Goal: Task Accomplishment & Management: Use online tool/utility

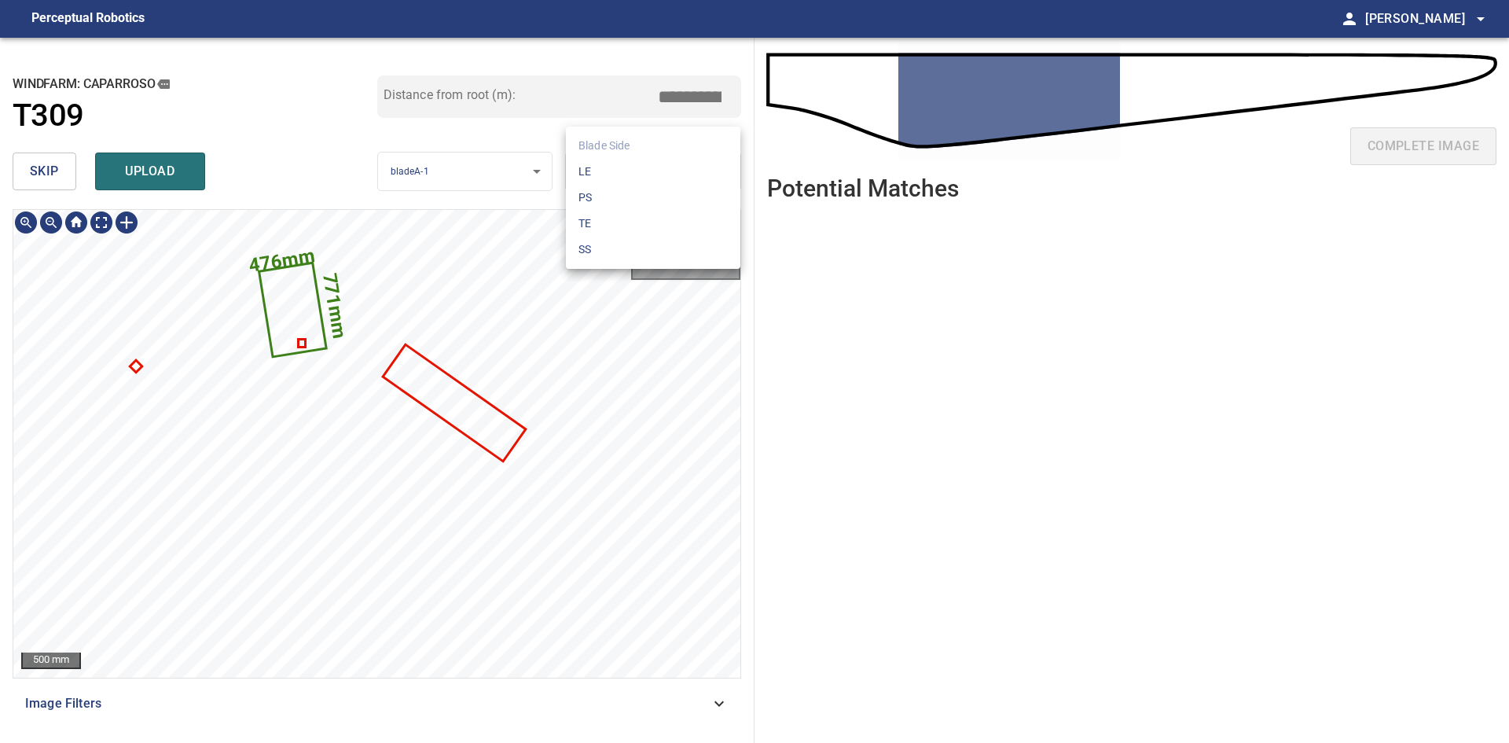
click at [601, 183] on body "**********" at bounding box center [754, 371] width 1509 height 743
click at [615, 189] on li "PS" at bounding box center [653, 198] width 174 height 26
click at [618, 176] on body "**********" at bounding box center [754, 371] width 1509 height 743
click at [622, 168] on li "LE" at bounding box center [653, 172] width 174 height 26
click at [619, 170] on body "**********" at bounding box center [754, 371] width 1509 height 743
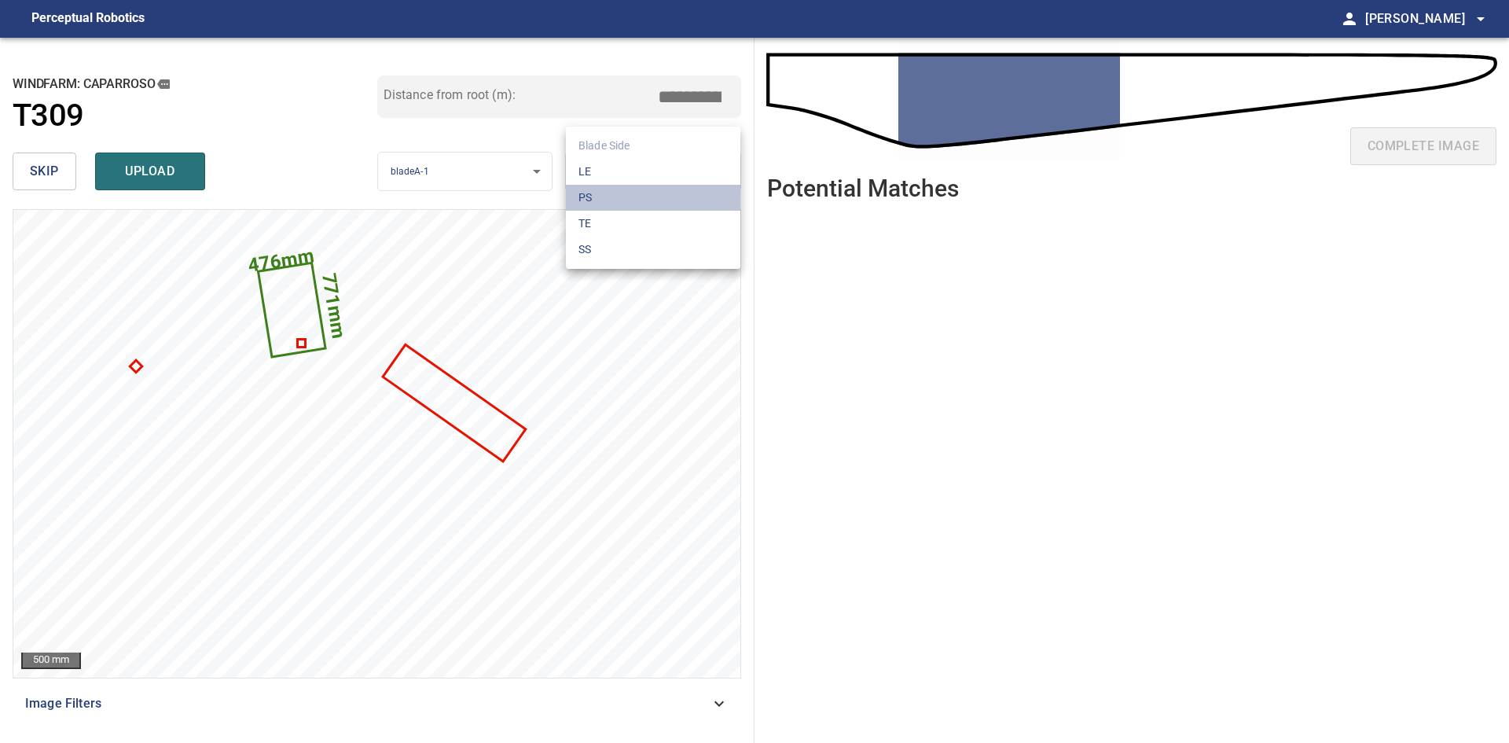
click at [618, 197] on li "PS" at bounding box center [653, 198] width 174 height 26
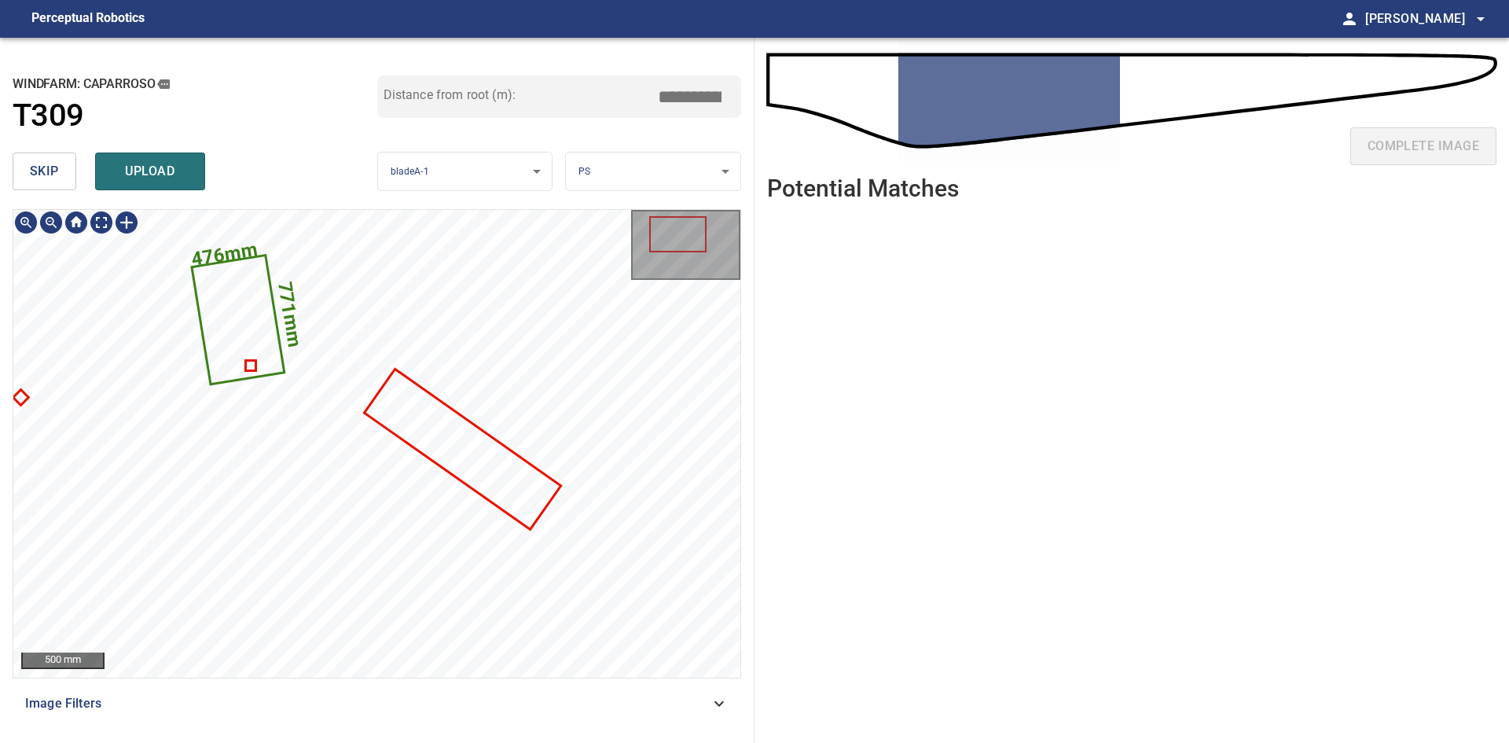
click at [249, 308] on icon at bounding box center [238, 319] width 90 height 127
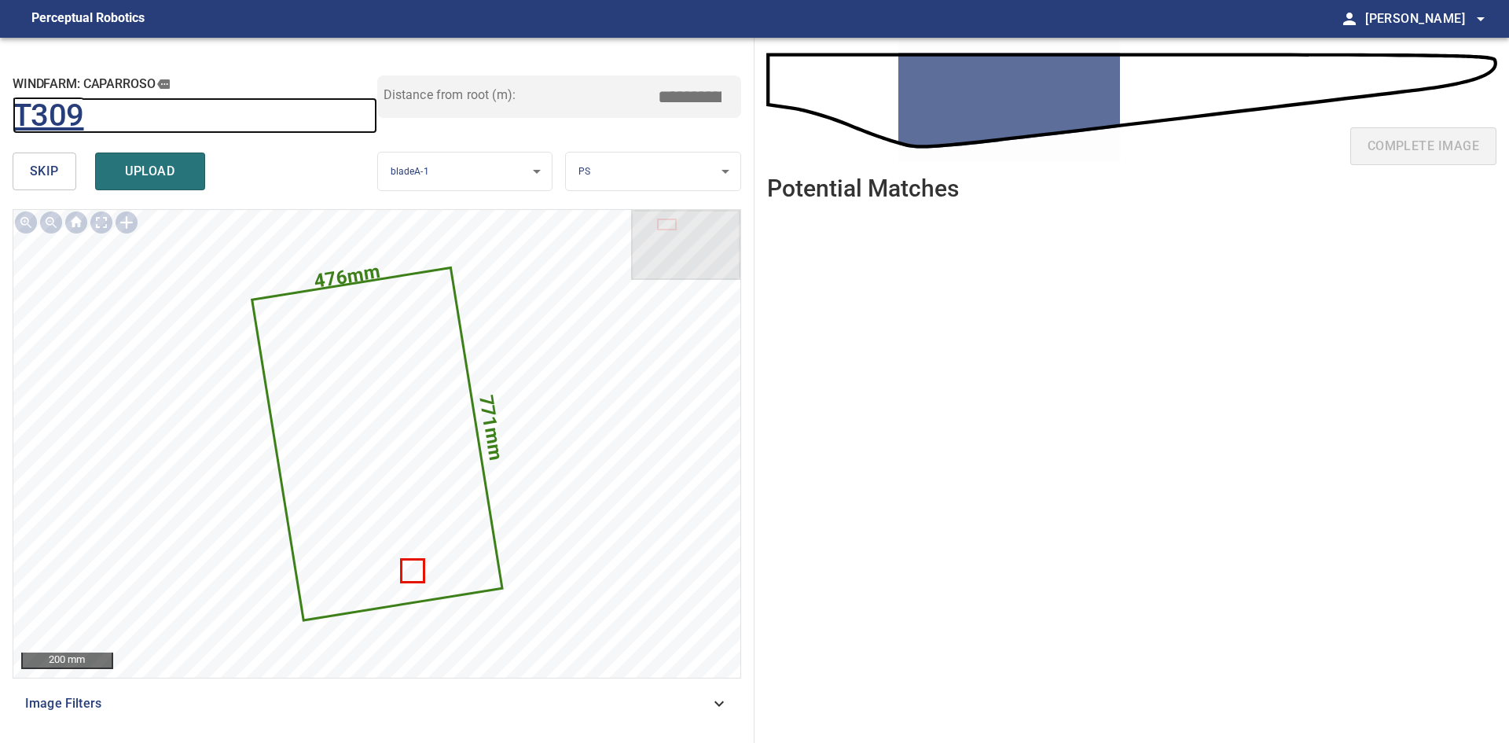
click at [55, 122] on h1 "T309" at bounding box center [49, 115] width 72 height 37
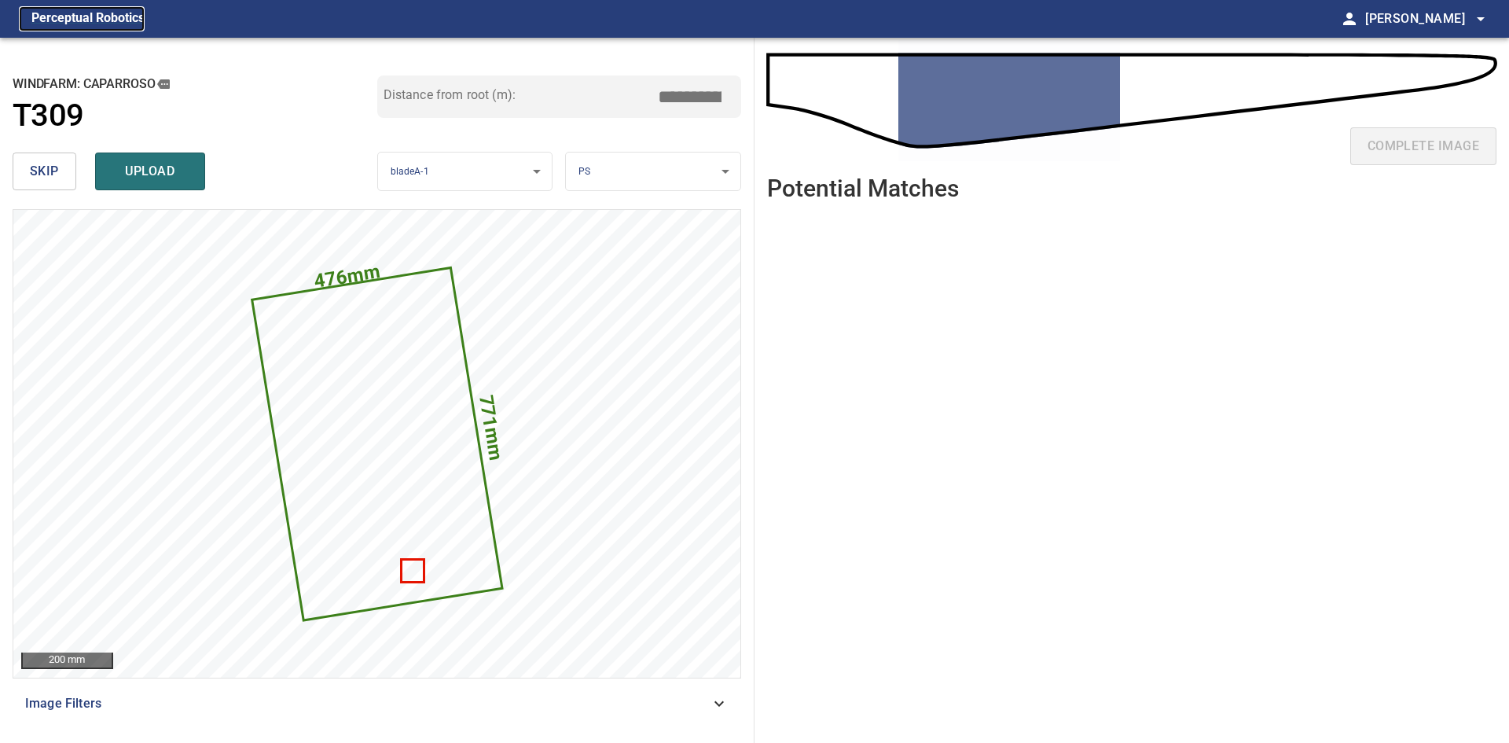
click at [108, 19] on figcaption "Perceptual Robotics" at bounding box center [87, 18] width 113 height 25
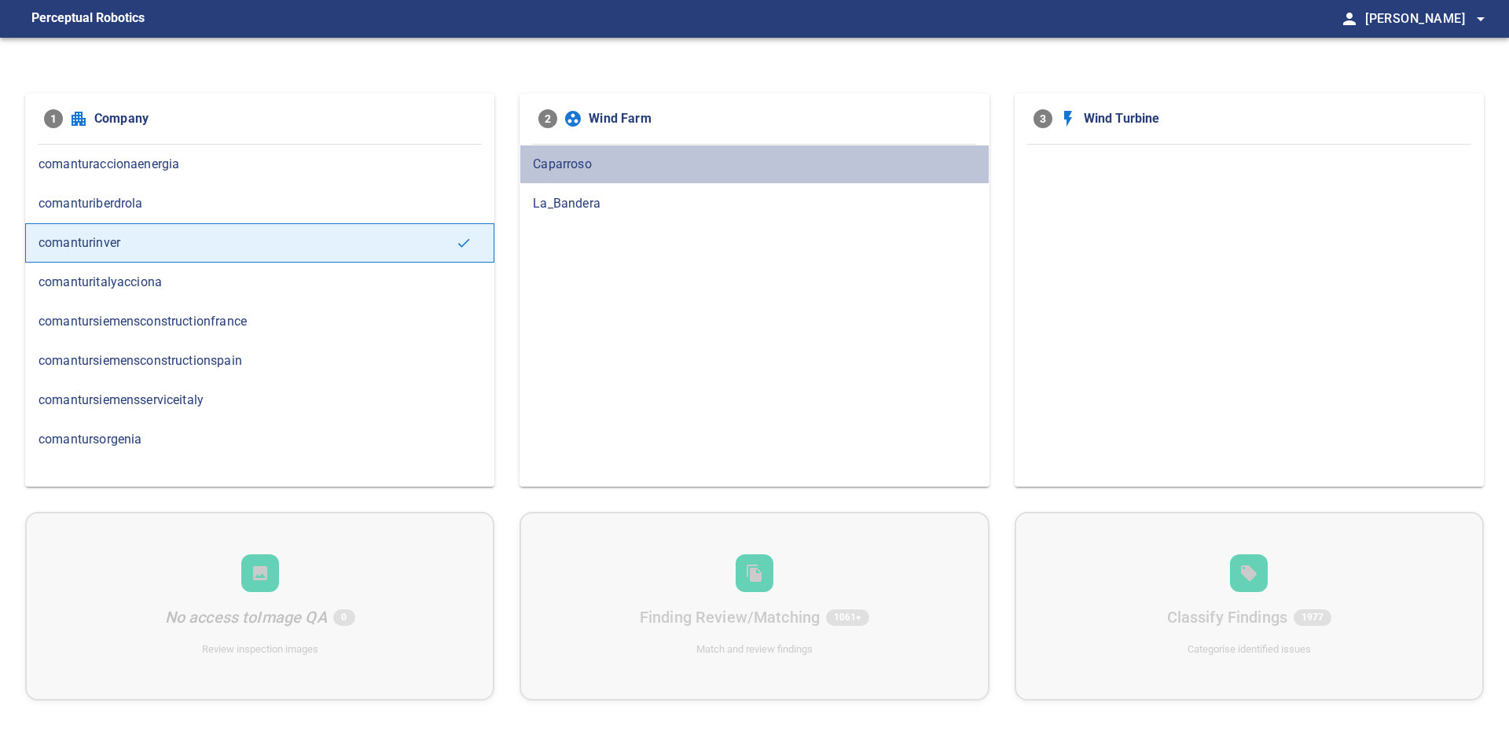
click at [630, 156] on span "Caparroso" at bounding box center [754, 164] width 442 height 19
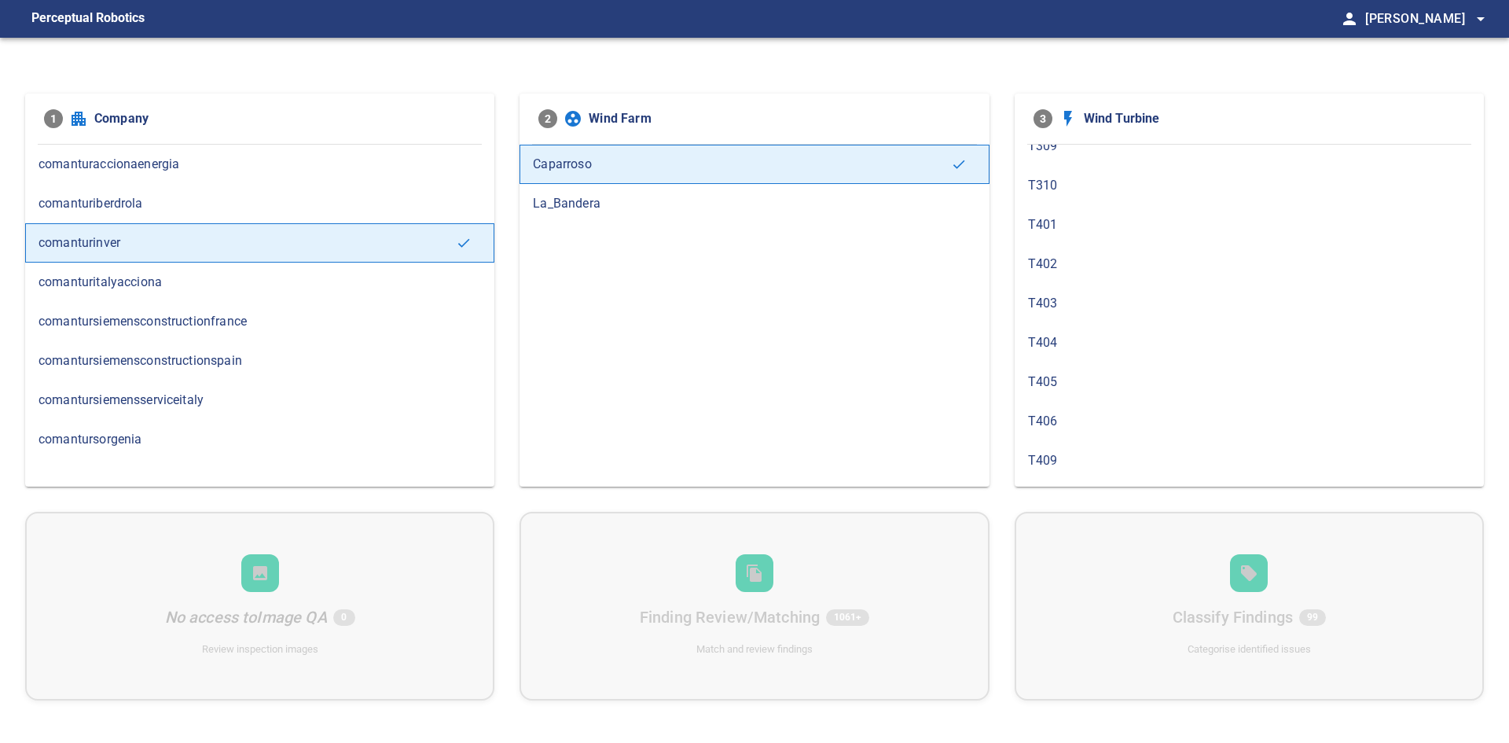
scroll to position [916, 0]
click at [1058, 233] on span "T309" at bounding box center [1249, 231] width 442 height 19
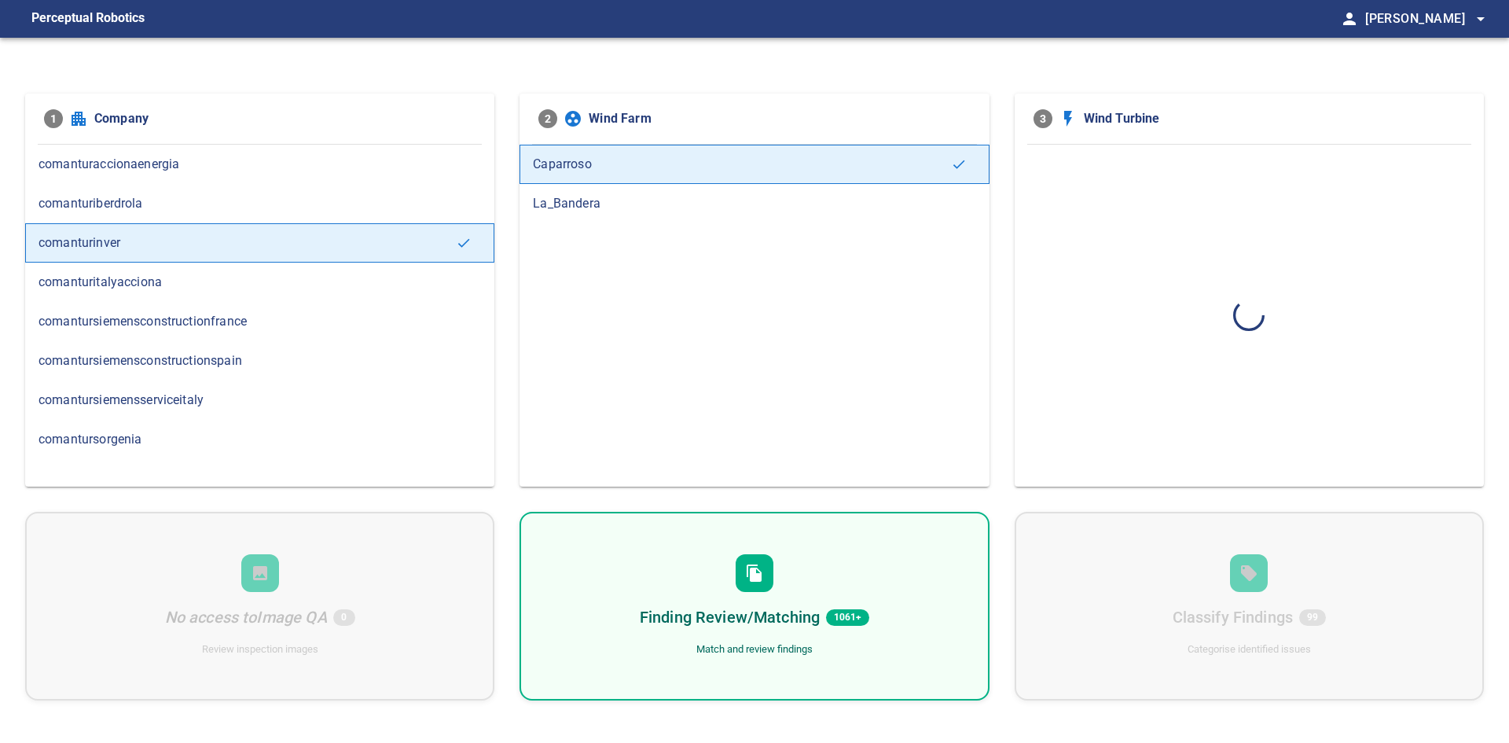
scroll to position [0, 0]
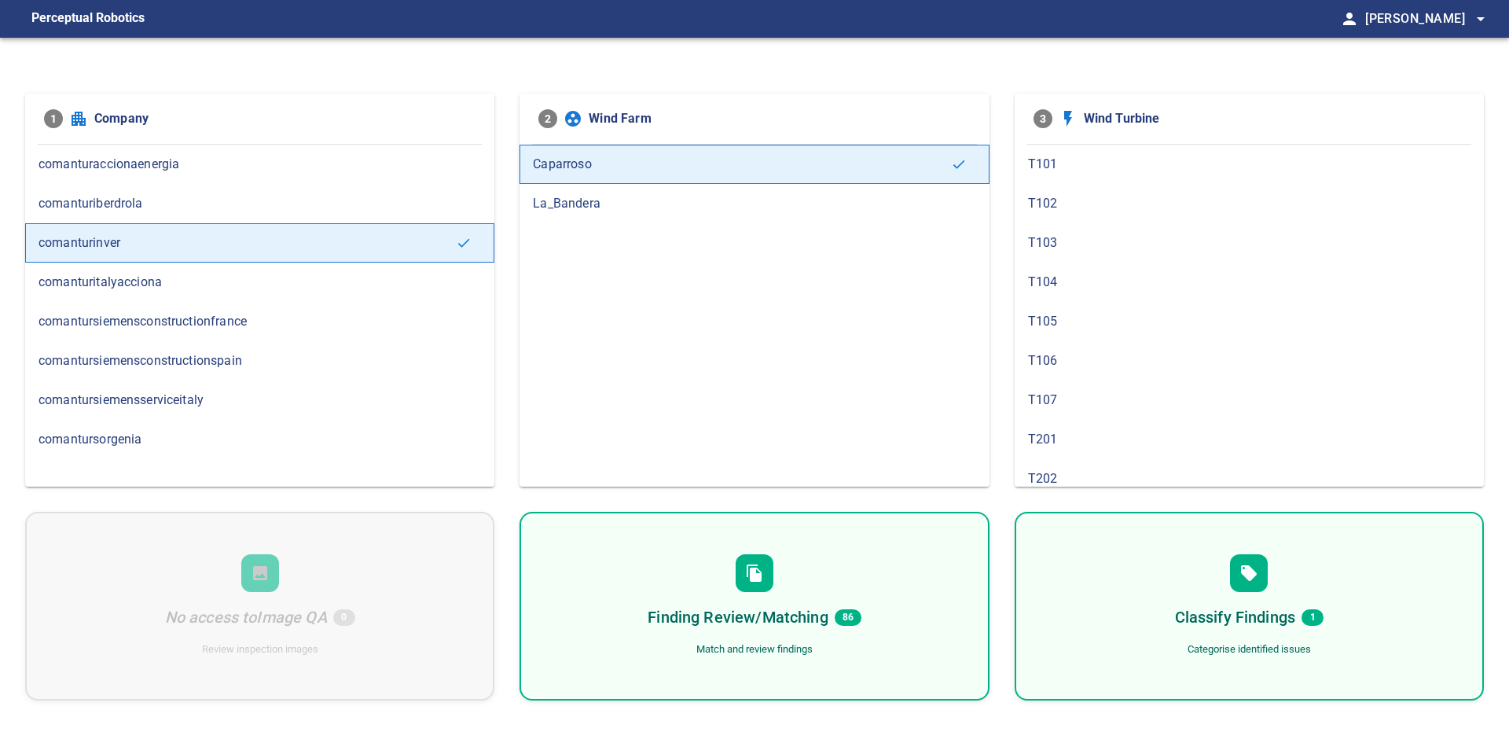
click at [896, 649] on div "Finding Review/Matching 86 Match and review findings" at bounding box center [753, 606] width 469 height 189
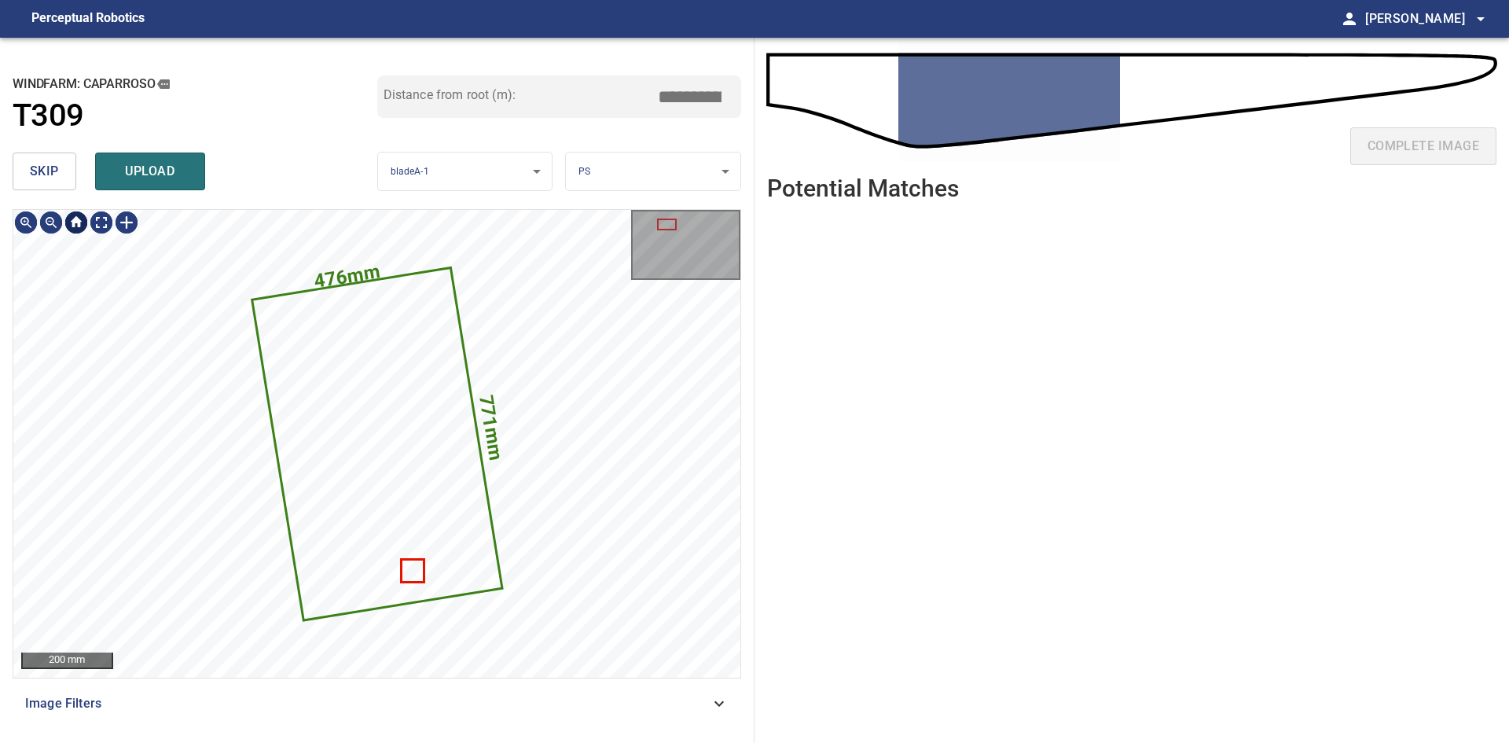
click at [58, 179] on span "skip" at bounding box center [44, 171] width 29 height 22
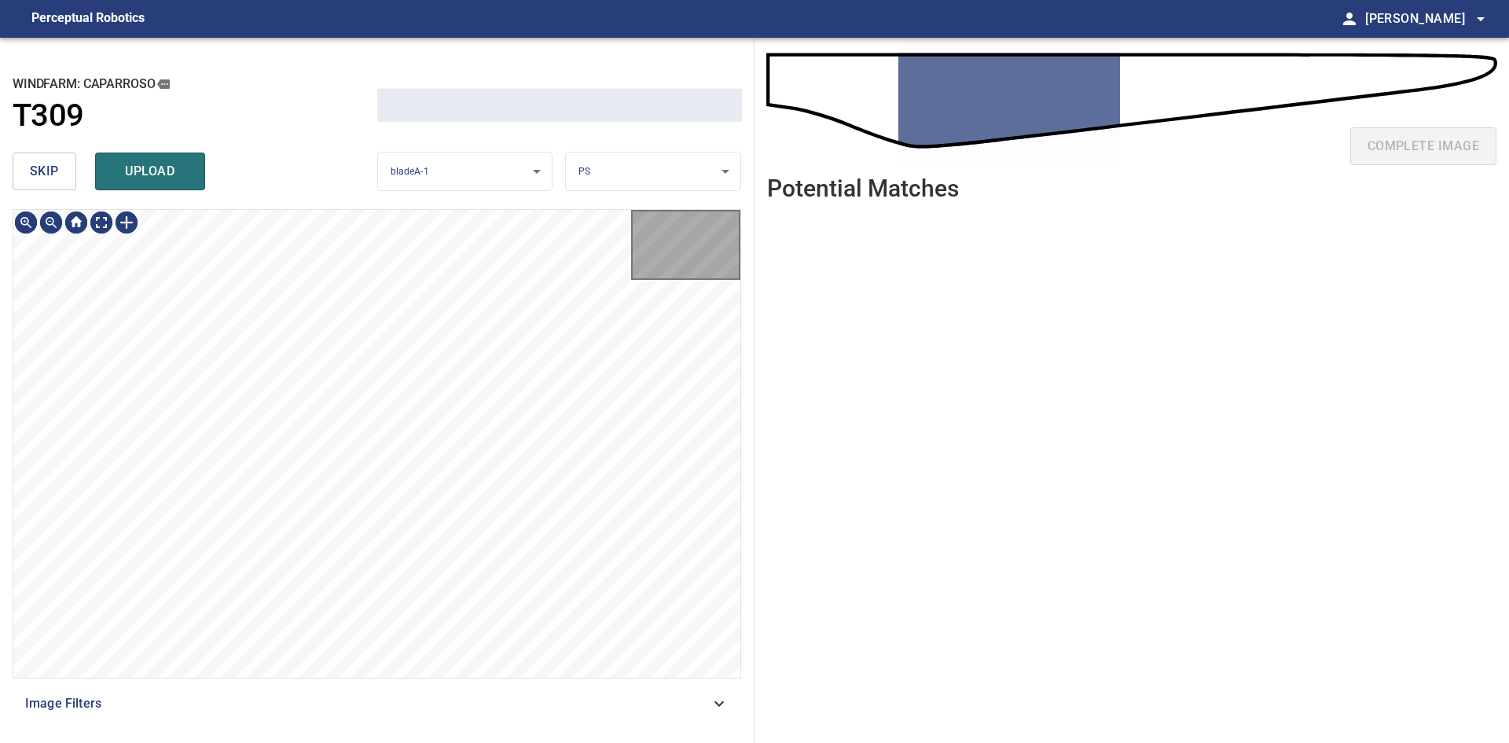
click at [58, 179] on span "skip" at bounding box center [44, 171] width 29 height 22
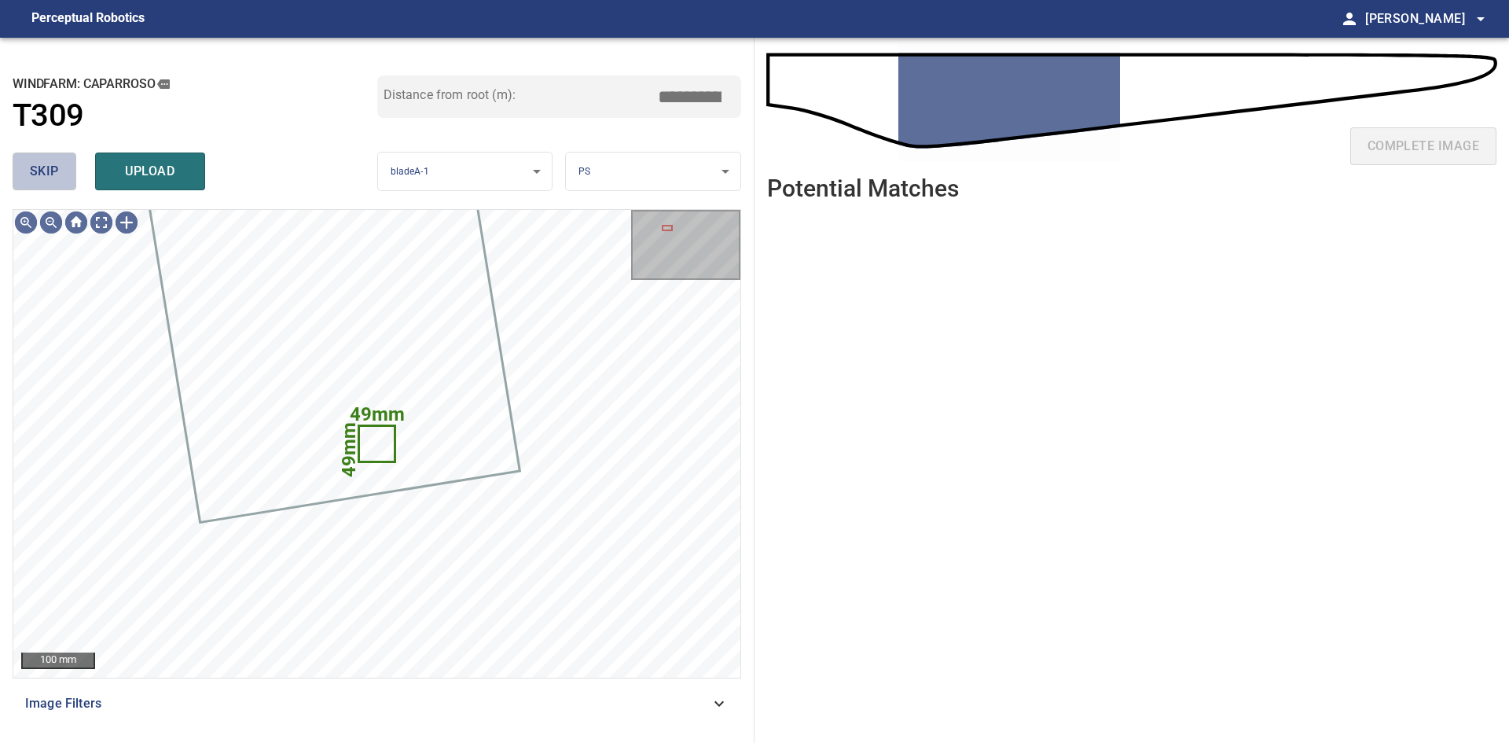
click at [39, 172] on span "skip" at bounding box center [44, 171] width 29 height 22
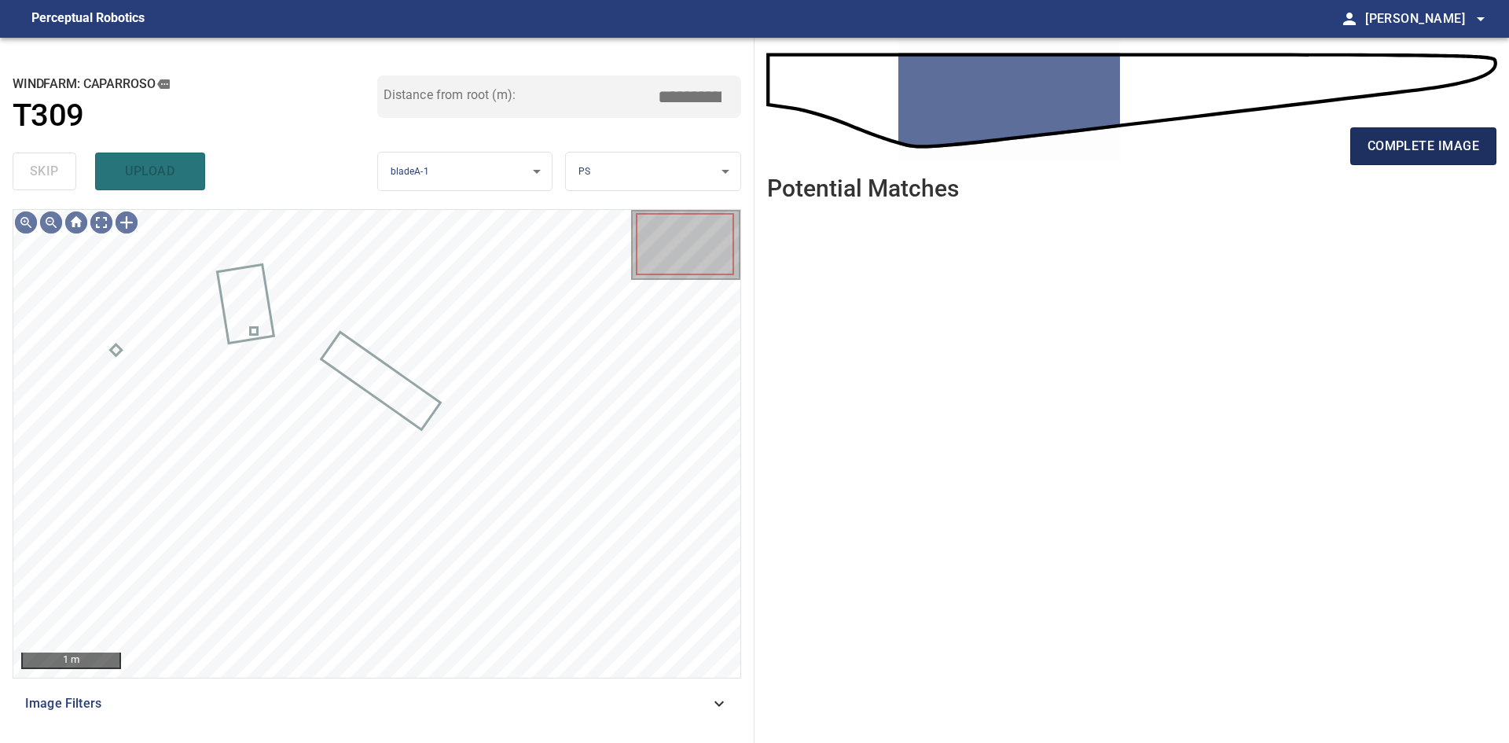
click at [1385, 163] on button "complete image" at bounding box center [1423, 146] width 146 height 38
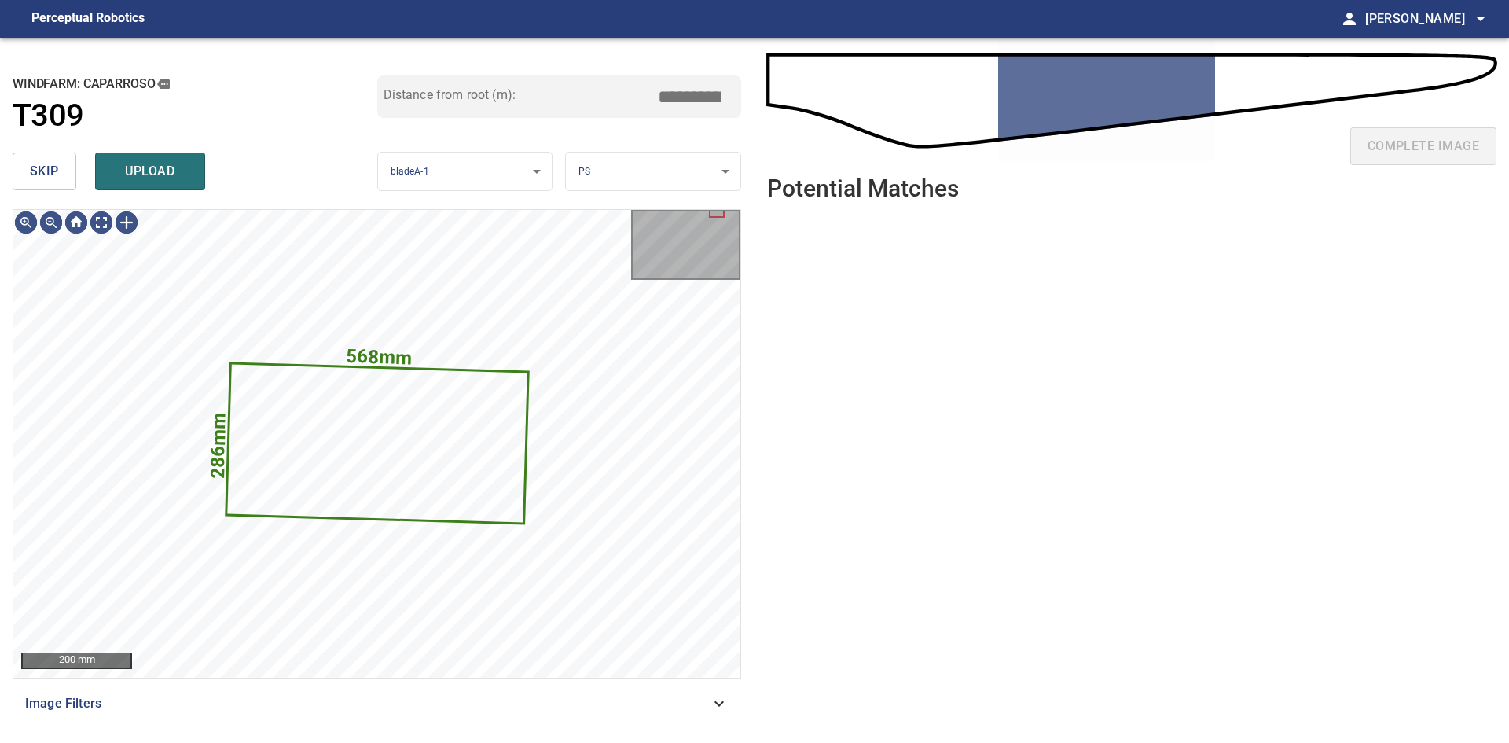
click at [42, 160] on button "skip" at bounding box center [45, 171] width 64 height 38
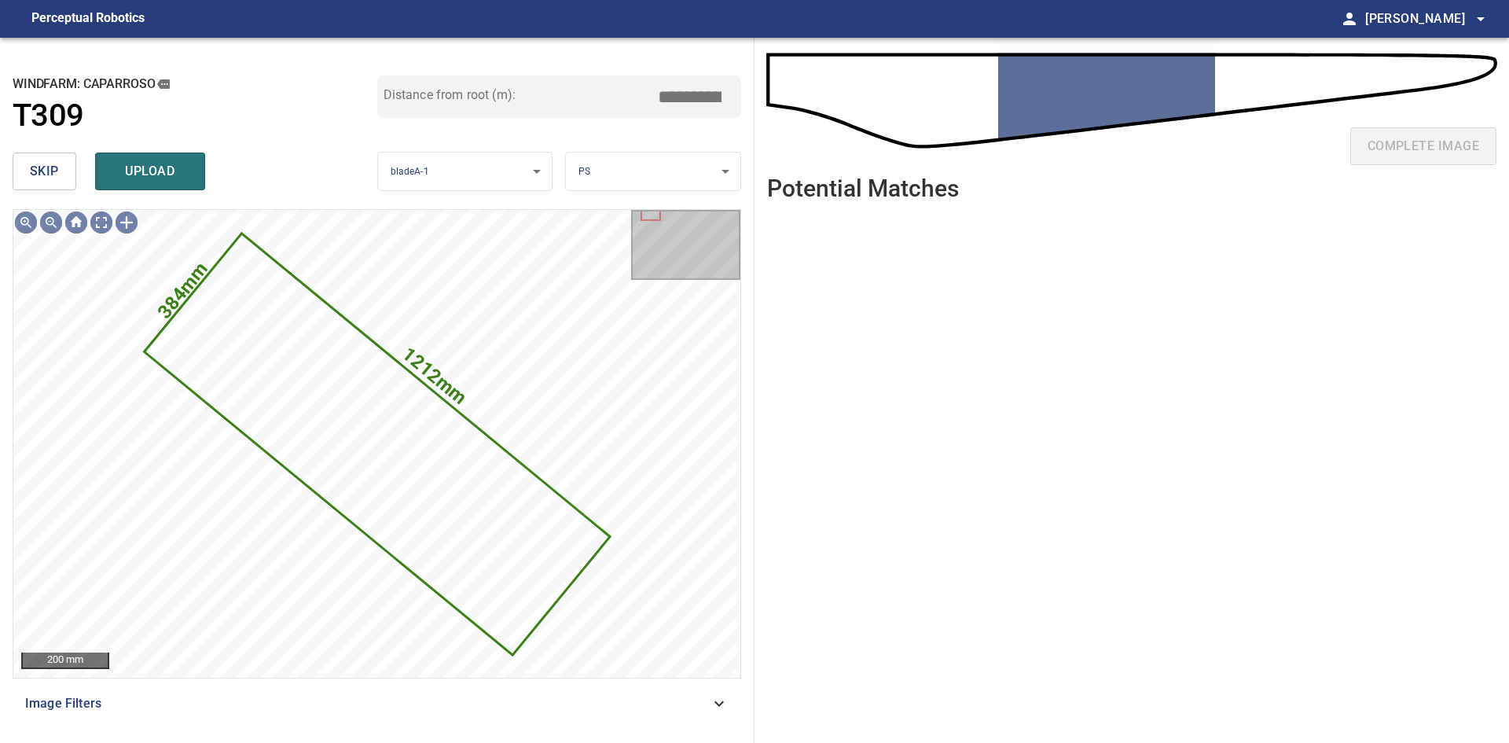
click at [42, 160] on button "skip" at bounding box center [45, 171] width 64 height 38
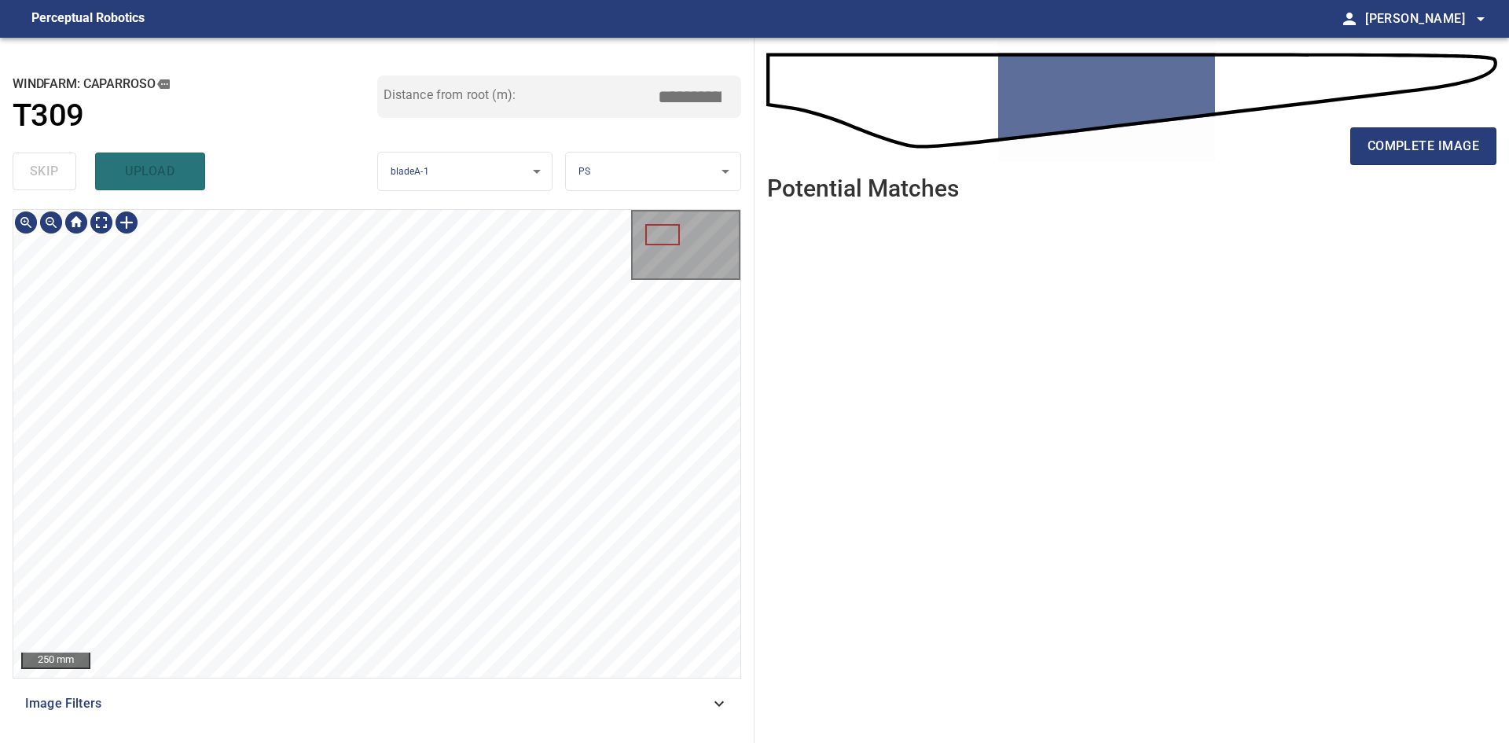
click at [0, 276] on div "**********" at bounding box center [377, 390] width 754 height 705
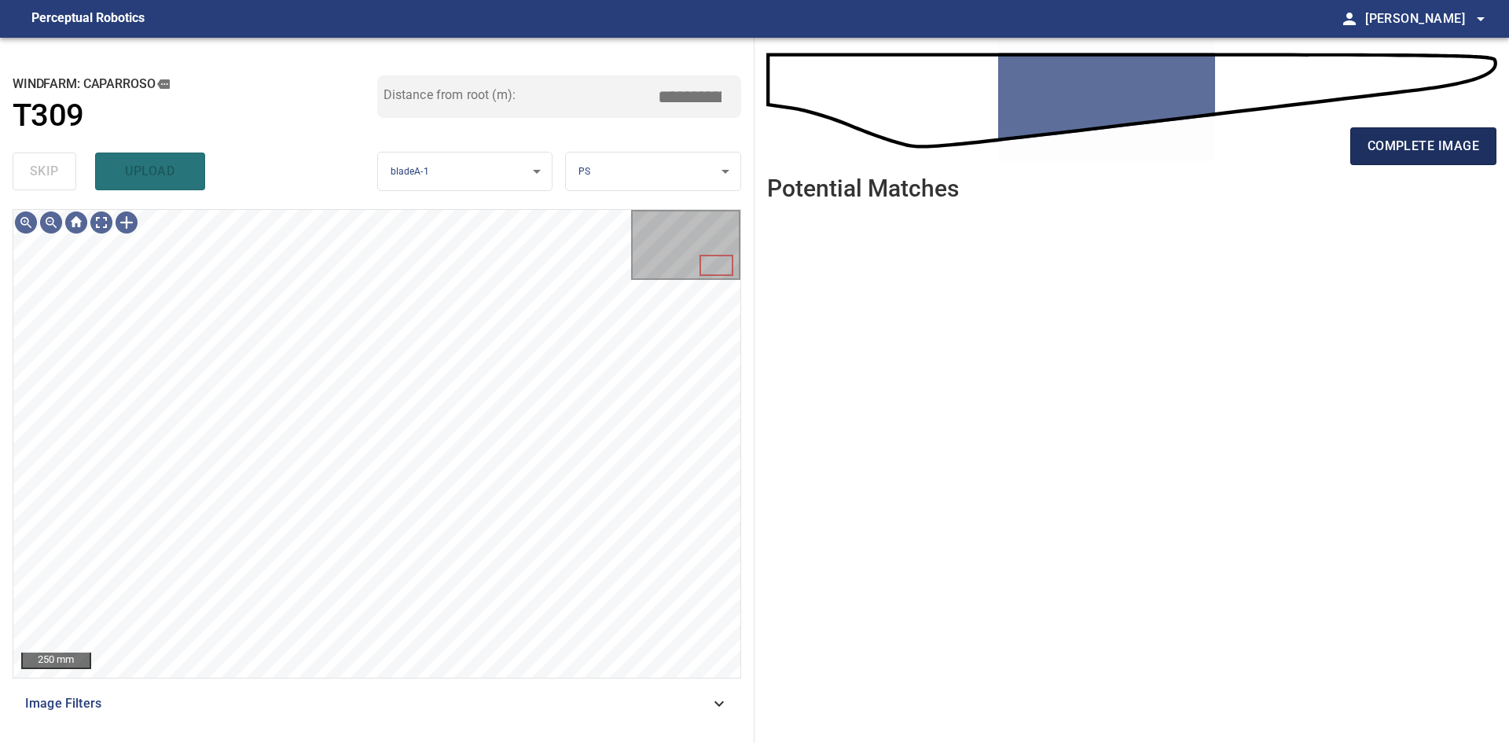
click at [1375, 155] on span "complete image" at bounding box center [1423, 146] width 112 height 22
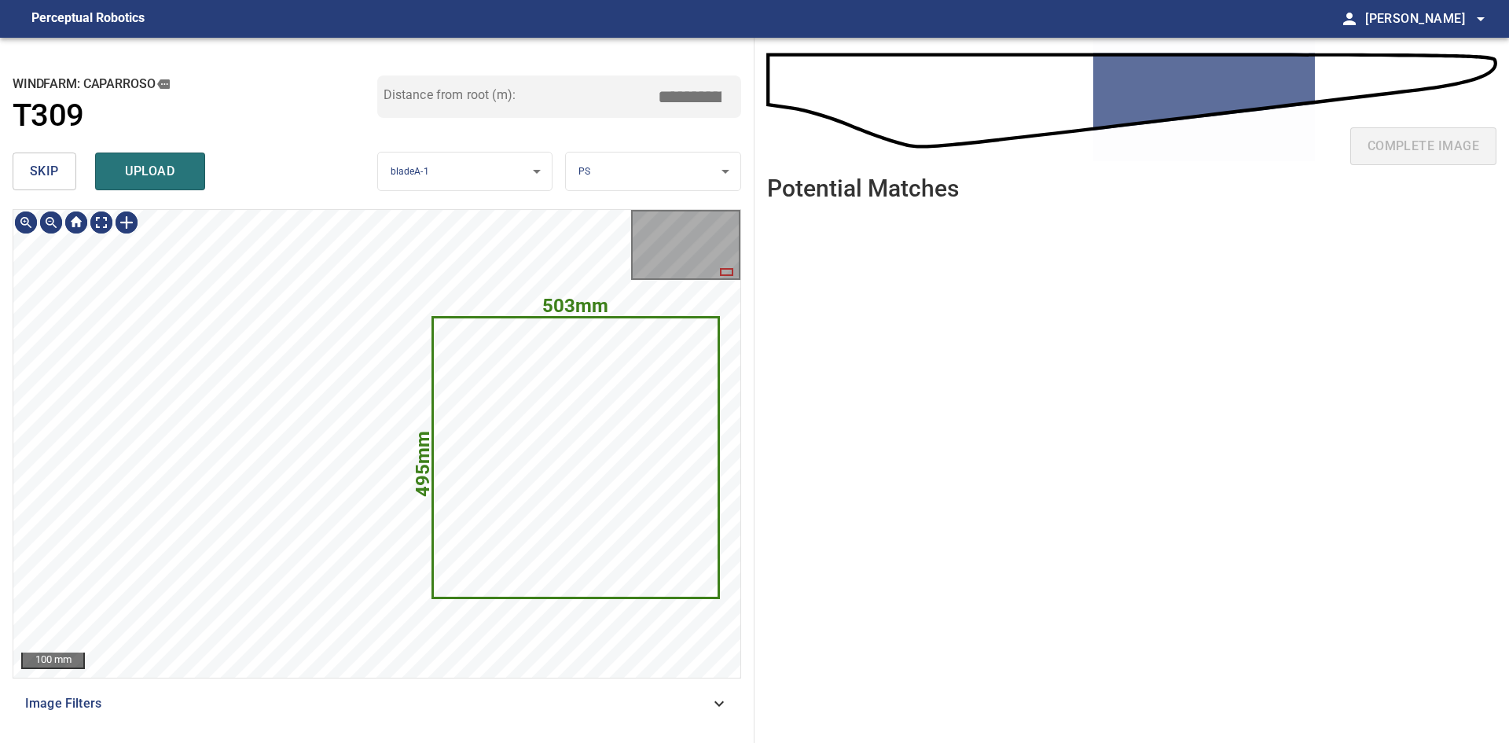
click at [34, 163] on span "skip" at bounding box center [44, 171] width 29 height 22
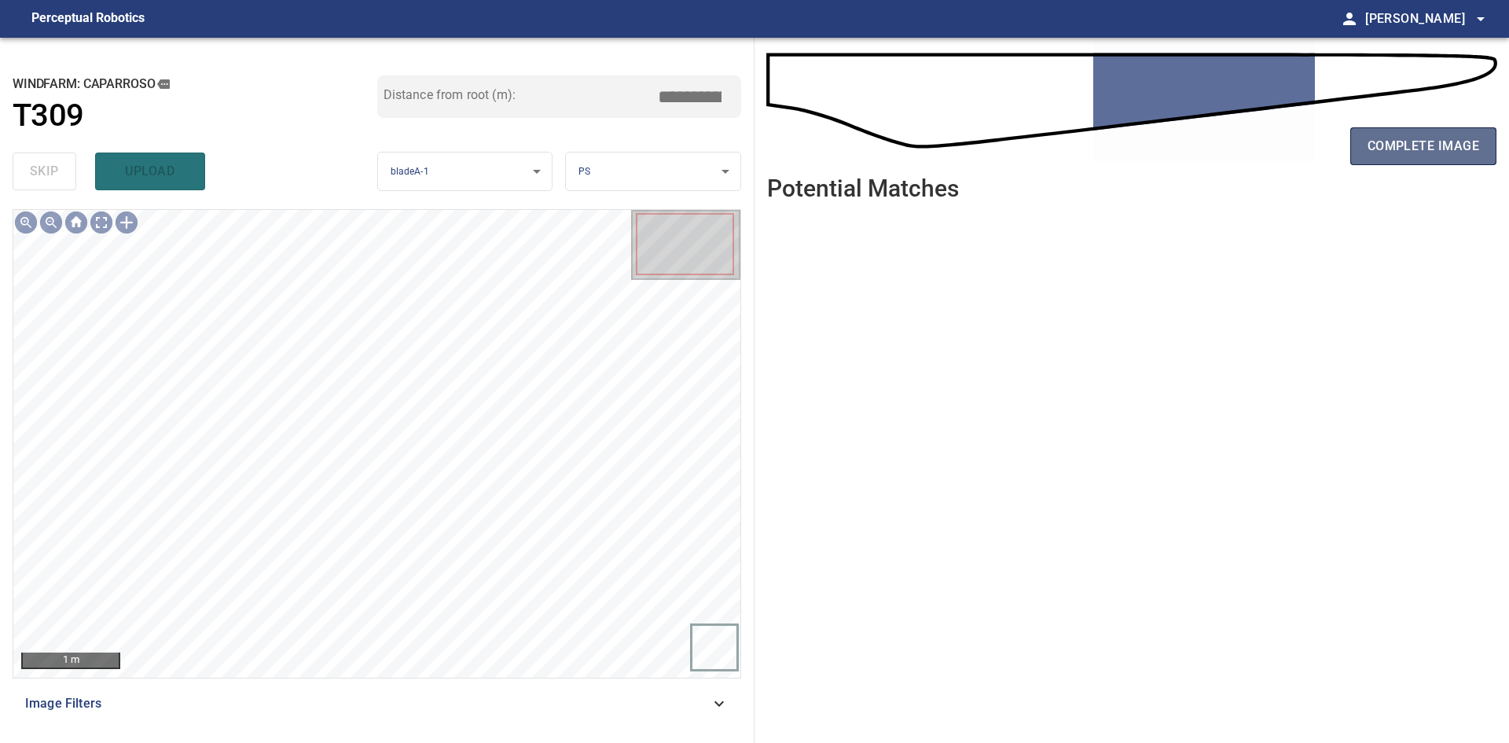
click at [1404, 139] on span "complete image" at bounding box center [1423, 146] width 112 height 22
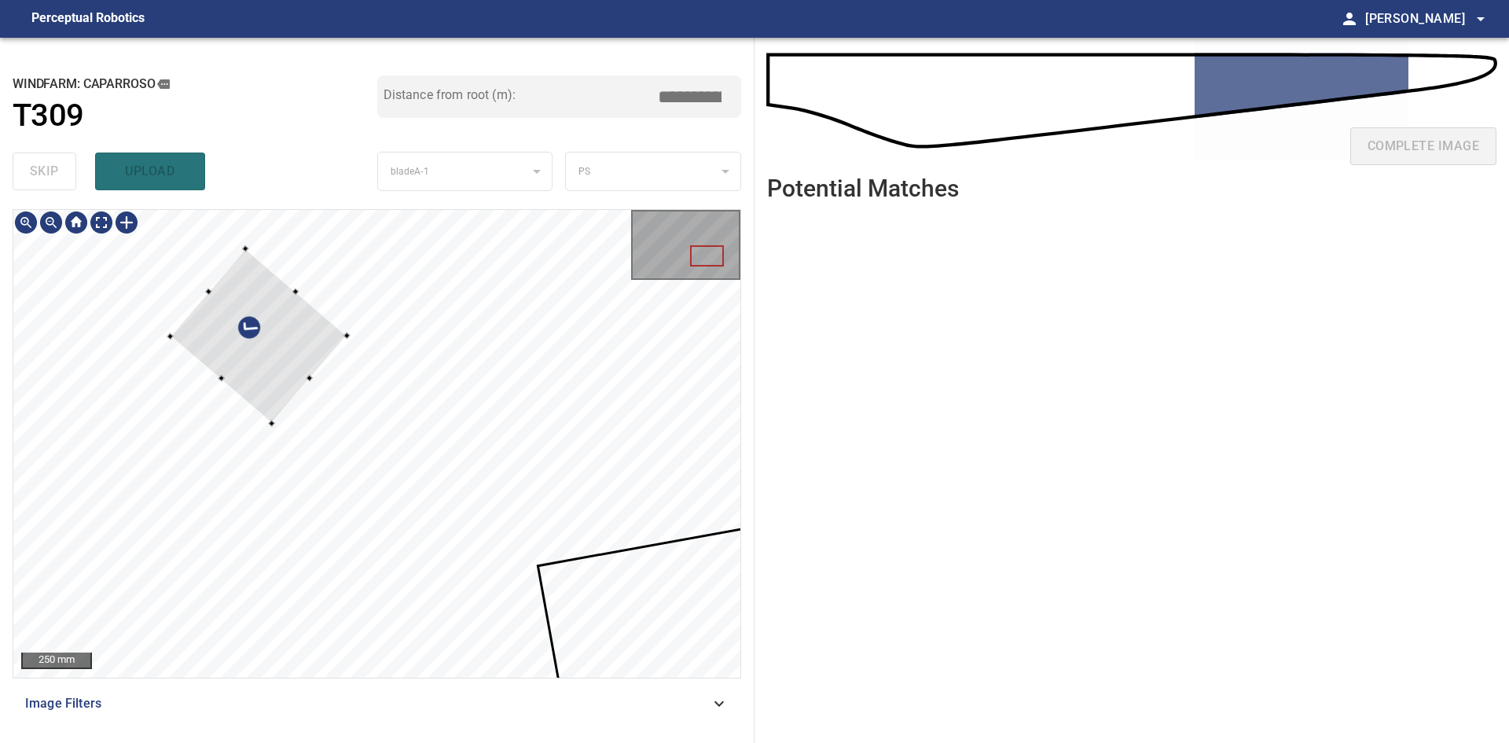
click at [299, 352] on div at bounding box center [259, 335] width 177 height 174
click at [269, 370] on div at bounding box center [253, 349] width 176 height 169
click at [299, 373] on div at bounding box center [262, 350] width 176 height 167
click at [399, 358] on div at bounding box center [376, 443] width 727 height 467
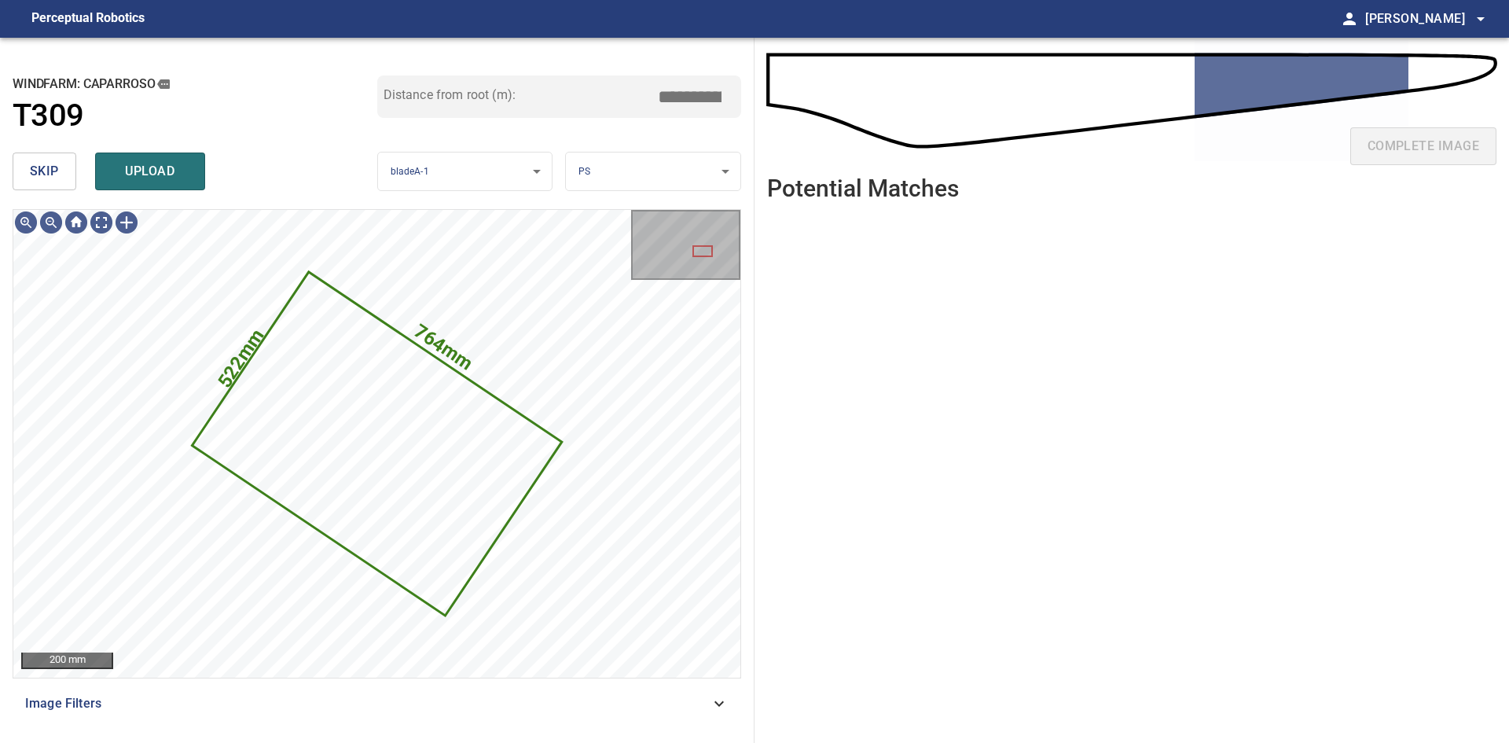
click at [129, 161] on span "upload" at bounding box center [149, 171] width 75 height 22
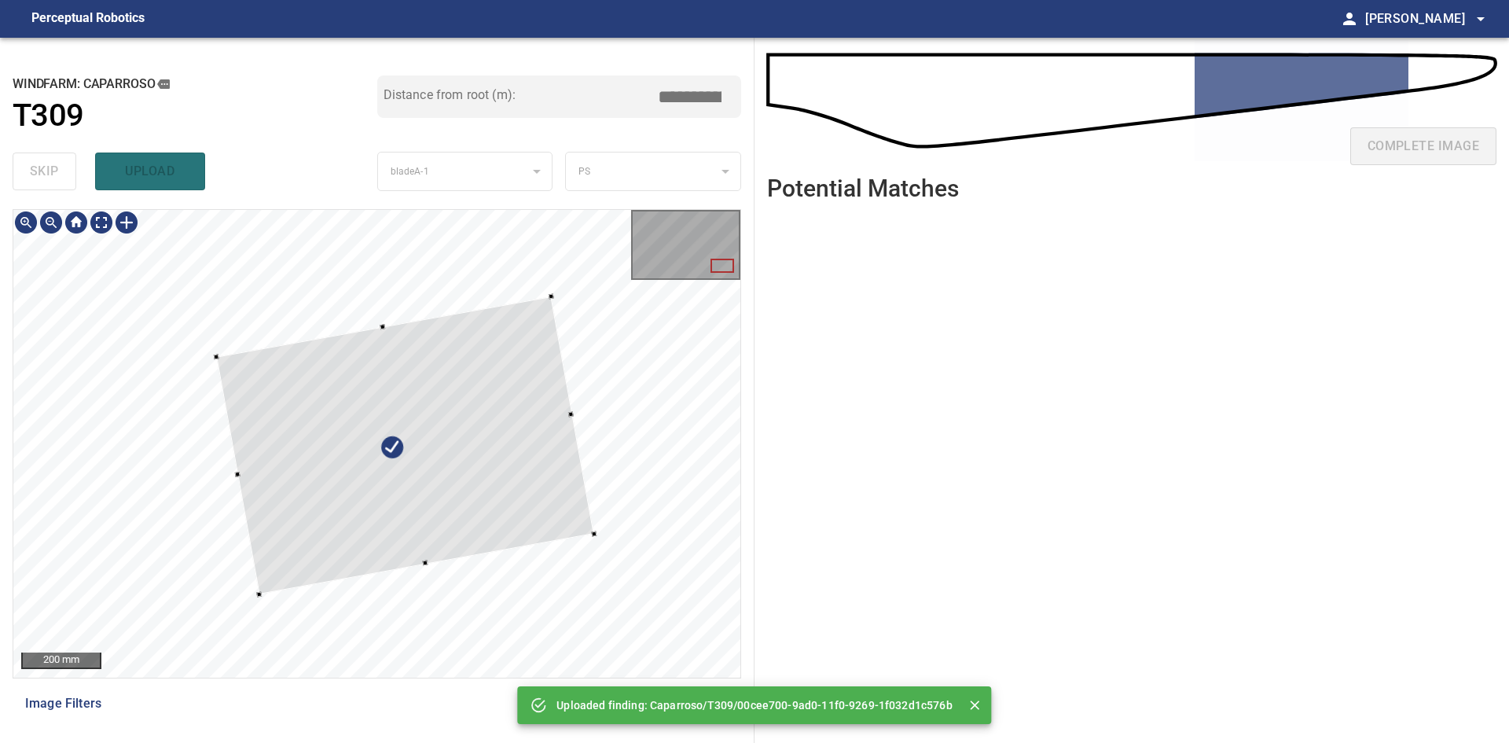
click at [507, 518] on div at bounding box center [404, 445] width 377 height 298
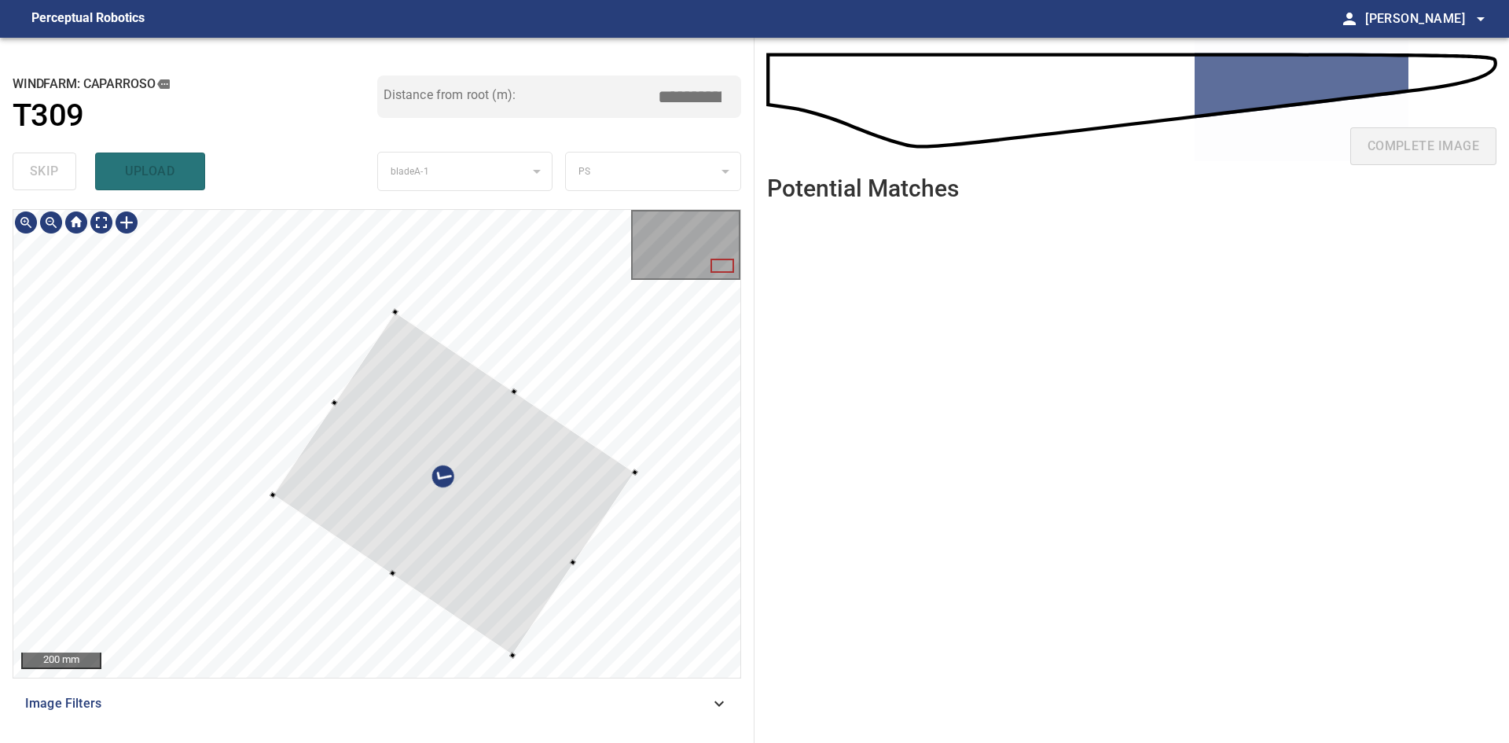
click at [511, 535] on div at bounding box center [454, 483] width 362 height 343
click at [542, 573] on div at bounding box center [445, 477] width 362 height 342
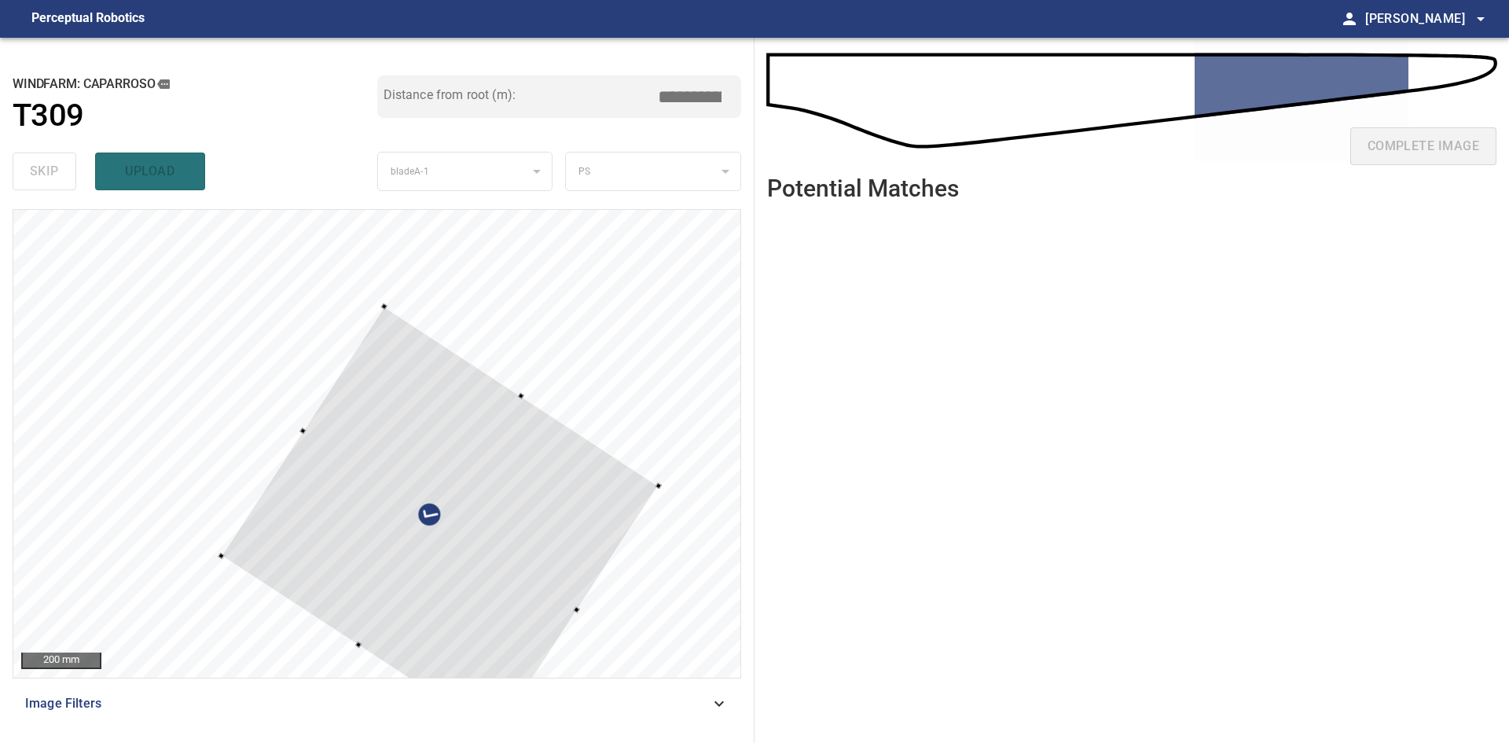
click at [494, 739] on div "**********" at bounding box center [377, 390] width 754 height 705
click at [446, 529] on div at bounding box center [440, 520] width 438 height 429
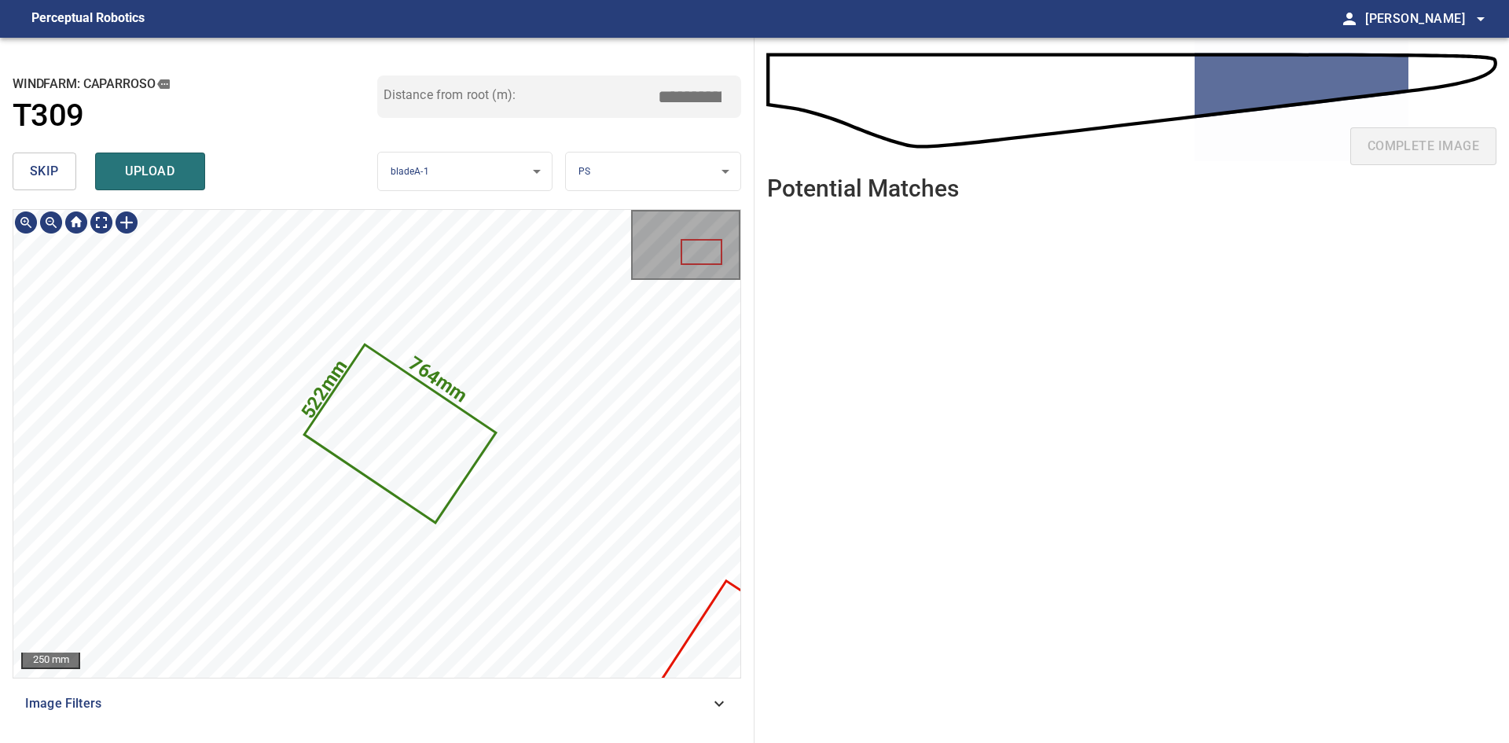
click at [341, 429] on div "764mm 522mm" at bounding box center [376, 443] width 727 height 467
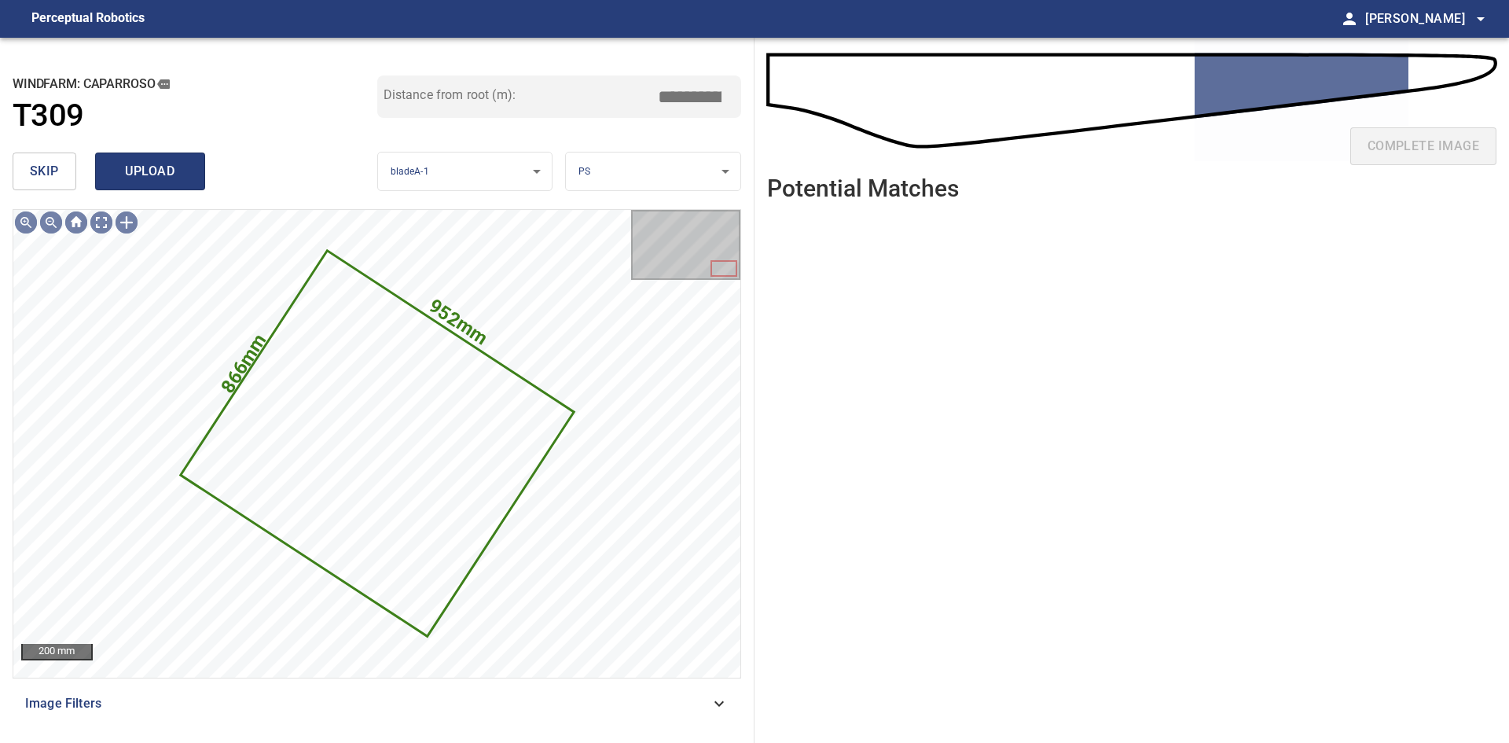
click at [148, 175] on span "upload" at bounding box center [149, 171] width 75 height 22
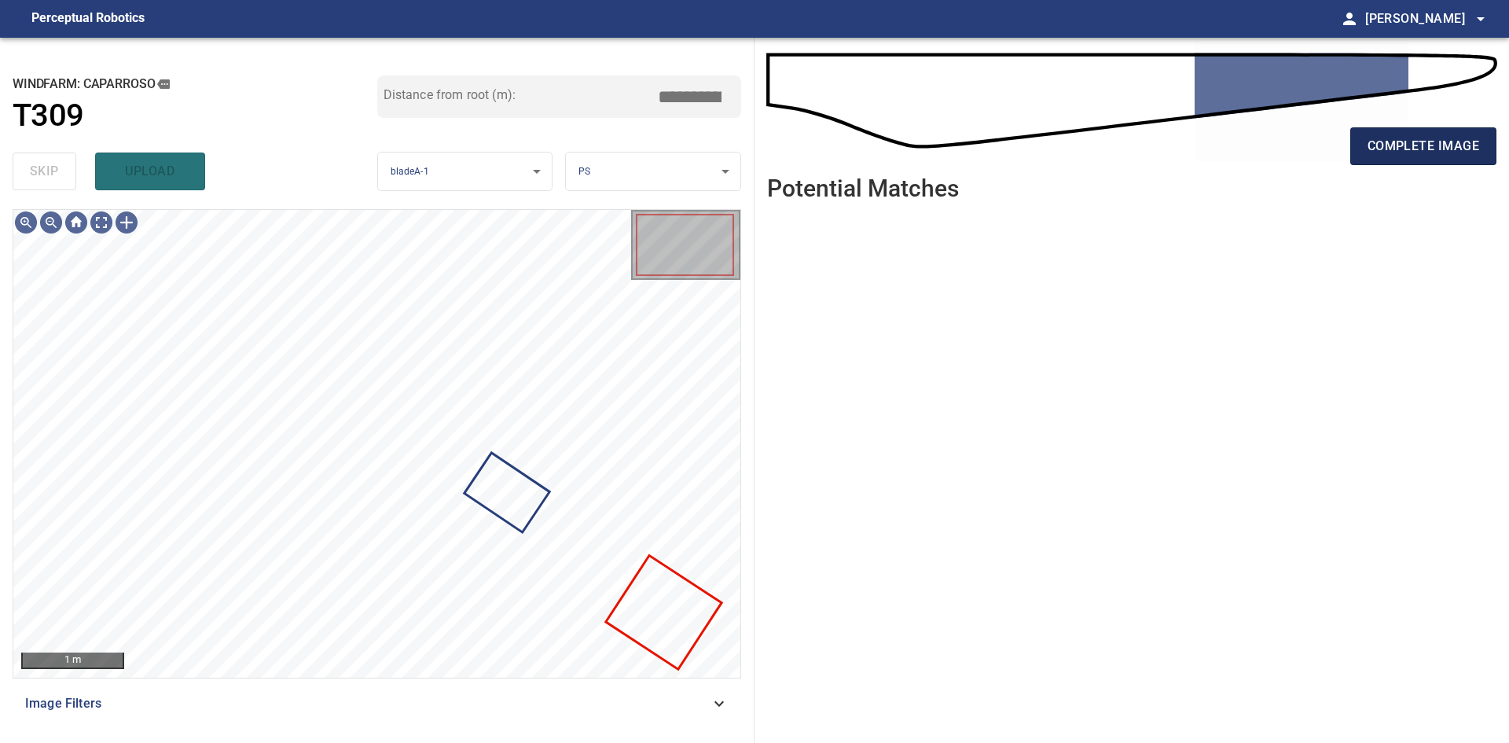
click at [1433, 155] on span "complete image" at bounding box center [1423, 146] width 112 height 22
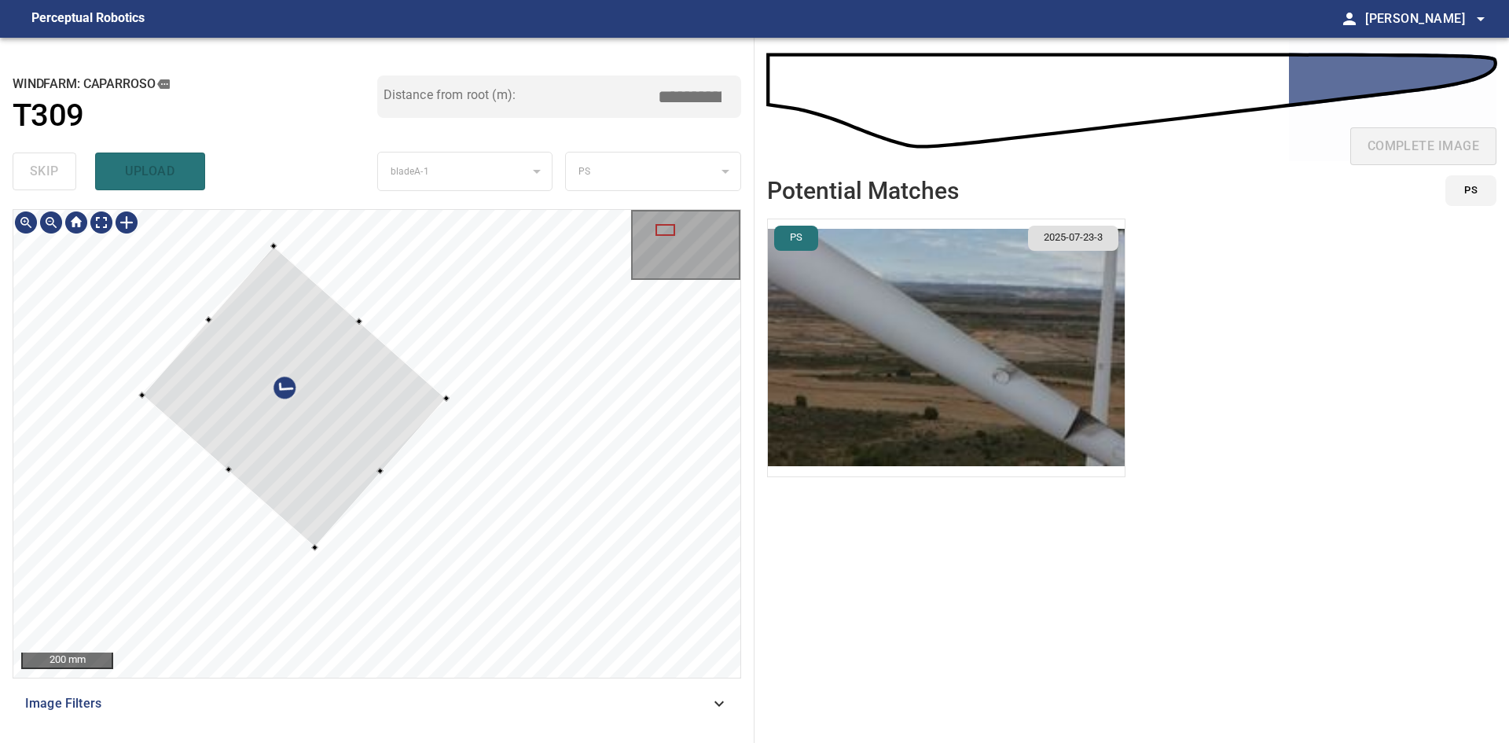
click at [352, 424] on div at bounding box center [293, 396] width 303 height 301
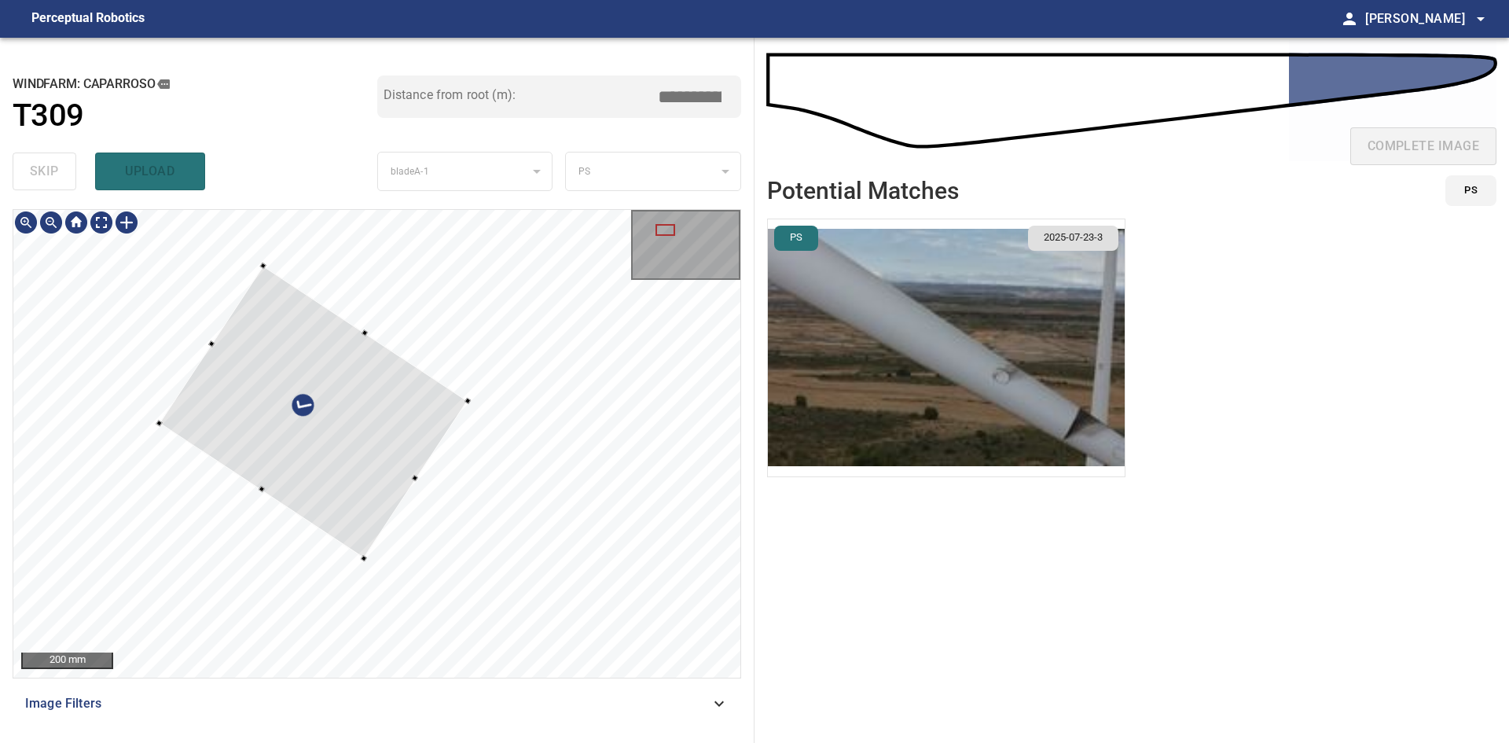
click at [342, 461] on div at bounding box center [314, 412] width 308 height 292
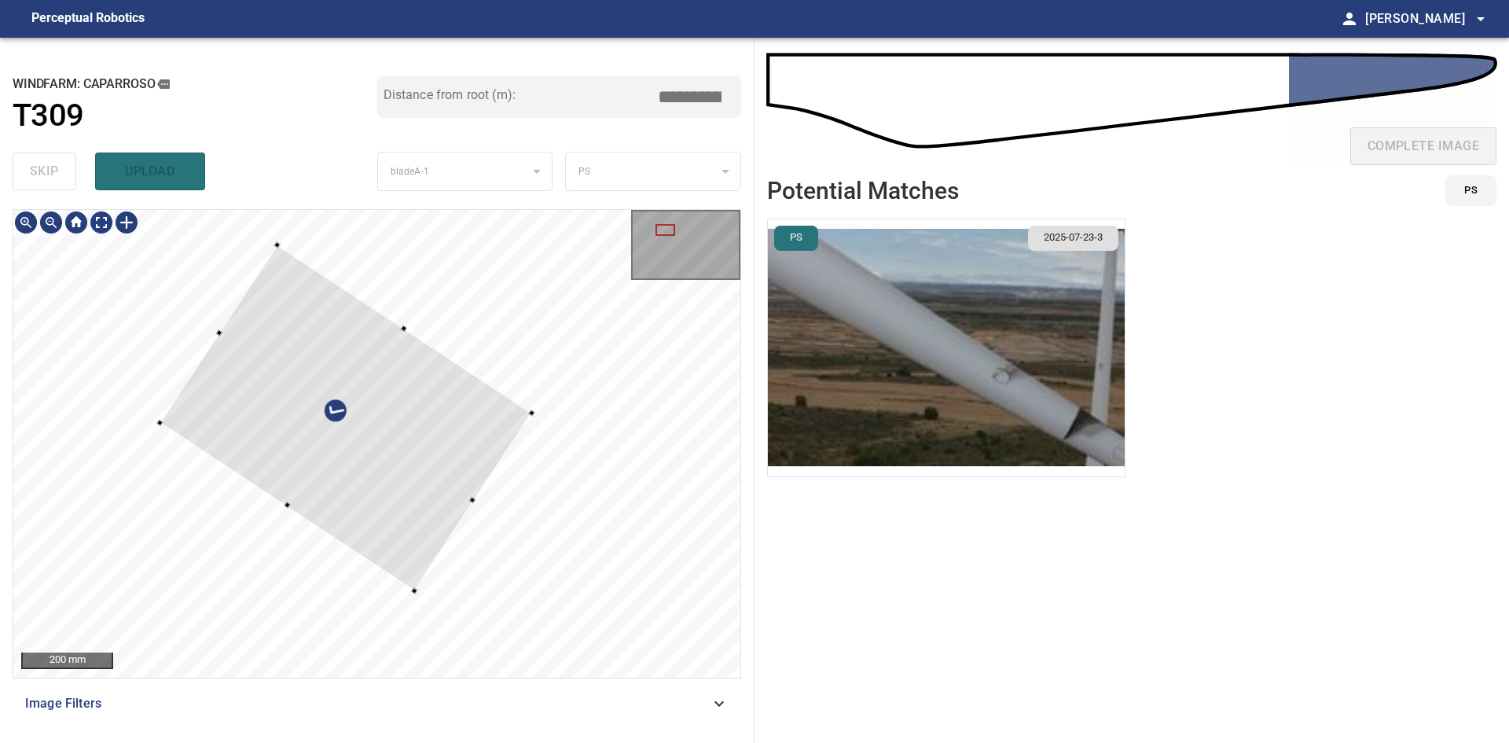
click at [537, 412] on div at bounding box center [376, 443] width 727 height 467
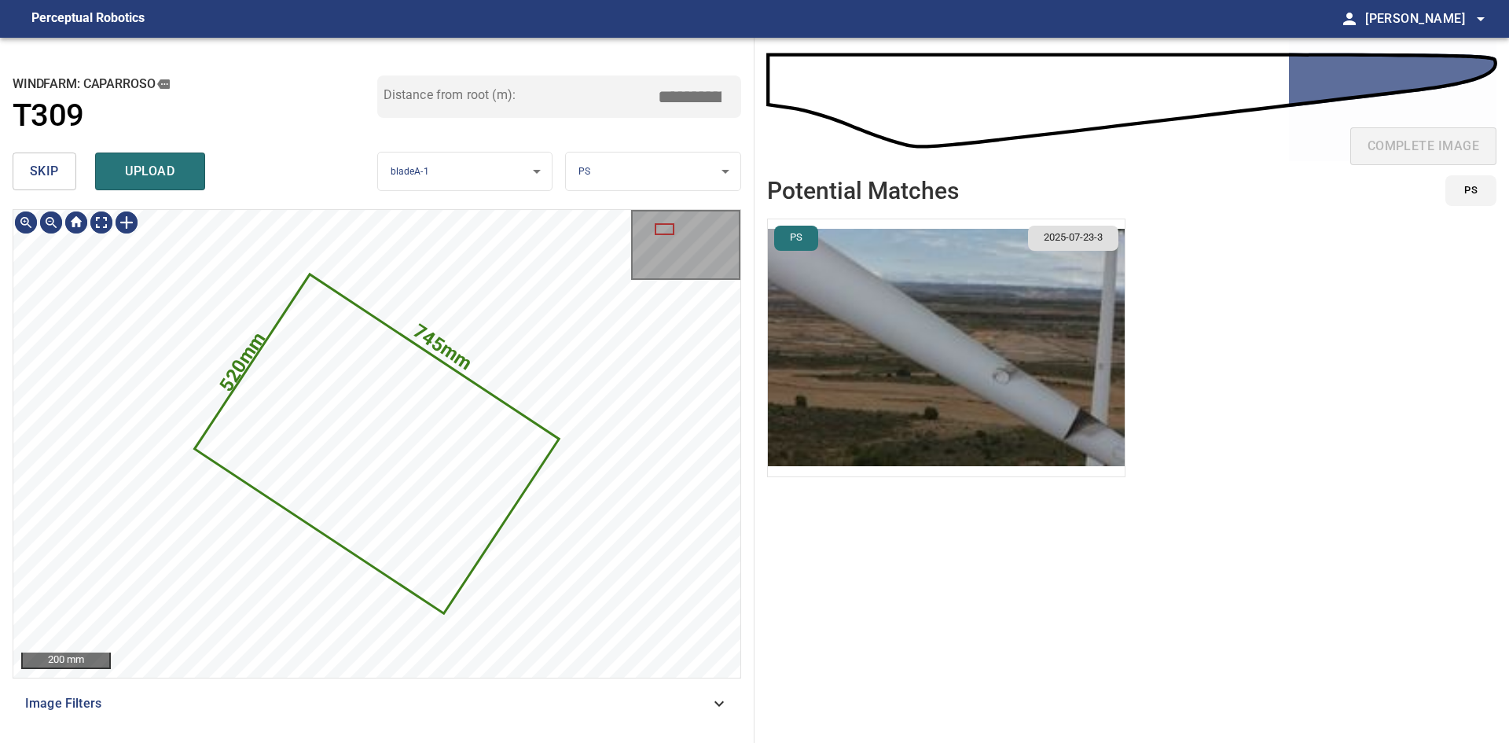
click at [1054, 442] on img "button" at bounding box center [946, 347] width 357 height 257
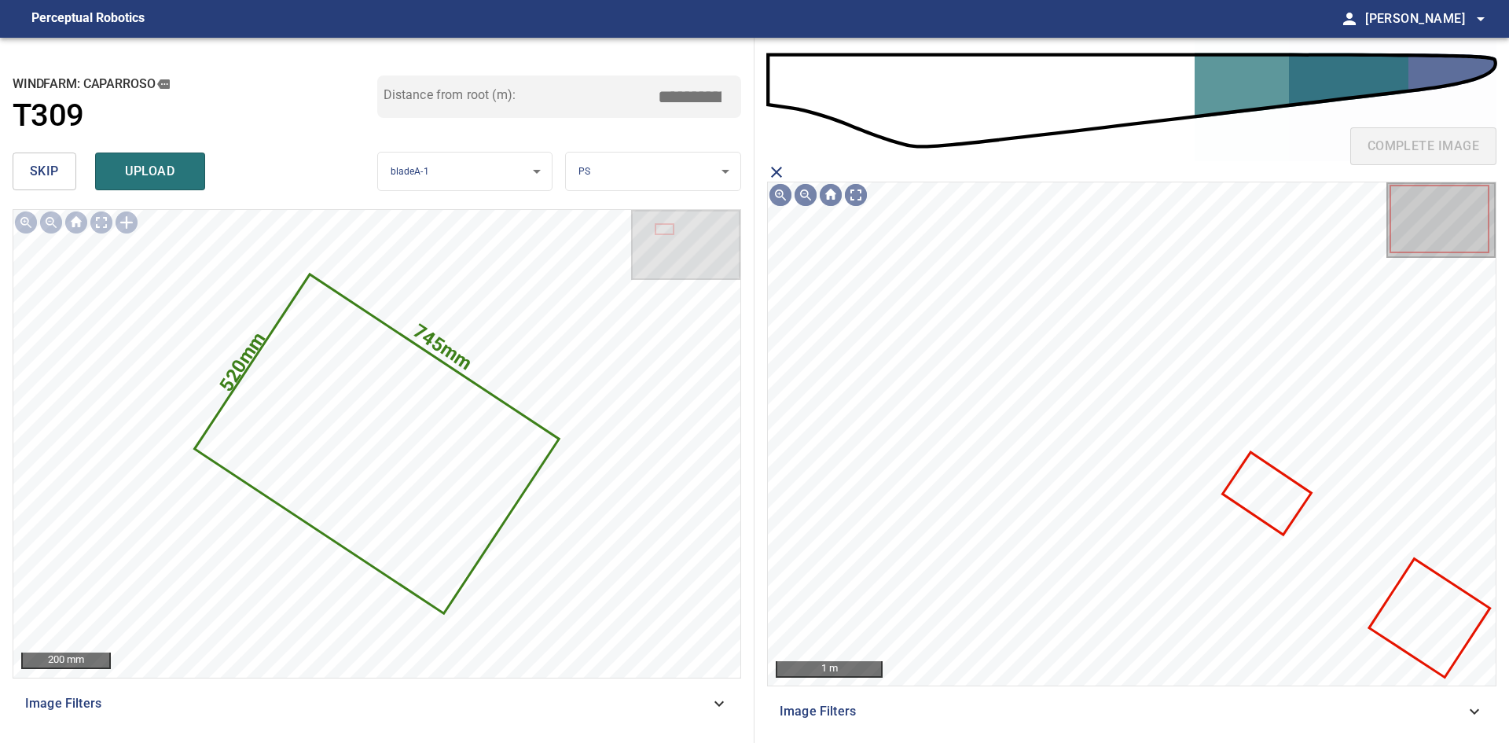
click at [1245, 487] on icon at bounding box center [1266, 492] width 85 height 79
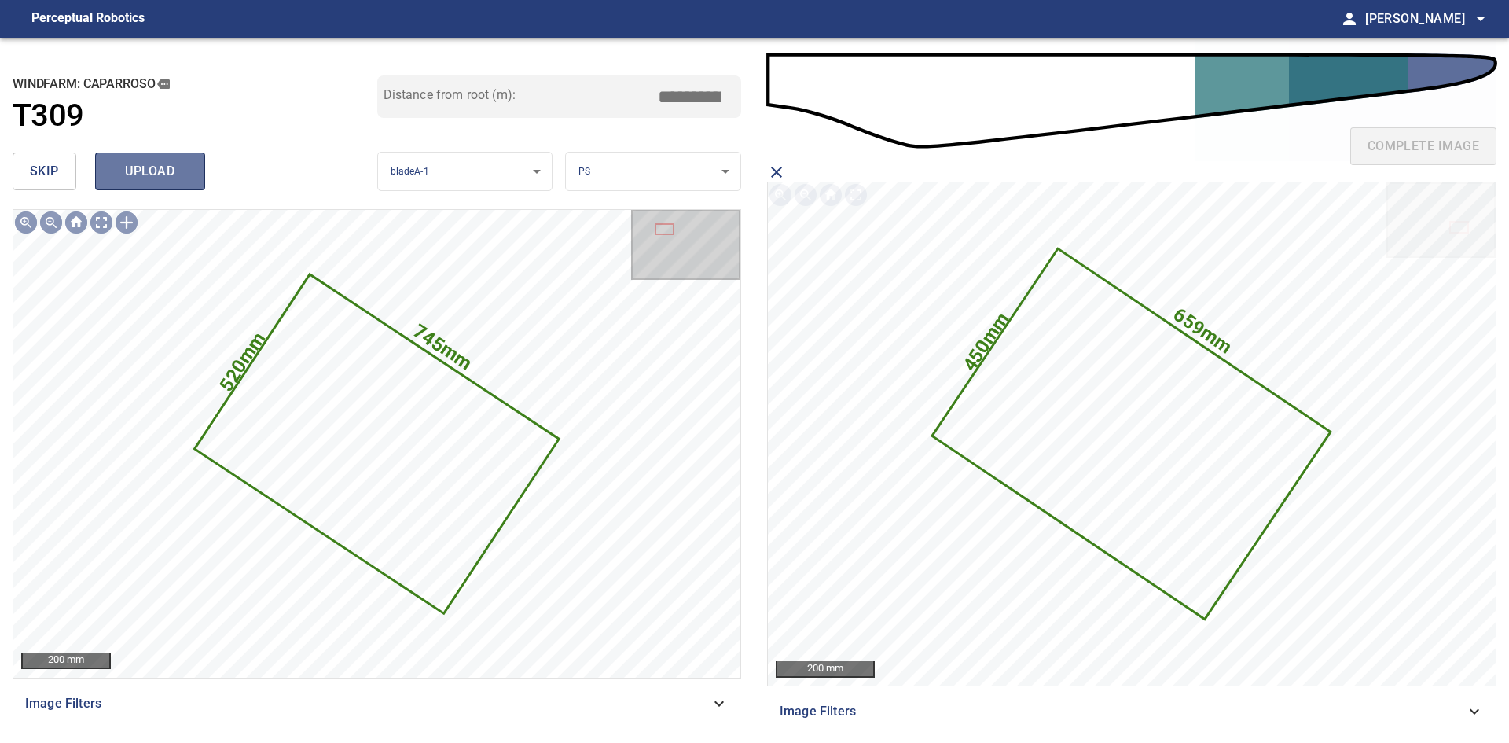
click at [167, 173] on span "upload" at bounding box center [149, 171] width 75 height 22
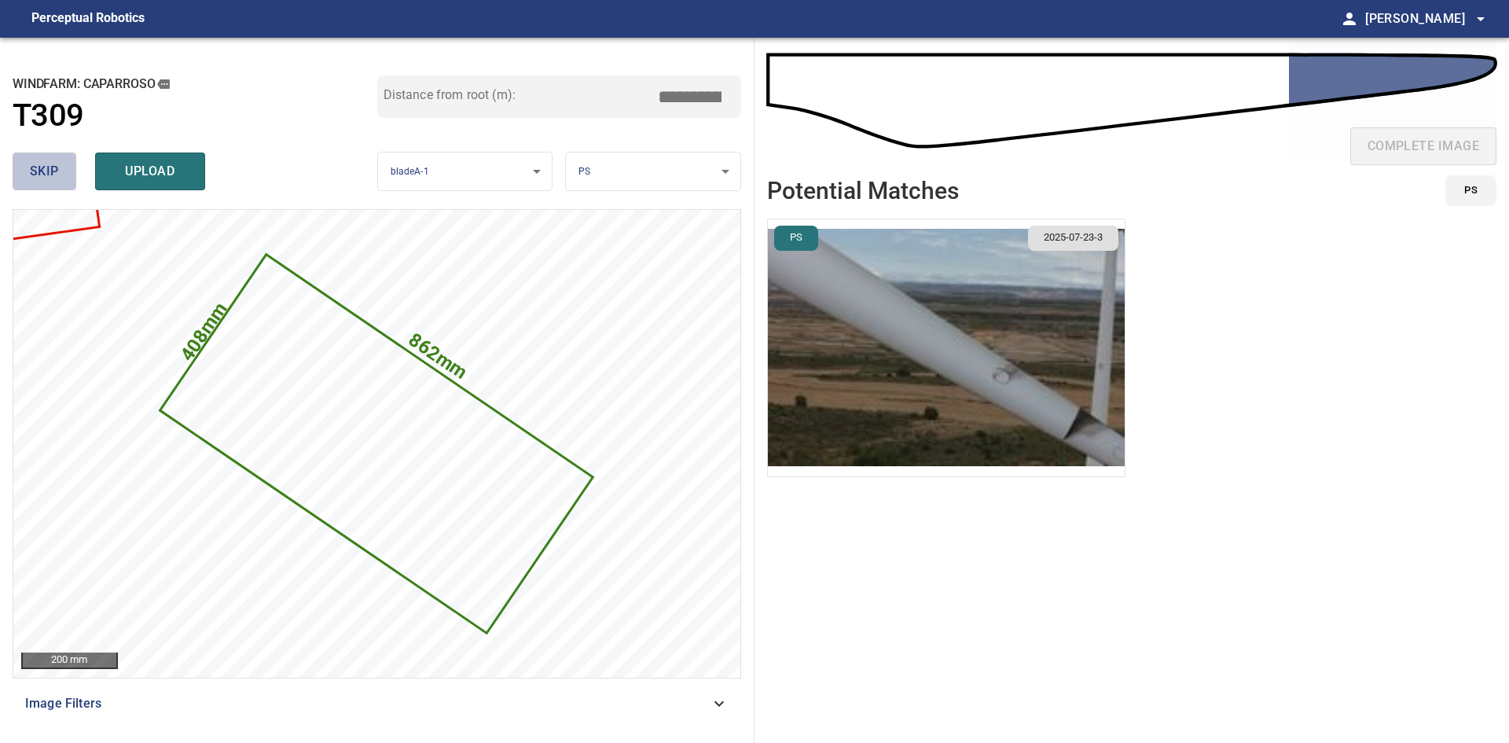
click at [54, 168] on span "skip" at bounding box center [44, 171] width 29 height 22
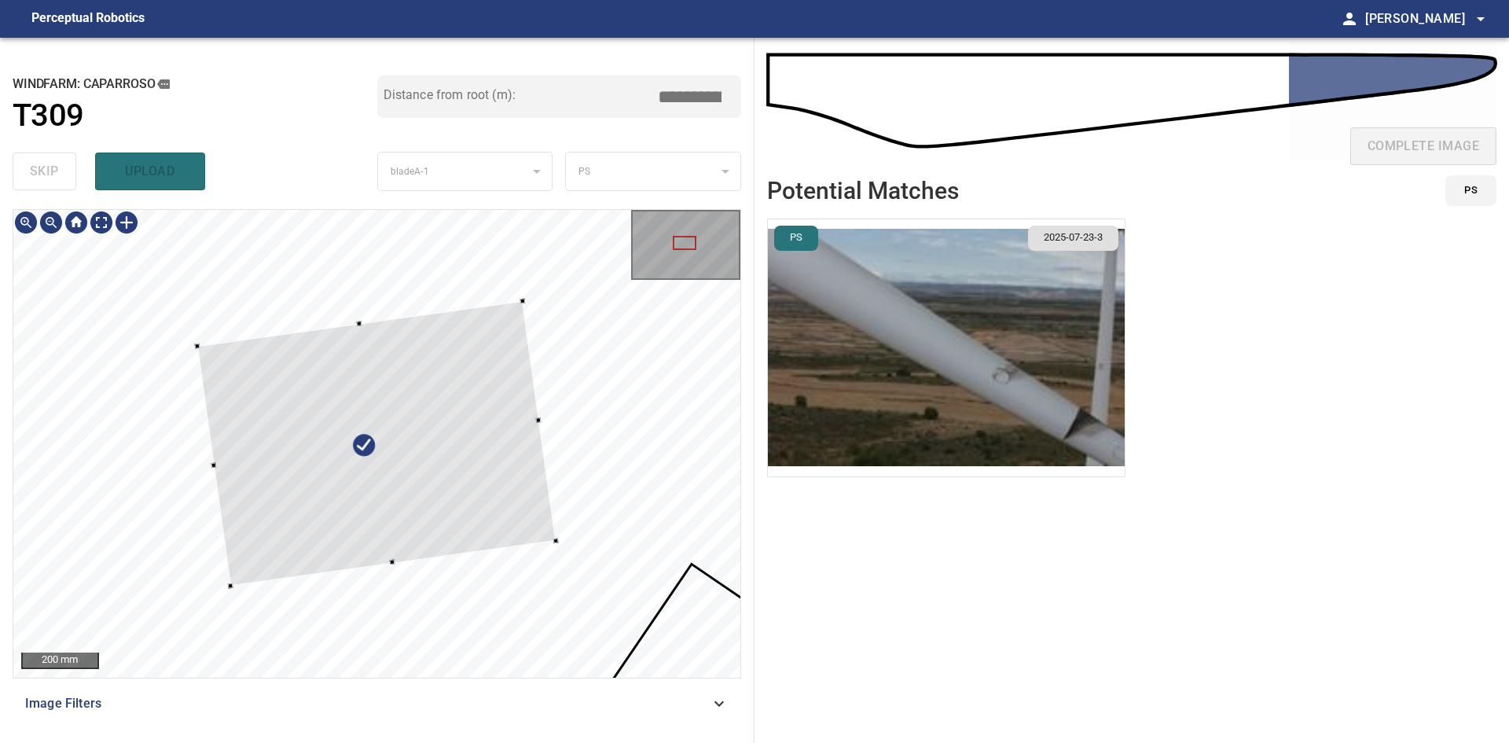
click at [607, 564] on div at bounding box center [376, 443] width 727 height 467
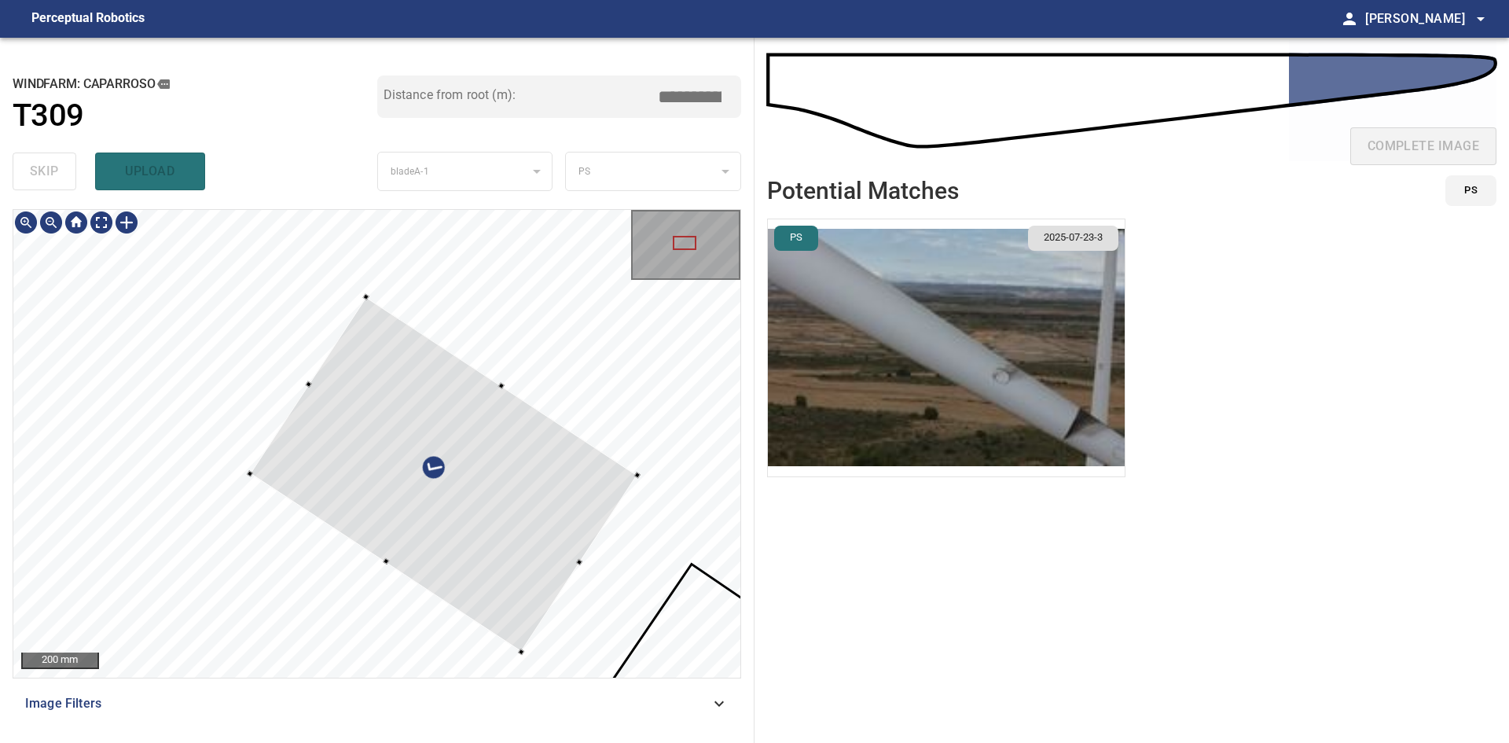
click at [495, 534] on div at bounding box center [444, 474] width 387 height 354
click at [560, 538] on div at bounding box center [444, 471] width 387 height 357
click at [538, 551] on div at bounding box center [444, 473] width 387 height 355
click at [478, 562] on div at bounding box center [452, 480] width 387 height 355
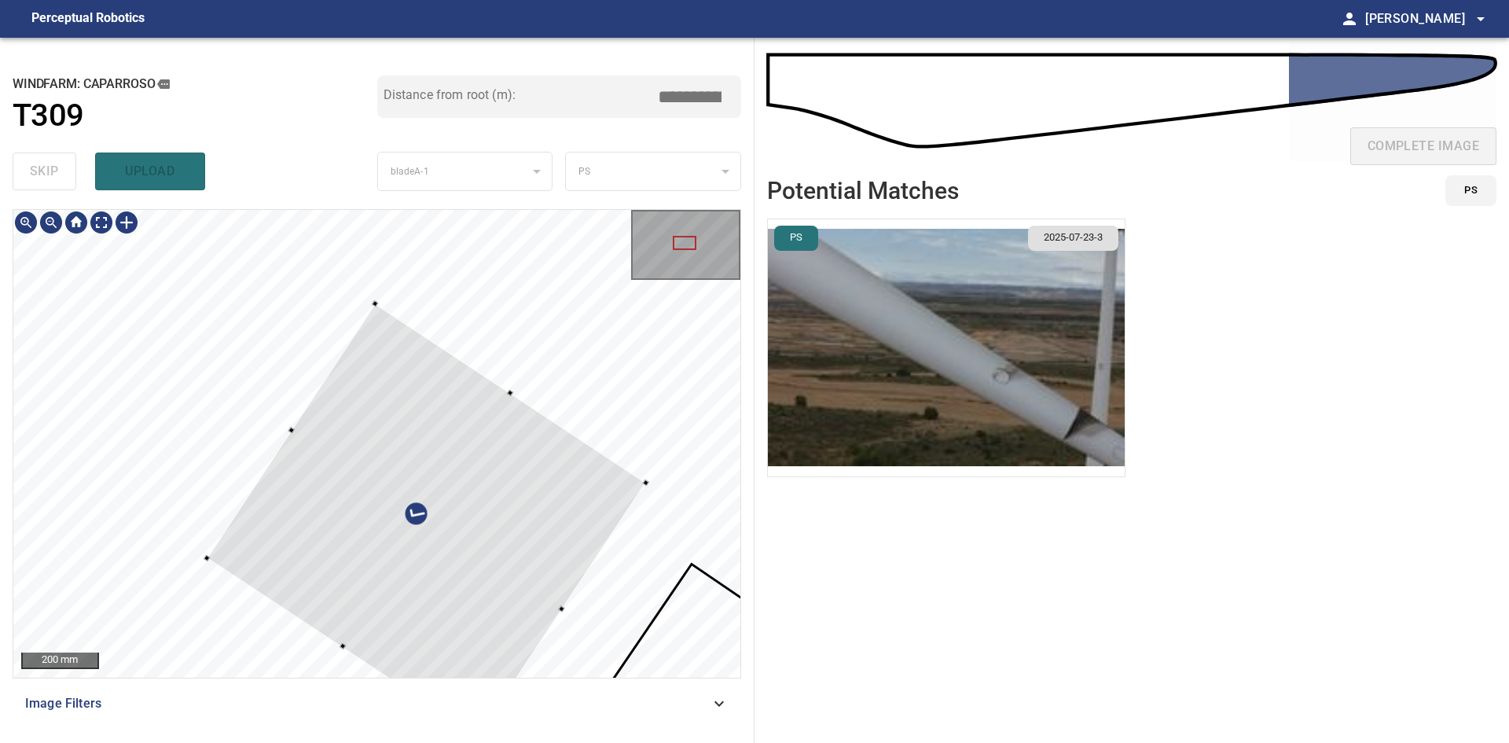
click at [325, 638] on div at bounding box center [376, 443] width 727 height 467
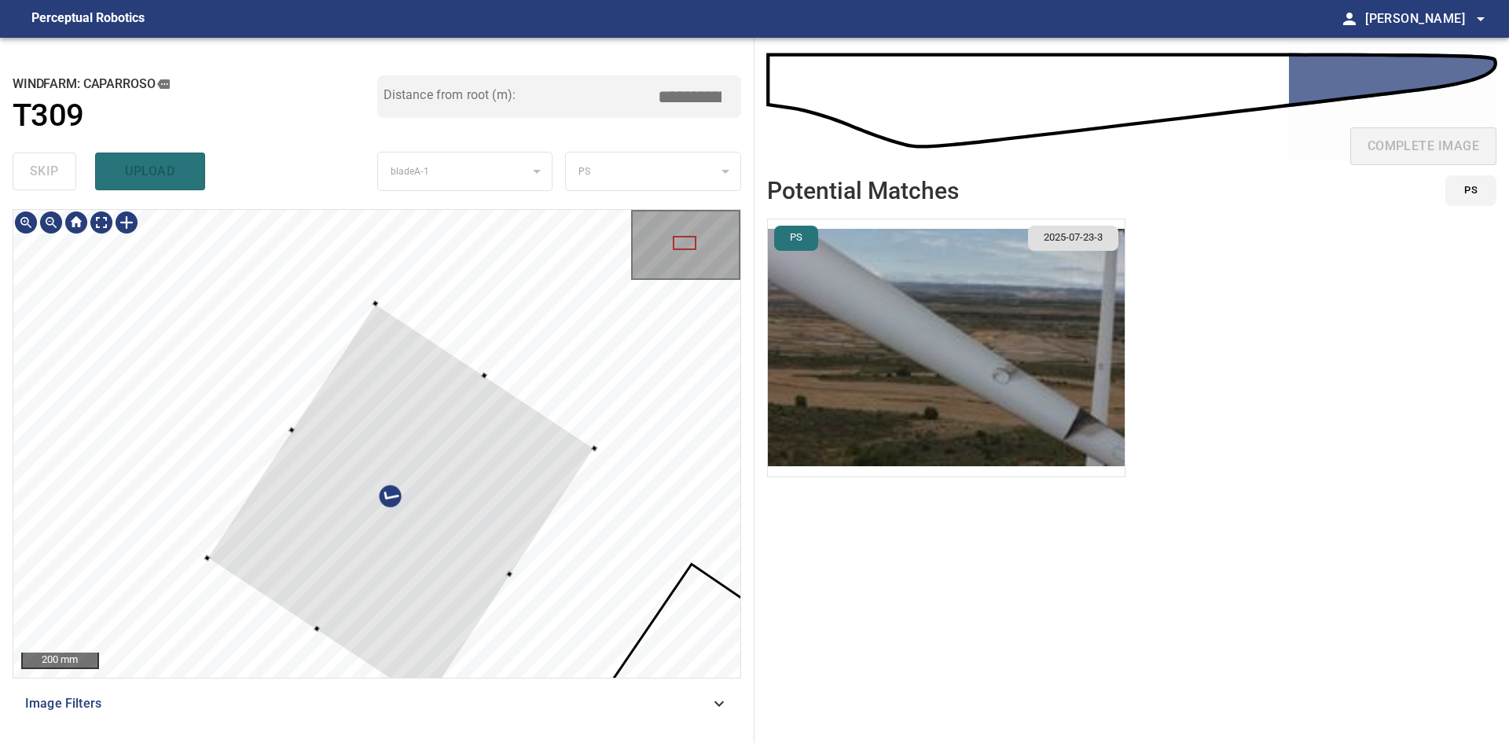
click at [505, 572] on div at bounding box center [400, 502] width 387 height 399
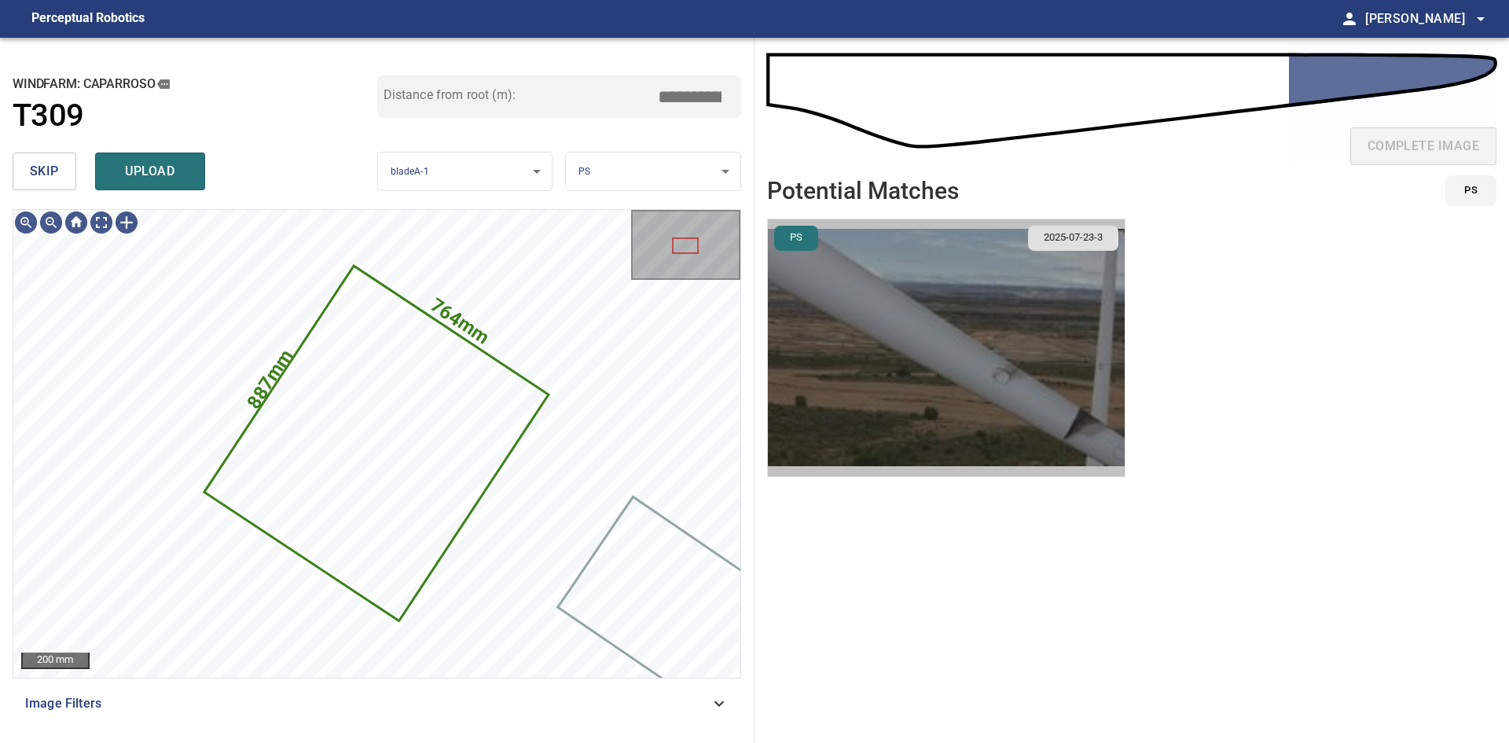
click at [972, 352] on img "button" at bounding box center [946, 347] width 357 height 257
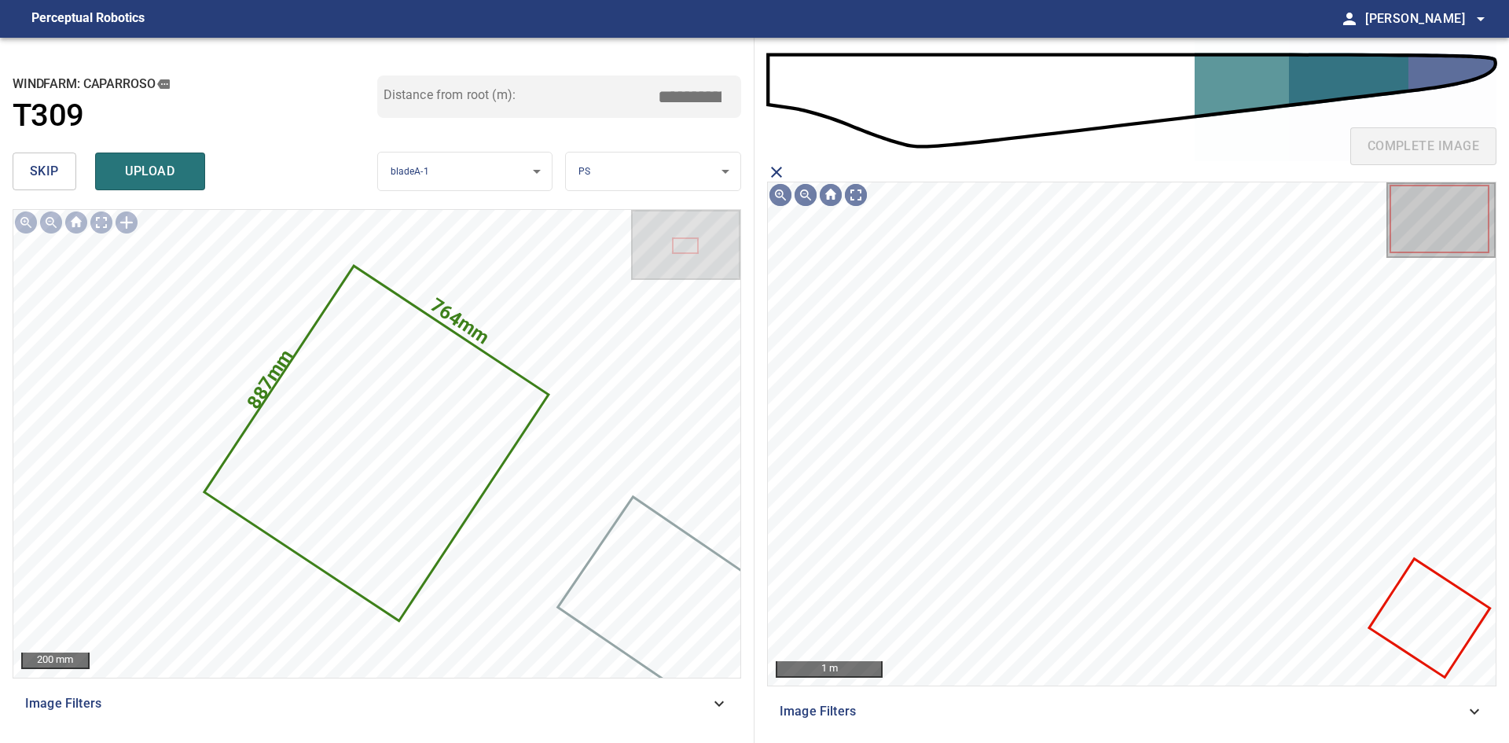
click at [1430, 596] on icon at bounding box center [1429, 617] width 117 height 115
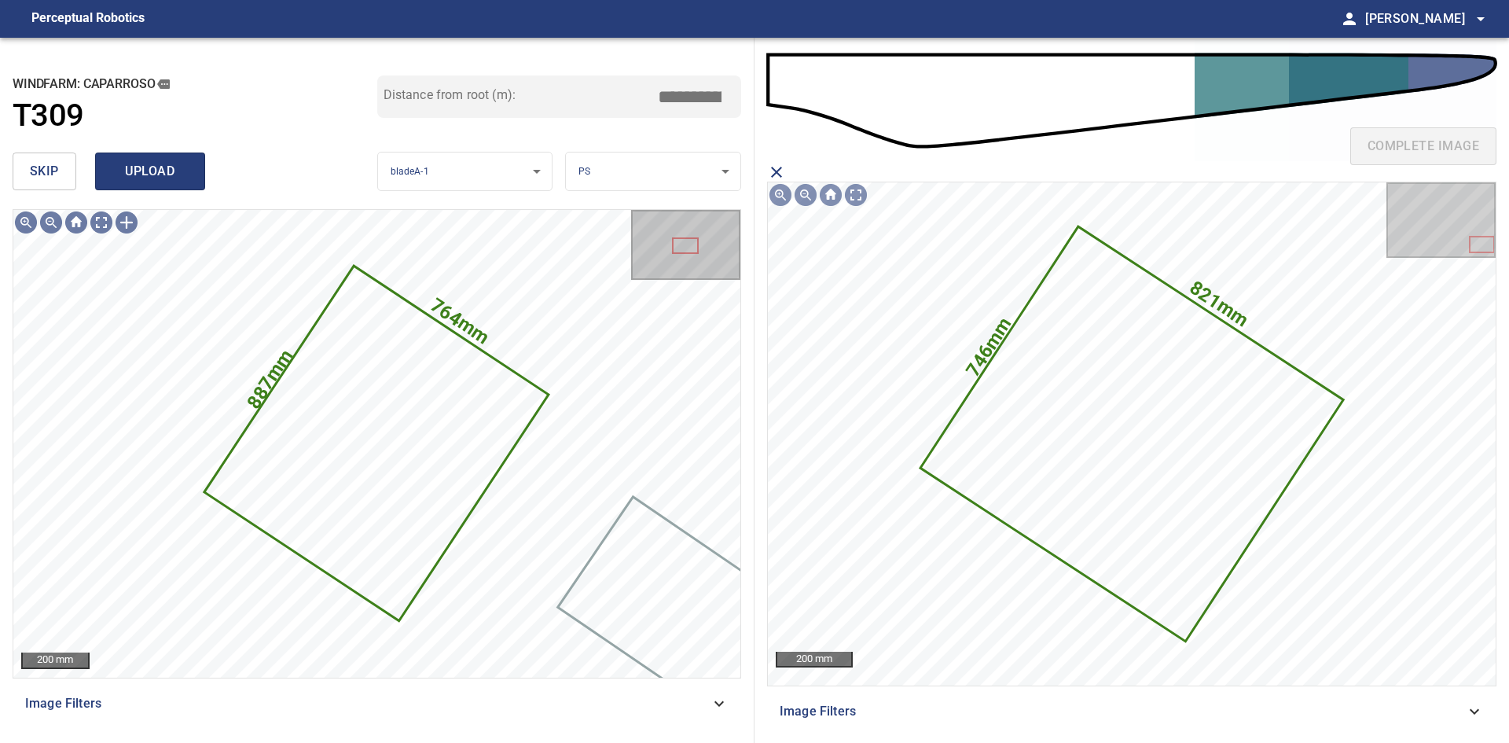
click at [192, 175] on button "upload" at bounding box center [150, 171] width 110 height 38
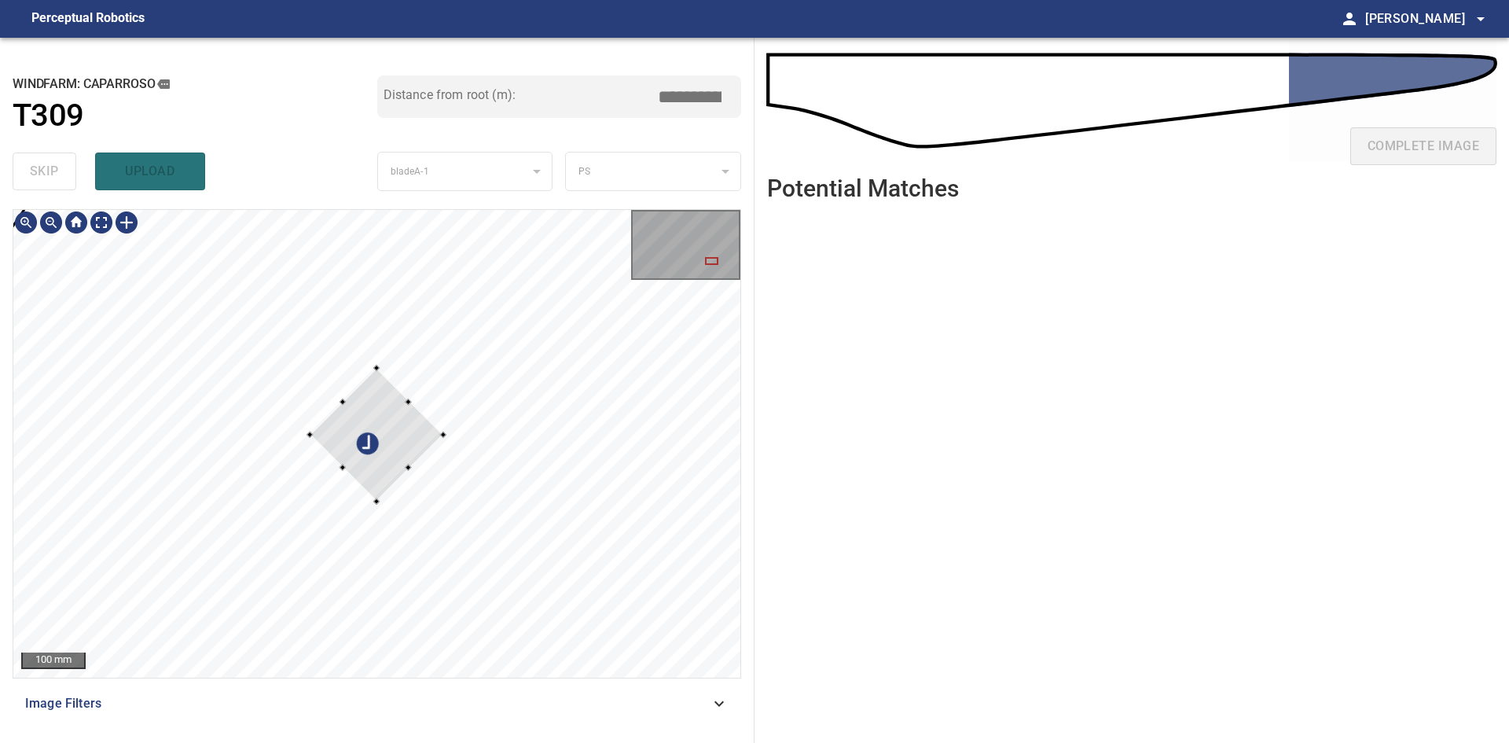
click at [402, 439] on div at bounding box center [376, 435] width 133 height 133
click at [376, 398] on div at bounding box center [377, 395] width 6 height 6
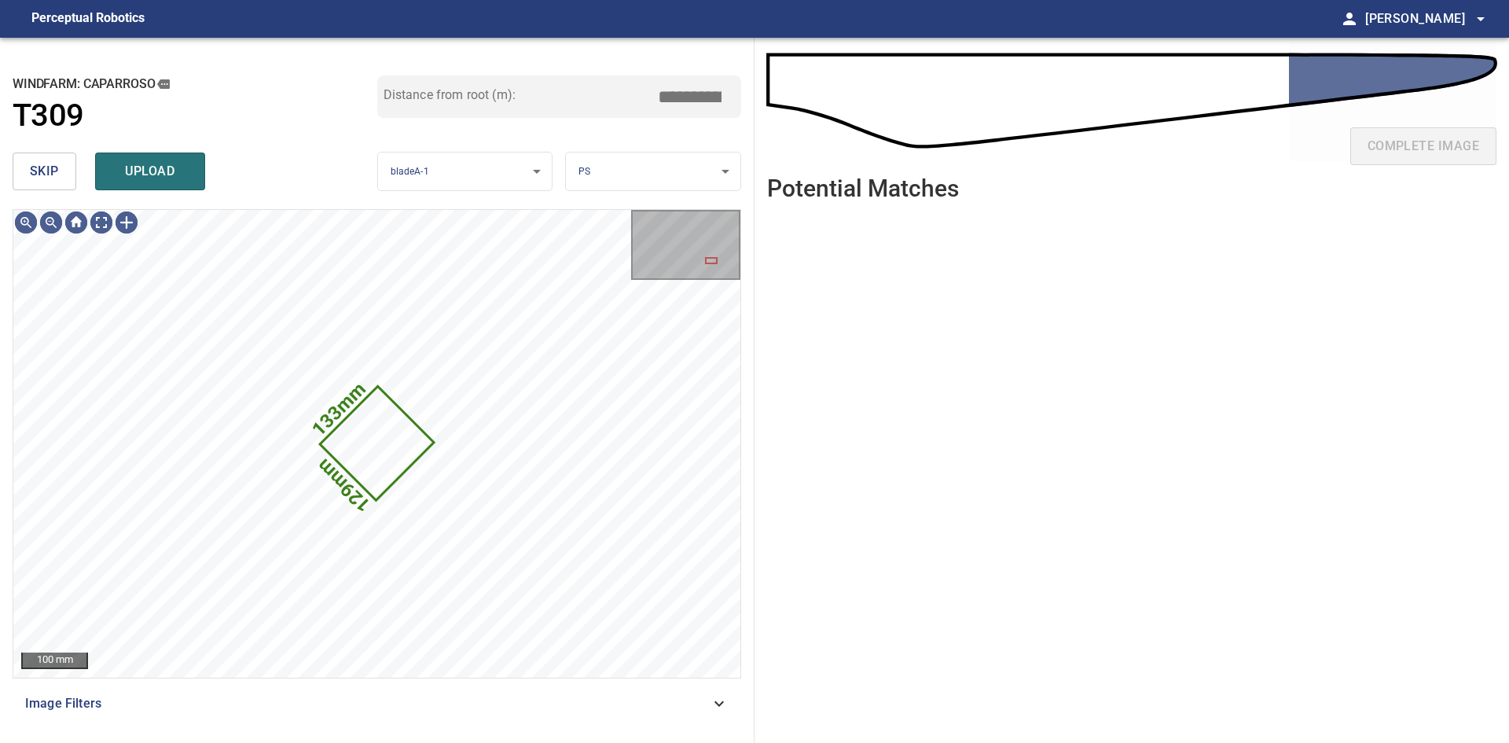
click at [149, 151] on div "skip upload" at bounding box center [195, 171] width 365 height 50
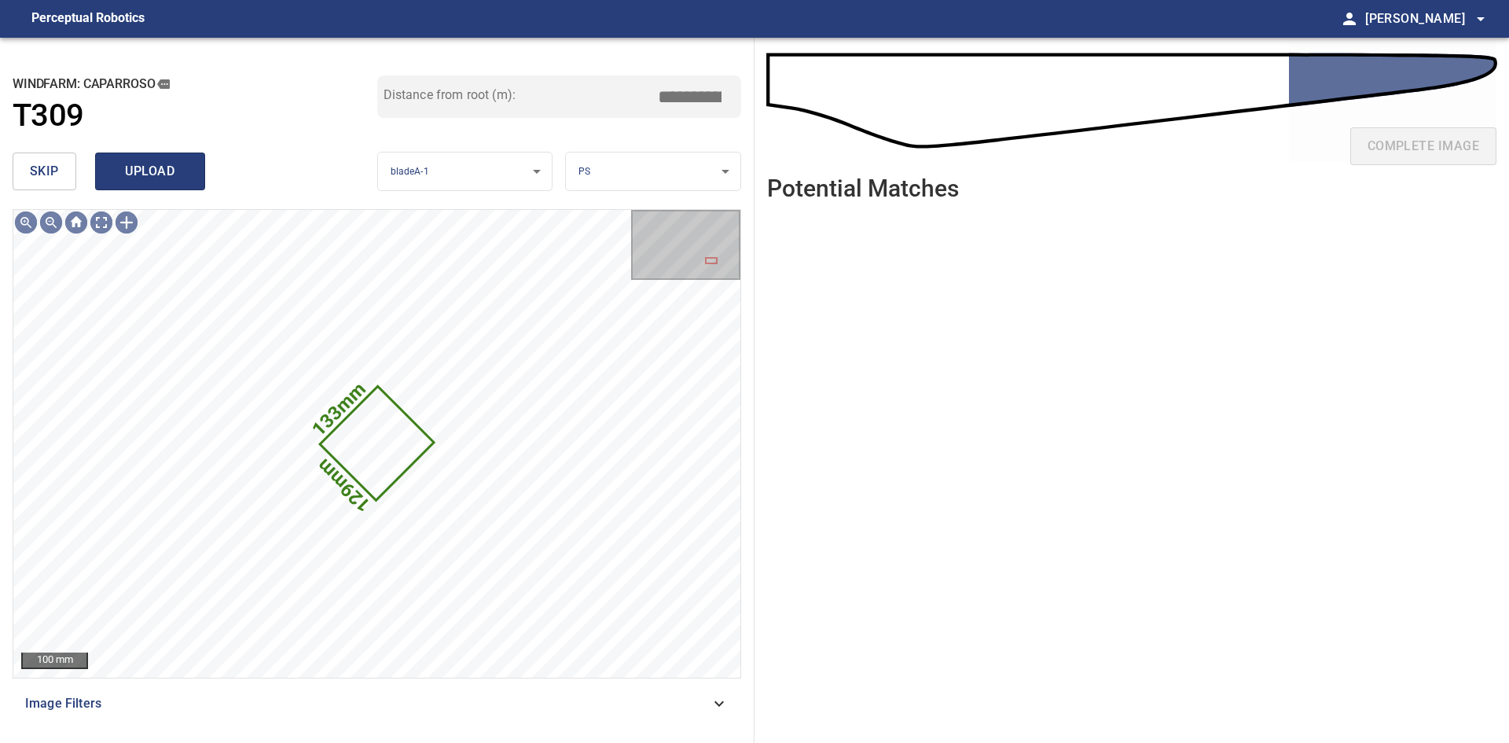
click at [164, 176] on span "upload" at bounding box center [149, 171] width 75 height 22
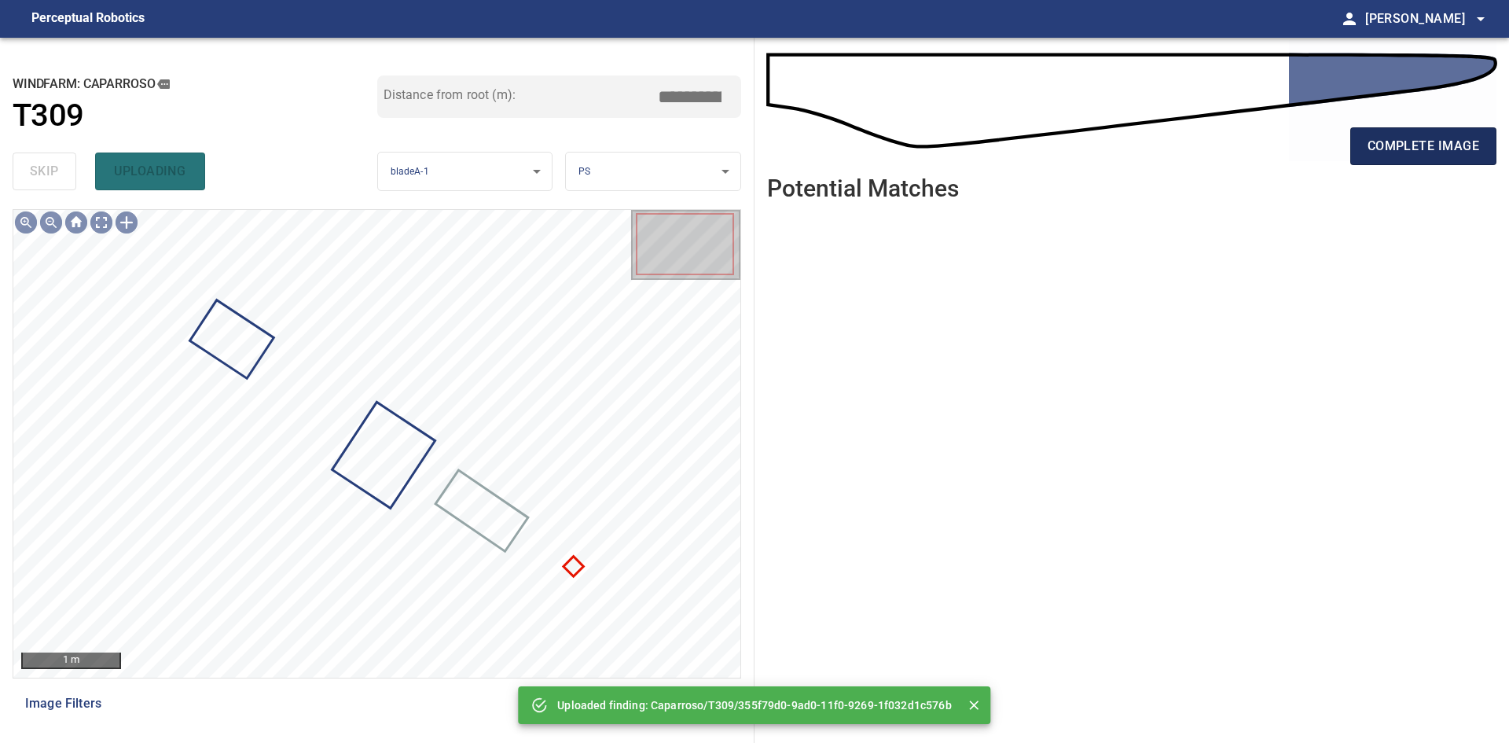
click at [1398, 143] on span "complete image" at bounding box center [1423, 146] width 112 height 22
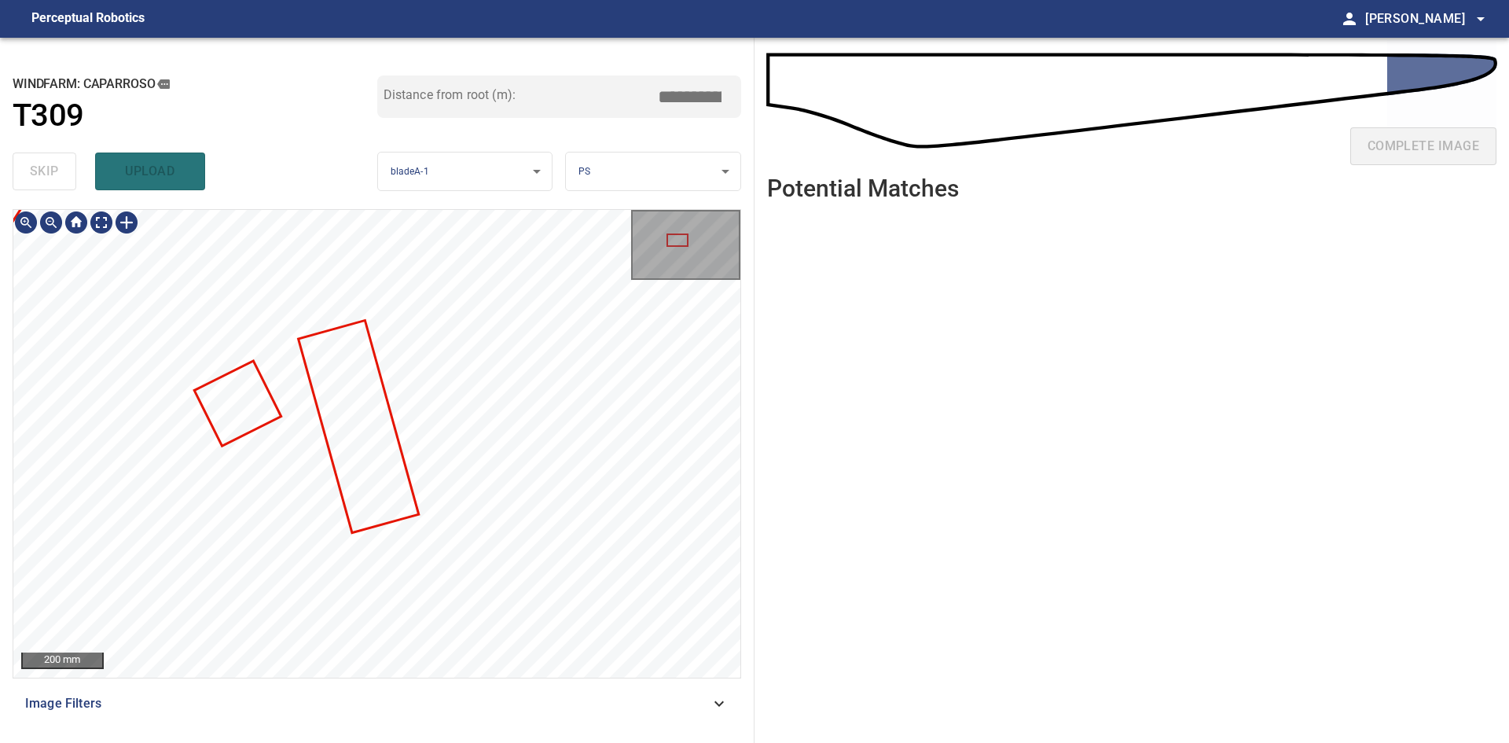
click at [890, 676] on div "**********" at bounding box center [754, 390] width 1509 height 705
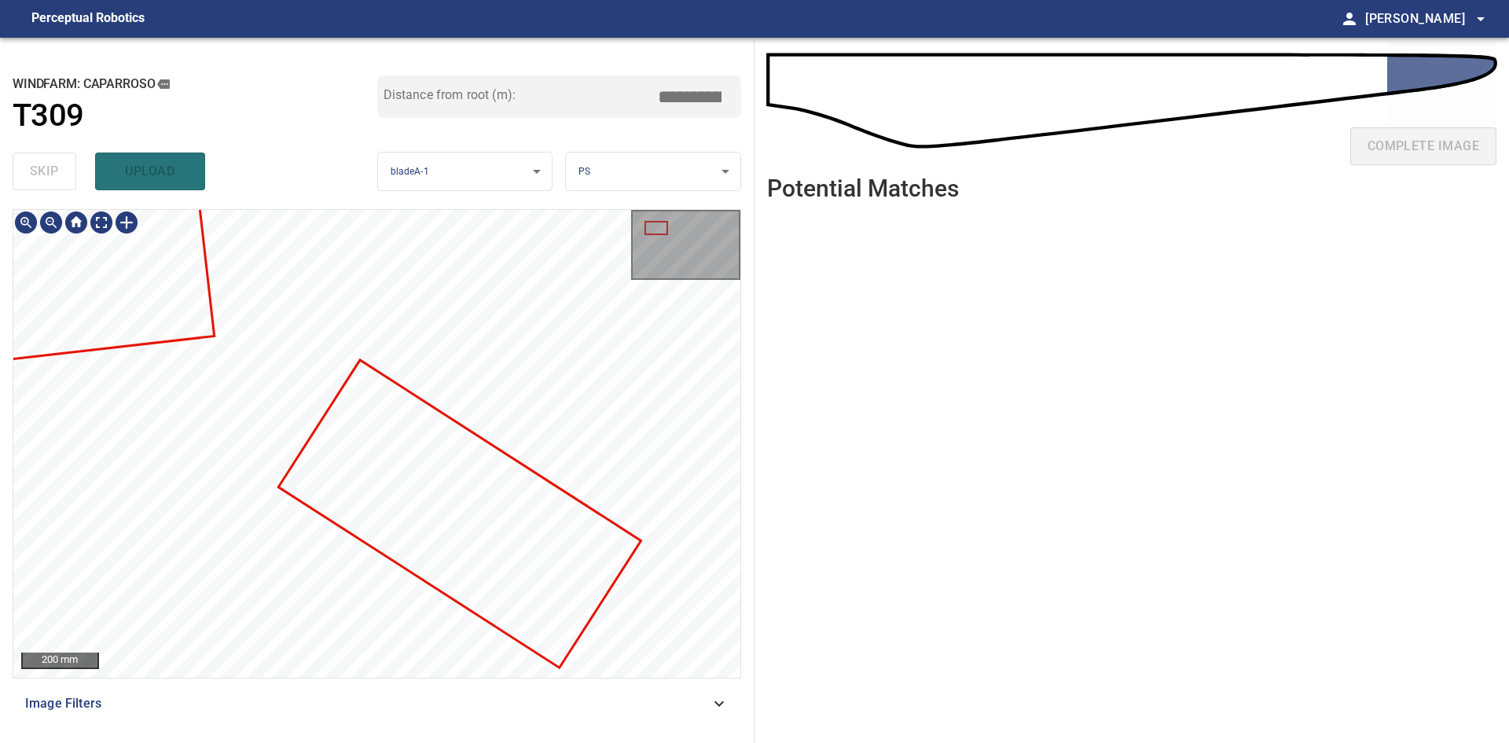
click at [754, 579] on div "**********" at bounding box center [377, 390] width 754 height 705
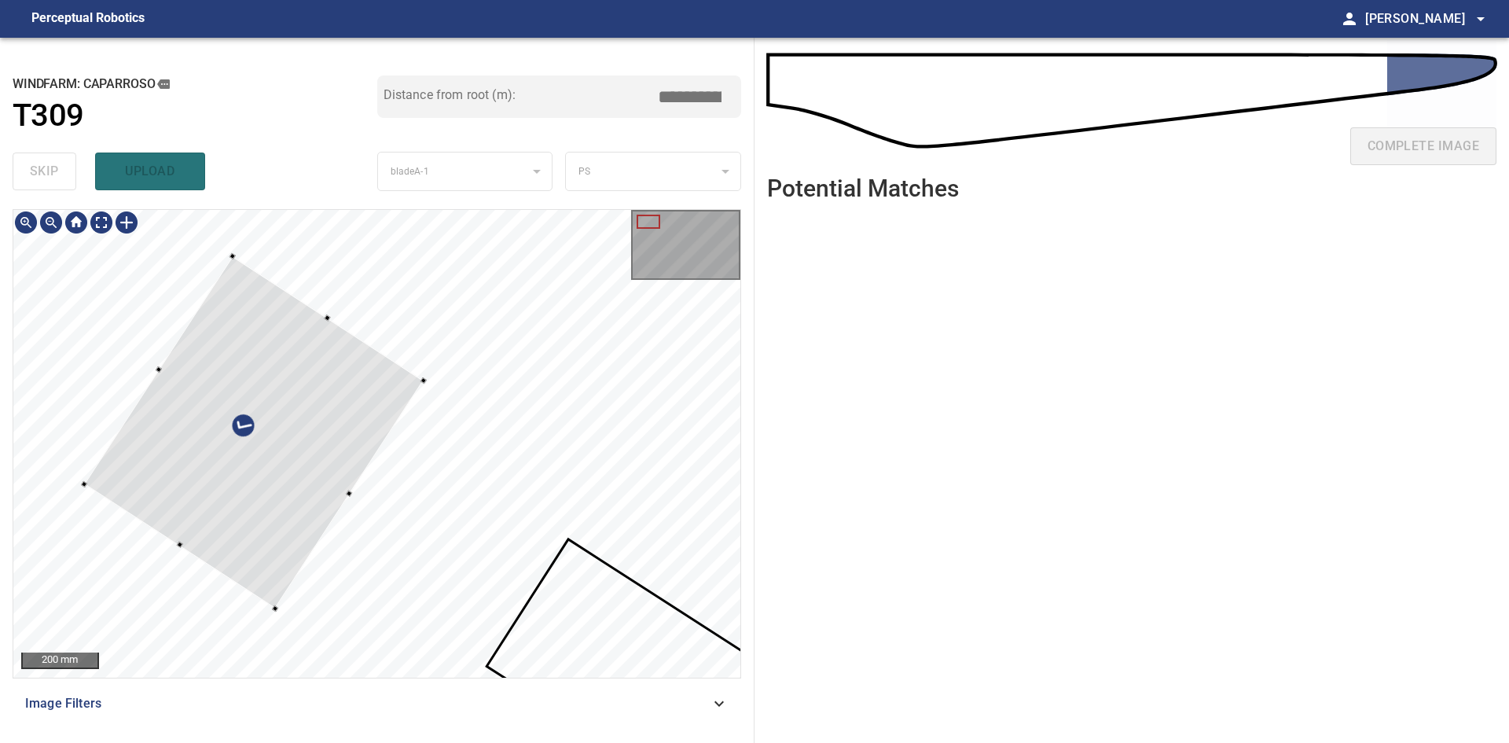
click at [309, 463] on div at bounding box center [253, 431] width 339 height 352
click at [332, 475] on div at bounding box center [268, 442] width 339 height 352
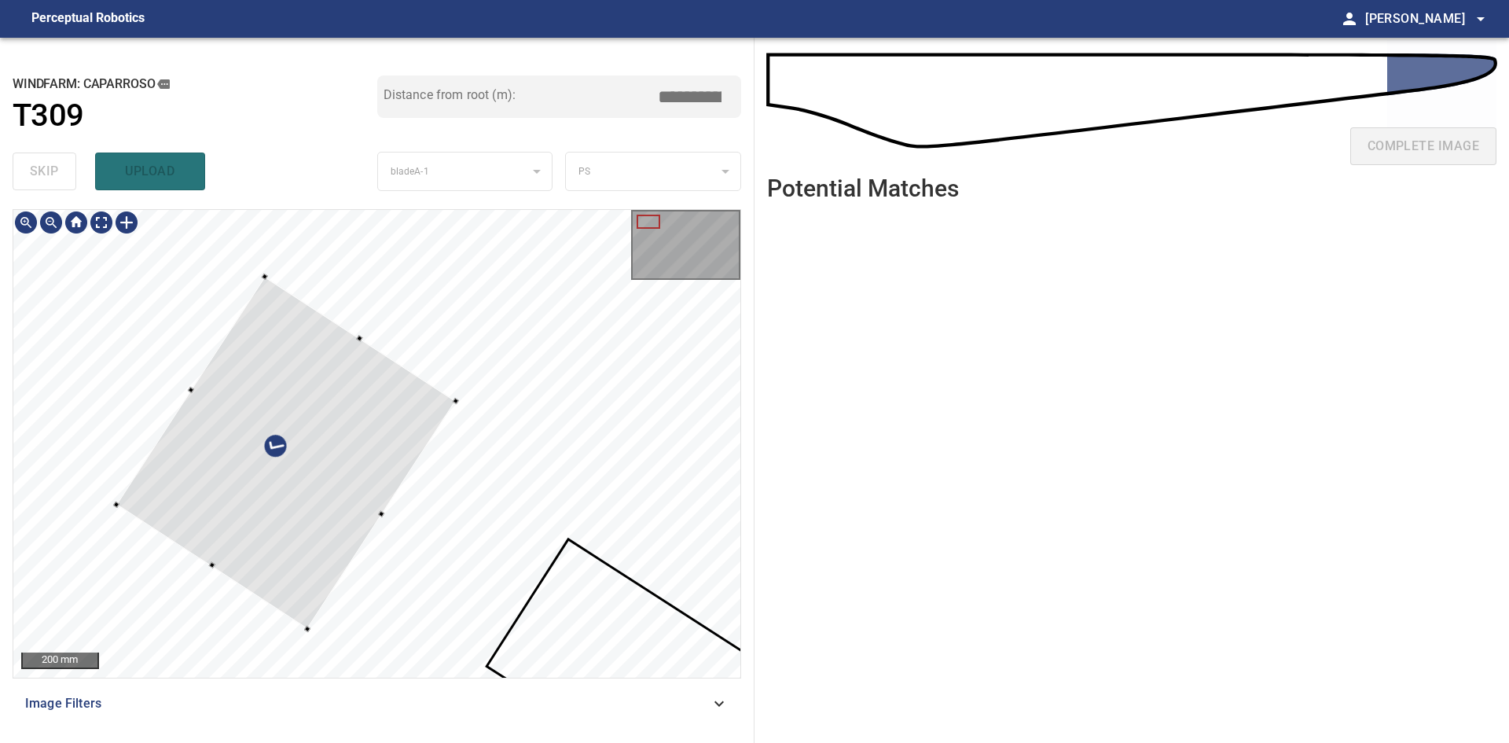
click at [349, 498] on div at bounding box center [285, 452] width 339 height 352
click at [347, 498] on div at bounding box center [283, 452] width 339 height 352
click at [410, 544] on div at bounding box center [376, 443] width 727 height 467
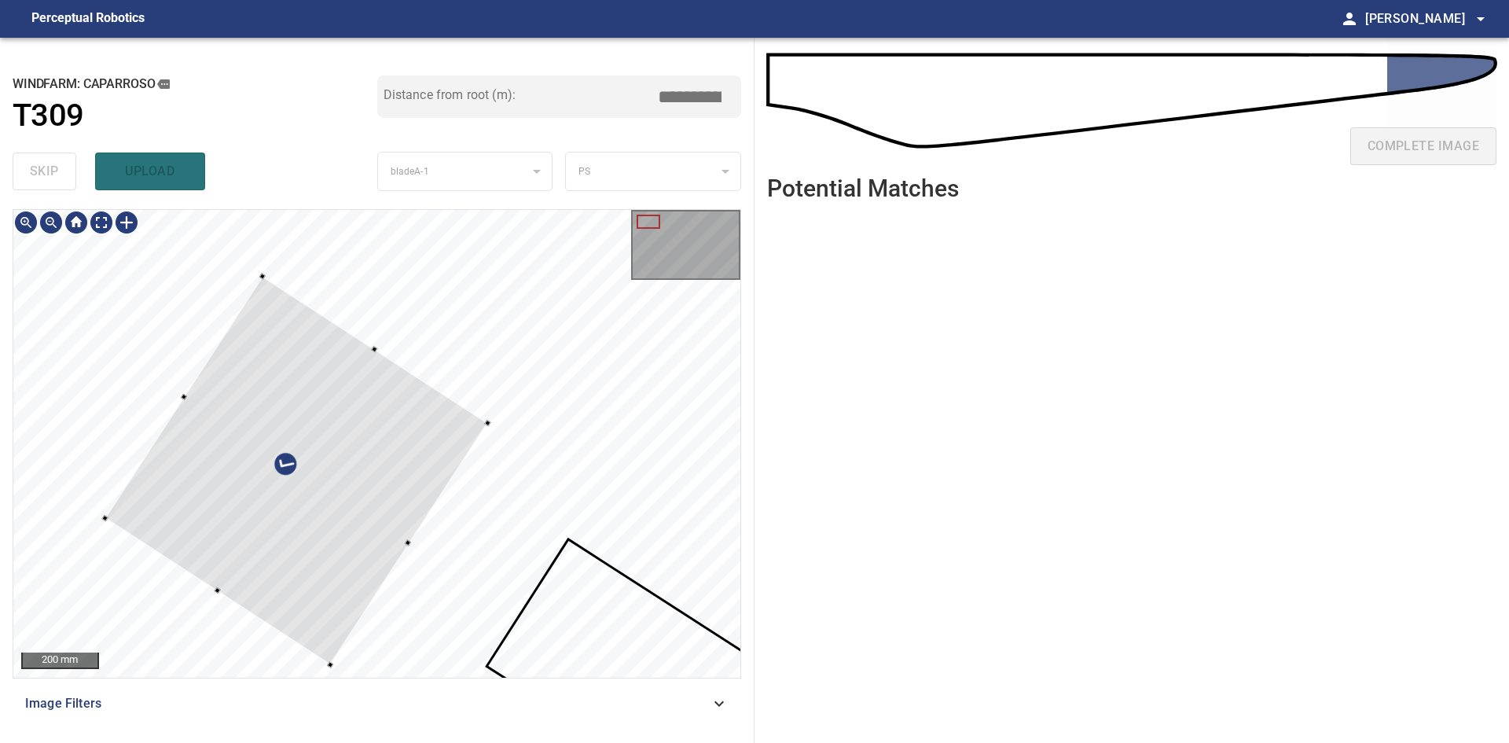
click at [222, 596] on div at bounding box center [376, 443] width 727 height 467
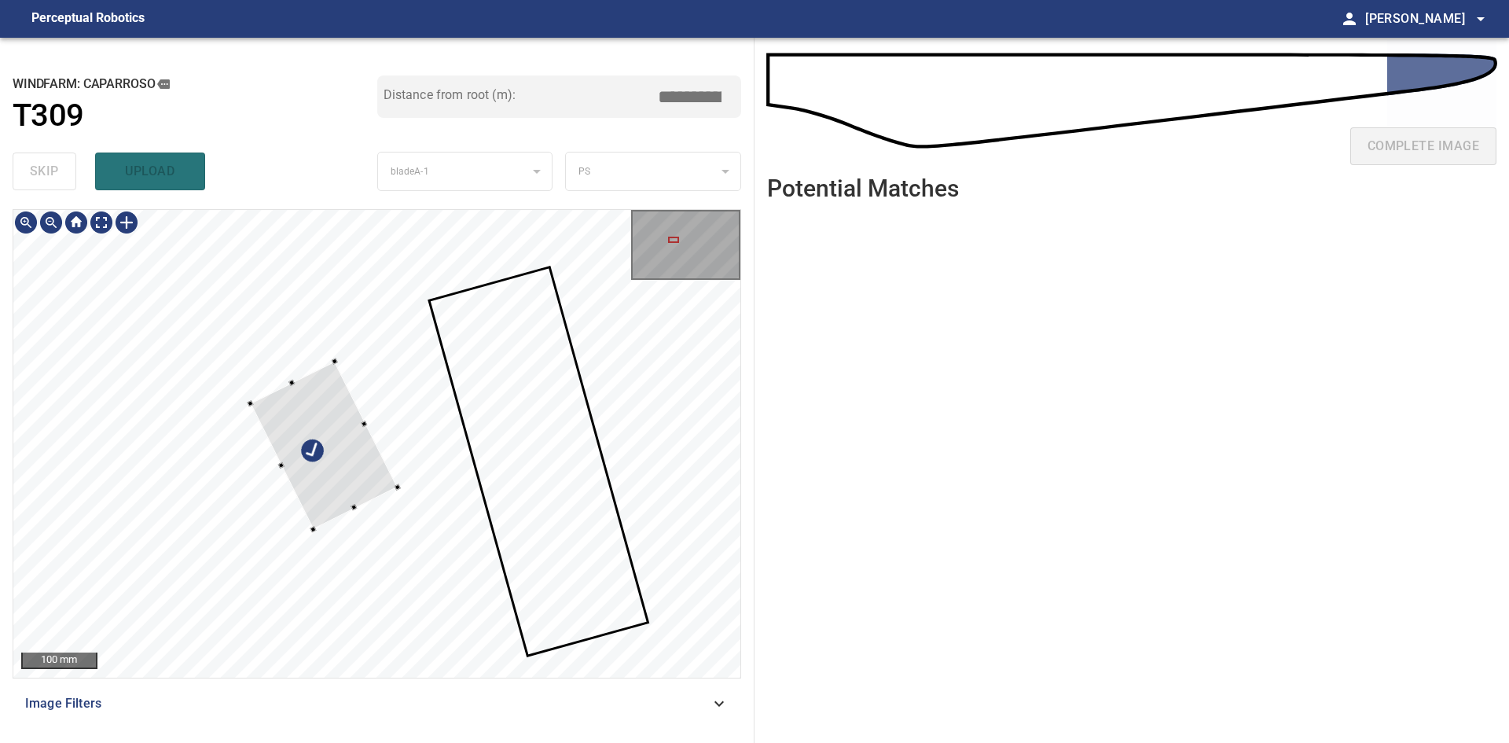
click at [317, 408] on div at bounding box center [323, 445] width 147 height 167
click at [292, 476] on div at bounding box center [313, 421] width 121 height 119
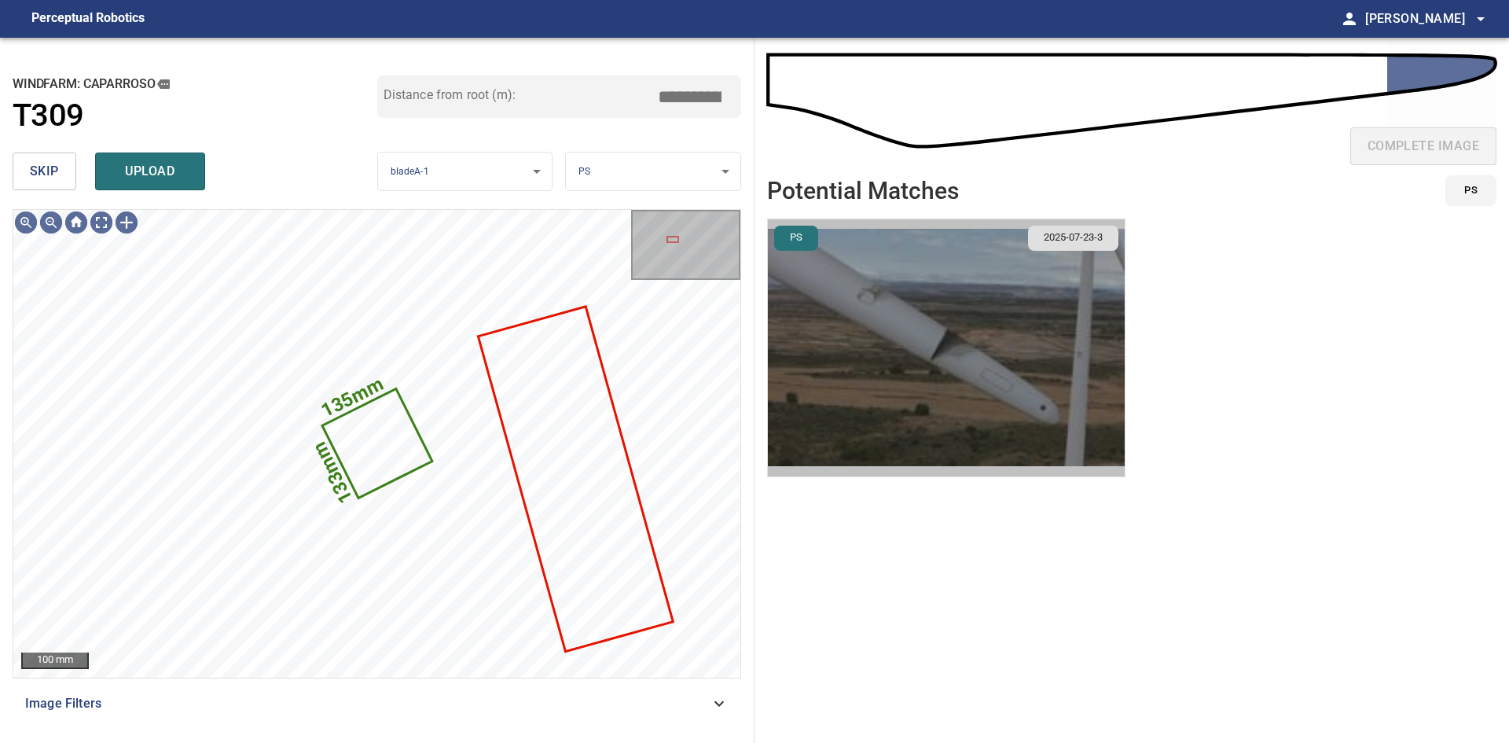
click at [907, 384] on img "button" at bounding box center [946, 347] width 357 height 257
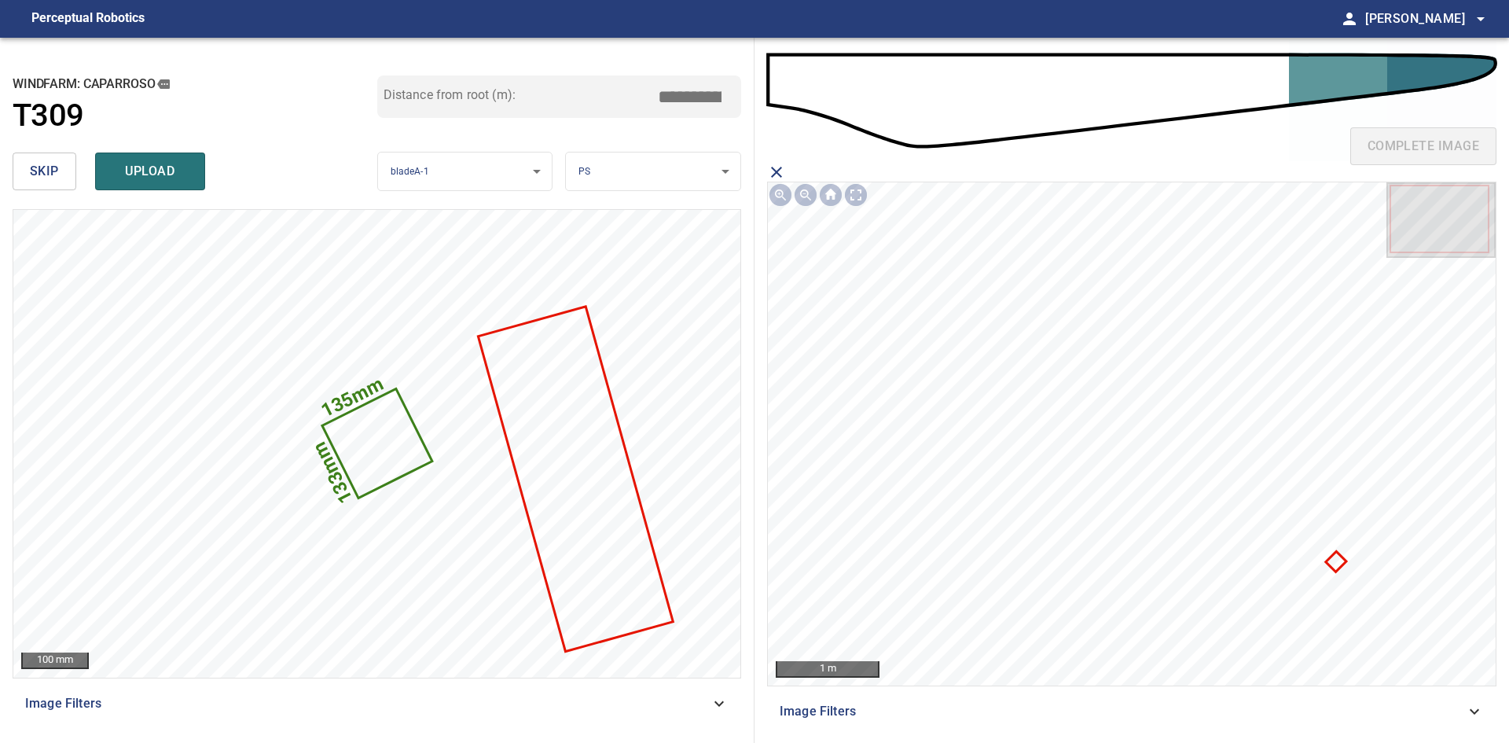
click at [1335, 563] on icon at bounding box center [1335, 560] width 17 height 17
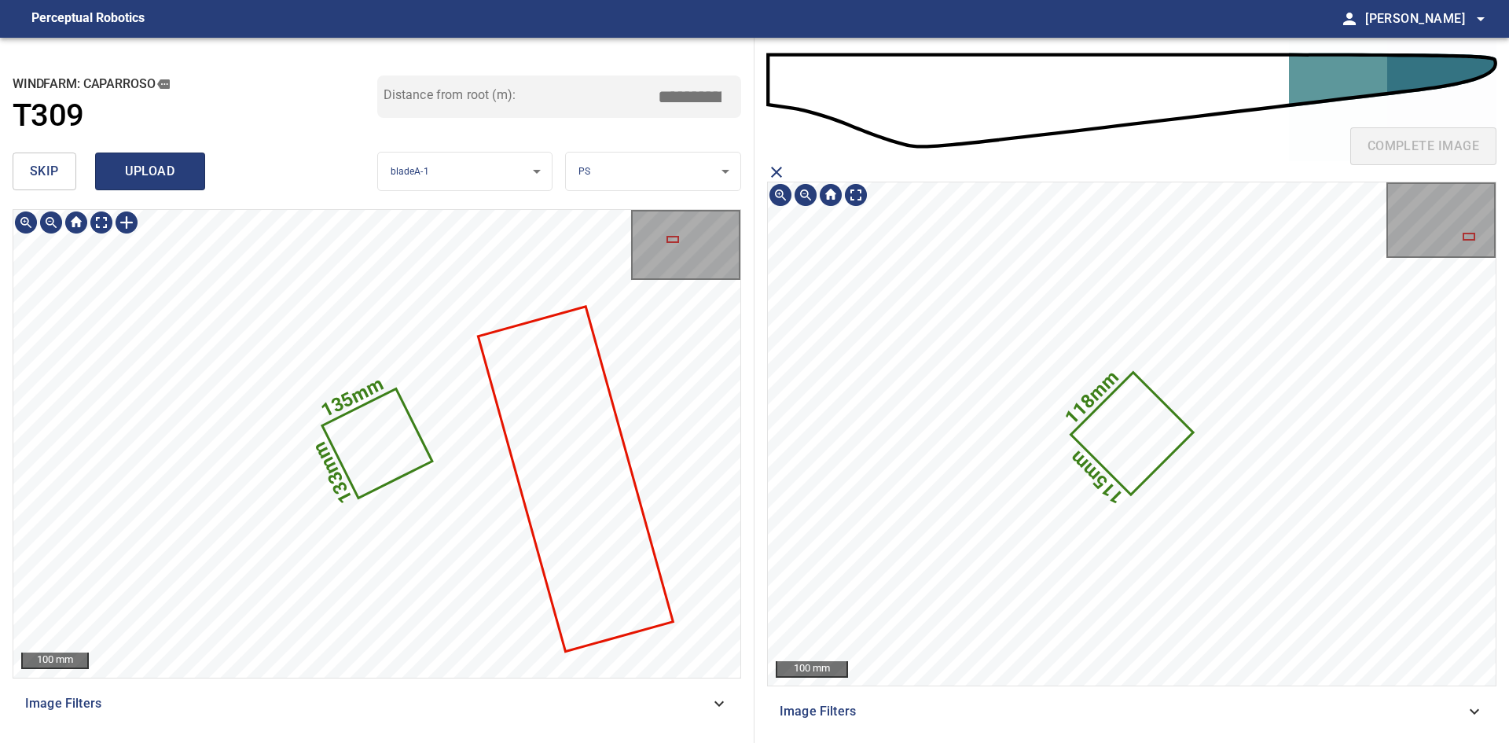
click at [156, 163] on span "upload" at bounding box center [149, 171] width 75 height 22
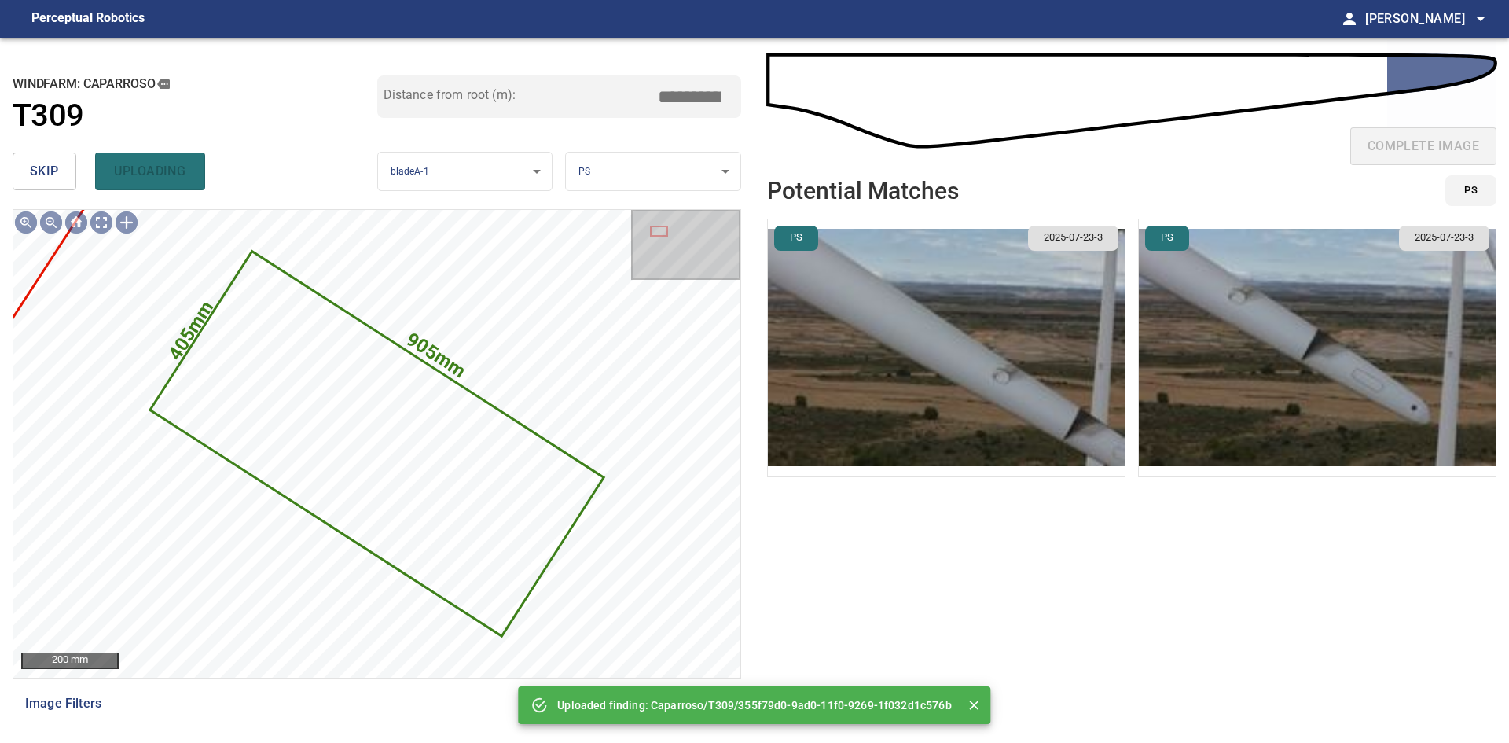
click at [52, 169] on span "skip" at bounding box center [44, 171] width 29 height 22
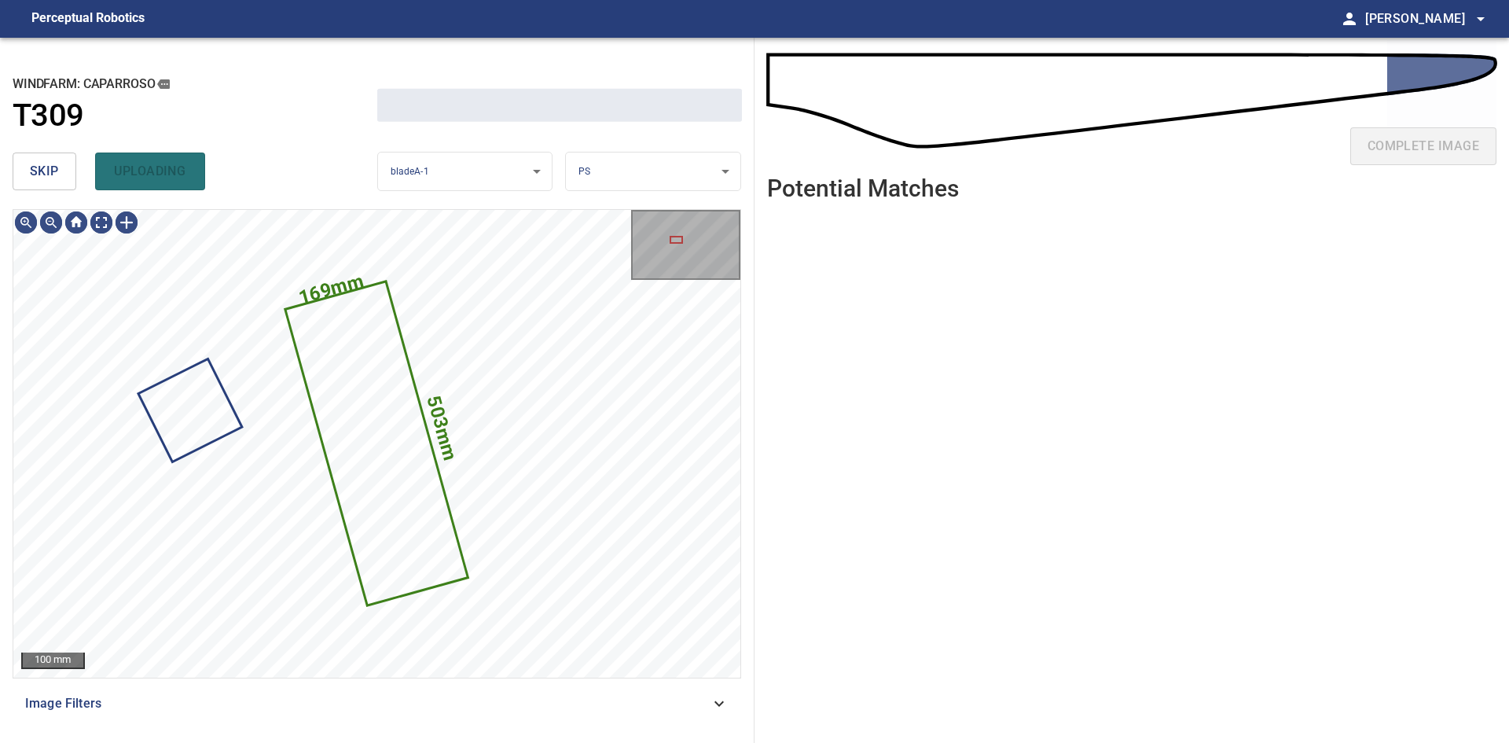
click at [52, 169] on span "skip" at bounding box center [44, 171] width 29 height 22
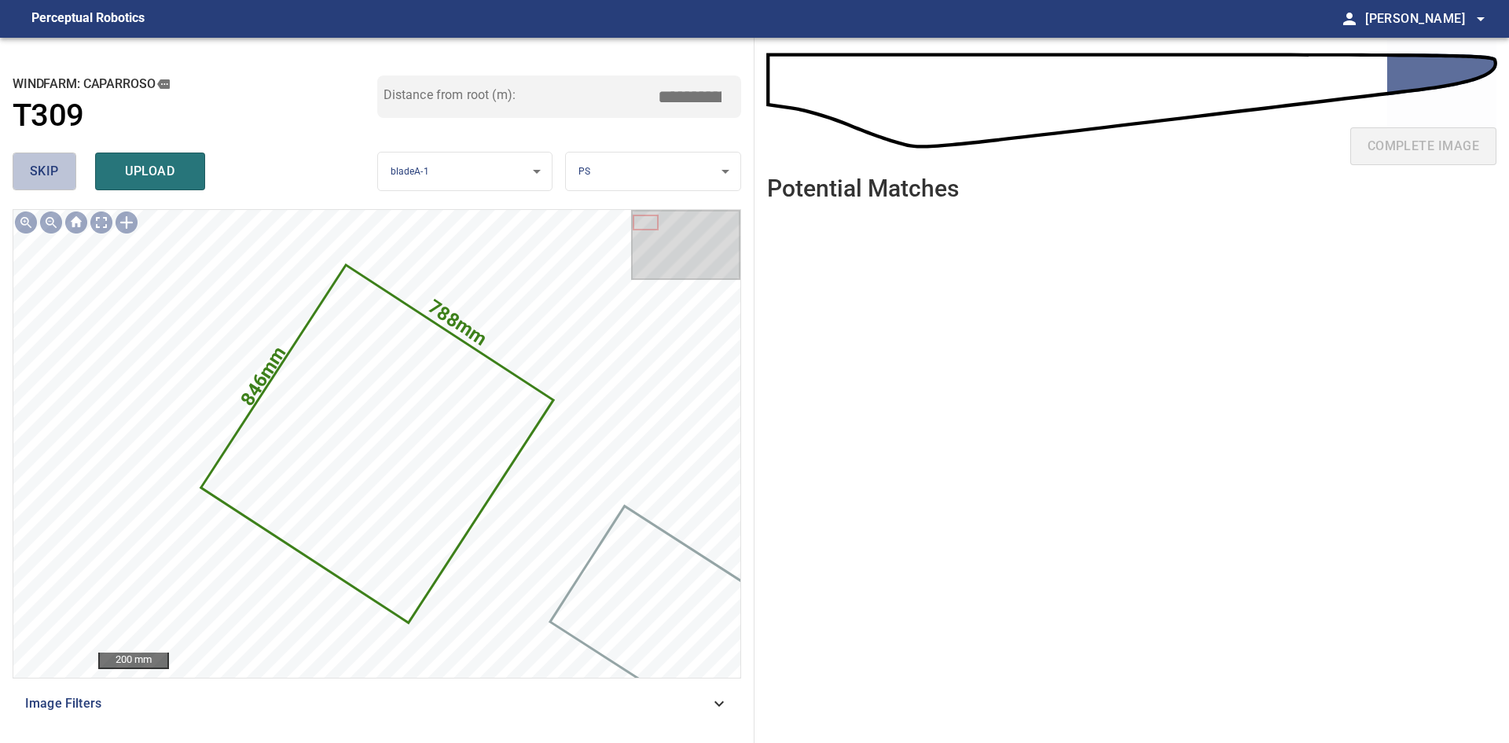
click at [40, 167] on span "skip" at bounding box center [44, 171] width 29 height 22
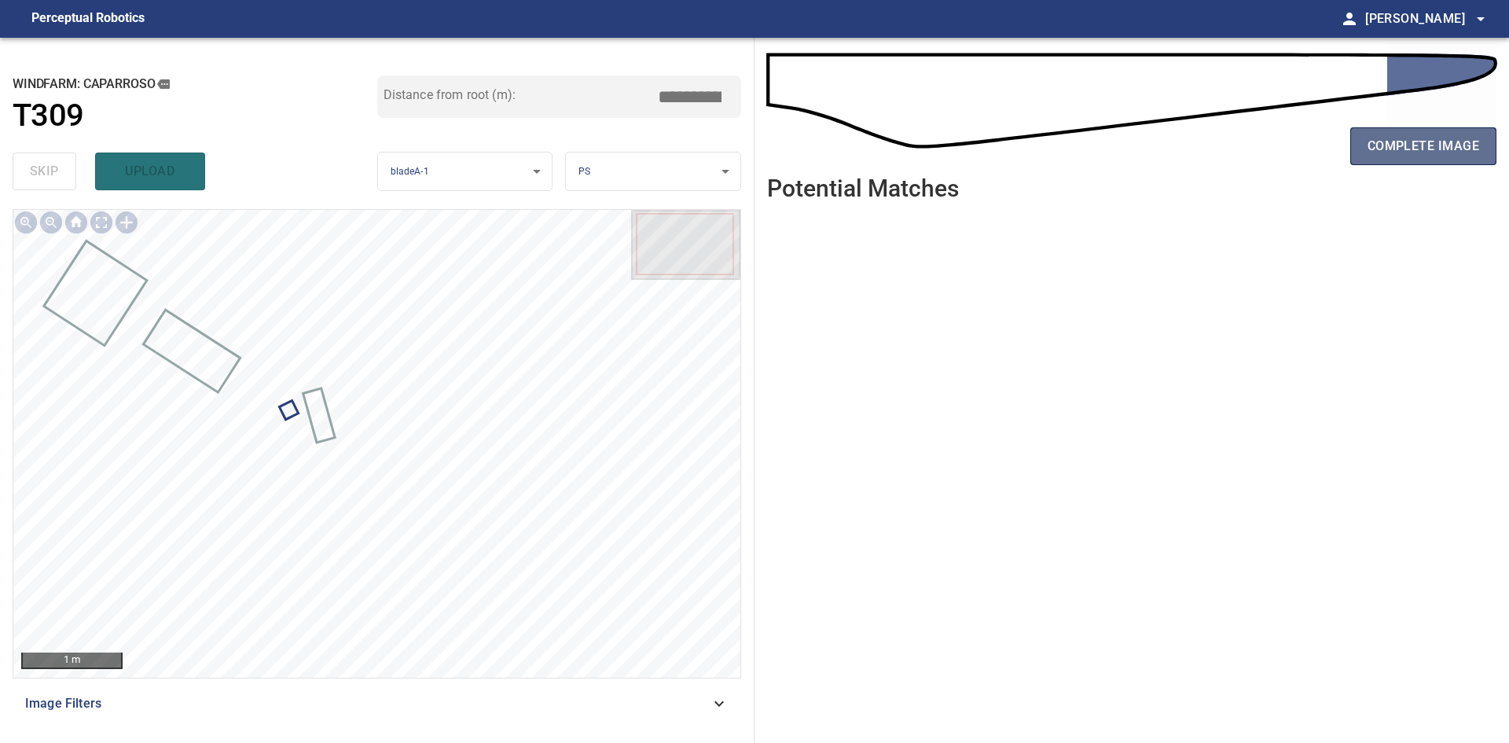
click at [1419, 156] on span "complete image" at bounding box center [1423, 146] width 112 height 22
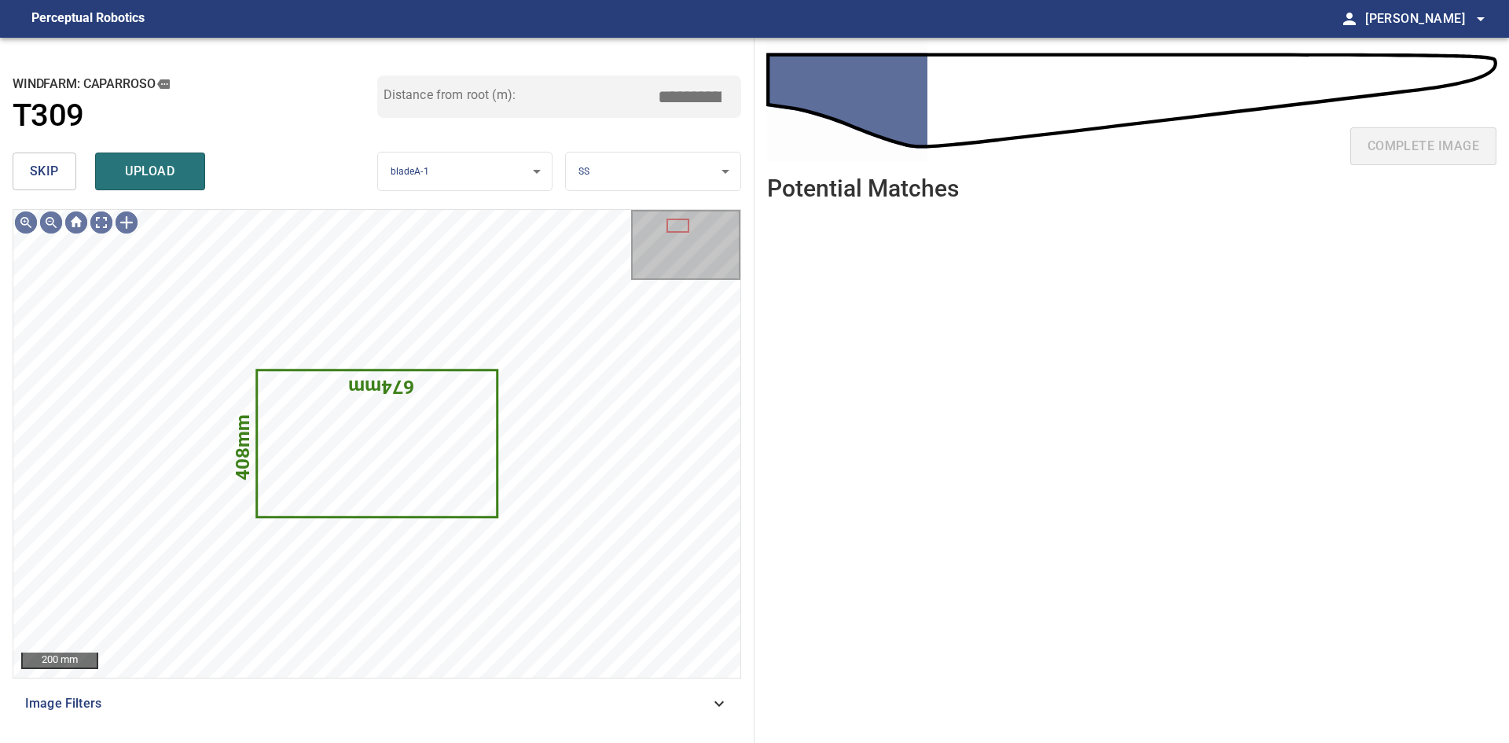
click at [47, 165] on span "skip" at bounding box center [44, 171] width 29 height 22
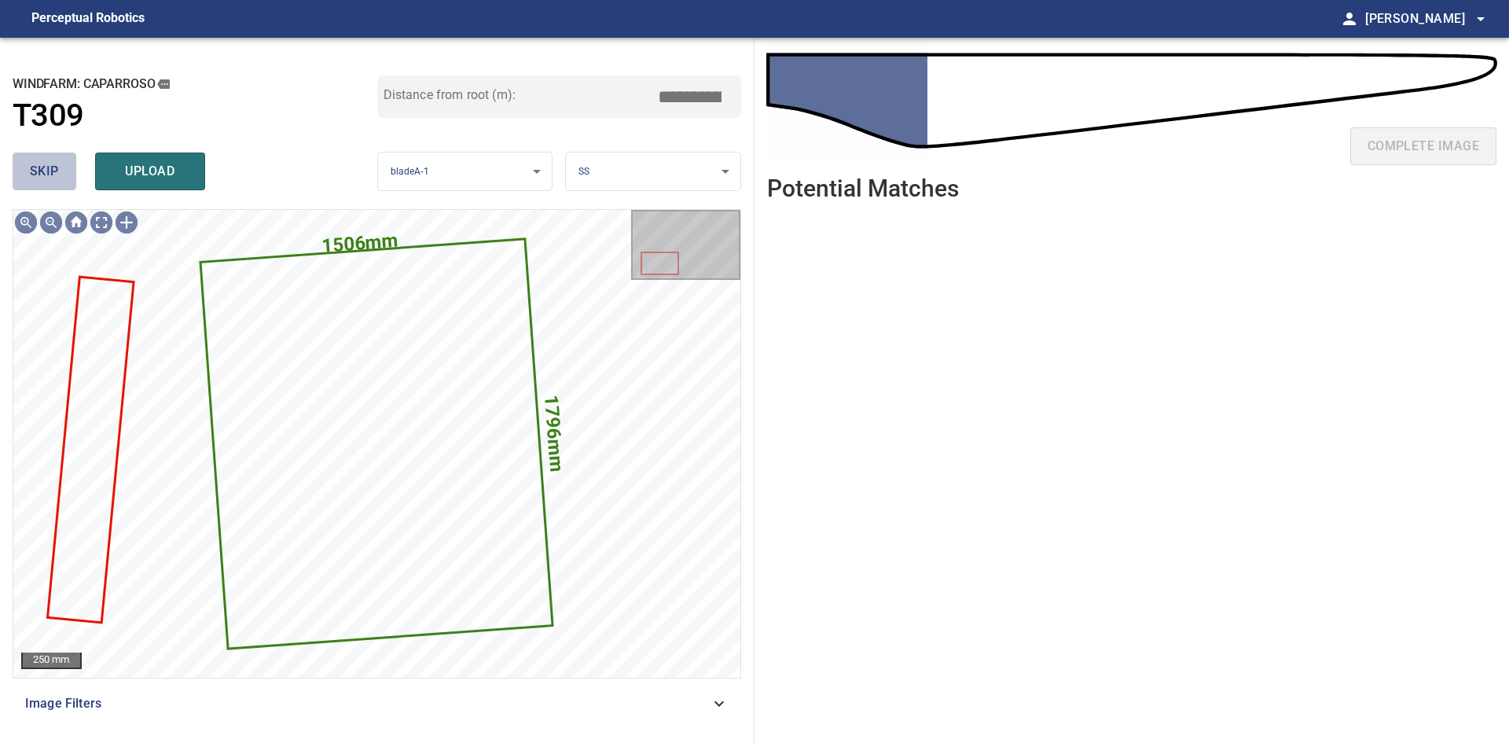
click at [47, 165] on span "skip" at bounding box center [44, 171] width 29 height 22
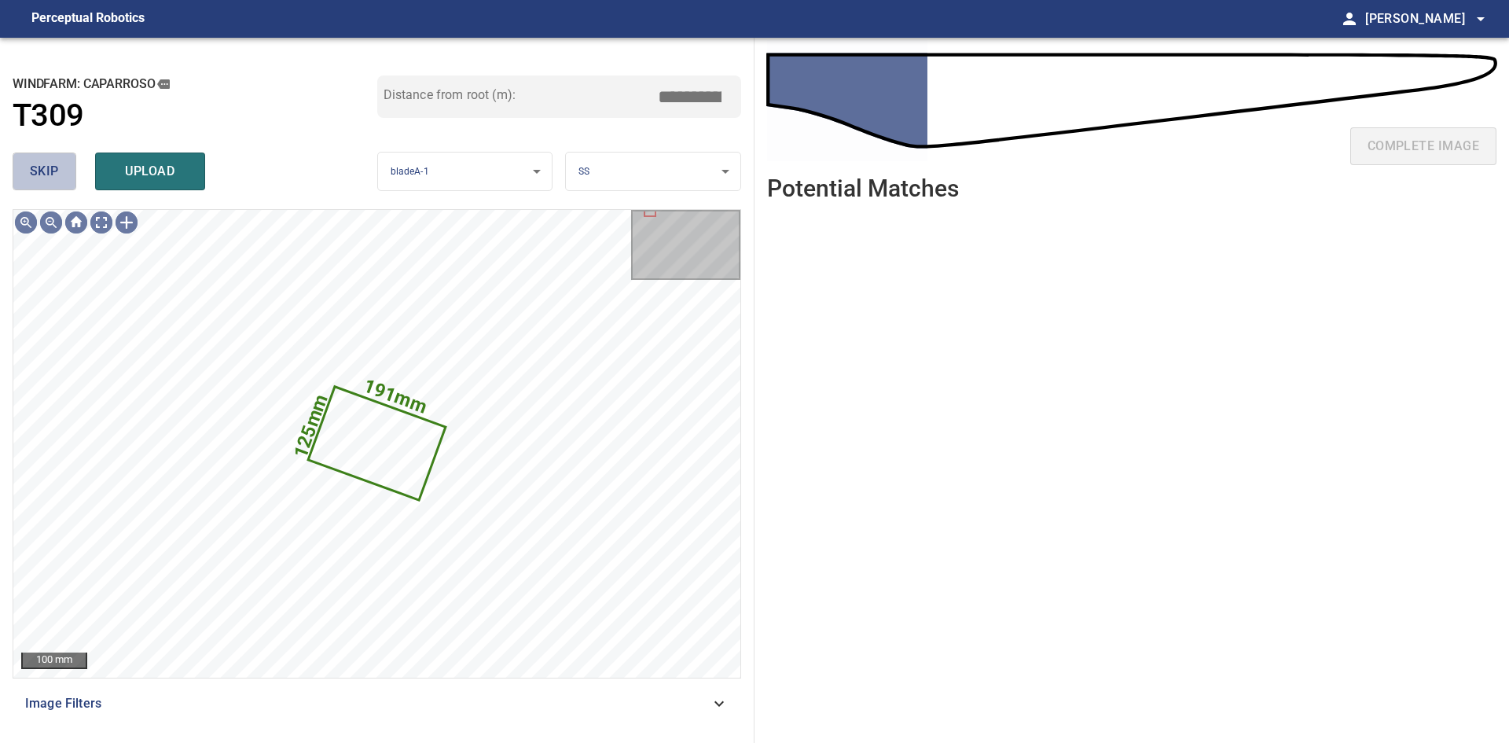
click at [47, 165] on span "skip" at bounding box center [44, 171] width 29 height 22
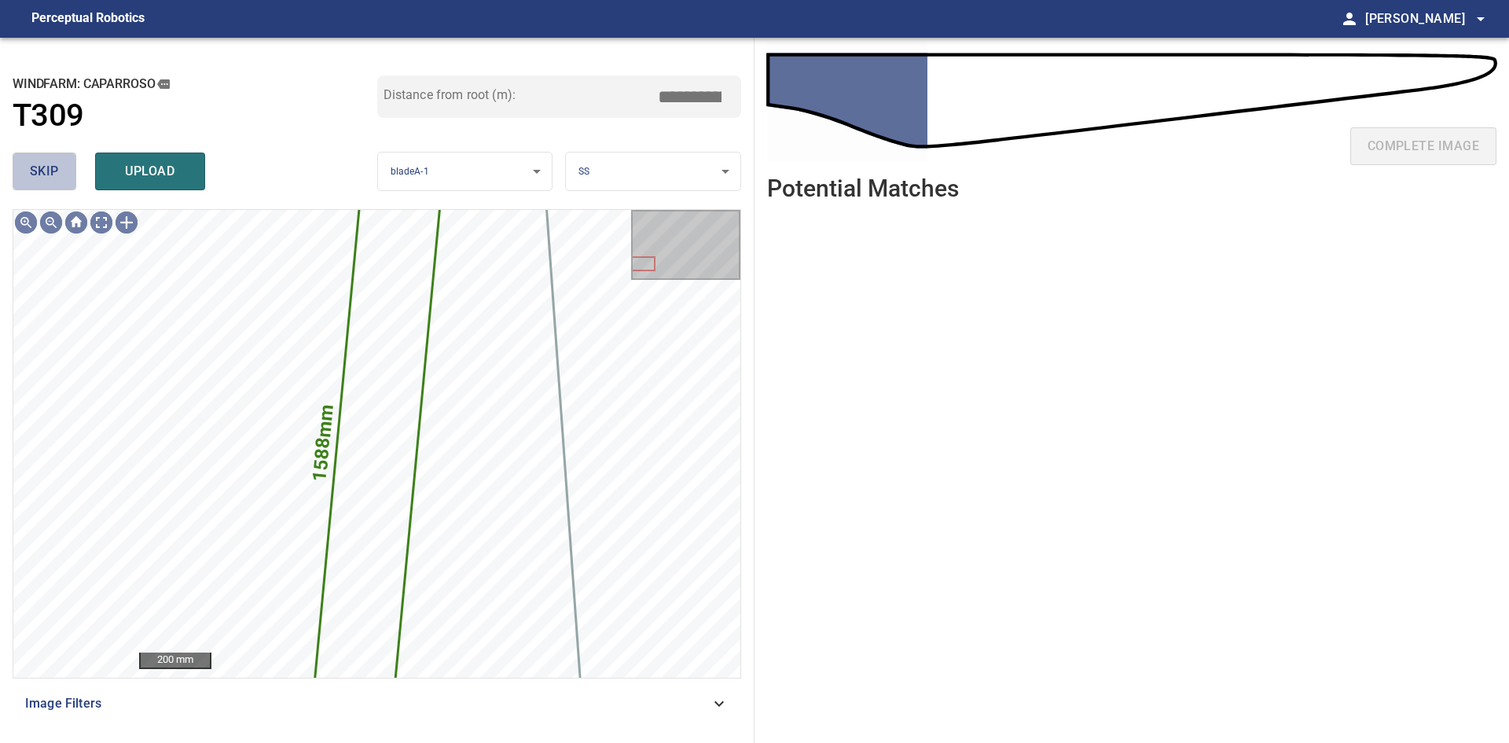
click at [47, 165] on span "skip" at bounding box center [44, 171] width 29 height 22
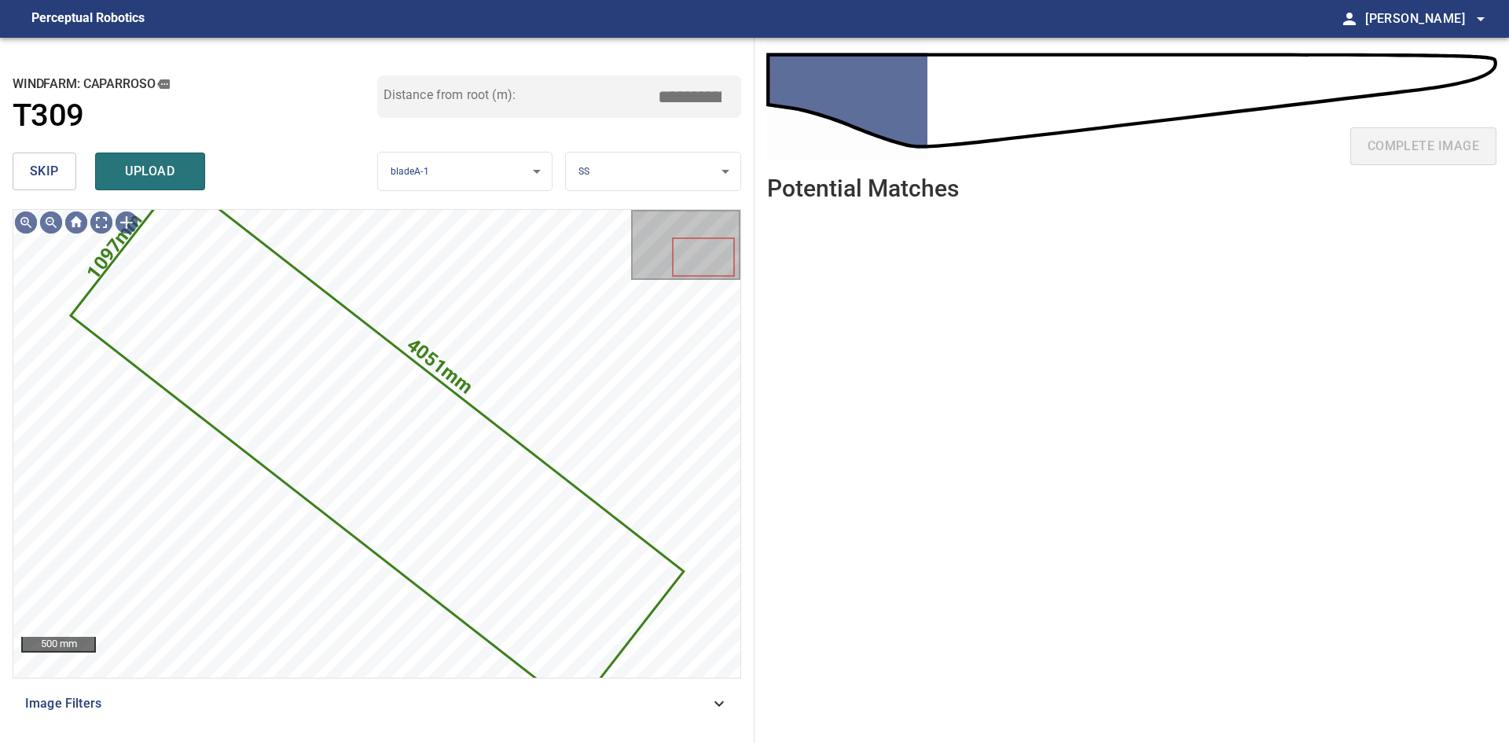
click at [47, 165] on span "skip" at bounding box center [44, 171] width 29 height 22
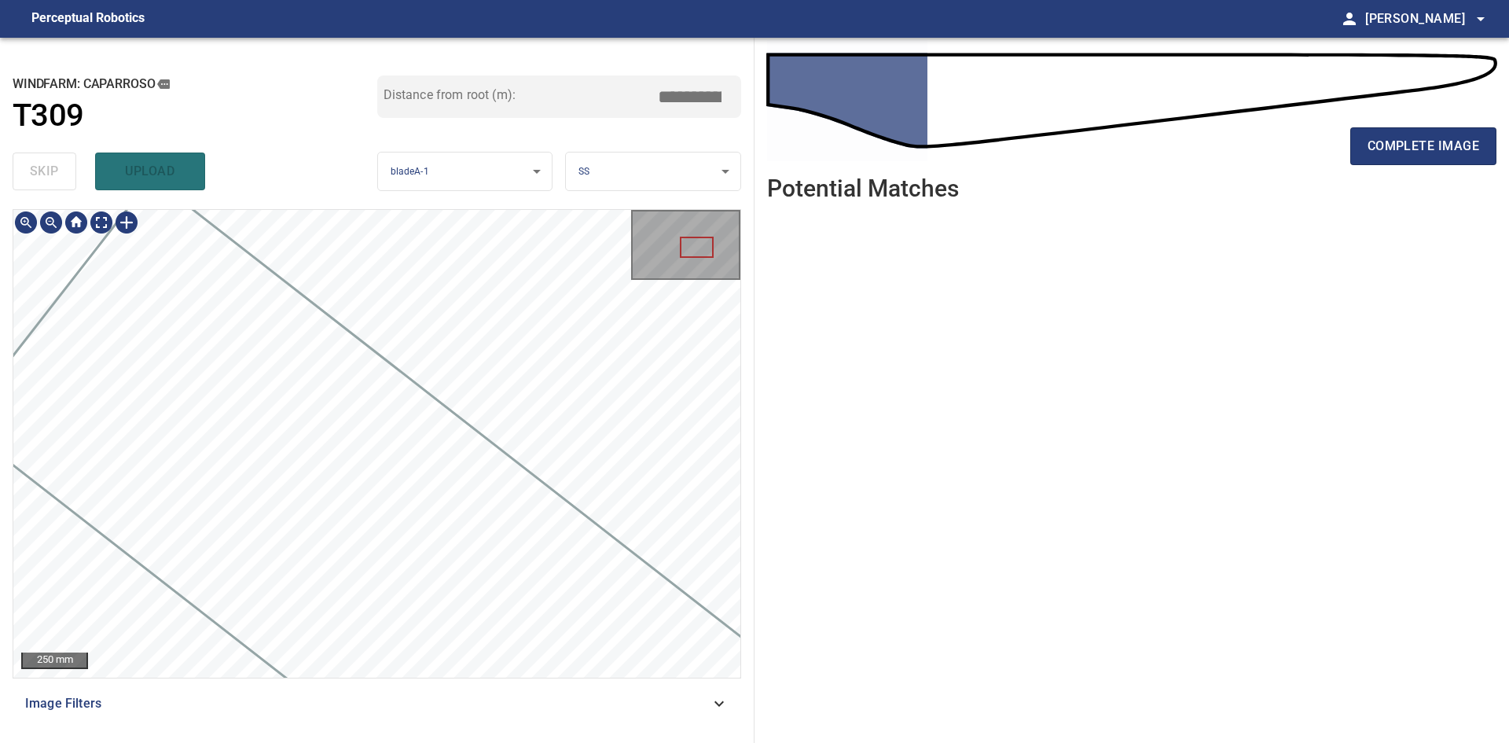
click at [759, 588] on div "**********" at bounding box center [754, 390] width 1509 height 705
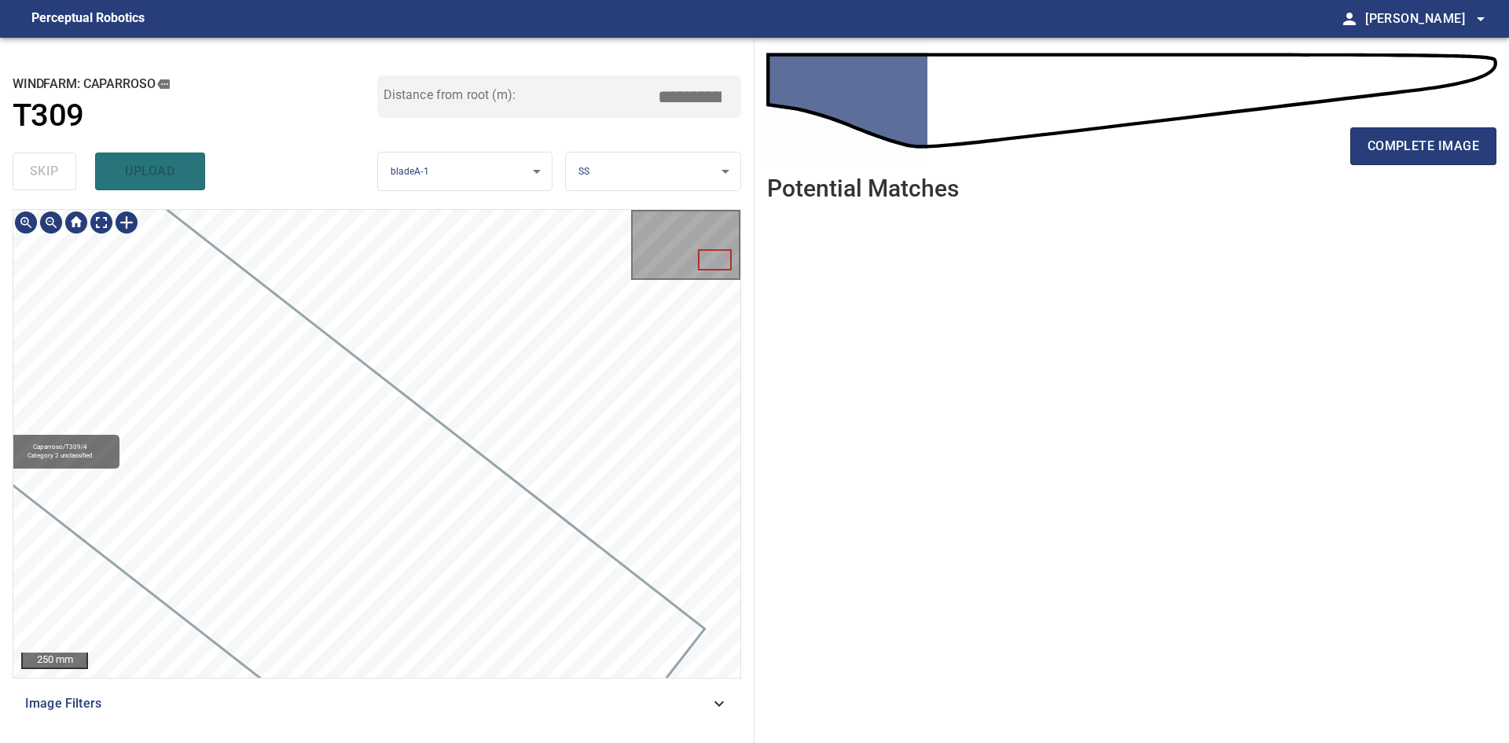
click at [297, 295] on div "Caparroso/T309/4 Category 2 unclassified" at bounding box center [376, 443] width 727 height 467
click at [294, 284] on div "Caparroso/T309/4 Category 2 unclassified" at bounding box center [376, 443] width 727 height 467
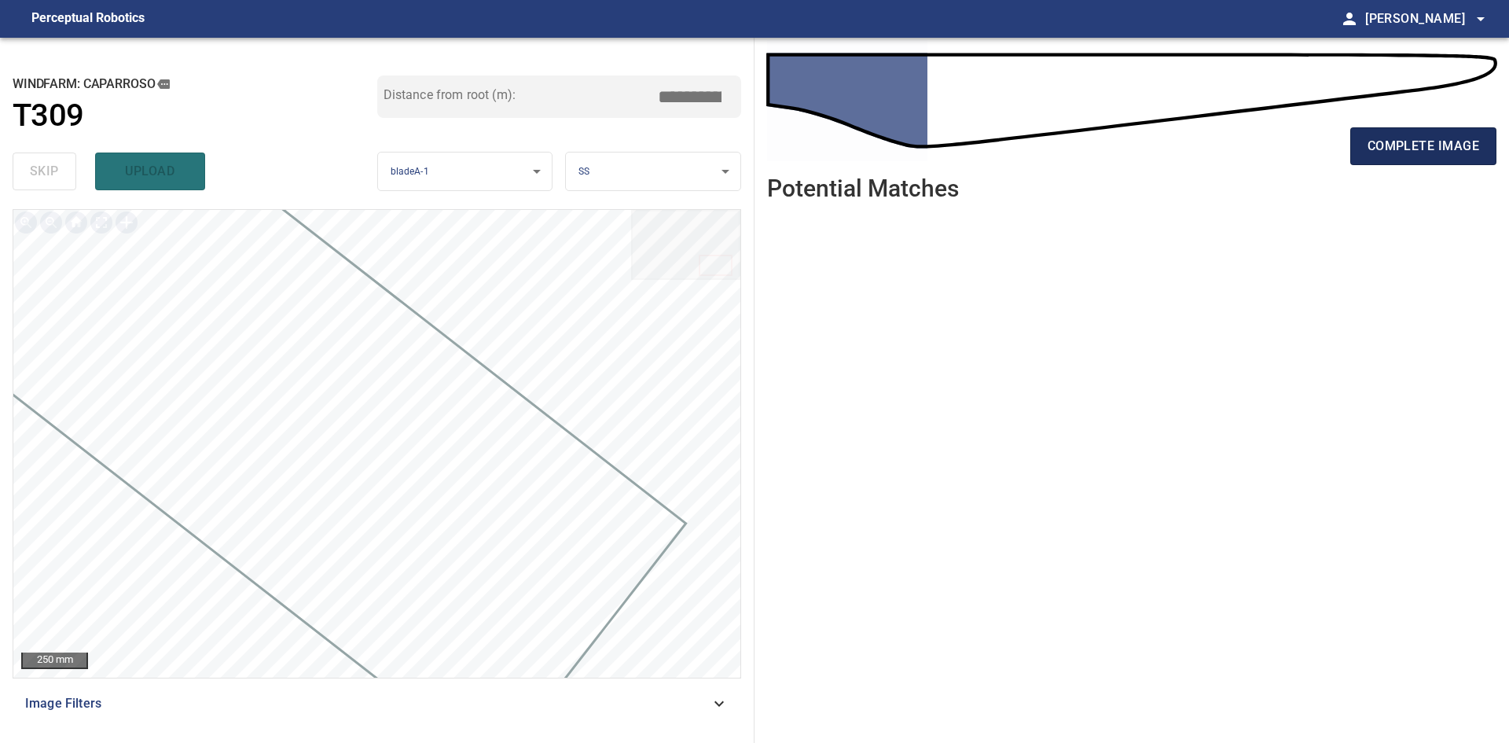
click at [1459, 154] on span "complete image" at bounding box center [1423, 146] width 112 height 22
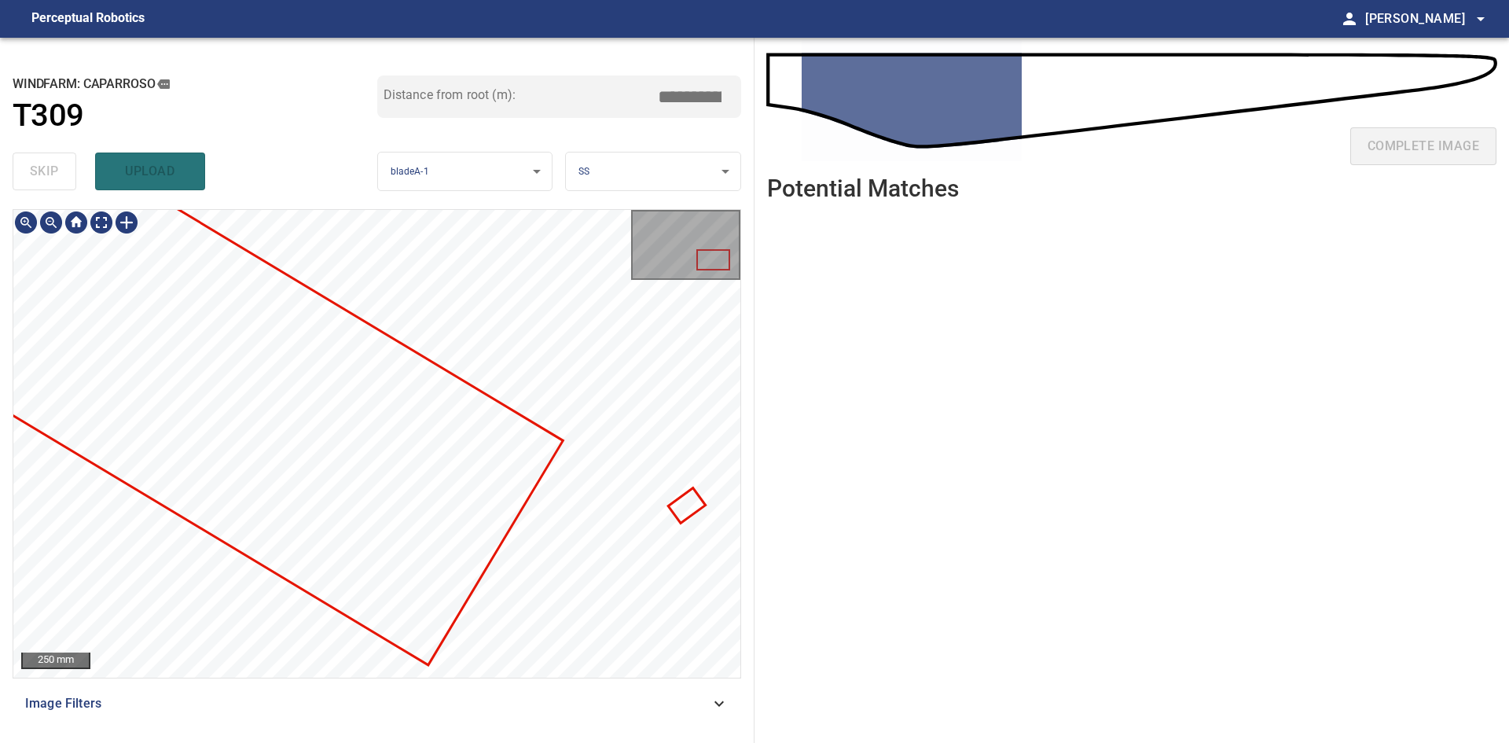
click at [236, 264] on div at bounding box center [376, 443] width 727 height 467
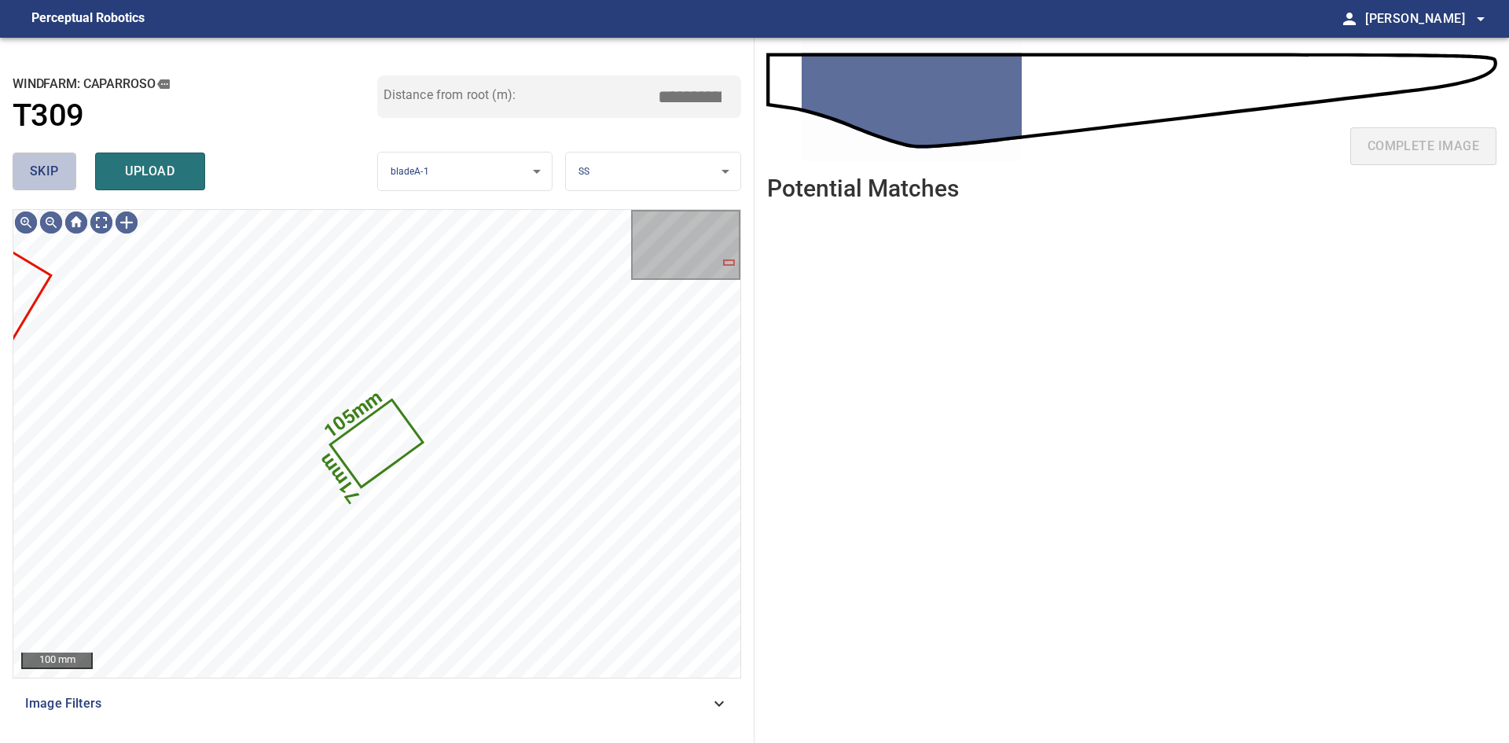
click at [46, 177] on span "skip" at bounding box center [44, 171] width 29 height 22
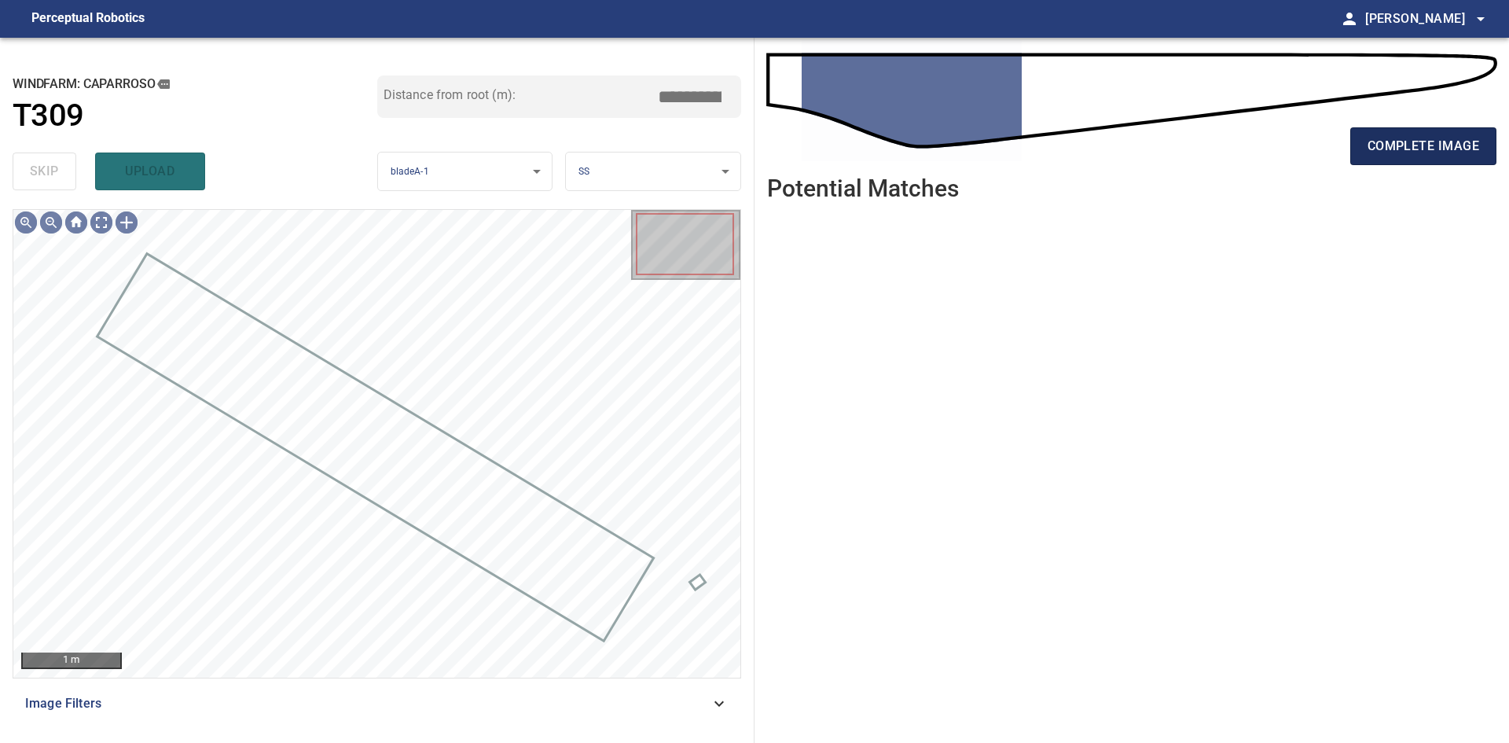
click at [1387, 134] on button "complete image" at bounding box center [1423, 146] width 146 height 38
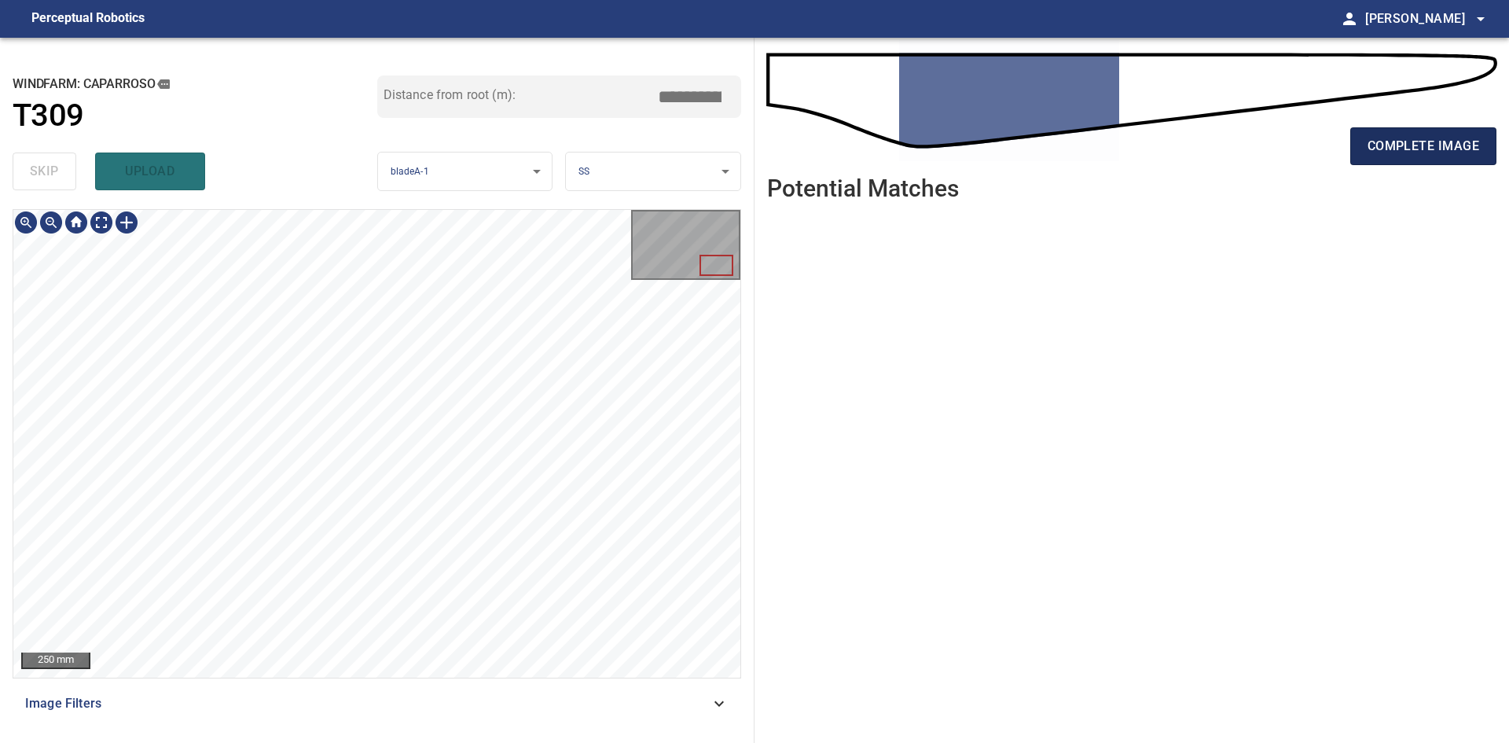
click at [1416, 139] on span "complete image" at bounding box center [1423, 146] width 112 height 22
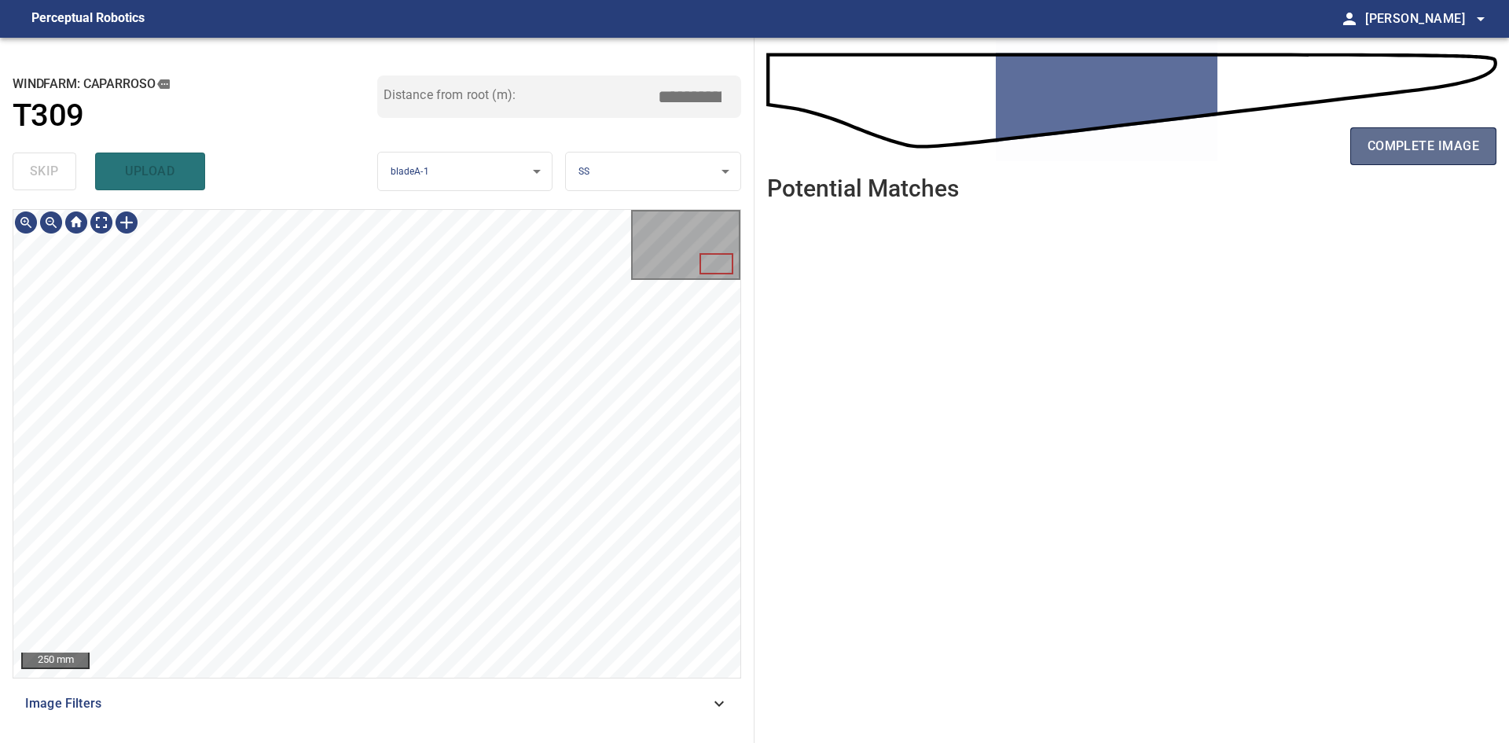
click at [1439, 134] on button "complete image" at bounding box center [1423, 146] width 146 height 38
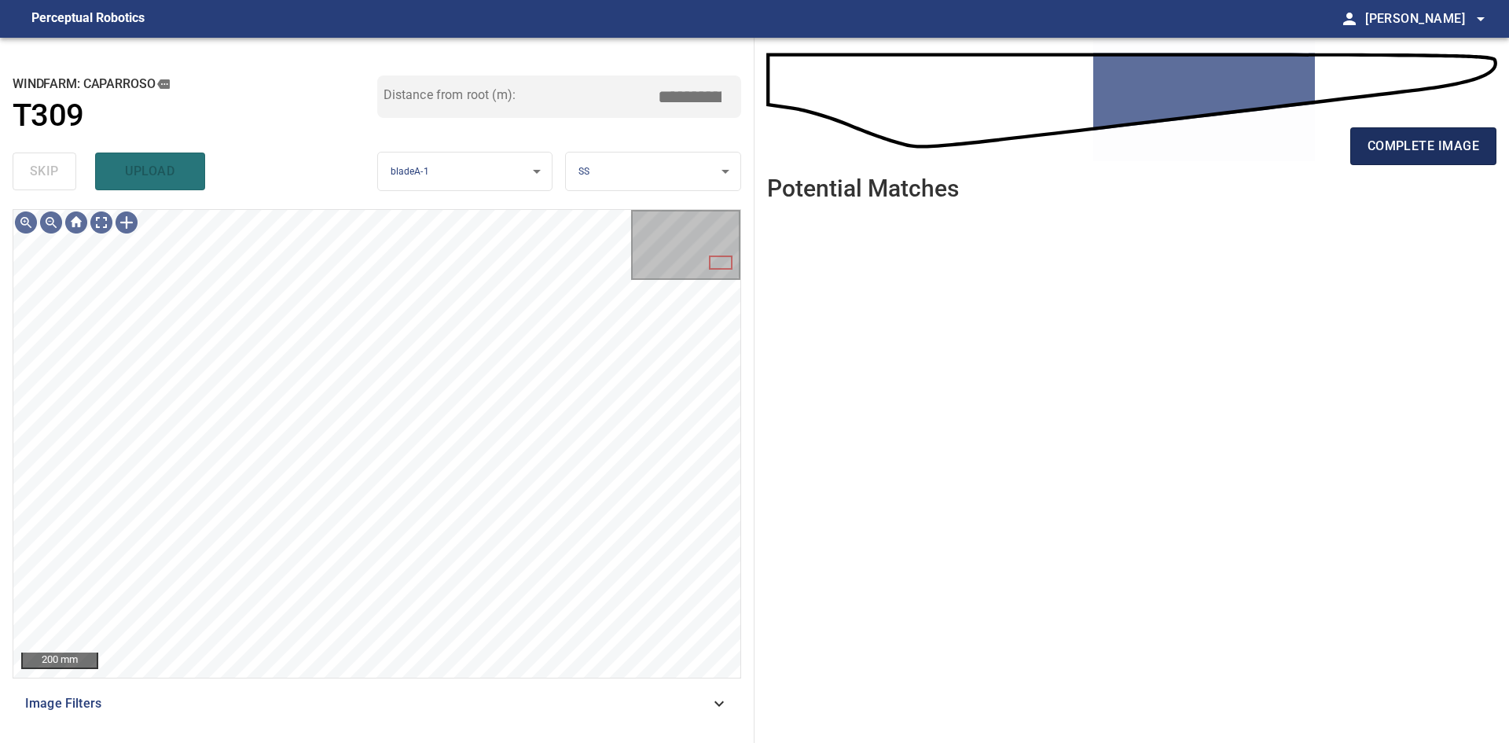
click at [1474, 159] on button "complete image" at bounding box center [1423, 146] width 146 height 38
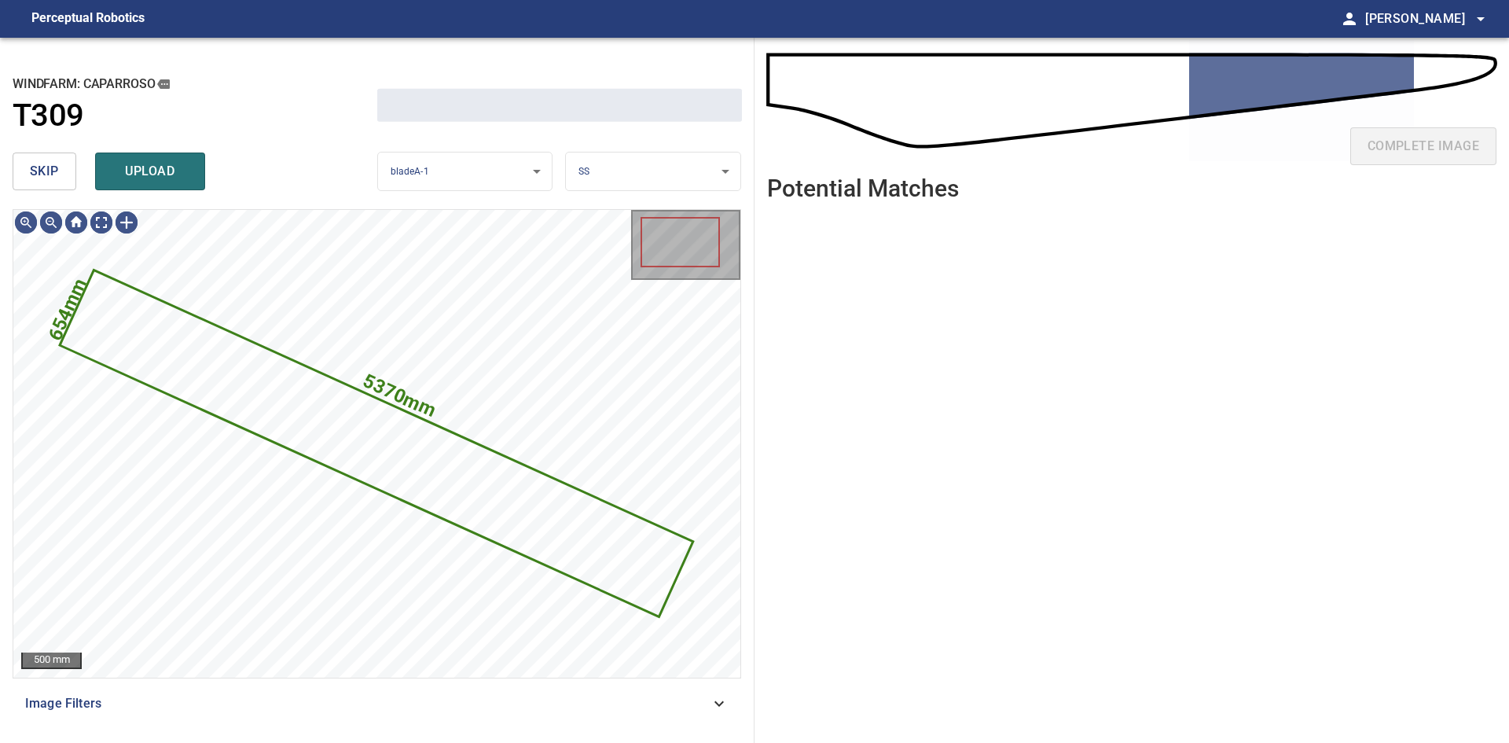
click at [79, 168] on div "skip upload" at bounding box center [195, 171] width 365 height 50
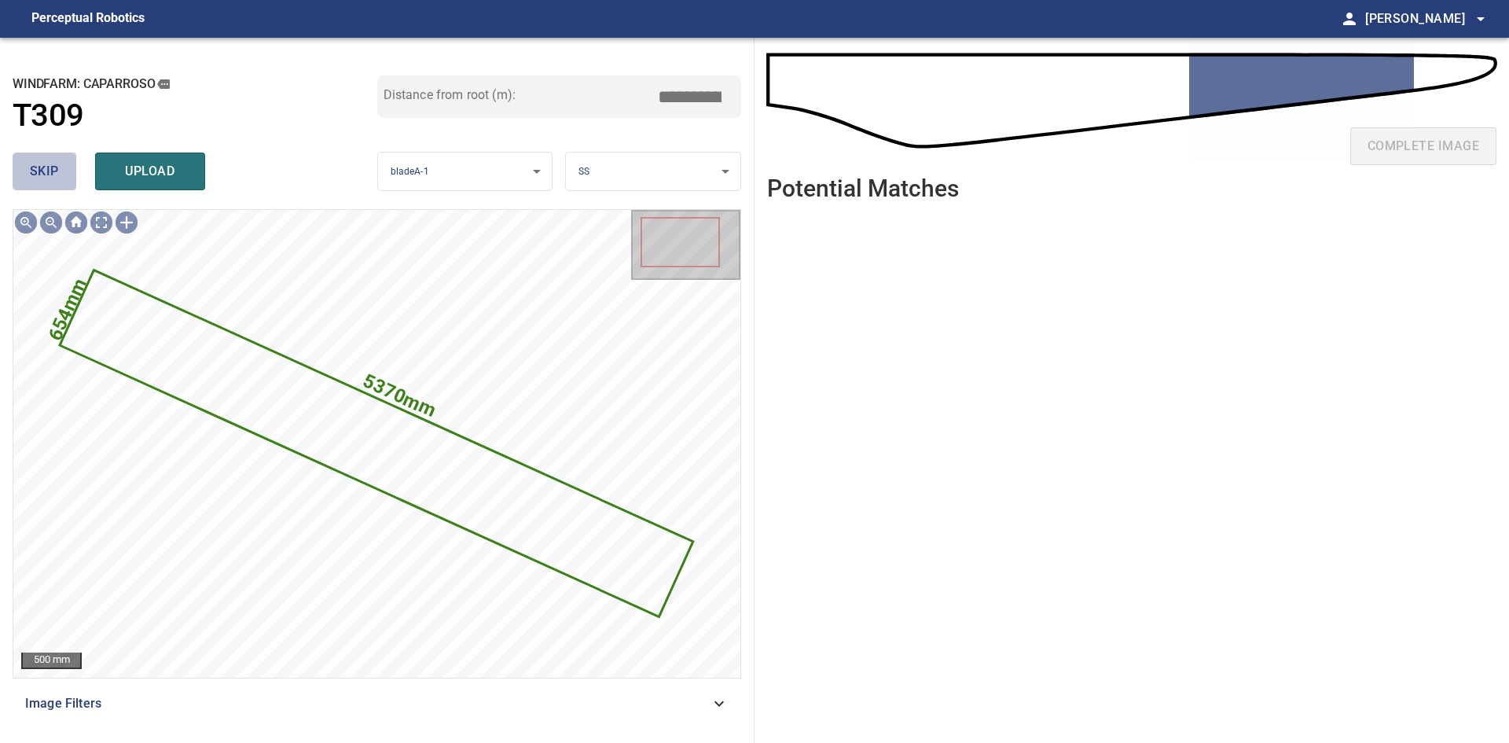
click at [64, 164] on button "skip" at bounding box center [45, 171] width 64 height 38
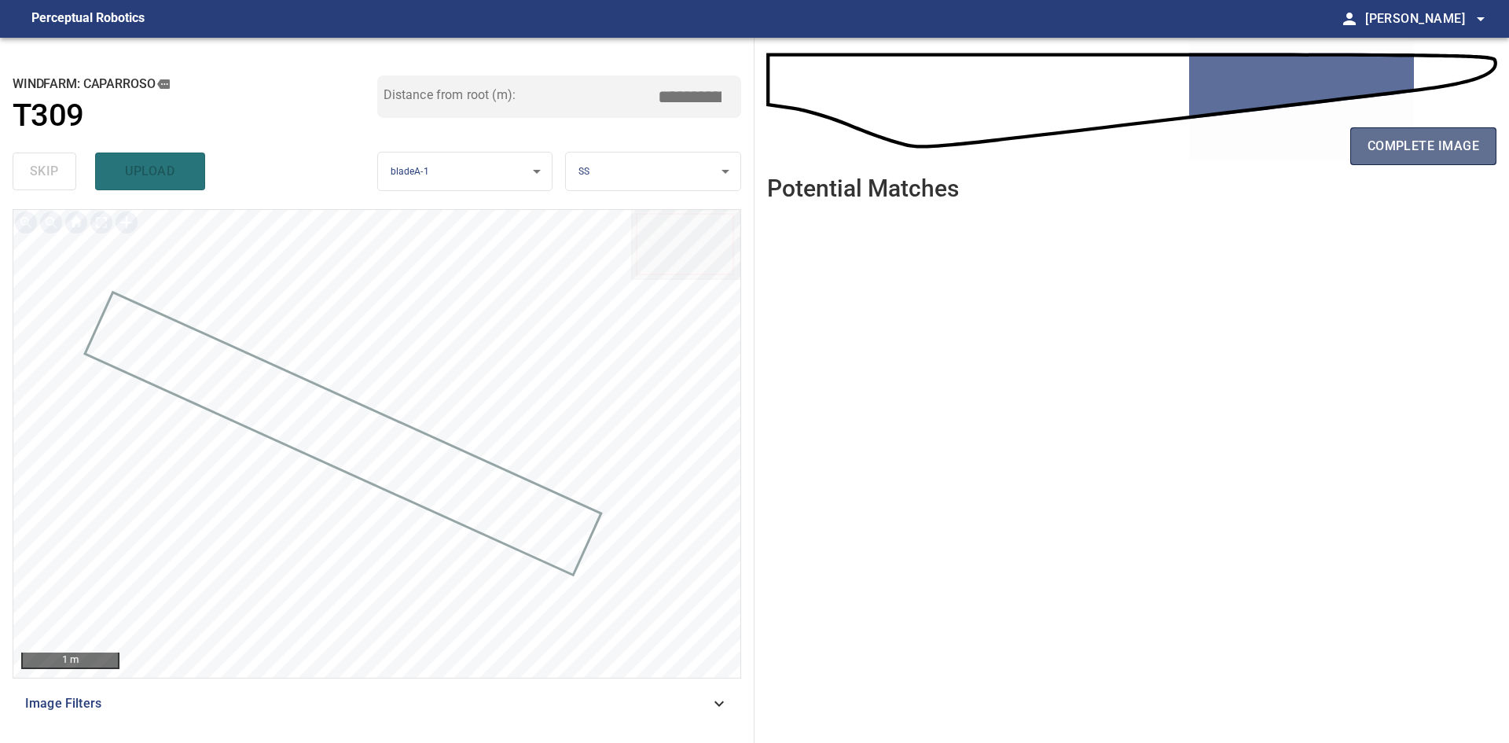
click at [1377, 137] on span "complete image" at bounding box center [1423, 146] width 112 height 22
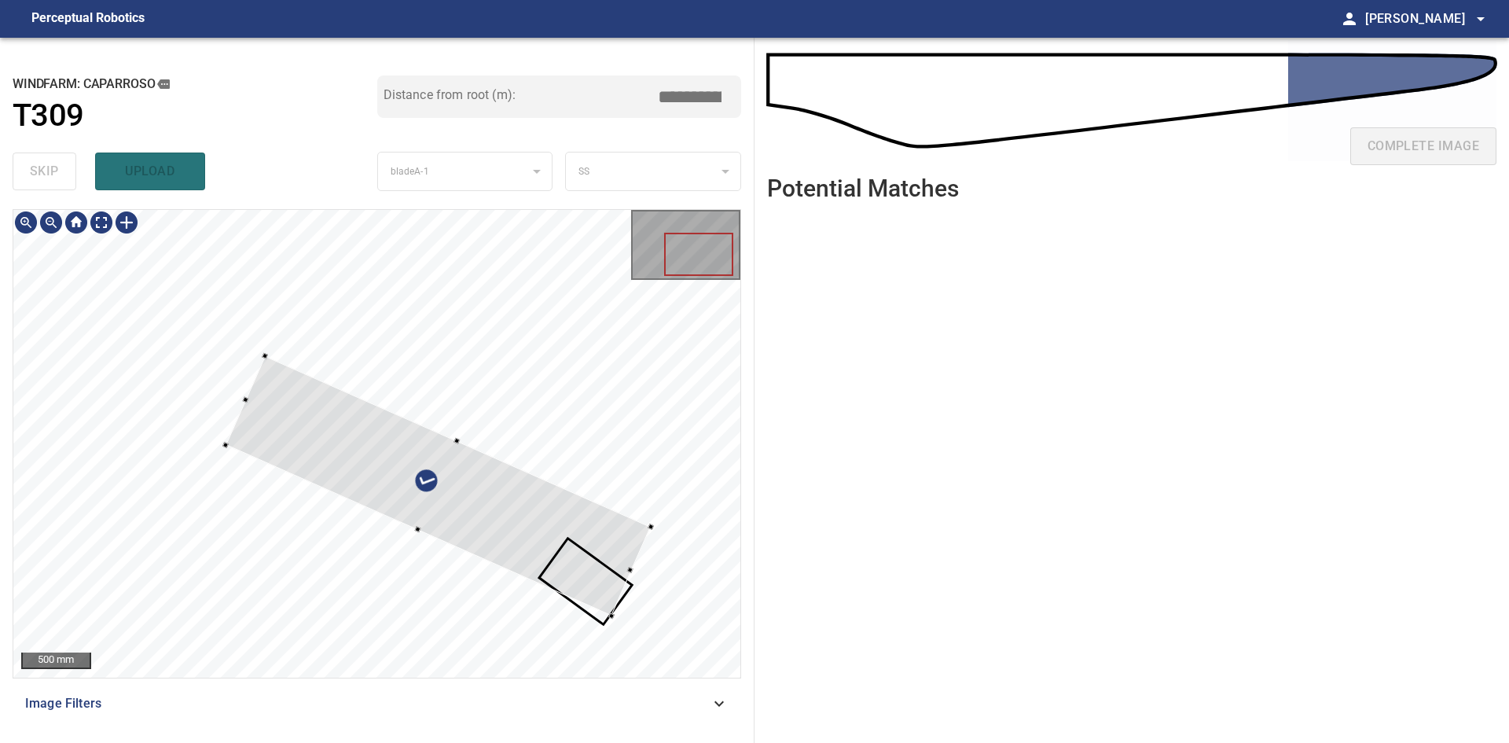
click at [557, 495] on div at bounding box center [438, 486] width 425 height 260
click at [516, 521] on div at bounding box center [438, 489] width 424 height 266
click at [465, 439] on div at bounding box center [376, 443] width 727 height 467
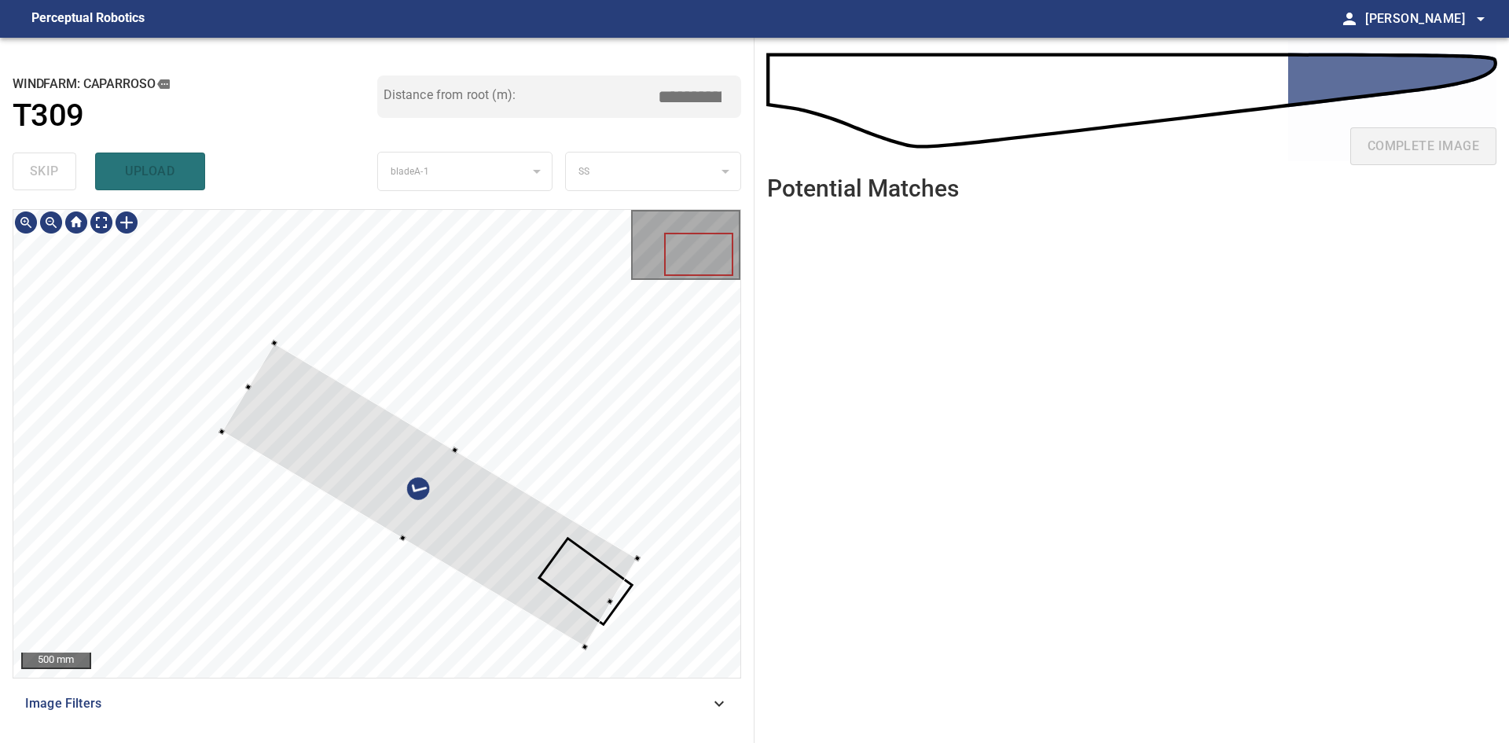
click at [505, 523] on div at bounding box center [430, 495] width 416 height 304
click at [569, 628] on div at bounding box center [376, 443] width 727 height 467
click at [543, 540] on div at bounding box center [419, 486] width 395 height 287
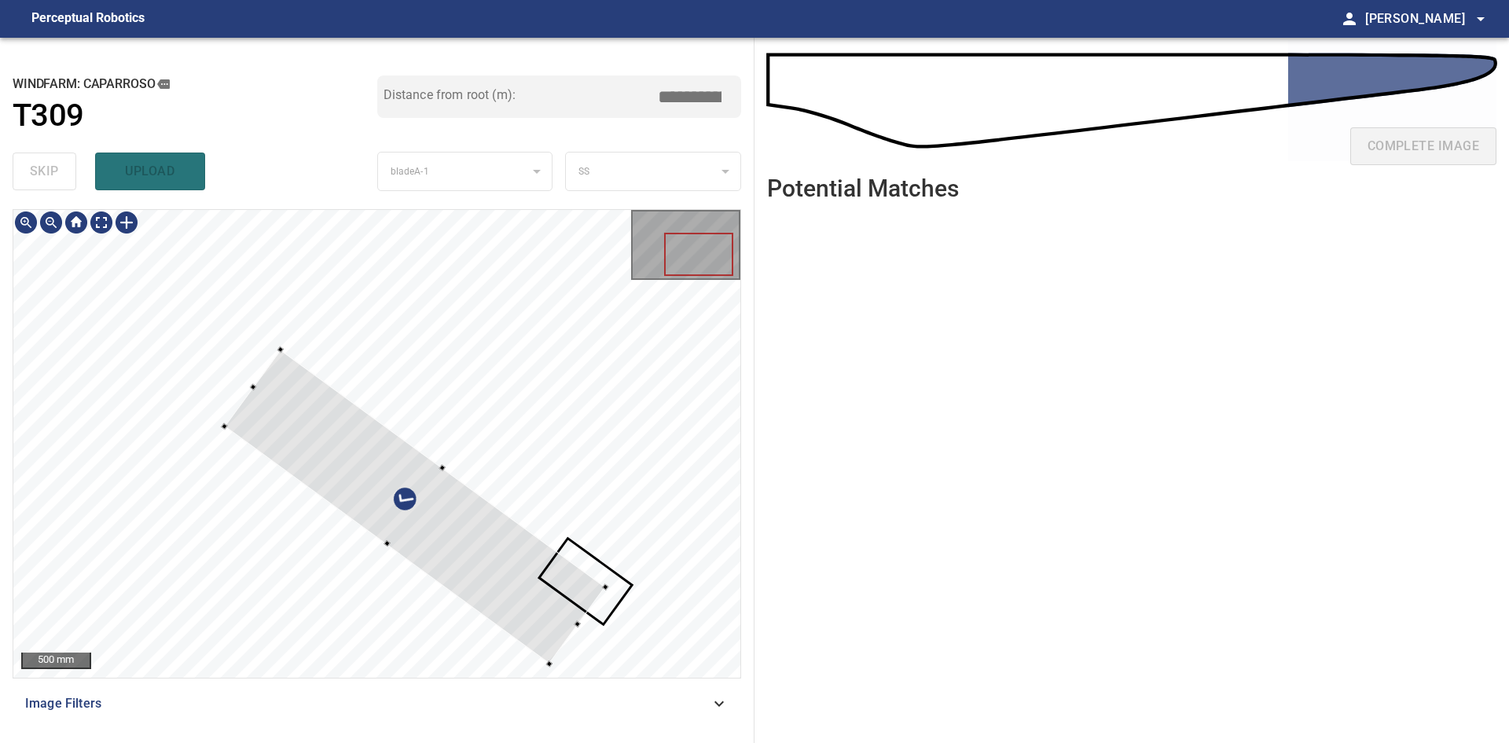
click at [518, 554] on div at bounding box center [415, 507] width 381 height 314
click at [545, 654] on div at bounding box center [376, 443] width 727 height 467
click at [553, 622] on div at bounding box center [417, 504] width 384 height 307
click at [551, 647] on div at bounding box center [550, 648] width 6 height 6
click at [543, 596] on div at bounding box center [424, 503] width 374 height 298
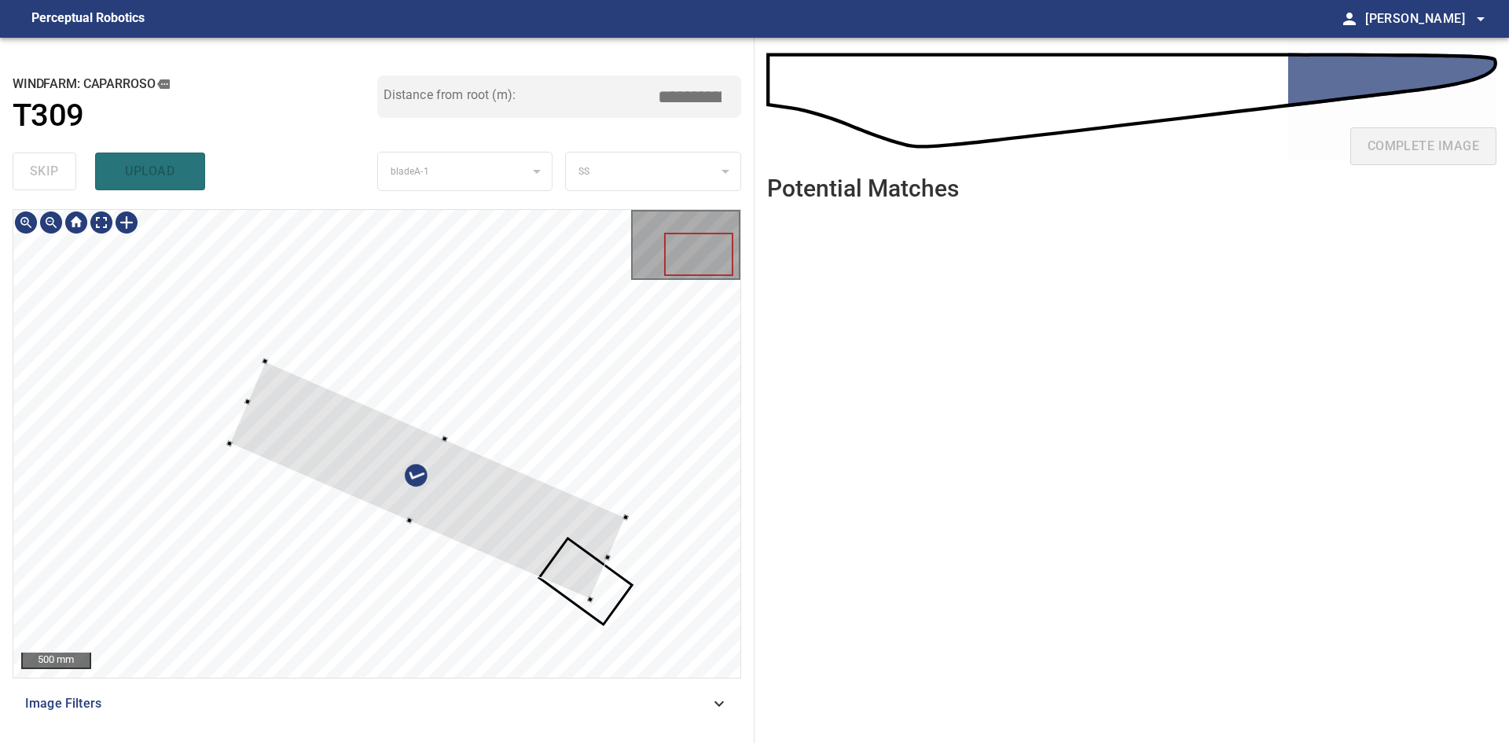
click at [468, 541] on div at bounding box center [427, 481] width 396 height 238
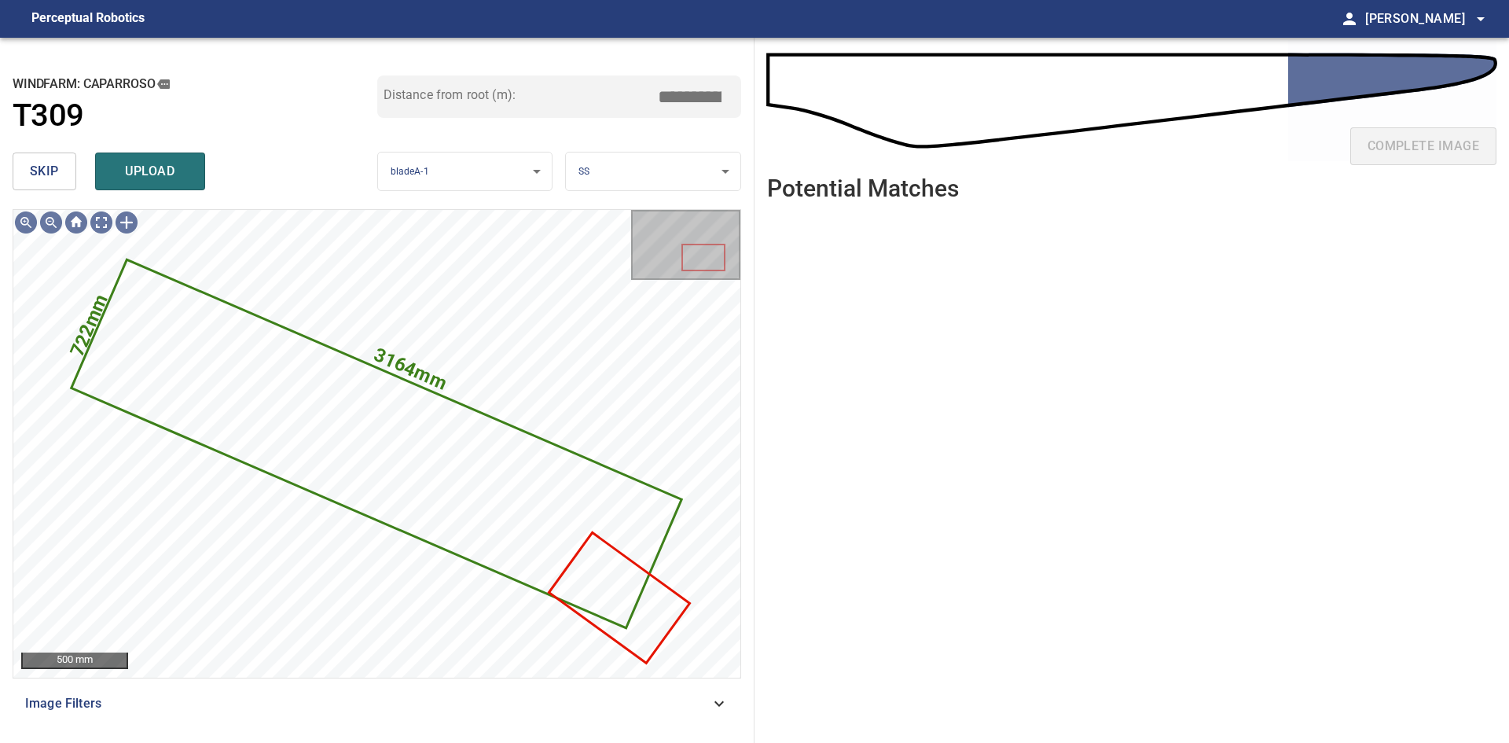
click at [607, 181] on body "**********" at bounding box center [754, 371] width 1509 height 743
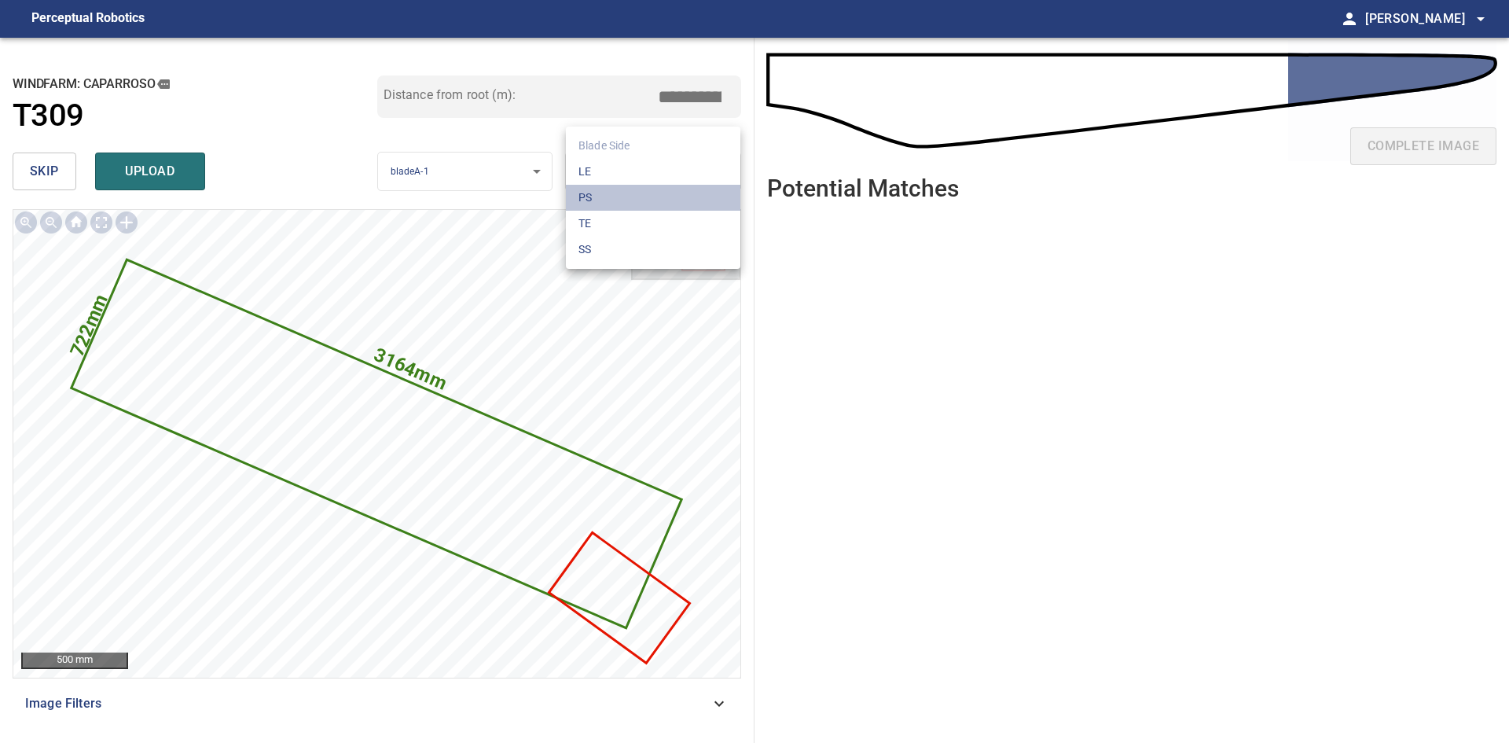
click at [615, 196] on li "PS" at bounding box center [653, 198] width 174 height 26
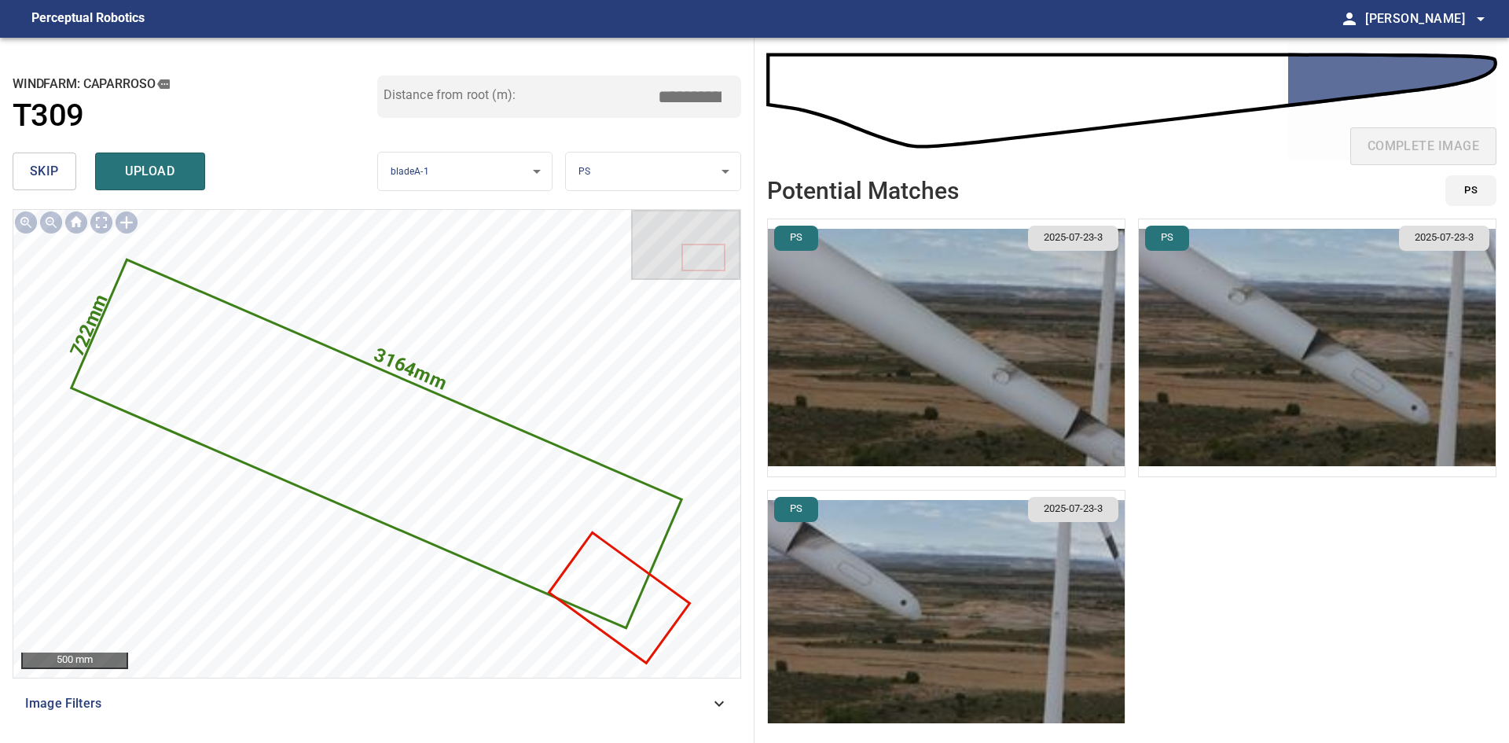
click at [1294, 391] on img "button" at bounding box center [1317, 347] width 357 height 257
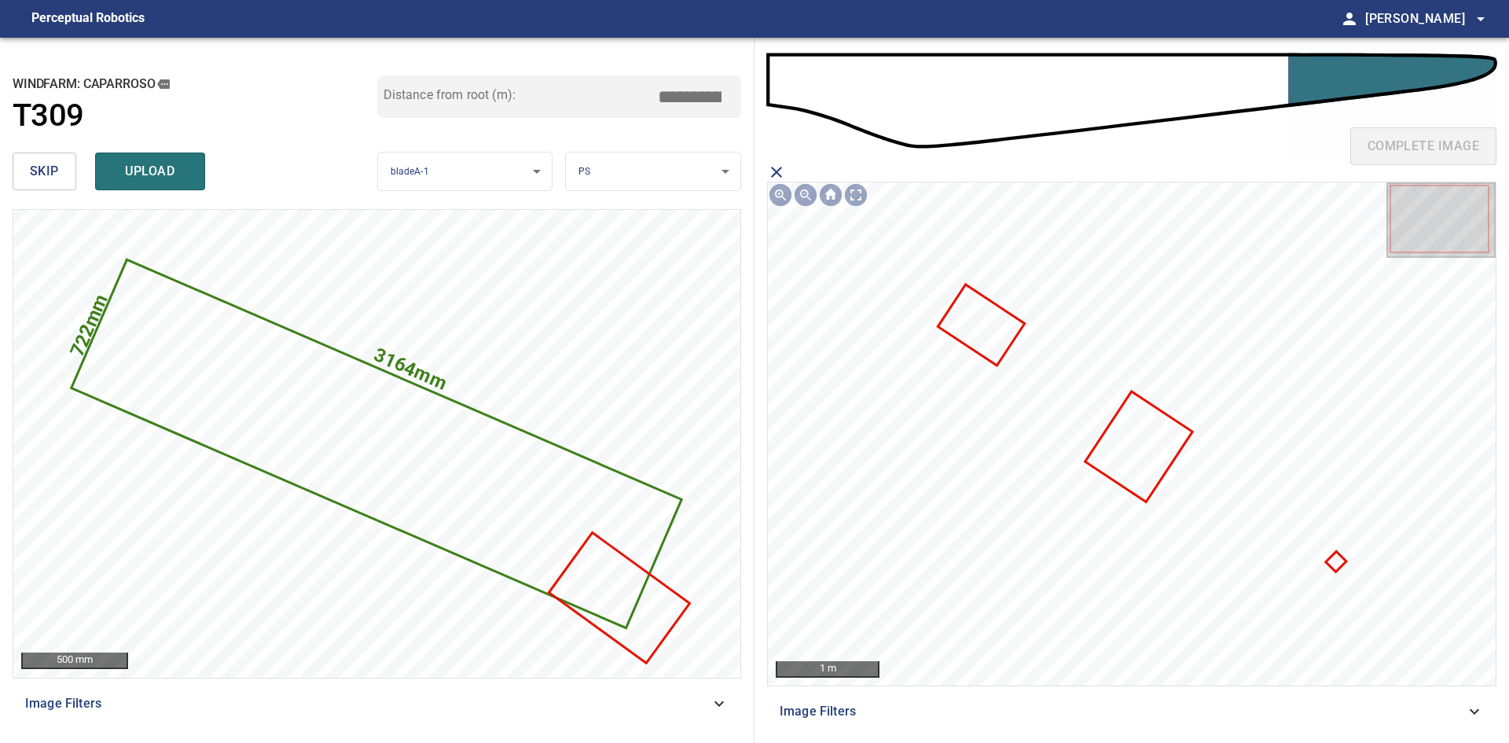
click at [1118, 452] on icon at bounding box center [1139, 445] width 104 height 107
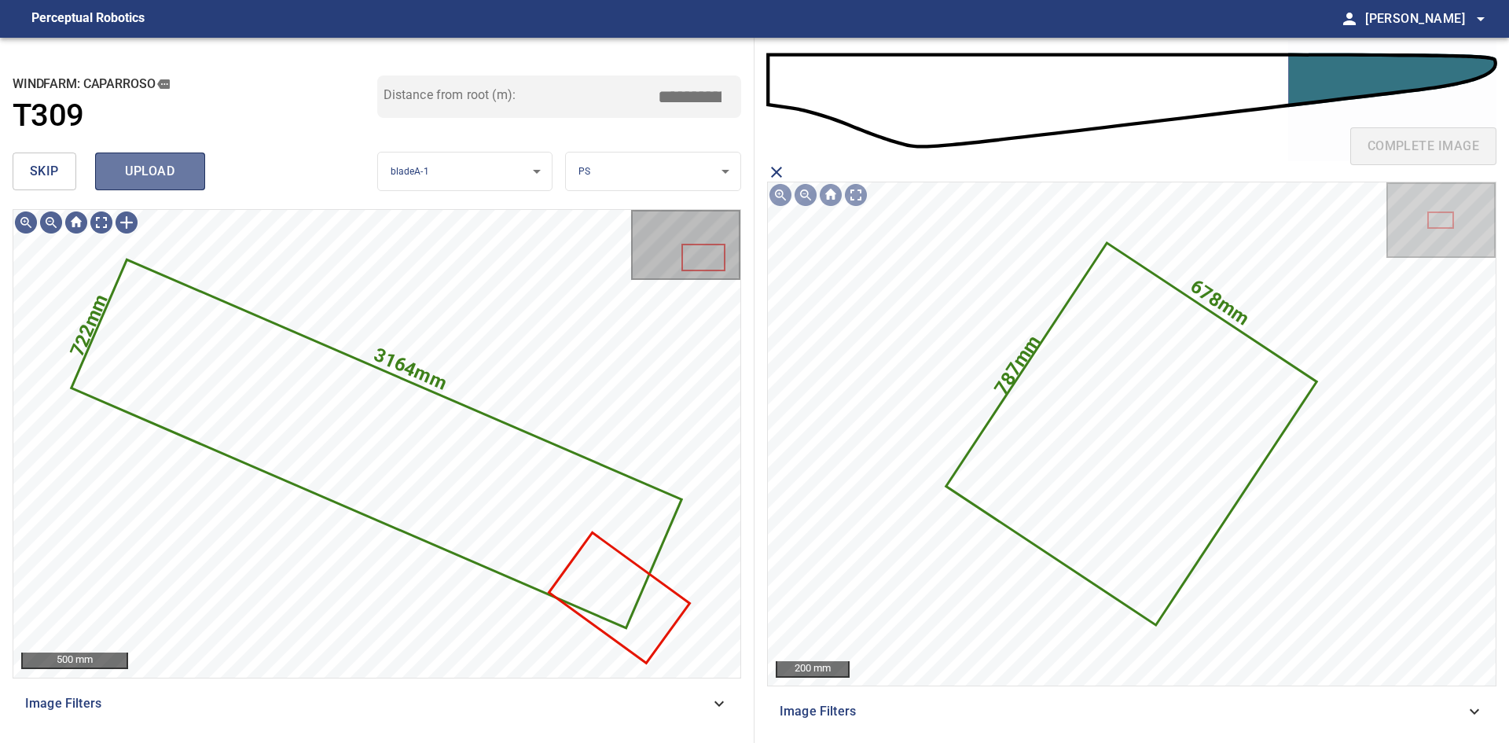
click at [169, 169] on span "upload" at bounding box center [149, 171] width 75 height 22
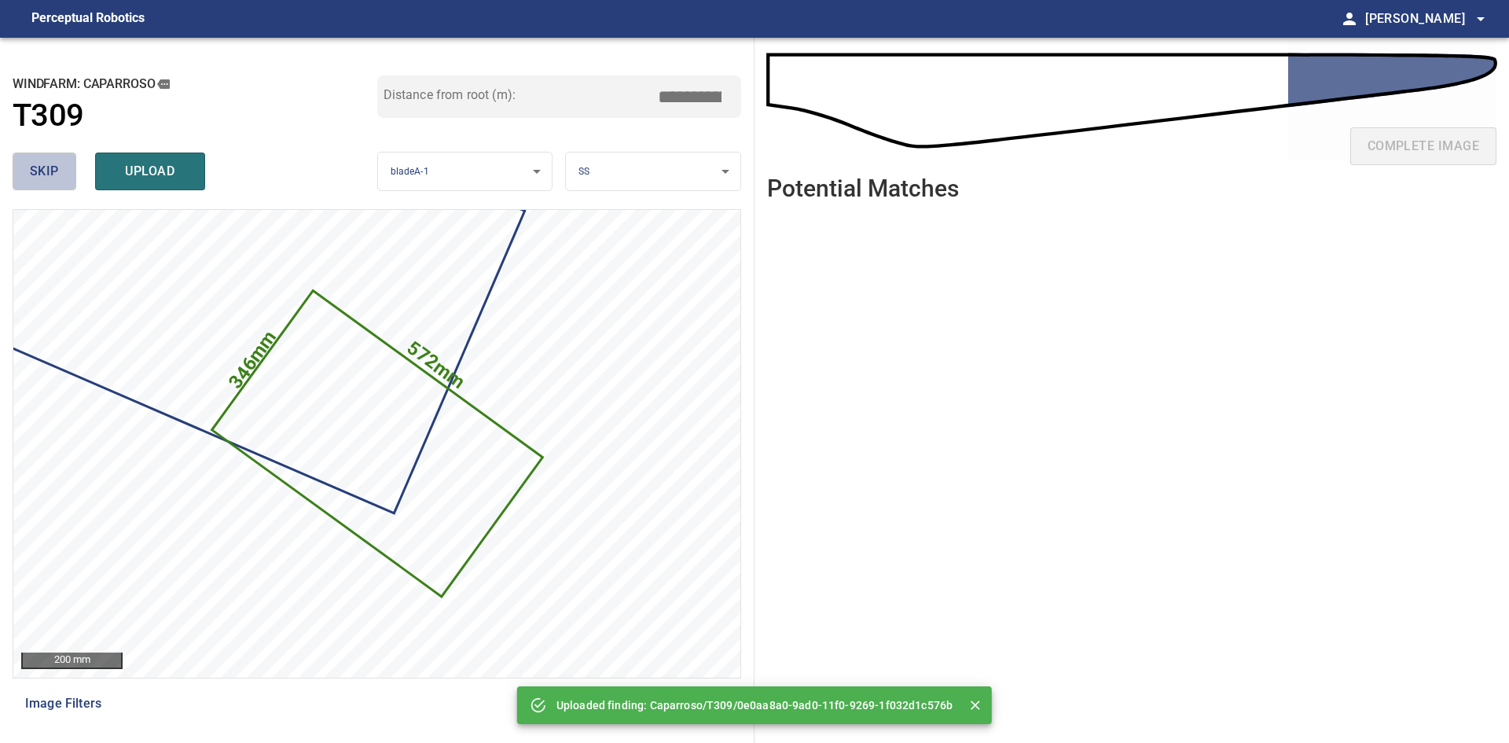
click at [56, 175] on span "skip" at bounding box center [44, 171] width 29 height 22
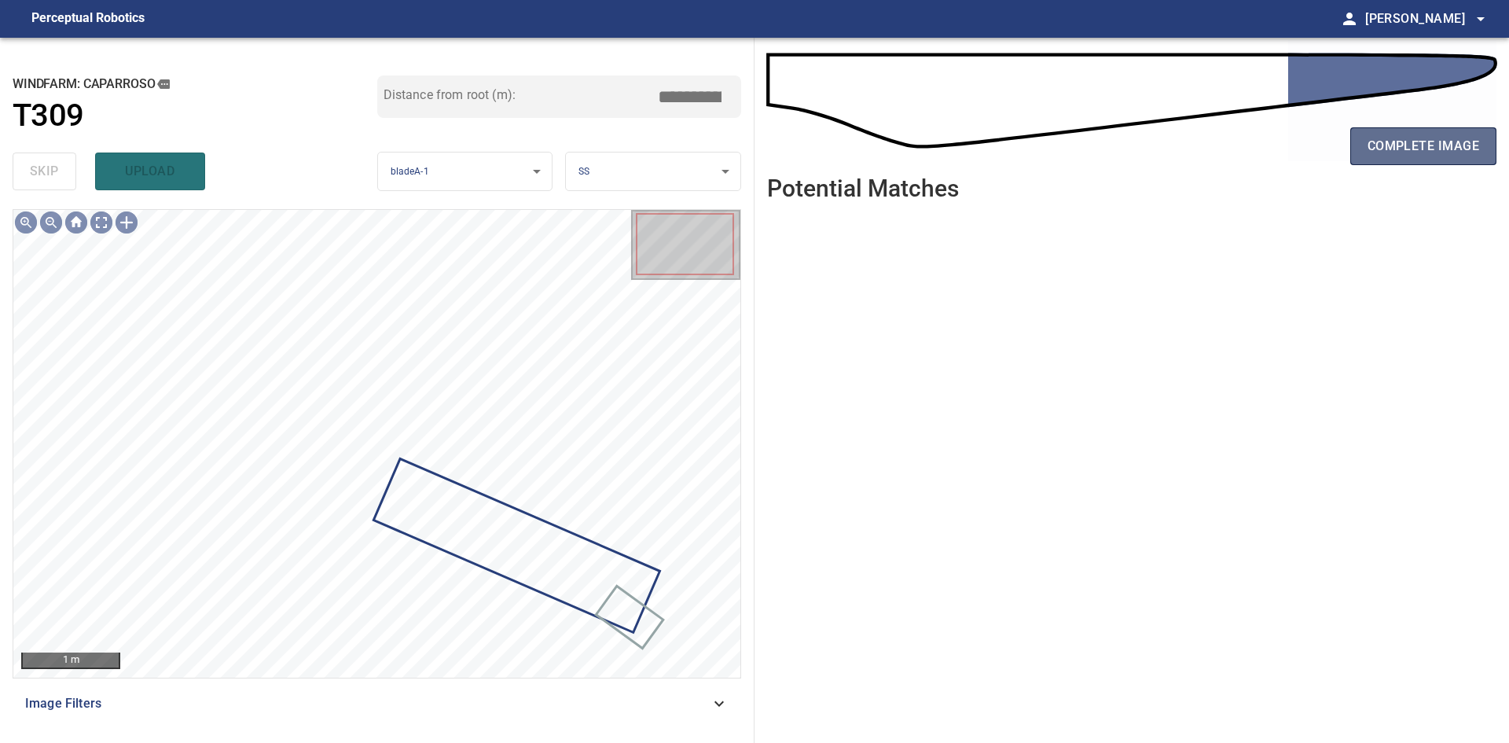
click at [1382, 142] on span "complete image" at bounding box center [1423, 146] width 112 height 22
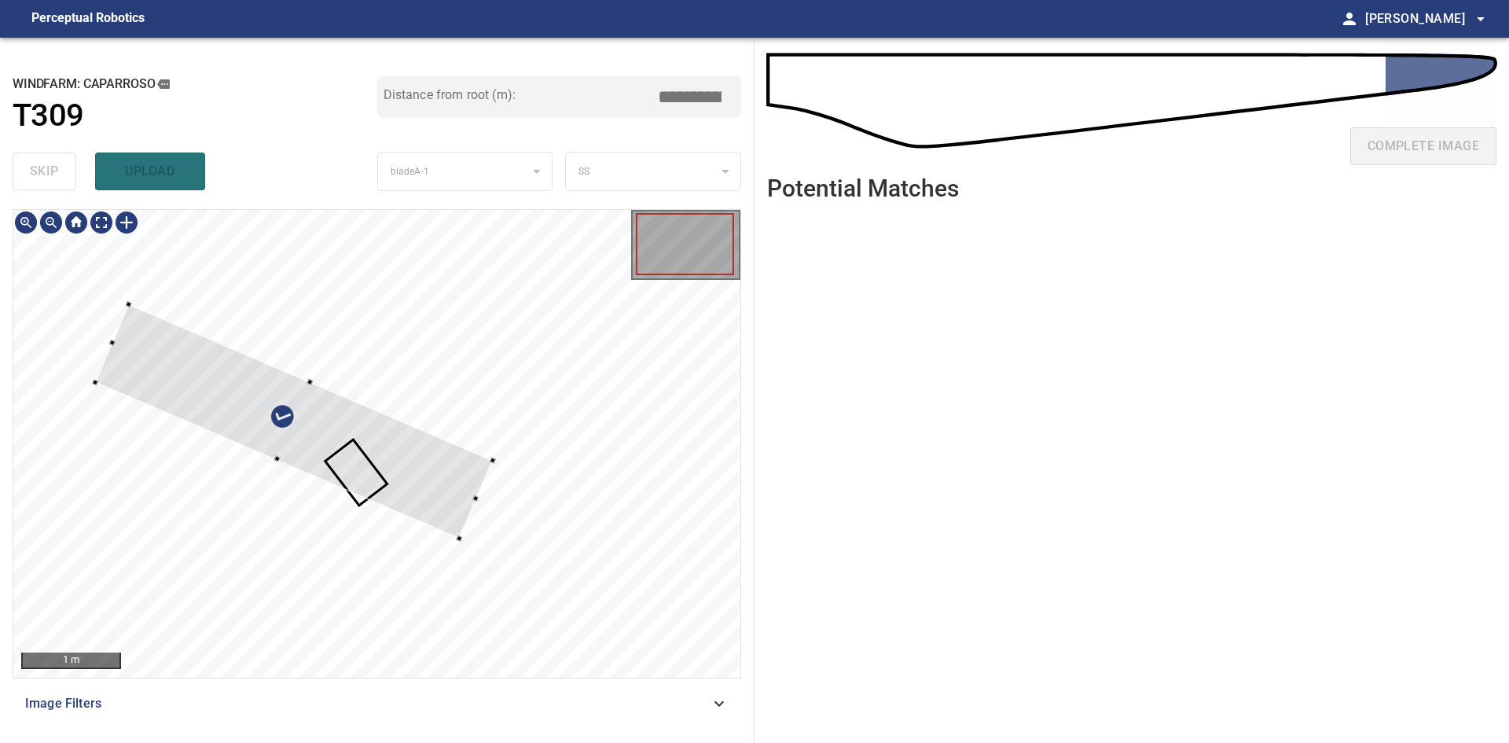
click at [358, 464] on div at bounding box center [294, 421] width 398 height 234
click at [328, 457] on div at bounding box center [250, 409] width 306 height 189
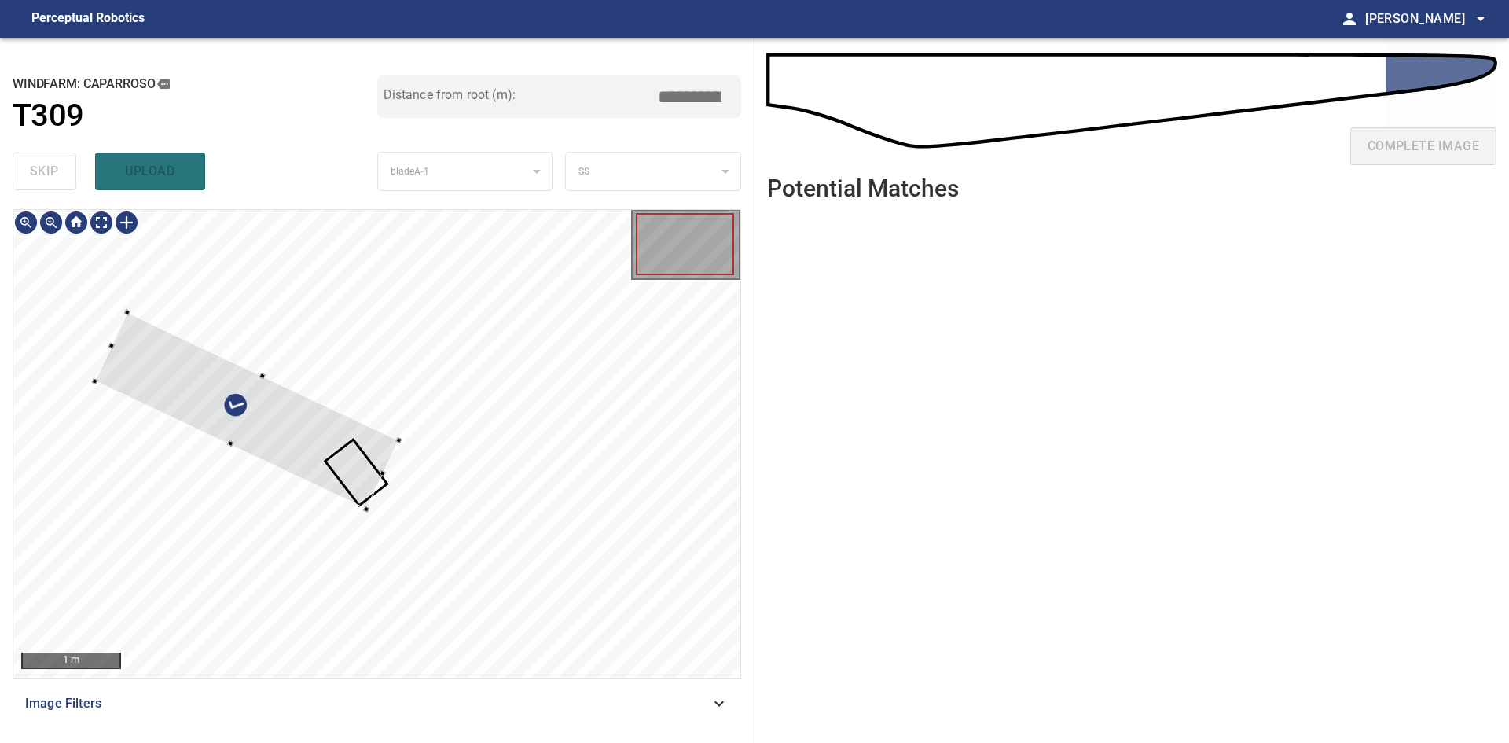
click at [343, 454] on div at bounding box center [246, 410] width 304 height 197
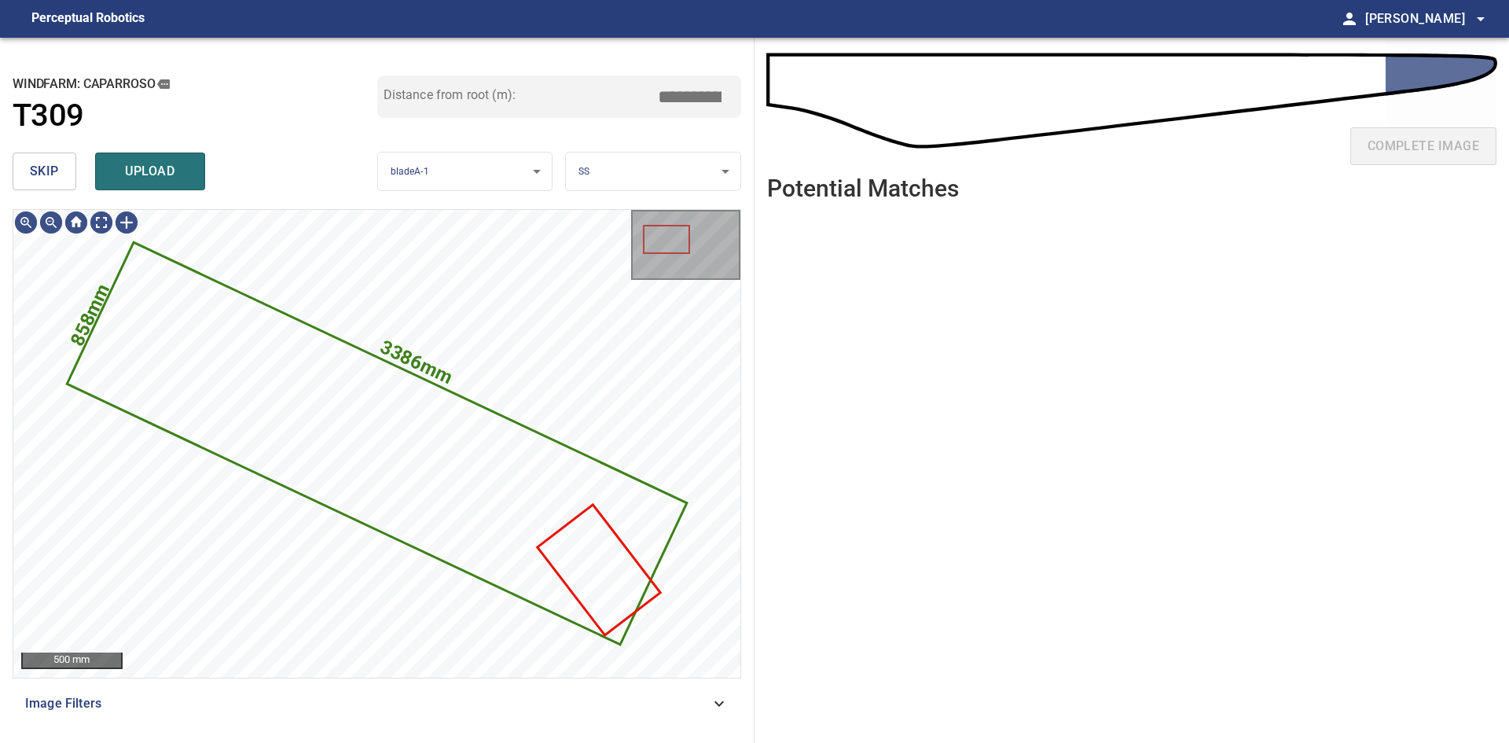
click at [603, 174] on body "**********" at bounding box center [754, 371] width 1509 height 743
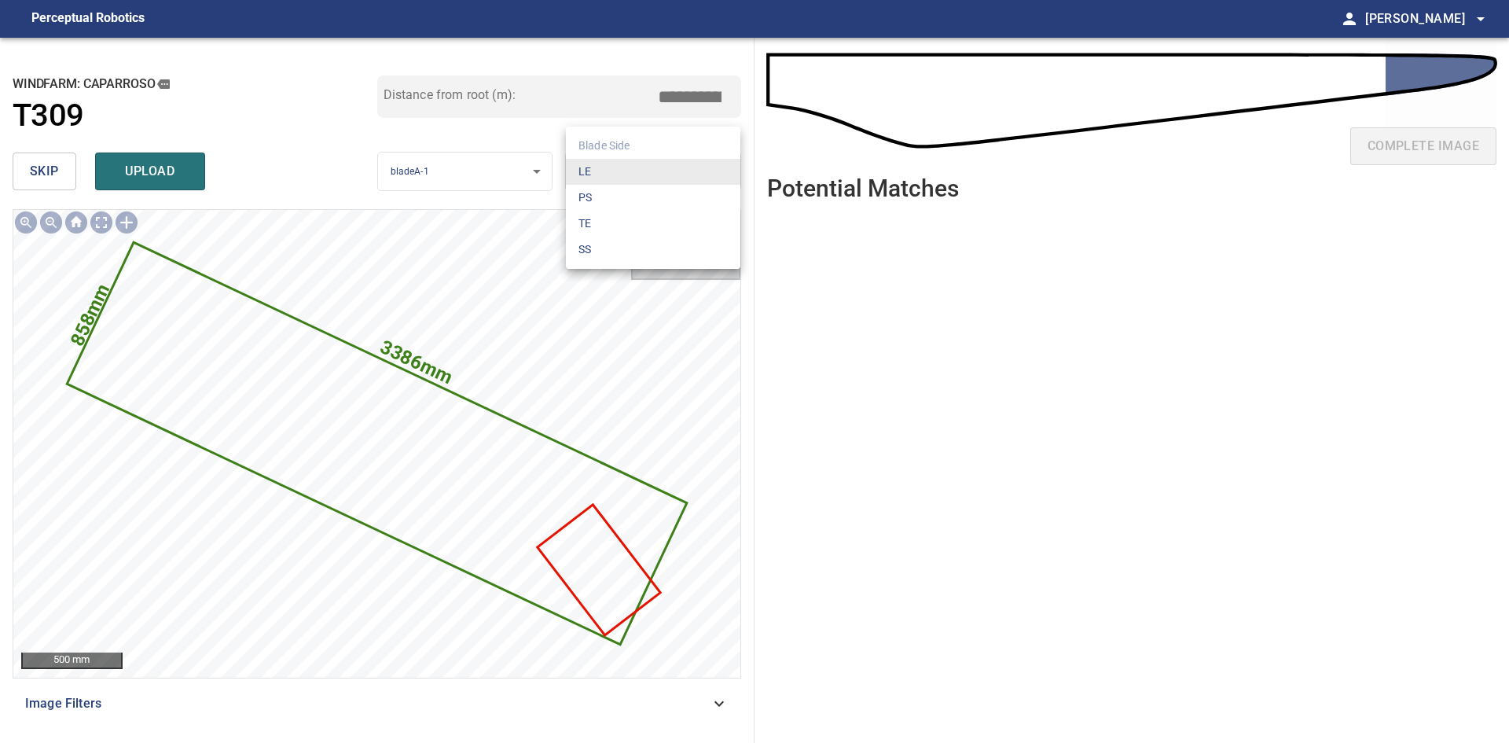
click at [618, 207] on li "PS" at bounding box center [653, 198] width 174 height 26
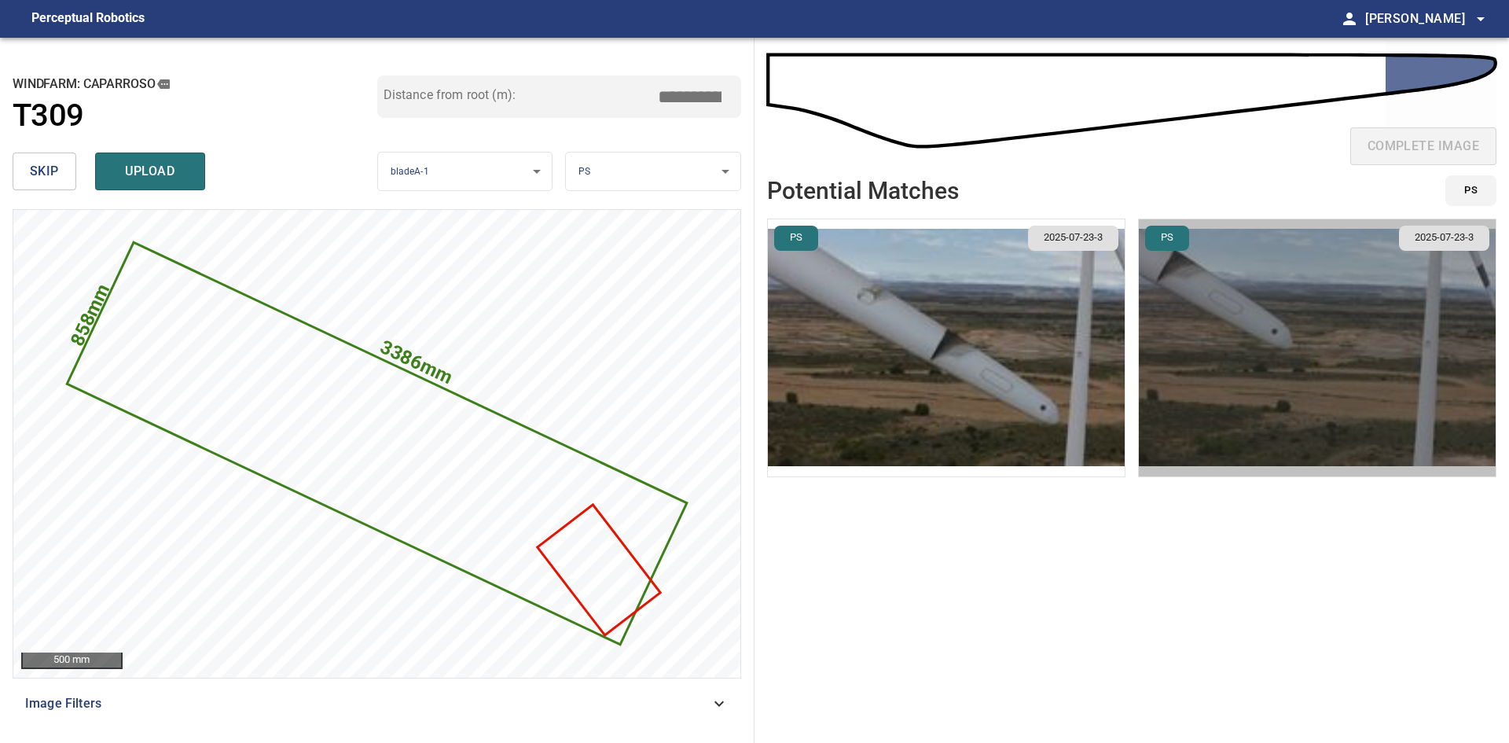
click at [1215, 380] on img "button" at bounding box center [1317, 347] width 357 height 257
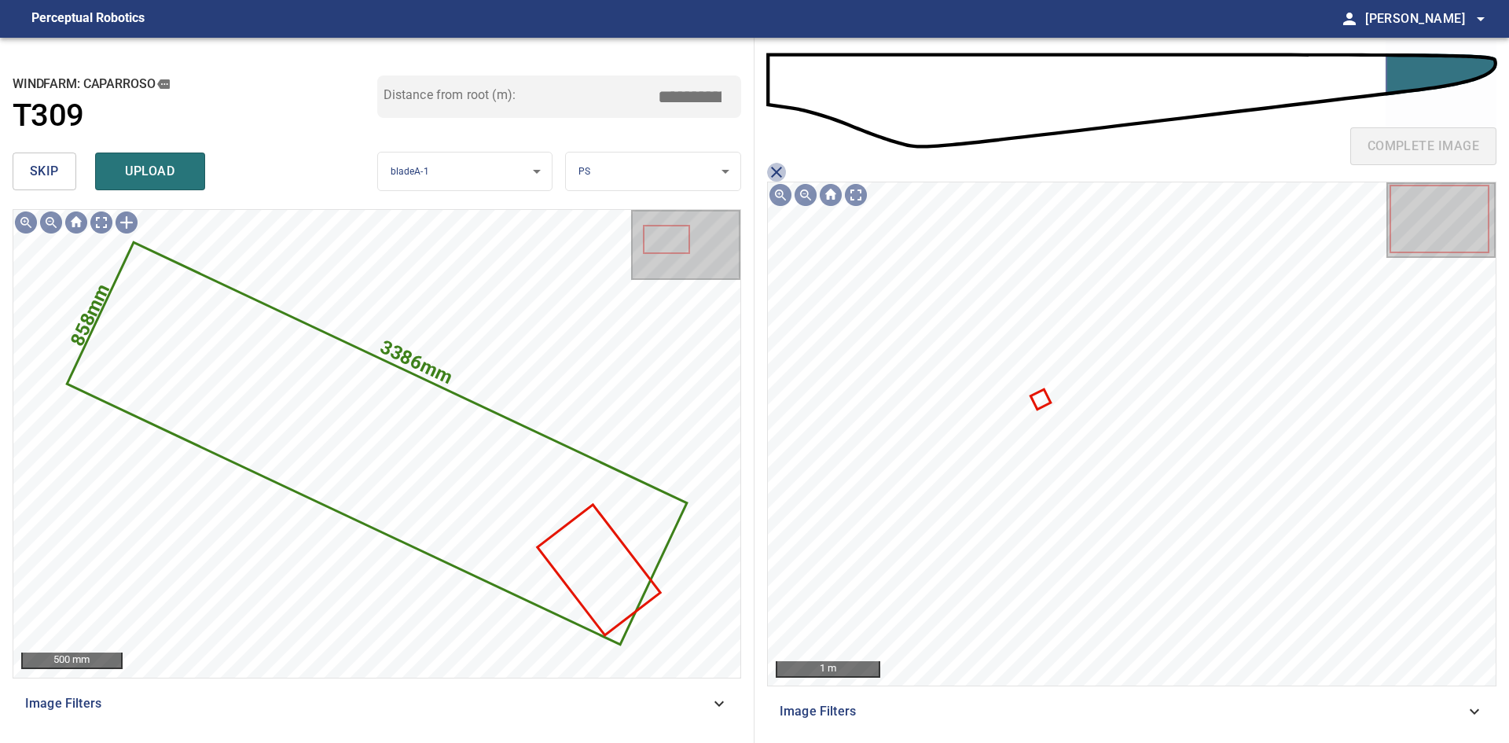
click at [771, 167] on icon "close matching imageResolution:" at bounding box center [776, 172] width 19 height 19
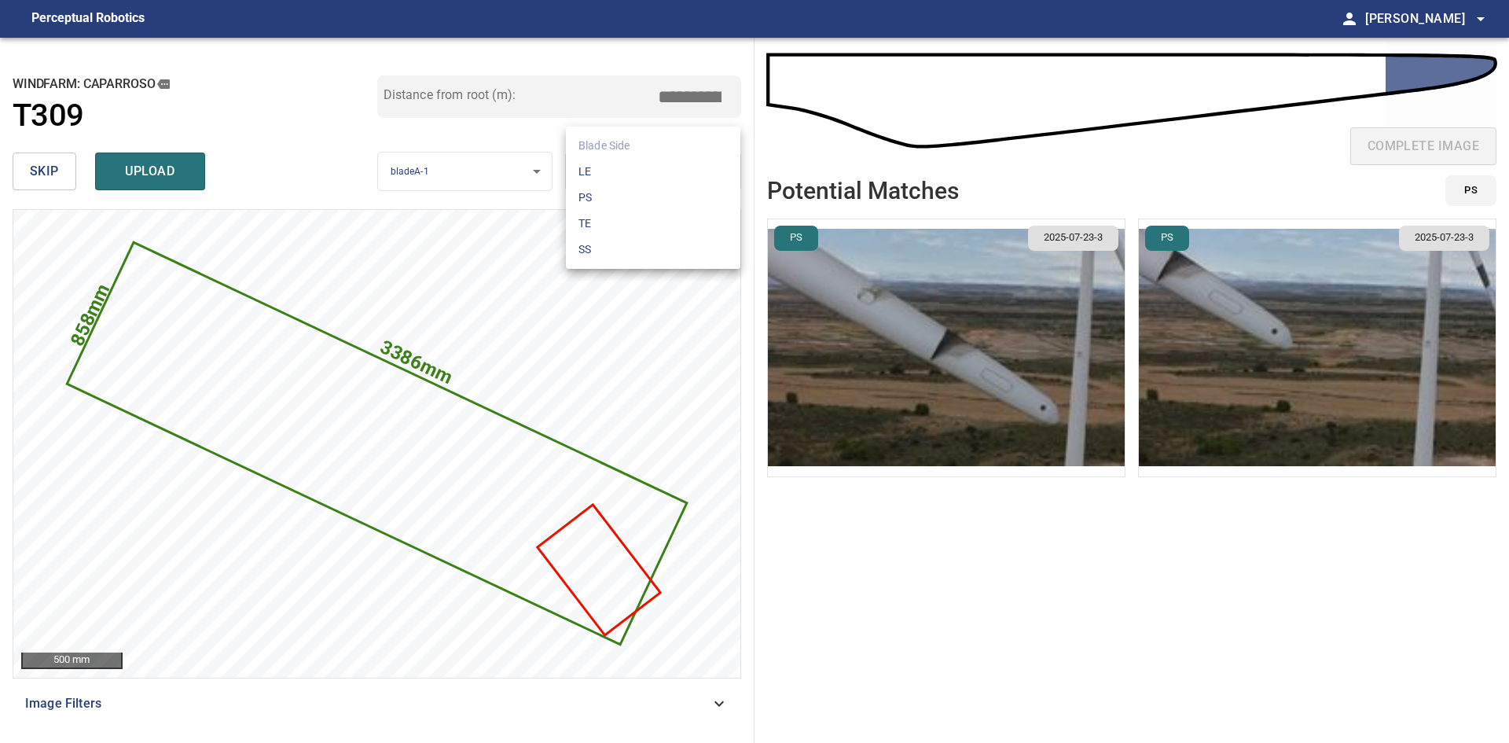
click at [688, 174] on body "**********" at bounding box center [754, 371] width 1509 height 743
click at [641, 244] on li "SS" at bounding box center [653, 250] width 174 height 26
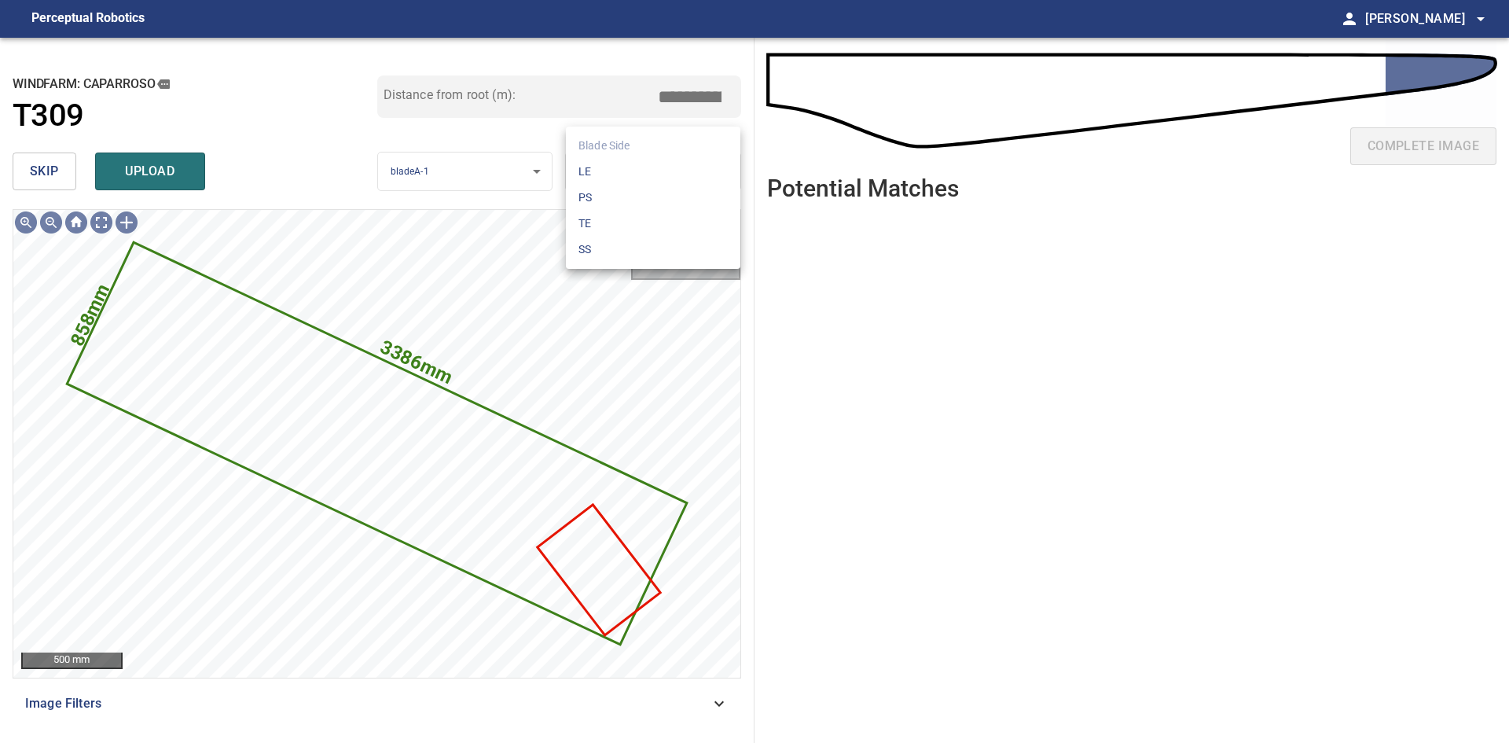
click at [681, 158] on body "**********" at bounding box center [754, 371] width 1509 height 743
click at [627, 202] on li "PS" at bounding box center [653, 198] width 174 height 26
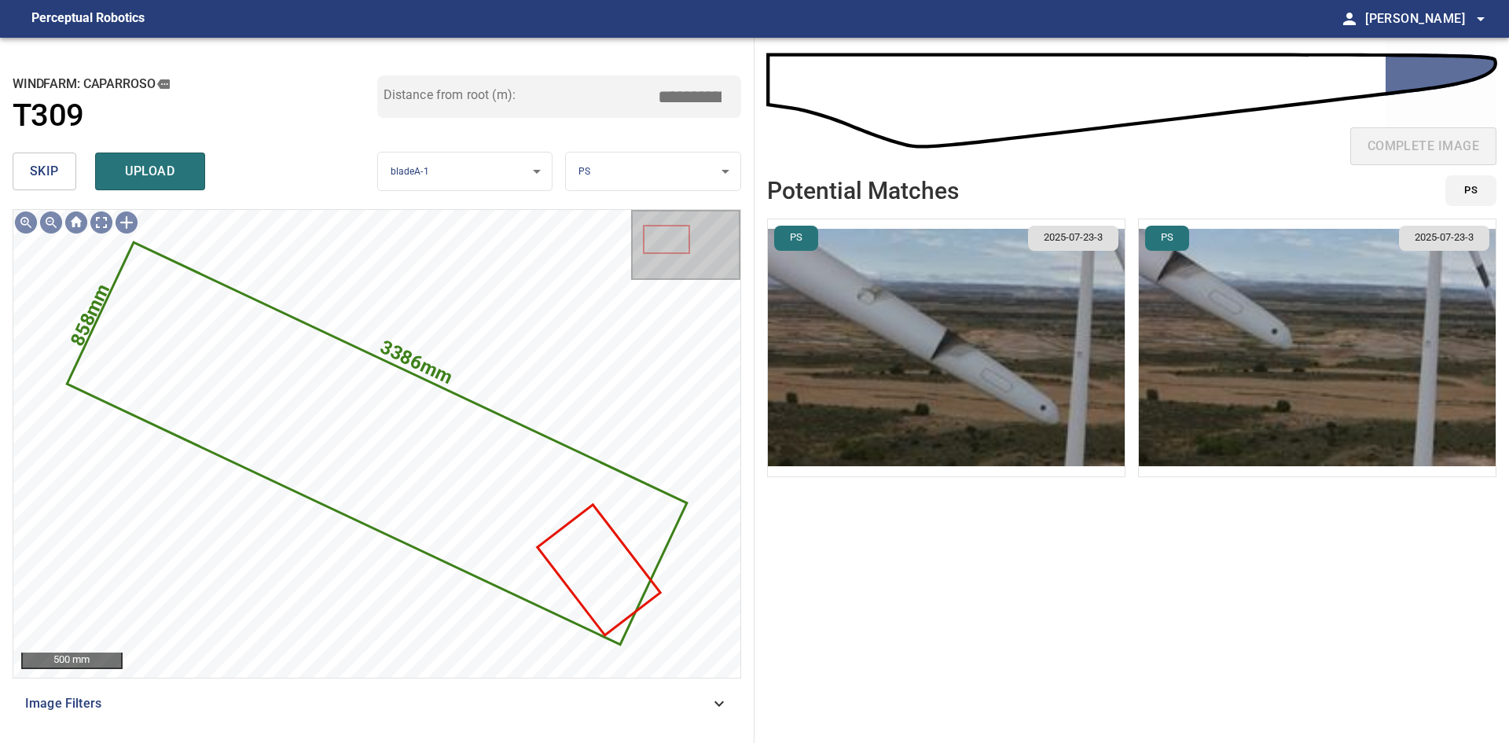
click at [968, 366] on img "button" at bounding box center [946, 347] width 357 height 257
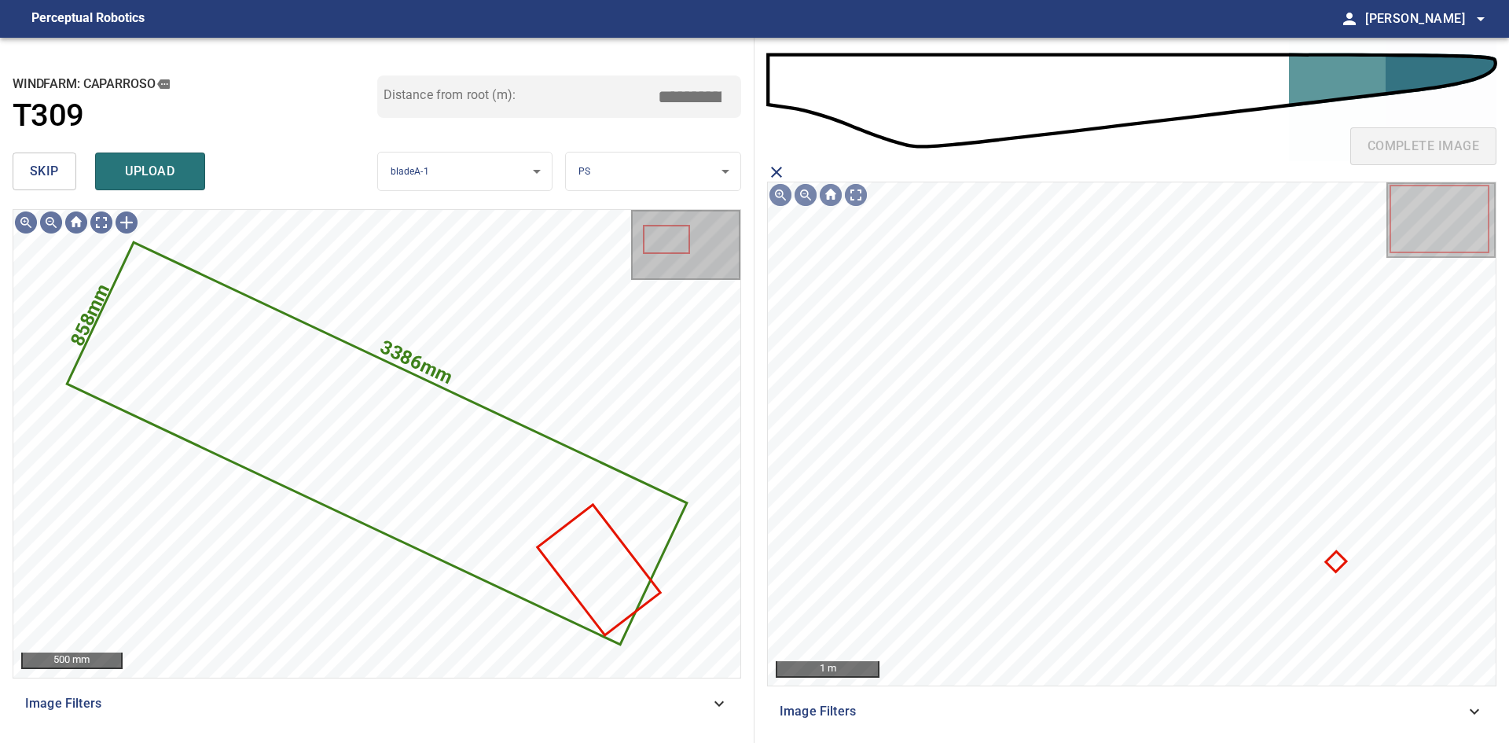
click at [772, 170] on icon "close matching imageResolution:" at bounding box center [776, 172] width 19 height 19
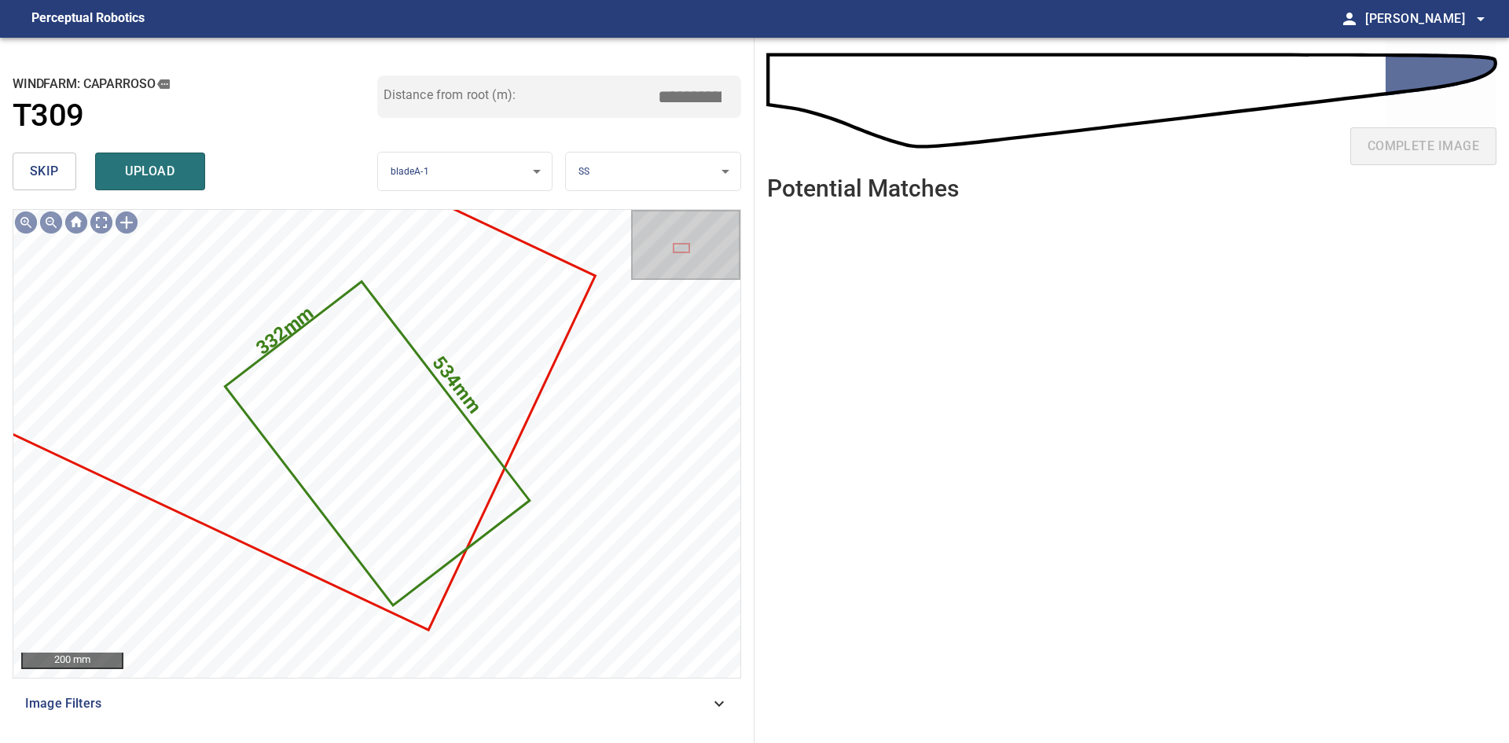
click at [685, 171] on body "**********" at bounding box center [754, 371] width 1509 height 743
click at [632, 202] on li "PS" at bounding box center [653, 198] width 174 height 26
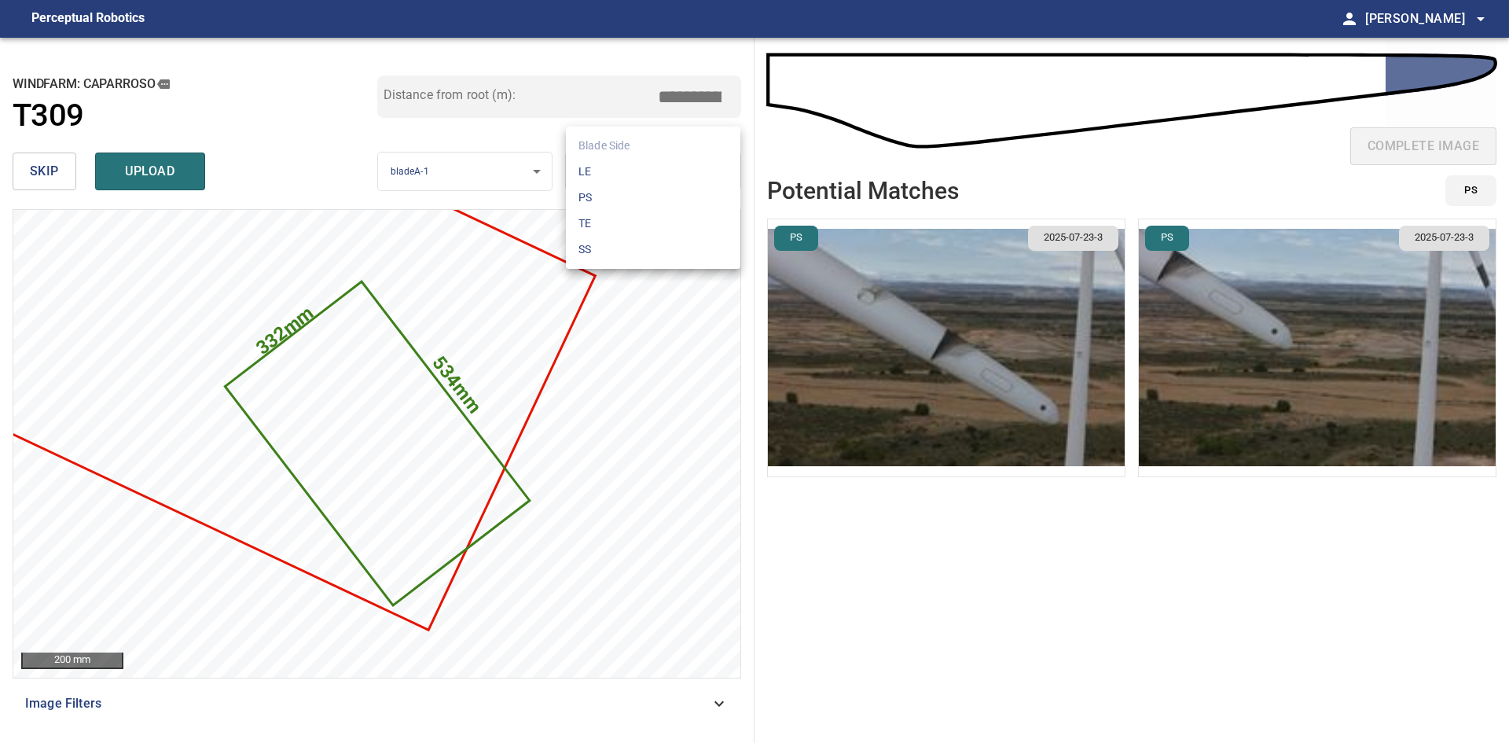
click at [605, 167] on body "**********" at bounding box center [754, 371] width 1509 height 743
click at [604, 182] on li "LE" at bounding box center [653, 172] width 174 height 26
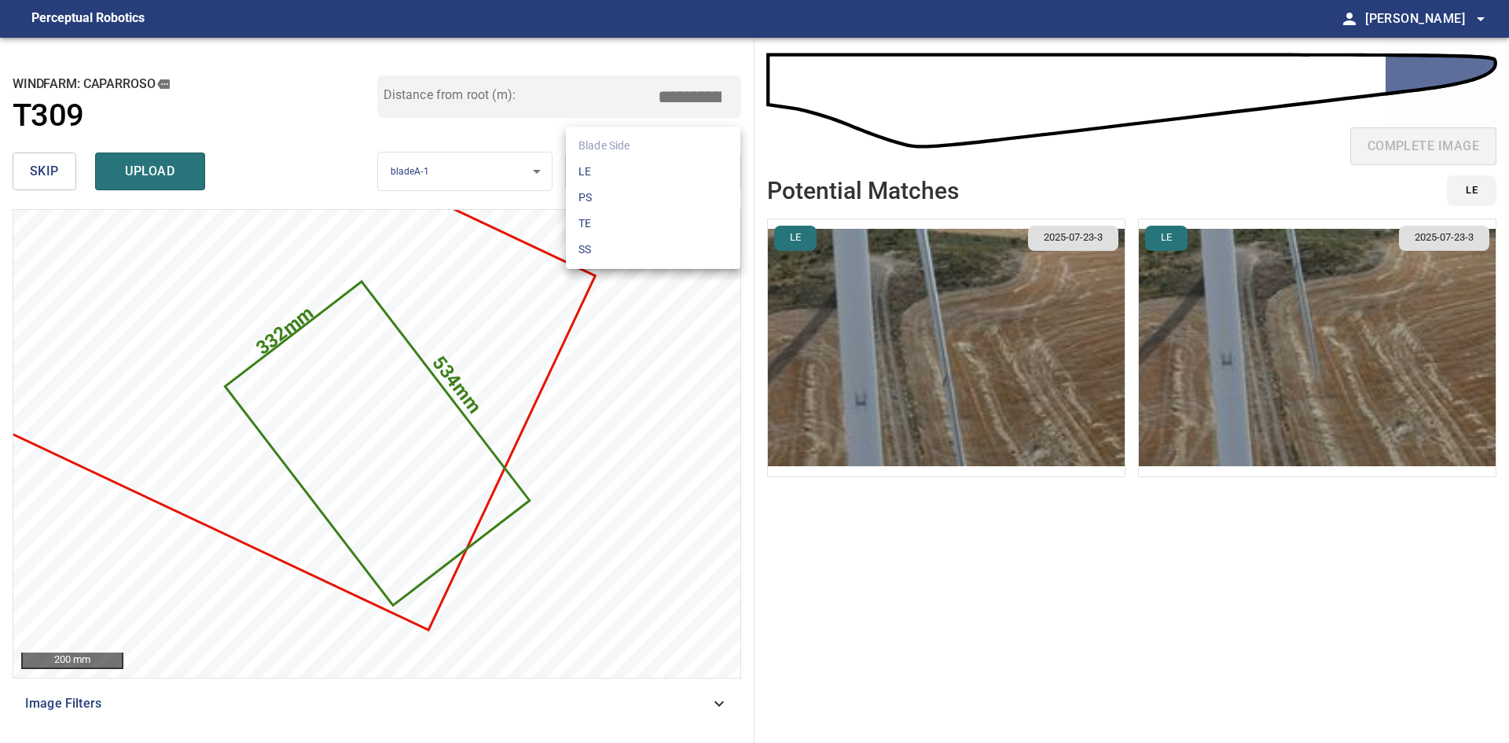
click at [604, 182] on body "**********" at bounding box center [754, 371] width 1509 height 743
click at [638, 238] on li "SS" at bounding box center [653, 250] width 174 height 26
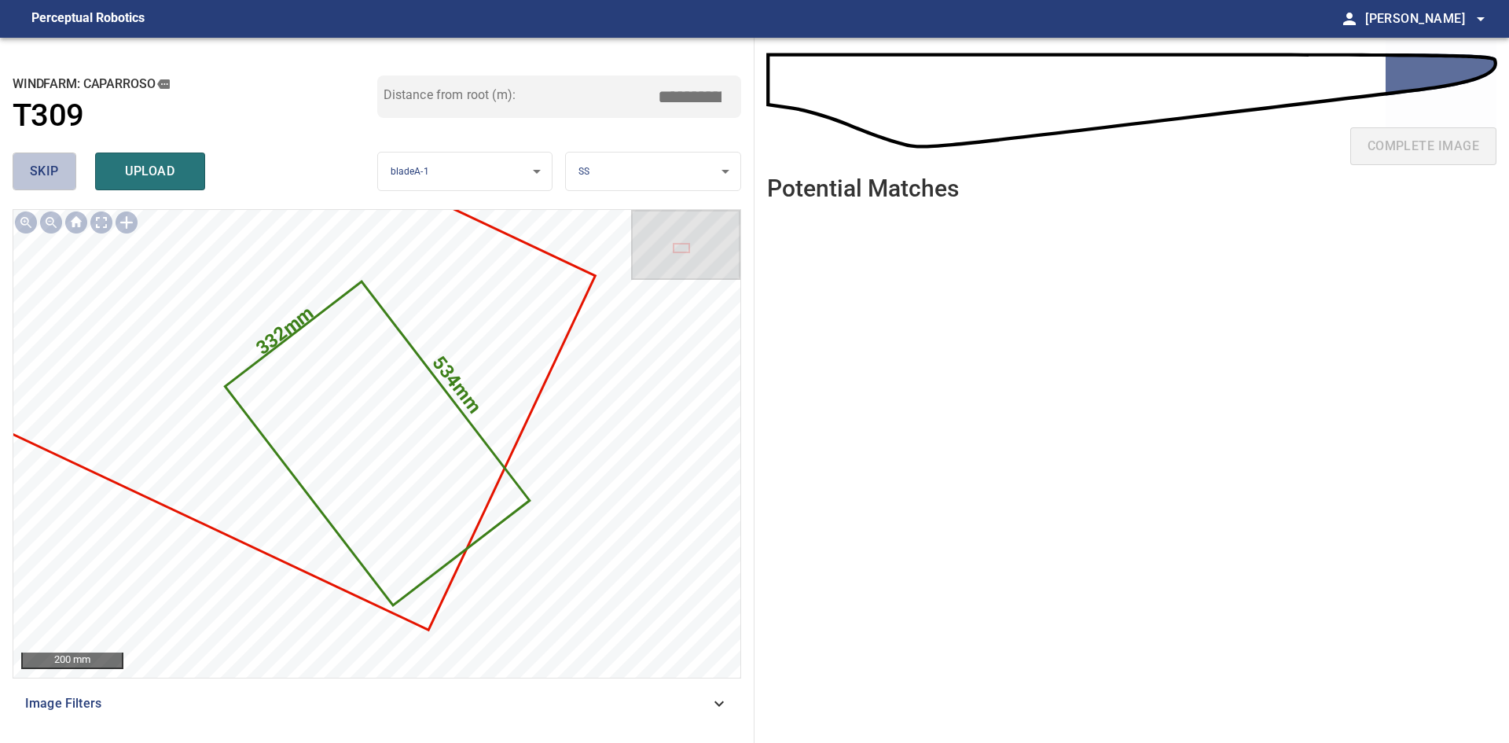
click at [72, 171] on button "skip" at bounding box center [45, 171] width 64 height 38
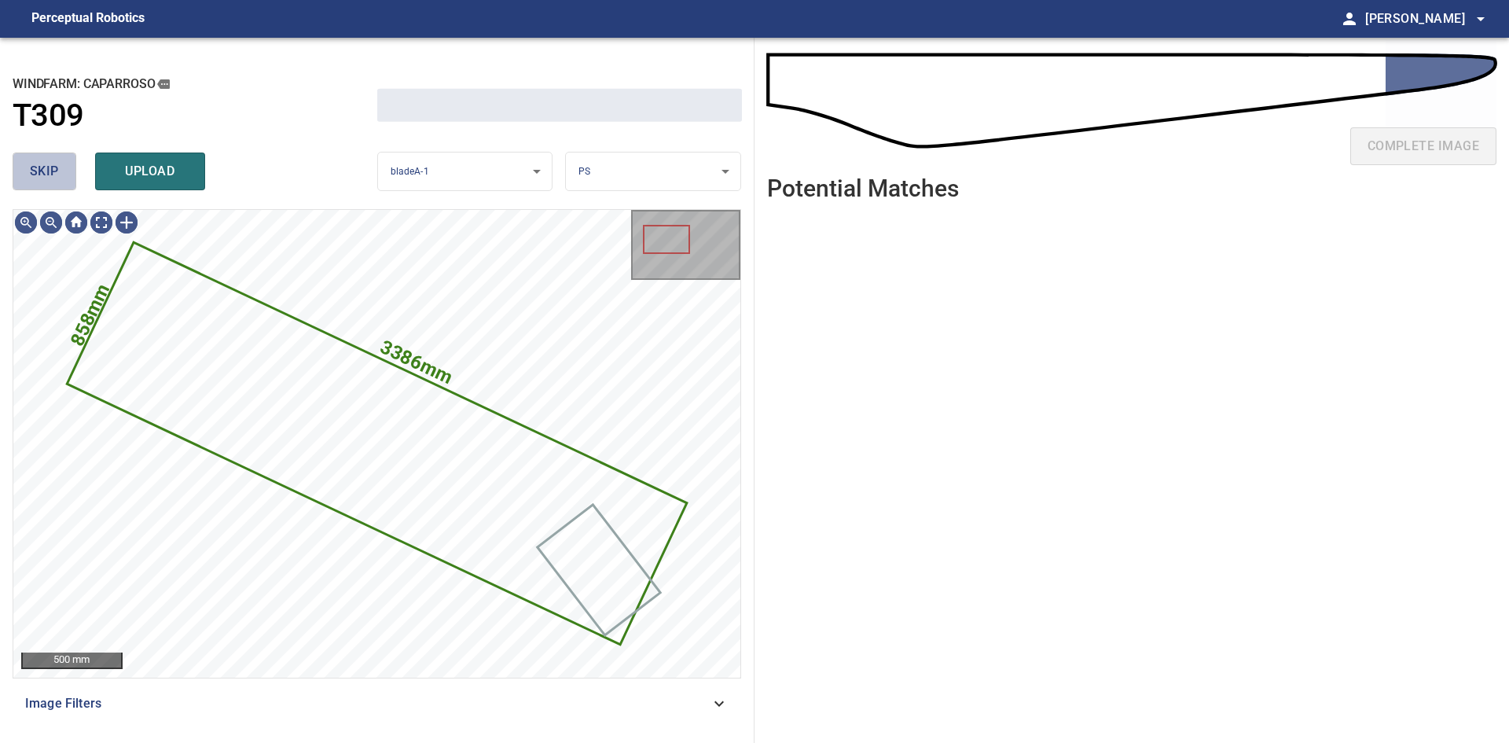
click at [53, 168] on span "skip" at bounding box center [44, 171] width 29 height 22
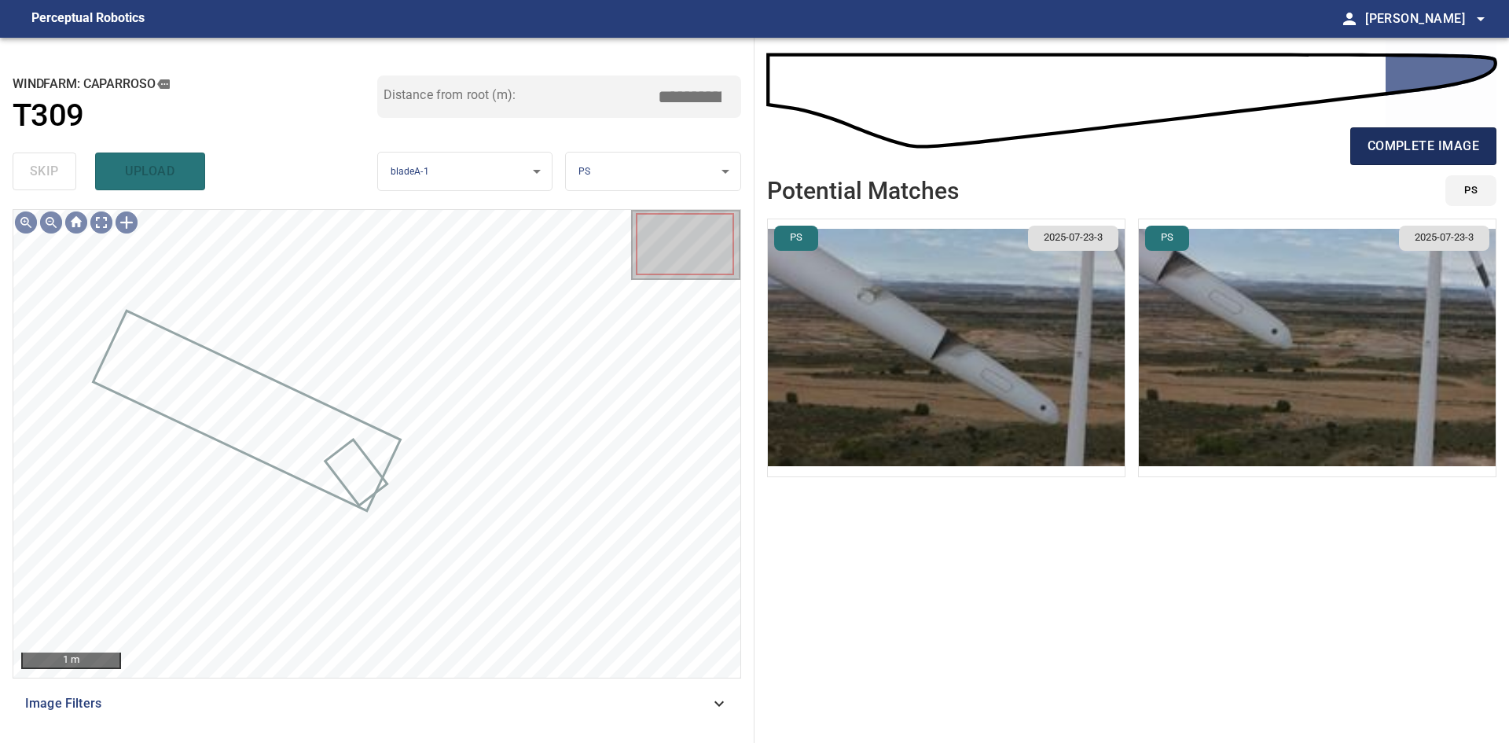
click at [1400, 146] on span "complete image" at bounding box center [1423, 146] width 112 height 22
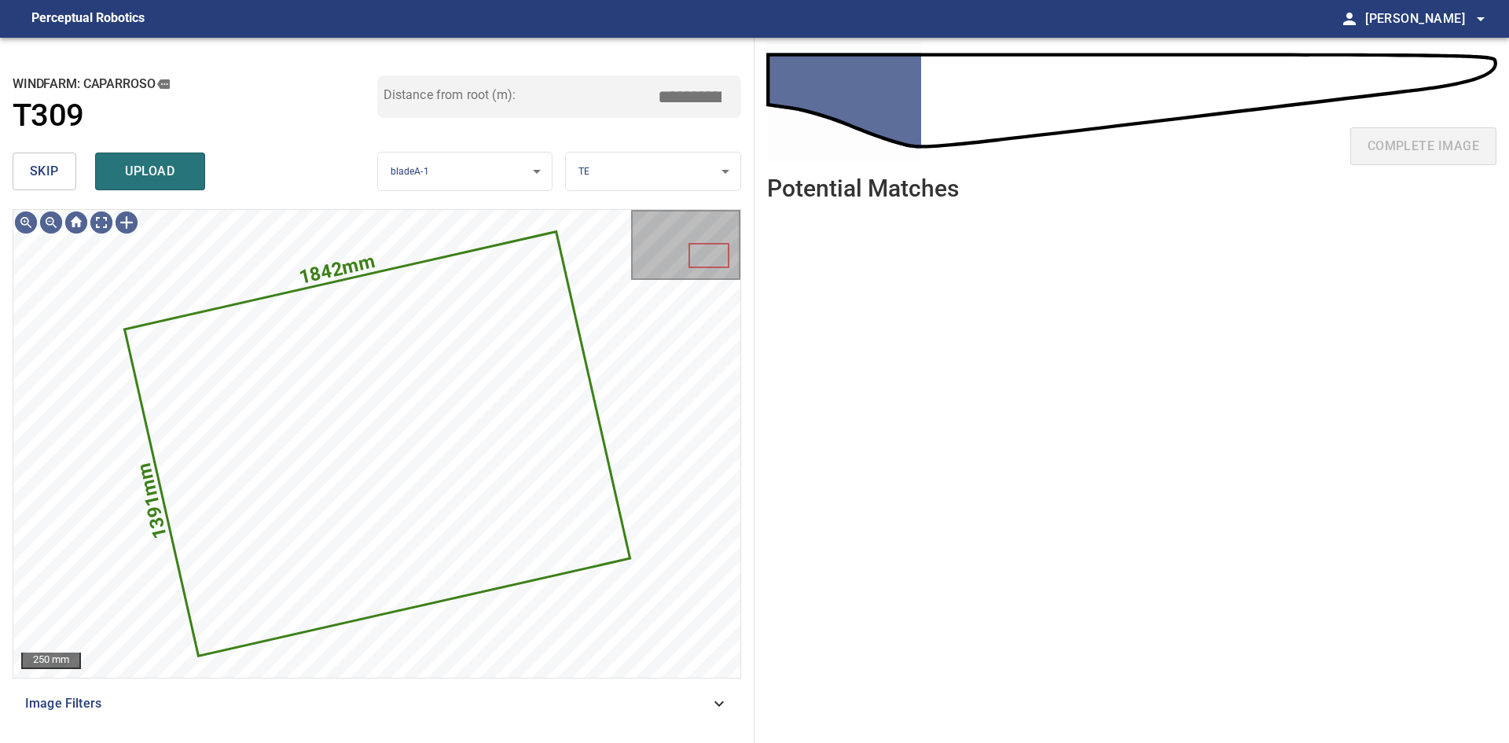
click at [42, 171] on span "skip" at bounding box center [44, 171] width 29 height 22
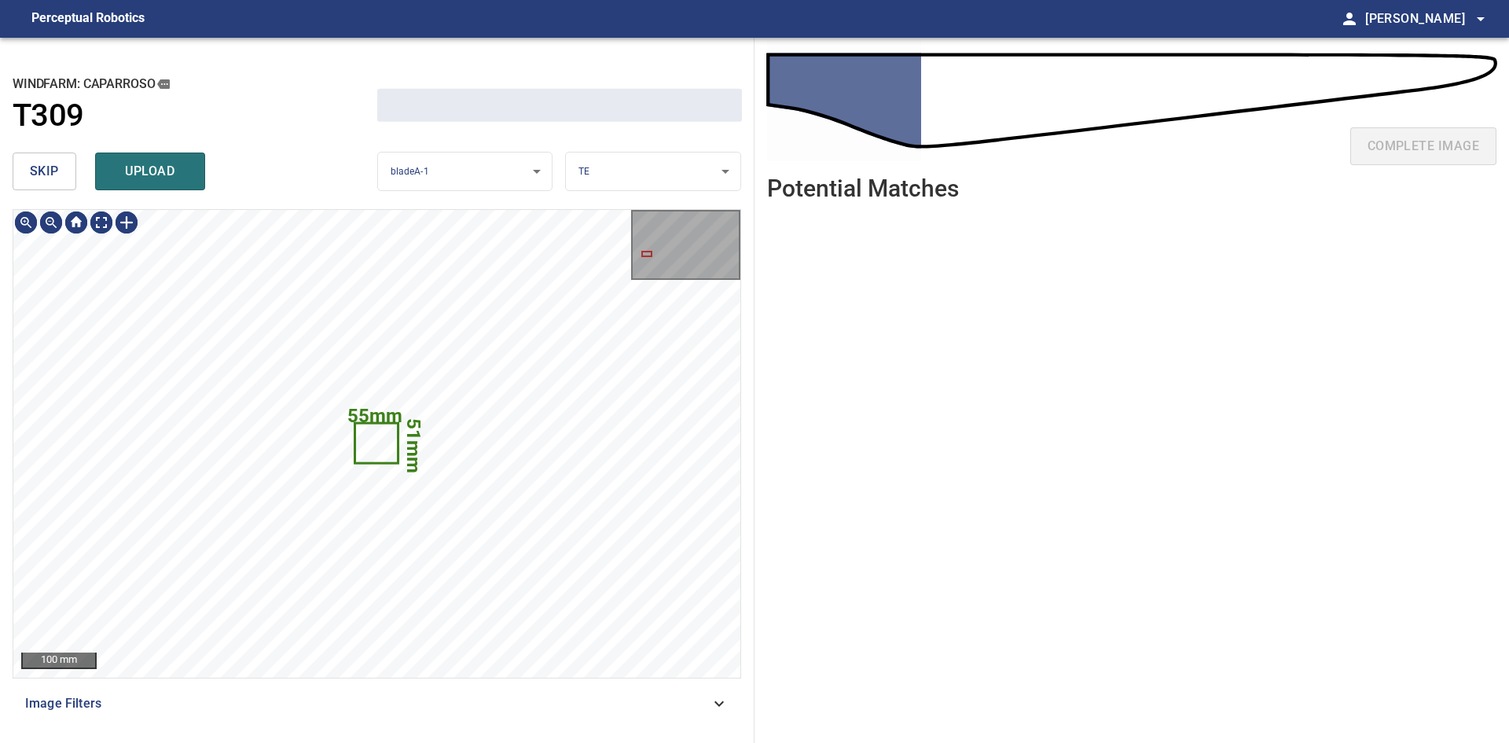
click at [42, 171] on span "skip" at bounding box center [44, 171] width 29 height 22
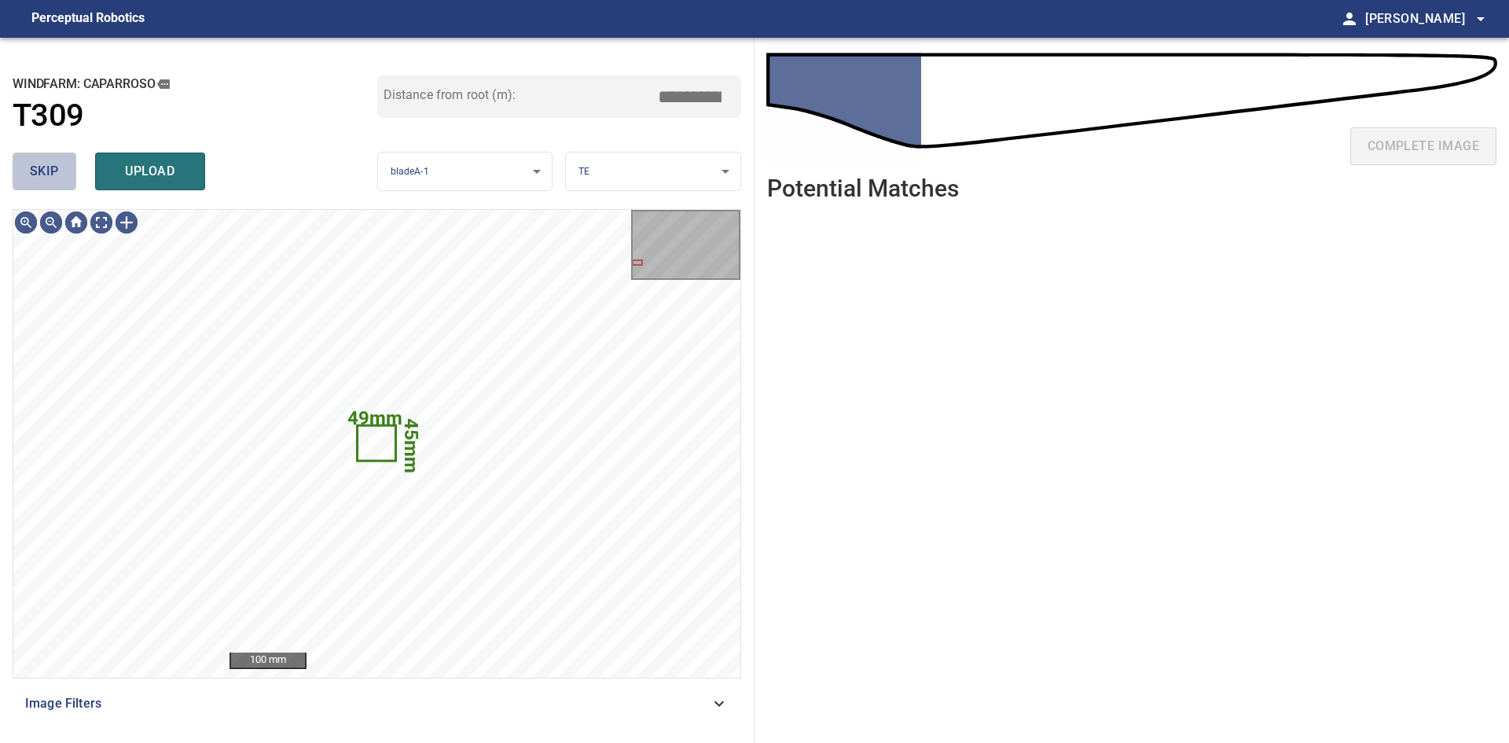
click at [42, 171] on span "skip" at bounding box center [44, 171] width 29 height 22
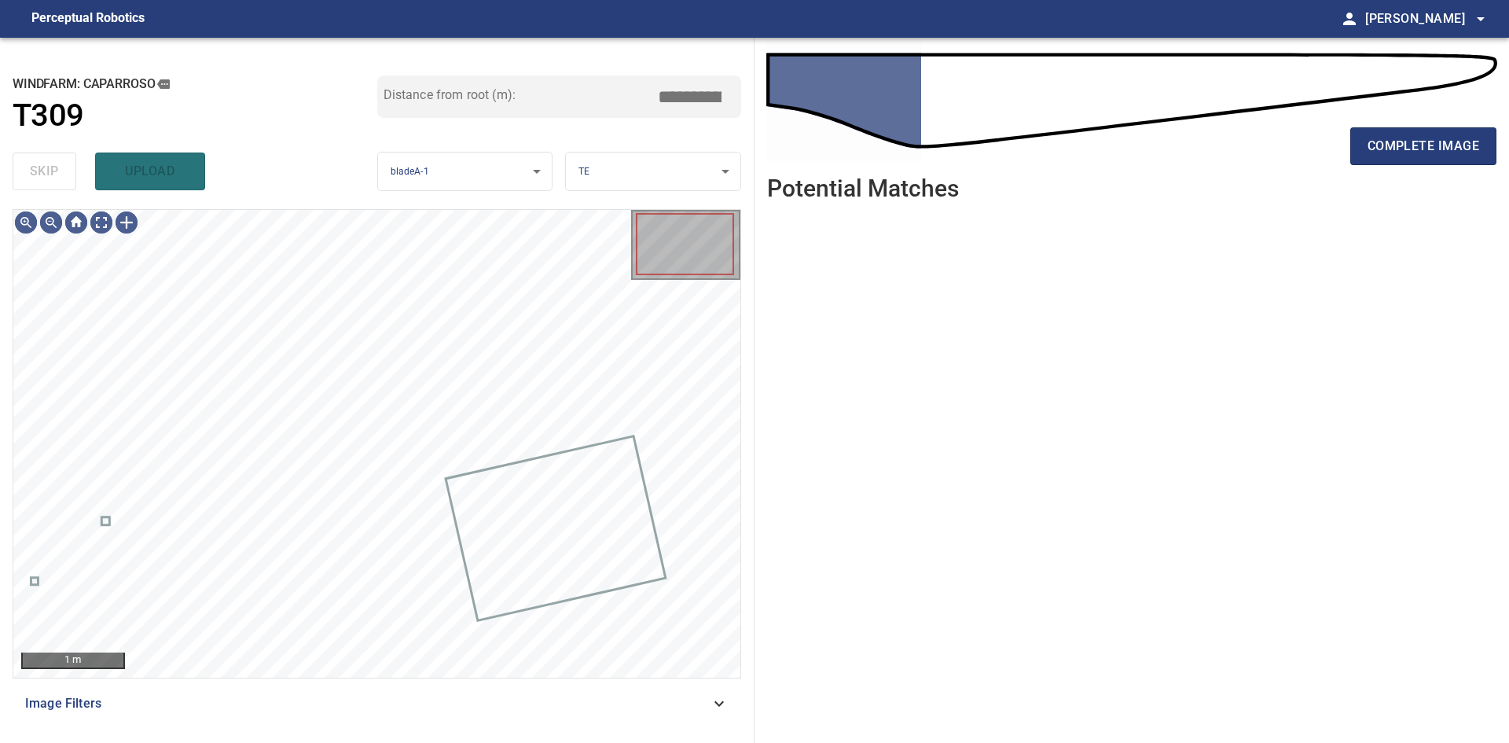
click at [42, 171] on div "skip upload" at bounding box center [195, 171] width 365 height 50
click at [1485, 167] on div "complete image" at bounding box center [1131, 152] width 729 height 63
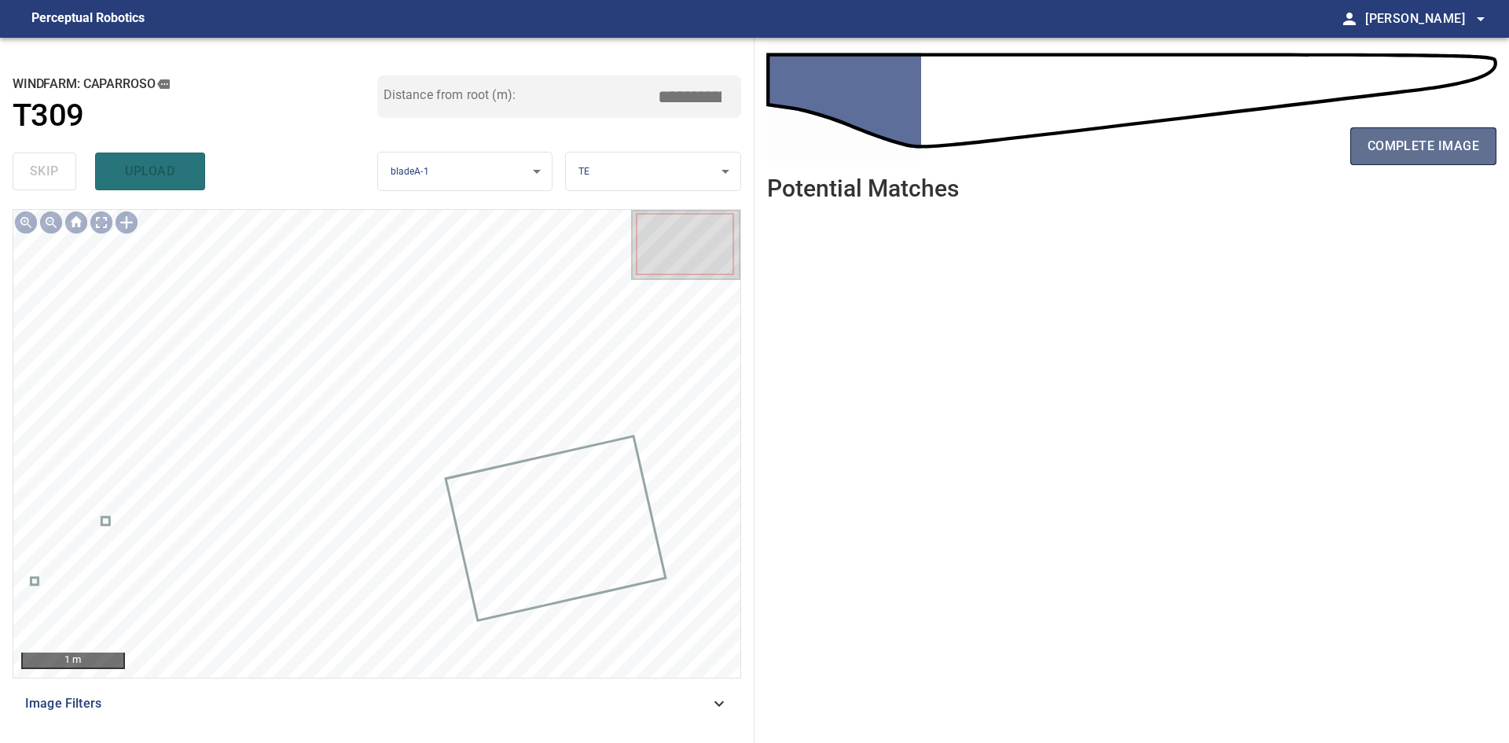
click at [1458, 142] on span "complete image" at bounding box center [1423, 146] width 112 height 22
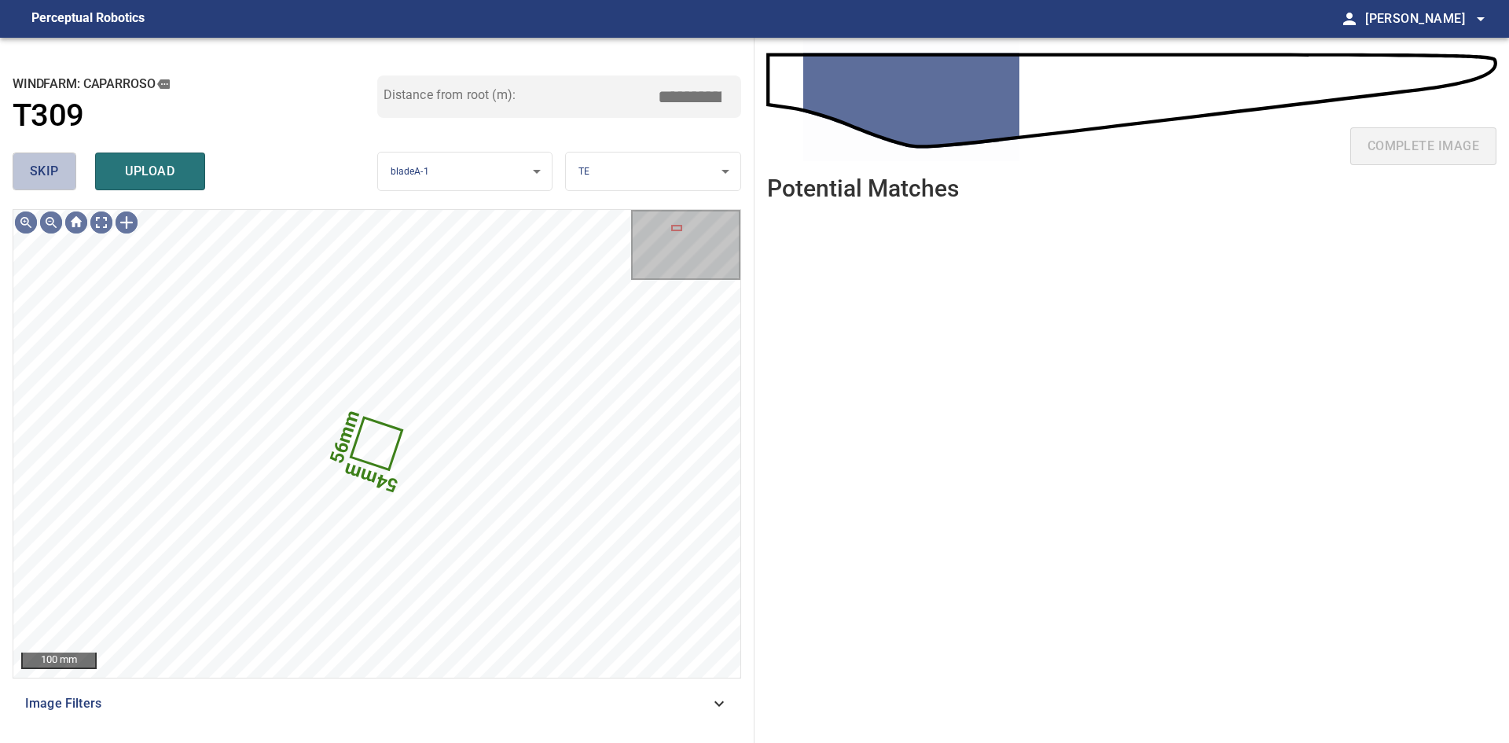
click at [61, 169] on button "skip" at bounding box center [45, 171] width 64 height 38
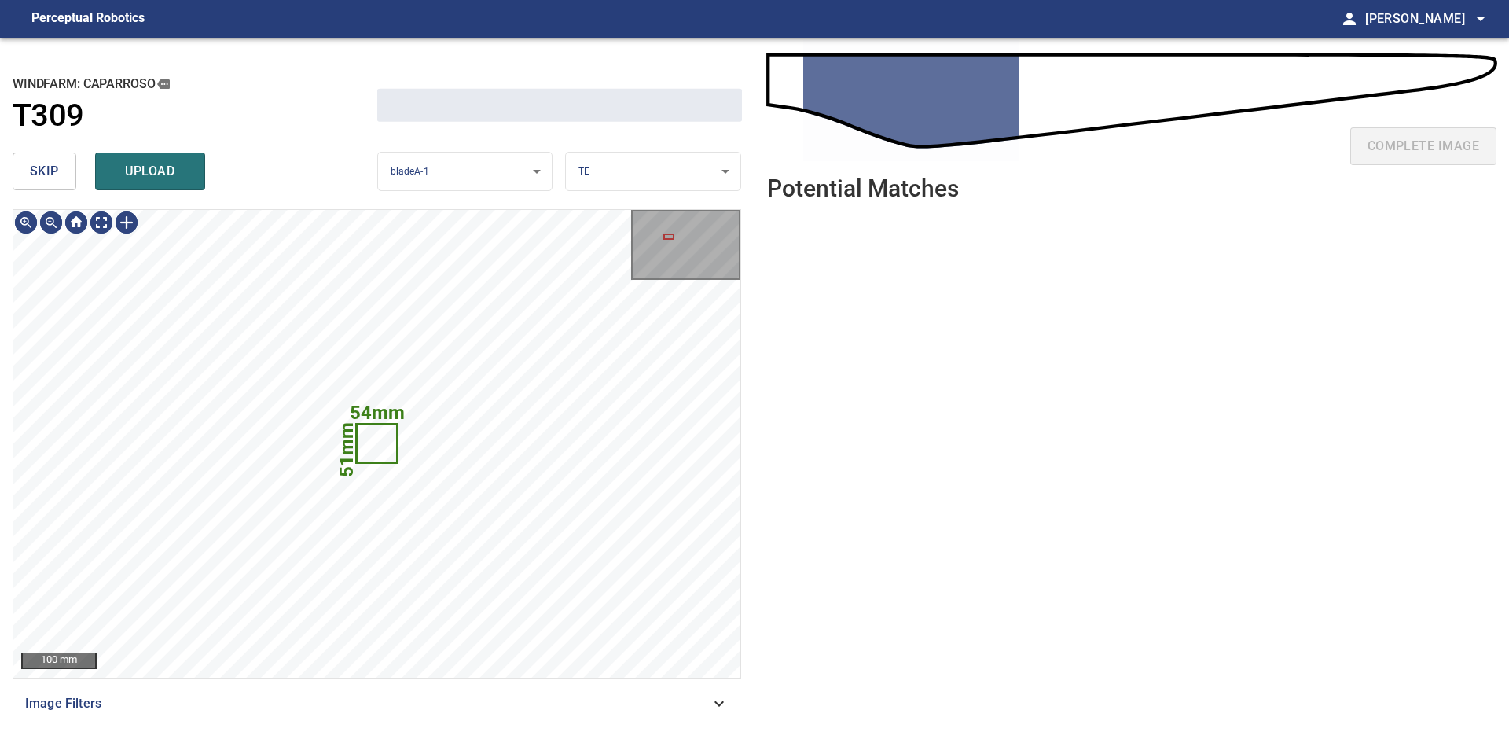
click at [61, 169] on button "skip" at bounding box center [45, 171] width 64 height 38
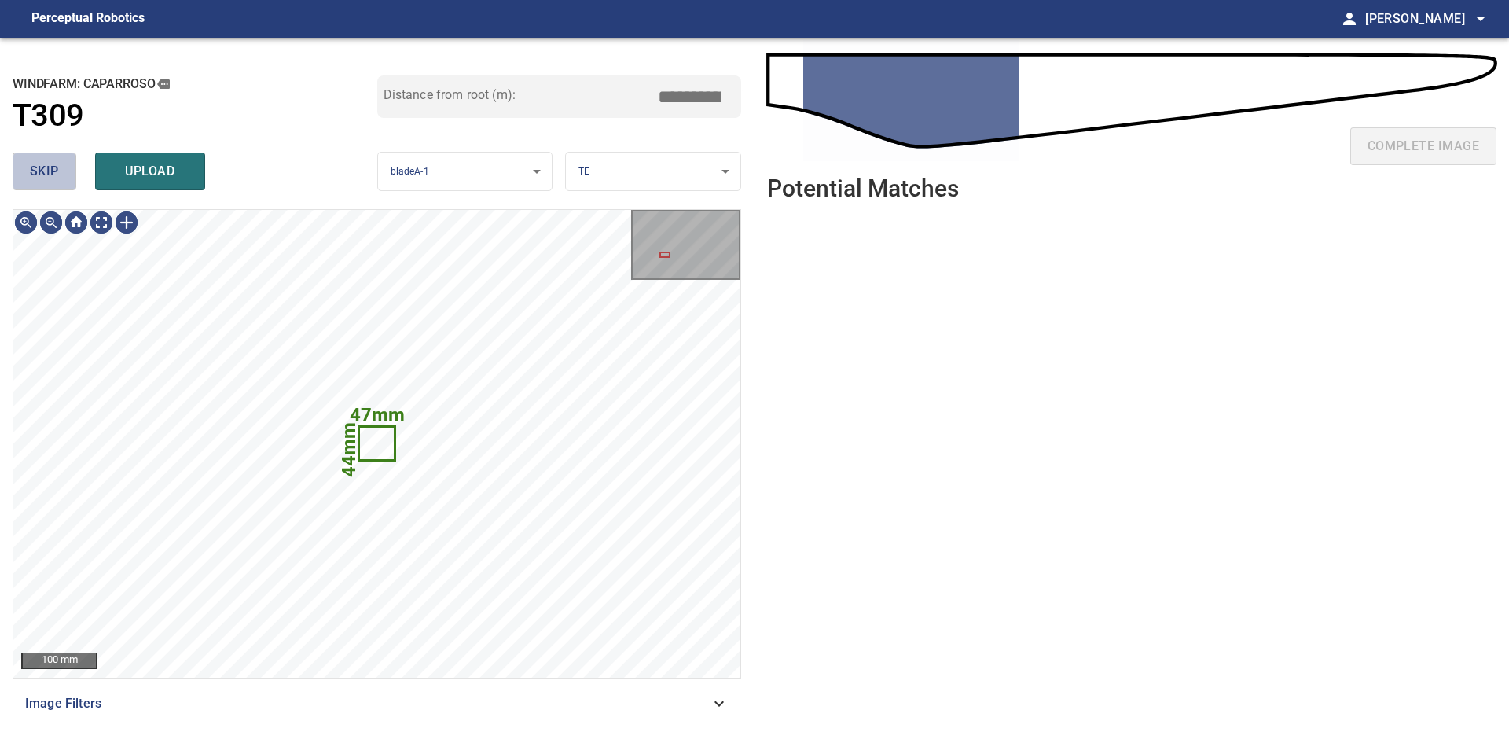
click at [61, 169] on button "skip" at bounding box center [45, 171] width 64 height 38
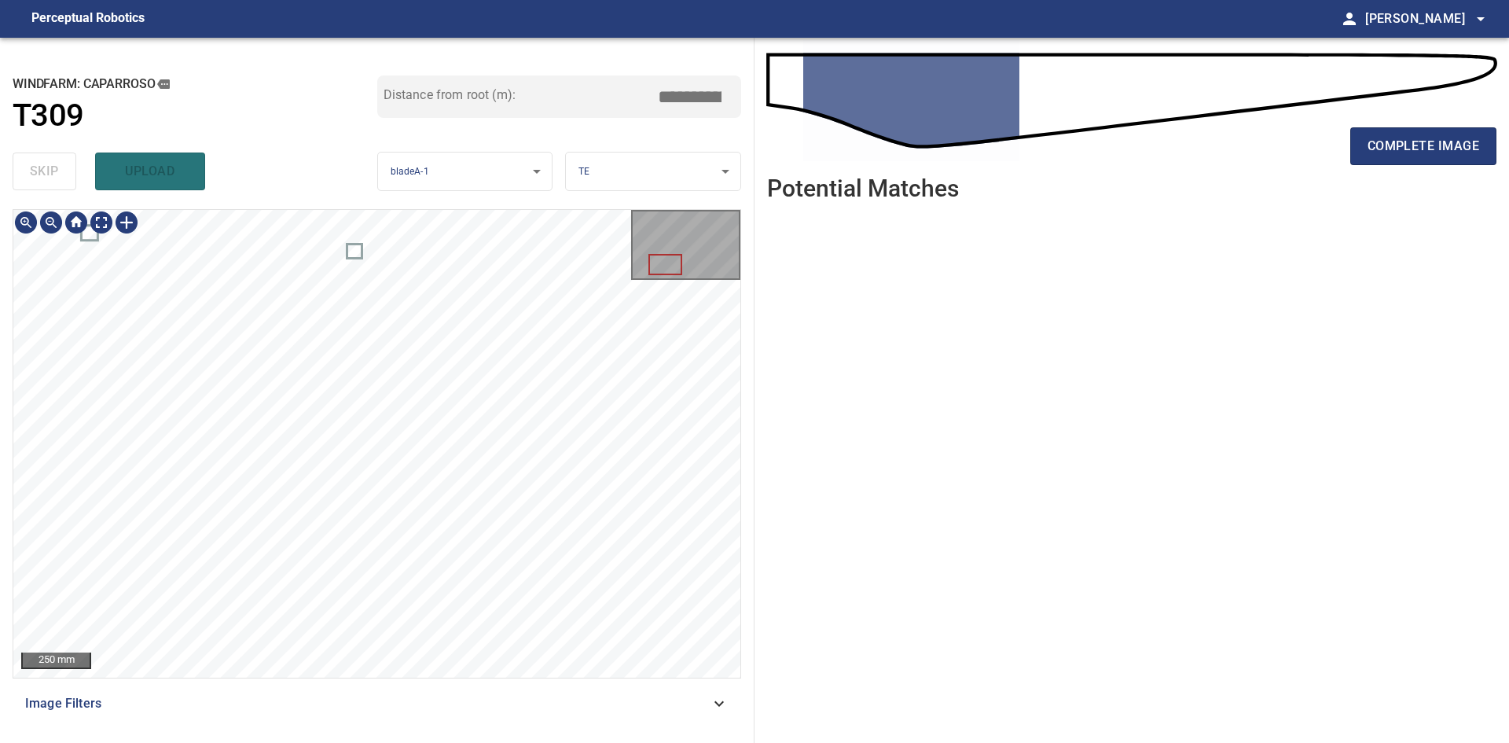
click at [768, 329] on div "**********" at bounding box center [754, 390] width 1509 height 705
click at [1420, 145] on span "complete image" at bounding box center [1423, 146] width 112 height 22
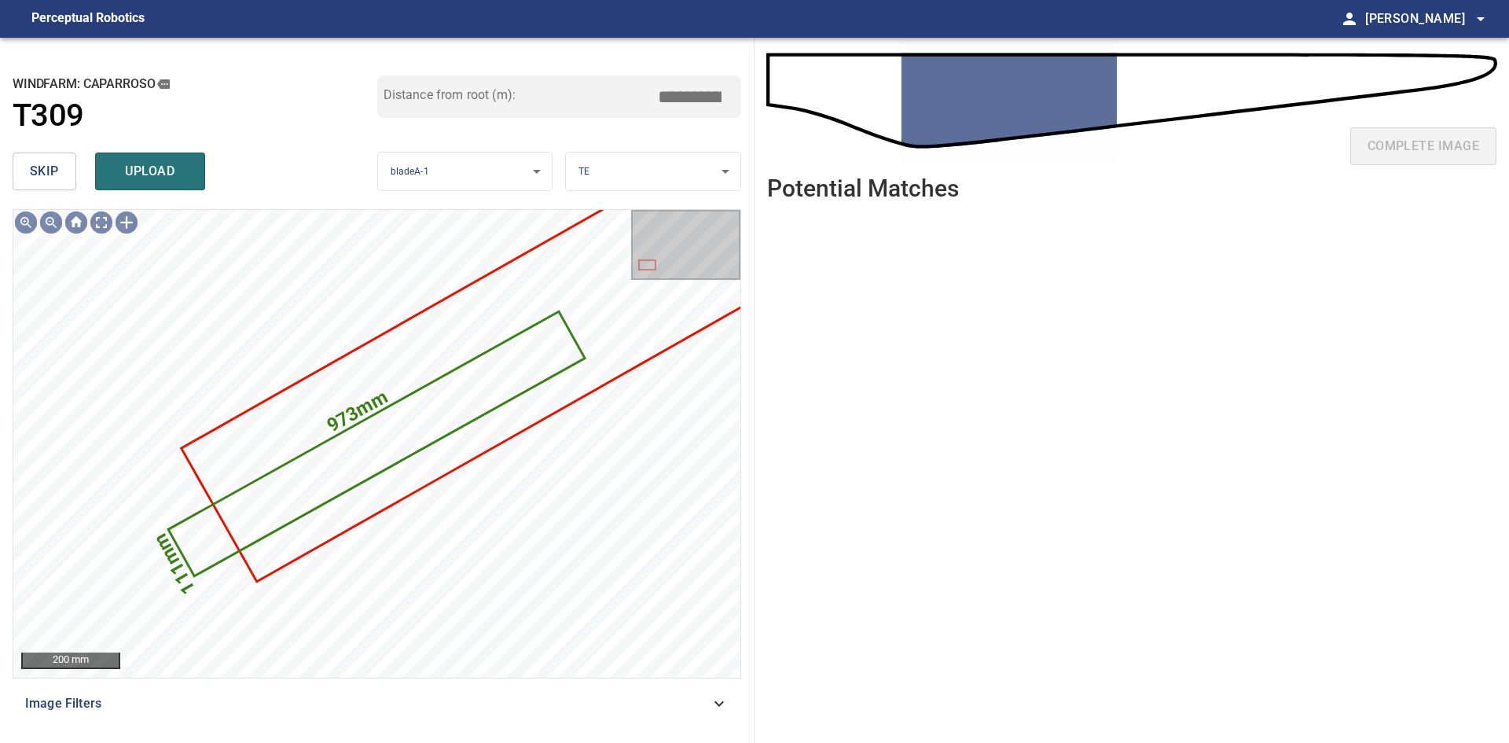
click at [43, 167] on span "skip" at bounding box center [44, 171] width 29 height 22
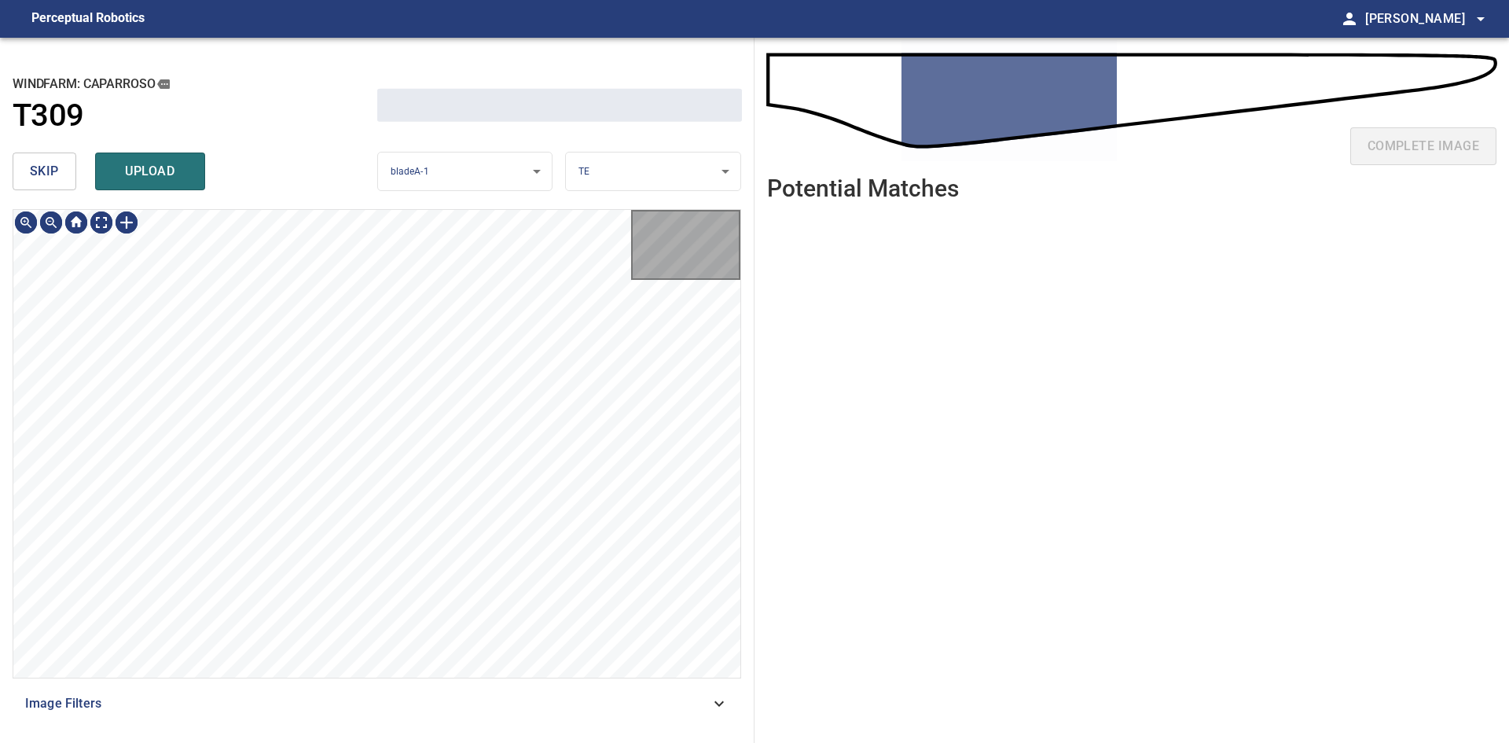
click at [43, 167] on span "skip" at bounding box center [44, 171] width 29 height 22
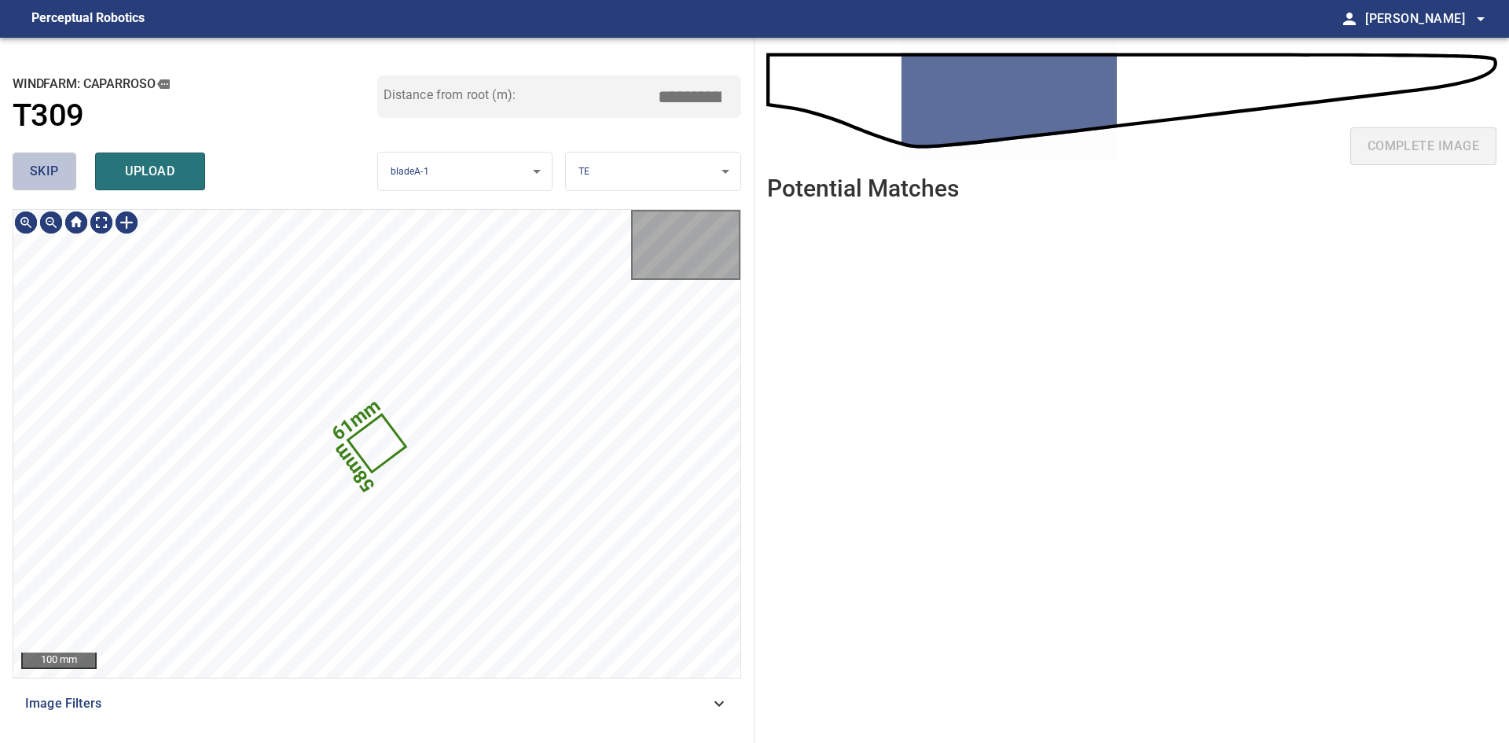
click at [43, 167] on span "skip" at bounding box center [44, 171] width 29 height 22
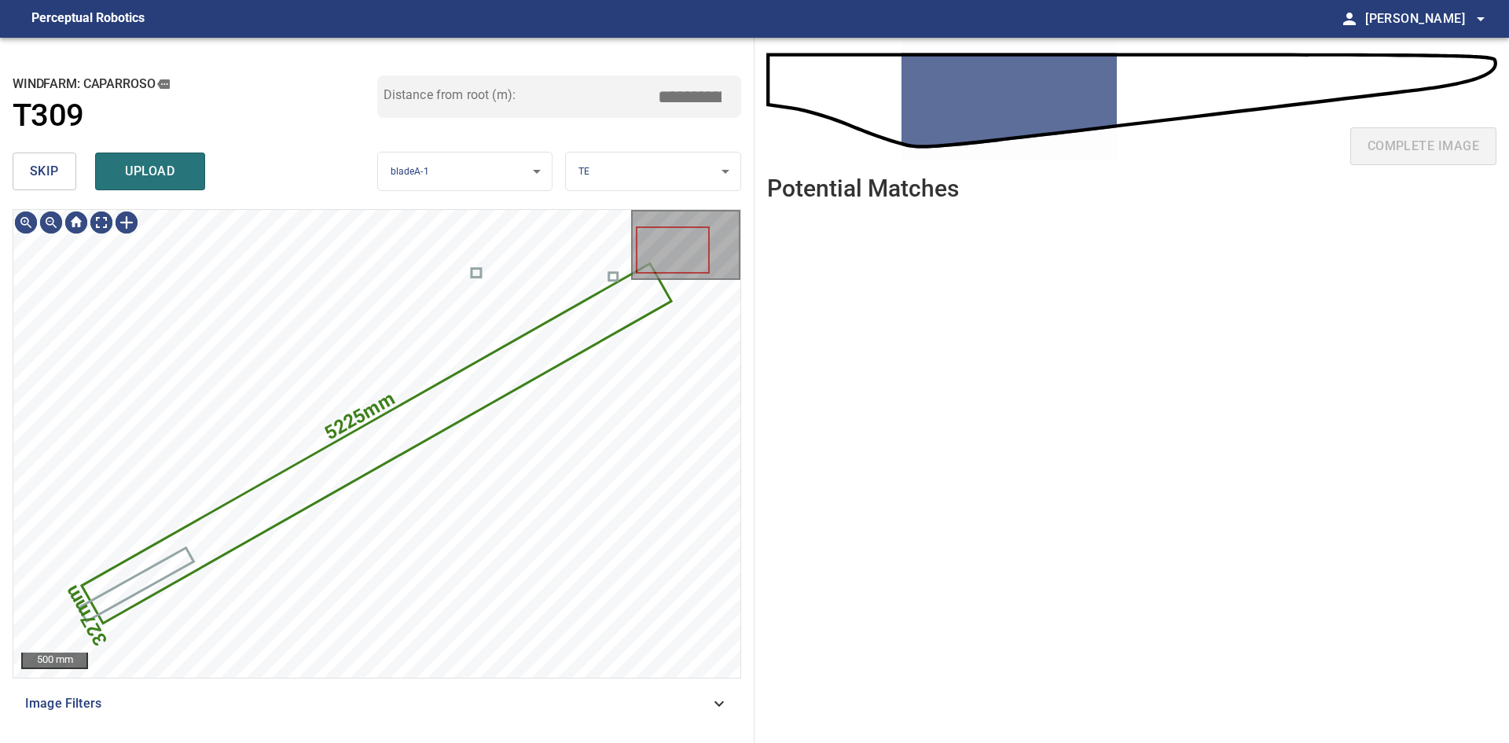
click at [43, 167] on span "skip" at bounding box center [44, 171] width 29 height 22
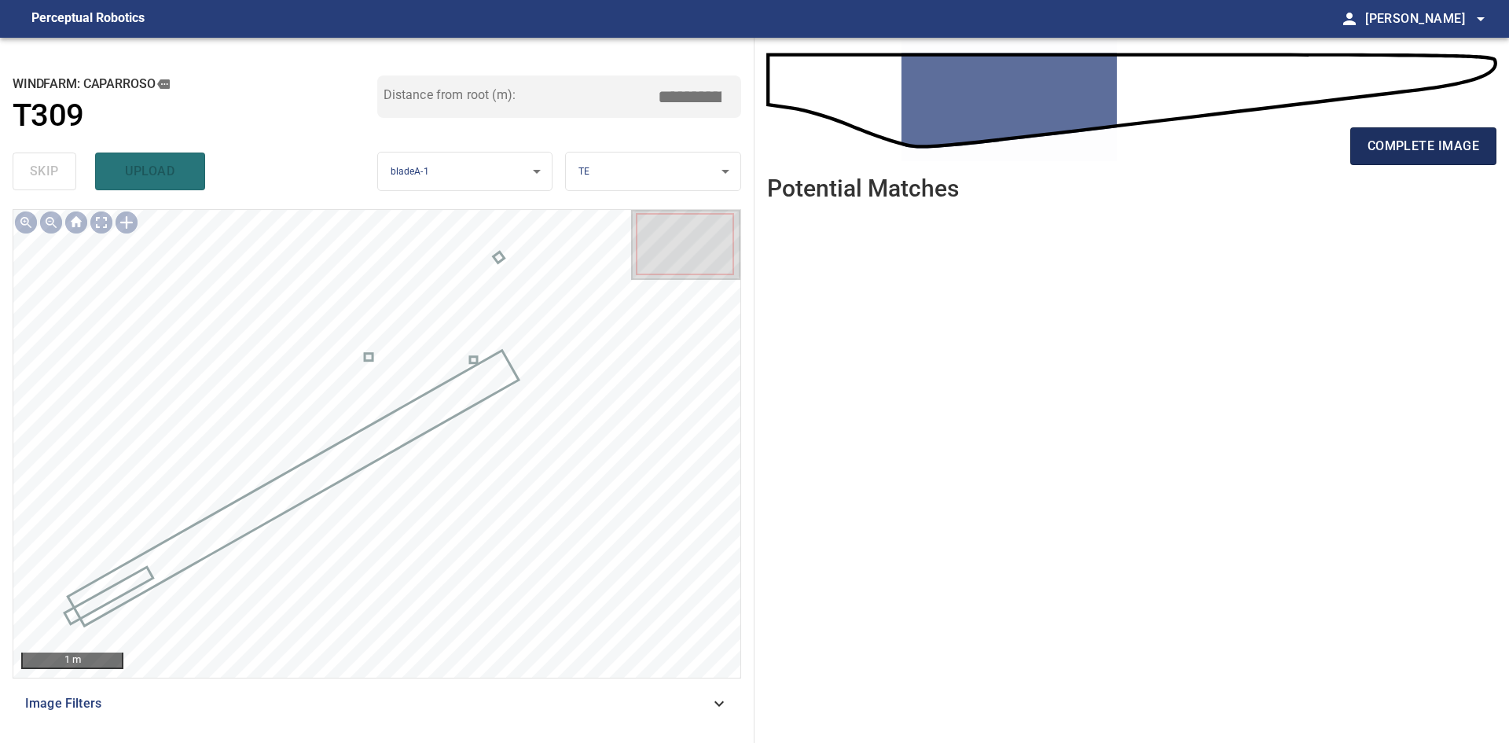
click at [1420, 144] on span "complete image" at bounding box center [1423, 146] width 112 height 22
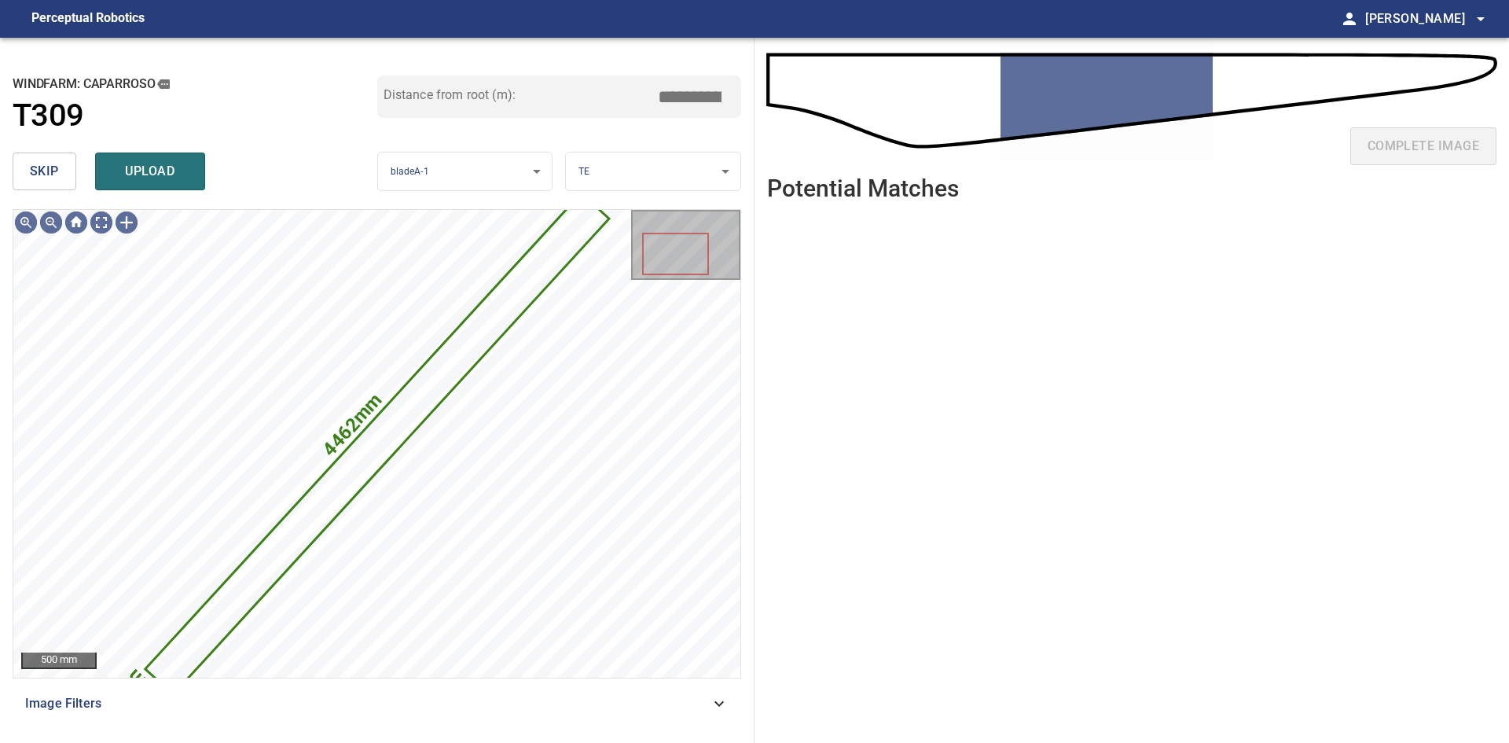
click at [75, 178] on button "skip" at bounding box center [45, 171] width 64 height 38
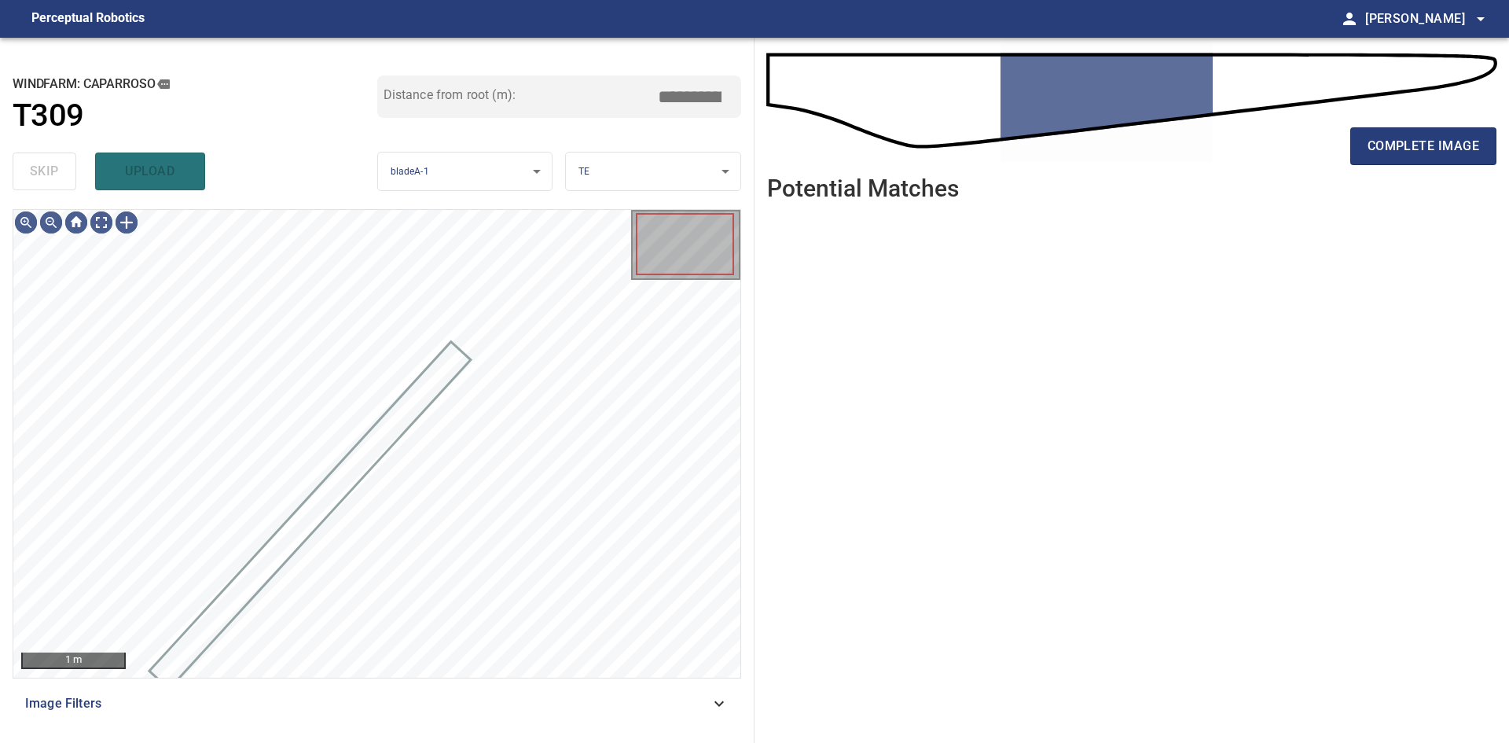
click at [75, 178] on div "skip upload" at bounding box center [195, 171] width 365 height 50
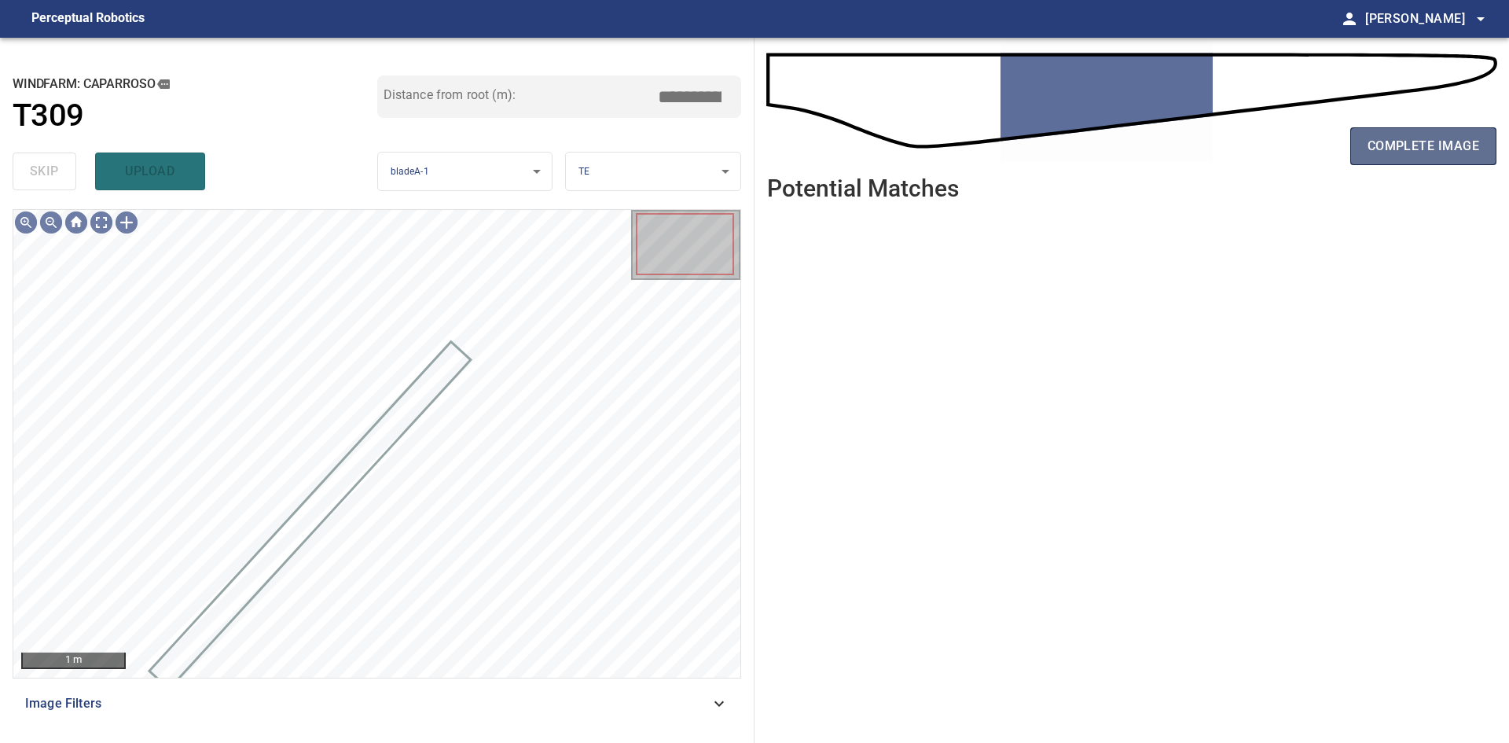
click at [1485, 149] on button "complete image" at bounding box center [1423, 146] width 146 height 38
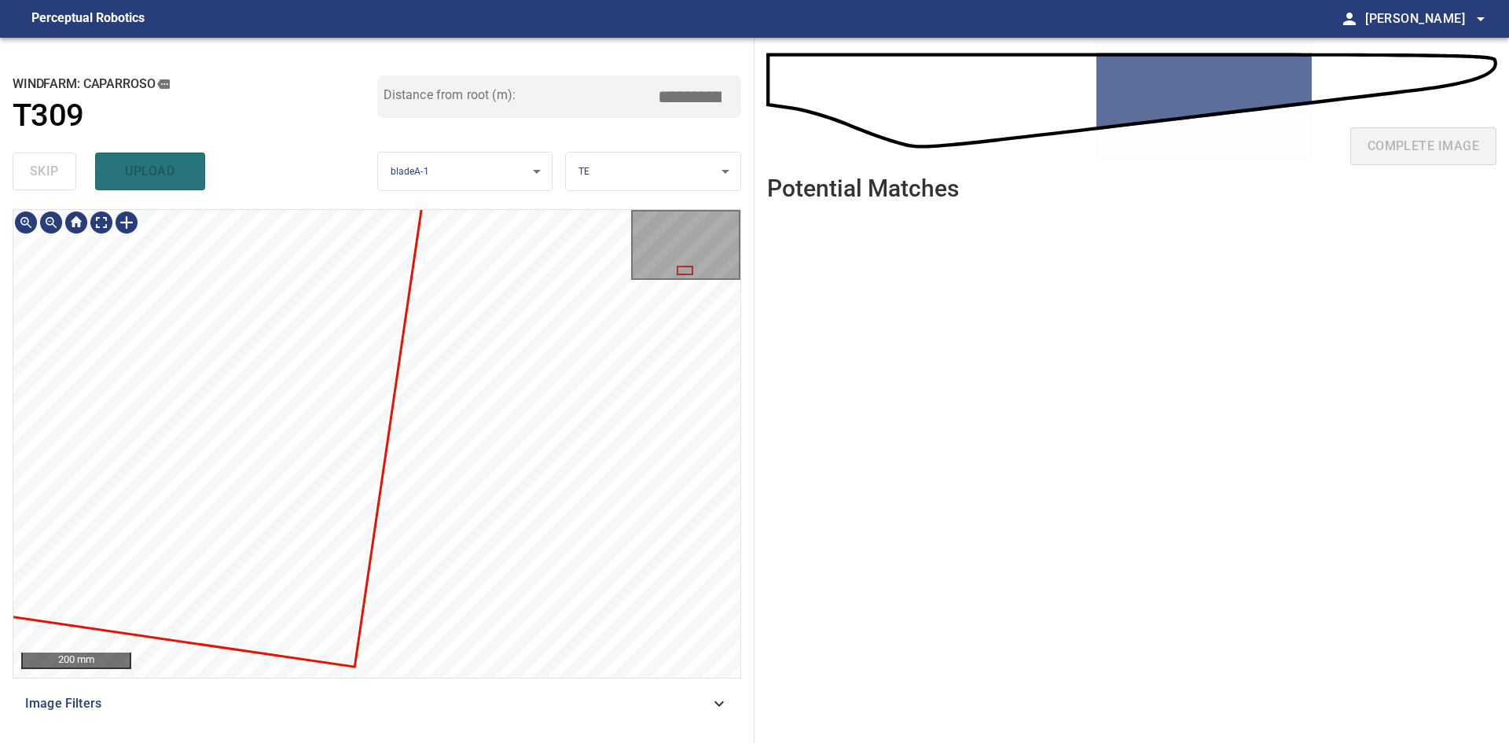
click at [424, 251] on div at bounding box center [376, 443] width 727 height 467
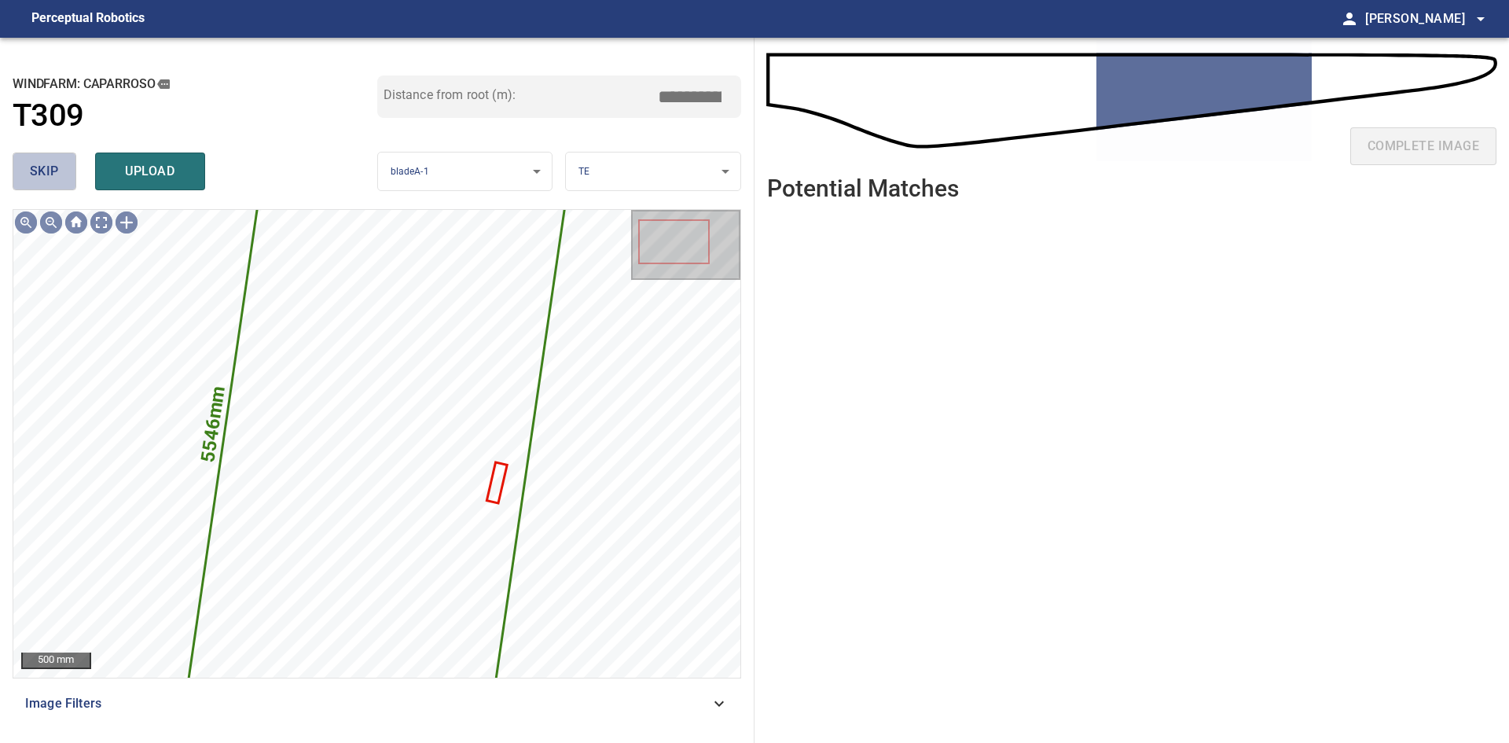
click at [58, 181] on span "skip" at bounding box center [44, 171] width 29 height 22
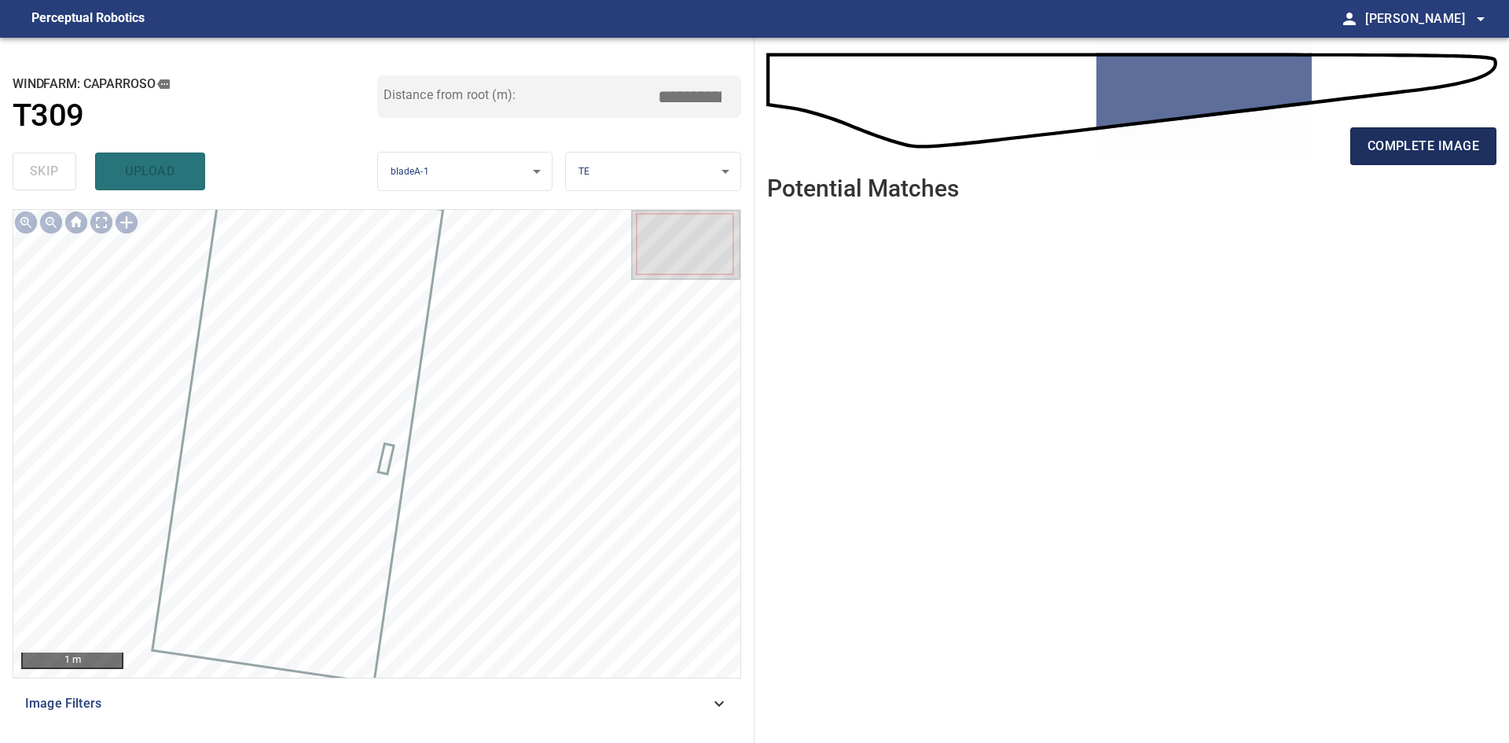
click at [1385, 145] on span "complete image" at bounding box center [1423, 146] width 112 height 22
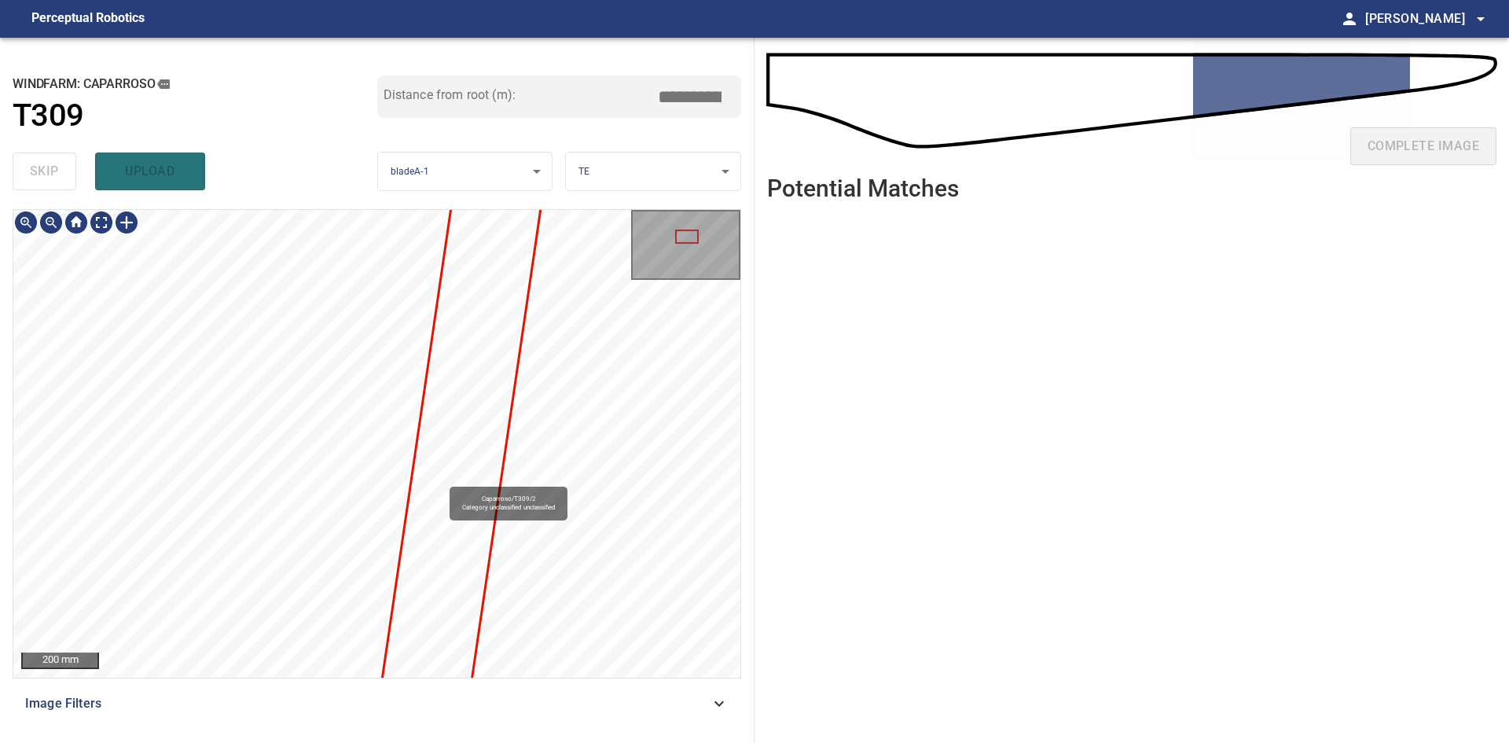
click at [560, 289] on div "Caparroso/T309/2 Category unclassified unclassified" at bounding box center [376, 443] width 727 height 467
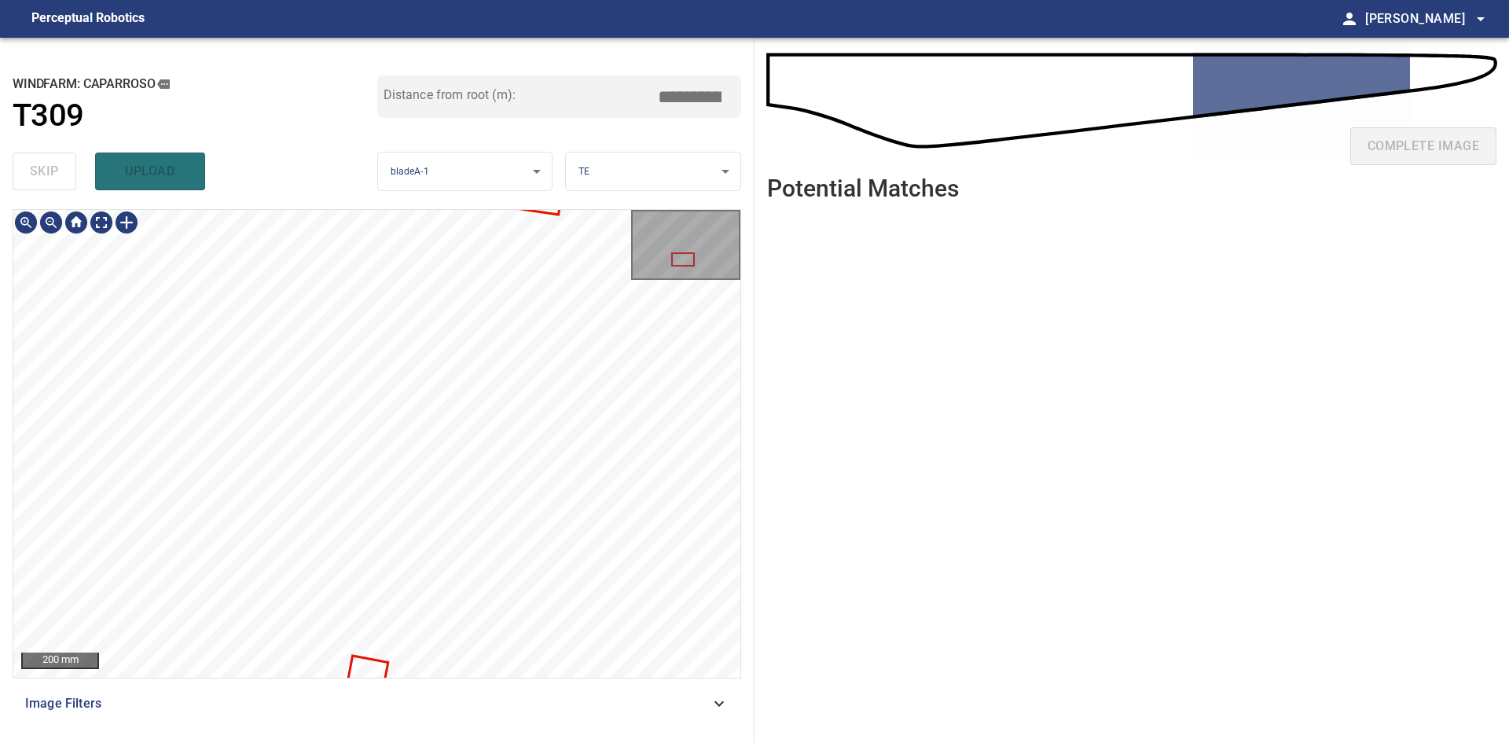
click at [550, 193] on div "**********" at bounding box center [377, 390] width 754 height 705
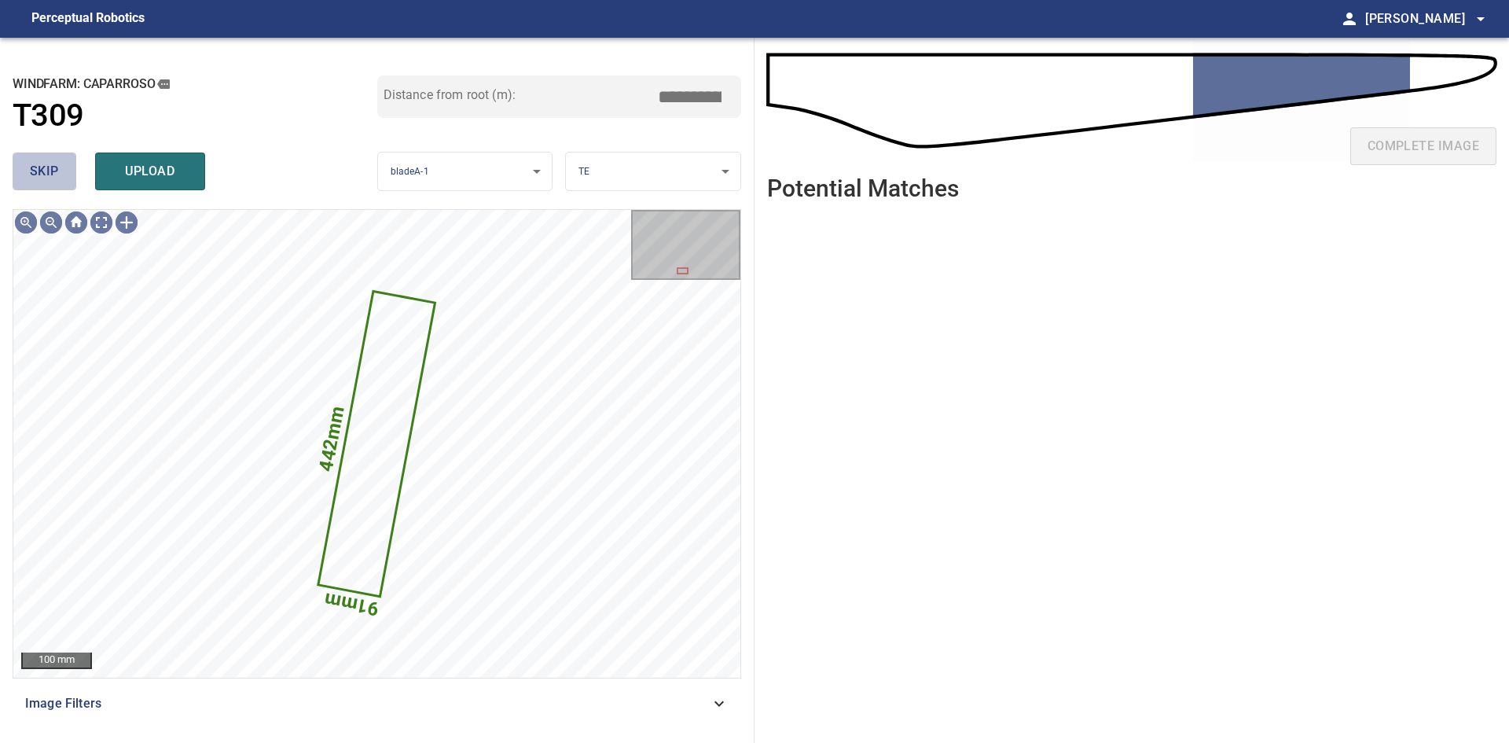
click at [61, 176] on button "skip" at bounding box center [45, 171] width 64 height 38
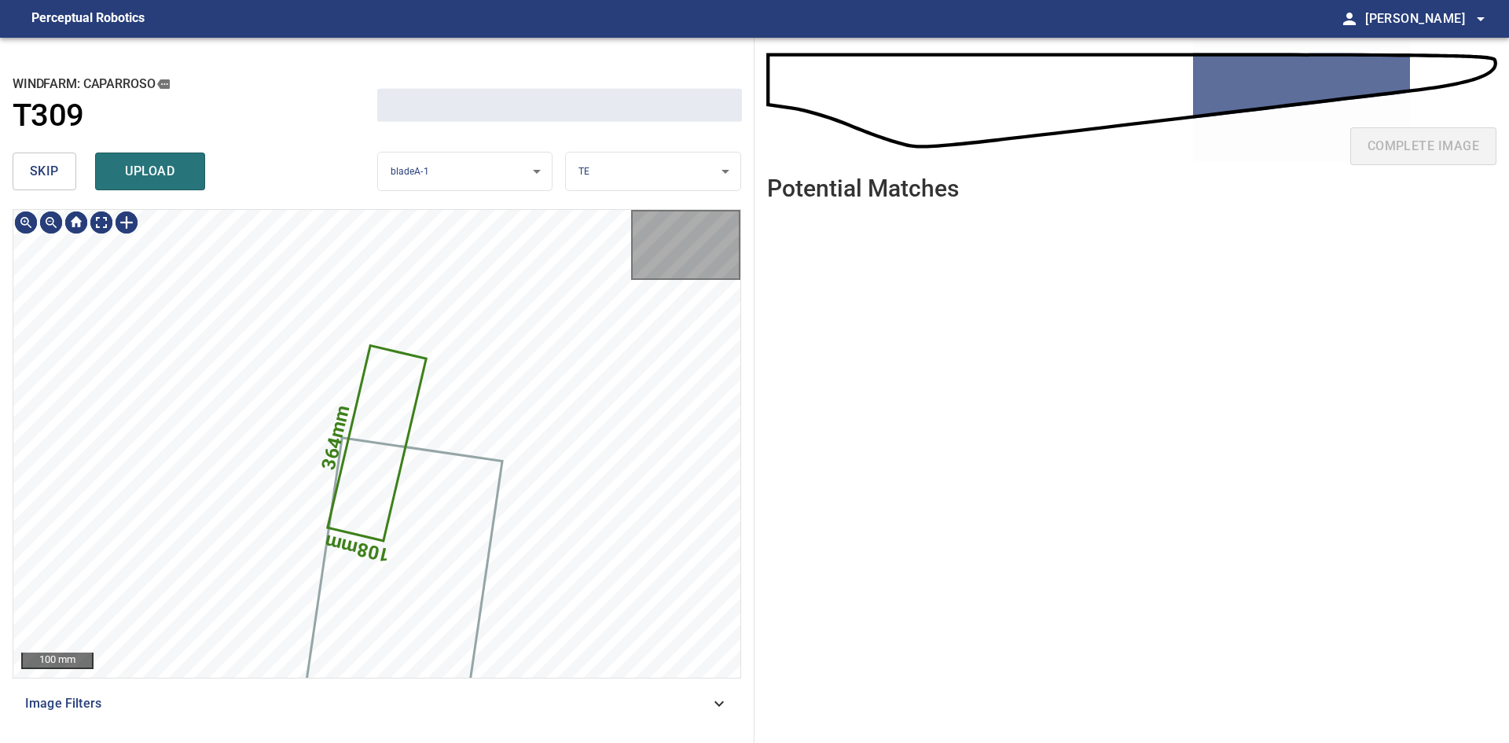
click at [61, 176] on button "skip" at bounding box center [45, 171] width 64 height 38
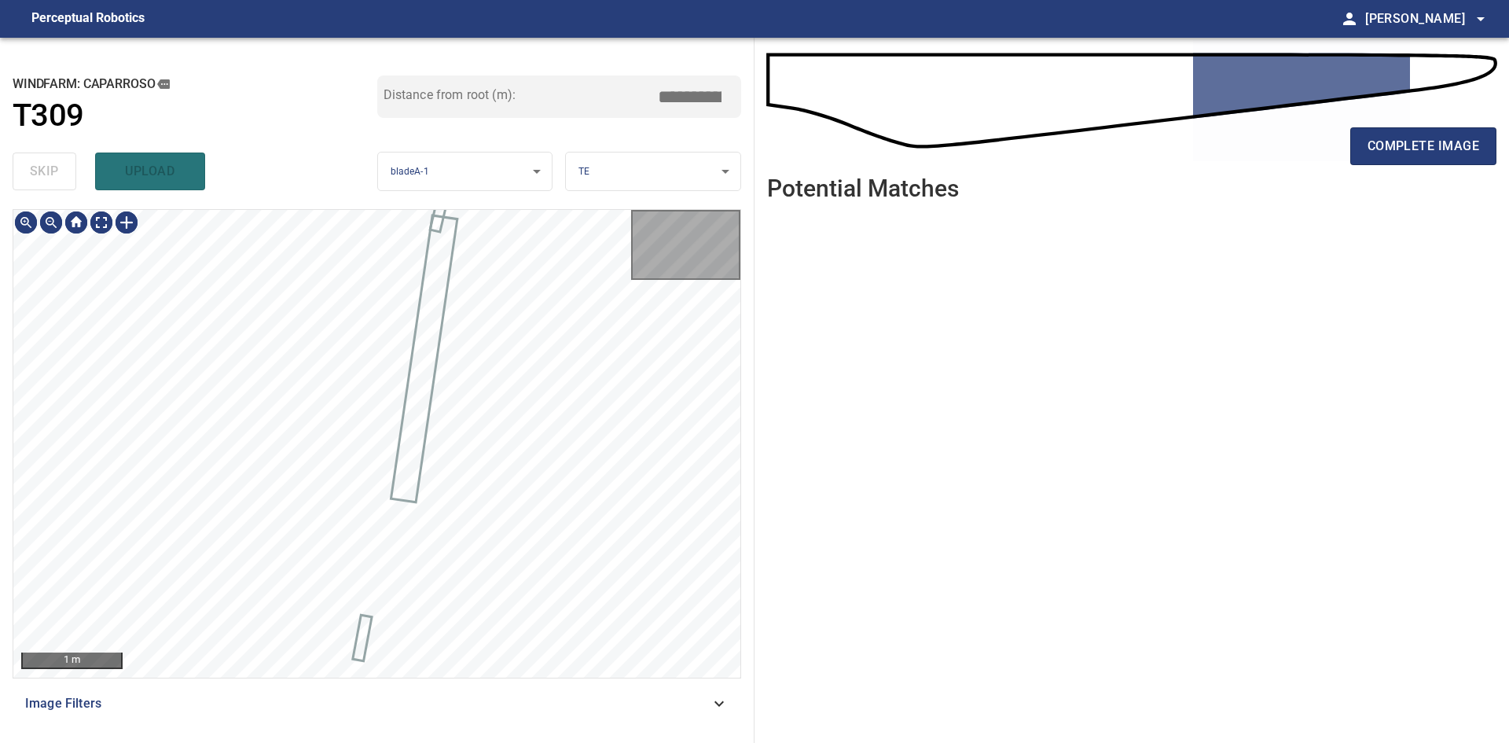
click at [61, 176] on div "skip upload" at bounding box center [195, 171] width 365 height 50
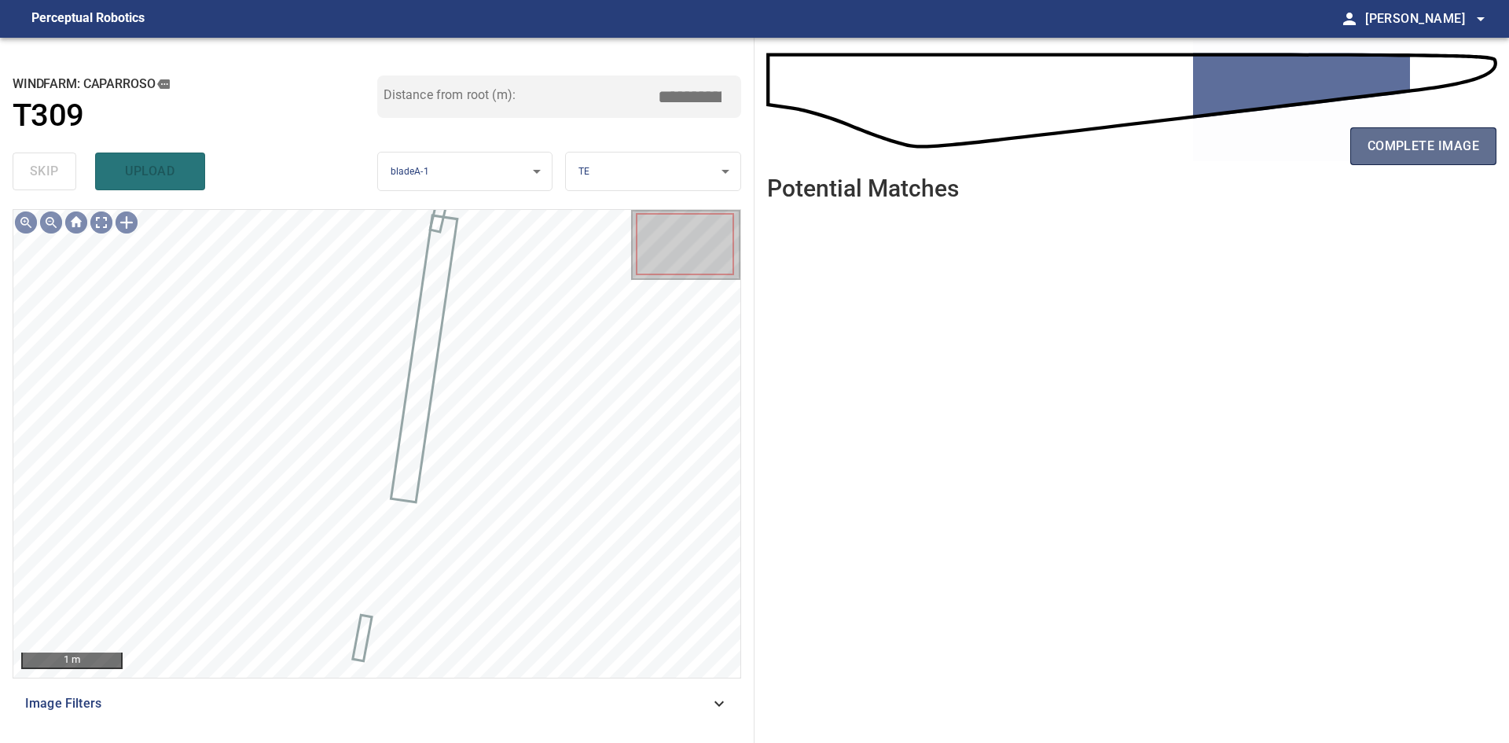
click at [1372, 154] on span "complete image" at bounding box center [1423, 146] width 112 height 22
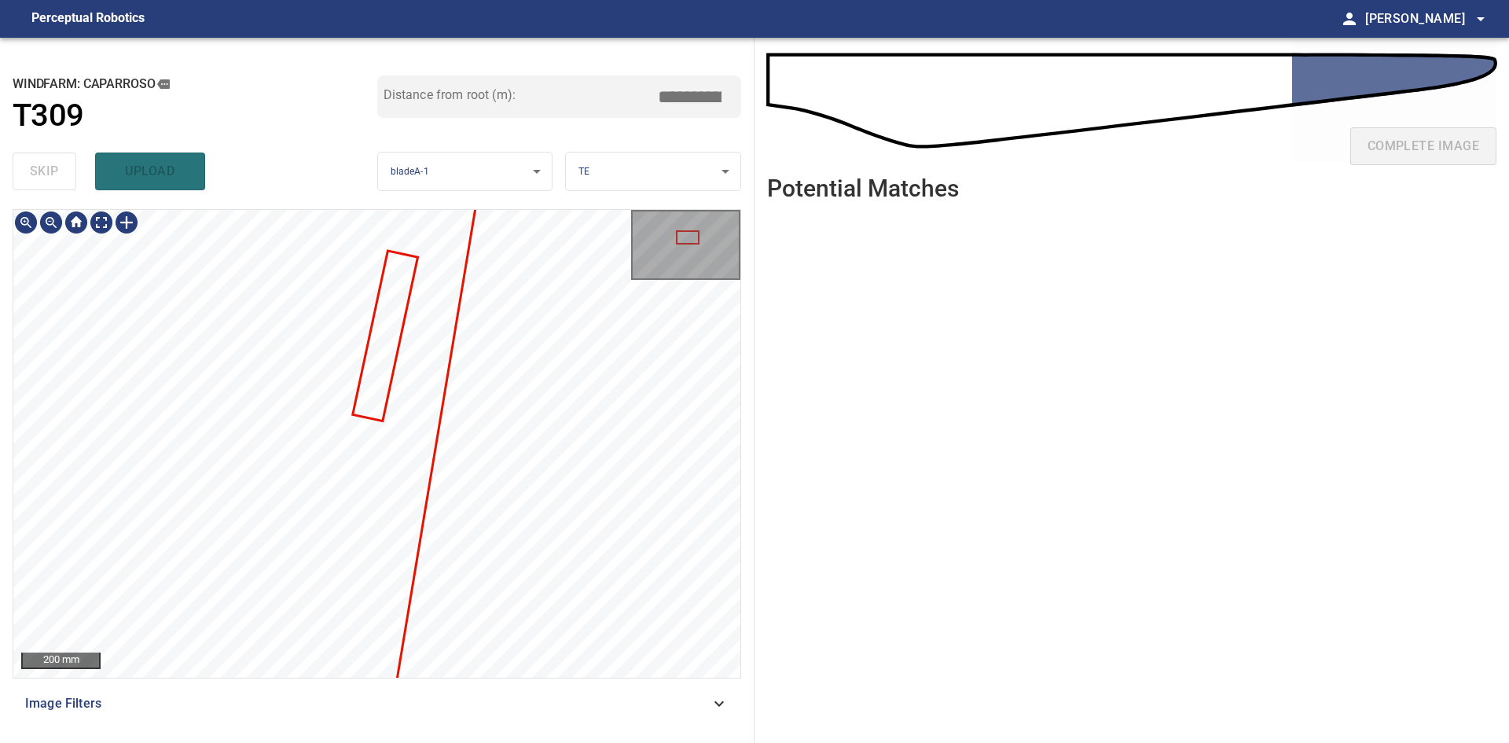
click at [567, 184] on div "**********" at bounding box center [377, 390] width 754 height 705
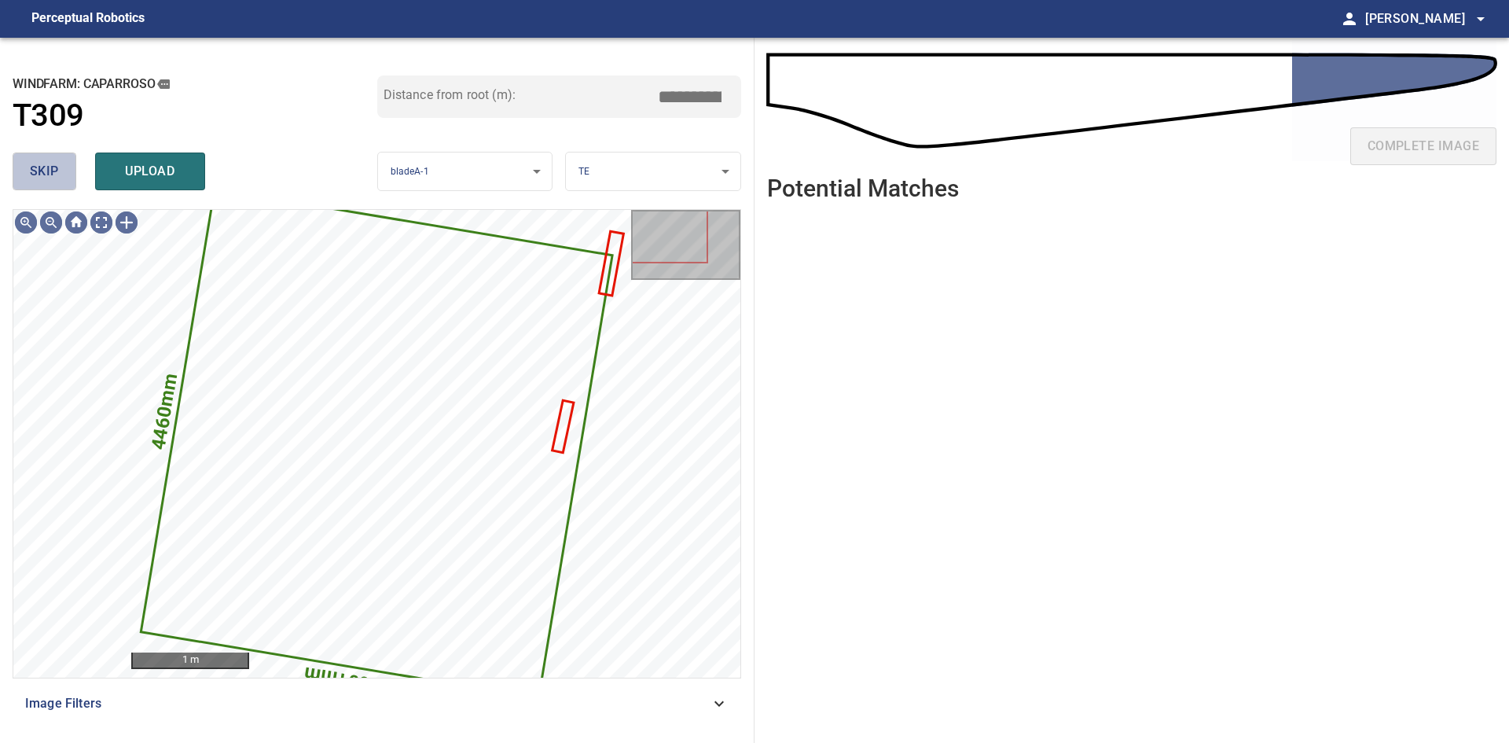
click at [57, 178] on span "skip" at bounding box center [44, 171] width 29 height 22
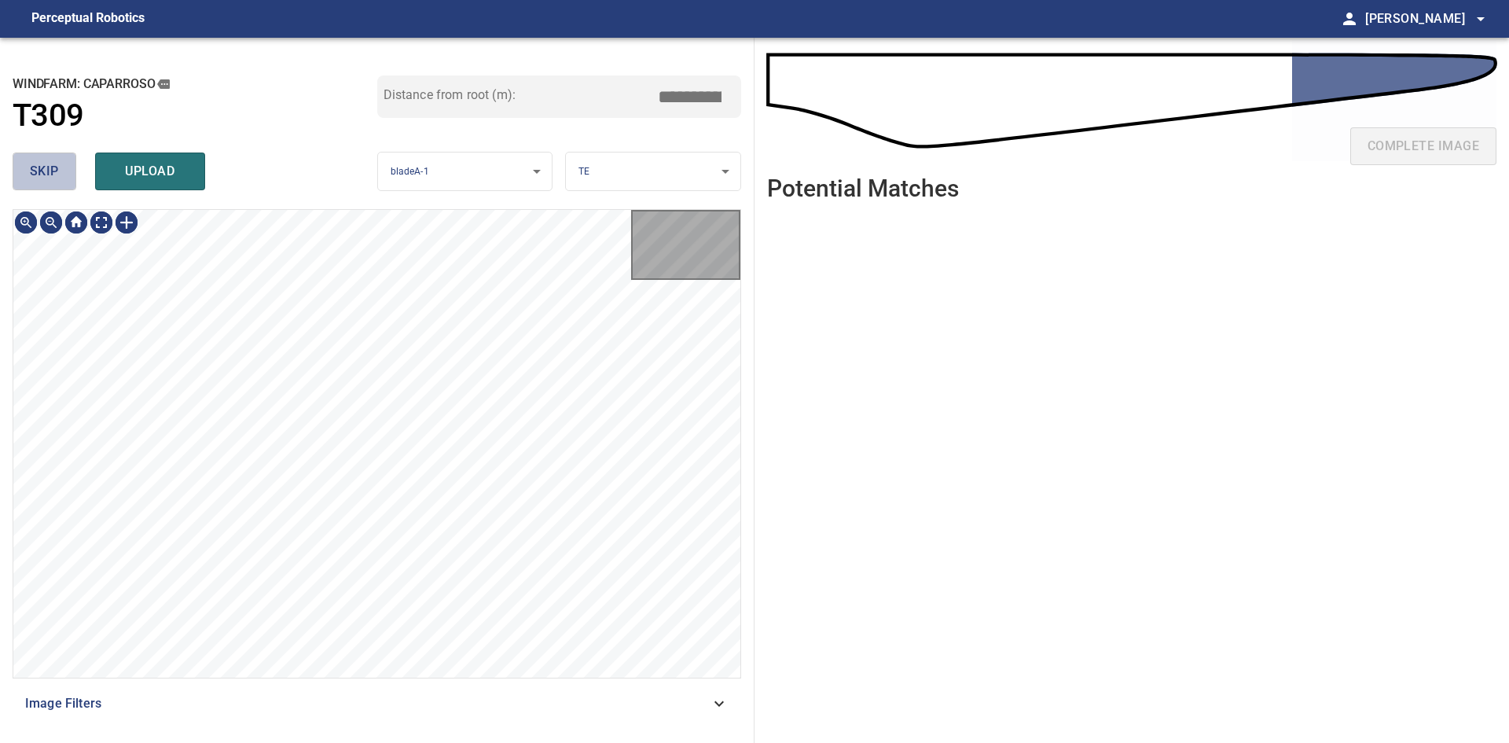
click at [57, 178] on span "skip" at bounding box center [44, 171] width 29 height 22
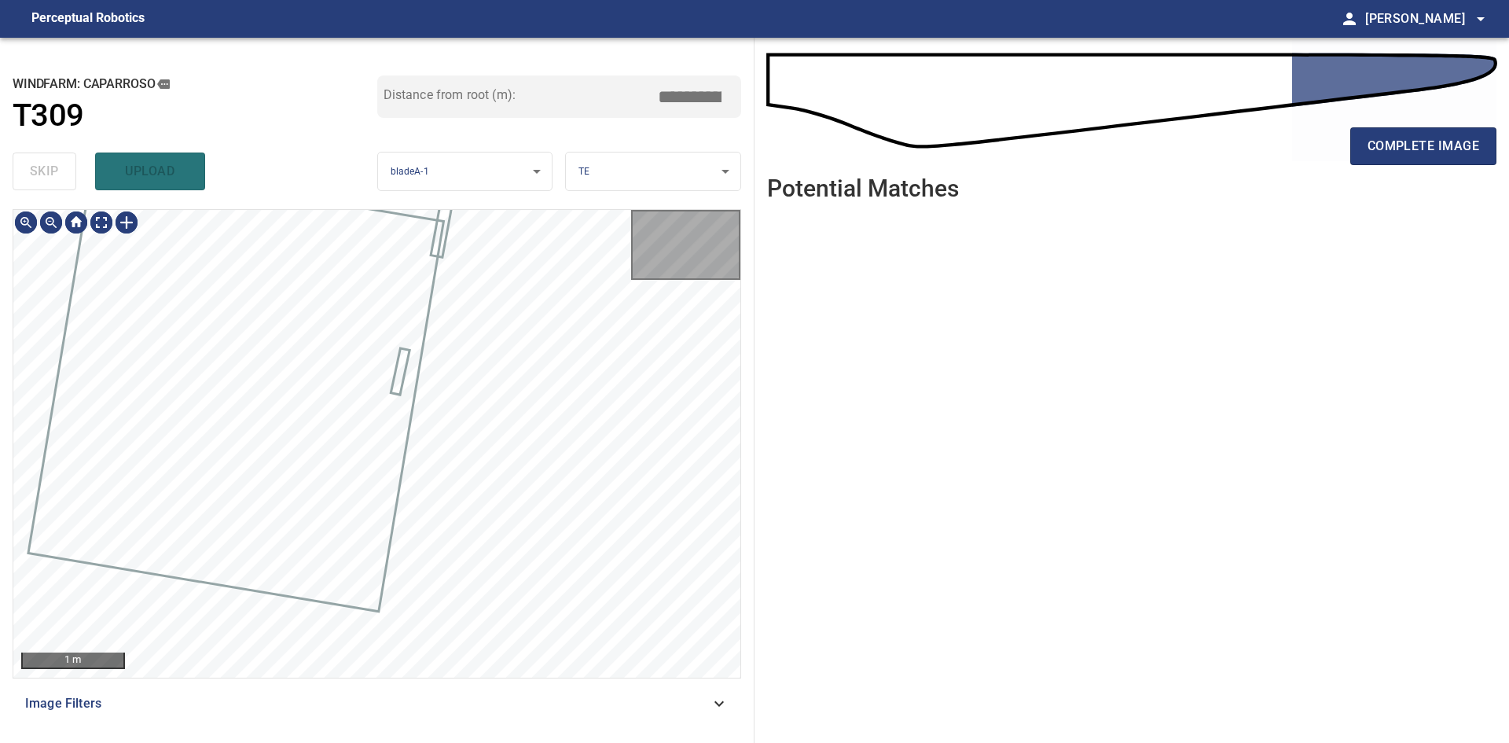
click at [57, 178] on div "skip upload" at bounding box center [195, 171] width 365 height 50
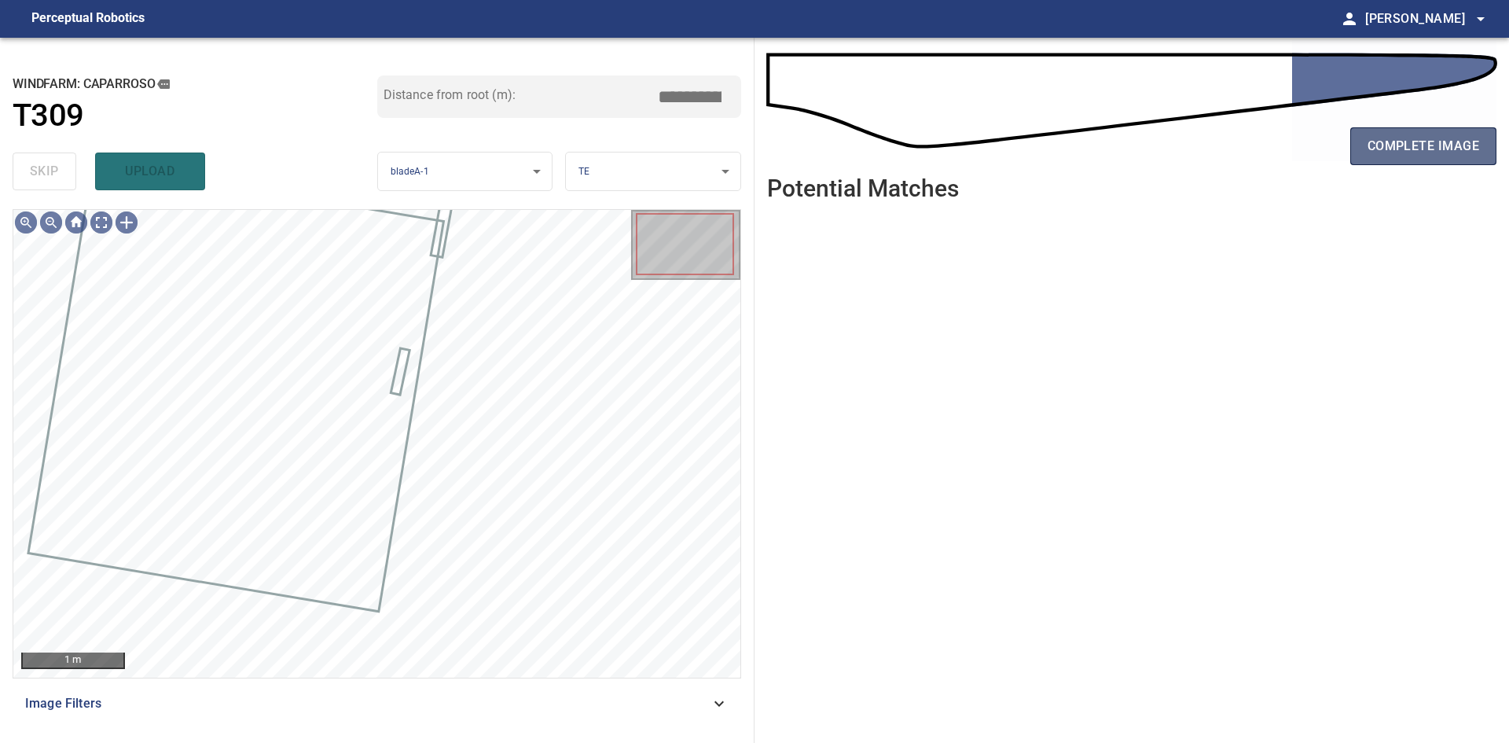
click at [1411, 151] on span "complete image" at bounding box center [1423, 146] width 112 height 22
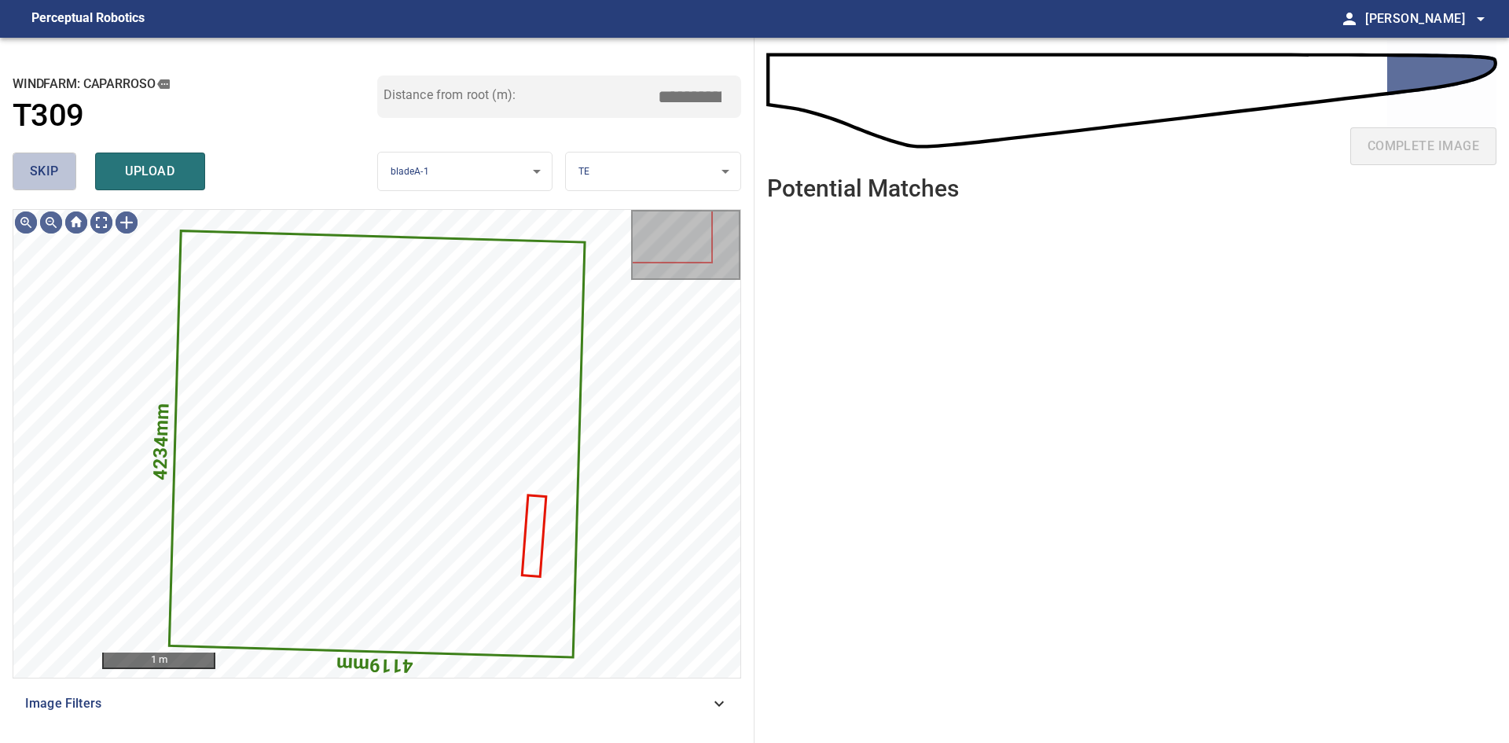
click at [23, 178] on button "skip" at bounding box center [45, 171] width 64 height 38
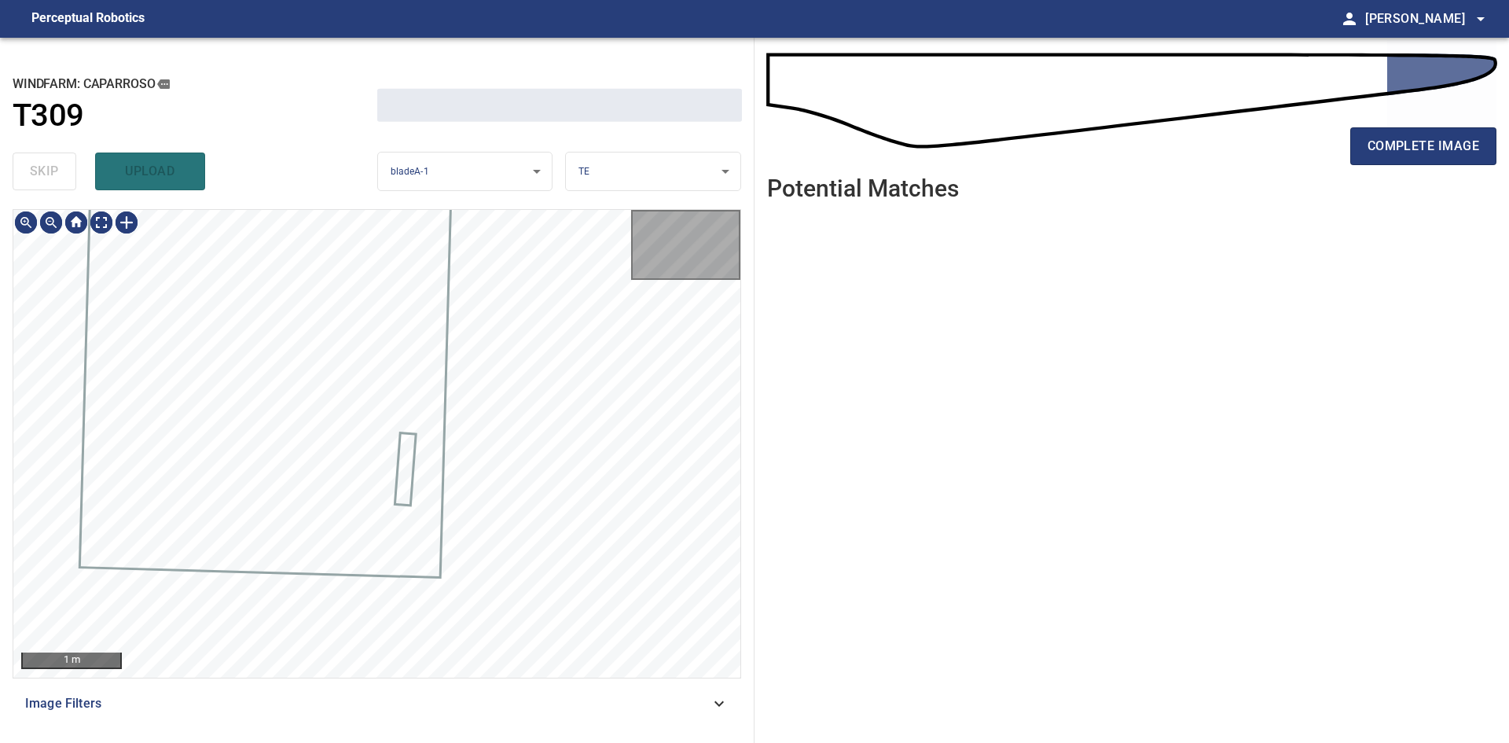
click at [23, 178] on div "skip upload" at bounding box center [195, 171] width 365 height 50
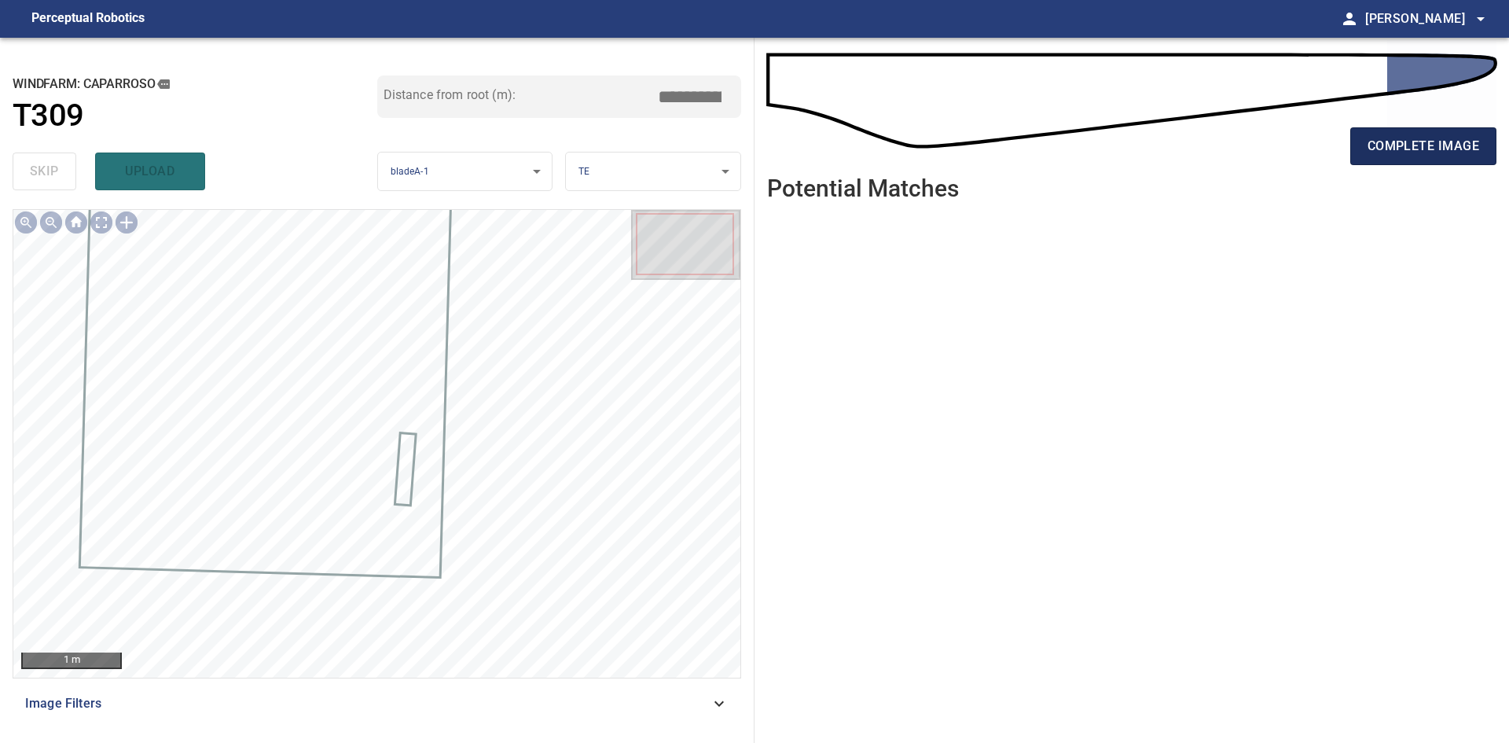
click at [1354, 146] on button "complete image" at bounding box center [1423, 146] width 146 height 38
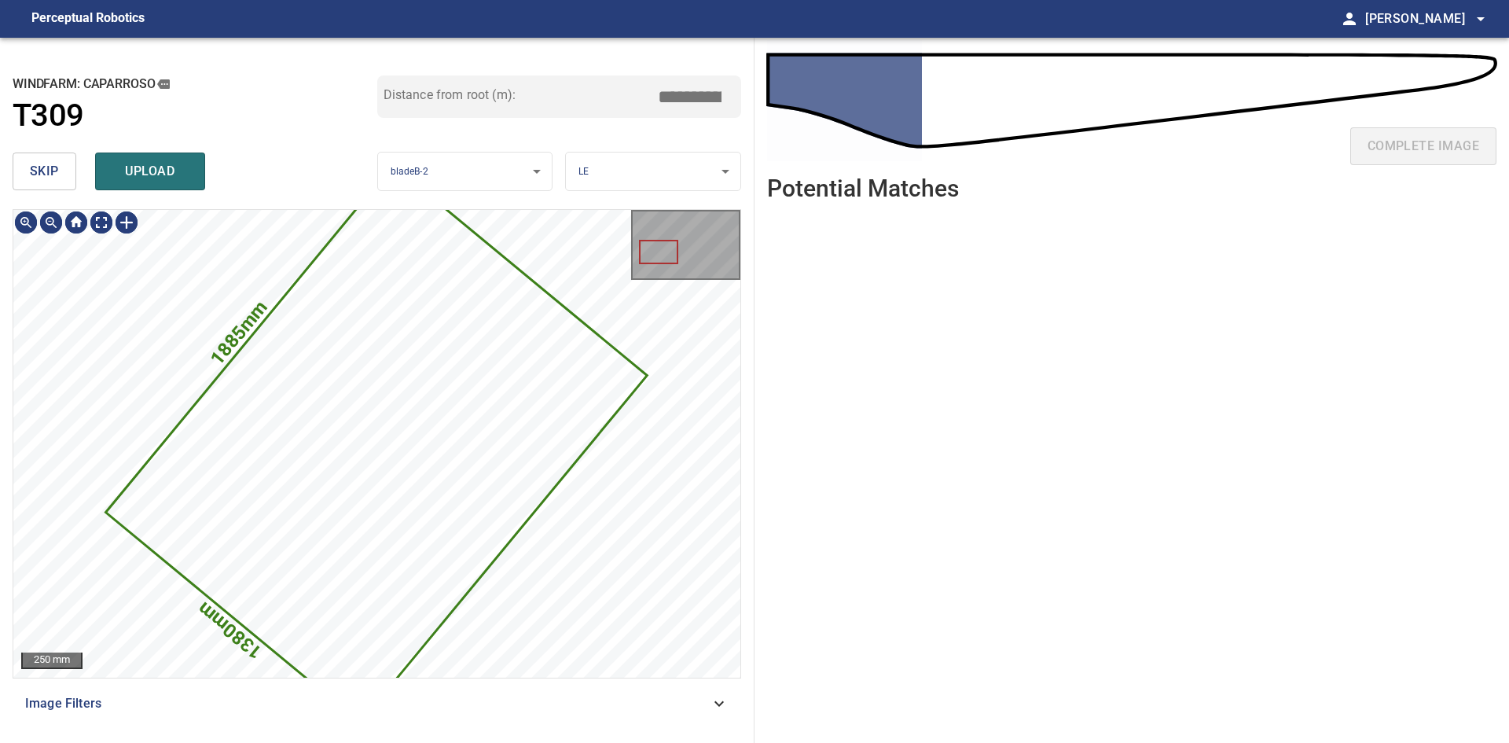
click at [46, 170] on span "skip" at bounding box center [44, 171] width 29 height 22
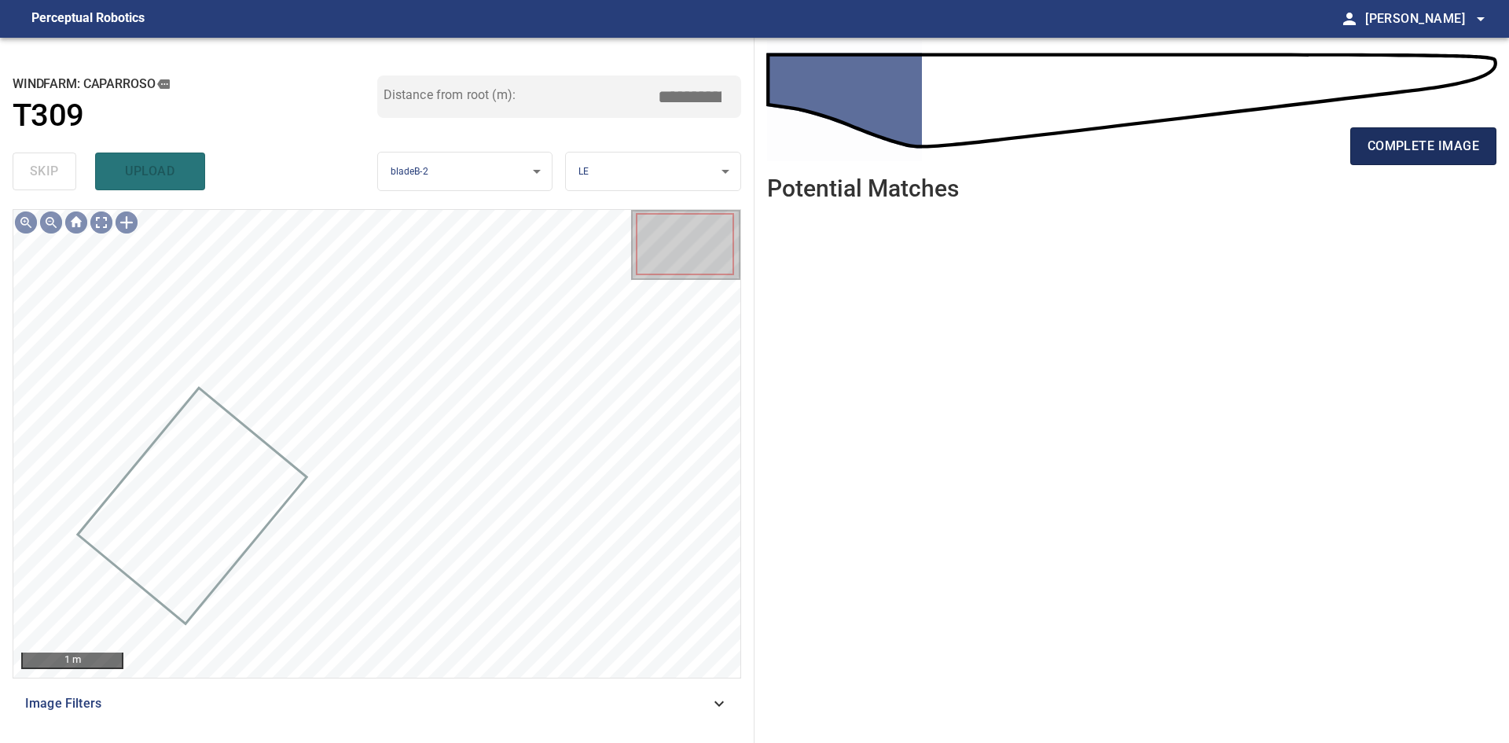
click at [1412, 149] on span "complete image" at bounding box center [1423, 146] width 112 height 22
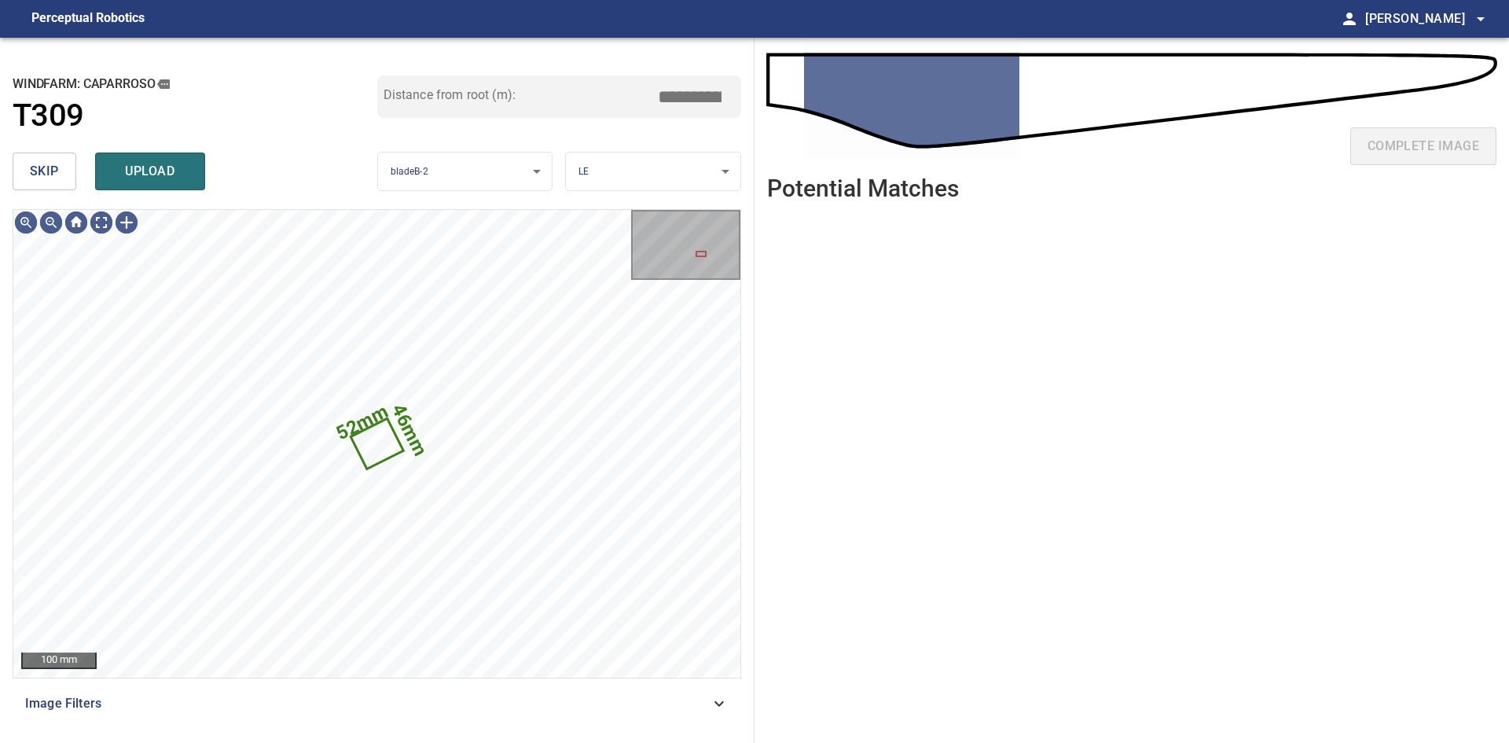
click at [41, 167] on span "skip" at bounding box center [44, 171] width 29 height 22
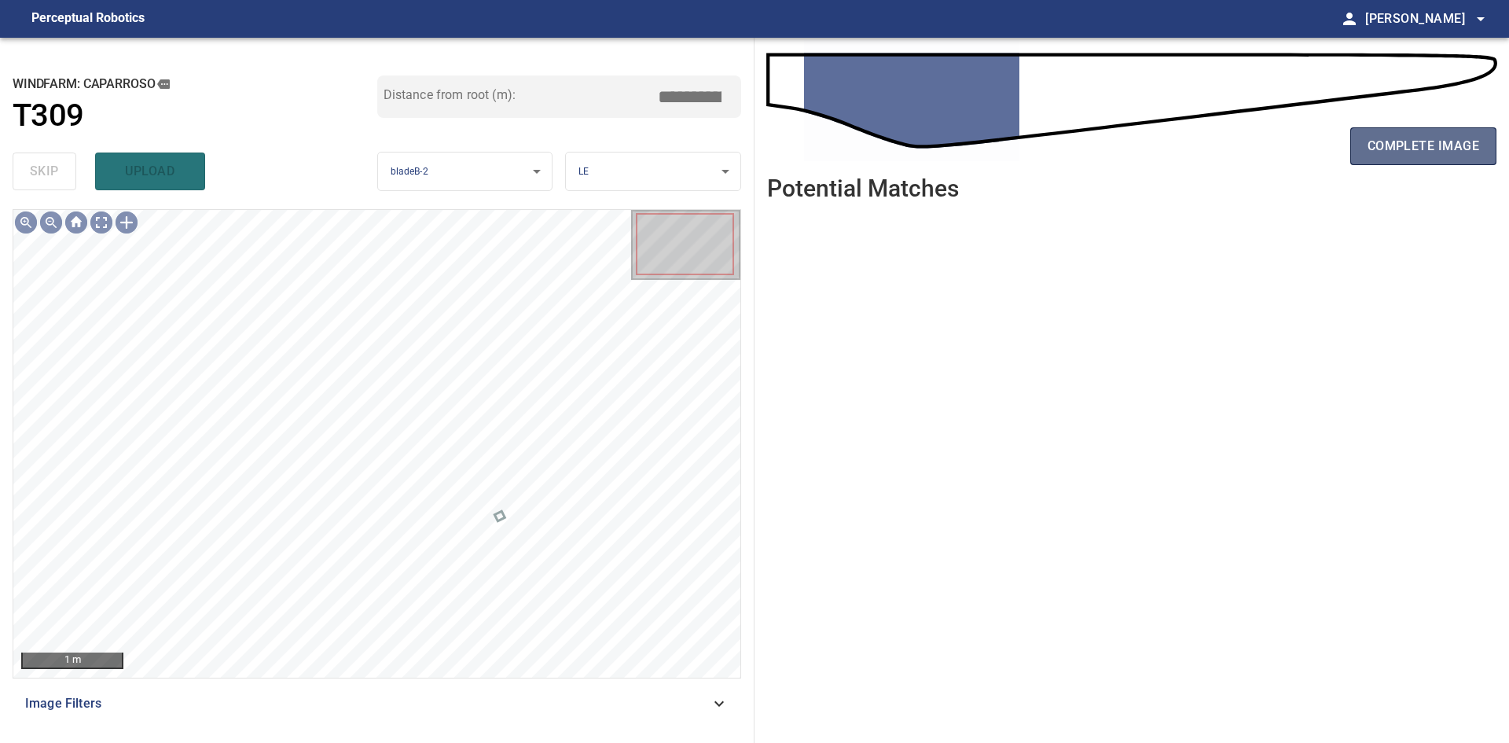
click at [1389, 141] on span "complete image" at bounding box center [1423, 146] width 112 height 22
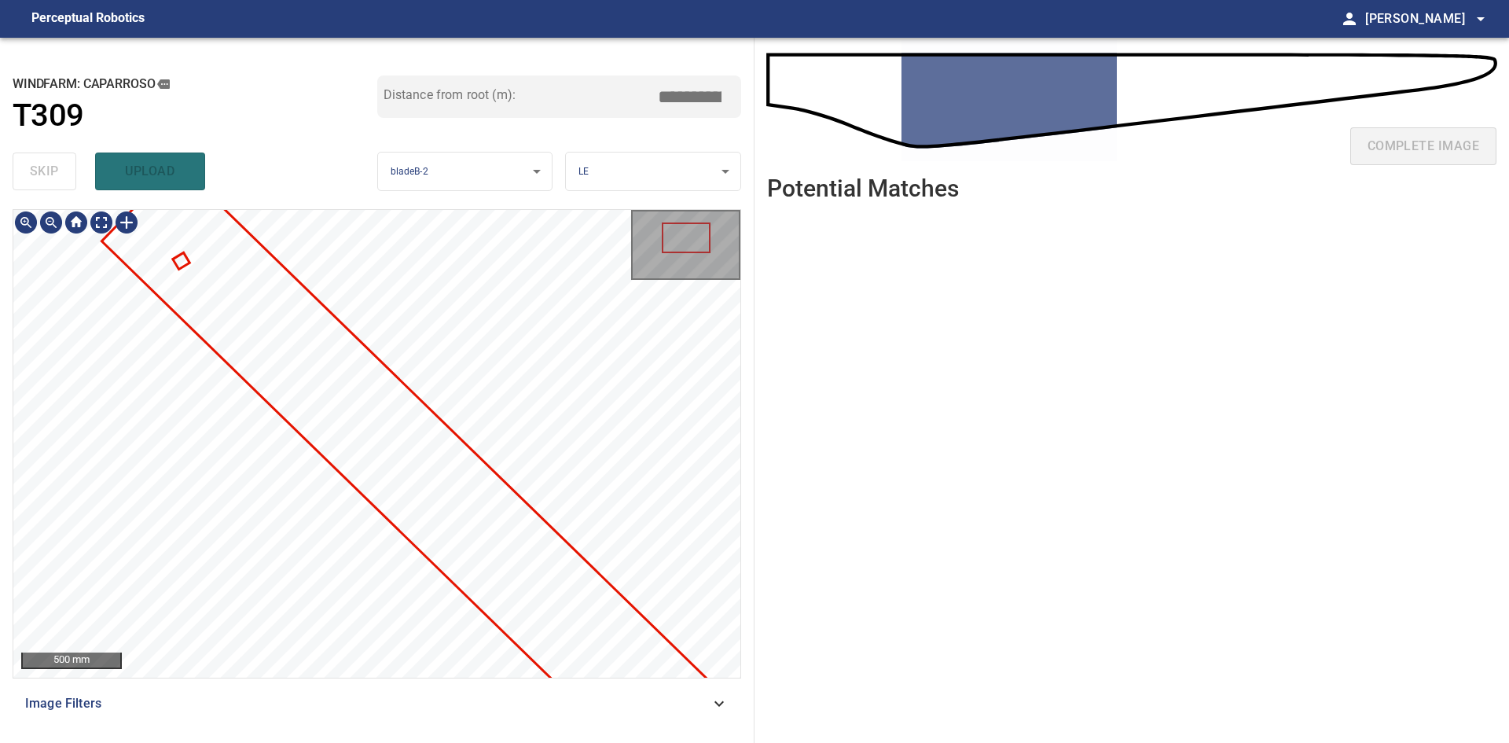
click at [268, 267] on div at bounding box center [376, 443] width 727 height 467
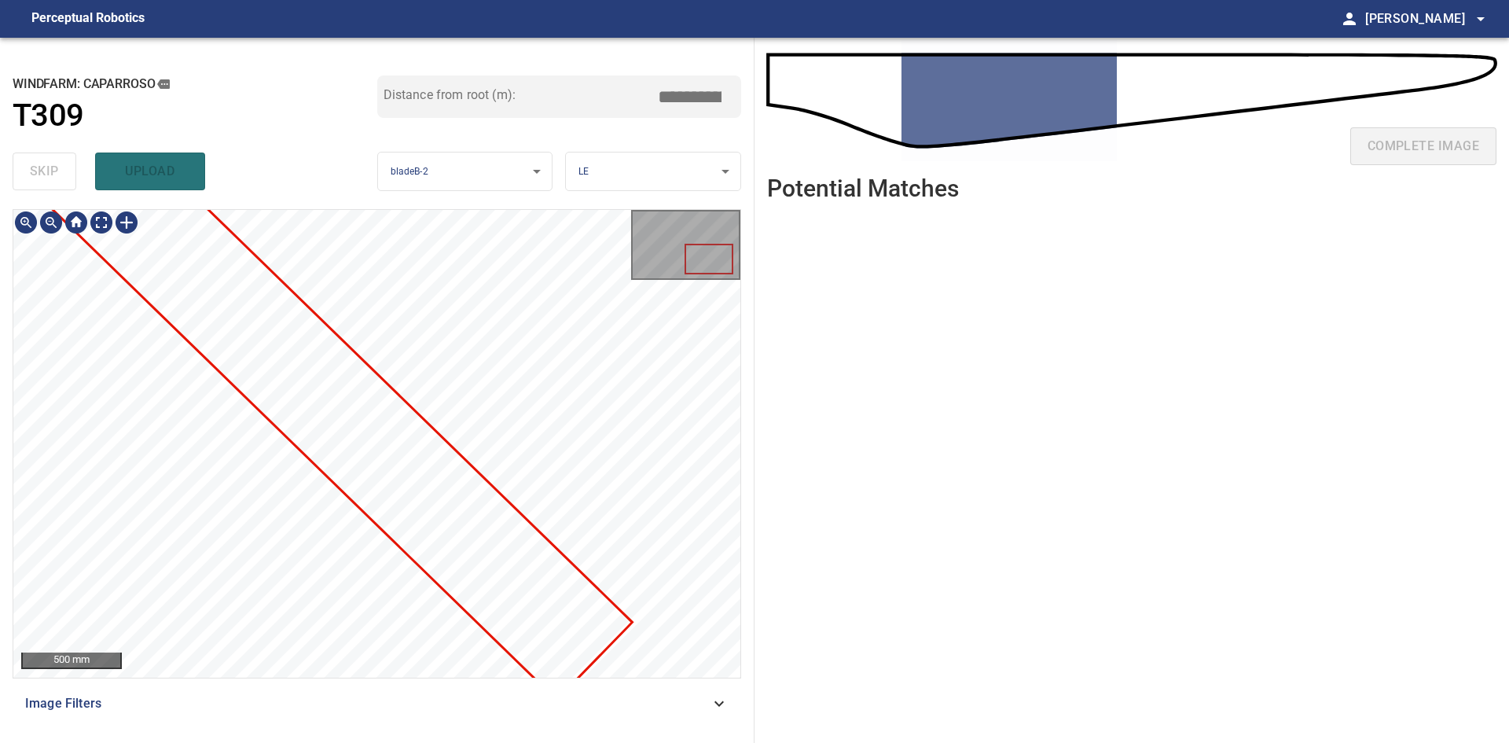
click at [281, 280] on div at bounding box center [376, 443] width 727 height 467
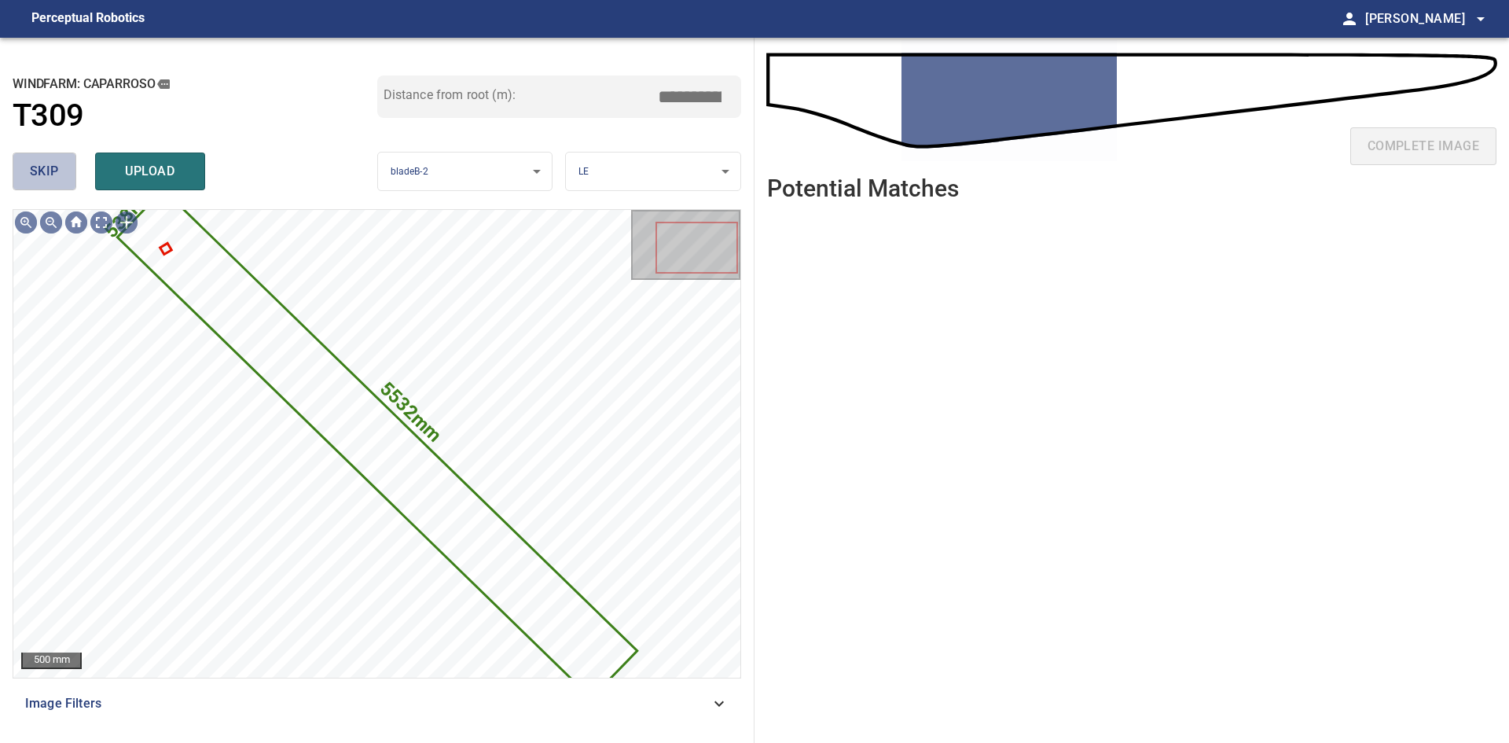
click at [61, 167] on button "skip" at bounding box center [45, 171] width 64 height 38
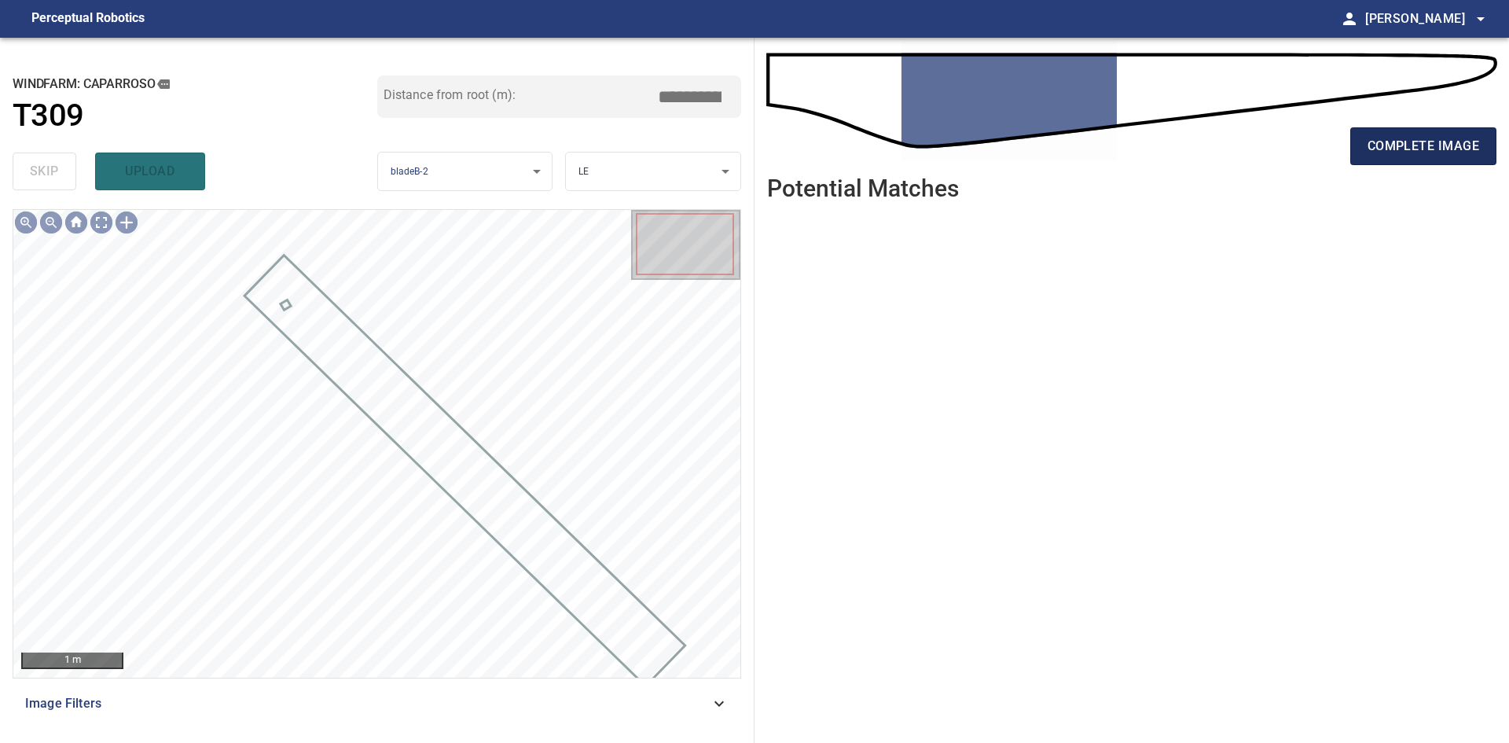
click at [1455, 151] on span "complete image" at bounding box center [1423, 146] width 112 height 22
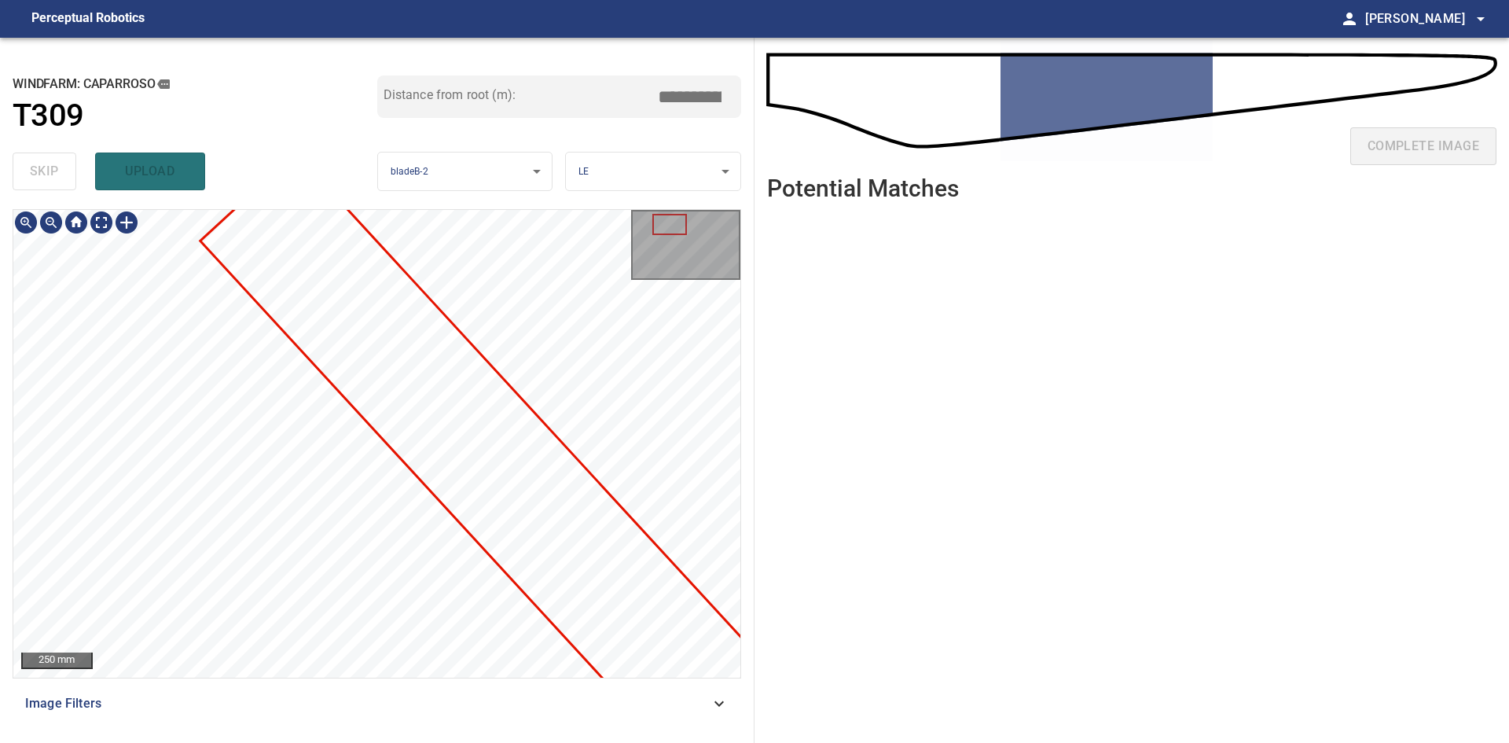
click at [264, 185] on div "**********" at bounding box center [377, 390] width 754 height 705
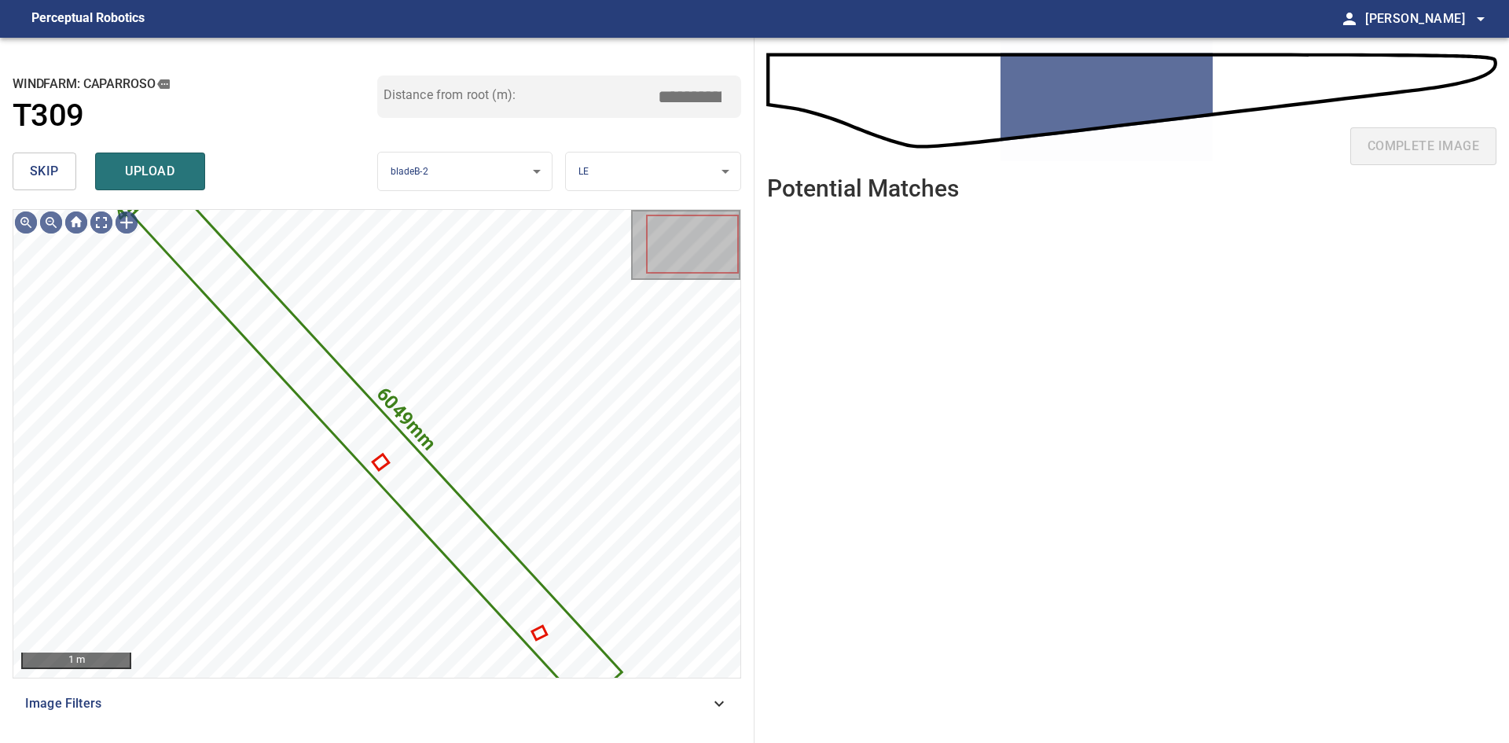
click at [67, 172] on button "skip" at bounding box center [45, 171] width 64 height 38
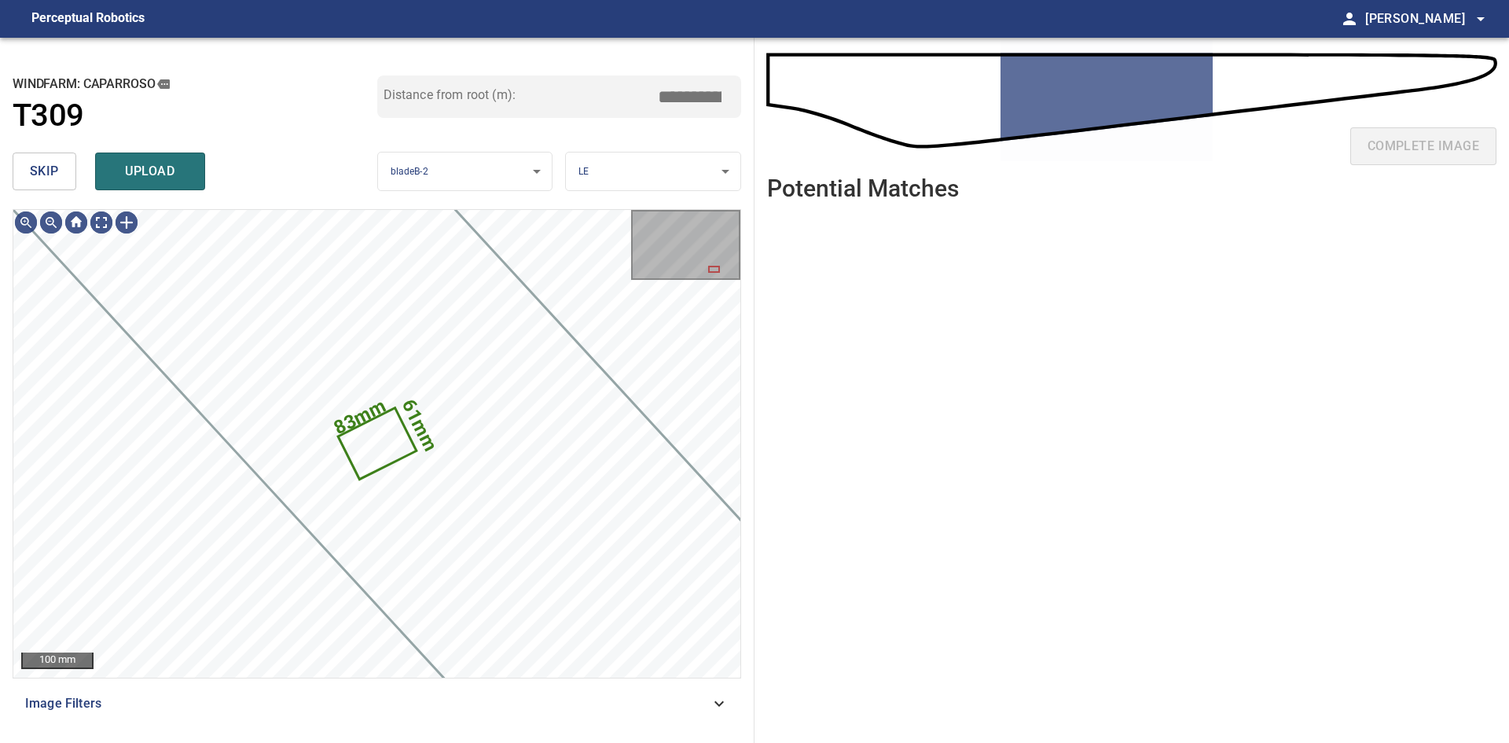
click at [67, 172] on button "skip" at bounding box center [45, 171] width 64 height 38
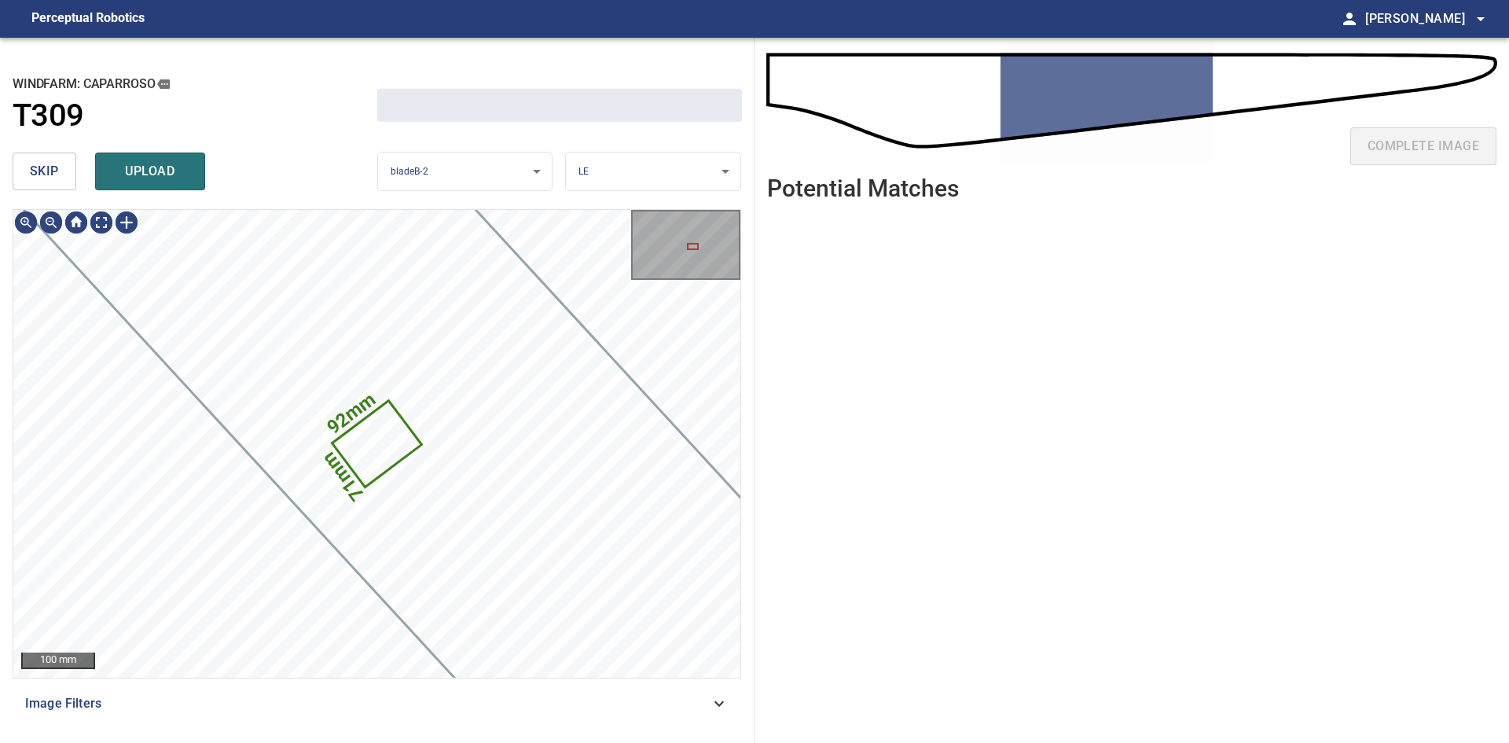
click at [67, 172] on button "skip" at bounding box center [45, 171] width 64 height 38
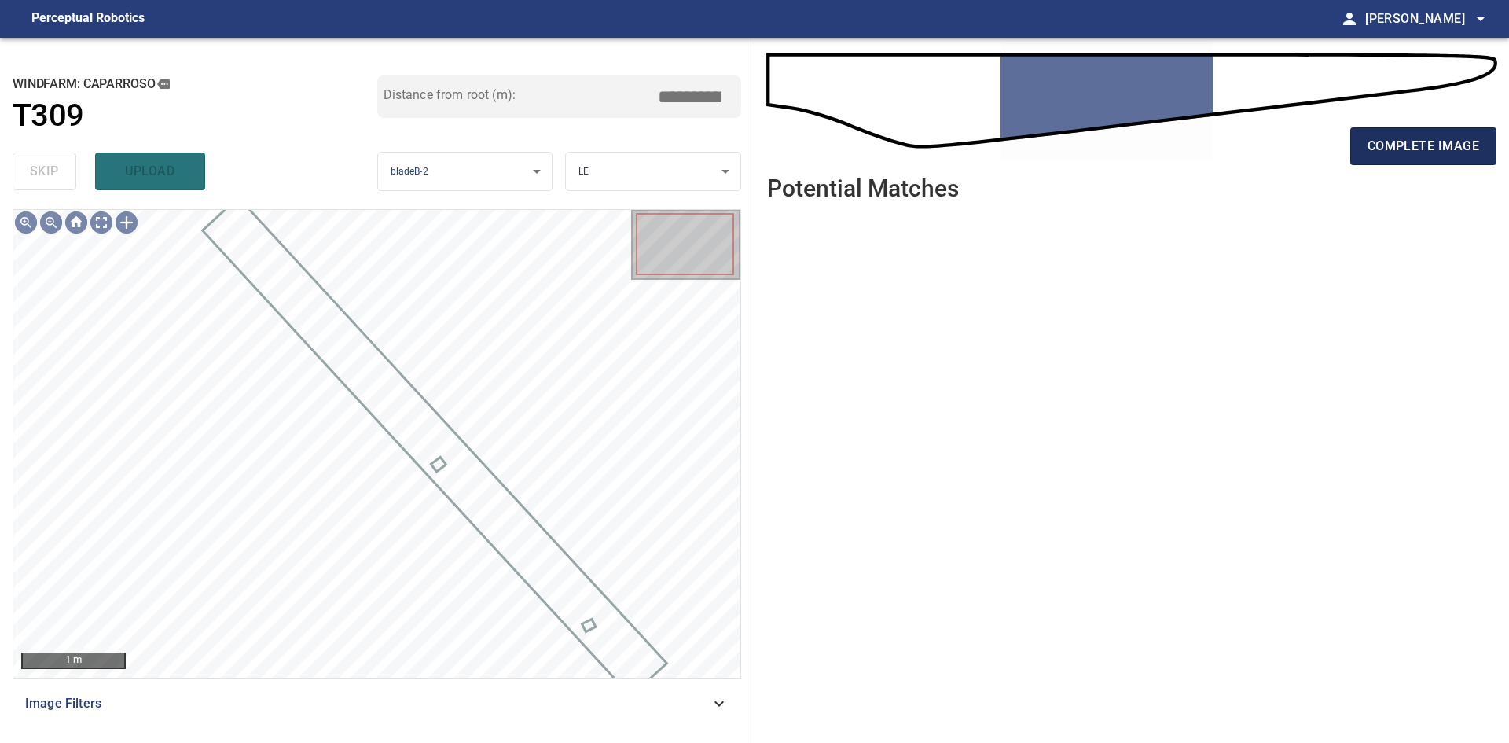
click at [1422, 147] on span "complete image" at bounding box center [1423, 146] width 112 height 22
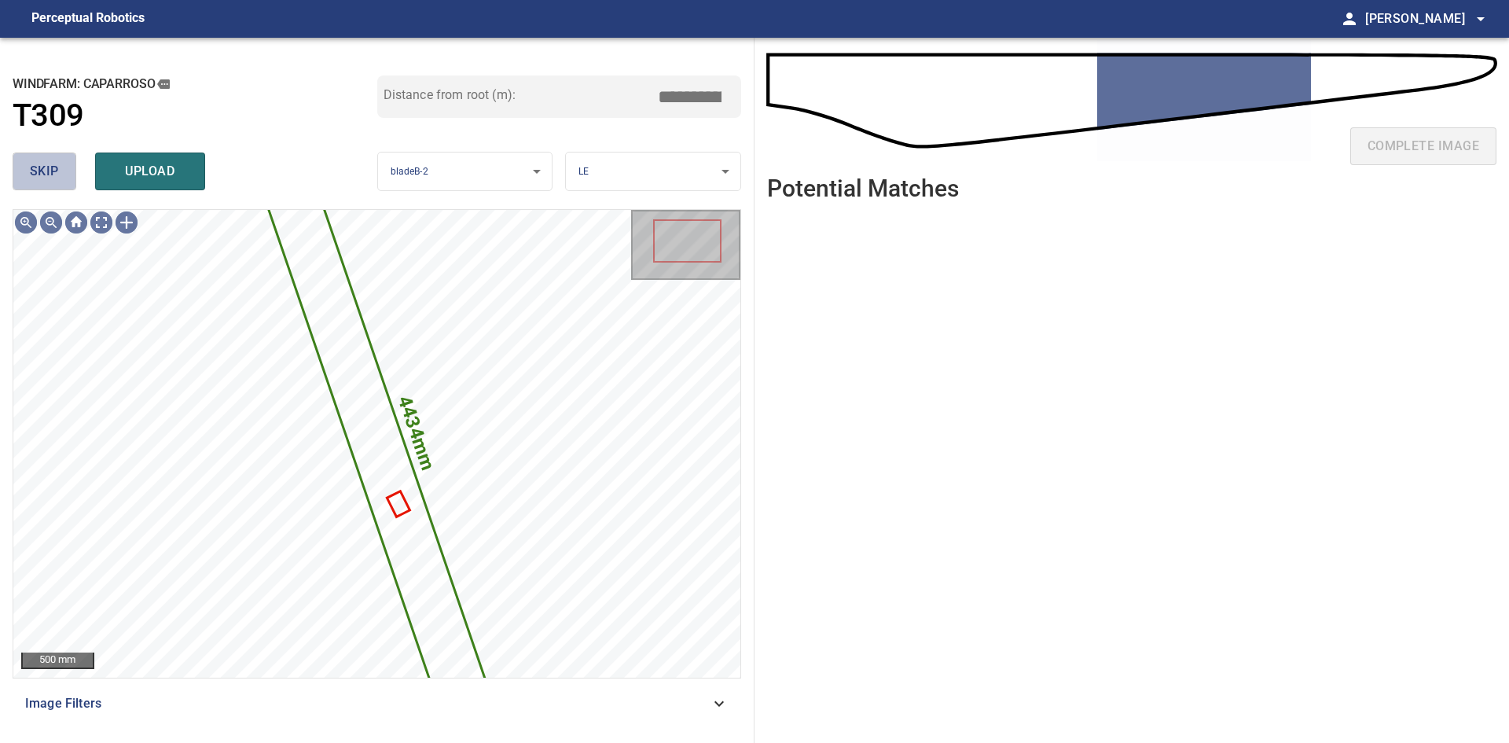
click at [44, 166] on span "skip" at bounding box center [44, 171] width 29 height 22
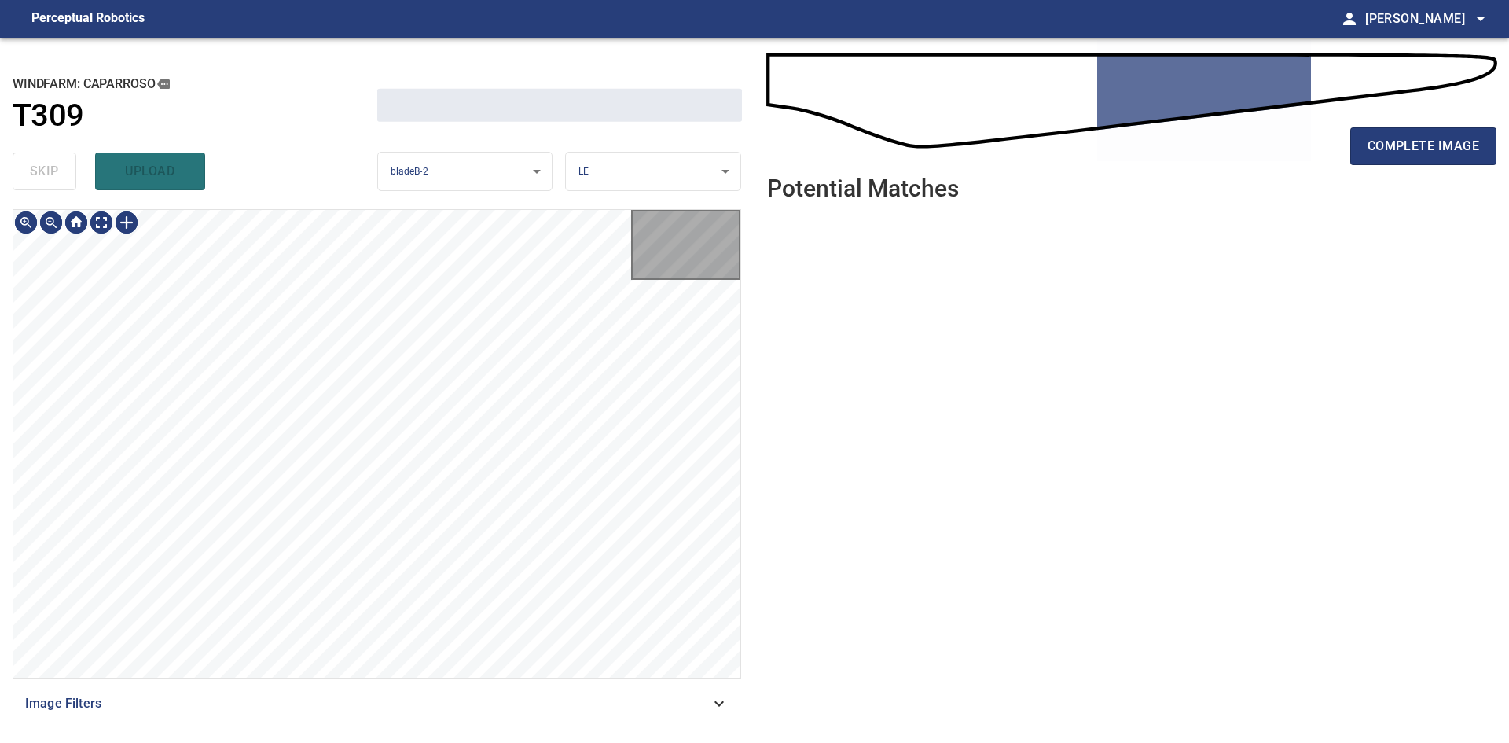
click at [44, 166] on div "skip upload" at bounding box center [195, 171] width 365 height 50
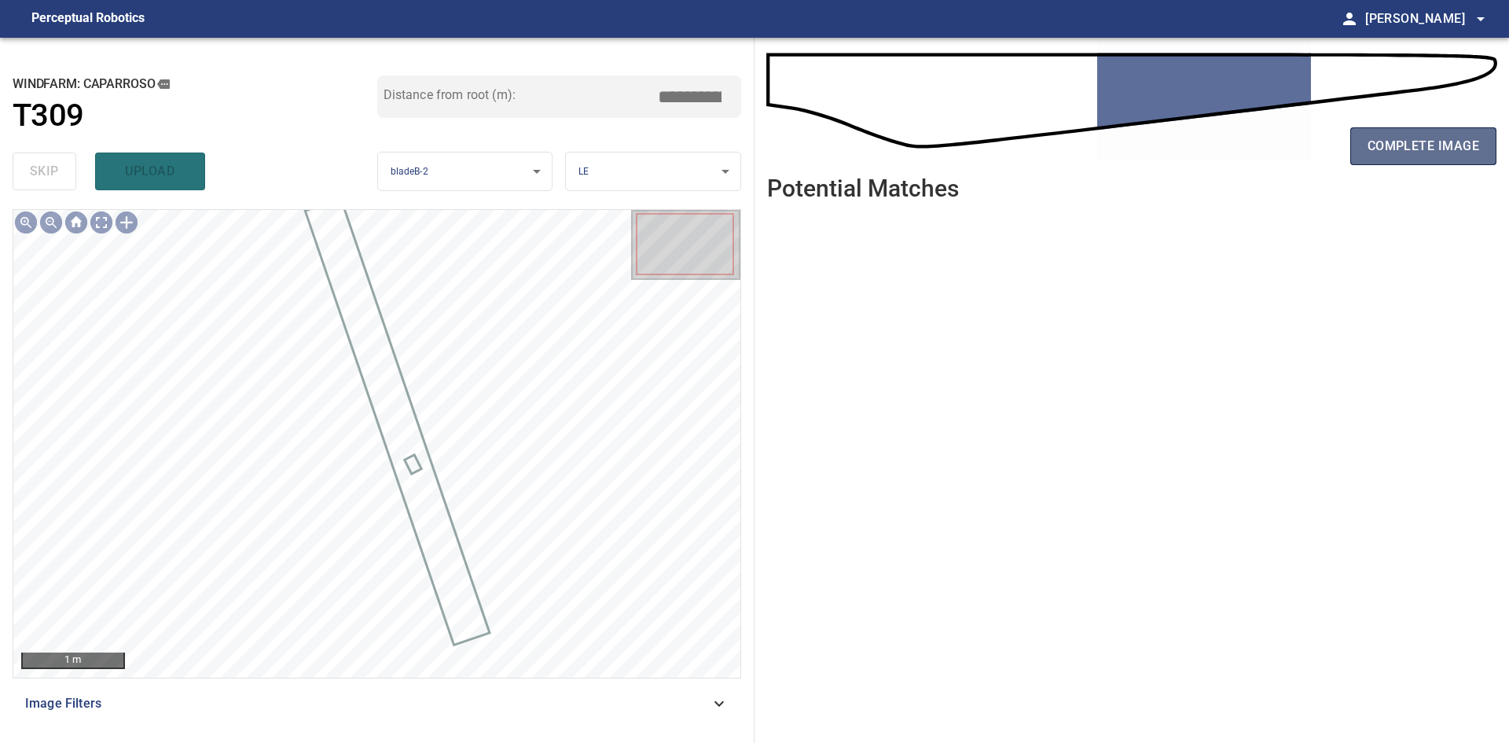
click at [1487, 134] on button "complete image" at bounding box center [1423, 146] width 146 height 38
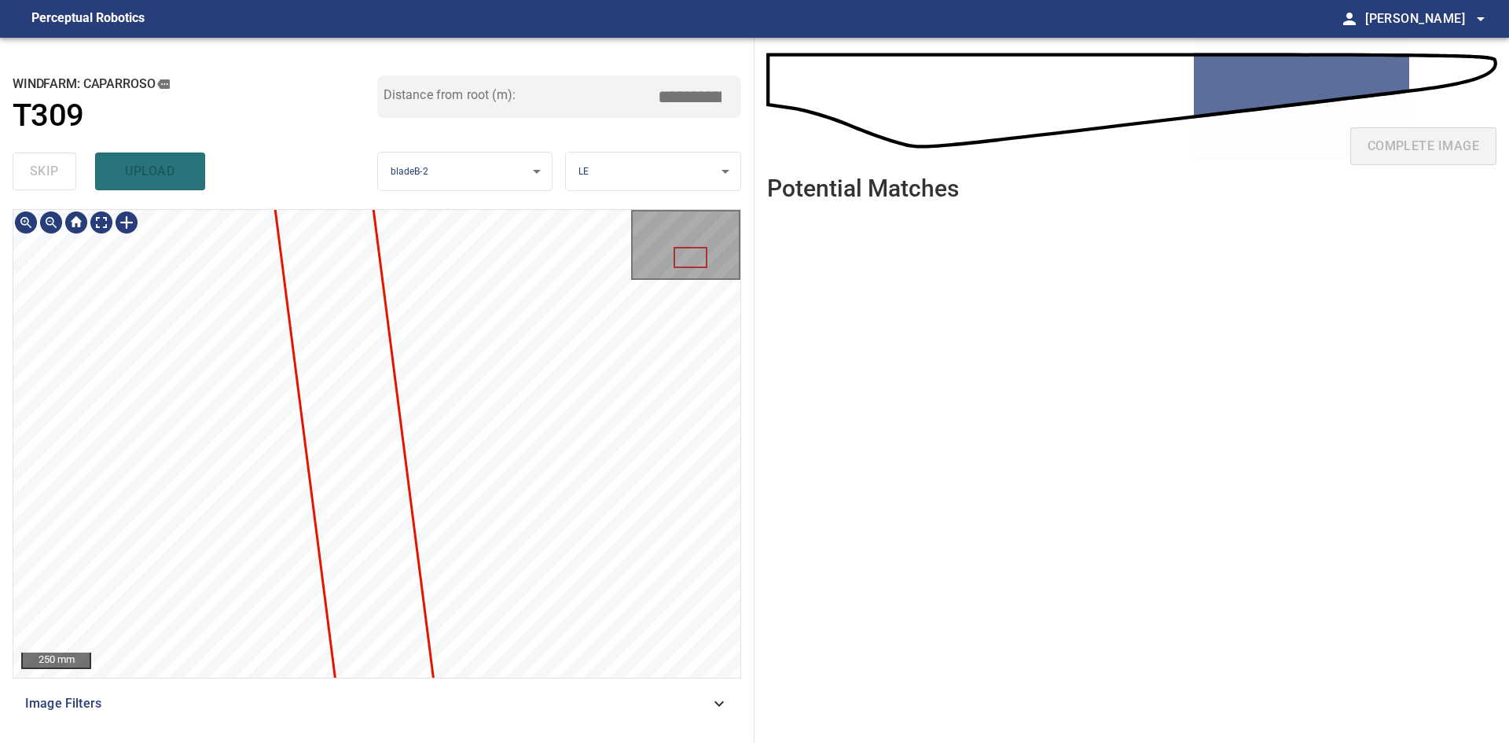
click at [508, 130] on div "**********" at bounding box center [377, 390] width 754 height 705
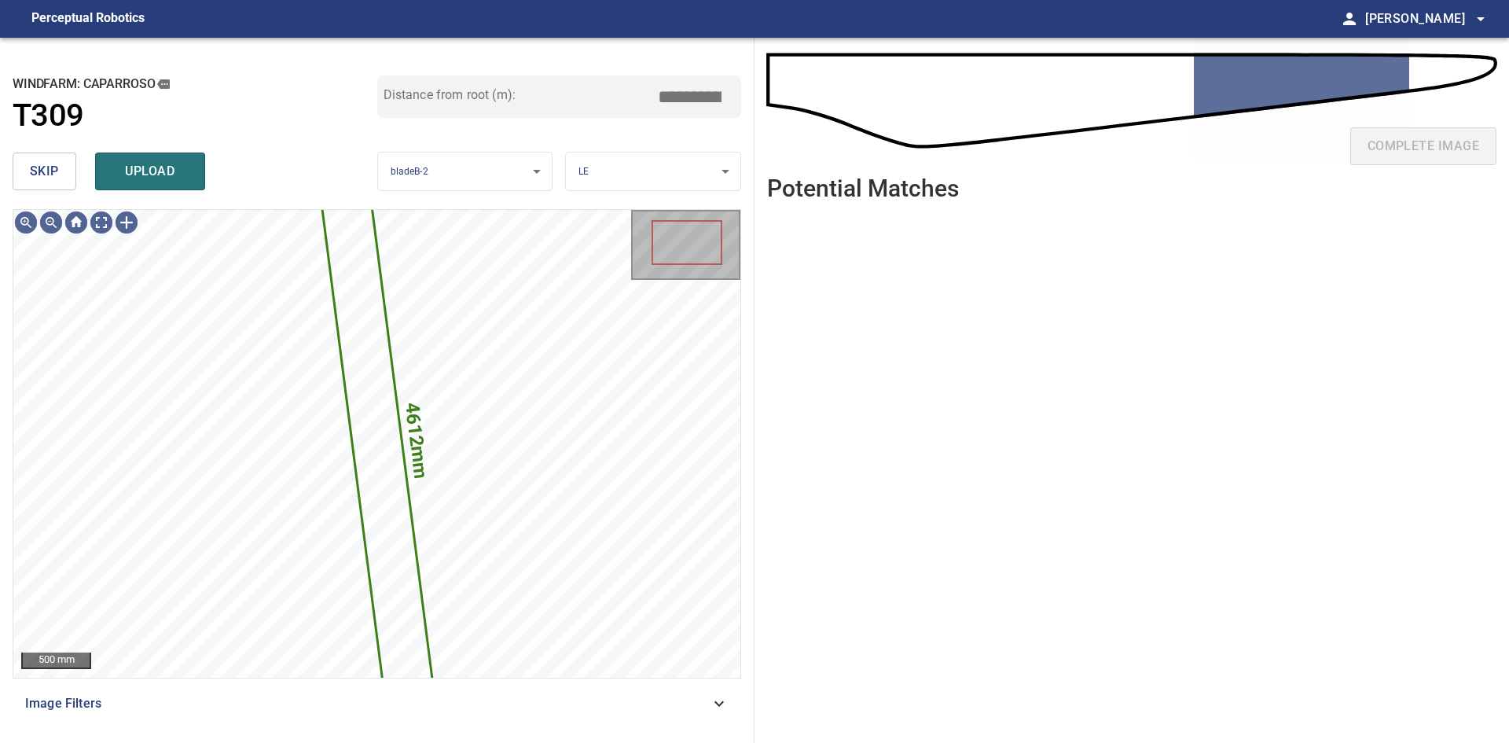
click at [45, 172] on span "skip" at bounding box center [44, 171] width 29 height 22
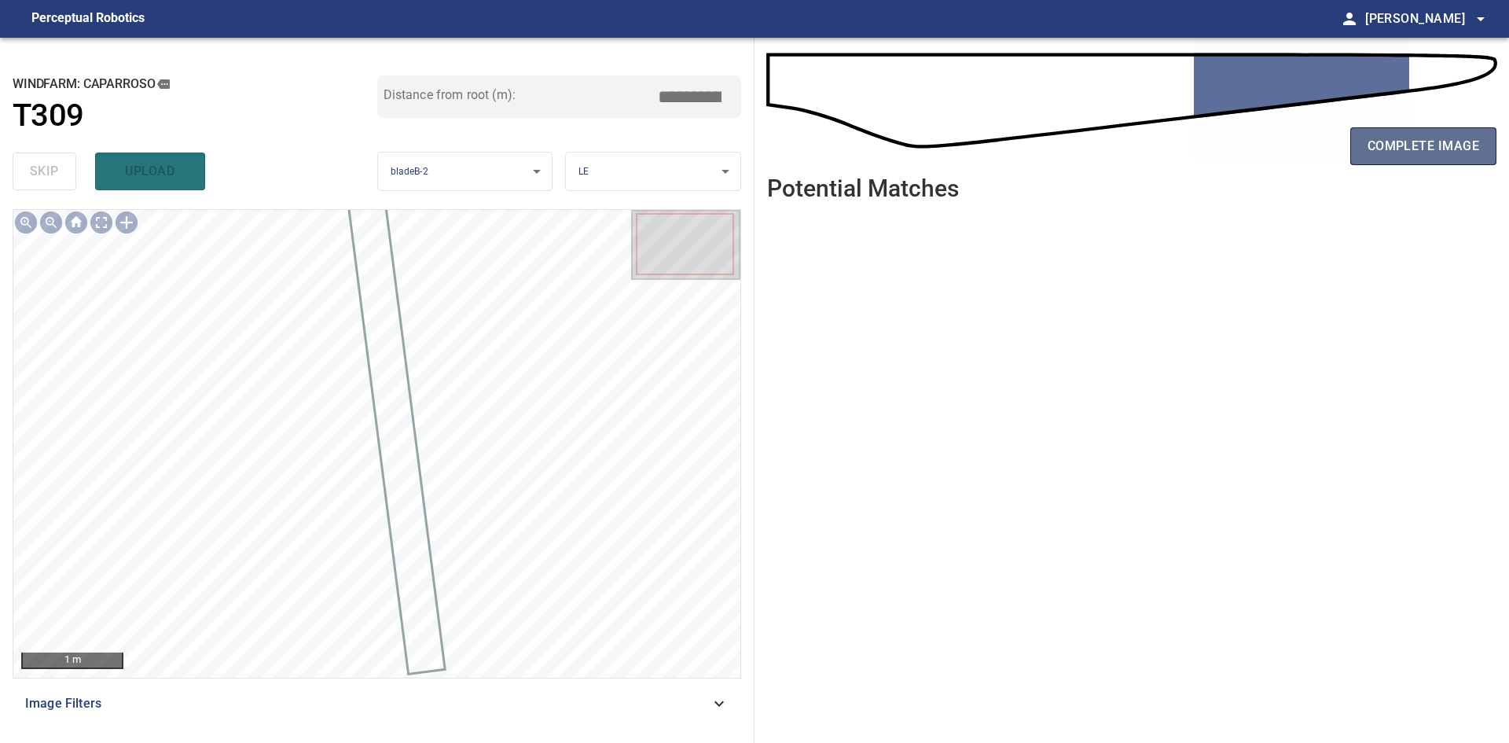
click at [1361, 140] on button "complete image" at bounding box center [1423, 146] width 146 height 38
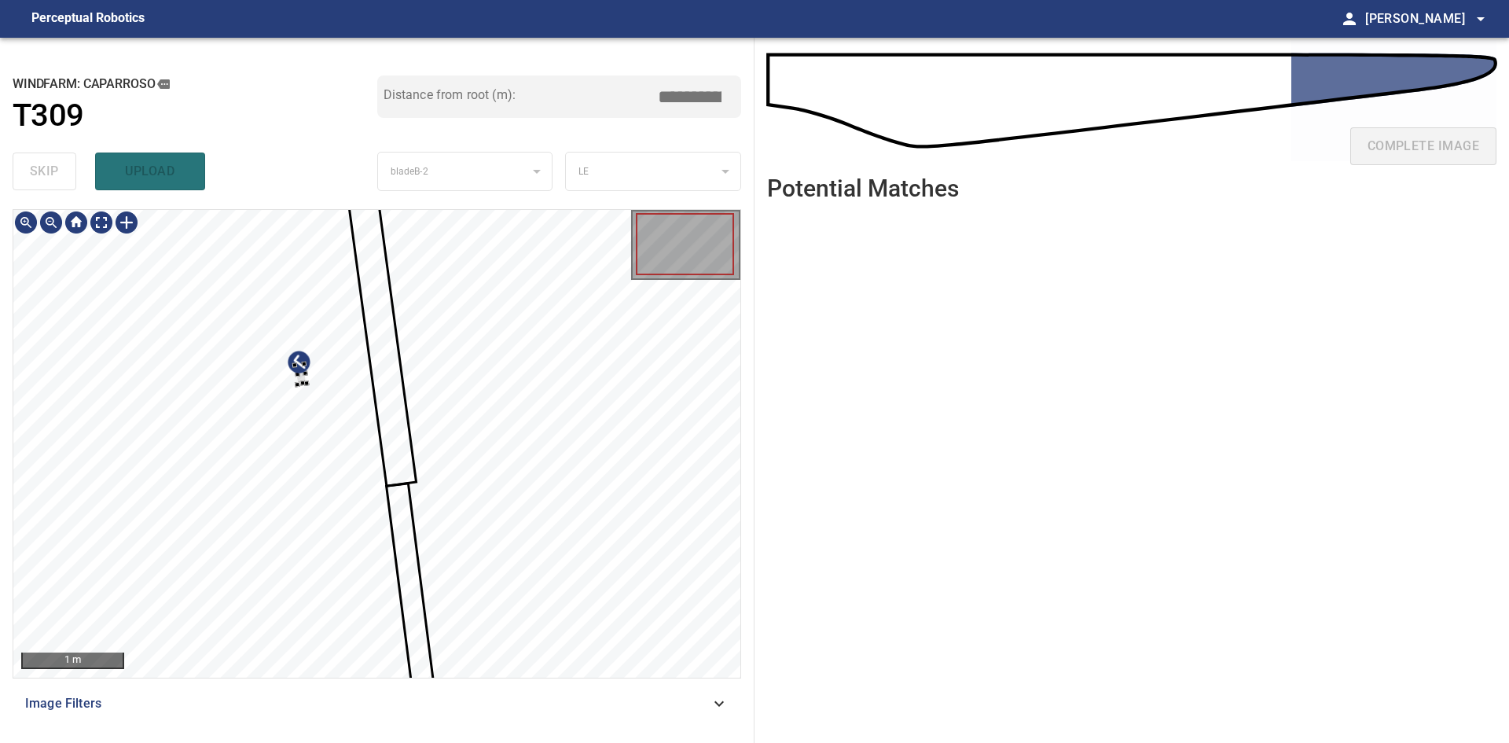
click at [265, 381] on div at bounding box center [376, 443] width 727 height 467
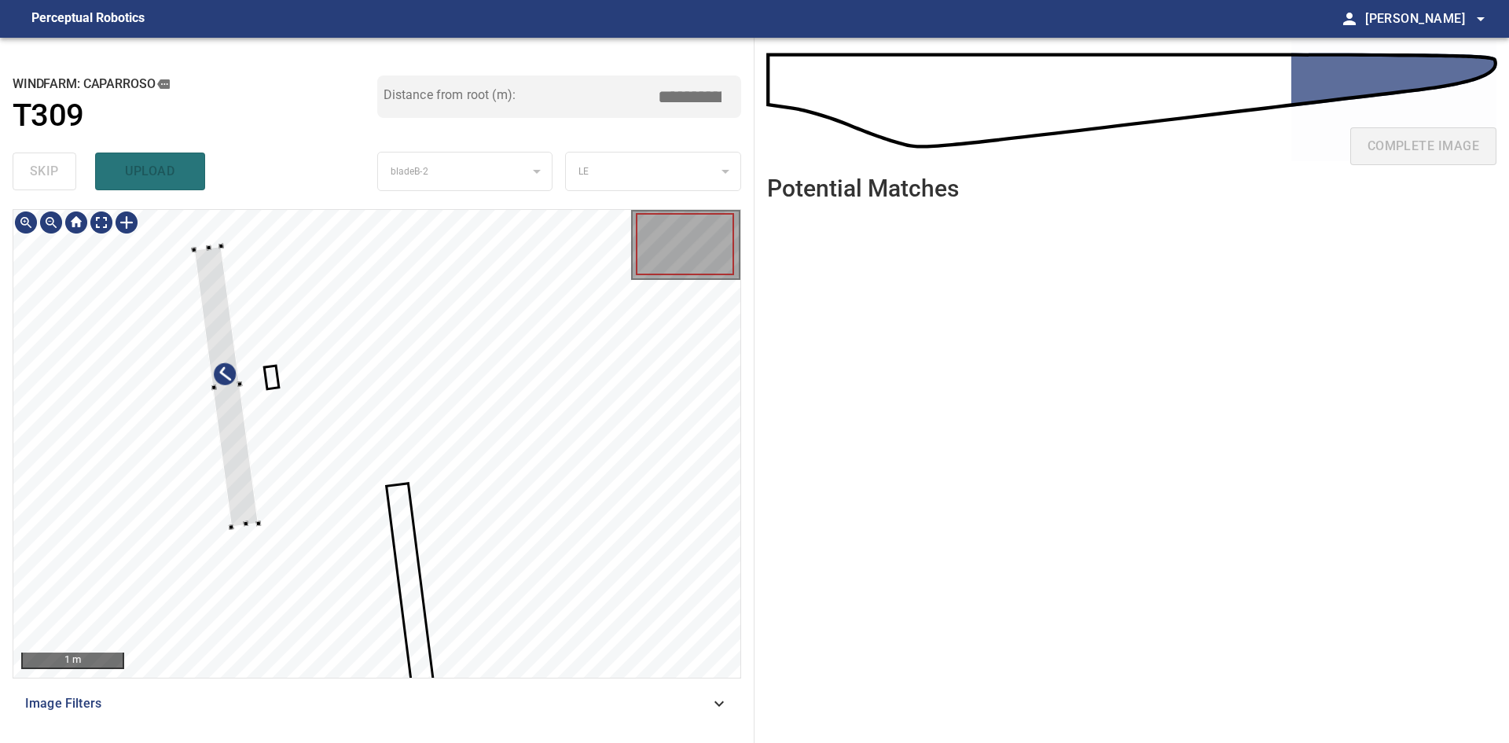
click at [165, 426] on div at bounding box center [376, 443] width 727 height 467
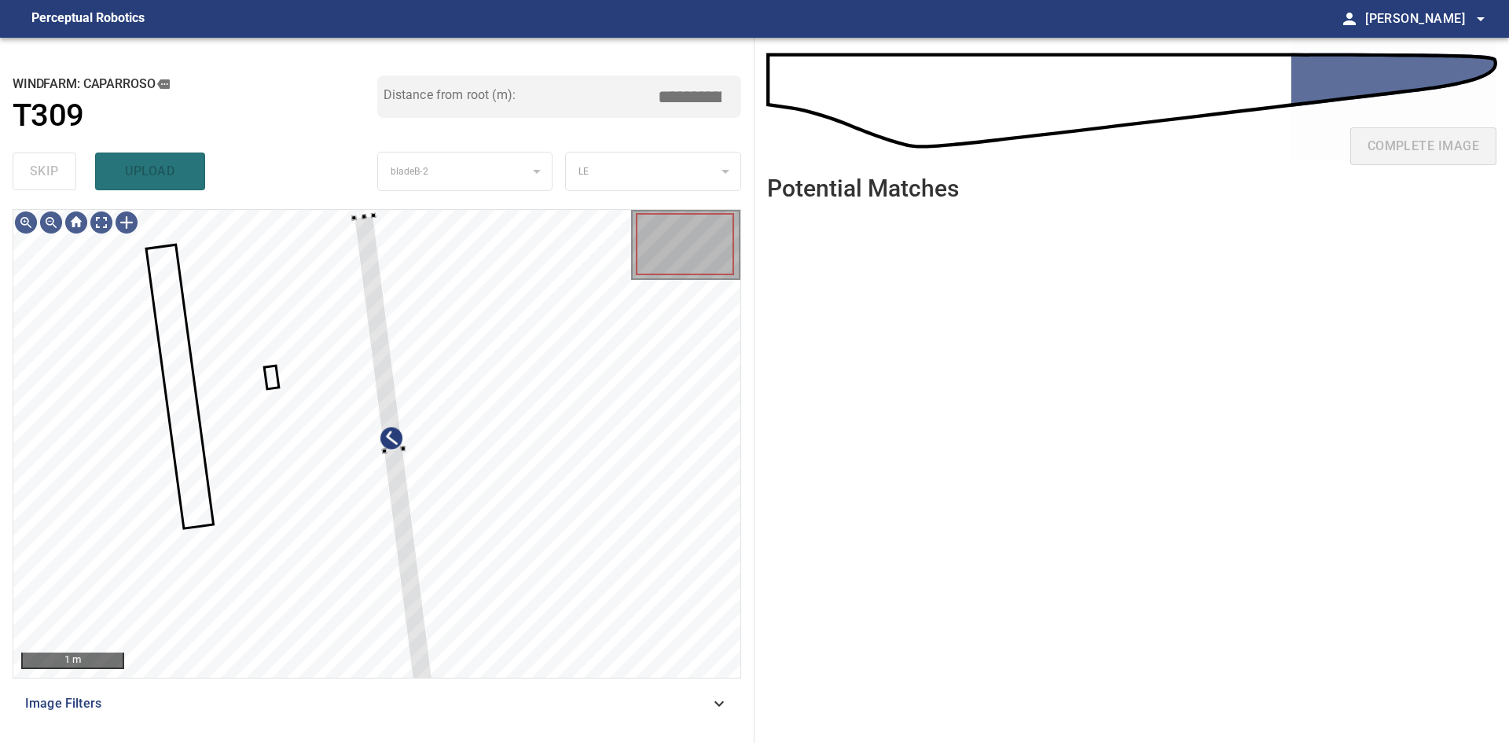
click at [395, 207] on div "**********" at bounding box center [377, 390] width 754 height 705
click at [403, 498] on div at bounding box center [395, 442] width 71 height 457
click at [425, 688] on div "1 m Image Filters" at bounding box center [377, 469] width 729 height 521
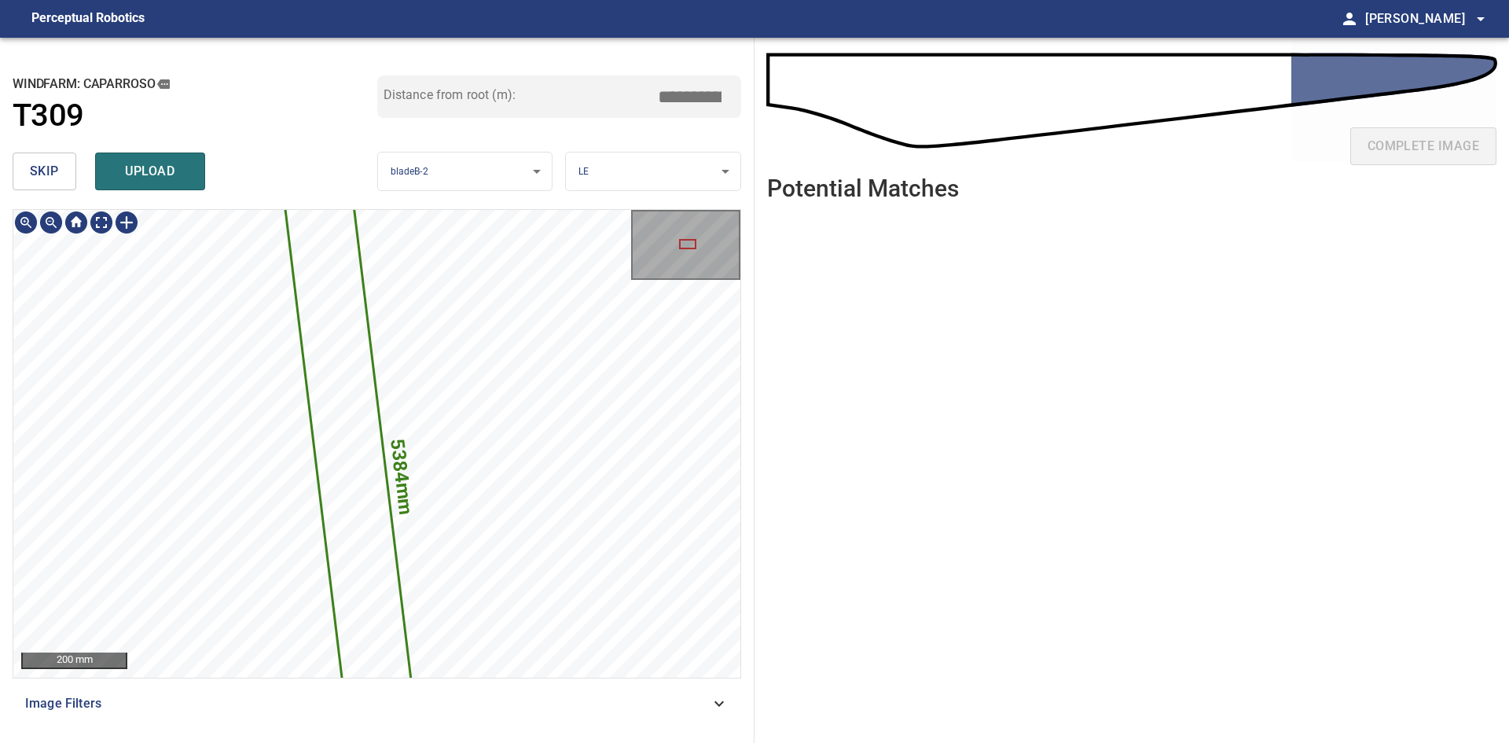
click at [606, 732] on div "**********" at bounding box center [377, 390] width 754 height 705
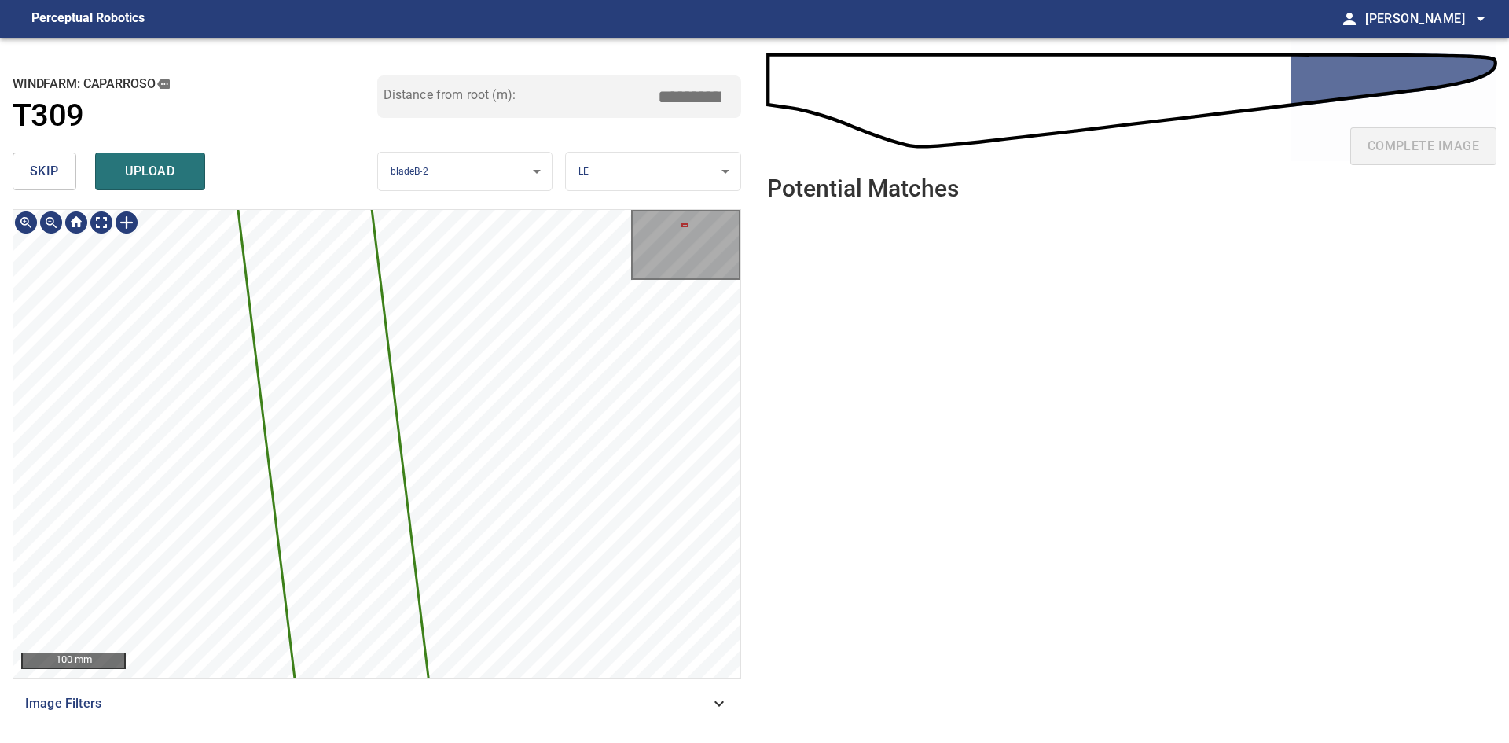
click at [571, 706] on div "5384mm 144mm 100 mm Image Filters" at bounding box center [377, 469] width 729 height 521
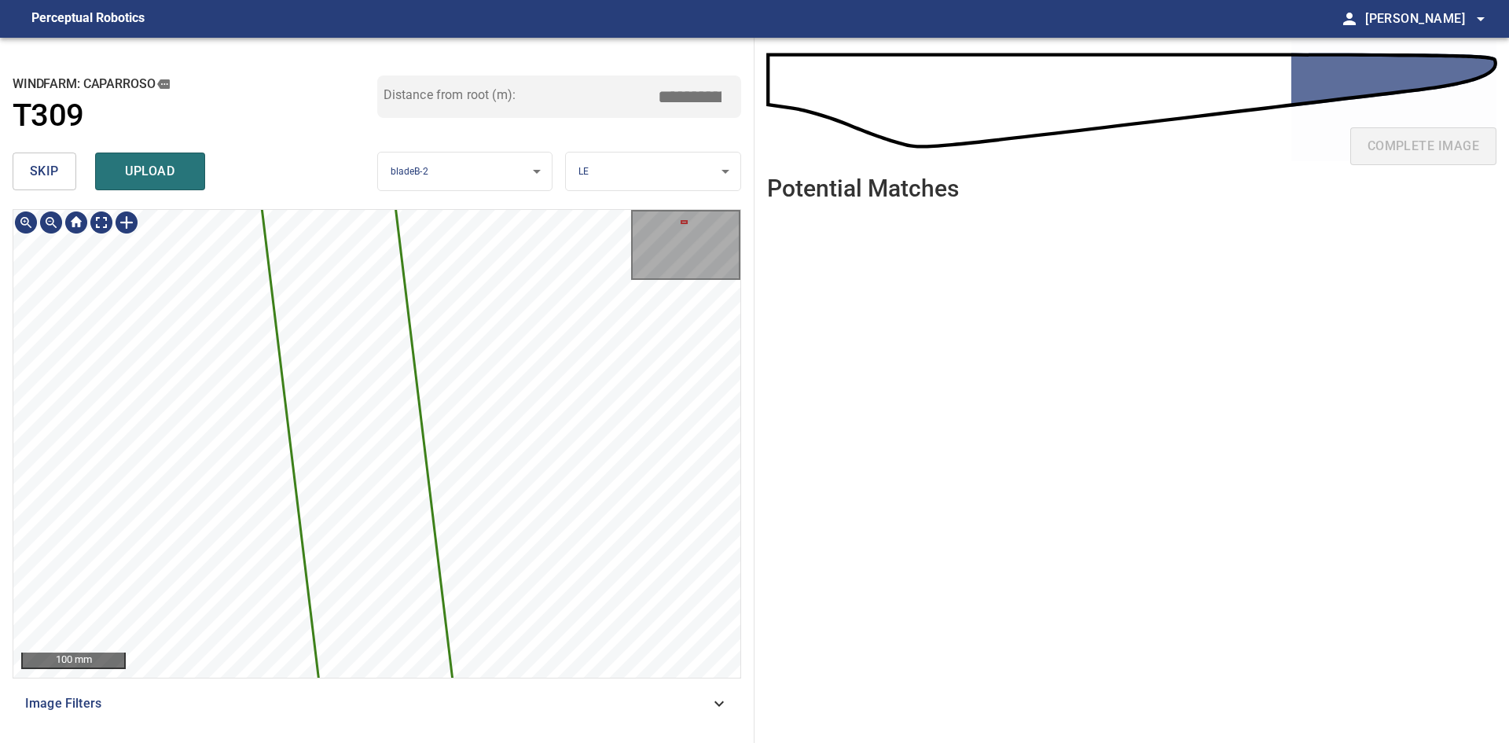
click at [525, 722] on div "5384mm 144mm 100 mm Image Filters" at bounding box center [377, 469] width 729 height 521
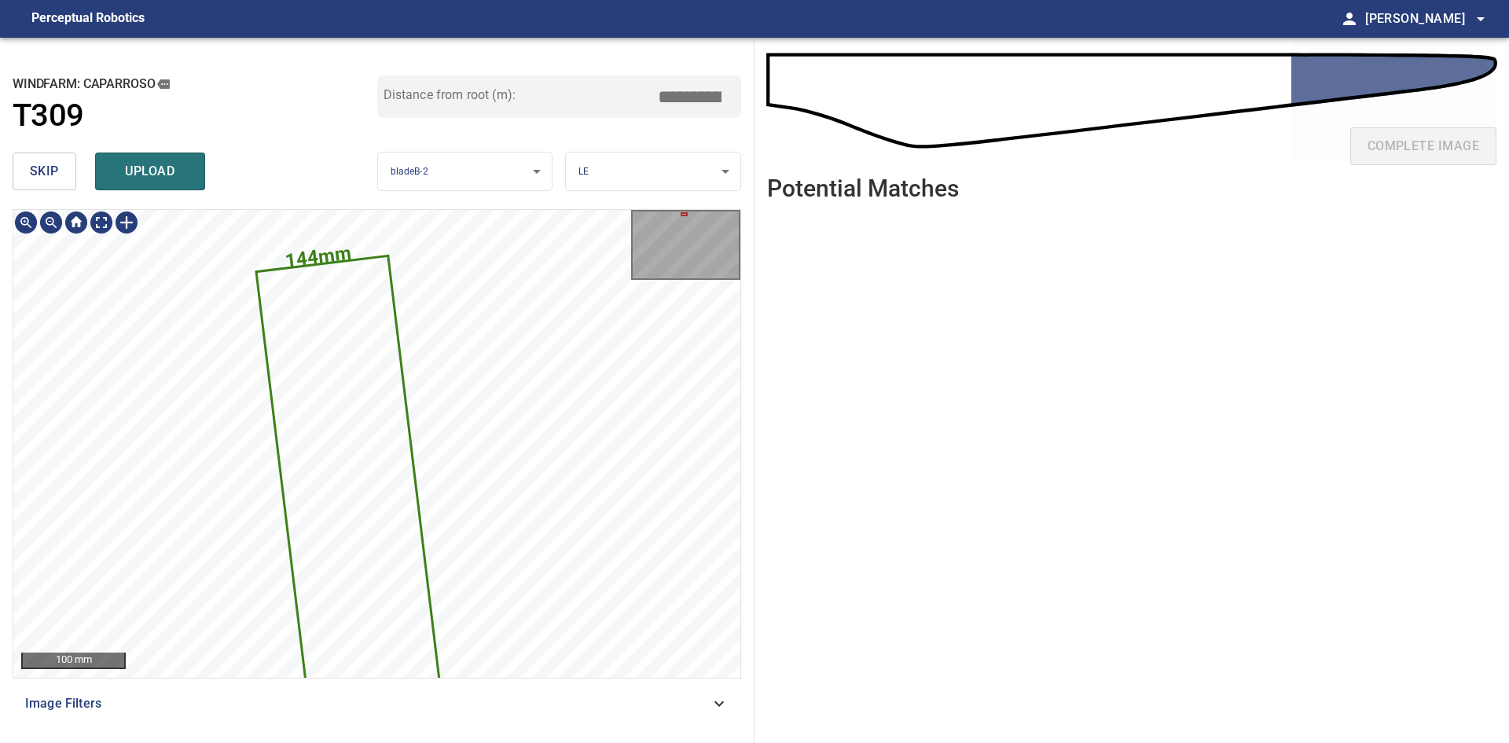
click at [371, 64] on div "**********" at bounding box center [377, 390] width 754 height 705
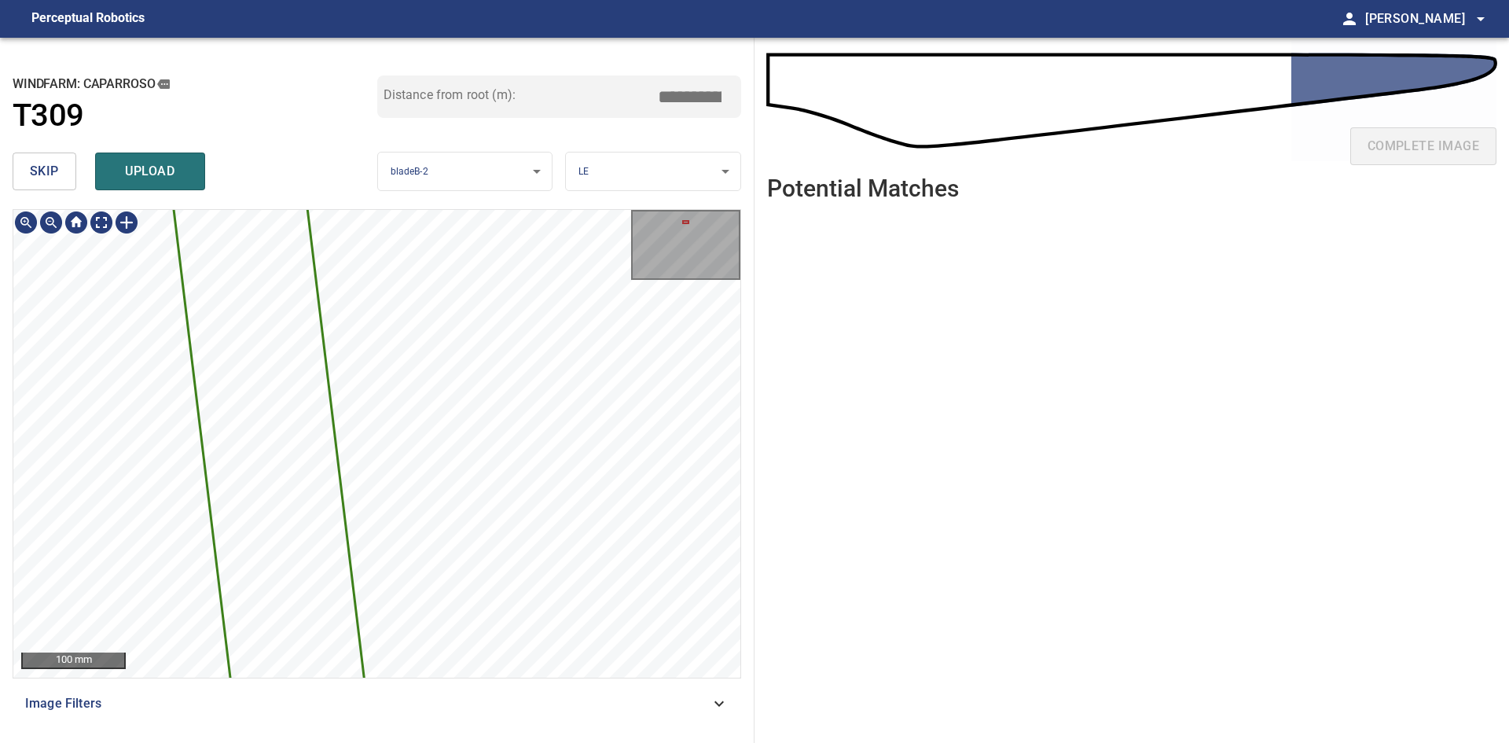
click at [407, 96] on div "**********" at bounding box center [377, 390] width 754 height 705
click at [342, 54] on div "**********" at bounding box center [377, 390] width 754 height 705
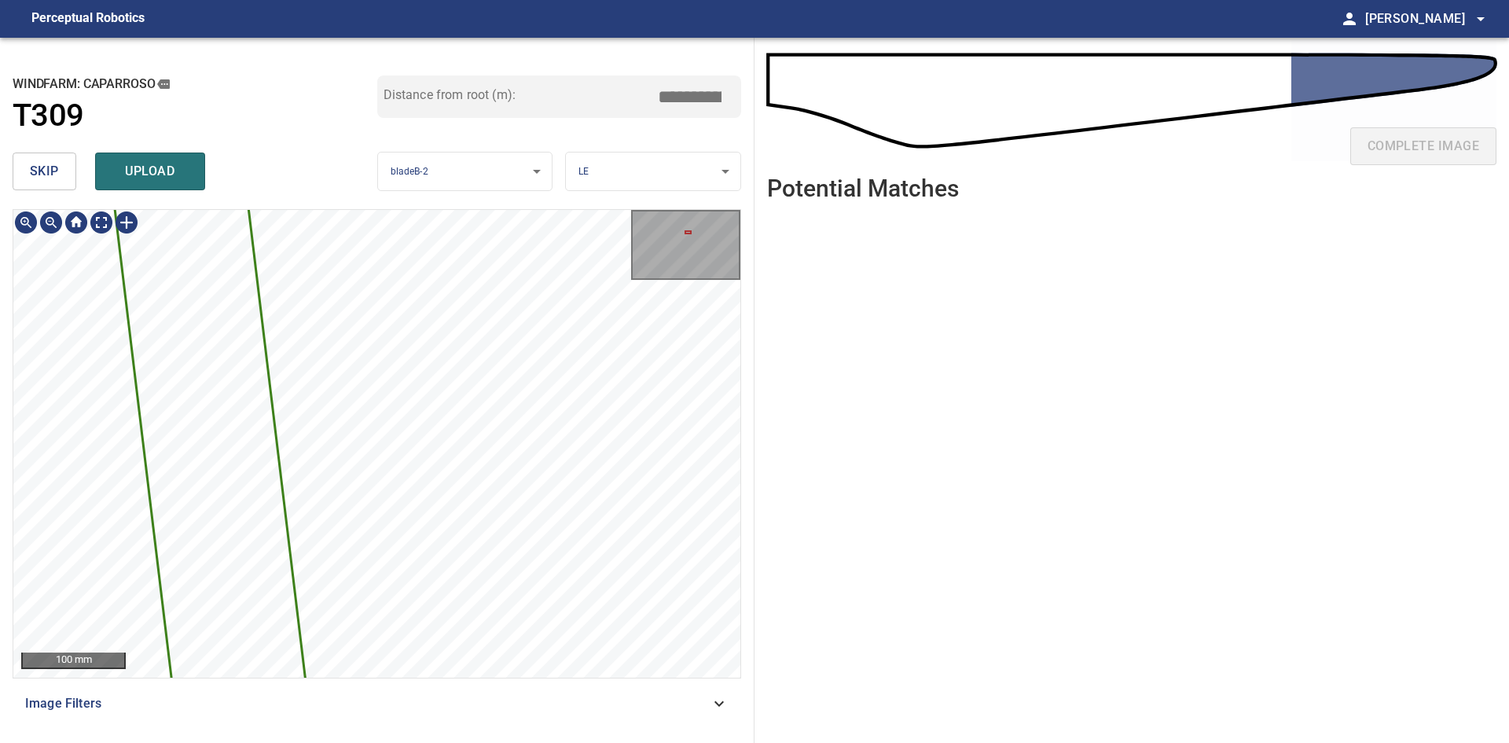
click at [293, 46] on div "**********" at bounding box center [377, 390] width 754 height 705
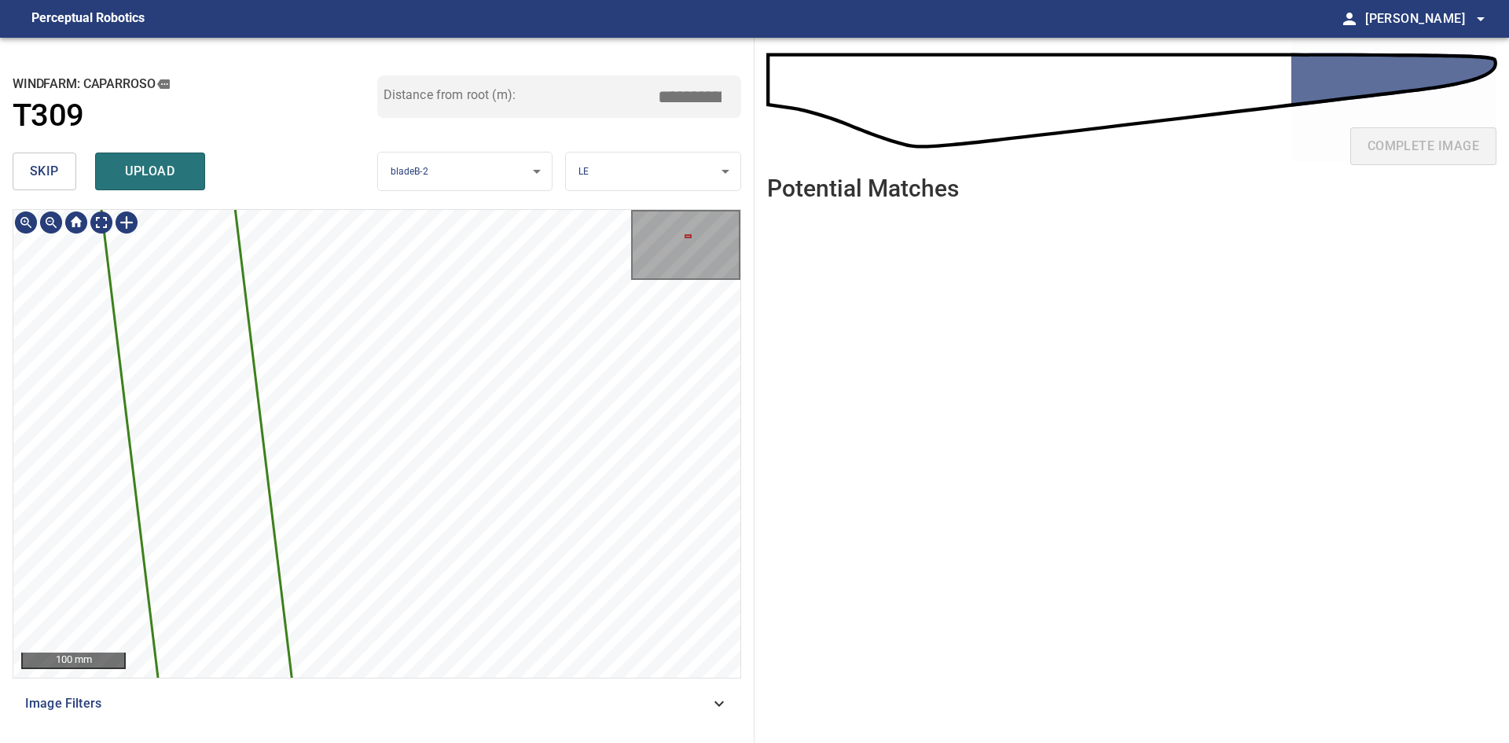
click at [271, 64] on div "**********" at bounding box center [377, 390] width 754 height 705
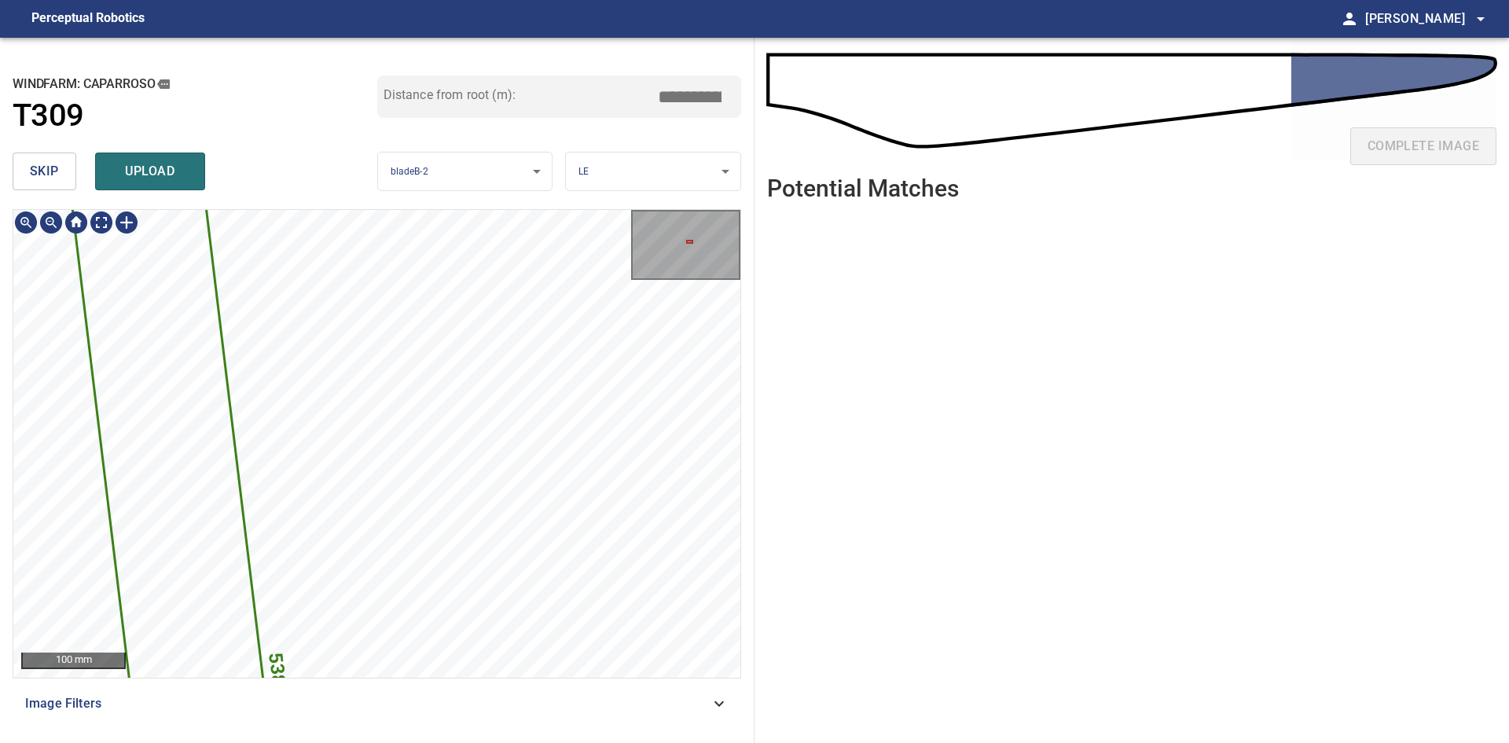
click at [314, 138] on div "**********" at bounding box center [377, 390] width 754 height 705
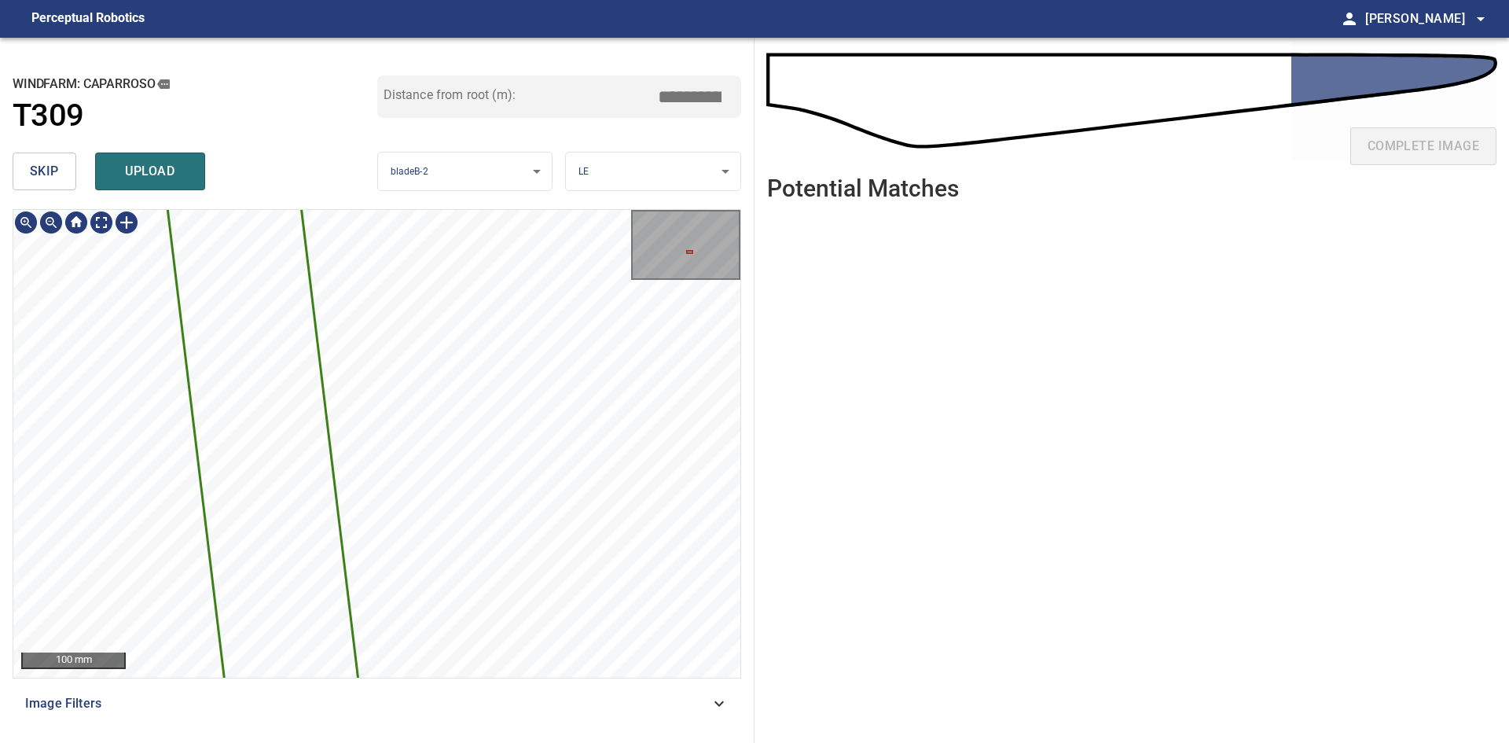
click at [290, 145] on div "**********" at bounding box center [377, 390] width 754 height 705
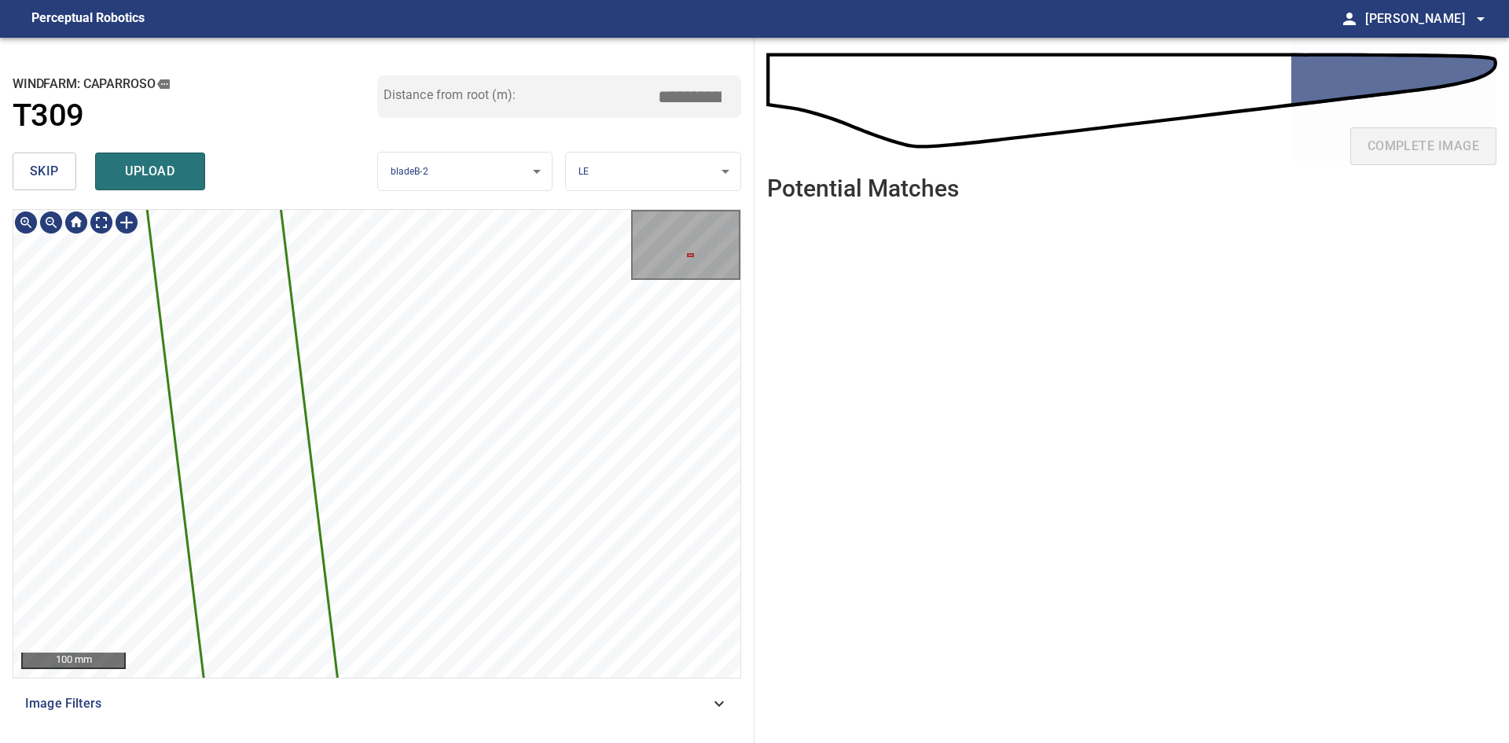
click at [338, 206] on div "**********" at bounding box center [377, 390] width 754 height 705
click at [338, 138] on div "**********" at bounding box center [377, 390] width 754 height 705
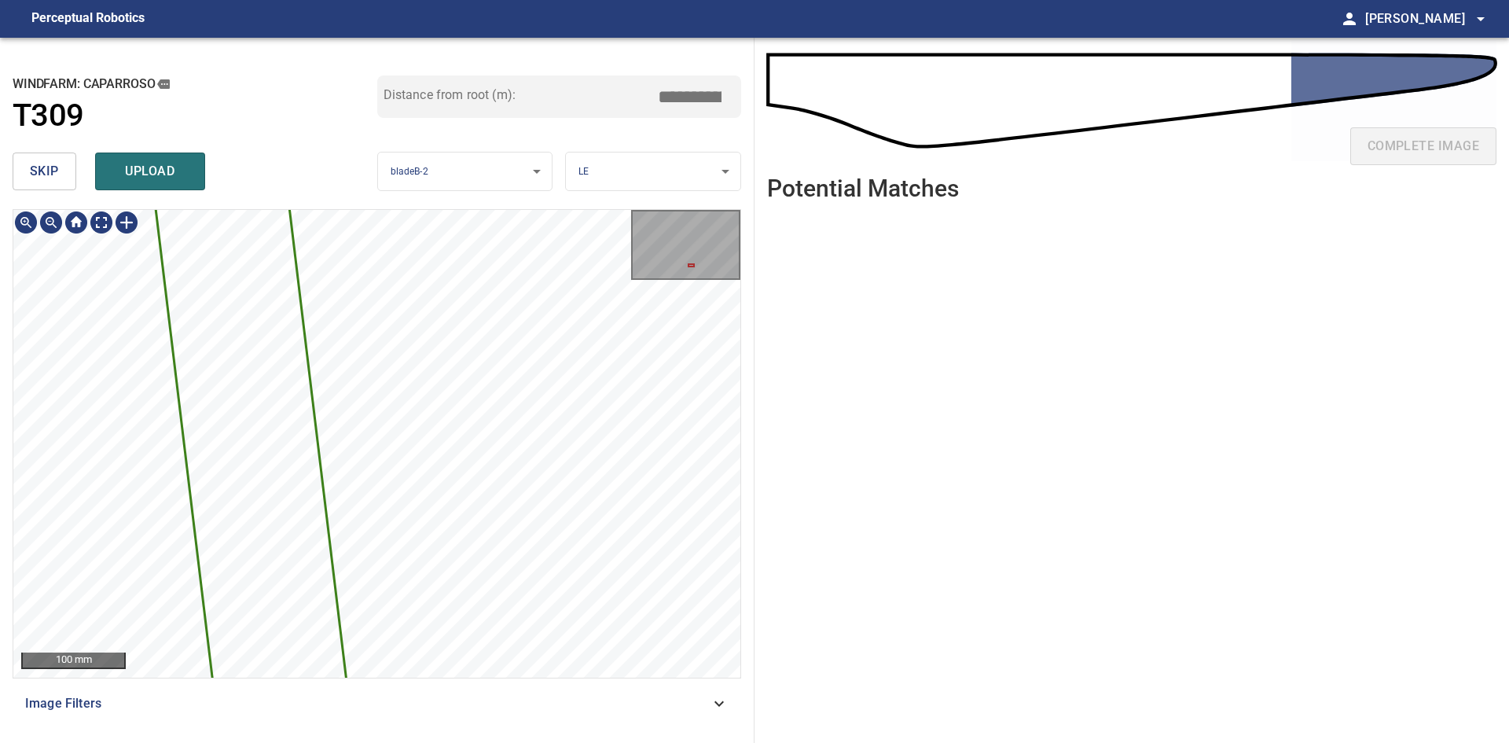
click at [351, 194] on div "**********" at bounding box center [377, 390] width 754 height 705
click at [367, 189] on div "**********" at bounding box center [377, 390] width 754 height 705
click at [369, 204] on div "**********" at bounding box center [377, 390] width 754 height 705
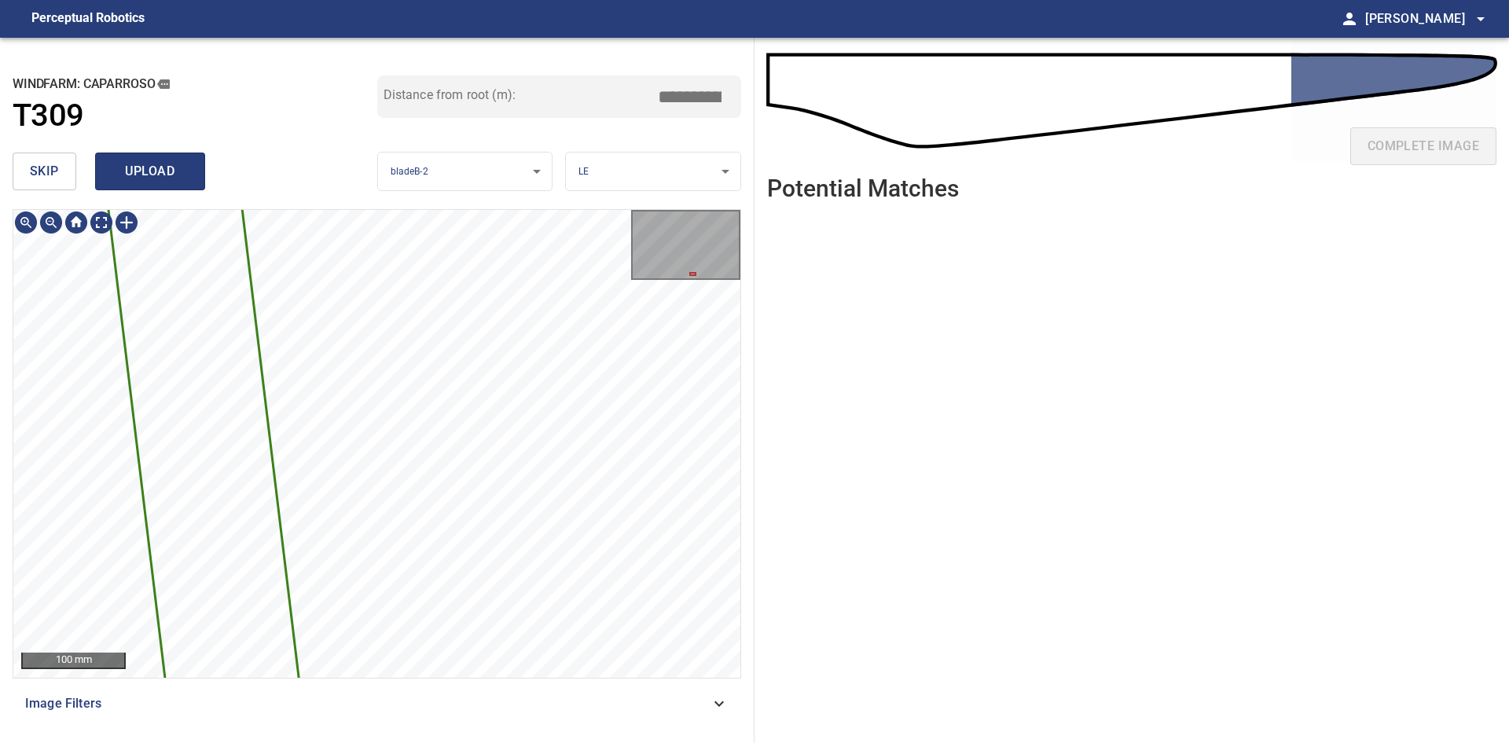
click at [171, 178] on span "upload" at bounding box center [149, 171] width 75 height 22
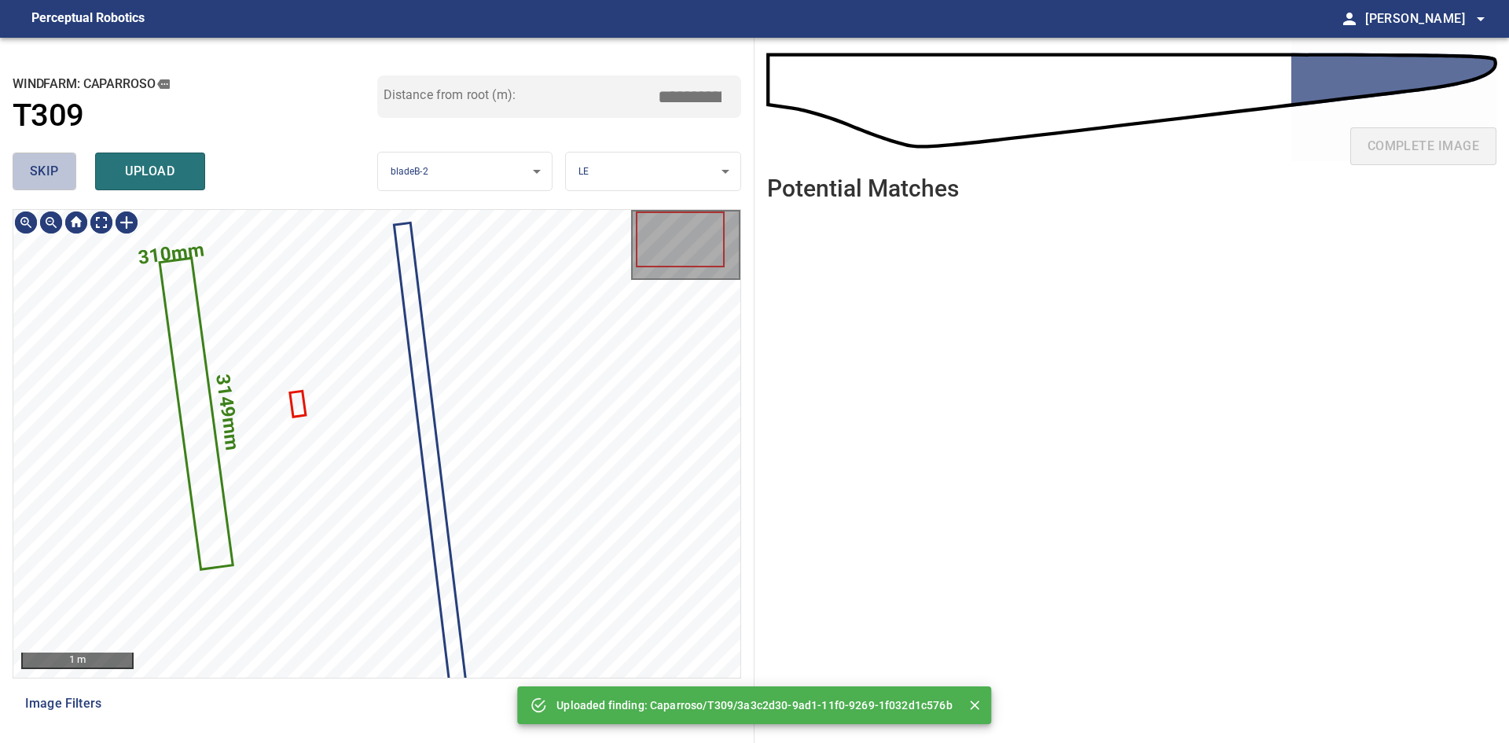
click at [51, 177] on span "skip" at bounding box center [44, 171] width 29 height 22
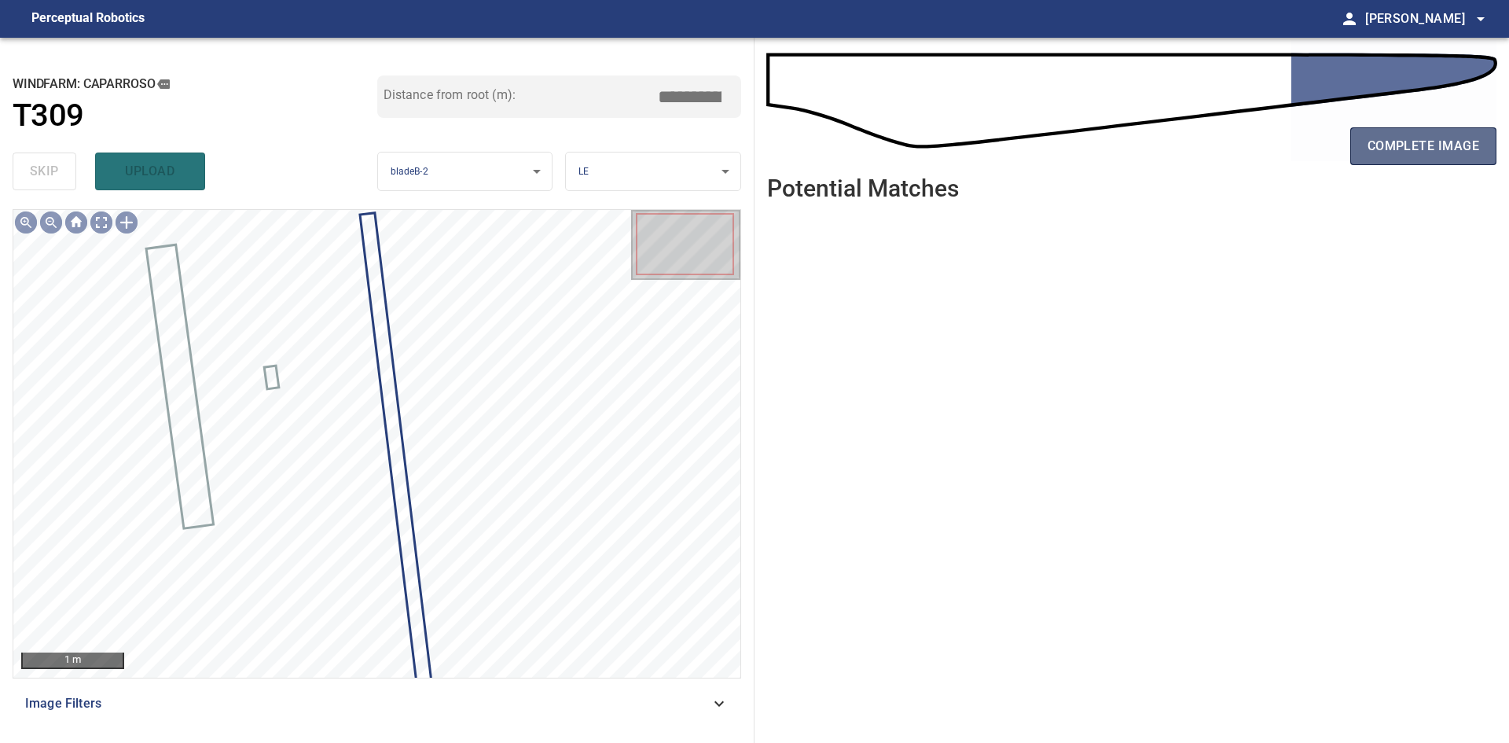
click at [1376, 152] on span "complete image" at bounding box center [1423, 146] width 112 height 22
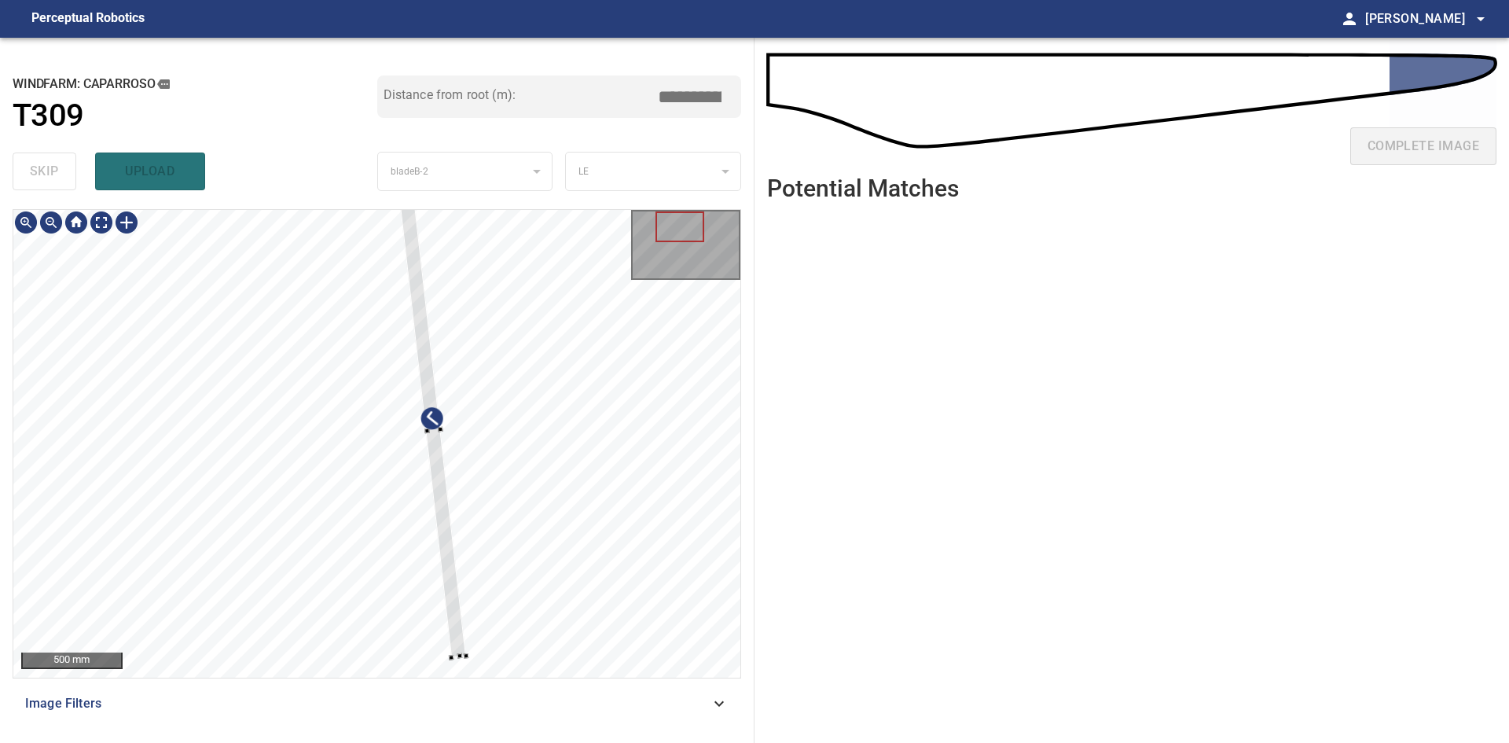
click at [435, 483] on div at bounding box center [433, 430] width 66 height 453
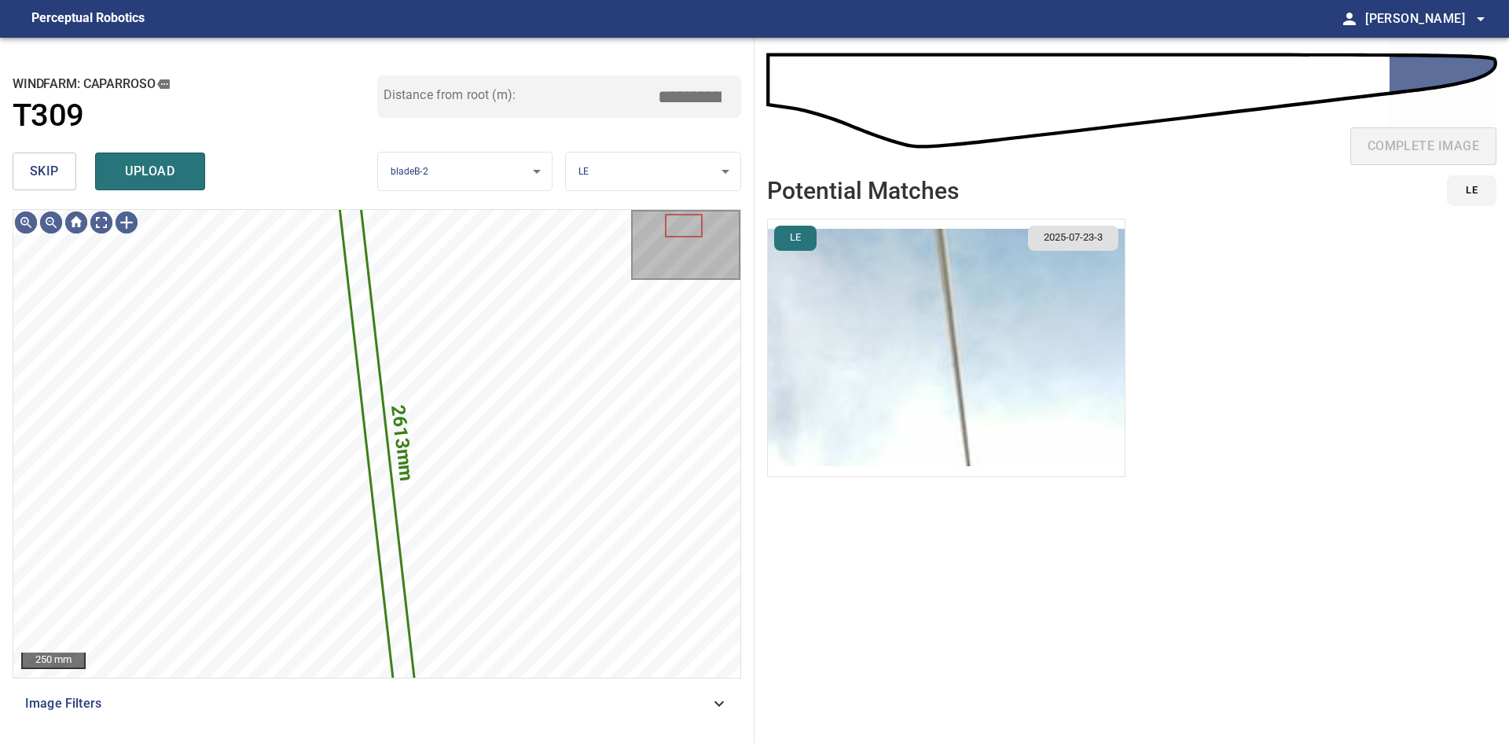
click at [1022, 339] on img "button" at bounding box center [946, 347] width 357 height 257
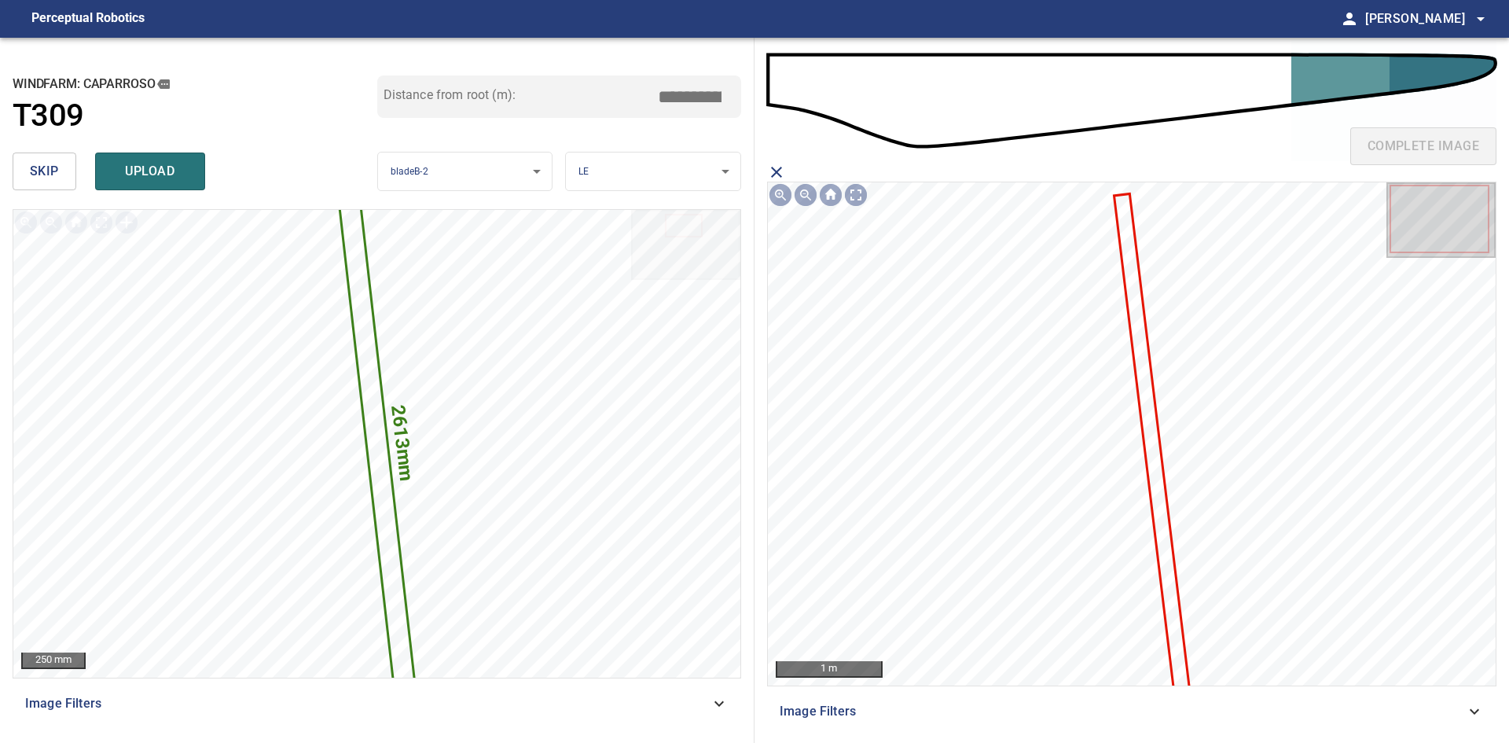
click at [1155, 465] on icon at bounding box center [1151, 443] width 72 height 494
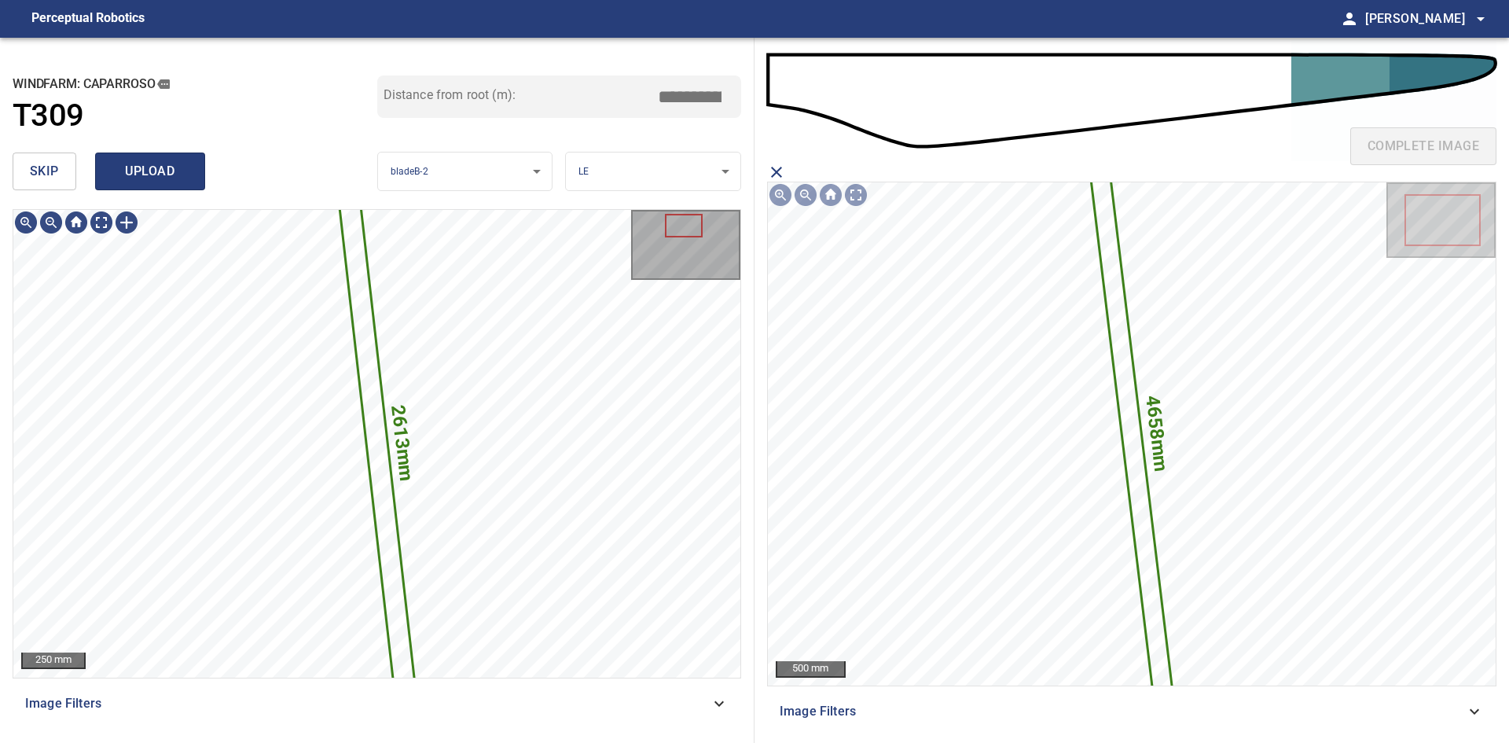
click at [144, 164] on span "upload" at bounding box center [149, 171] width 75 height 22
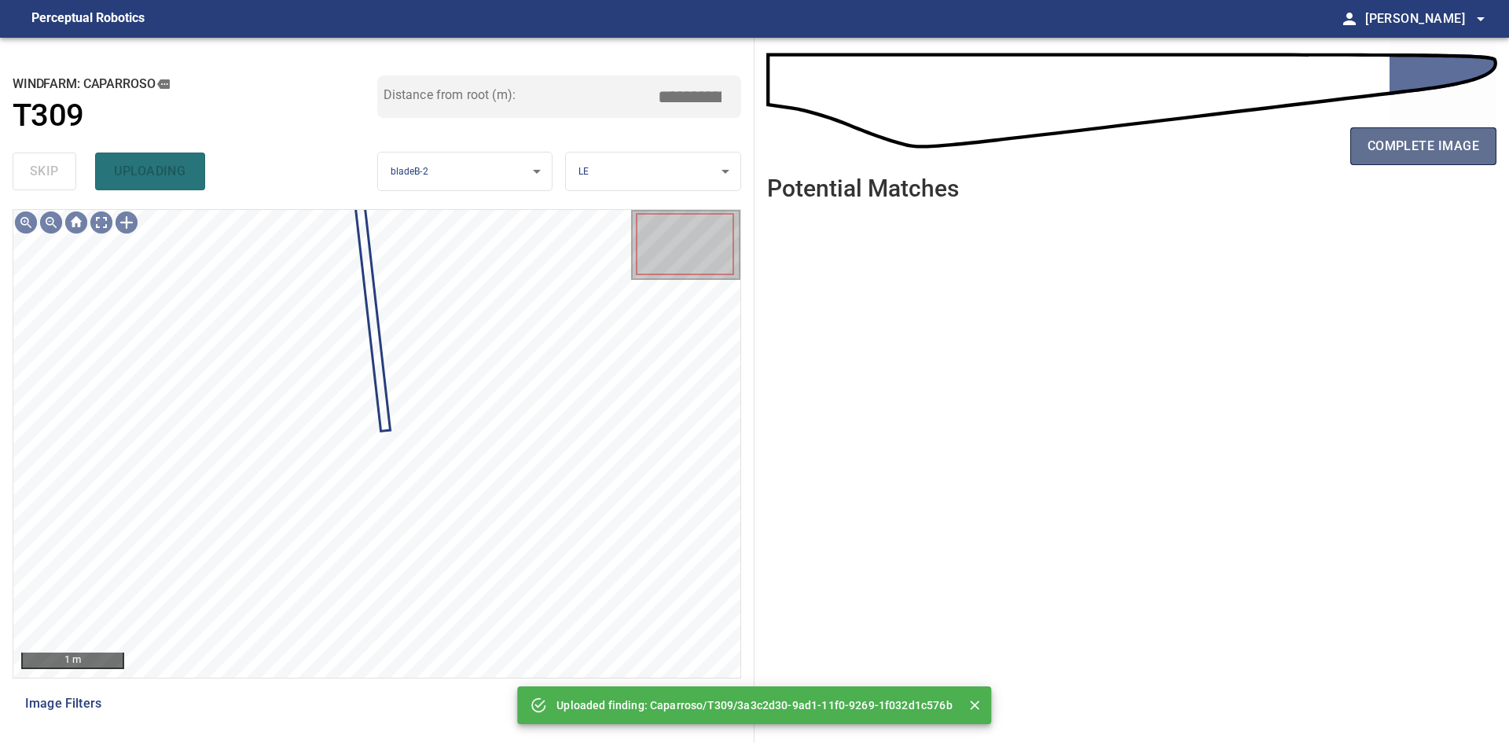
click at [1422, 149] on span "complete image" at bounding box center [1423, 146] width 112 height 22
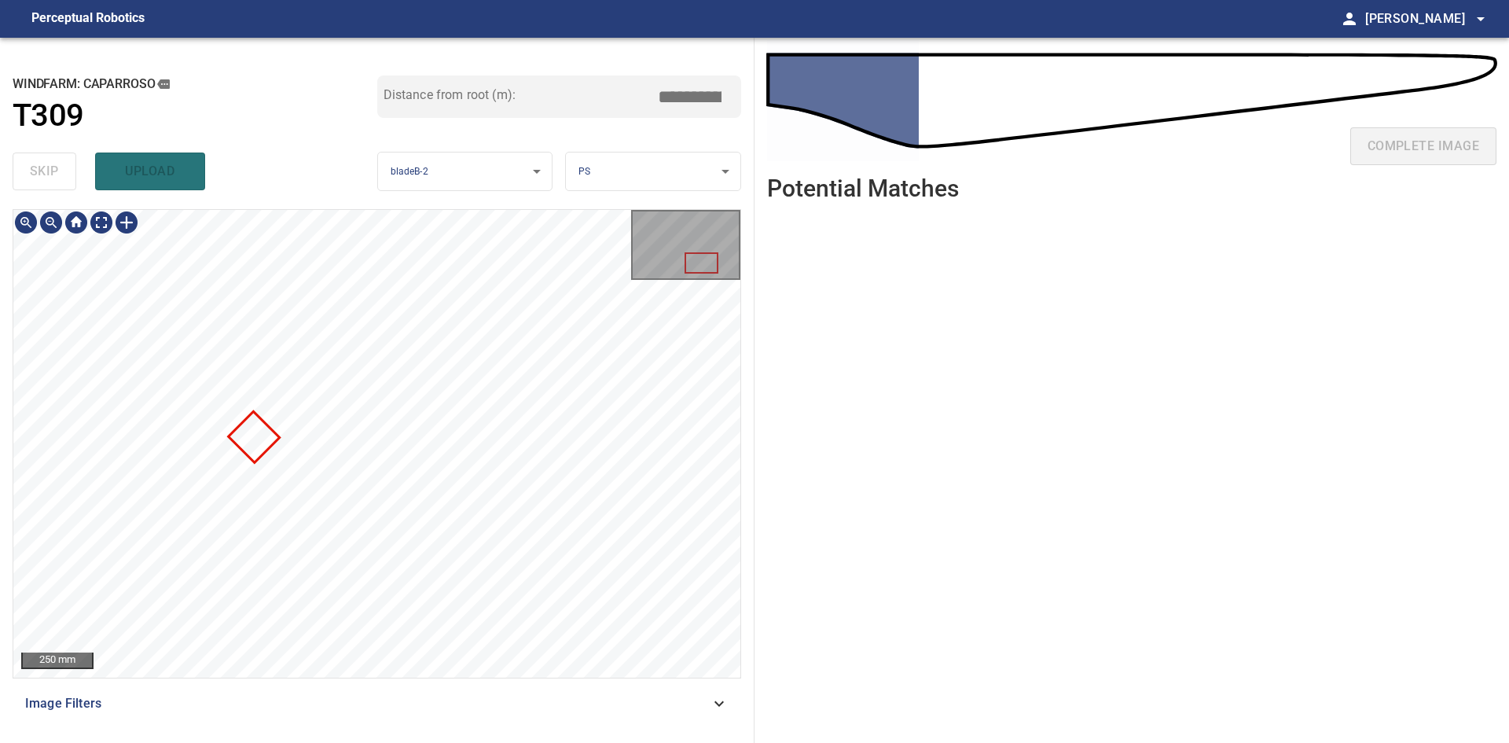
click at [853, 501] on div "**********" at bounding box center [754, 390] width 1509 height 705
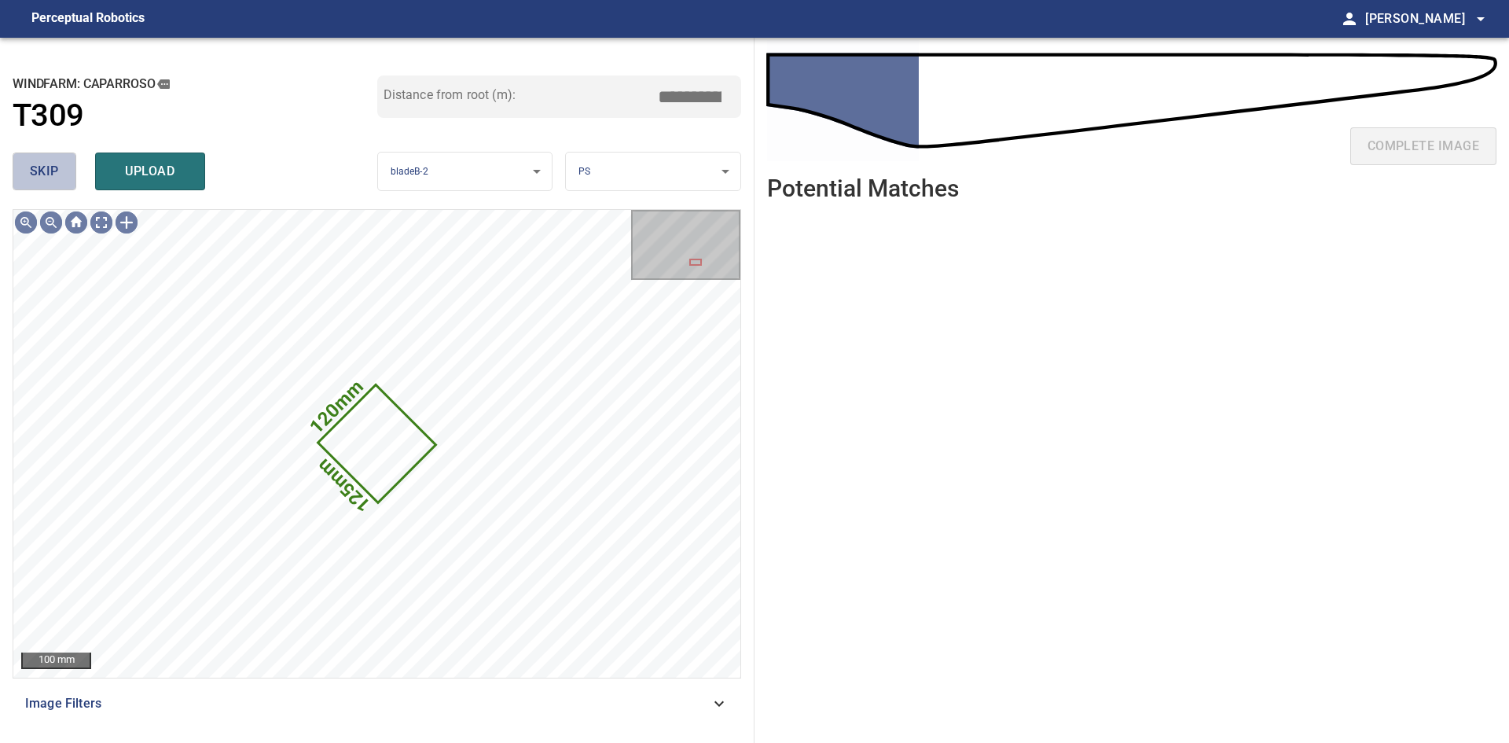
click at [36, 171] on span "skip" at bounding box center [44, 171] width 29 height 22
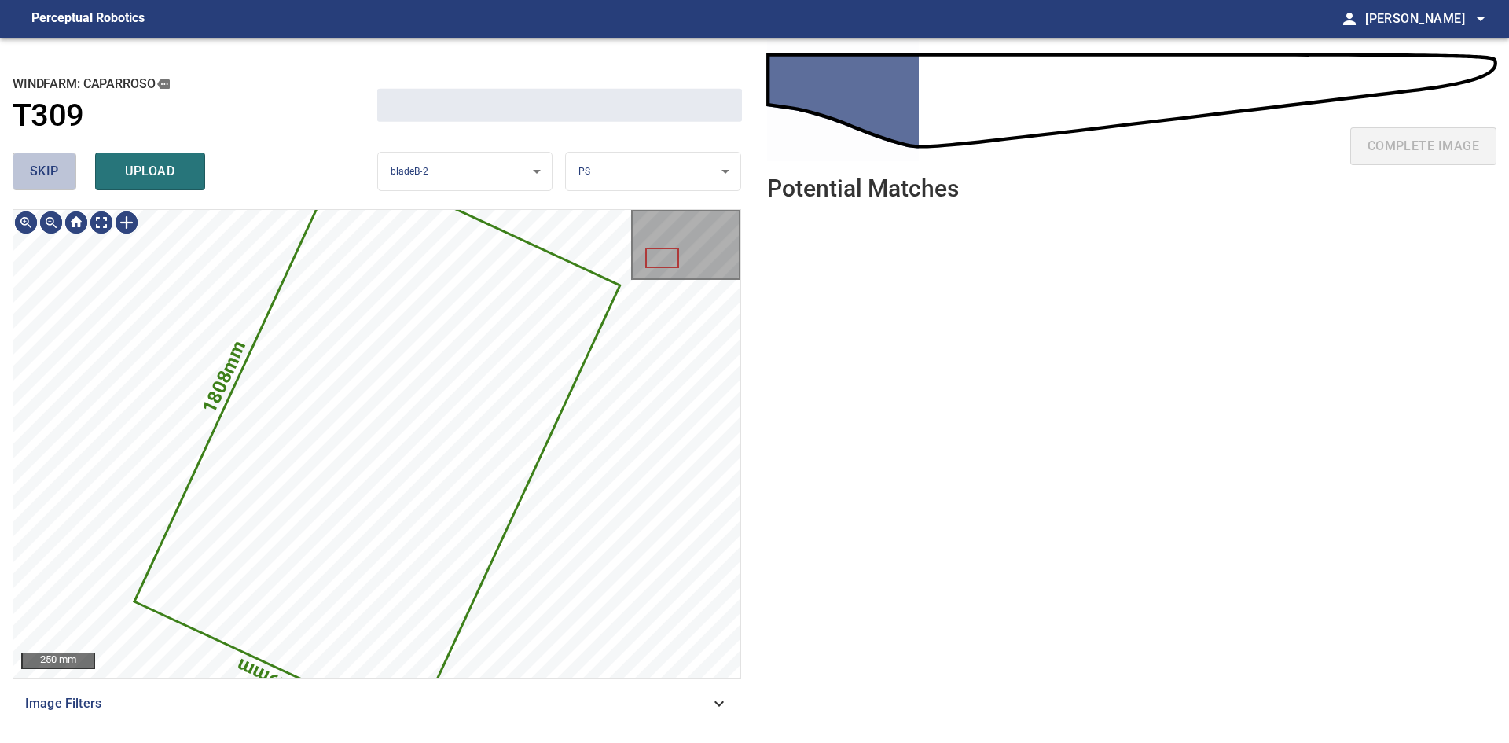
click at [36, 171] on span "skip" at bounding box center [44, 171] width 29 height 22
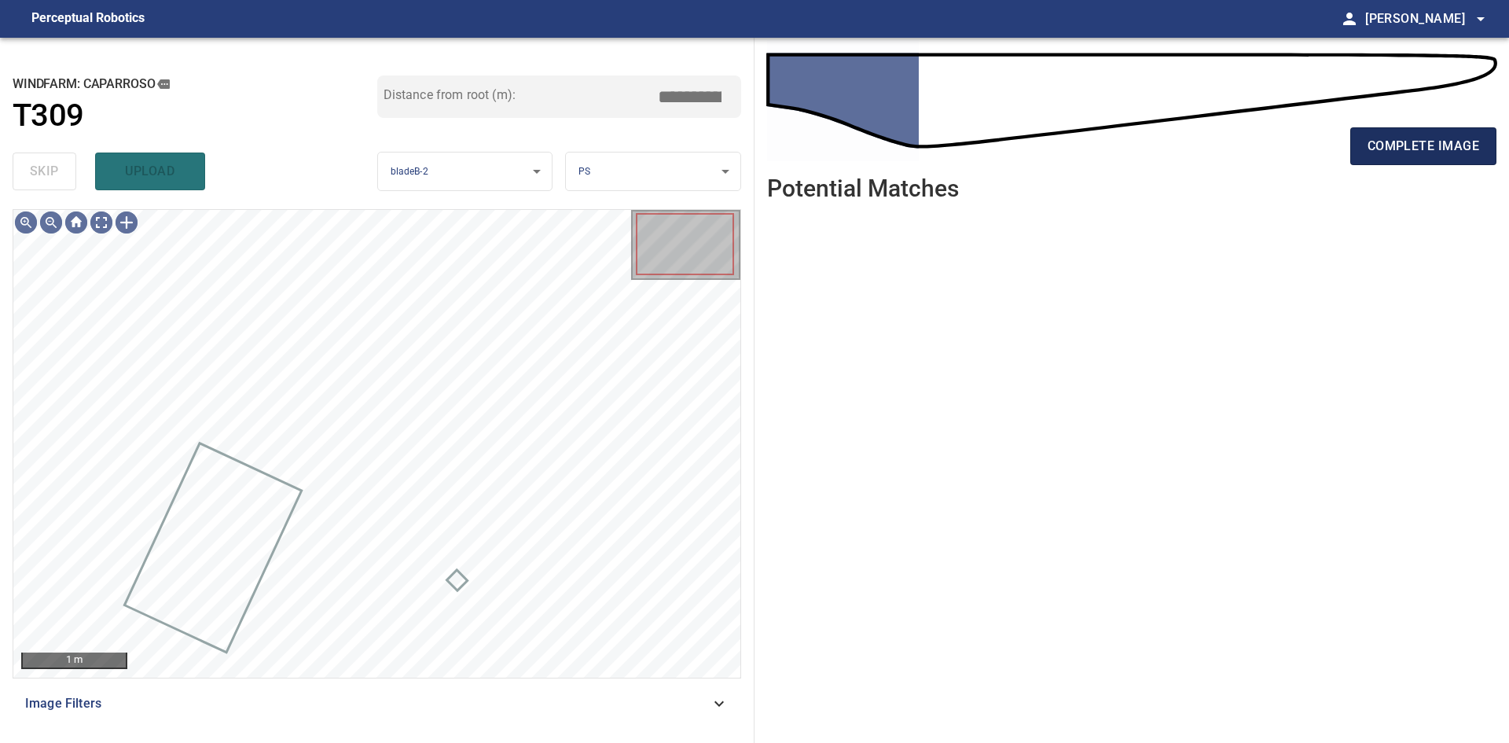
click at [1367, 141] on button "complete image" at bounding box center [1423, 146] width 146 height 38
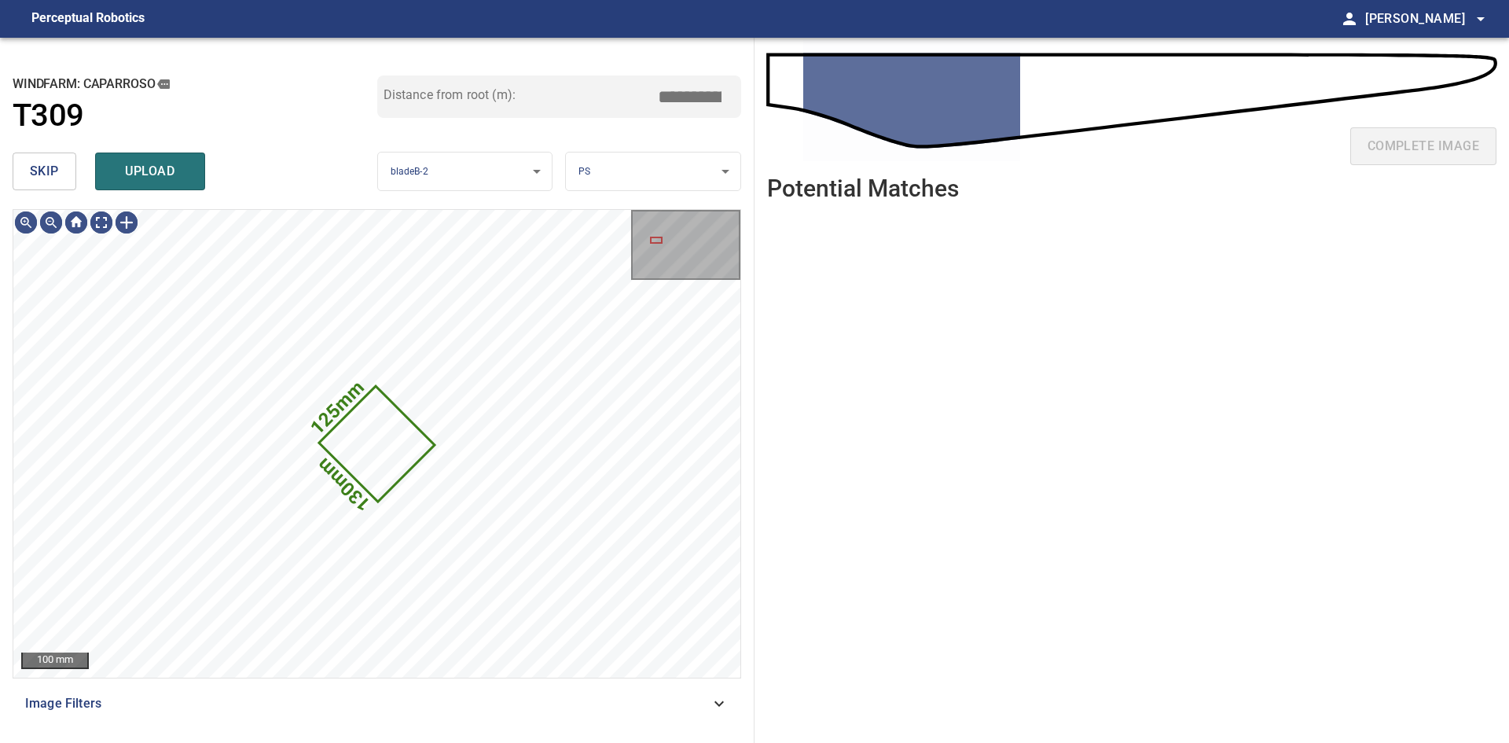
click at [22, 178] on button "skip" at bounding box center [45, 171] width 64 height 38
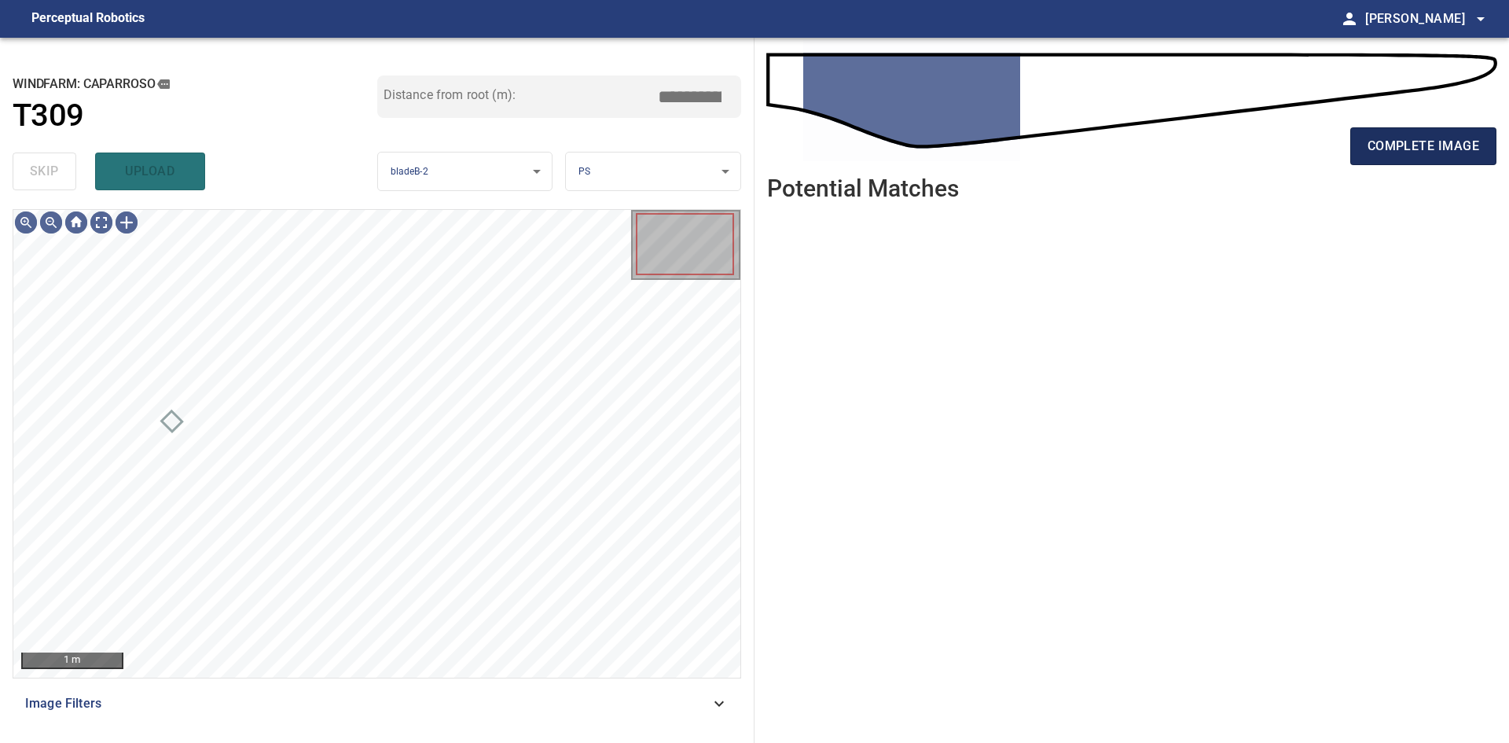
click at [1399, 154] on span "complete image" at bounding box center [1423, 146] width 112 height 22
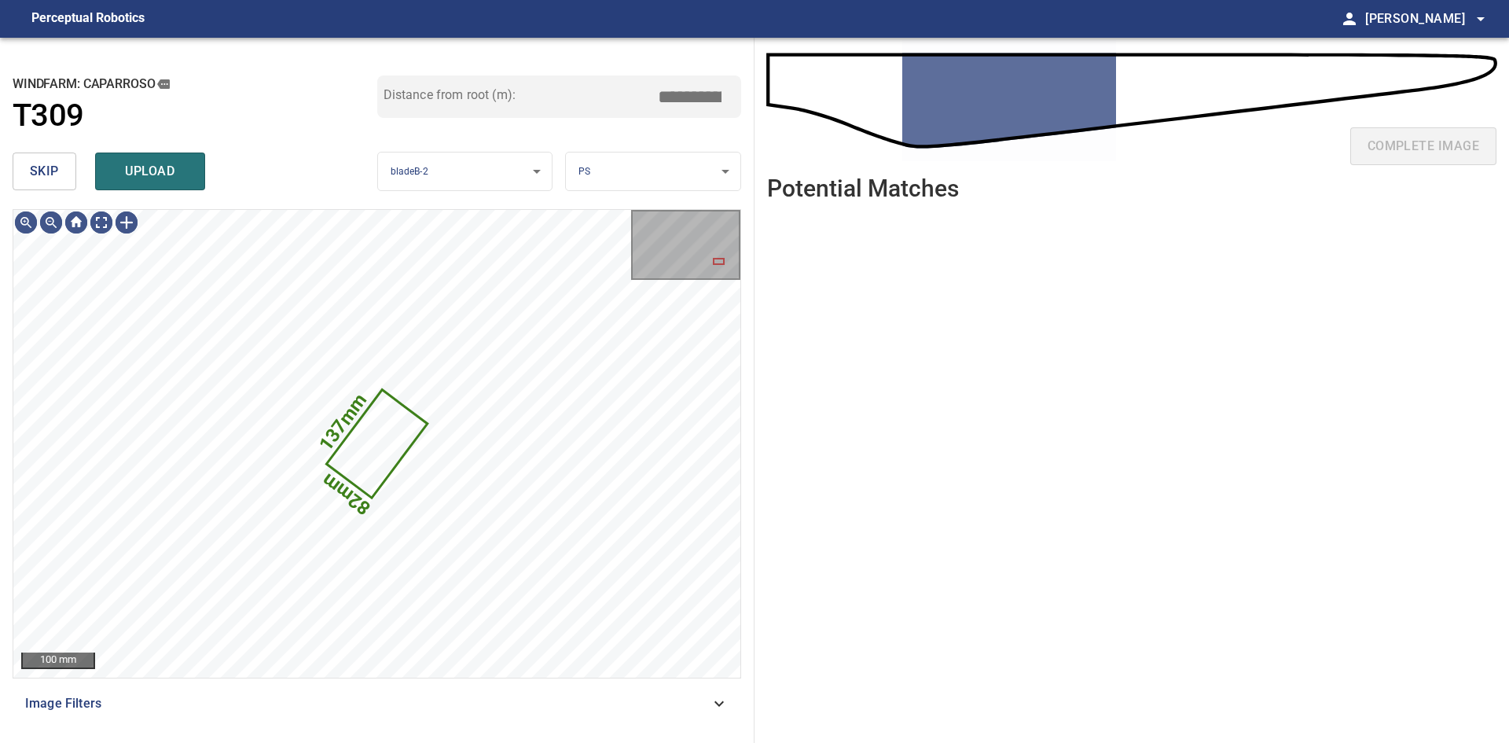
click at [42, 174] on span "skip" at bounding box center [44, 171] width 29 height 22
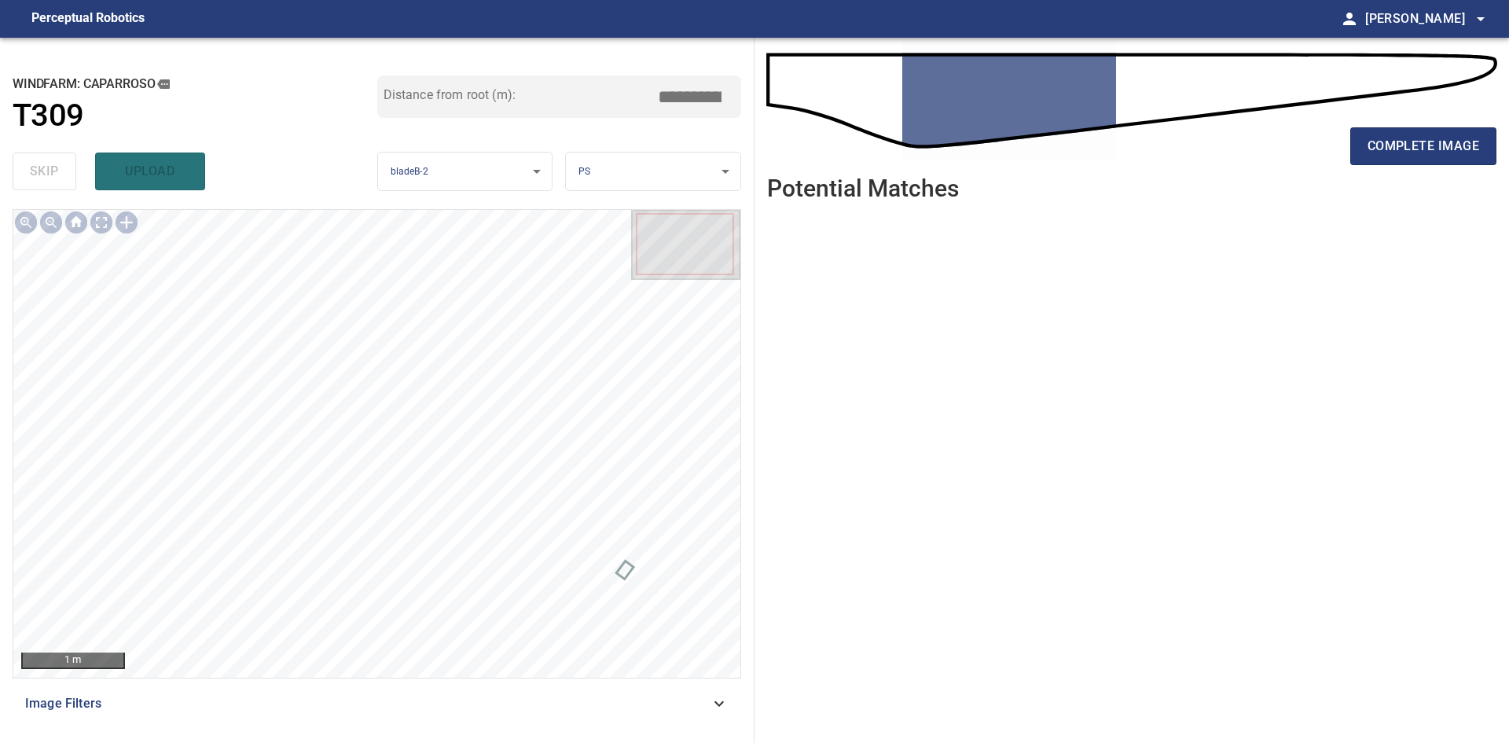
click at [1406, 169] on div "complete image" at bounding box center [1131, 152] width 729 height 63
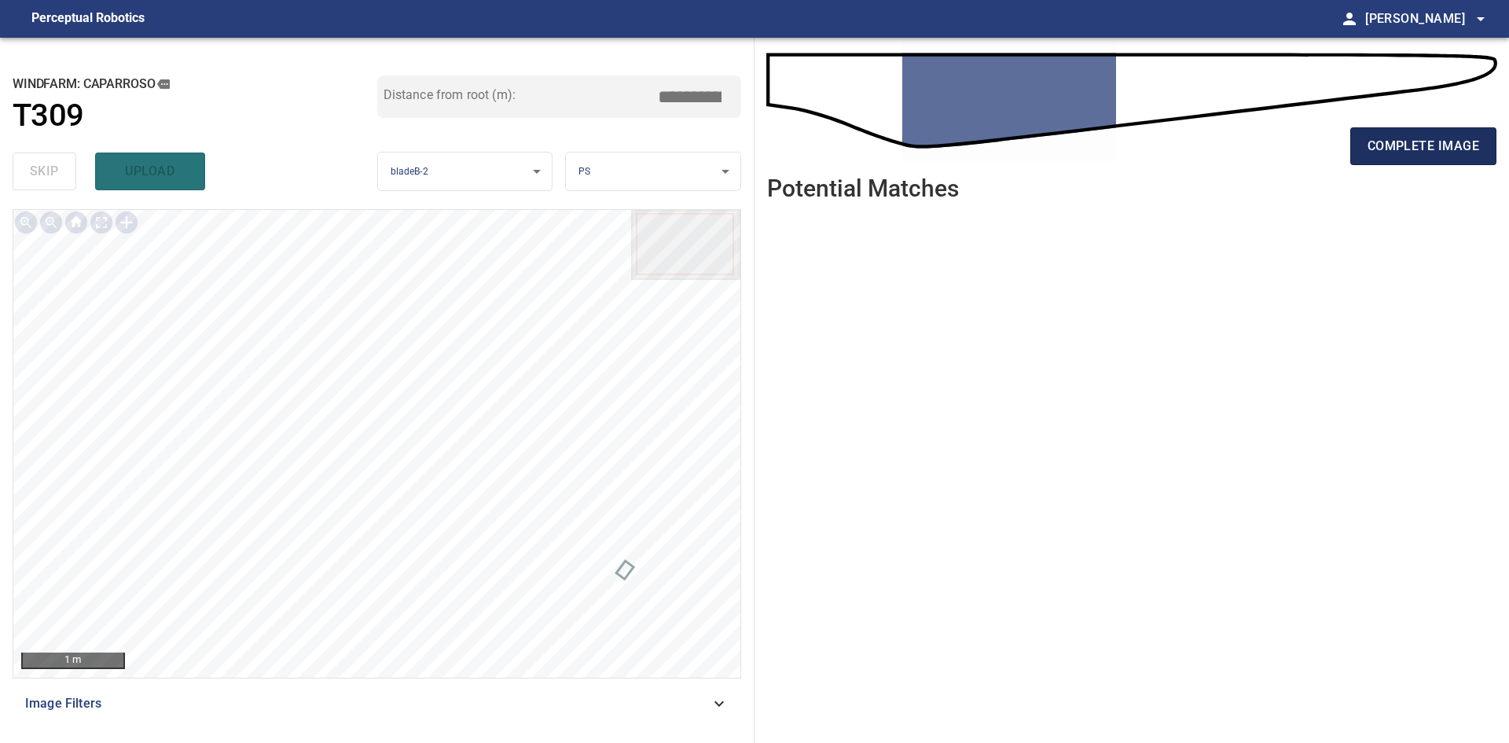
click at [1405, 155] on span "complete image" at bounding box center [1423, 146] width 112 height 22
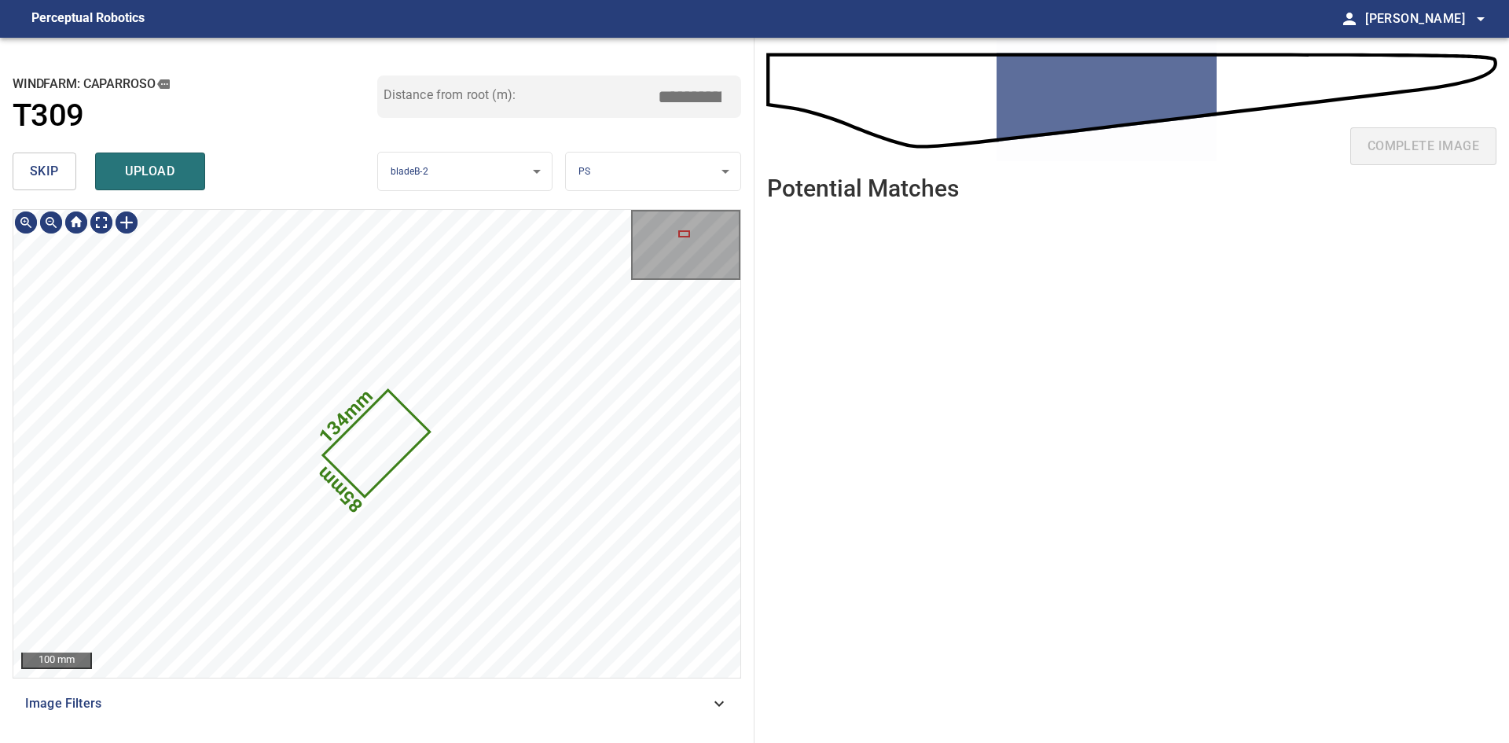
click at [61, 179] on button "skip" at bounding box center [45, 171] width 64 height 38
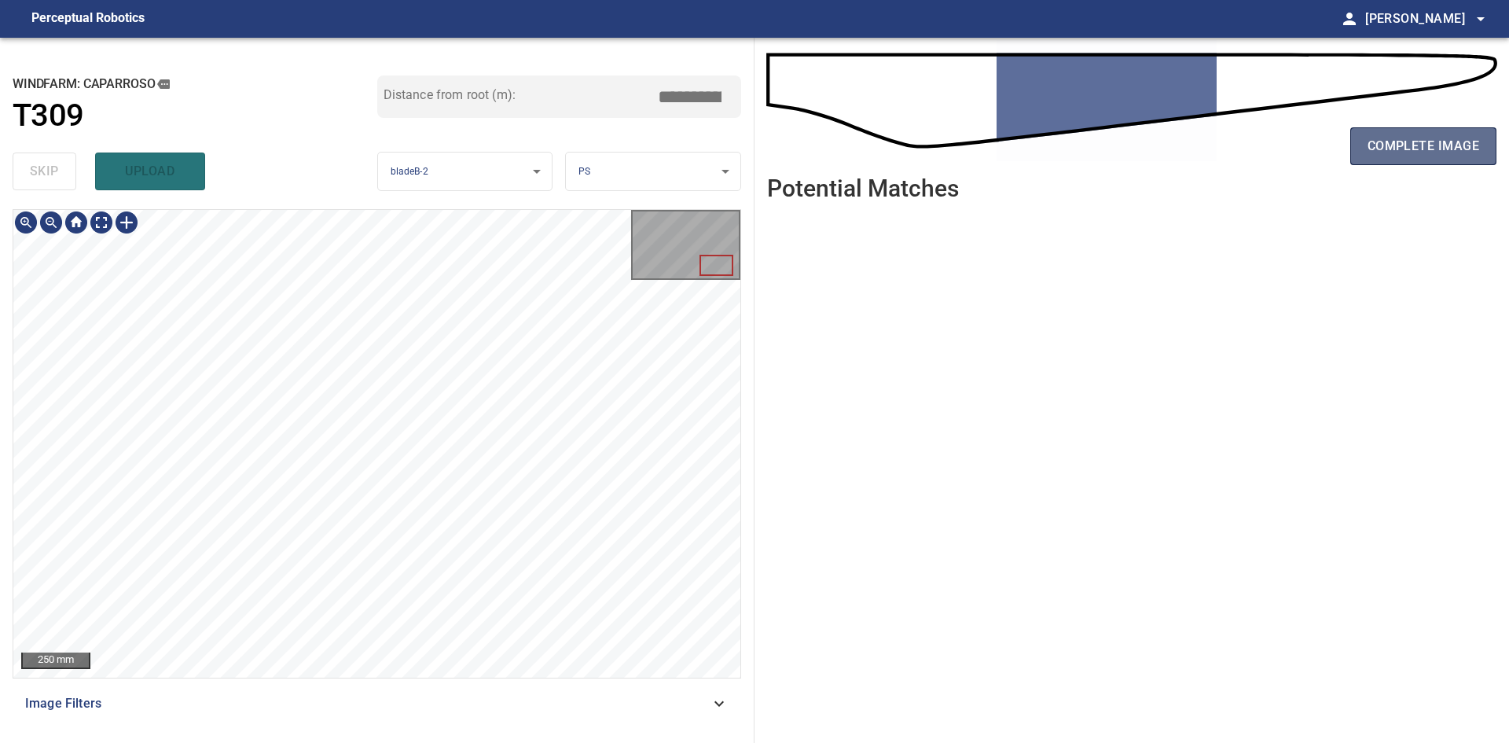
click at [1385, 131] on button "complete image" at bounding box center [1423, 146] width 146 height 38
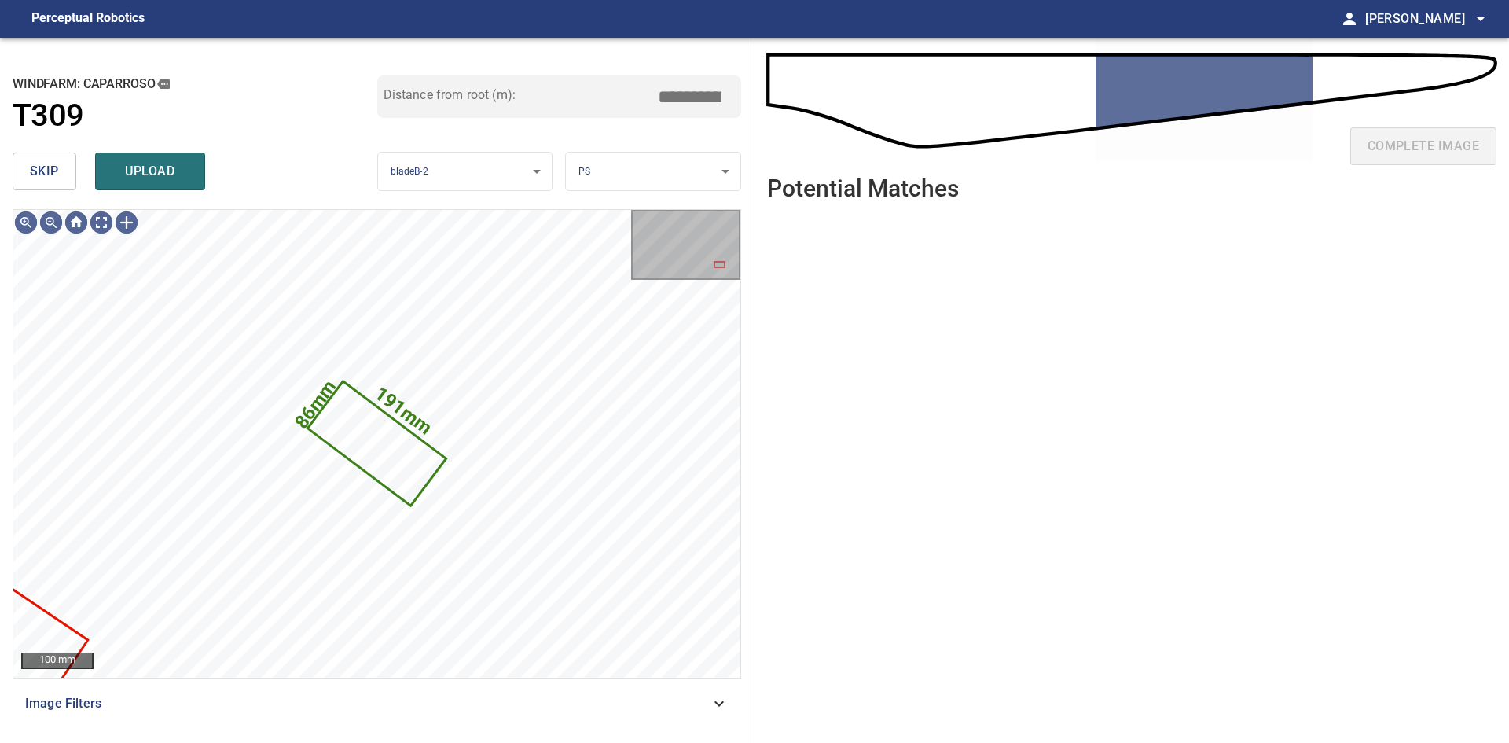
click at [19, 176] on button "skip" at bounding box center [45, 171] width 64 height 38
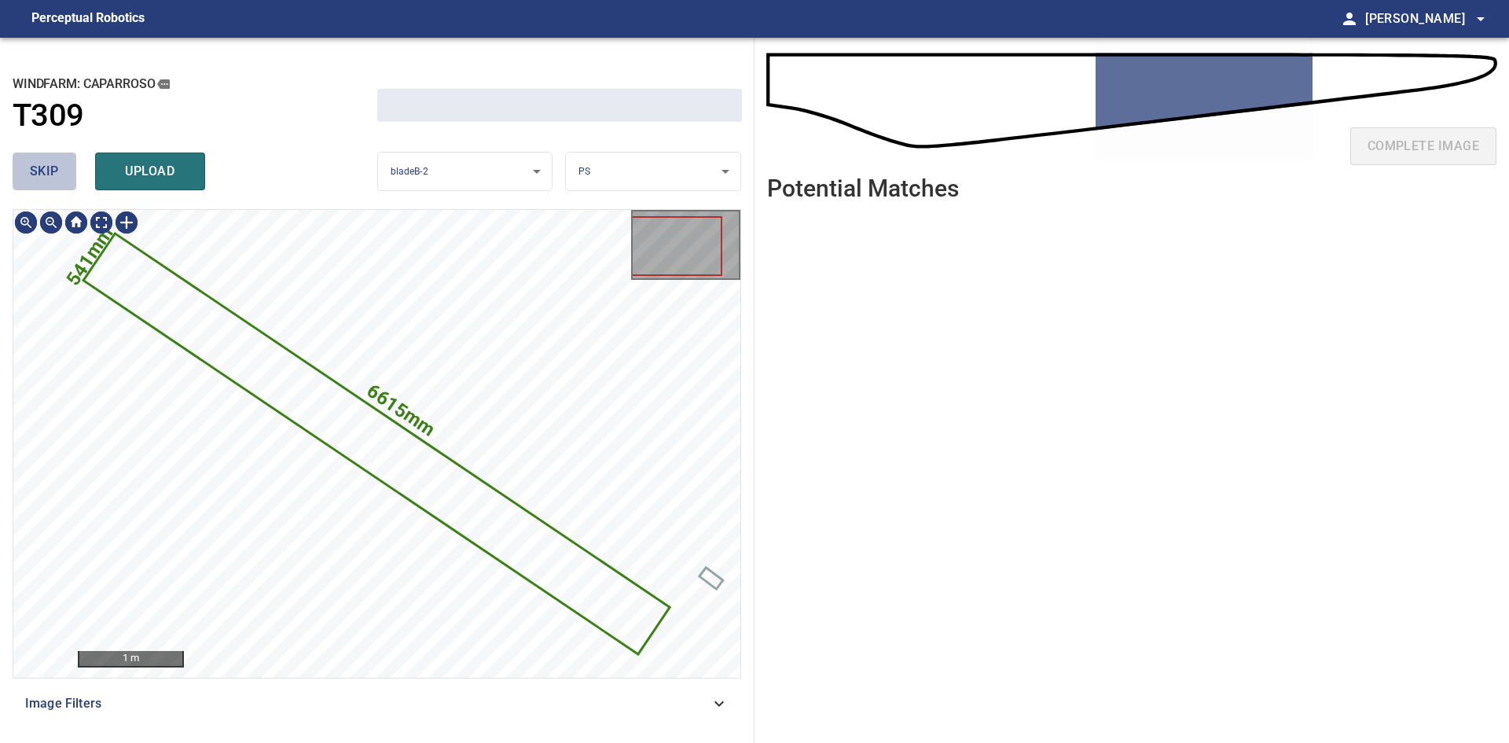
click at [19, 176] on button "skip" at bounding box center [45, 171] width 64 height 38
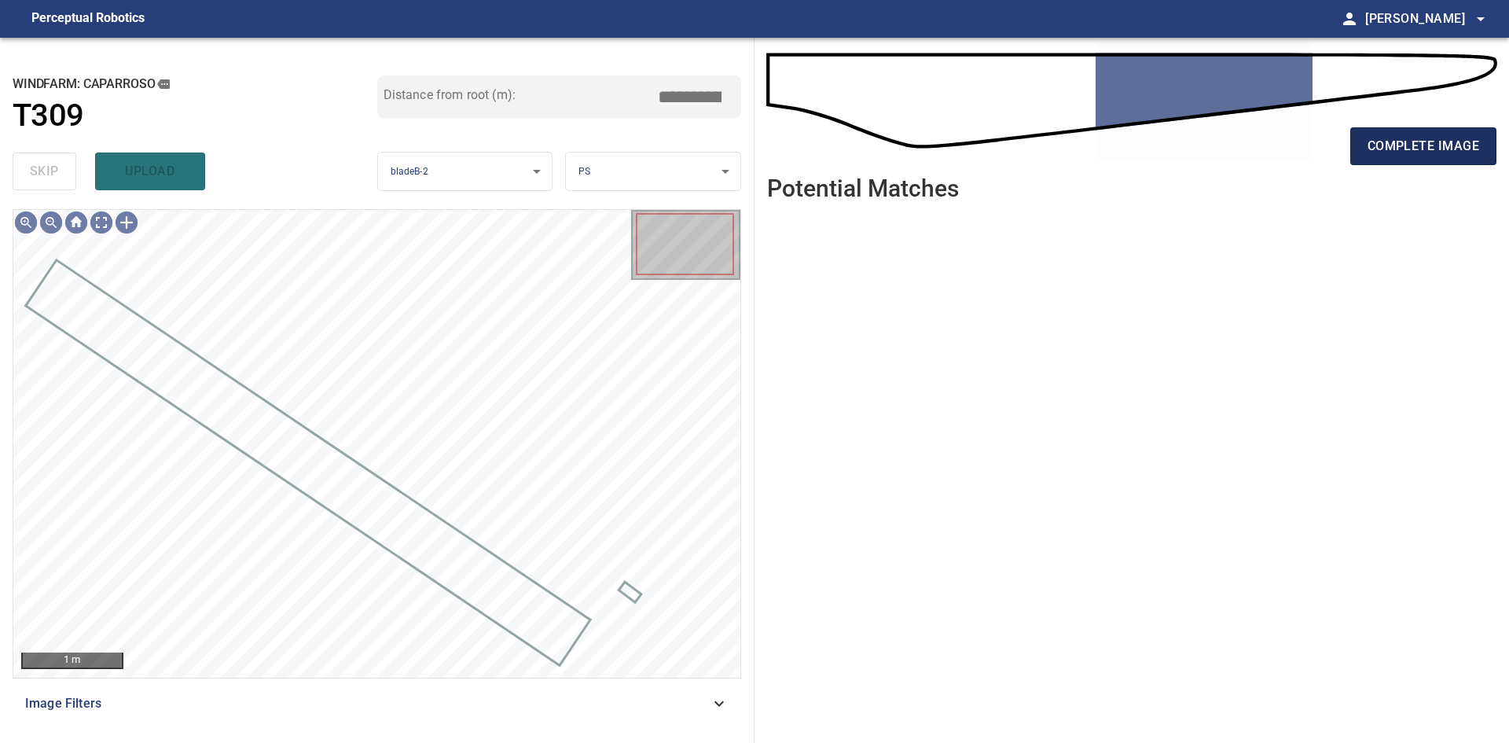
click at [1448, 152] on span "complete image" at bounding box center [1423, 146] width 112 height 22
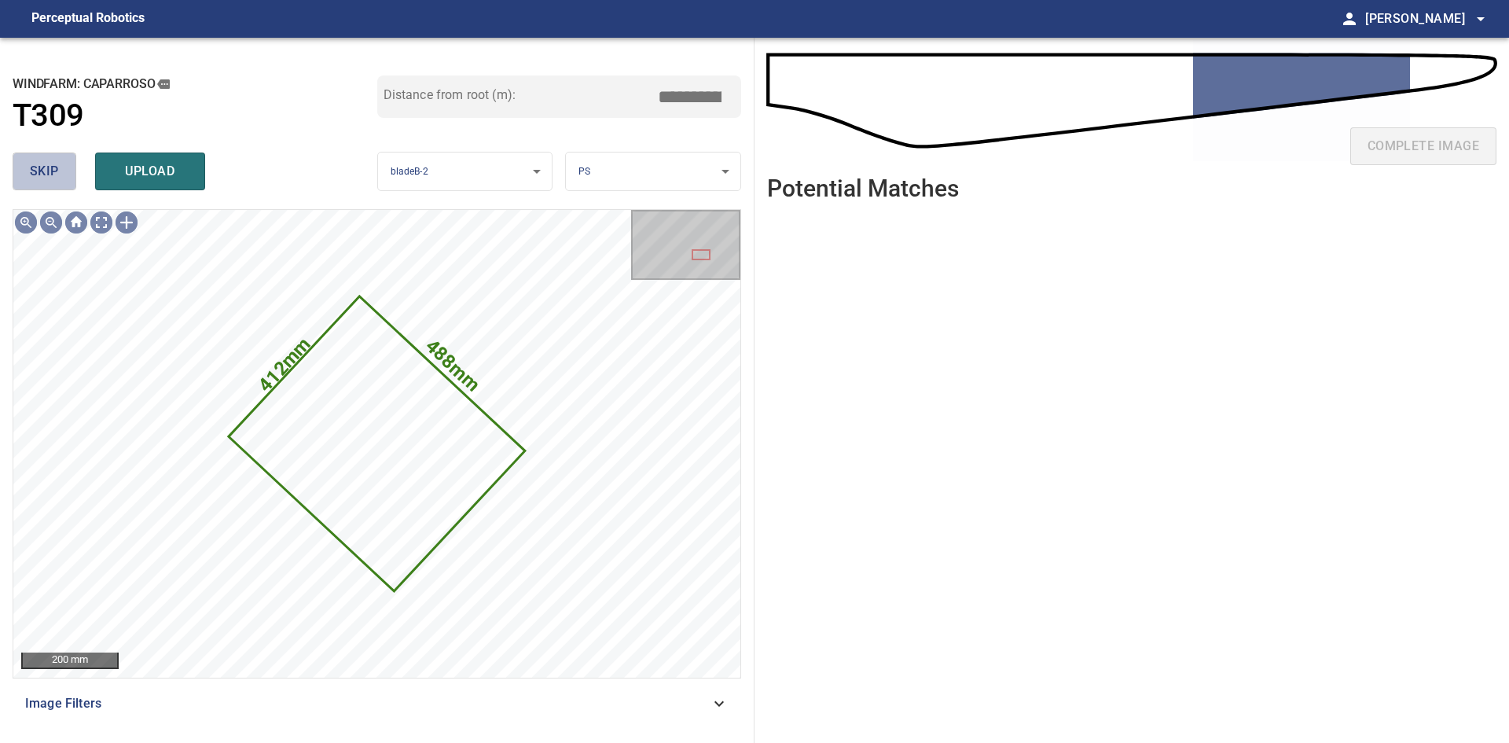
click at [40, 167] on span "skip" at bounding box center [44, 171] width 29 height 22
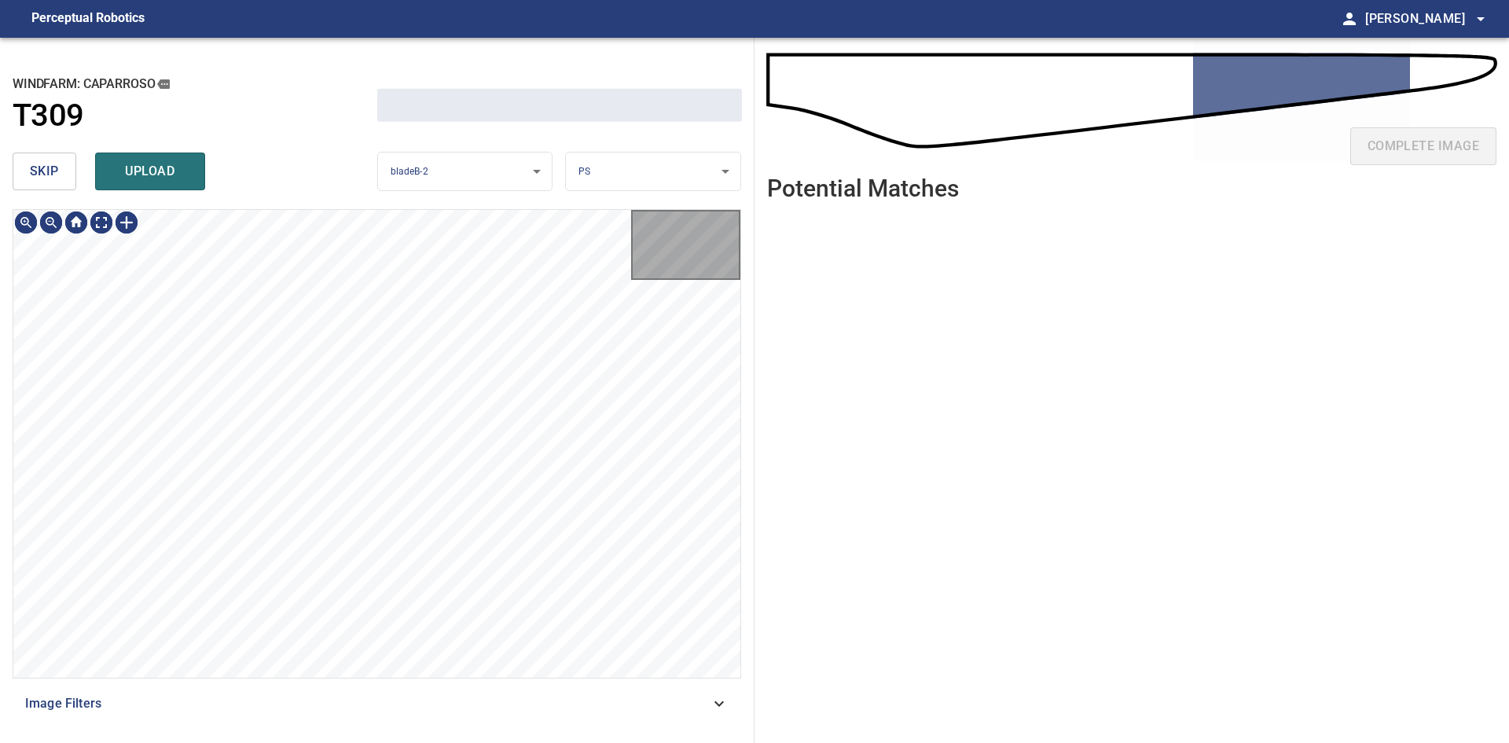
click at [40, 167] on span "skip" at bounding box center [44, 171] width 29 height 22
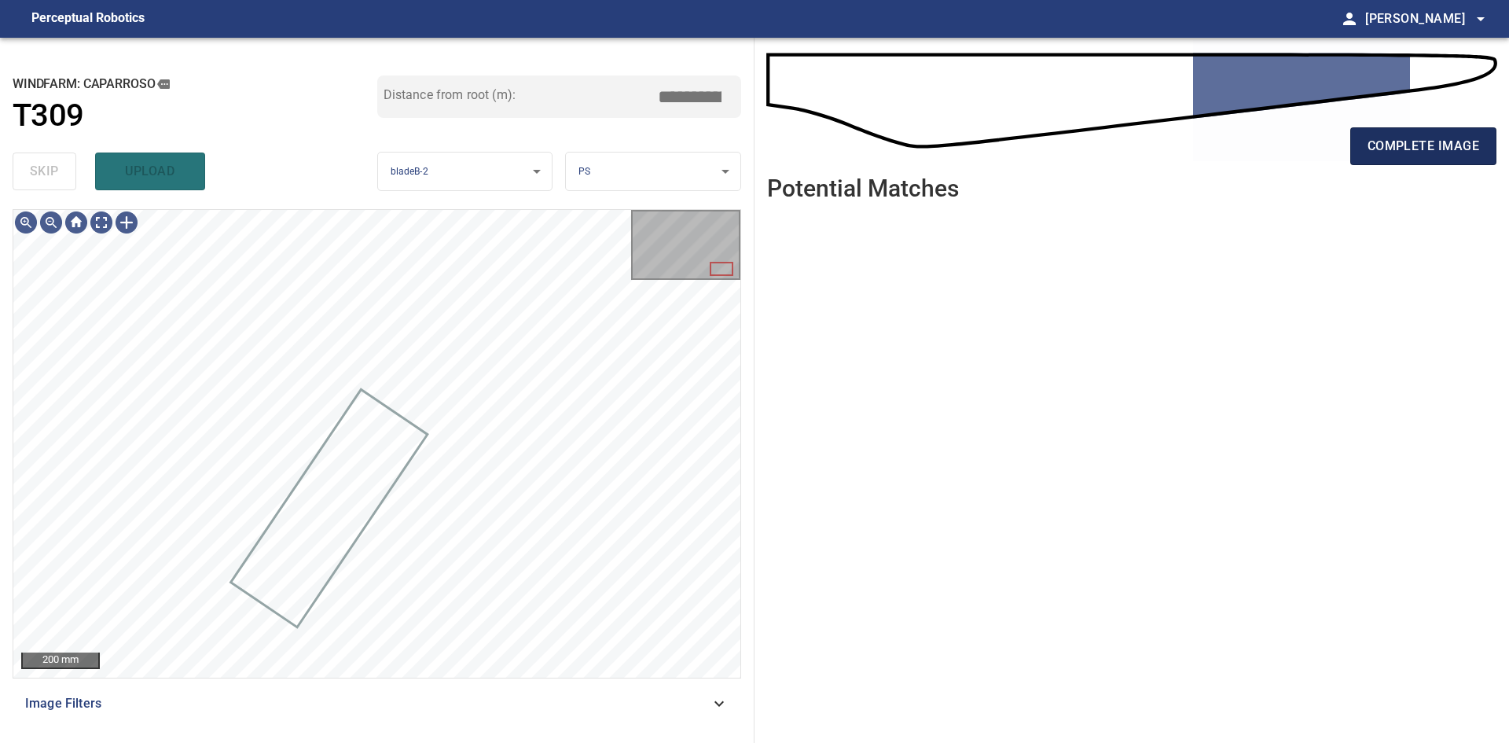
click at [1436, 154] on span "complete image" at bounding box center [1423, 146] width 112 height 22
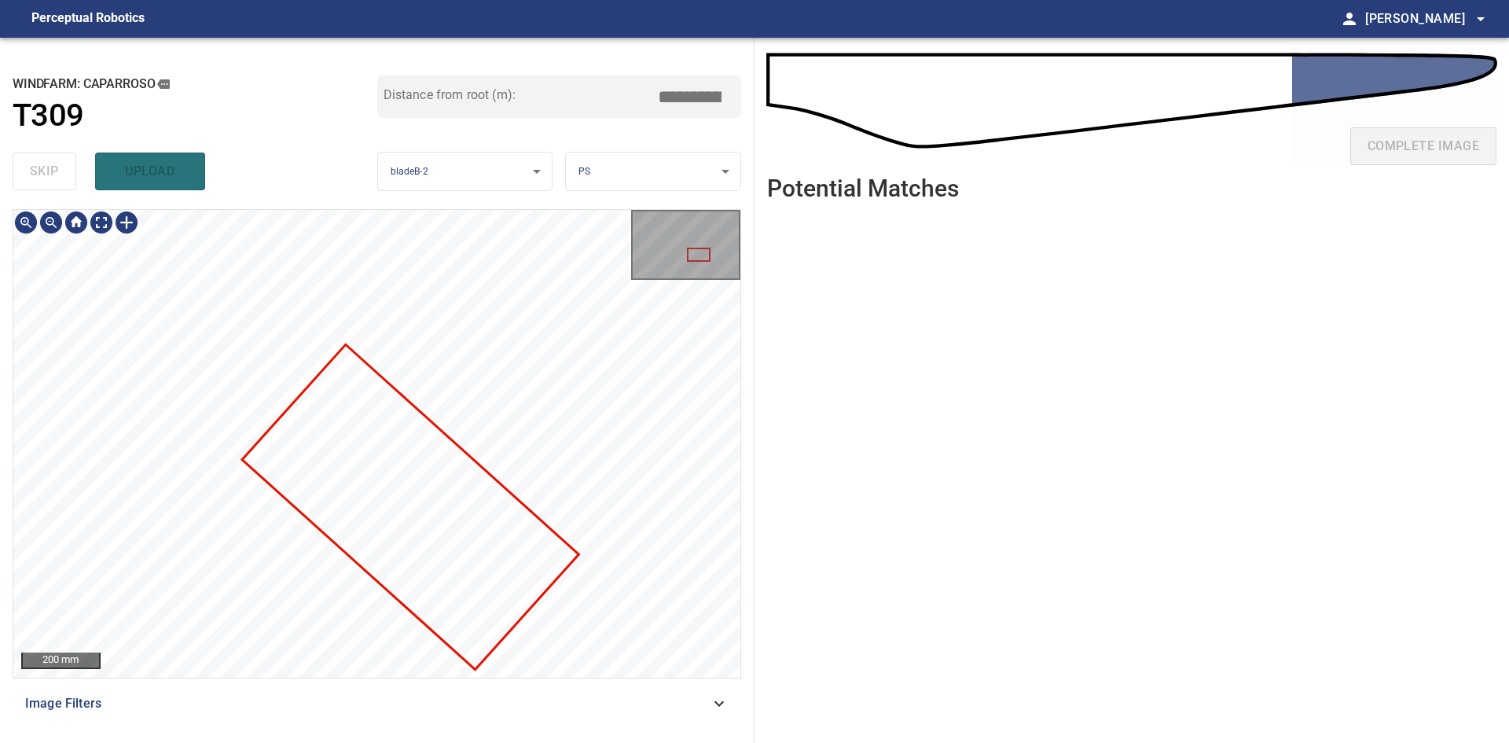
click at [81, 299] on div at bounding box center [376, 443] width 727 height 467
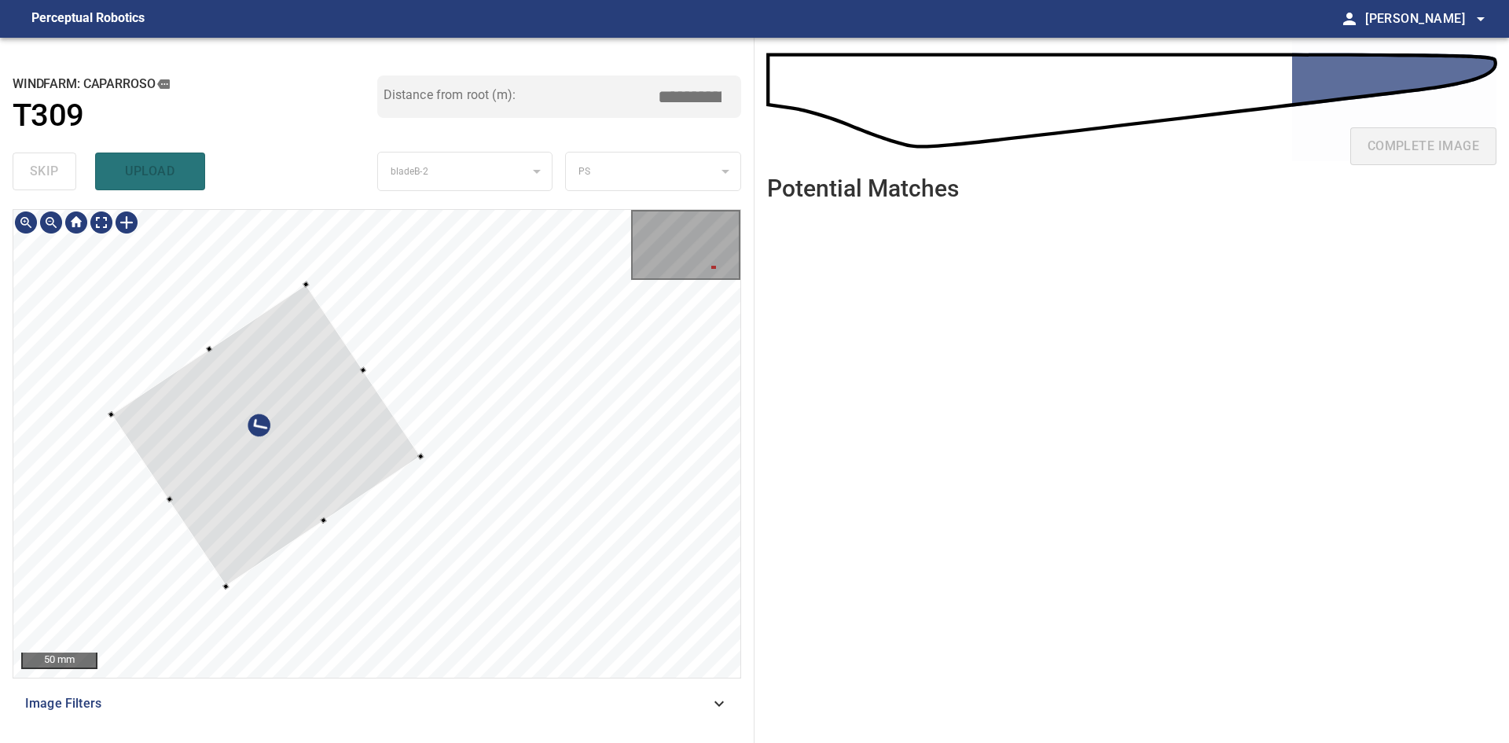
click at [338, 459] on div at bounding box center [267, 435] width 310 height 302
click at [335, 461] on div at bounding box center [263, 438] width 310 height 302
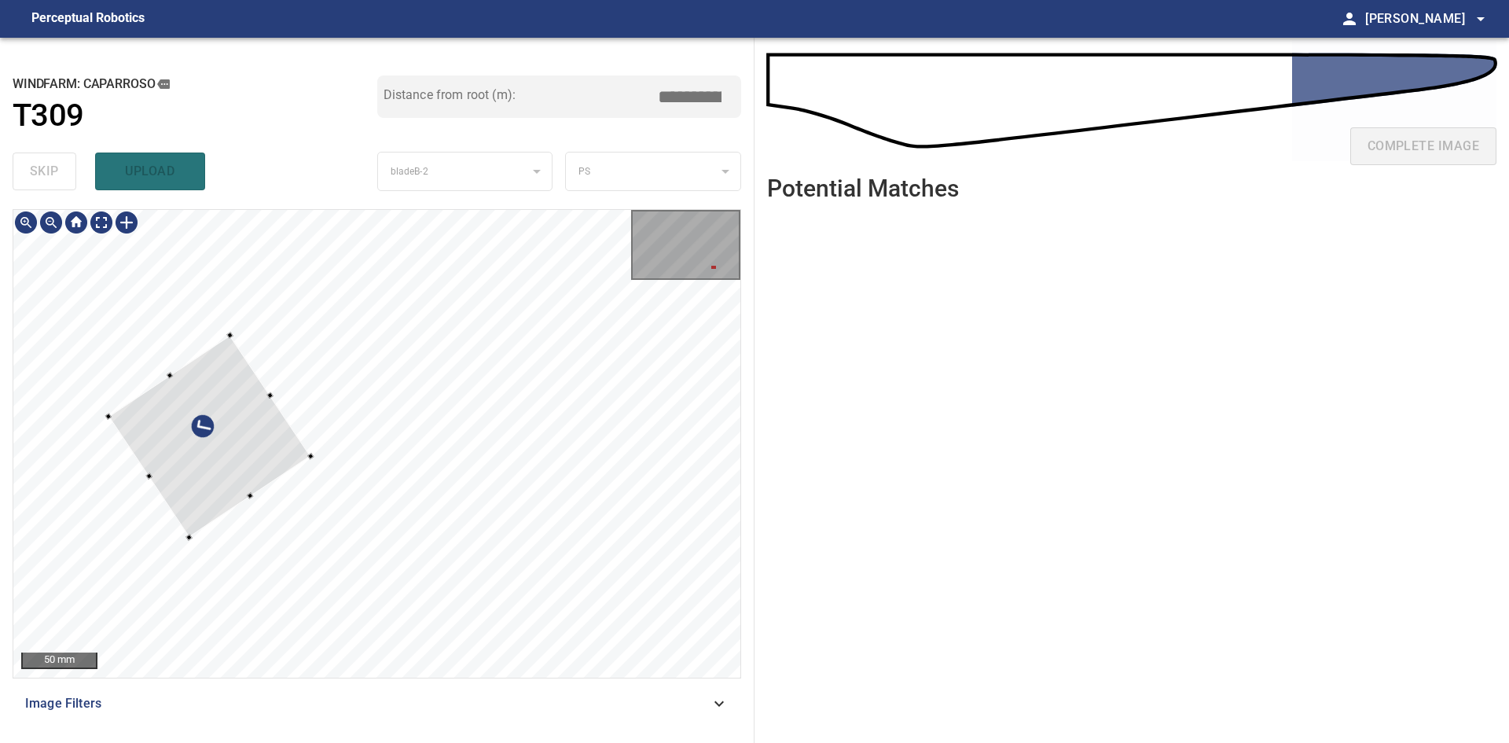
click at [305, 455] on div at bounding box center [209, 436] width 203 height 202
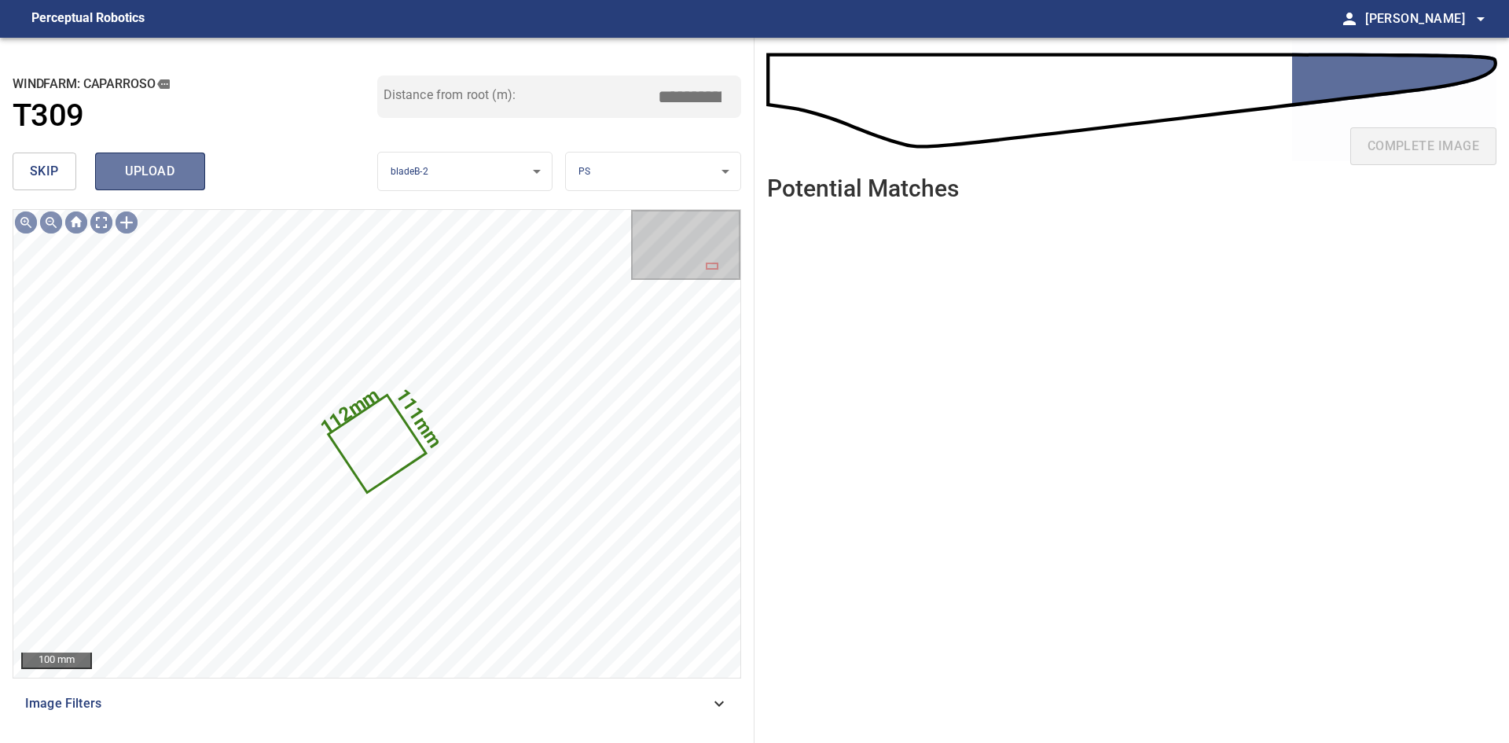
click at [146, 183] on button "upload" at bounding box center [150, 171] width 110 height 38
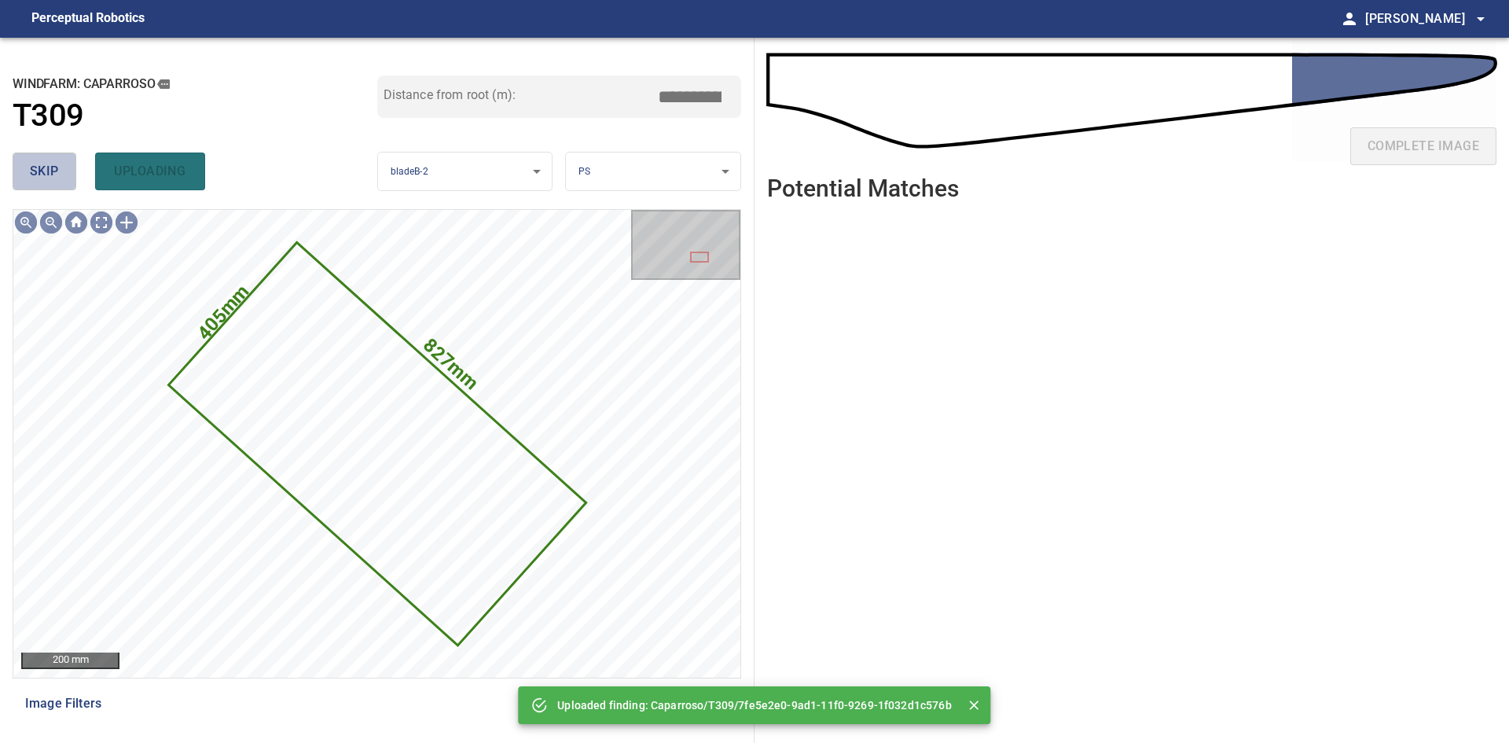
click at [22, 164] on button "skip" at bounding box center [45, 171] width 64 height 38
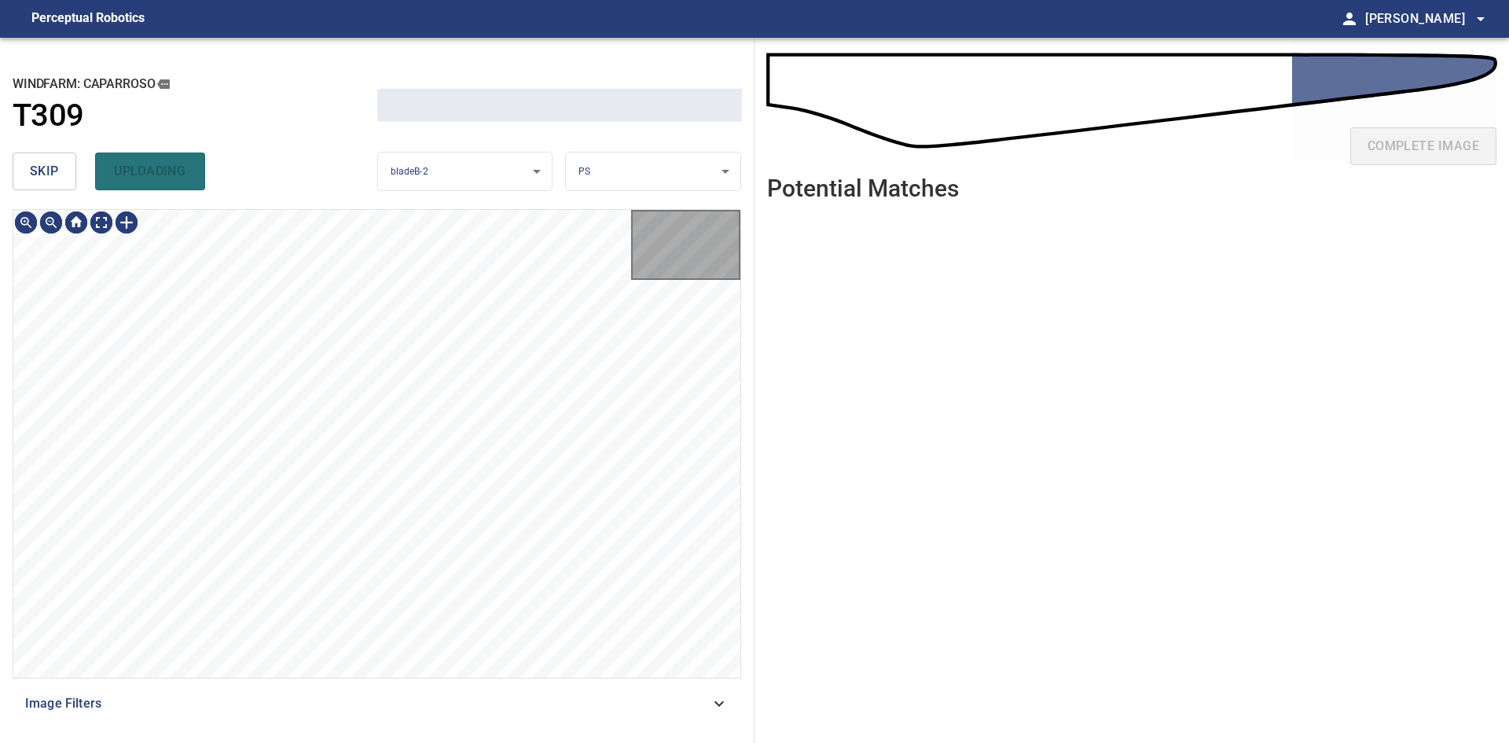
click at [22, 164] on button "skip" at bounding box center [45, 171] width 64 height 38
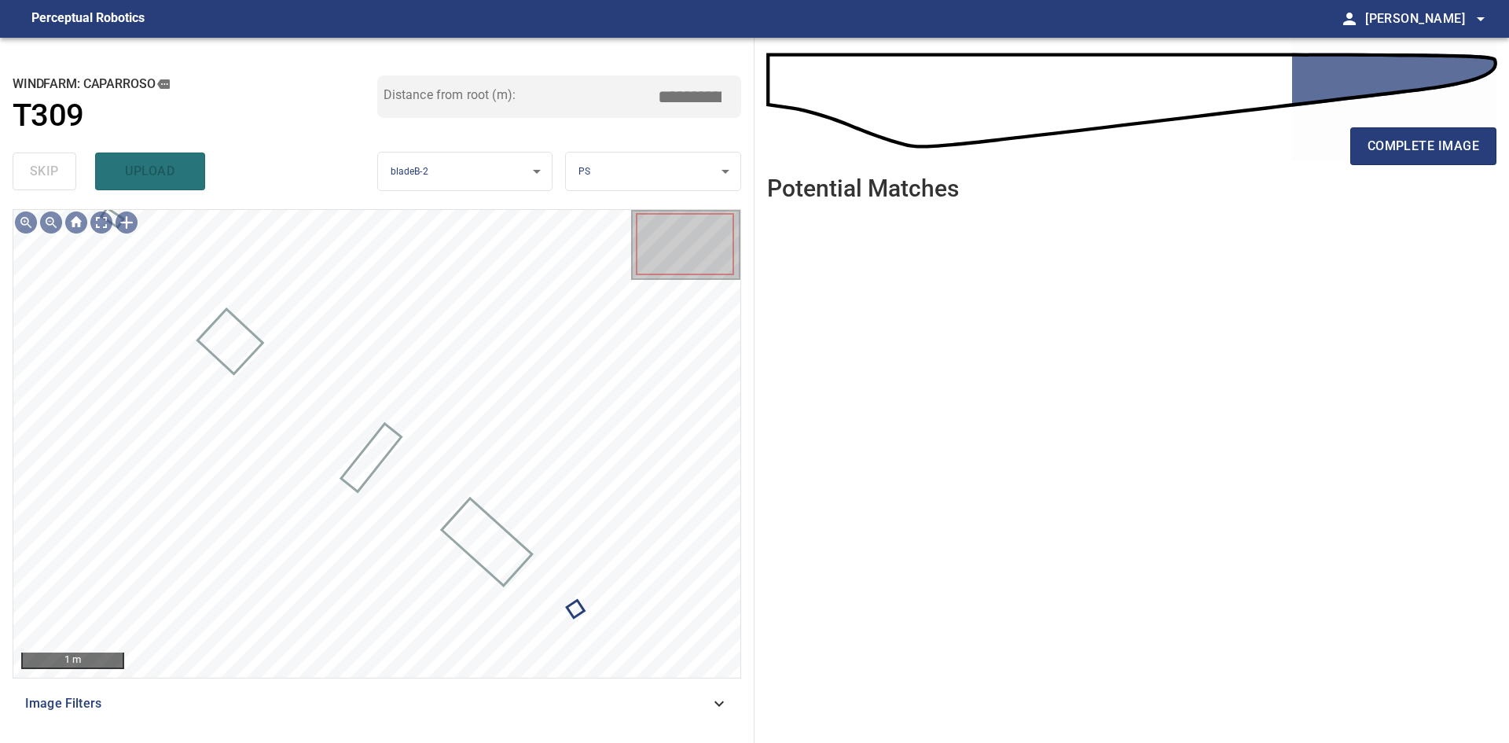
click at [1414, 170] on div "complete image" at bounding box center [1131, 152] width 729 height 63
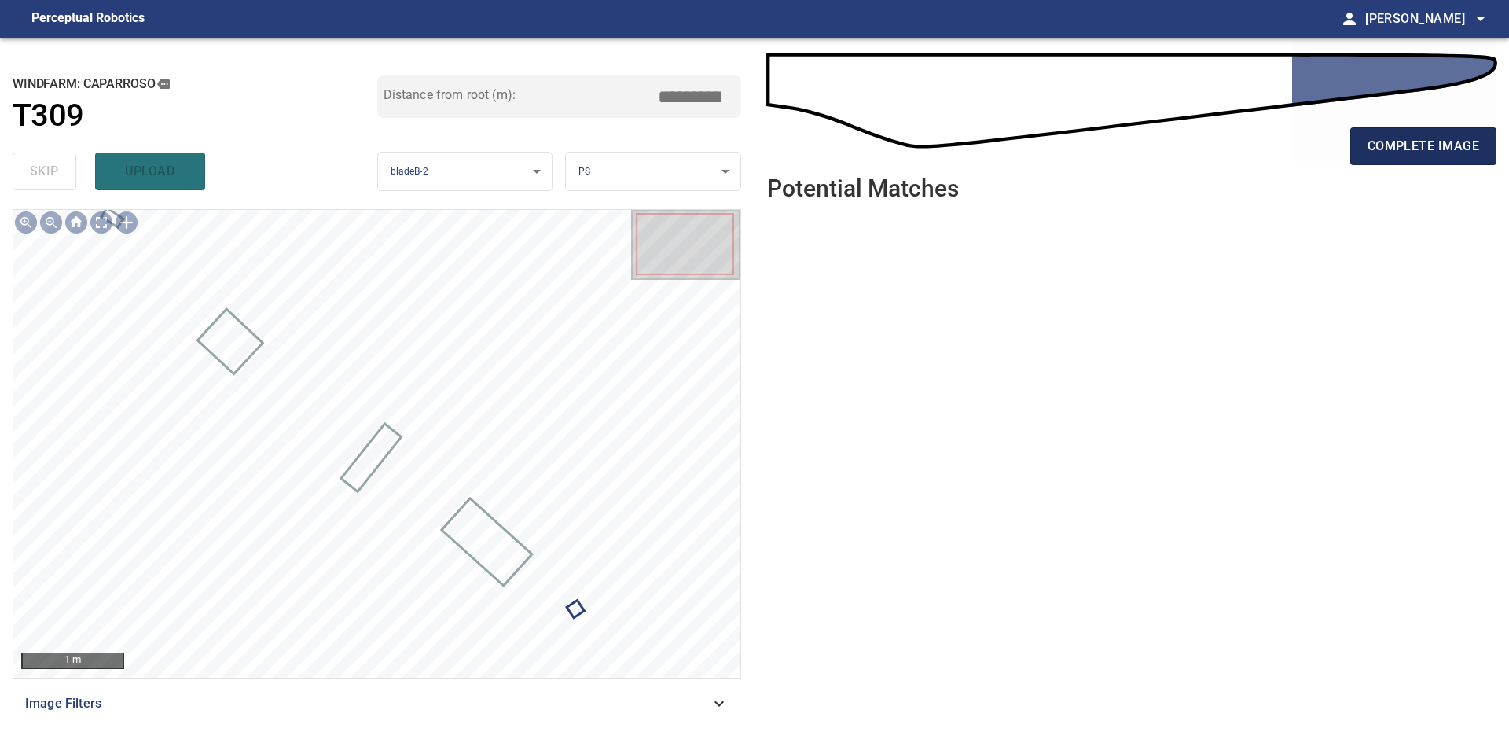
click at [1415, 152] on span "complete image" at bounding box center [1423, 146] width 112 height 22
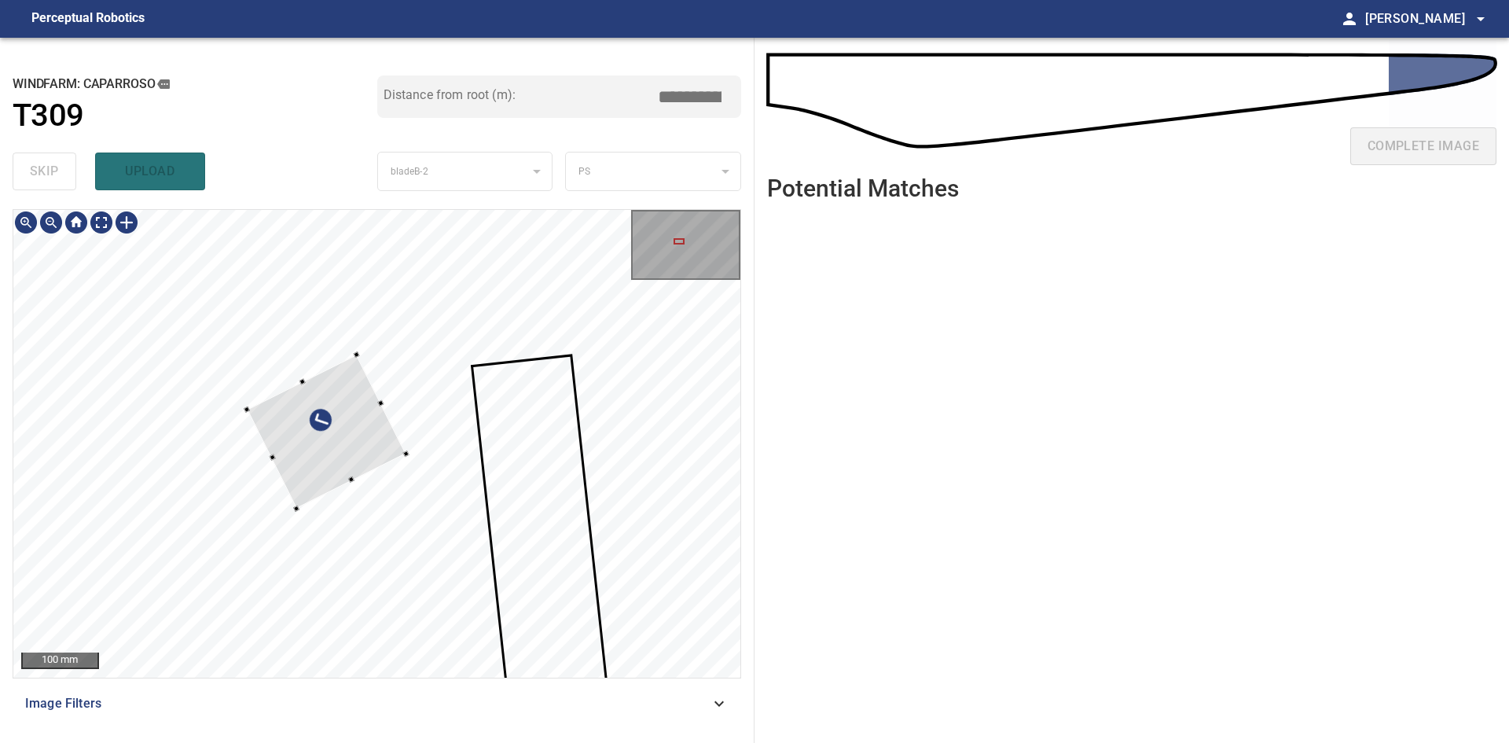
click at [369, 441] on div at bounding box center [326, 431] width 159 height 154
click at [328, 407] on div at bounding box center [313, 455] width 104 height 105
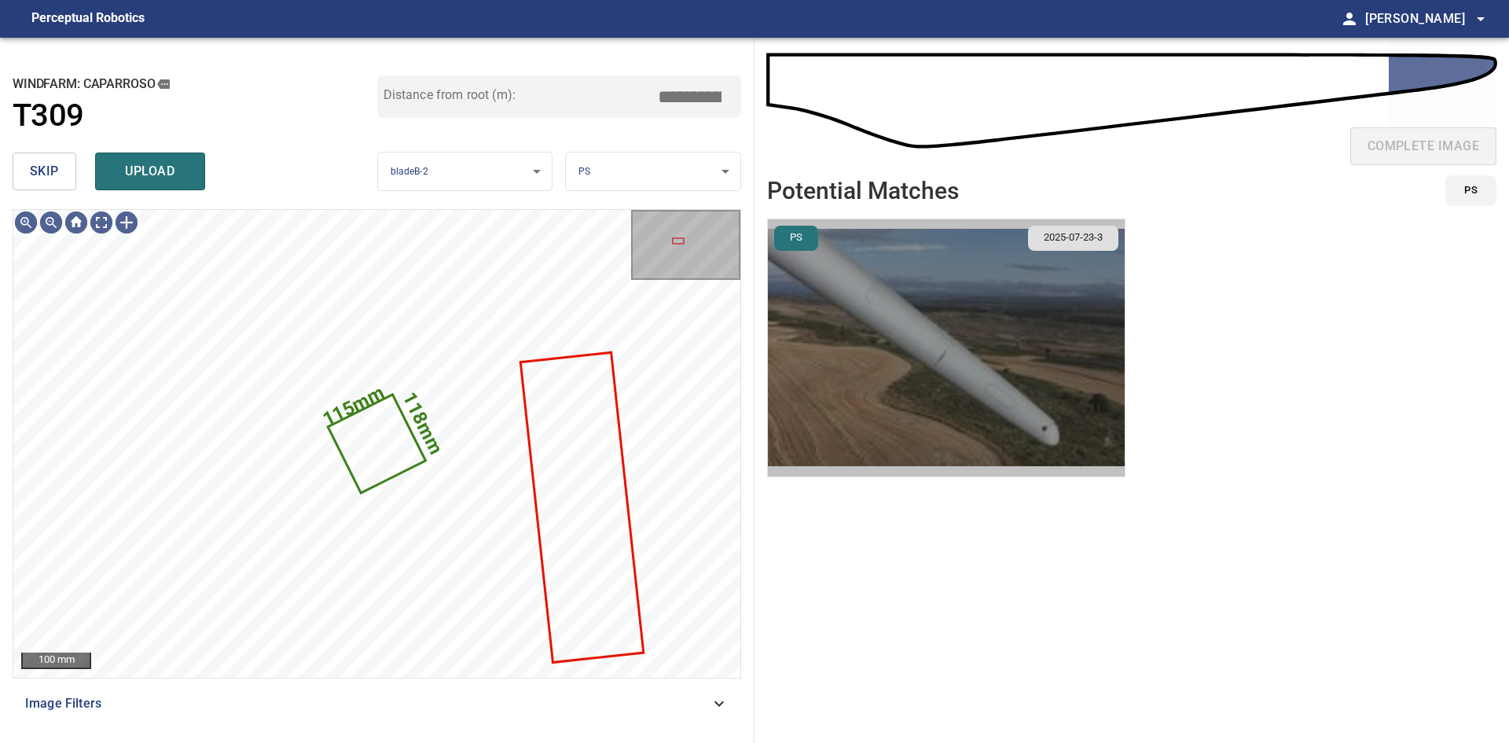
click at [929, 436] on img "button" at bounding box center [946, 347] width 357 height 257
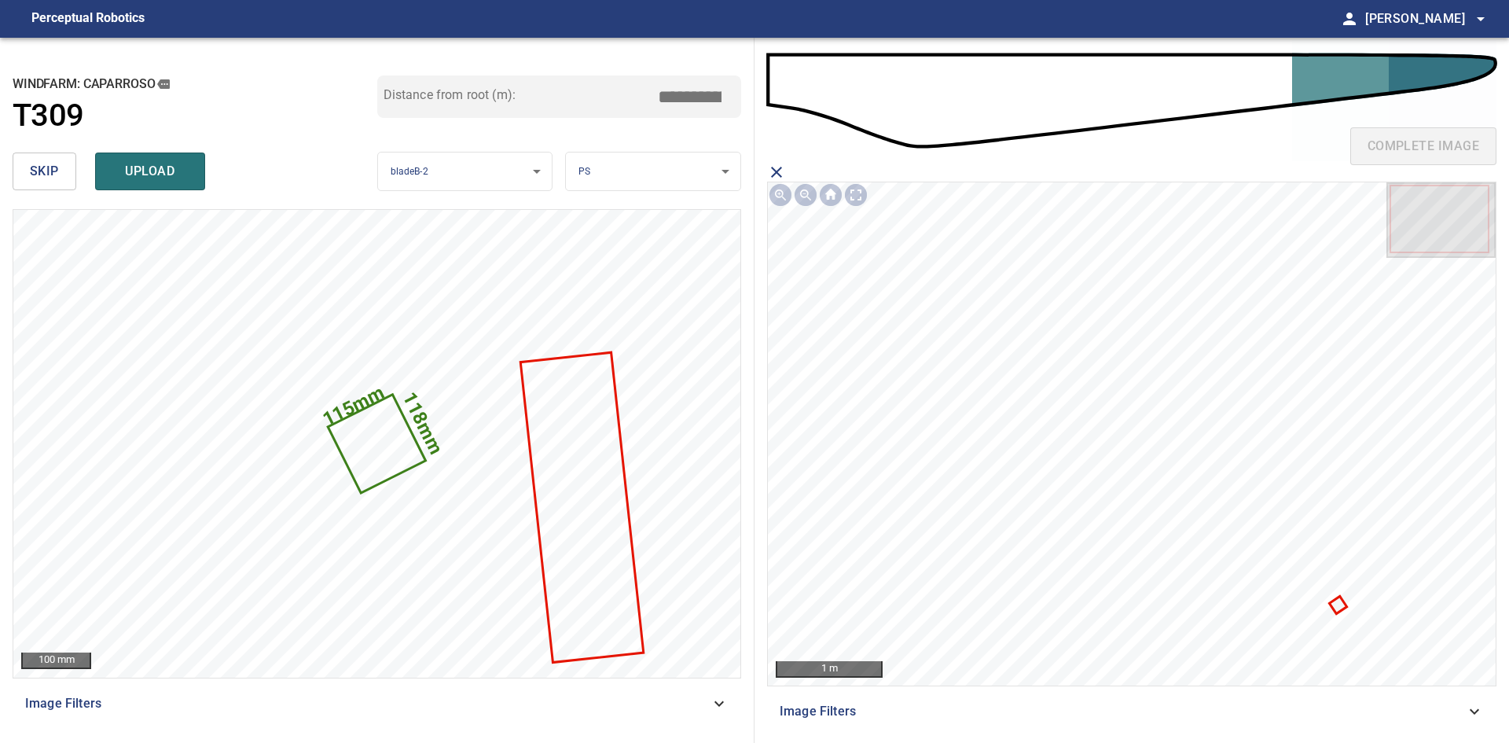
click at [1340, 606] on icon at bounding box center [1338, 605] width 14 height 14
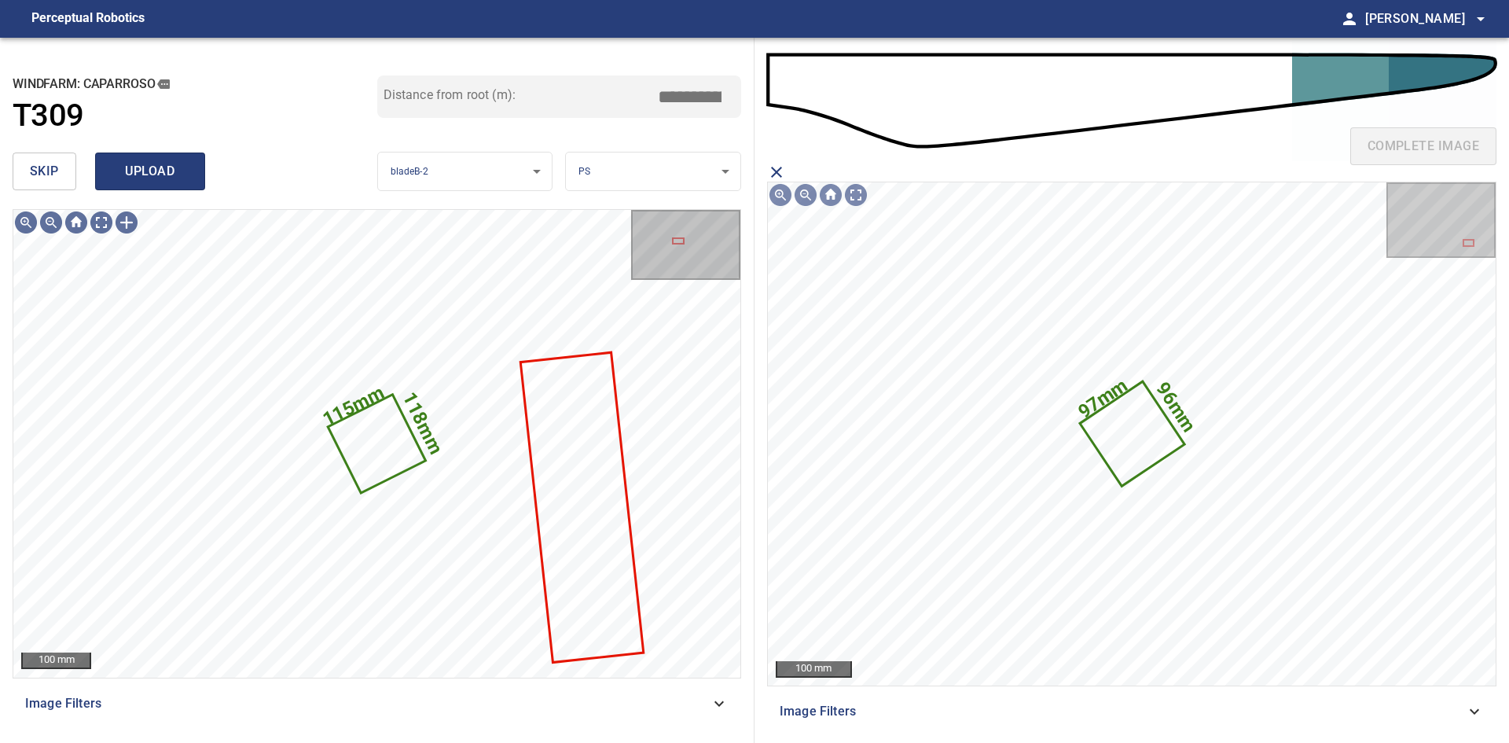
click at [169, 168] on span "upload" at bounding box center [149, 171] width 75 height 22
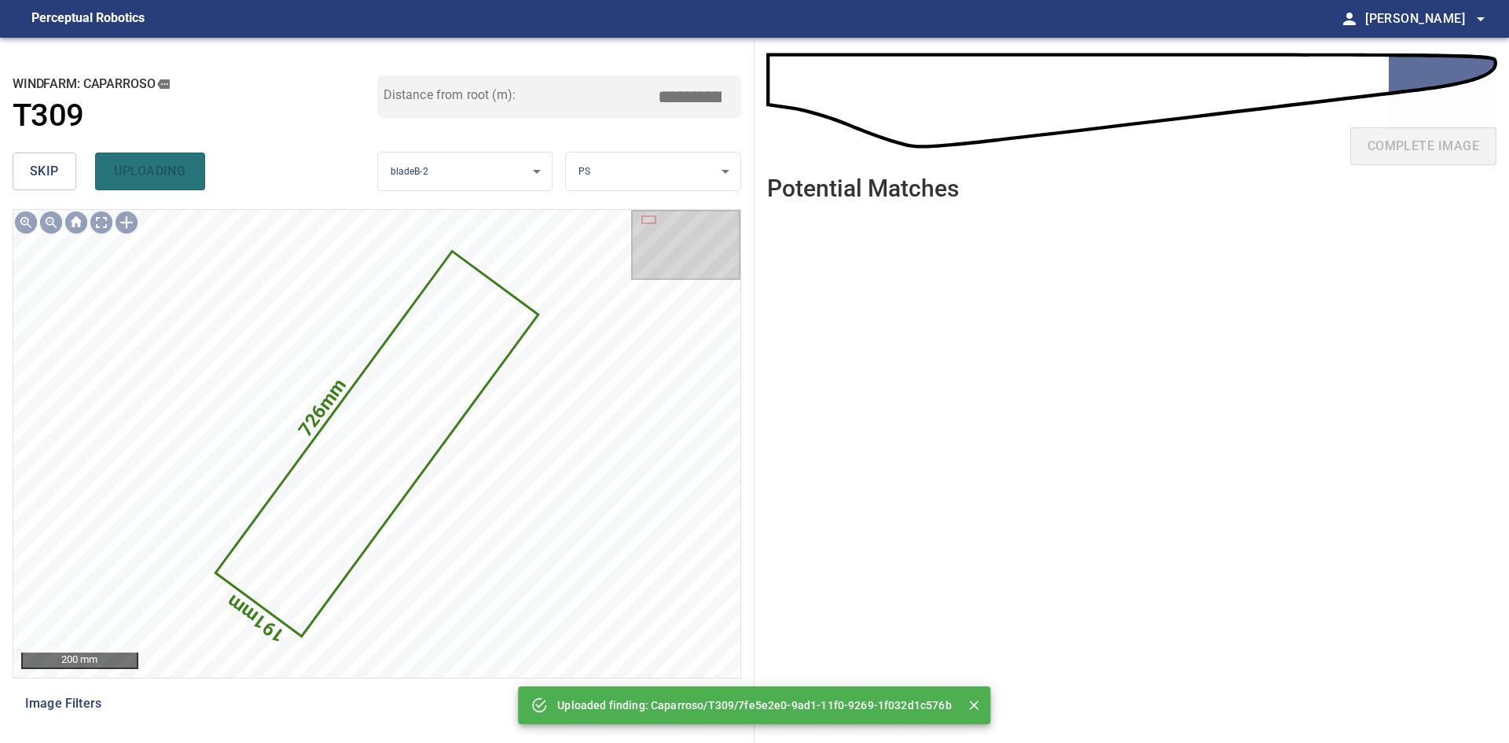
click at [57, 172] on span "skip" at bounding box center [44, 171] width 29 height 22
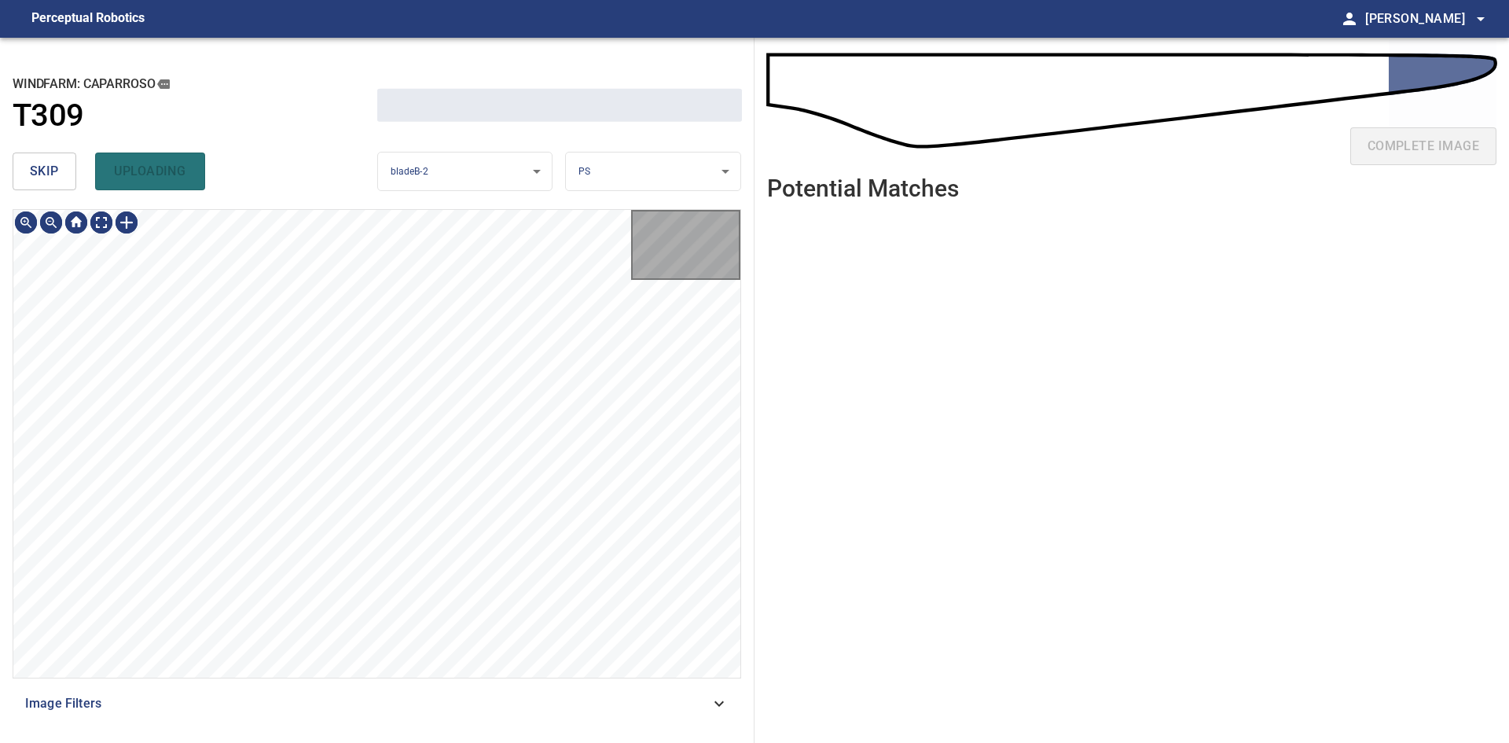
click at [57, 172] on span "skip" at bounding box center [44, 171] width 29 height 22
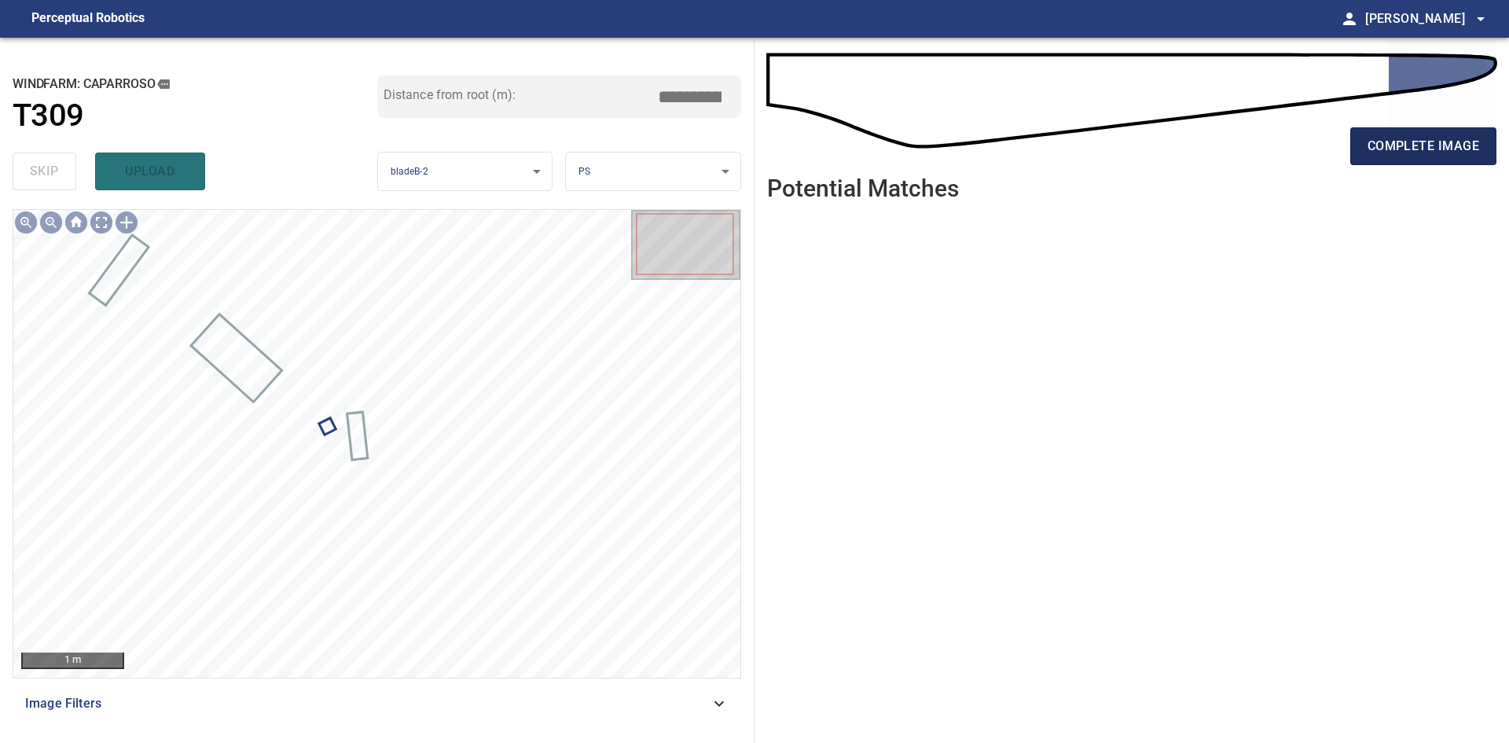
click at [1371, 163] on button "complete image" at bounding box center [1423, 146] width 146 height 38
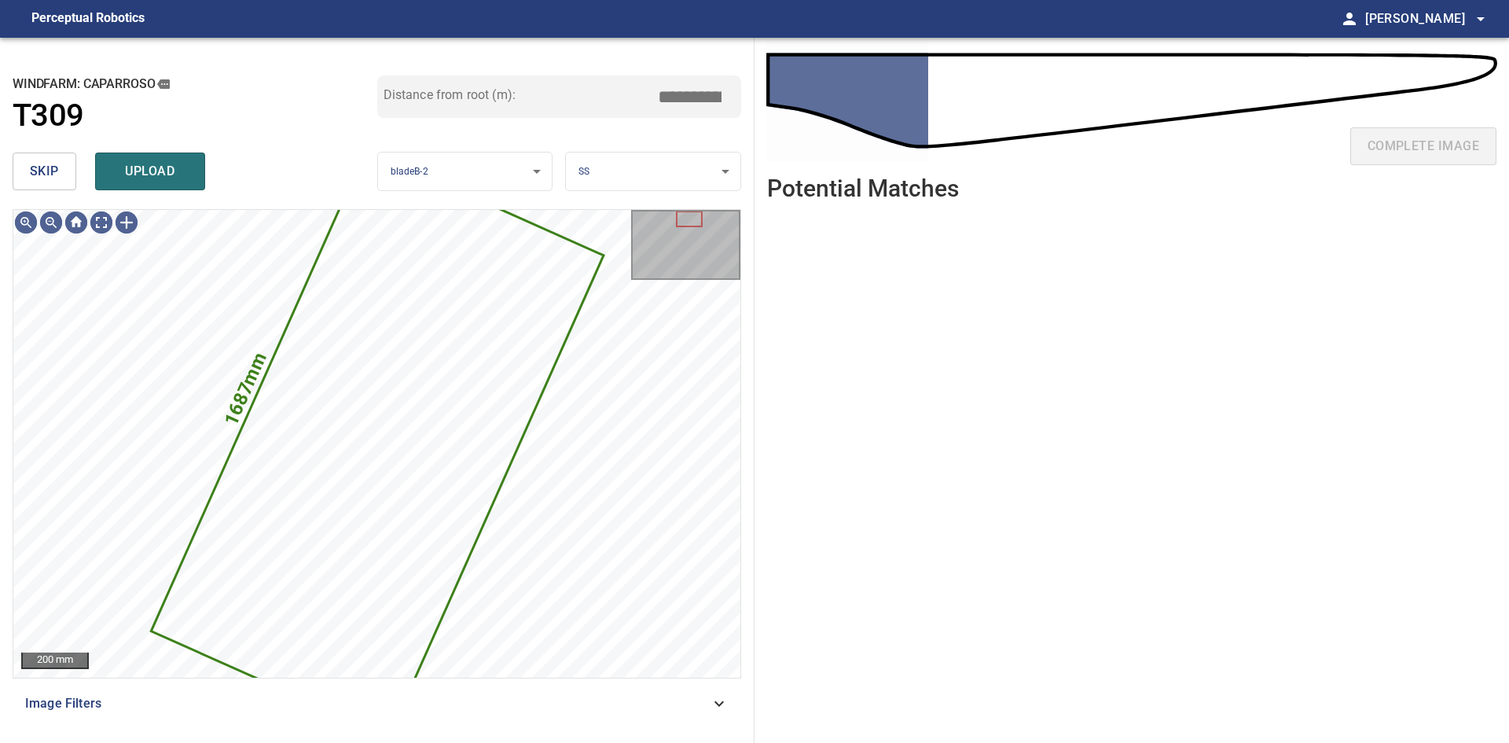
click at [32, 178] on span "skip" at bounding box center [44, 171] width 29 height 22
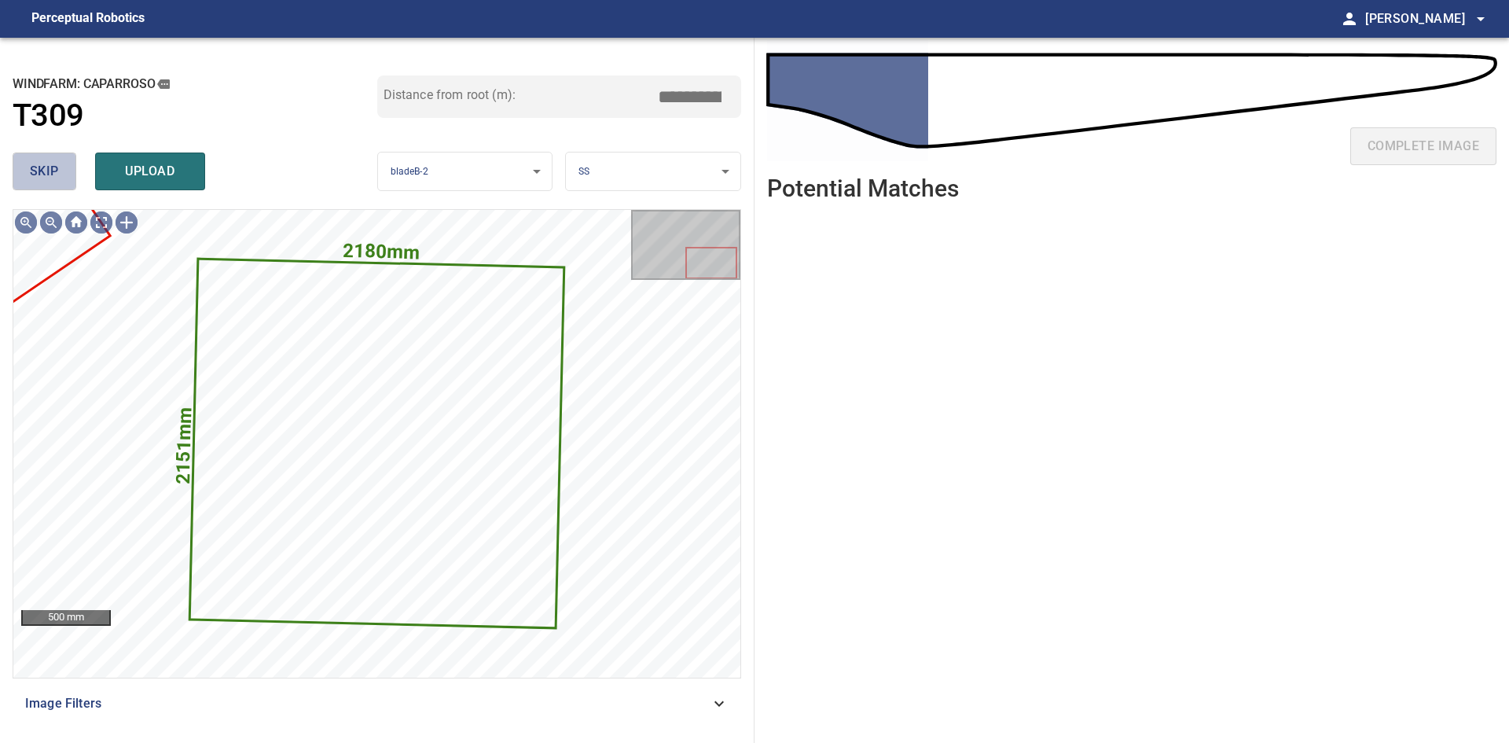
click at [32, 178] on span "skip" at bounding box center [44, 171] width 29 height 22
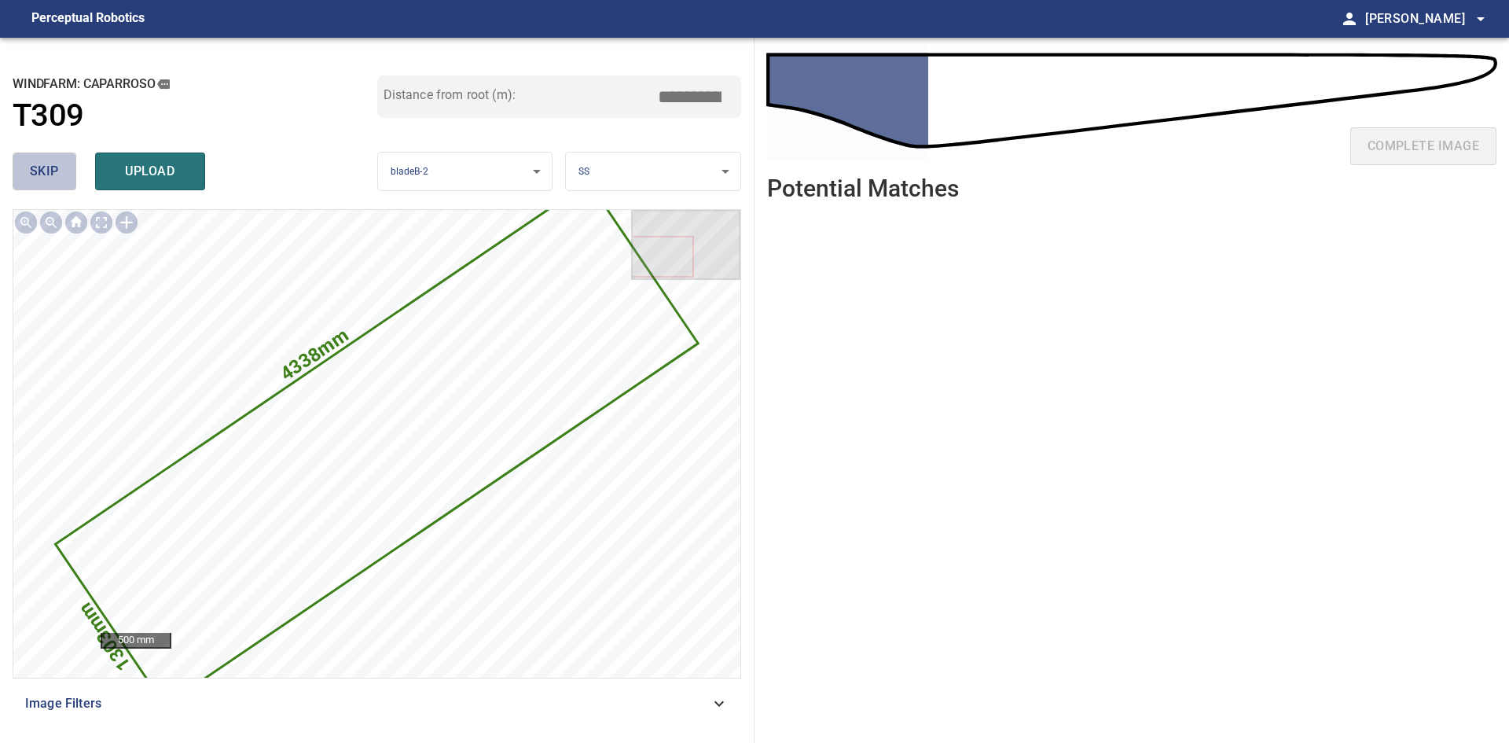
click at [32, 178] on span "skip" at bounding box center [44, 171] width 29 height 22
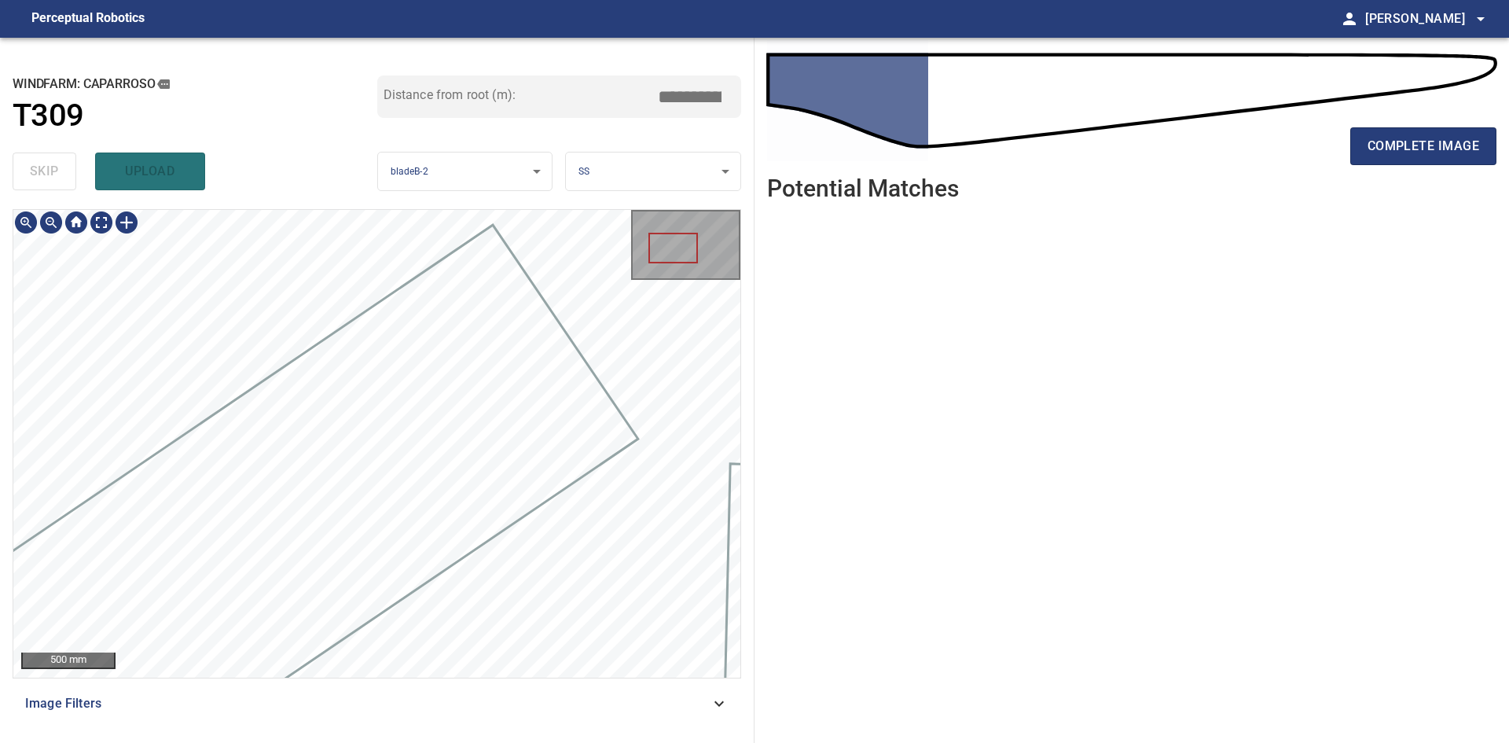
click at [663, 332] on div at bounding box center [376, 443] width 727 height 467
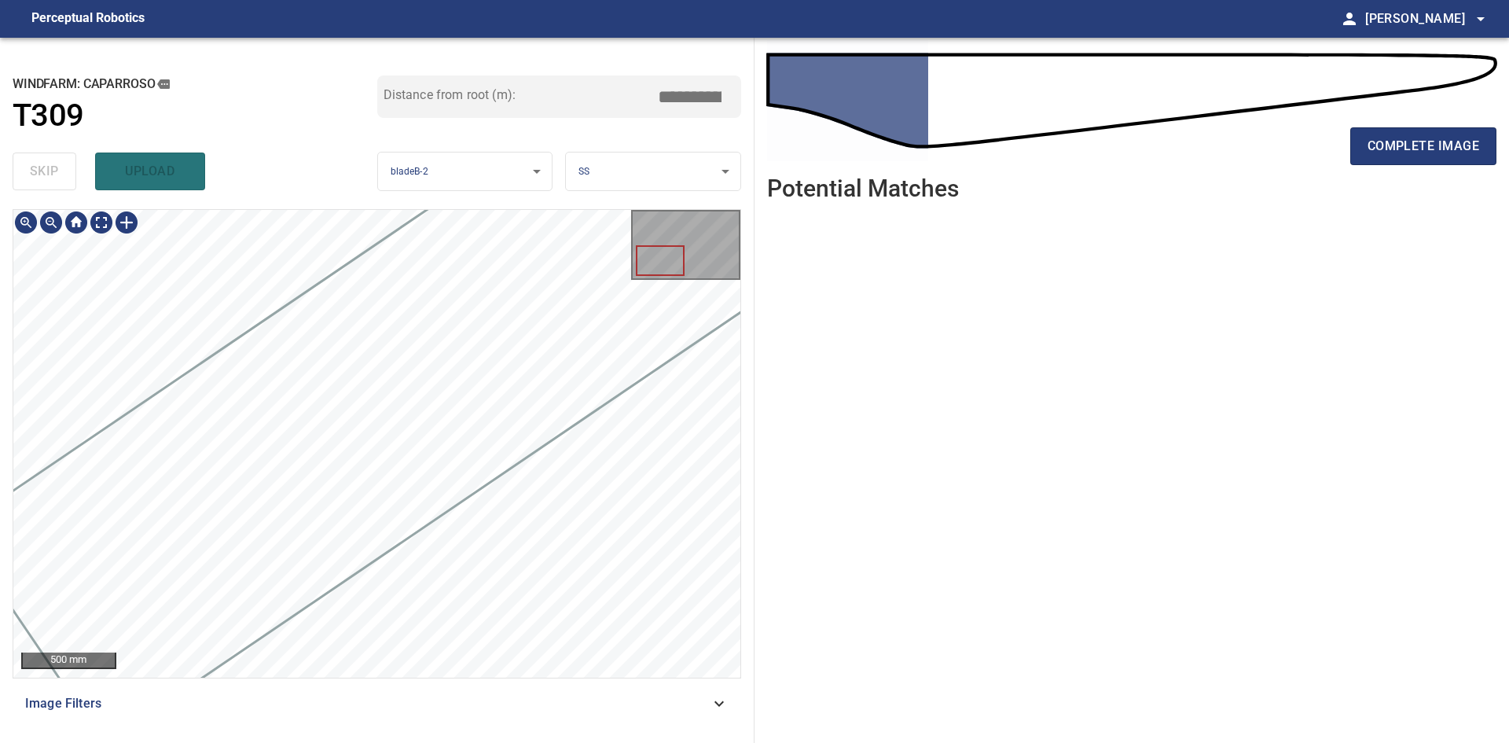
click at [829, 294] on div "**********" at bounding box center [754, 390] width 1509 height 705
click at [1433, 132] on button "complete image" at bounding box center [1423, 146] width 146 height 38
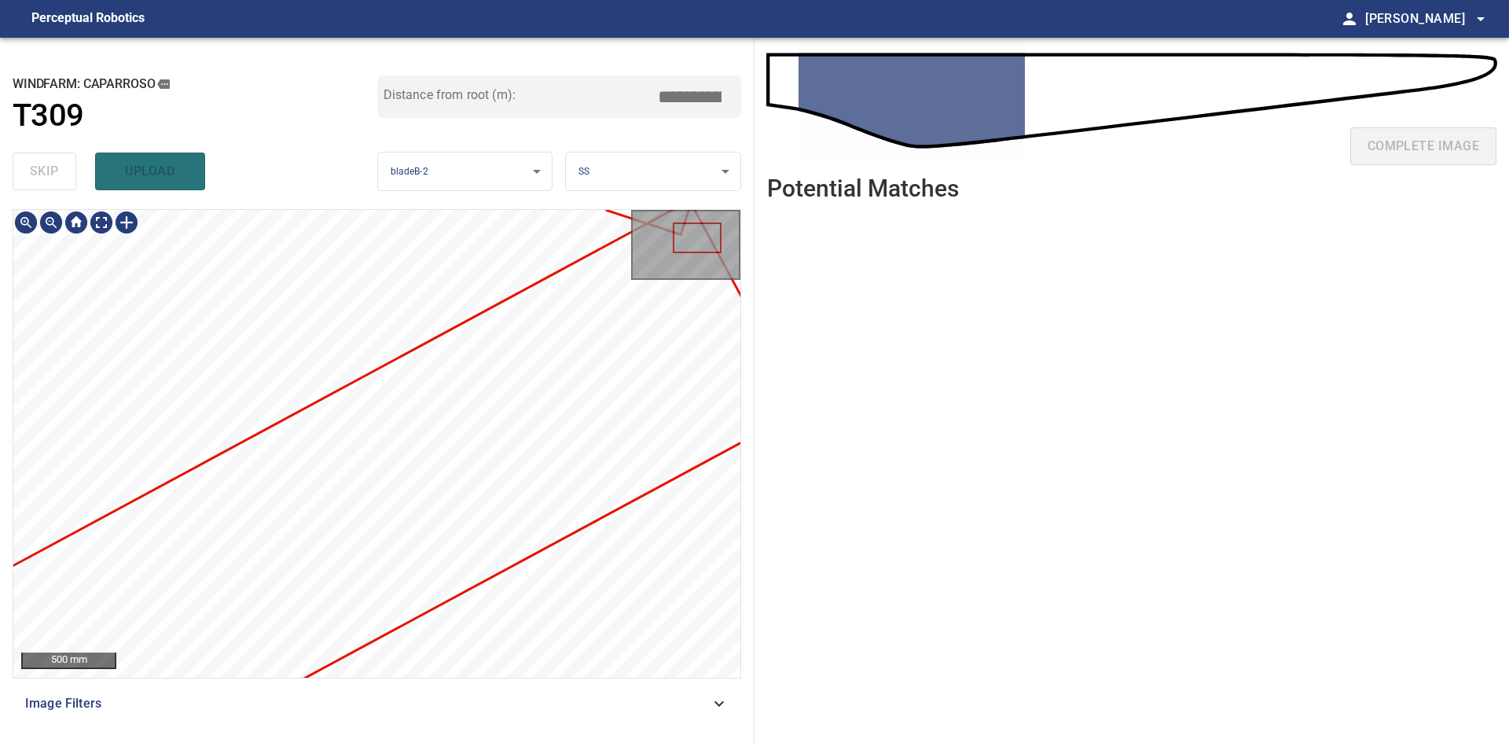
click at [732, 345] on div at bounding box center [376, 443] width 727 height 467
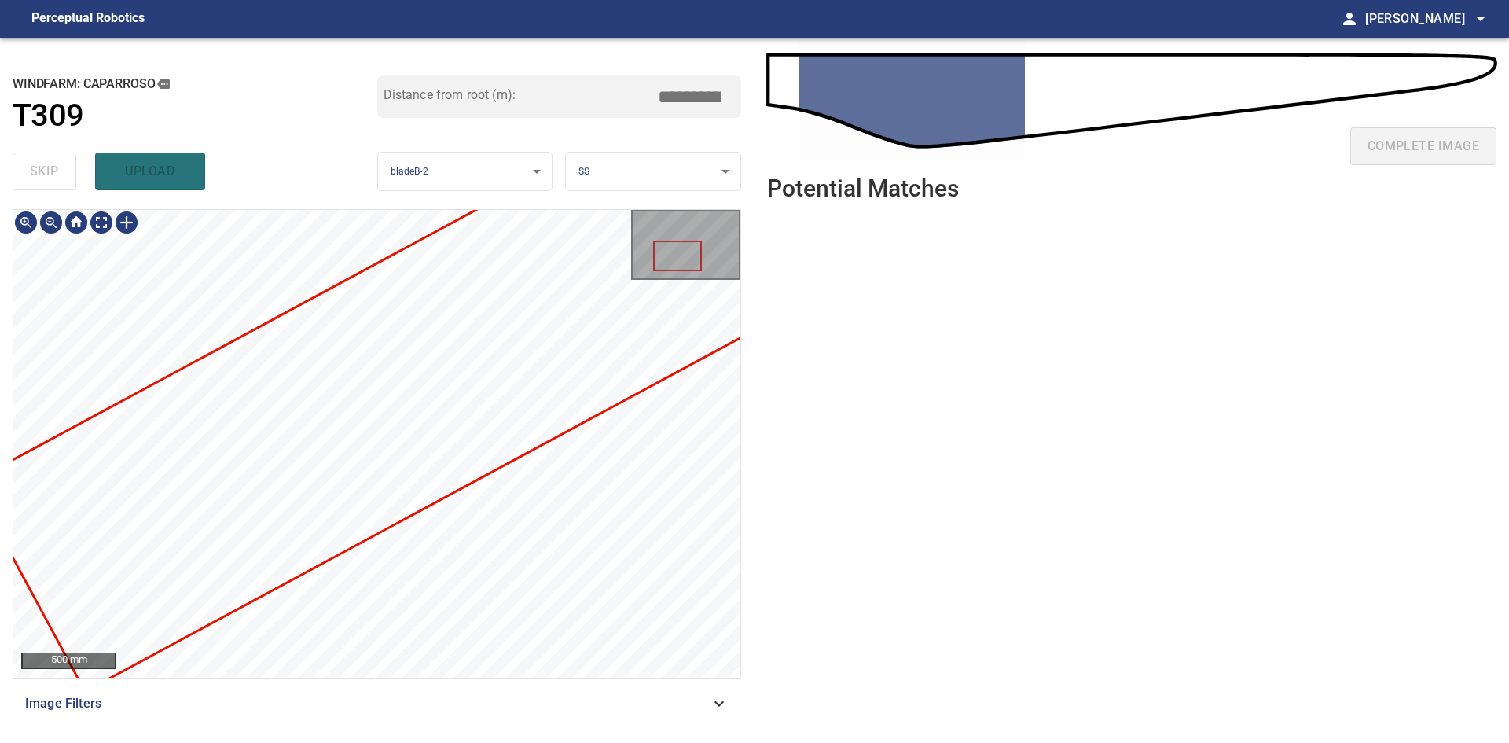
click at [963, 384] on div "**********" at bounding box center [754, 390] width 1509 height 705
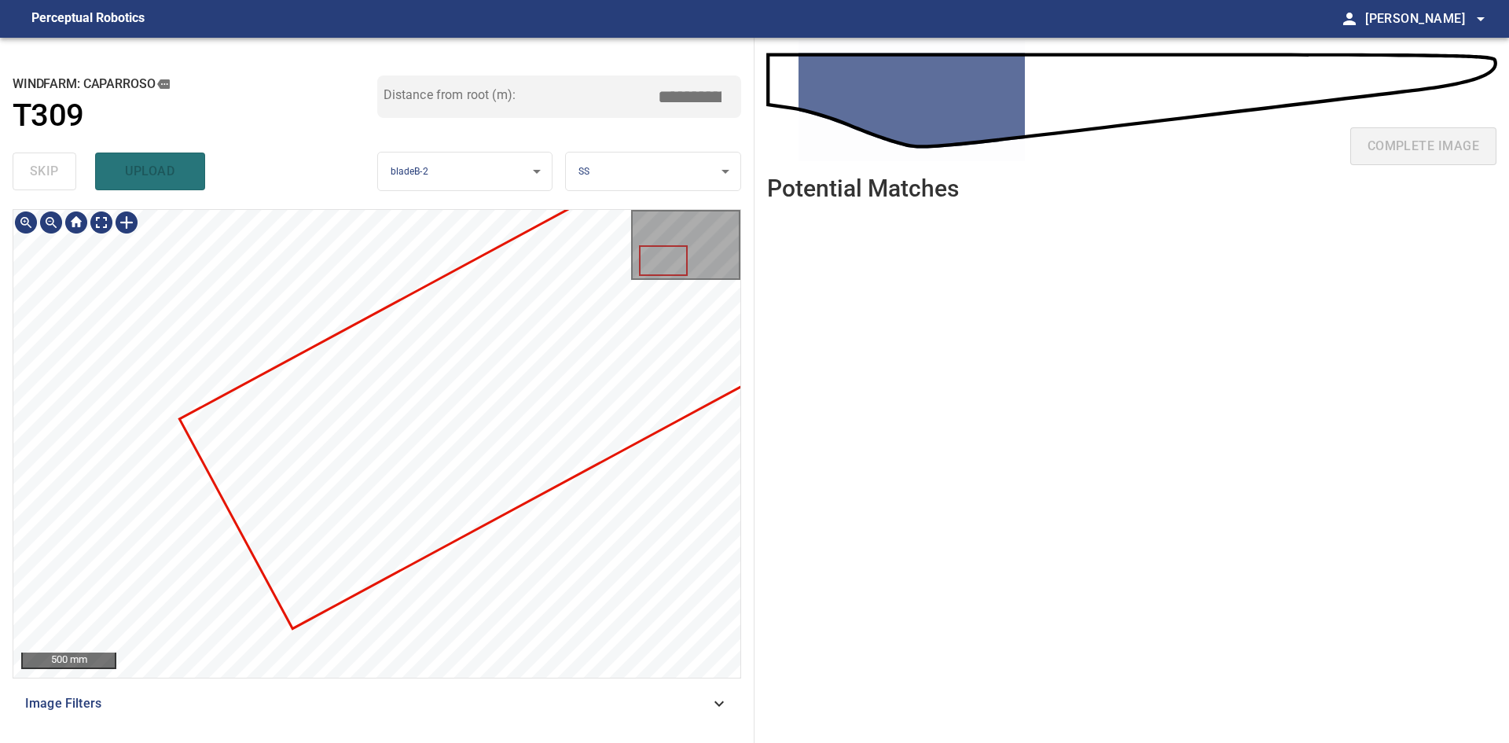
click at [791, 380] on div "**********" at bounding box center [754, 390] width 1509 height 705
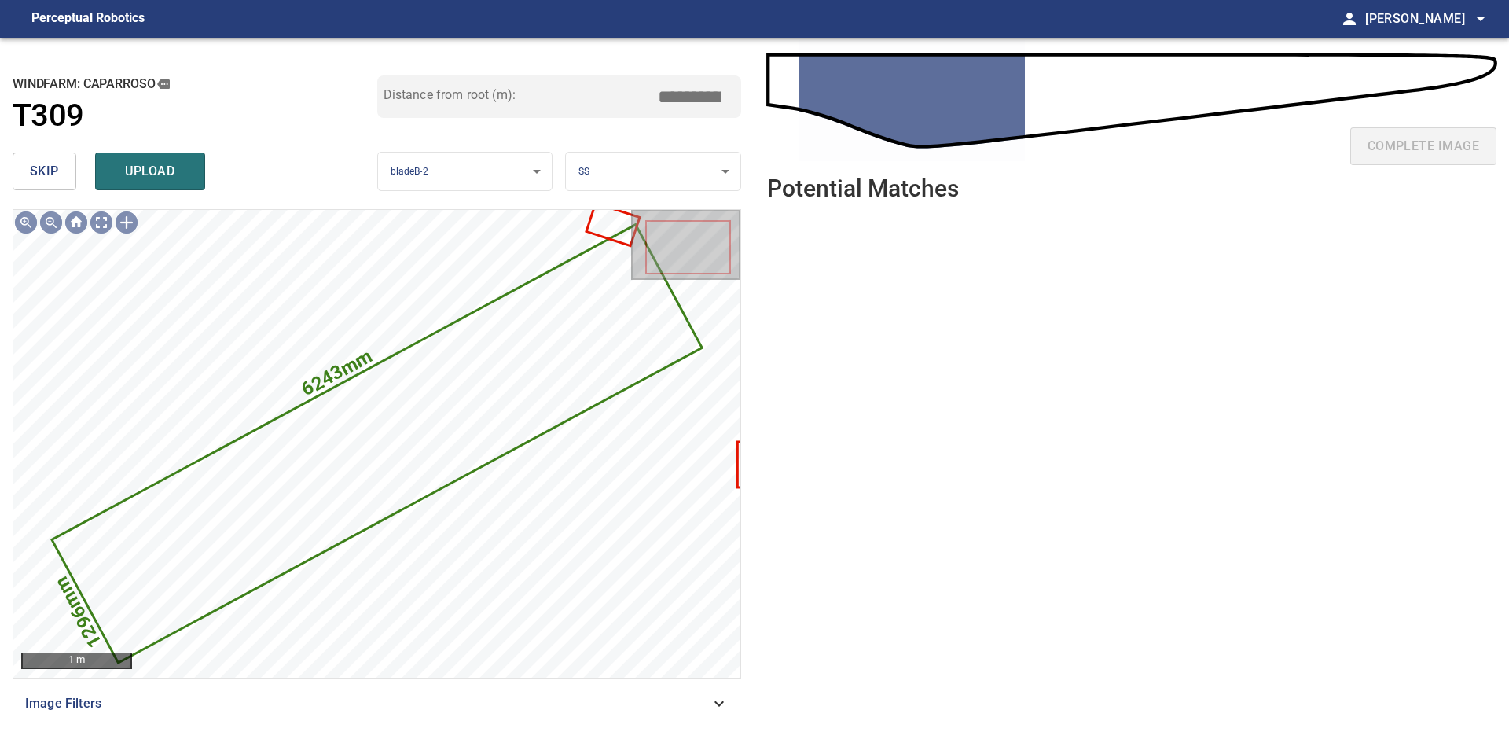
click at [46, 178] on span "skip" at bounding box center [44, 171] width 29 height 22
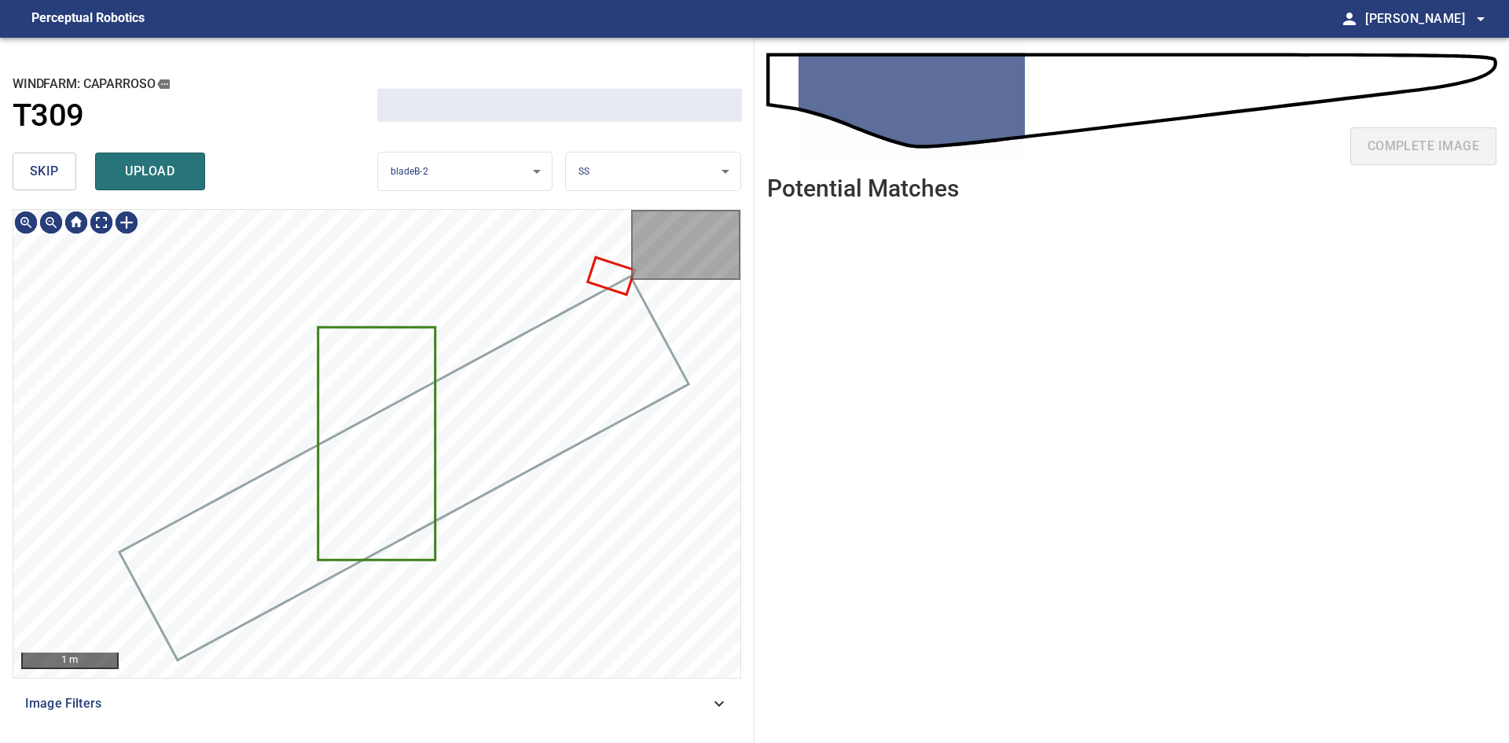
click at [46, 178] on span "skip" at bounding box center [44, 171] width 29 height 22
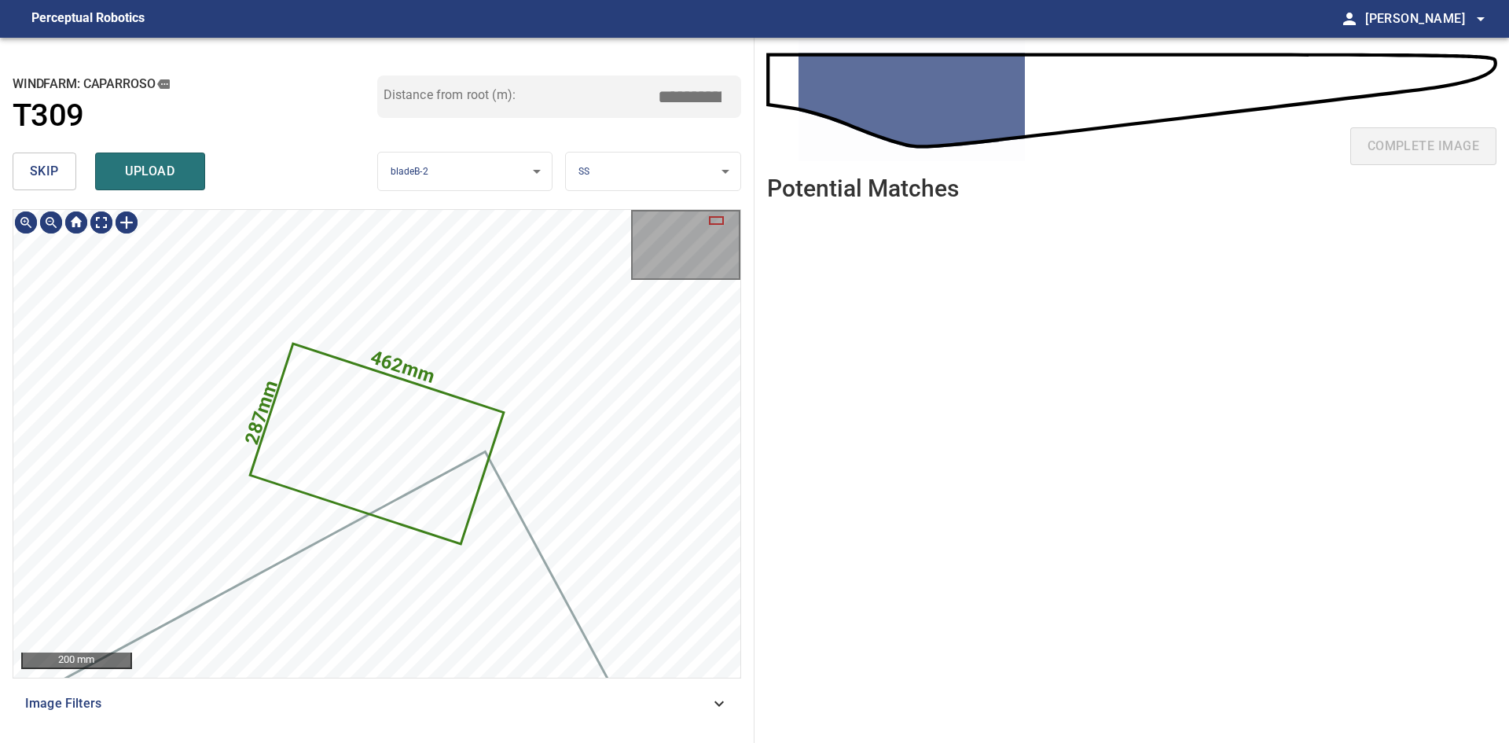
click at [46, 178] on span "skip" at bounding box center [44, 171] width 29 height 22
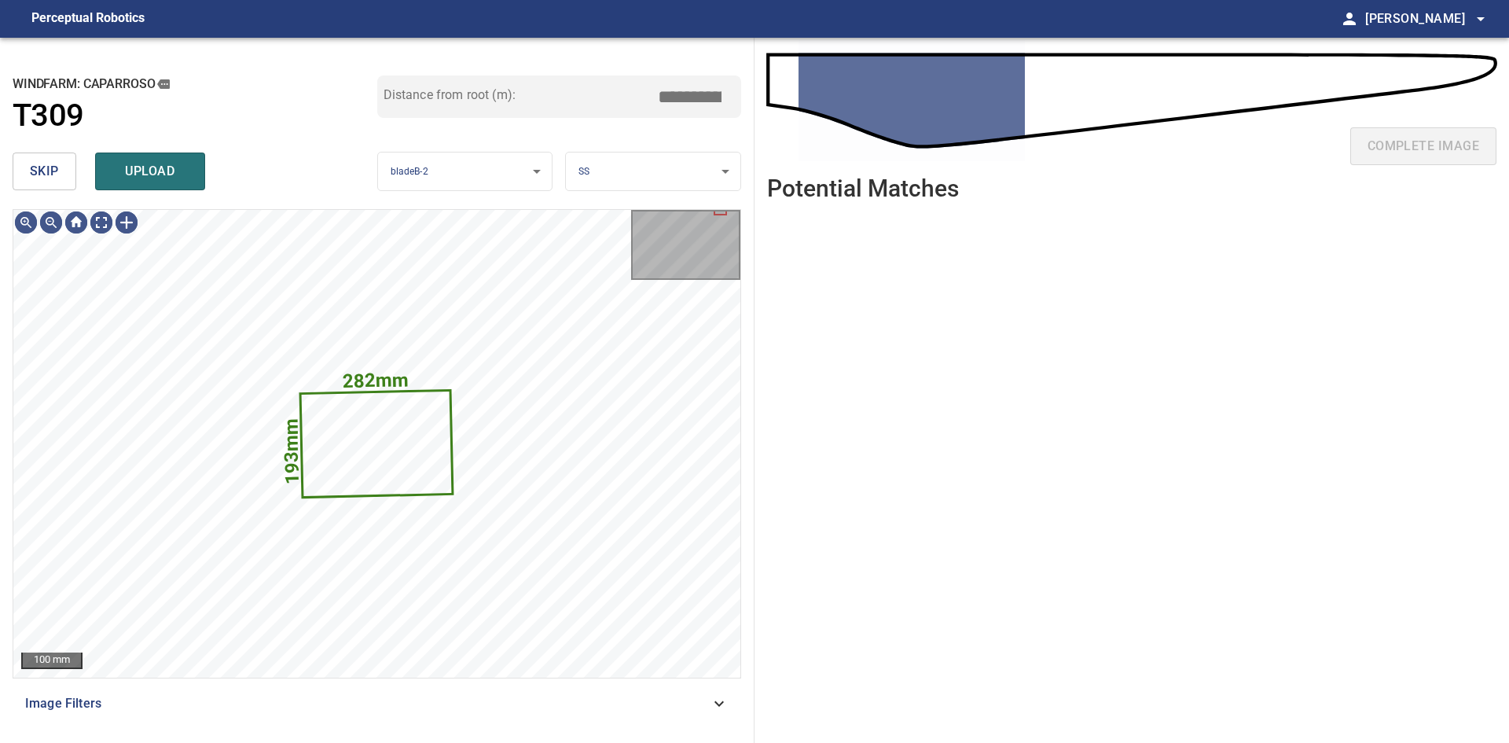
click at [61, 170] on button "skip" at bounding box center [45, 171] width 64 height 38
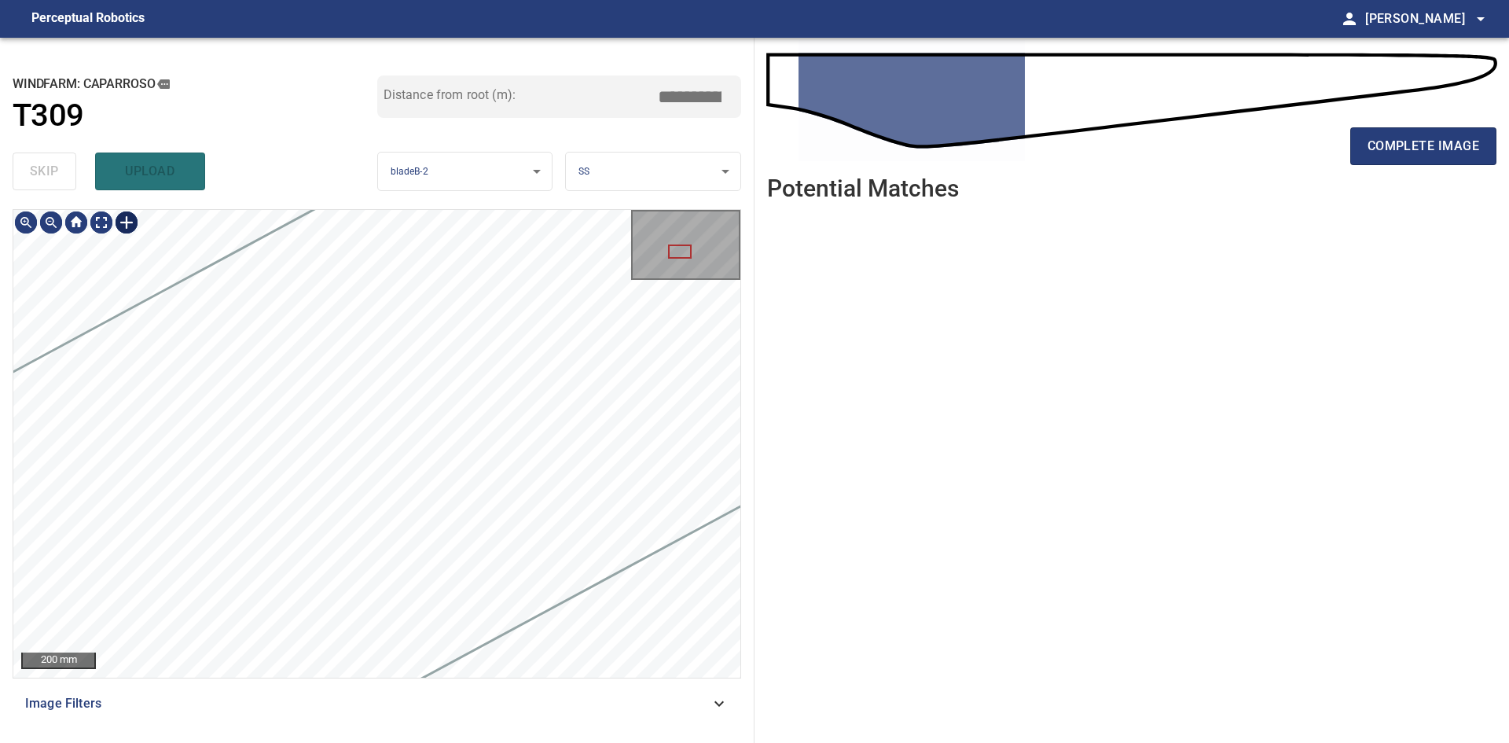
click at [140, 252] on div "Caparroso/T309/2 Category 2 unclassified" at bounding box center [376, 443] width 727 height 467
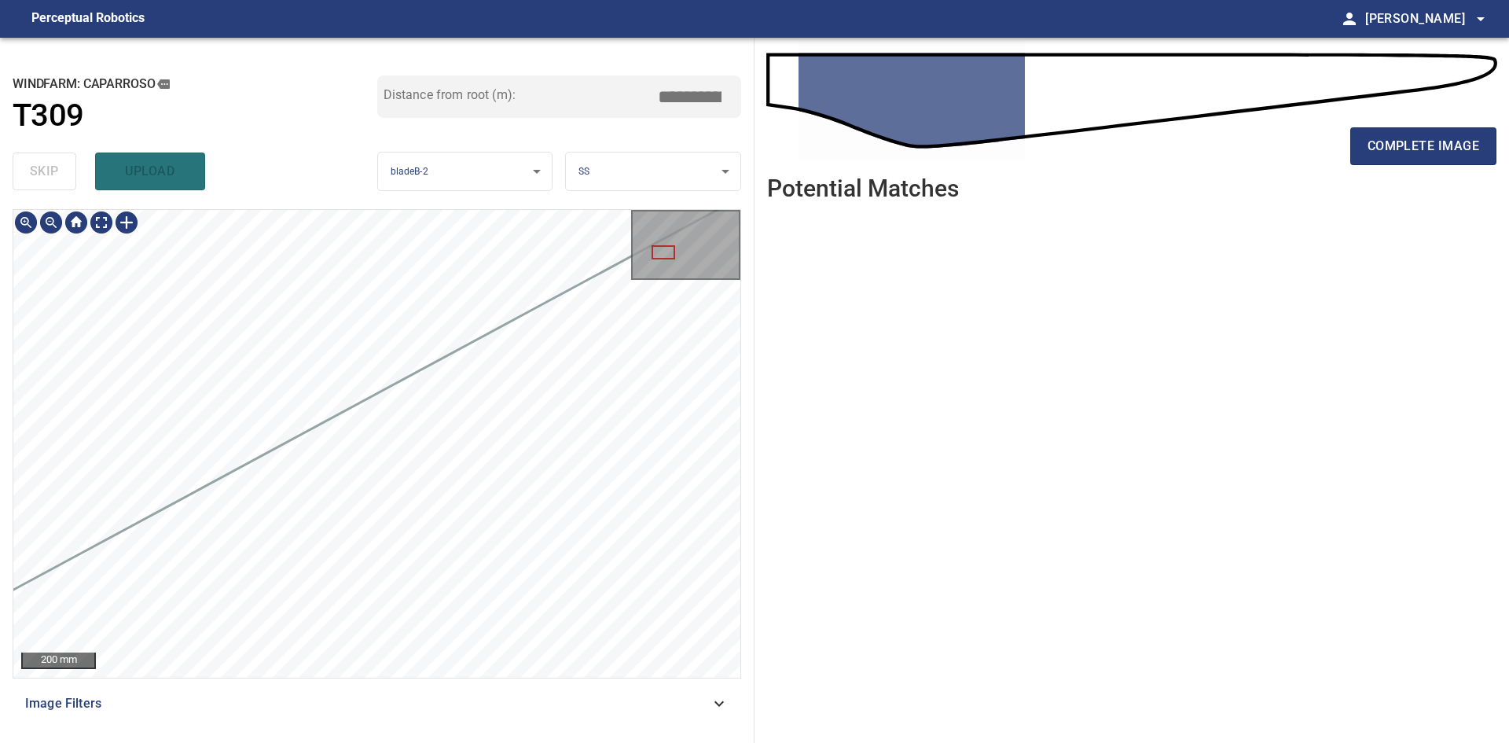
click at [707, 113] on div "**********" at bounding box center [377, 390] width 754 height 705
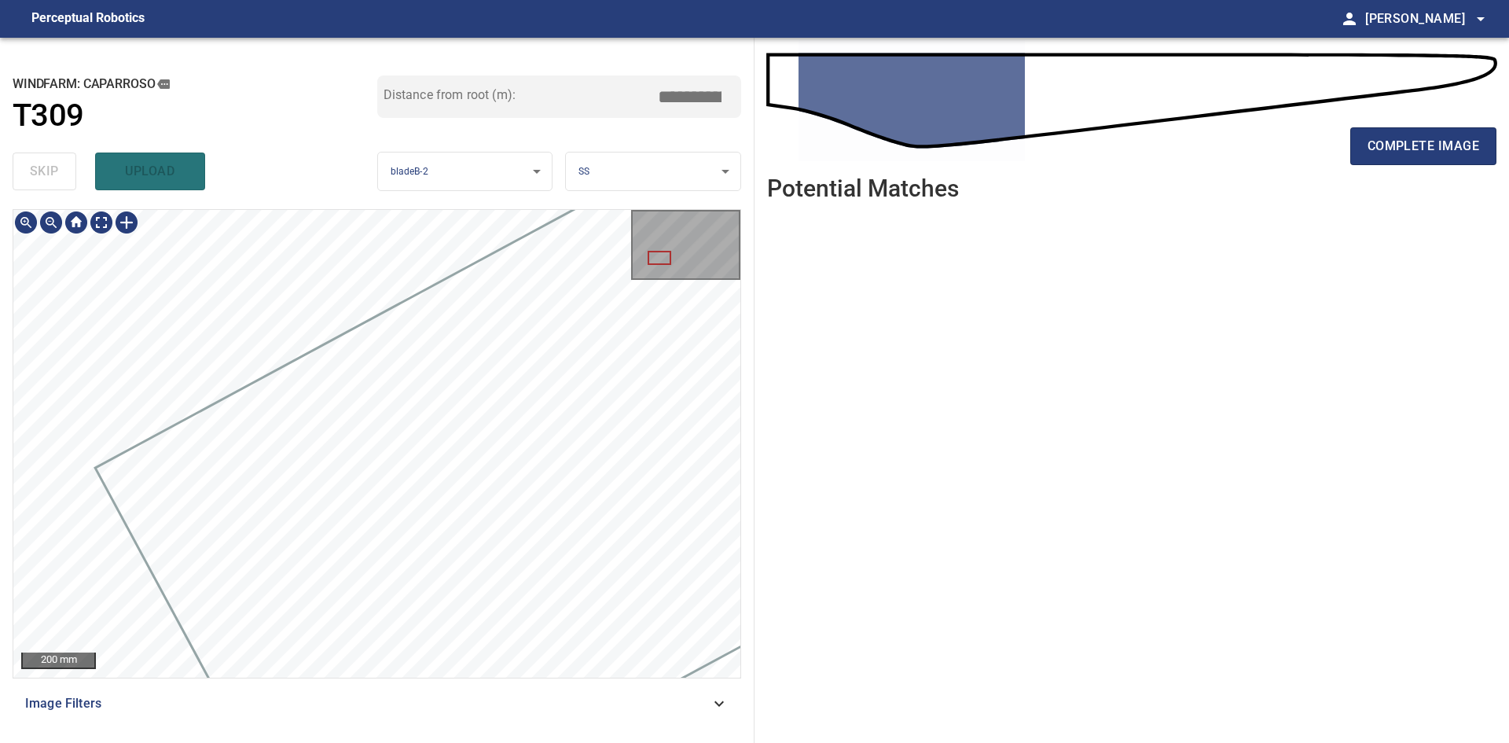
click at [227, 193] on div "**********" at bounding box center [377, 390] width 754 height 705
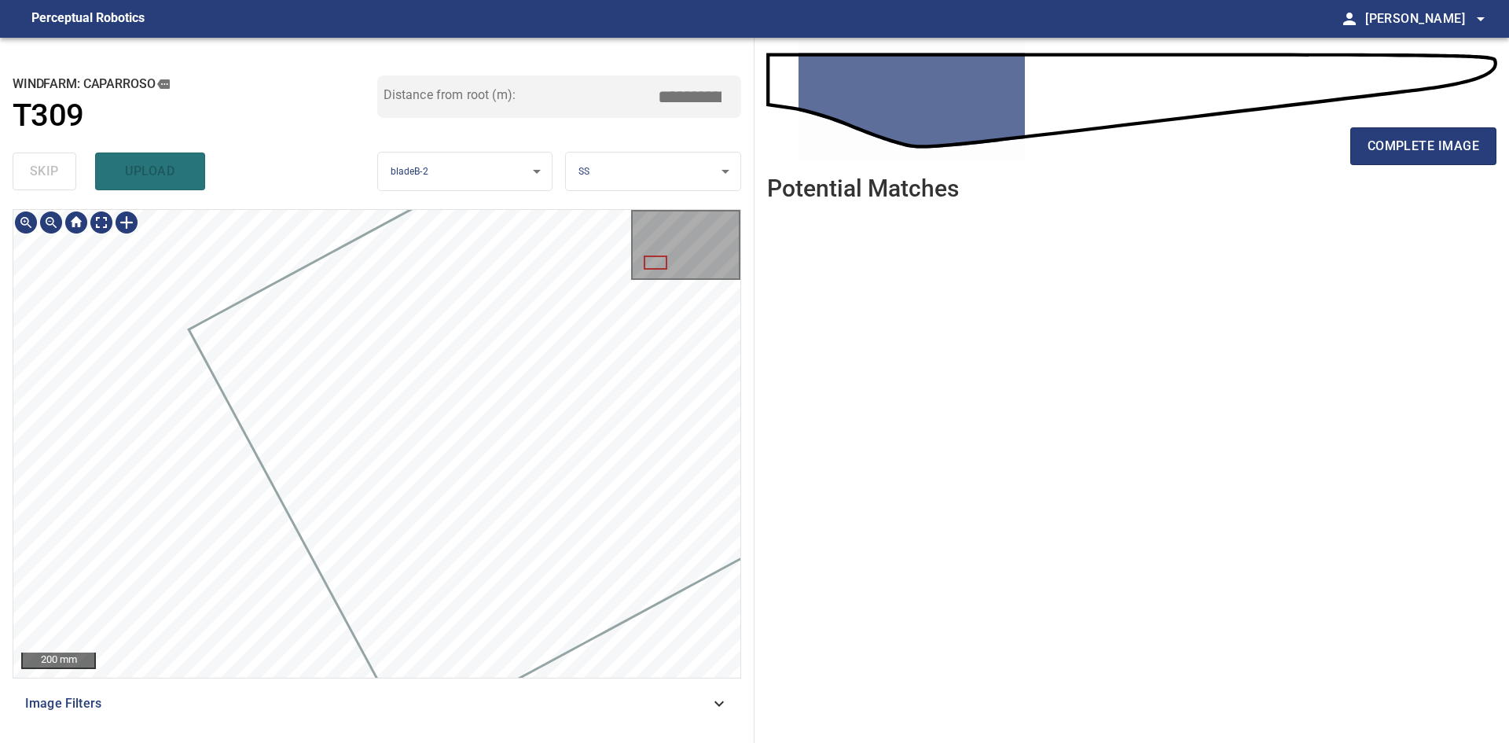
click at [0, 371] on div "**********" at bounding box center [377, 390] width 754 height 705
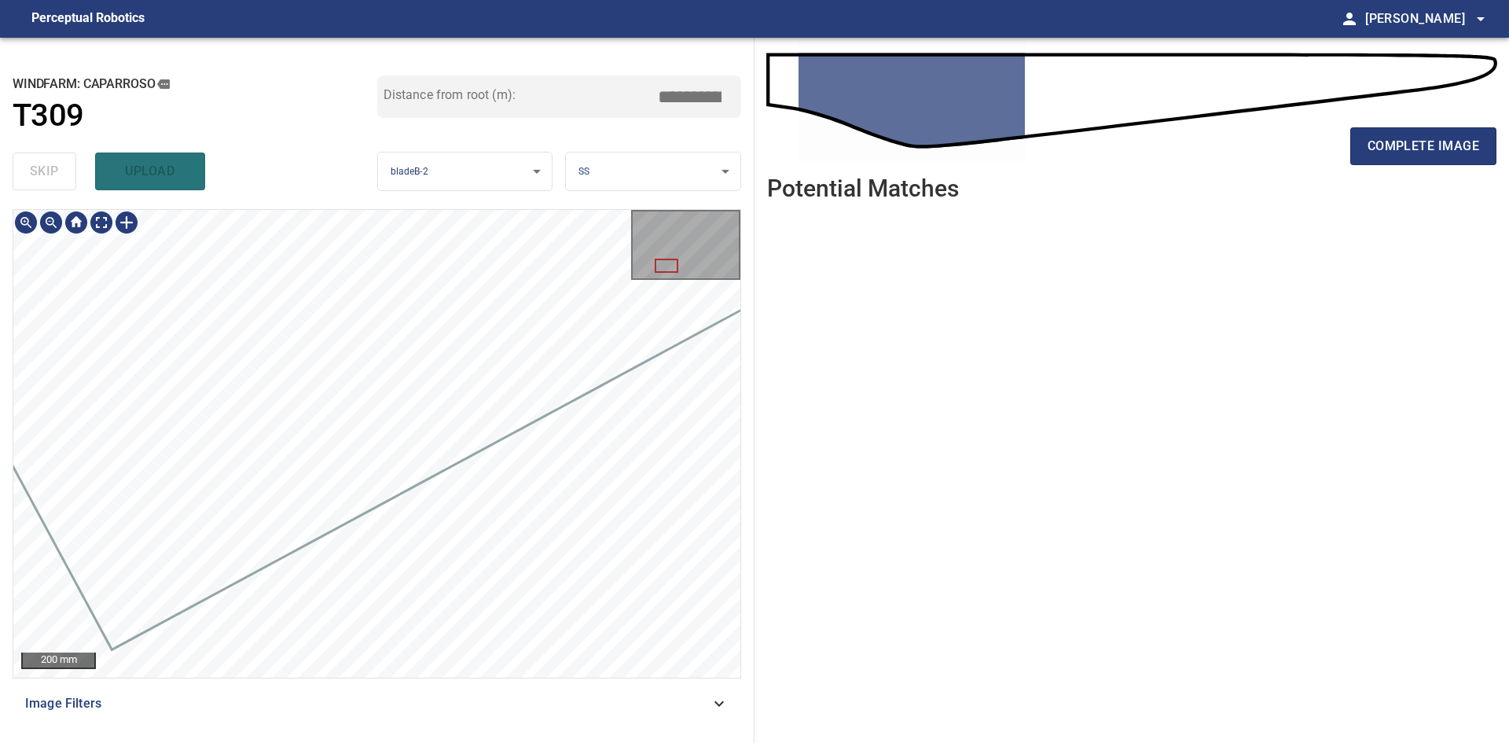
click at [773, 280] on div "**********" at bounding box center [754, 390] width 1509 height 705
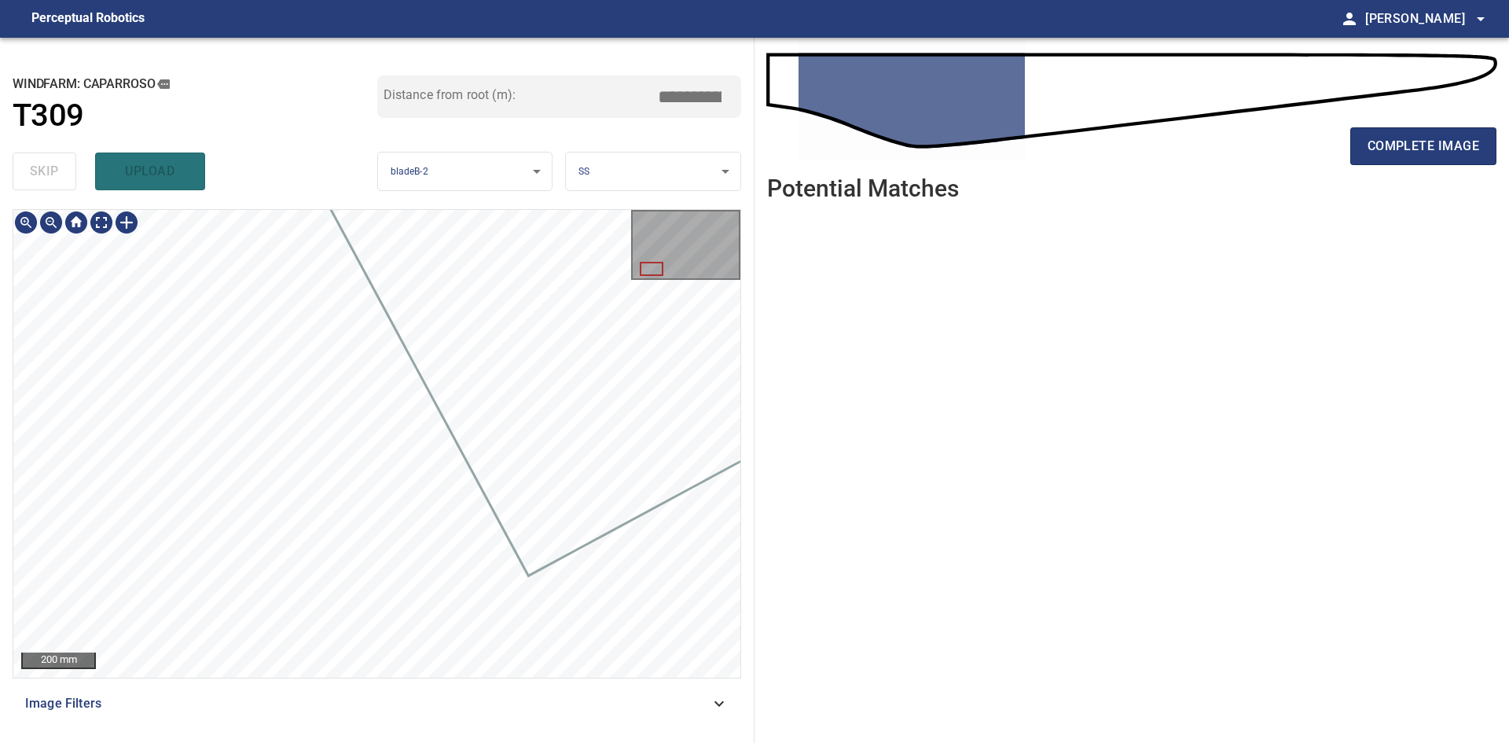
click at [696, 389] on div at bounding box center [376, 443] width 727 height 467
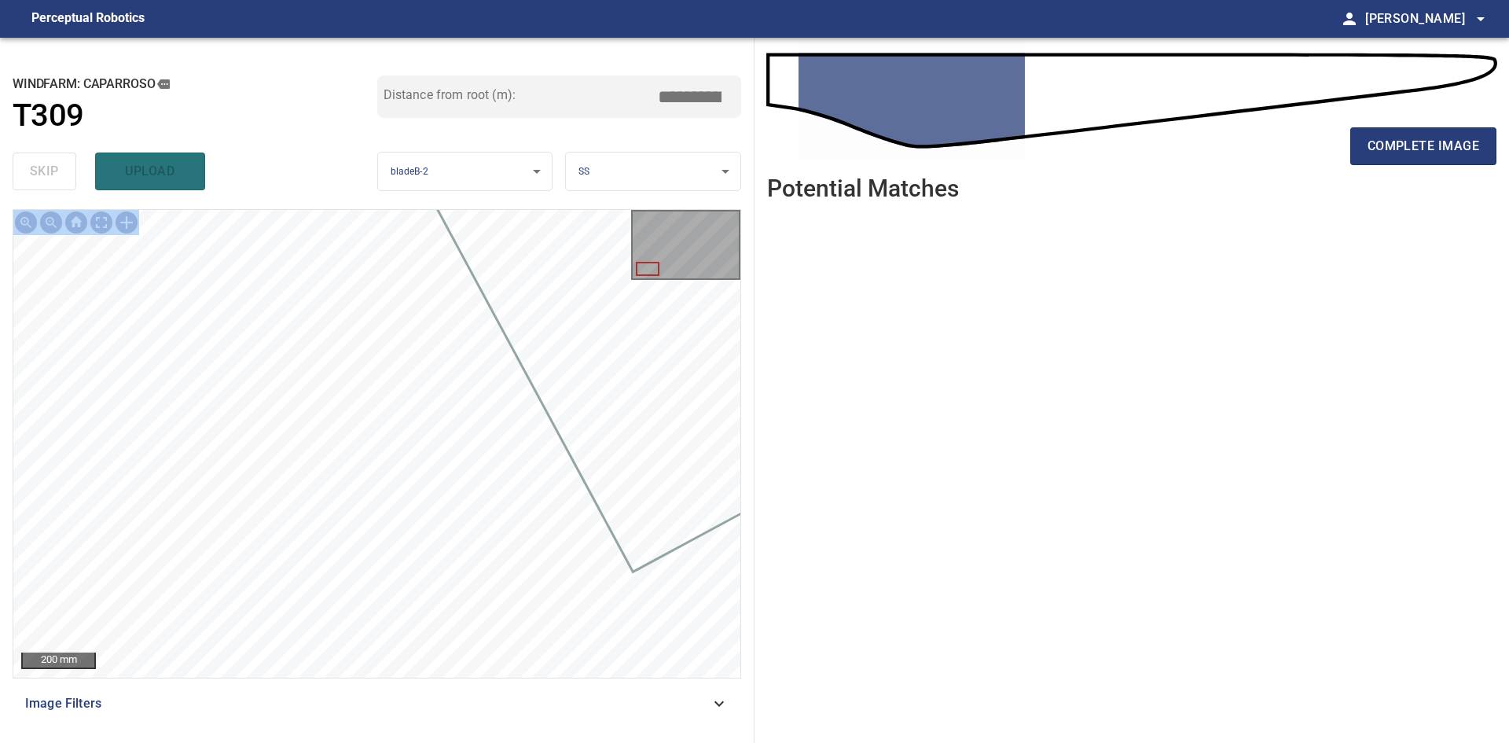
click at [373, 411] on div "**********" at bounding box center [377, 390] width 754 height 705
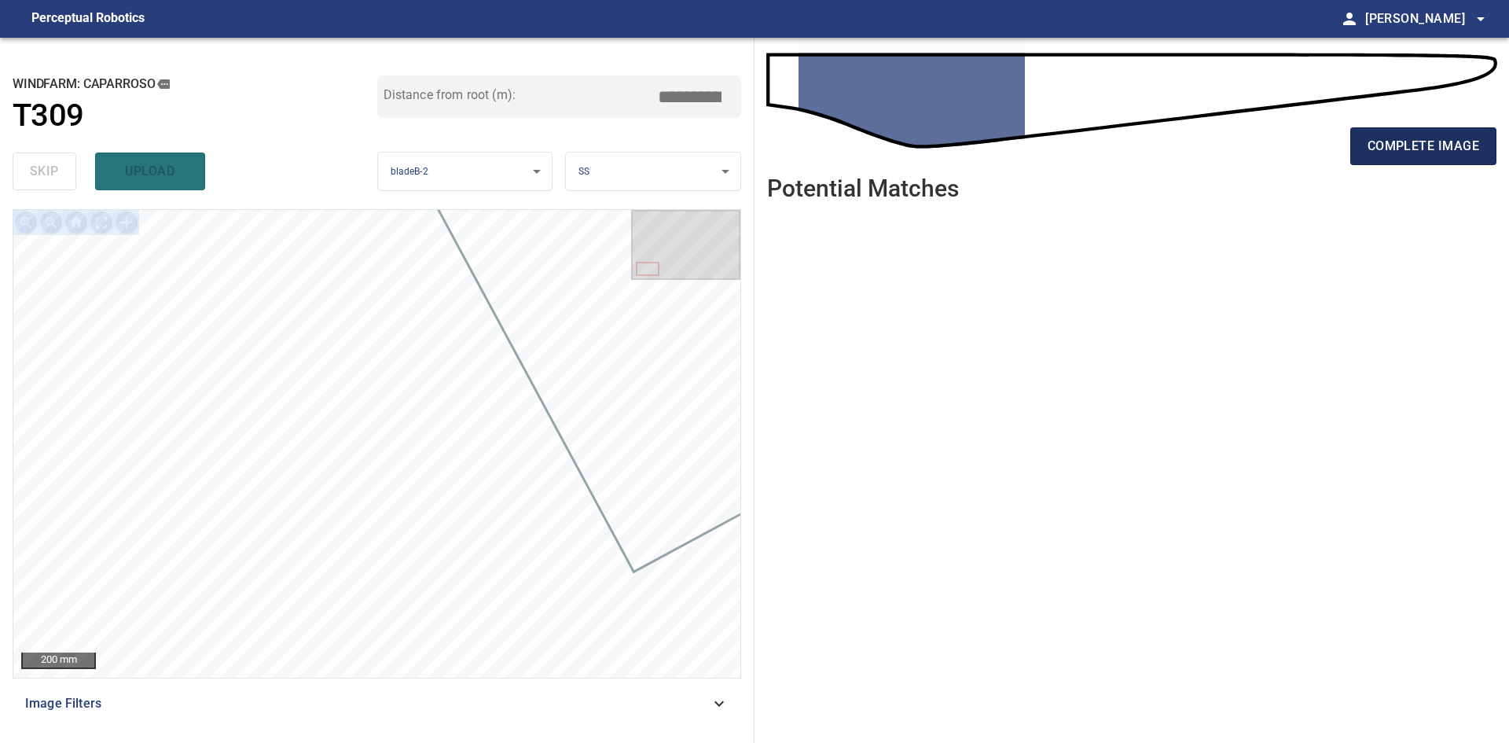
click at [1411, 156] on span "complete image" at bounding box center [1423, 146] width 112 height 22
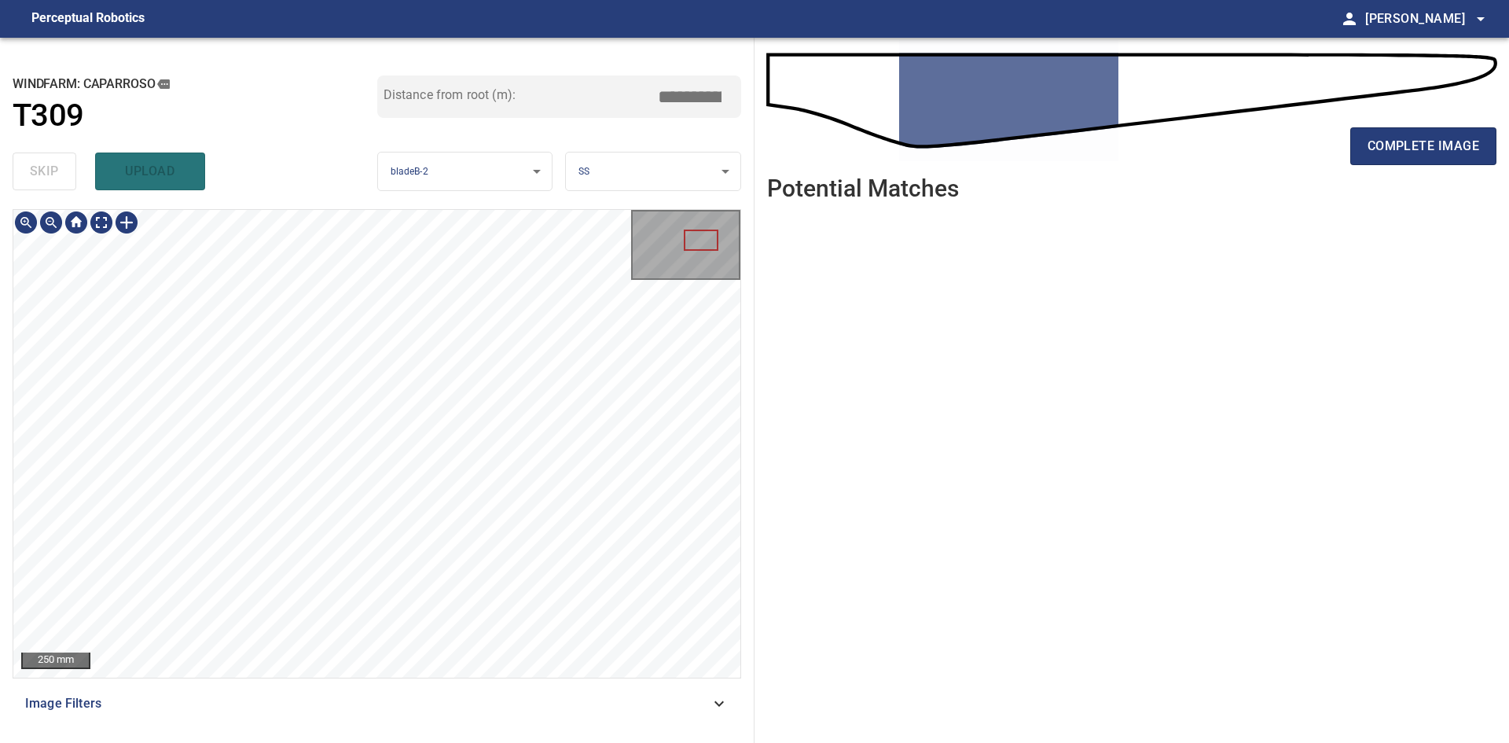
click at [791, 333] on div "**********" at bounding box center [754, 390] width 1509 height 705
click at [758, 290] on div "**********" at bounding box center [754, 390] width 1509 height 705
click at [1464, 149] on span "complete image" at bounding box center [1423, 146] width 112 height 22
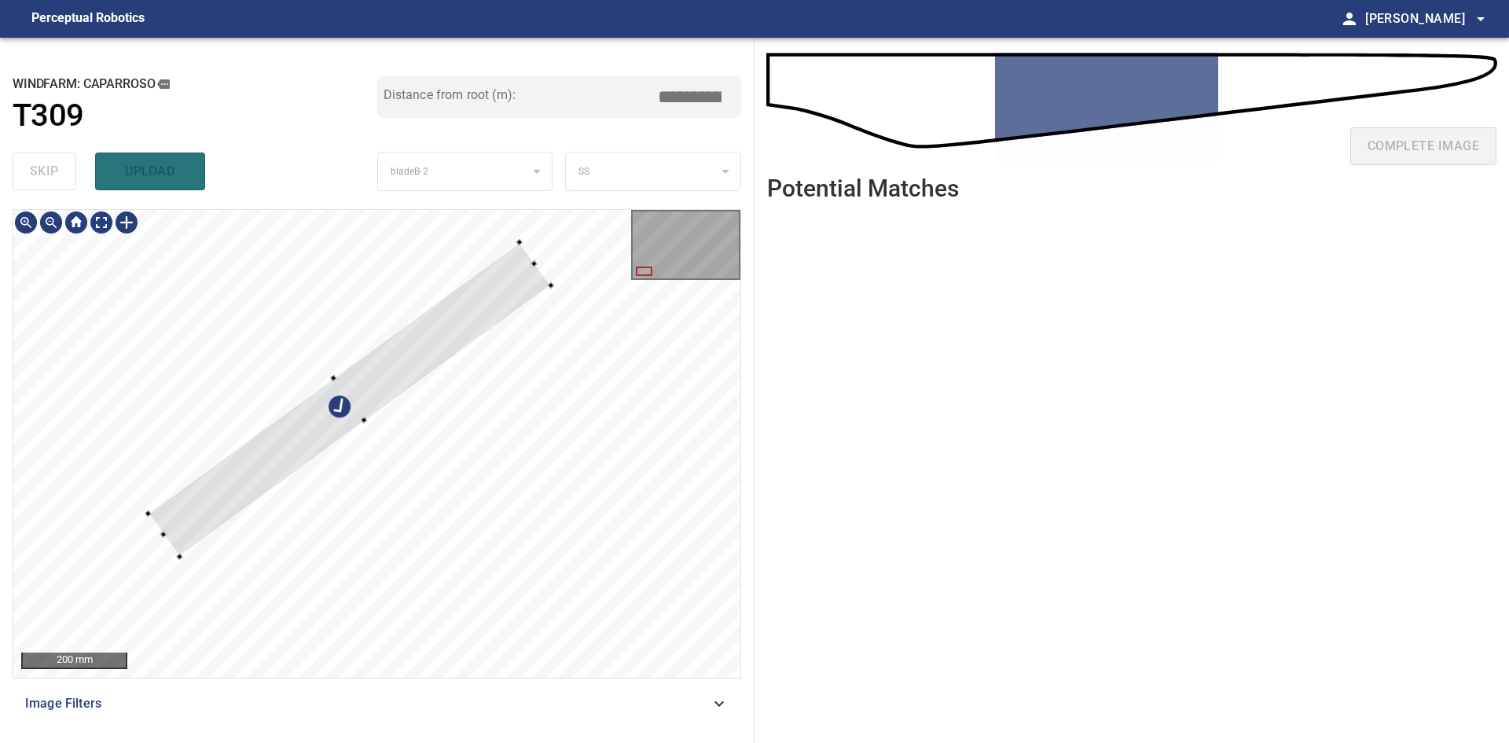
click at [428, 330] on div at bounding box center [349, 398] width 403 height 314
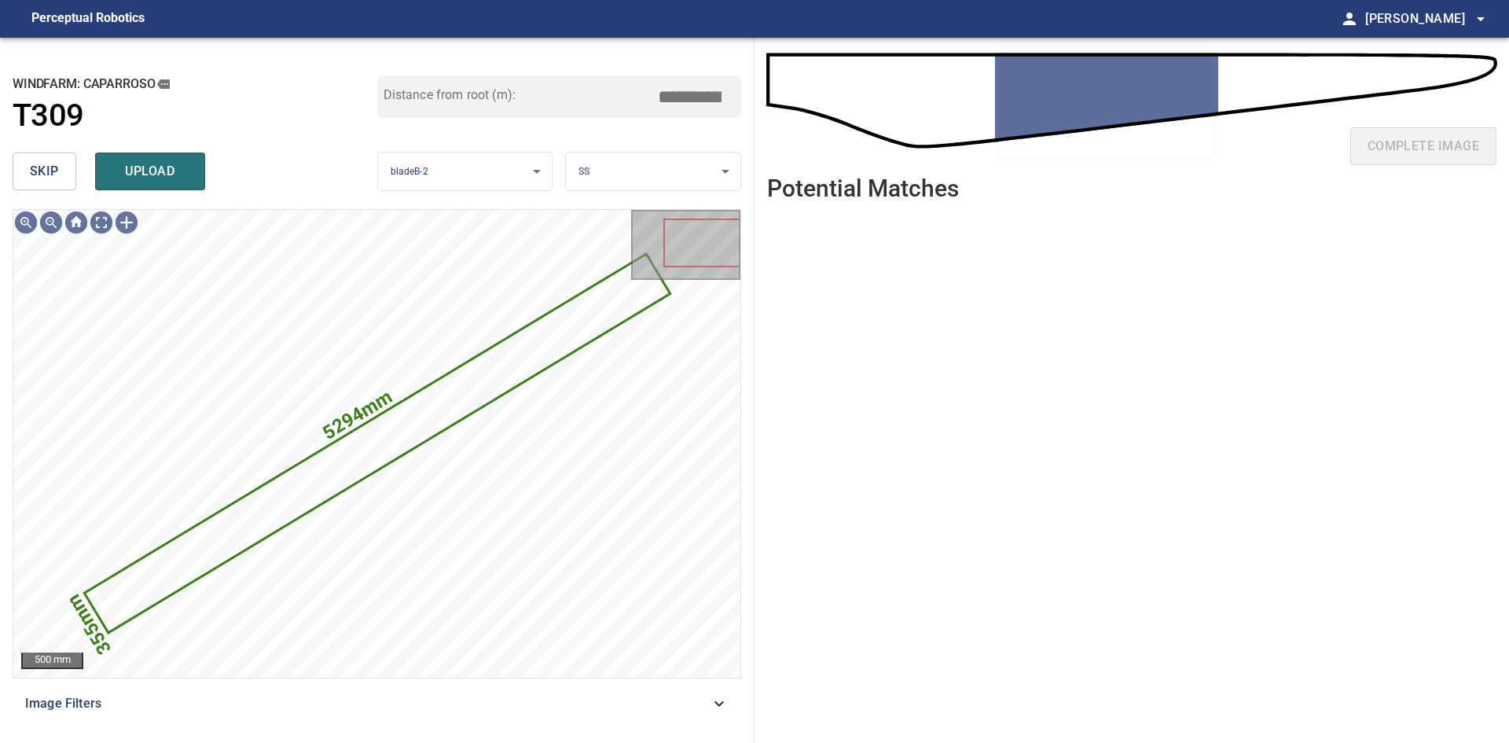
click at [42, 176] on span "skip" at bounding box center [44, 171] width 29 height 22
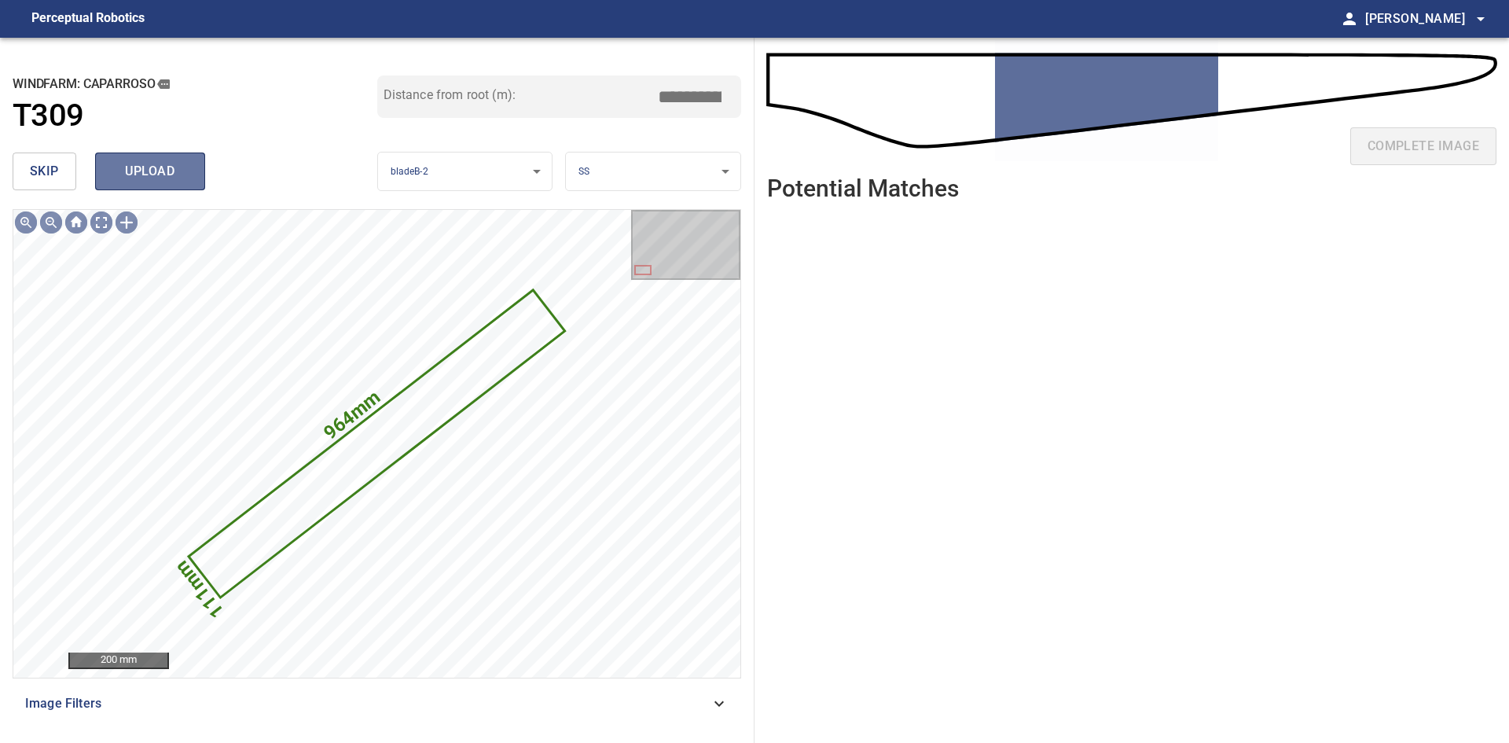
click at [166, 172] on span "upload" at bounding box center [149, 171] width 75 height 22
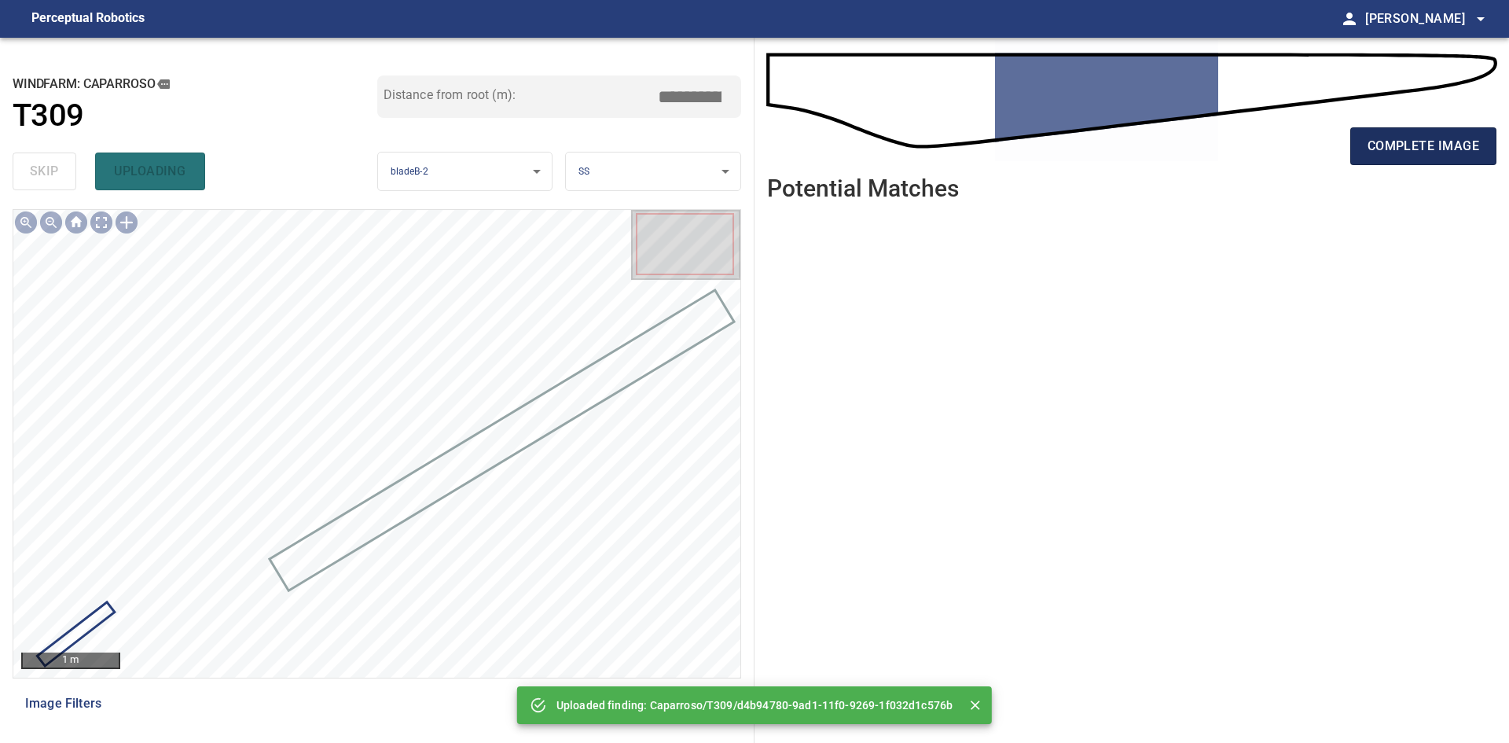
click at [1419, 138] on span "complete image" at bounding box center [1423, 146] width 112 height 22
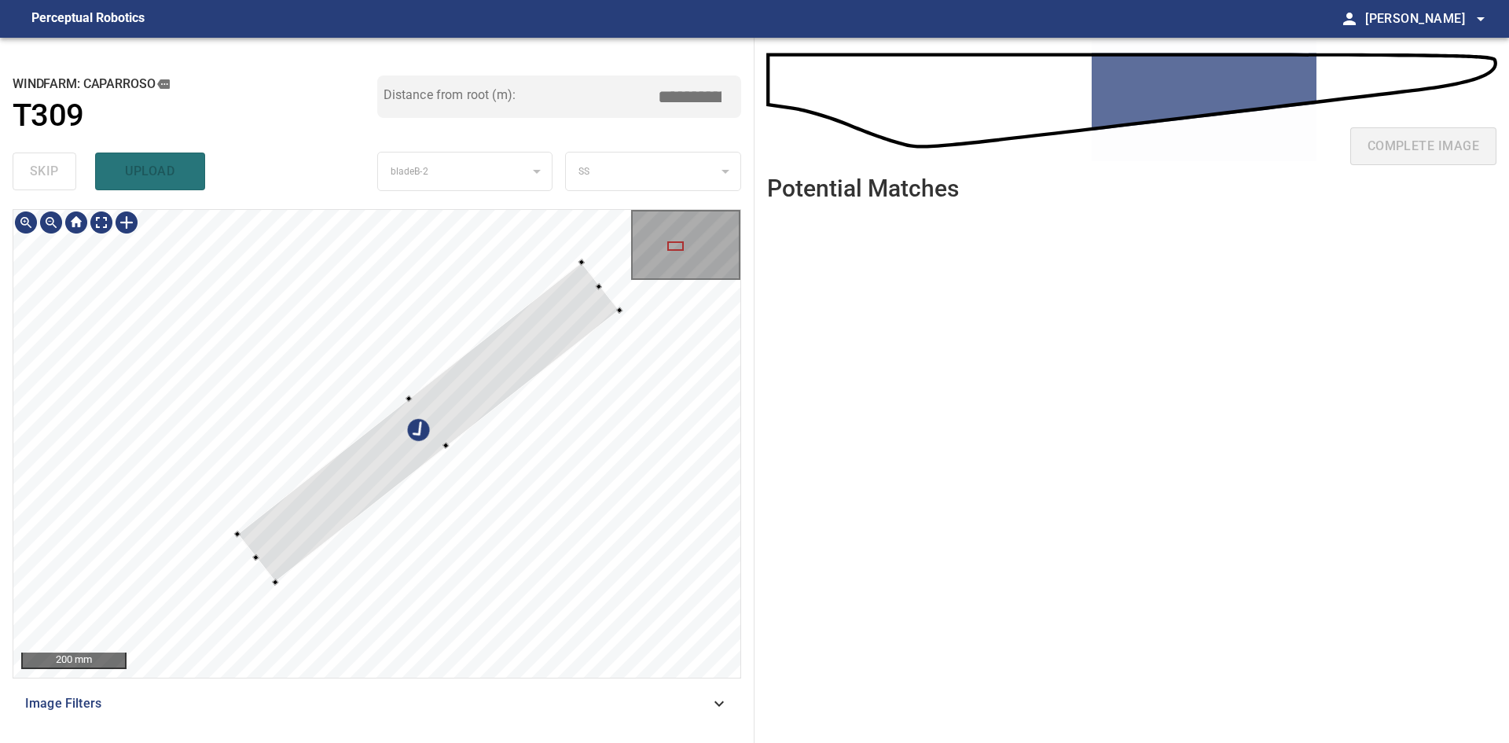
click at [498, 379] on div at bounding box center [428, 422] width 382 height 320
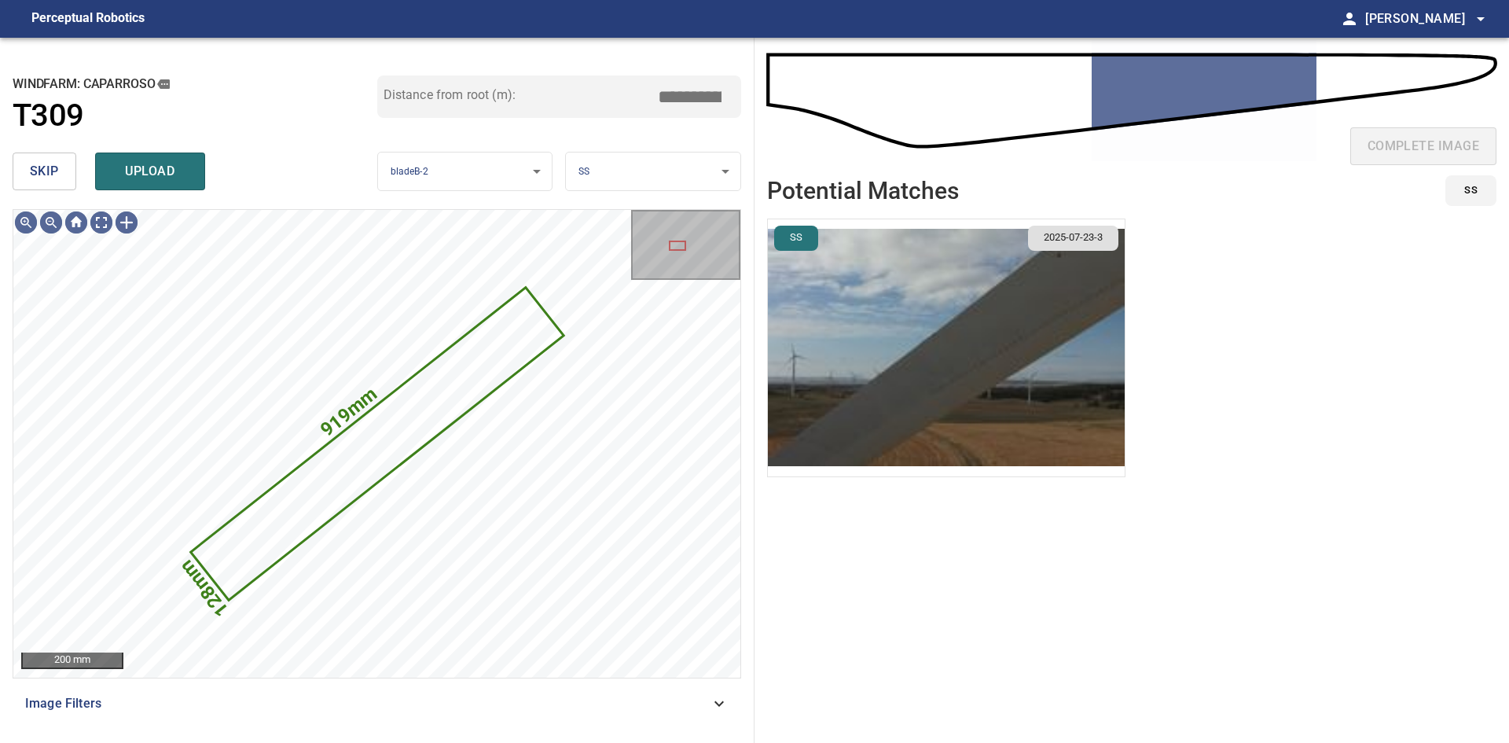
click at [1032, 343] on img "button" at bounding box center [946, 347] width 357 height 257
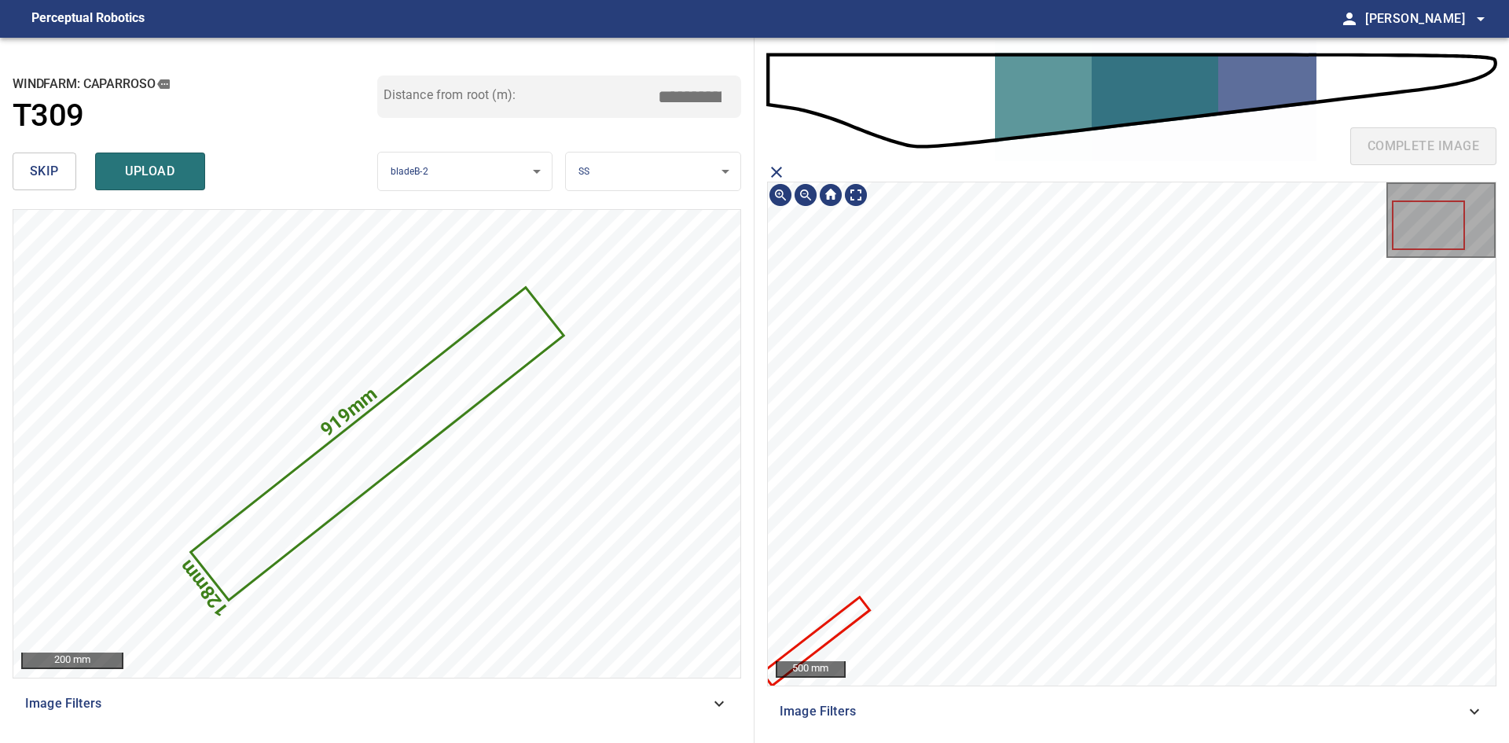
click at [841, 616] on icon at bounding box center [815, 641] width 104 height 85
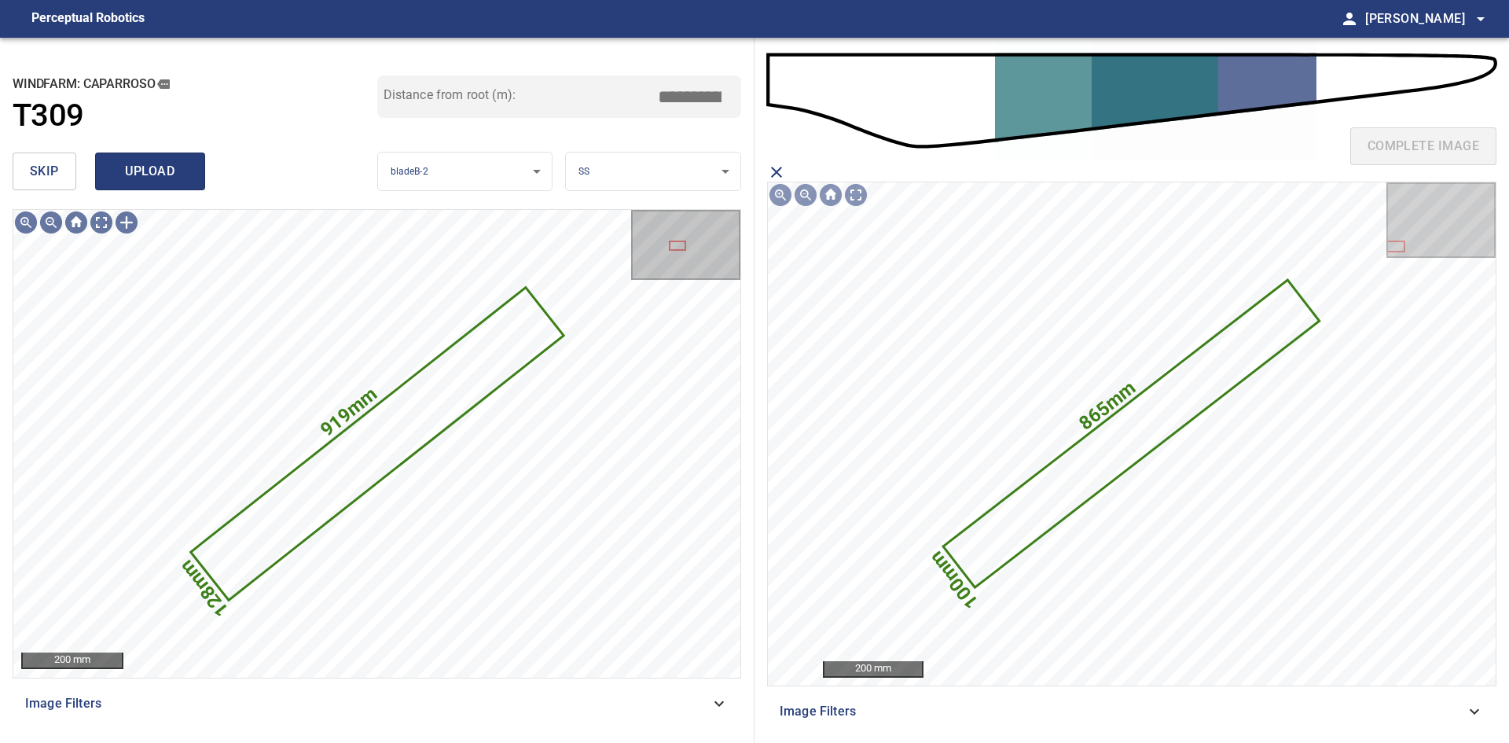
click at [154, 176] on span "upload" at bounding box center [149, 171] width 75 height 22
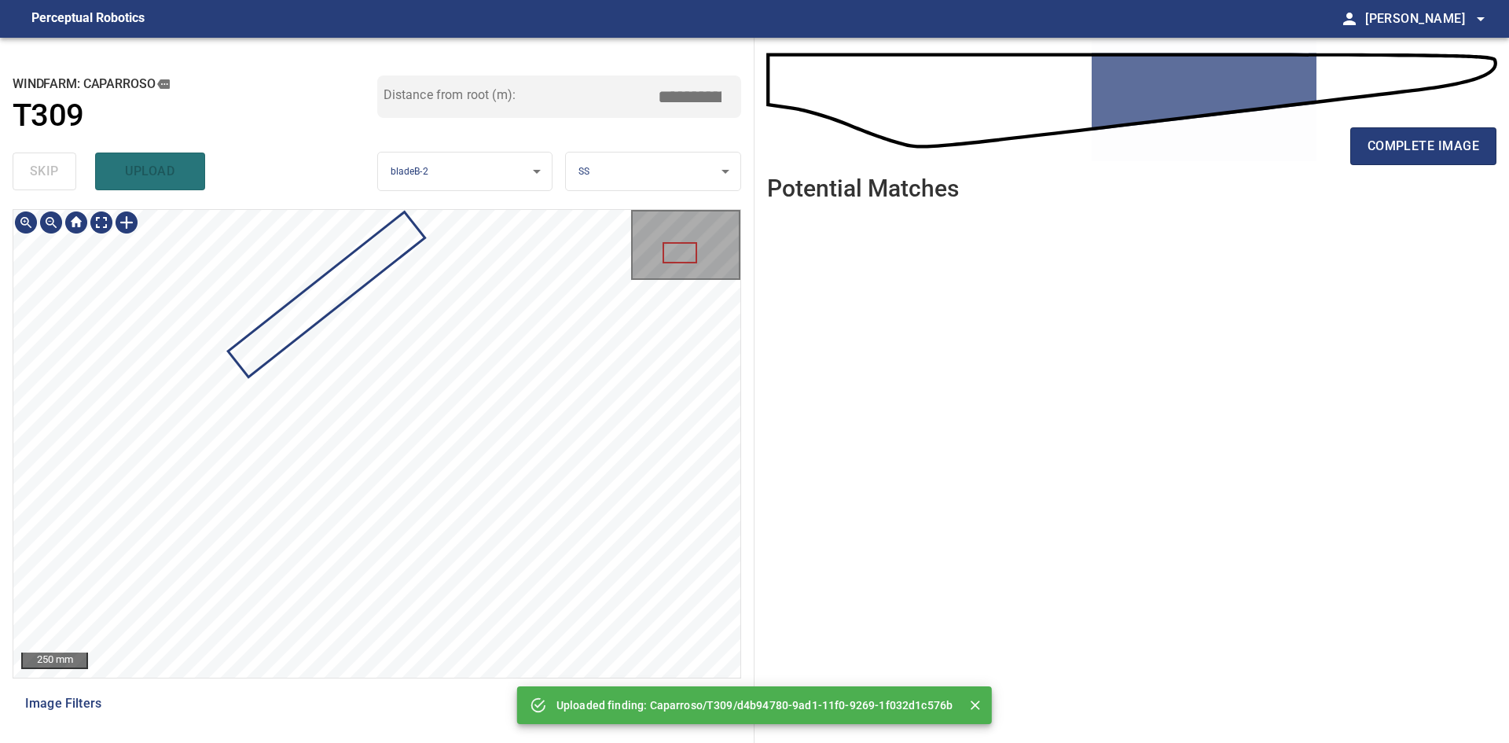
click at [784, 292] on div "**********" at bounding box center [754, 390] width 1509 height 705
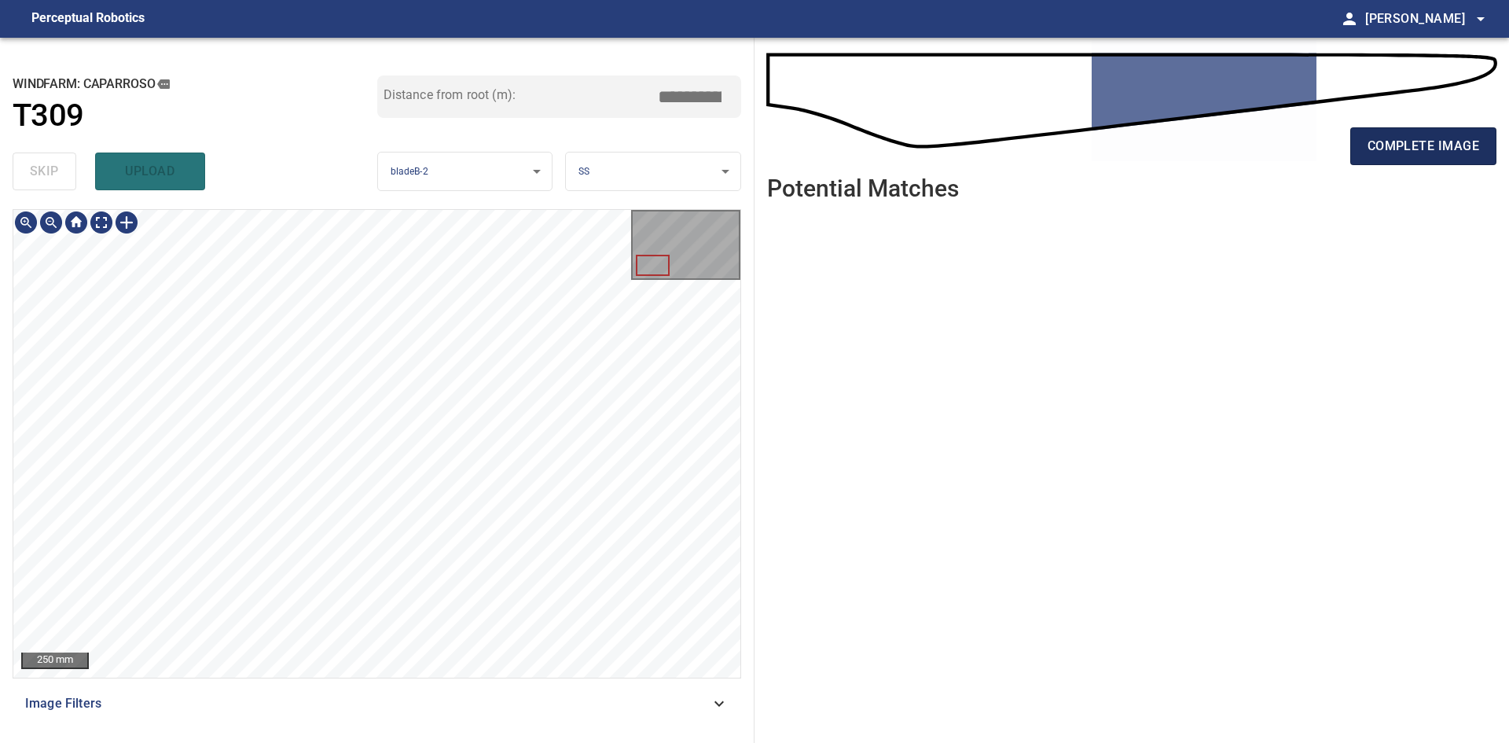
click at [1432, 141] on span "complete image" at bounding box center [1423, 146] width 112 height 22
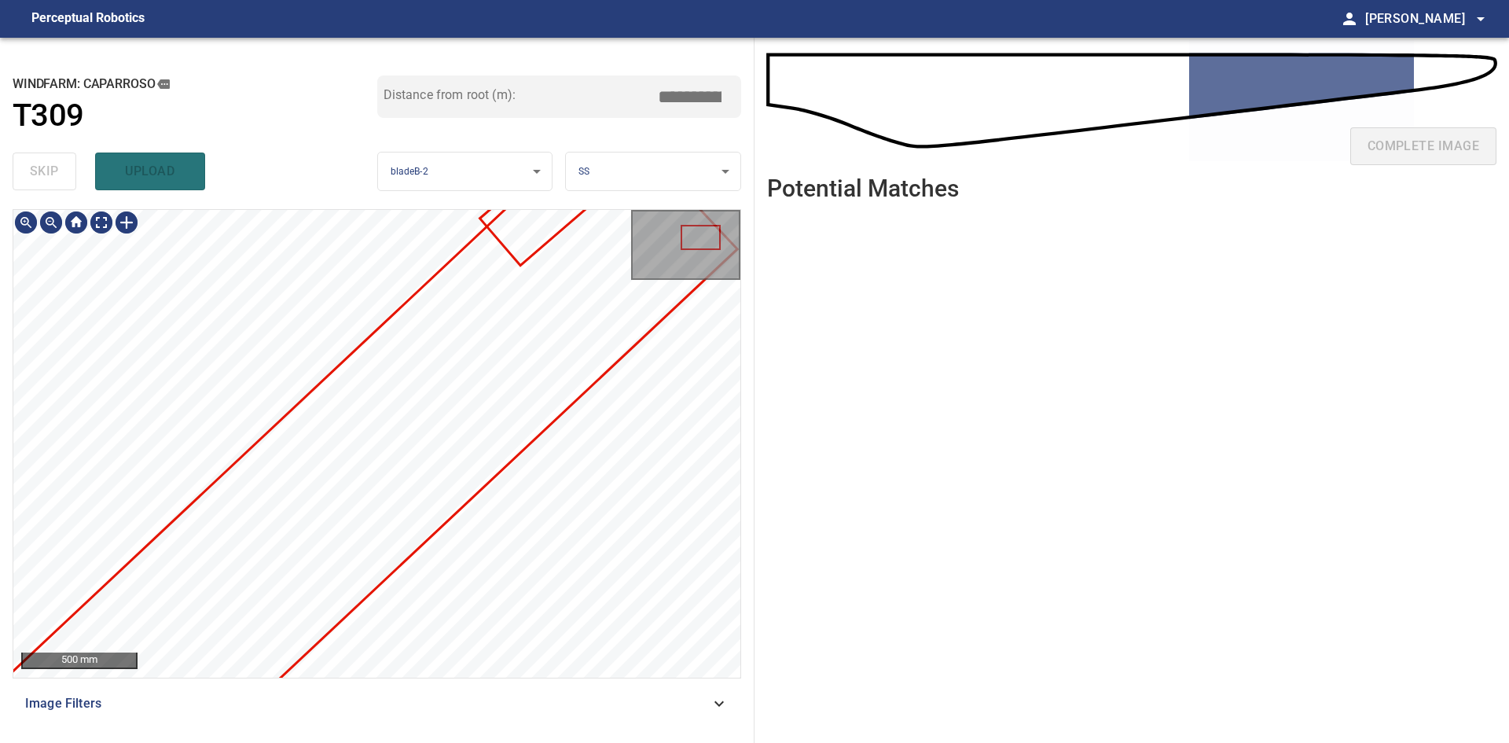
click at [311, 697] on div "500 mm Image Filters" at bounding box center [377, 469] width 729 height 521
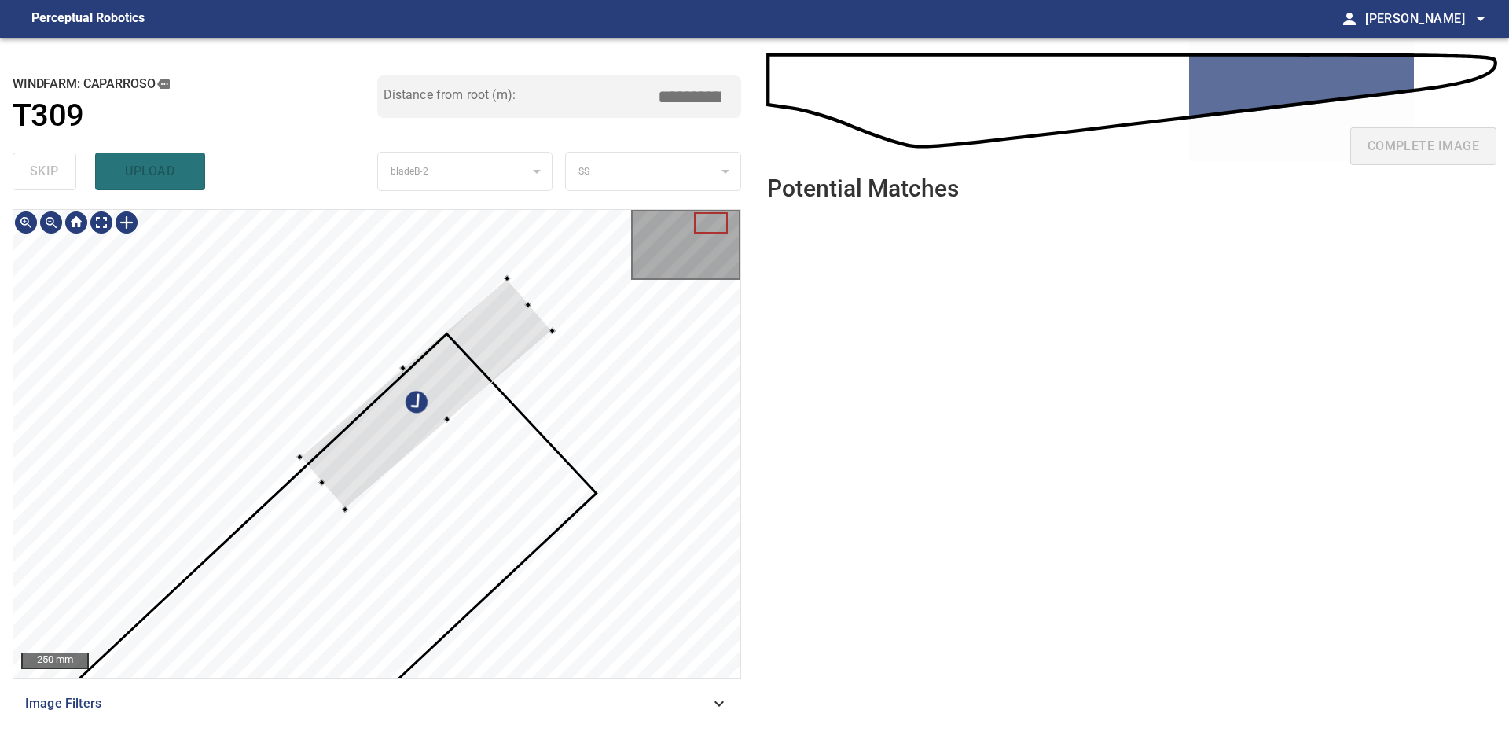
click at [583, 403] on div at bounding box center [376, 443] width 727 height 467
click at [504, 329] on div at bounding box center [430, 386] width 218 height 197
click at [514, 336] on div at bounding box center [417, 388] width 200 height 167
click at [508, 332] on div at bounding box center [432, 384] width 200 height 167
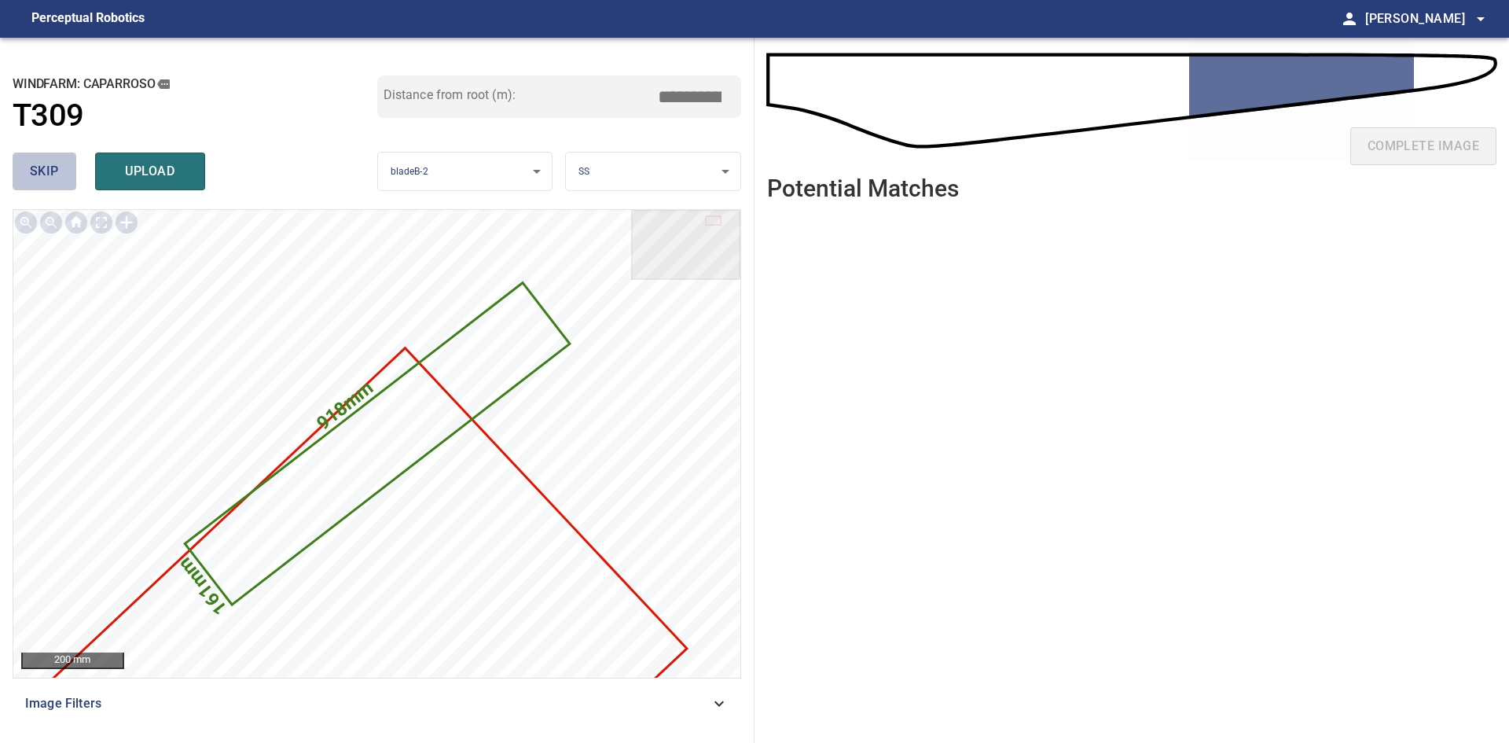
click at [31, 175] on span "skip" at bounding box center [44, 171] width 29 height 22
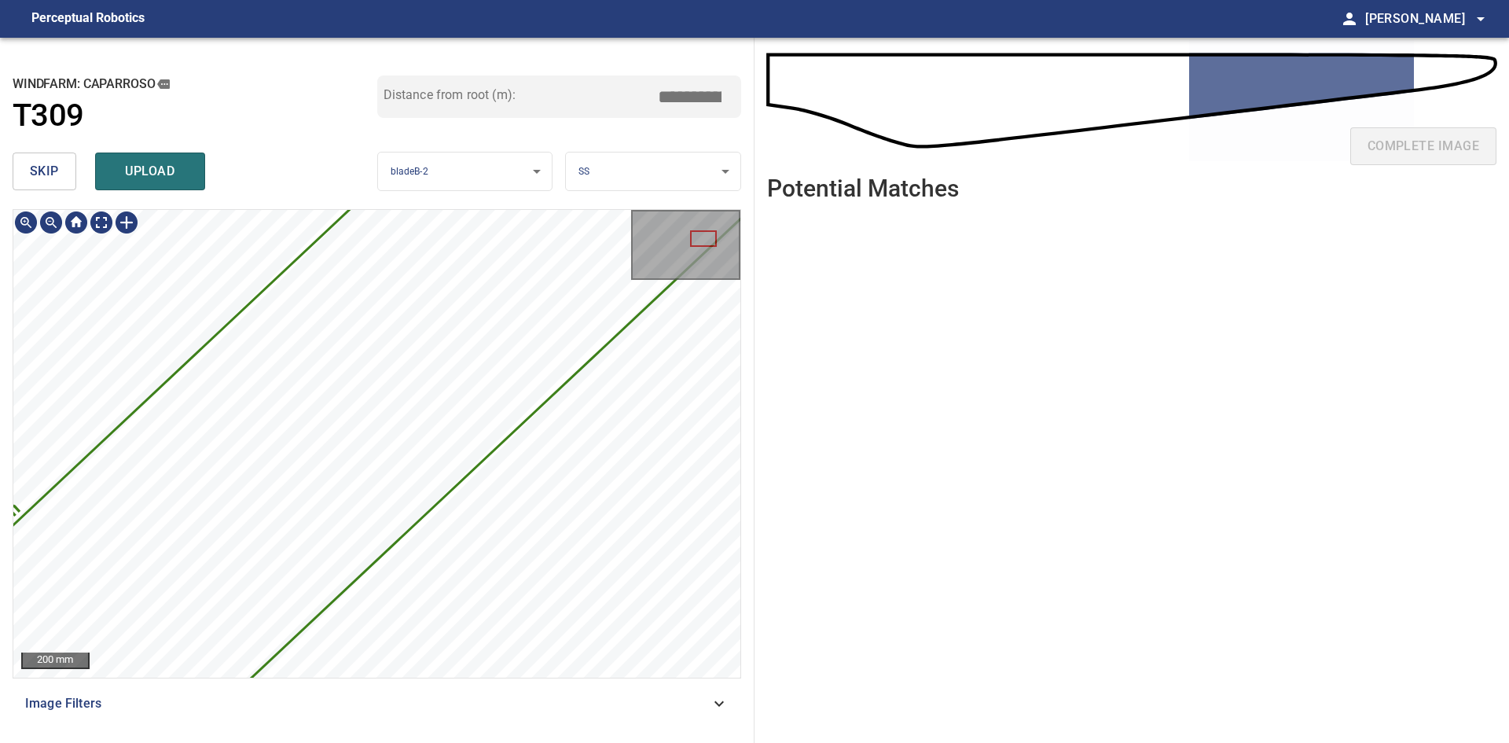
click at [802, 269] on div "**********" at bounding box center [754, 390] width 1509 height 705
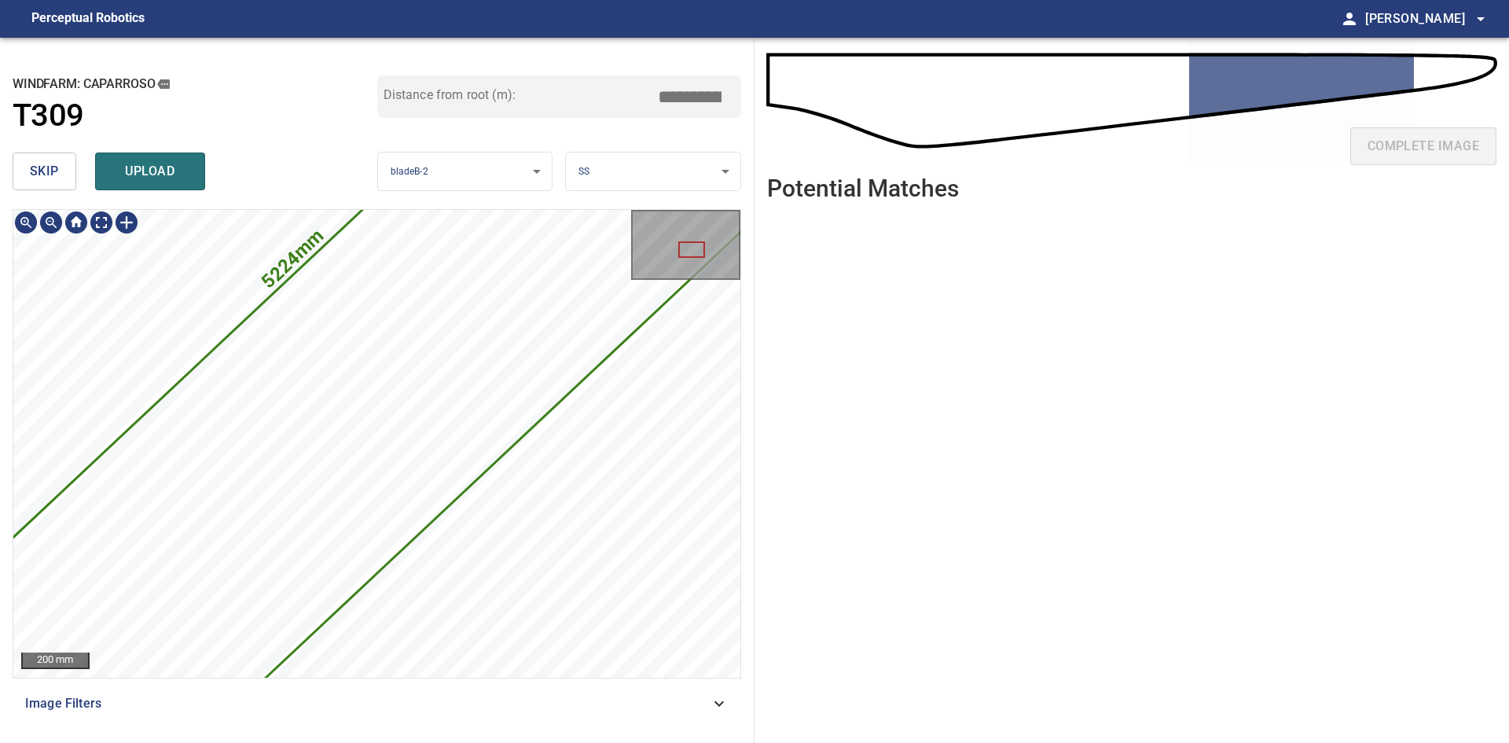
click at [766, 354] on div "**********" at bounding box center [754, 390] width 1509 height 705
click at [711, 442] on div "5224mm 793mm 200 mm Image Filters" at bounding box center [377, 469] width 729 height 521
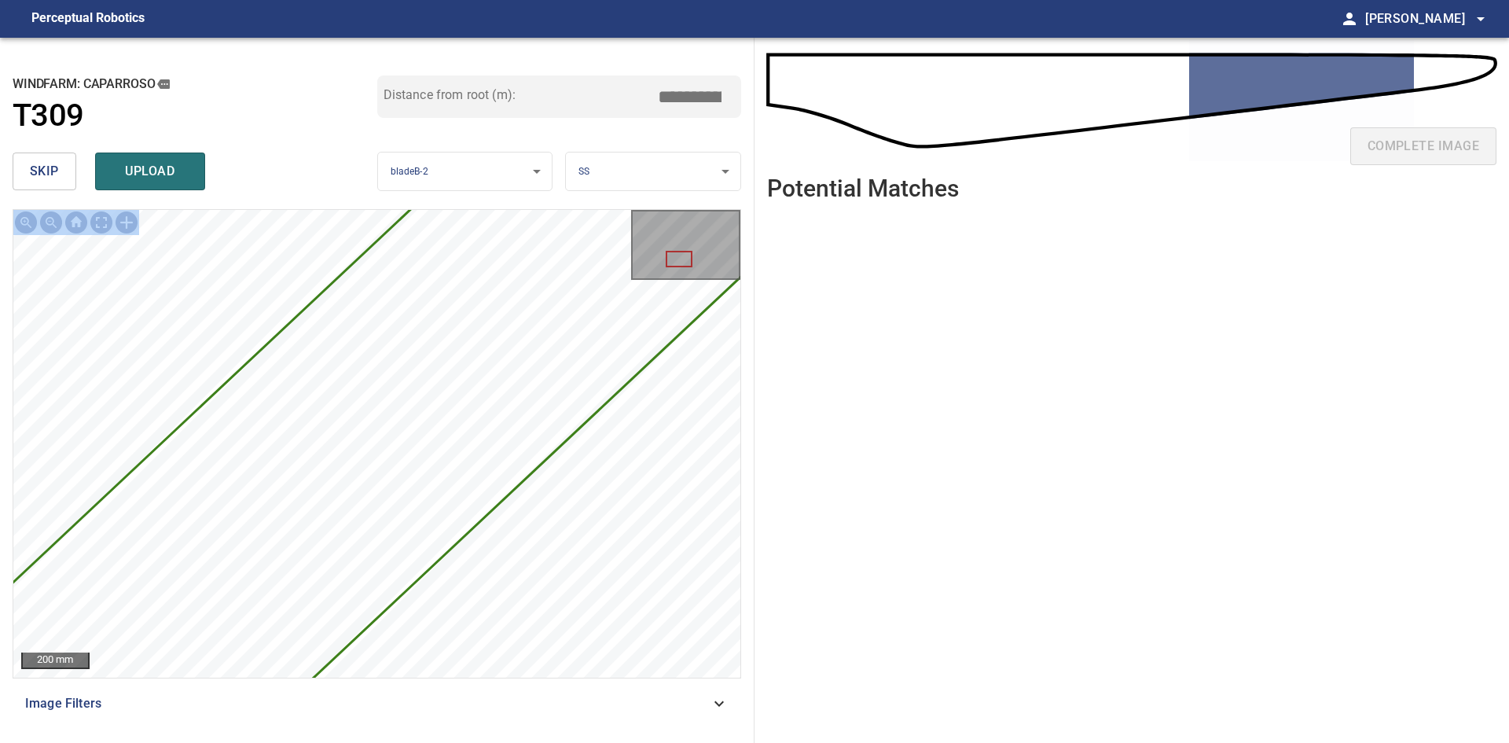
click at [1089, 254] on div "**********" at bounding box center [754, 390] width 1509 height 705
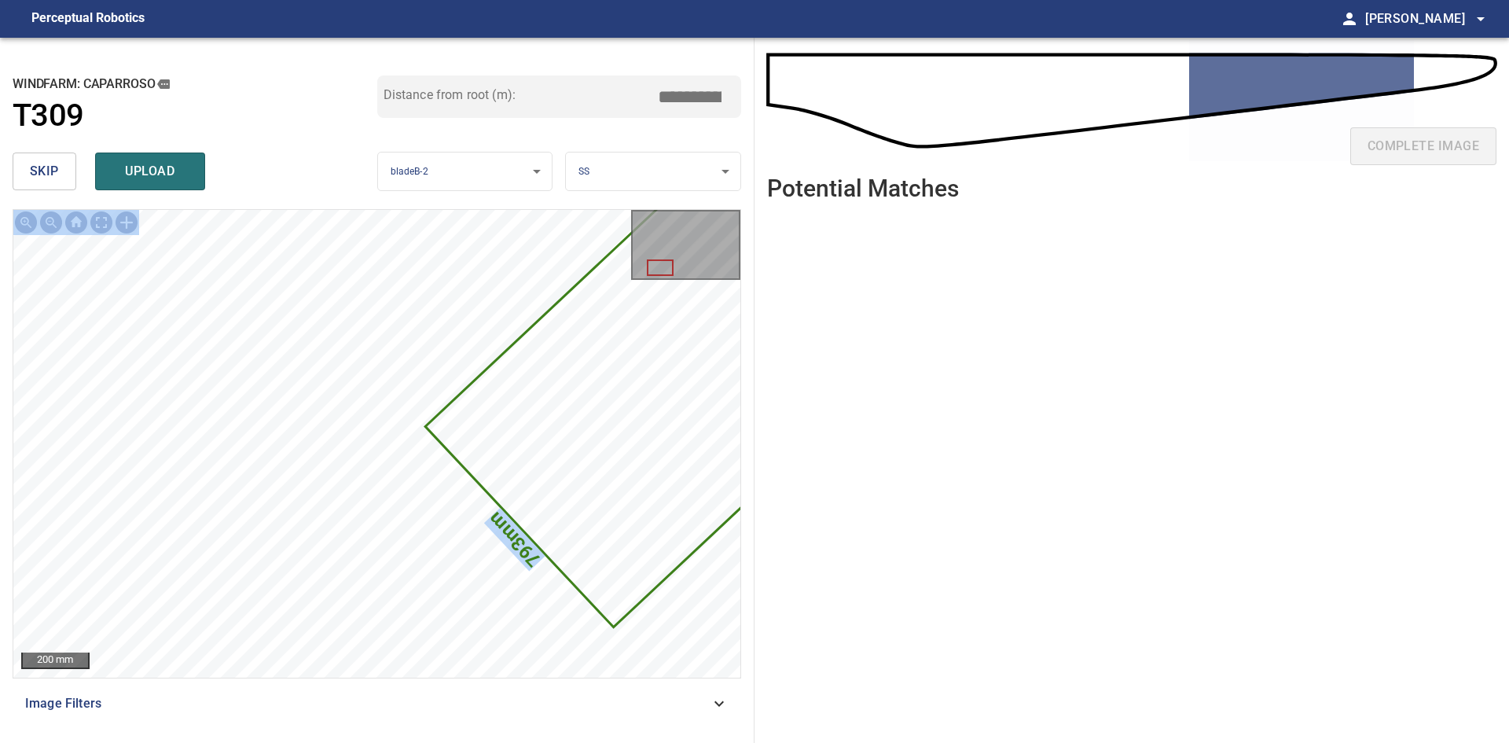
click at [625, 331] on div "5224mm 793mm" at bounding box center [376, 443] width 727 height 467
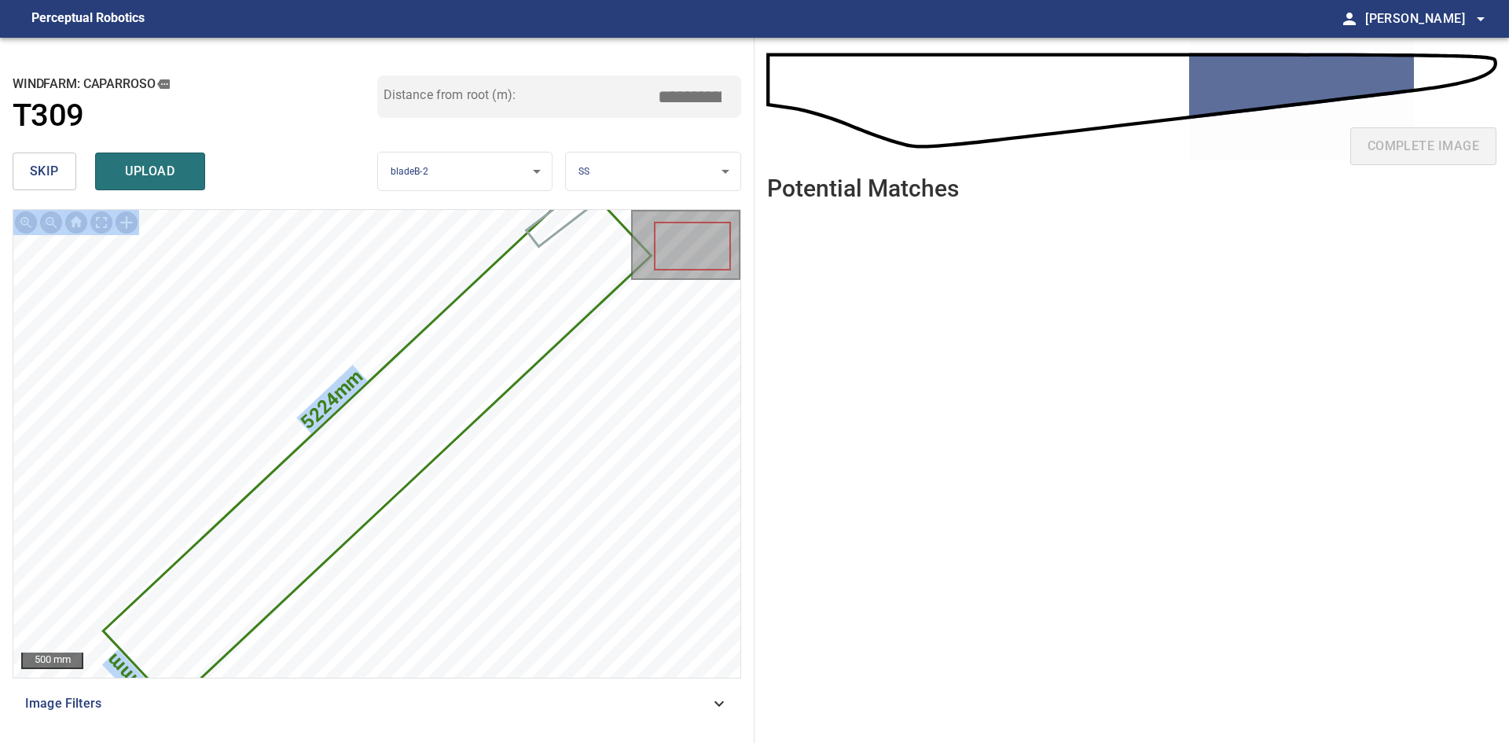
click at [66, 173] on button "skip" at bounding box center [45, 171] width 64 height 38
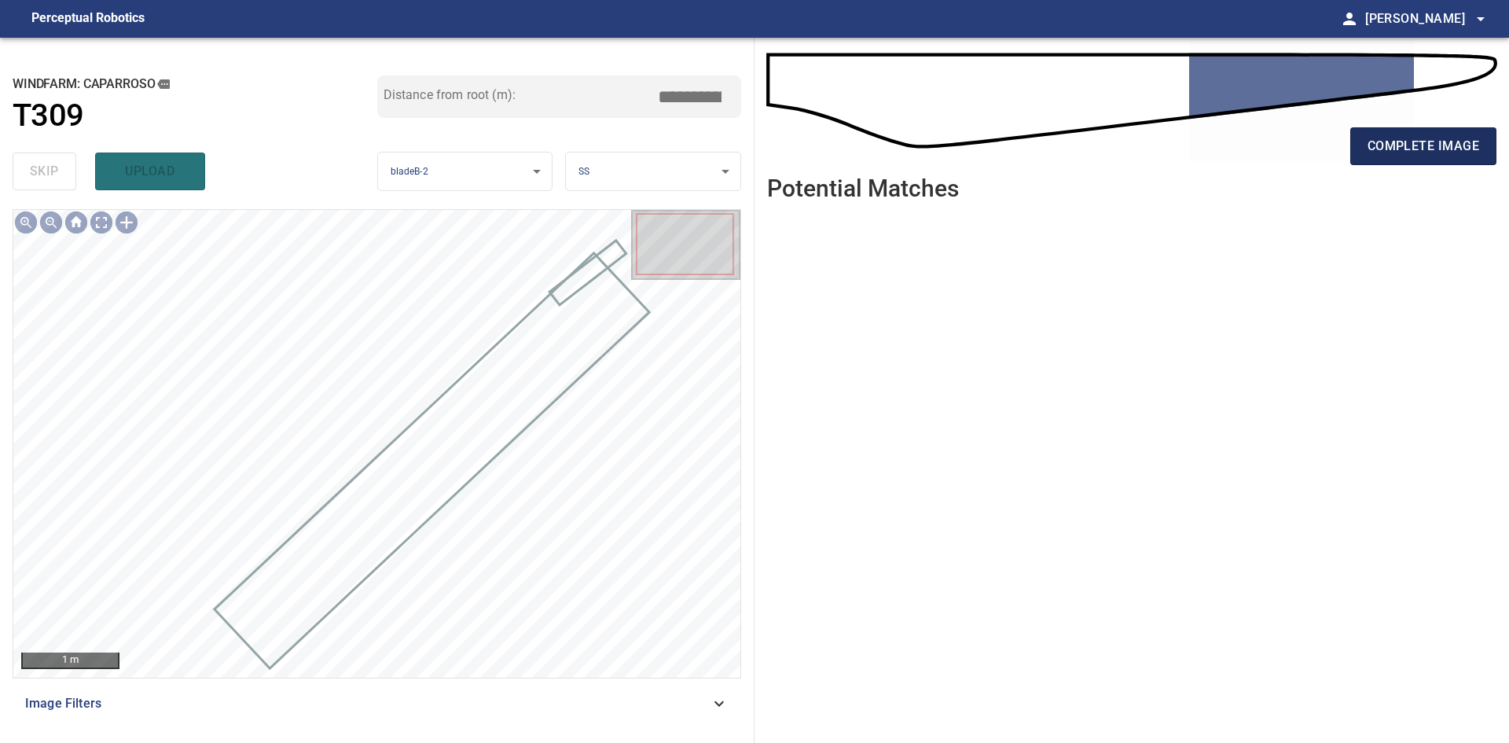
click at [1382, 131] on button "complete image" at bounding box center [1423, 146] width 146 height 38
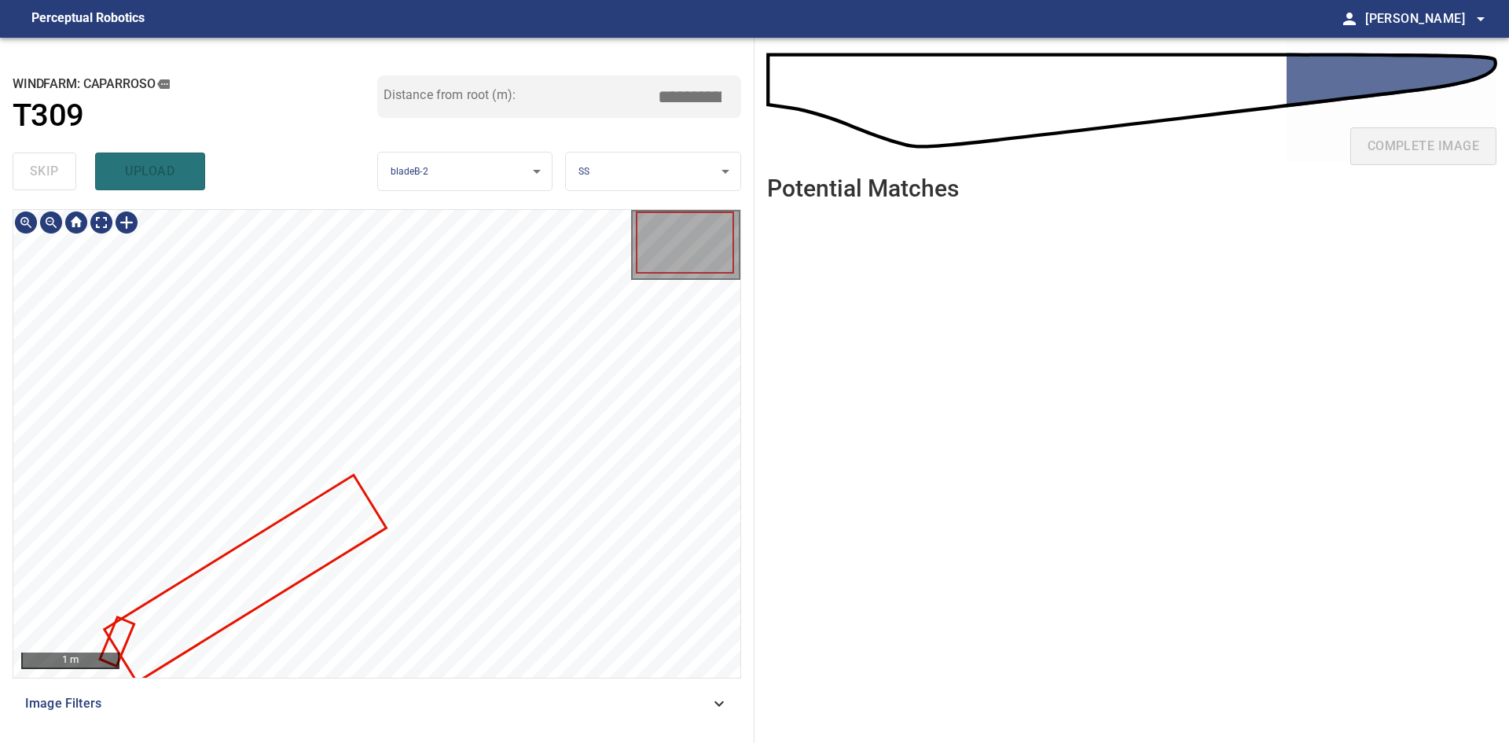
click at [830, 269] on div "**********" at bounding box center [754, 390] width 1509 height 705
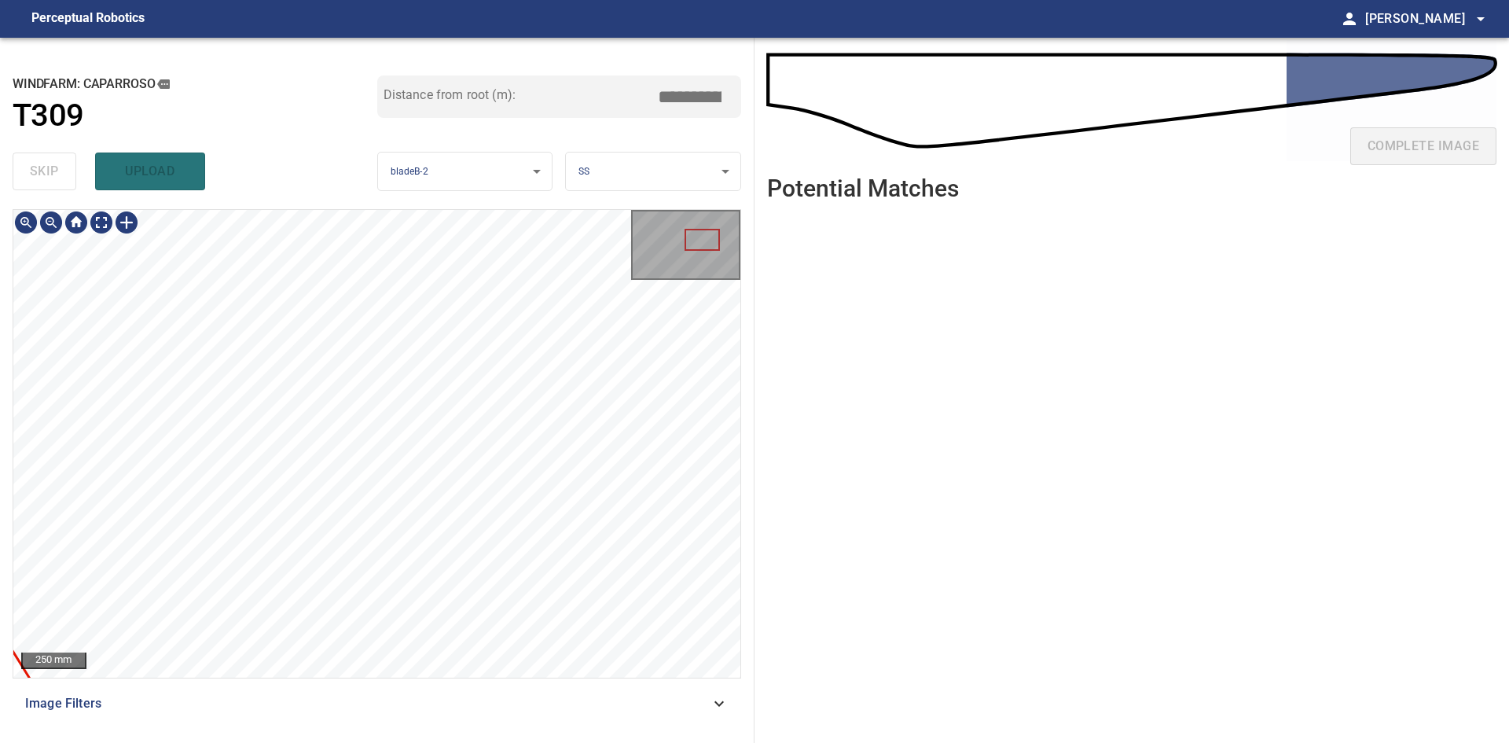
click at [704, 260] on div "250 mm" at bounding box center [376, 443] width 727 height 467
click at [871, 225] on div "**********" at bounding box center [754, 390] width 1509 height 705
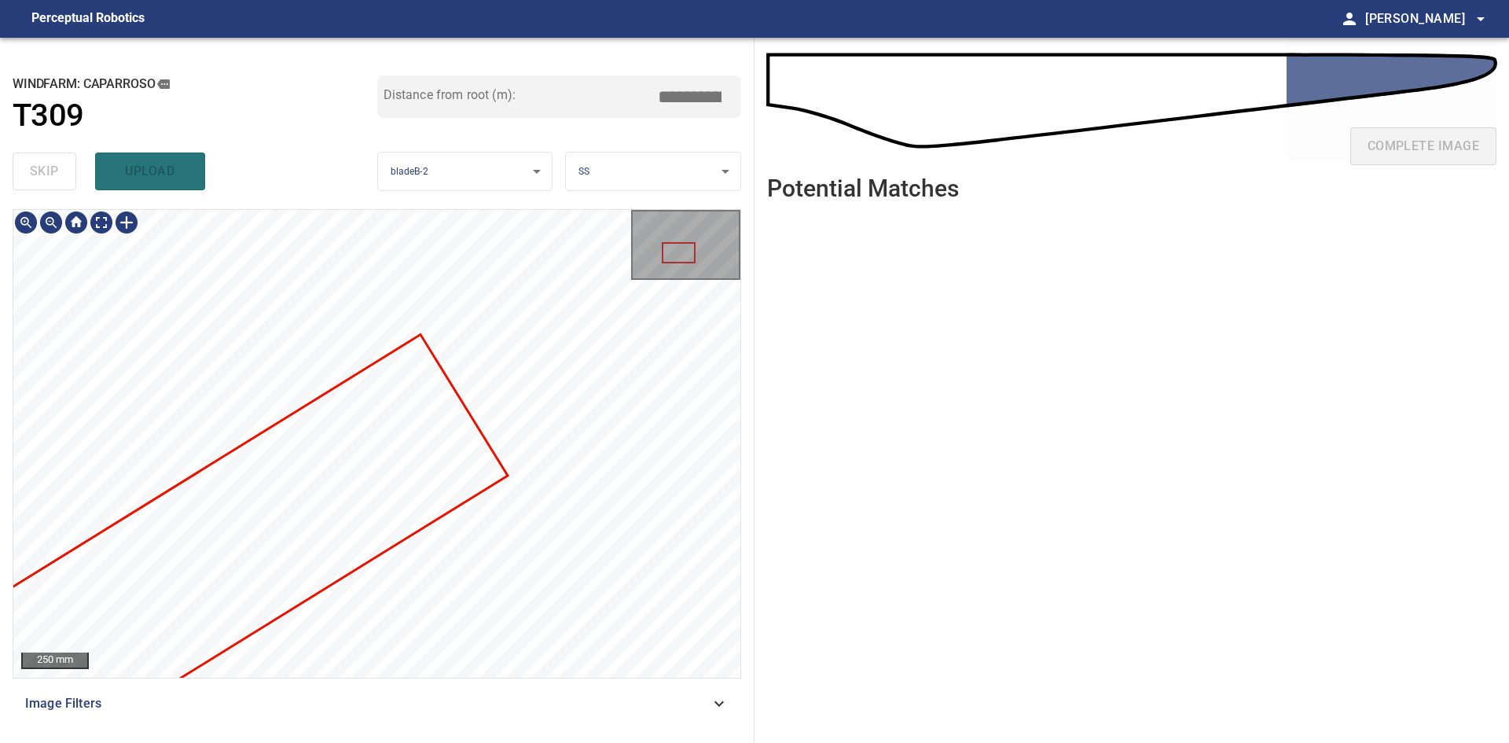
click at [862, 368] on div "**********" at bounding box center [754, 390] width 1509 height 705
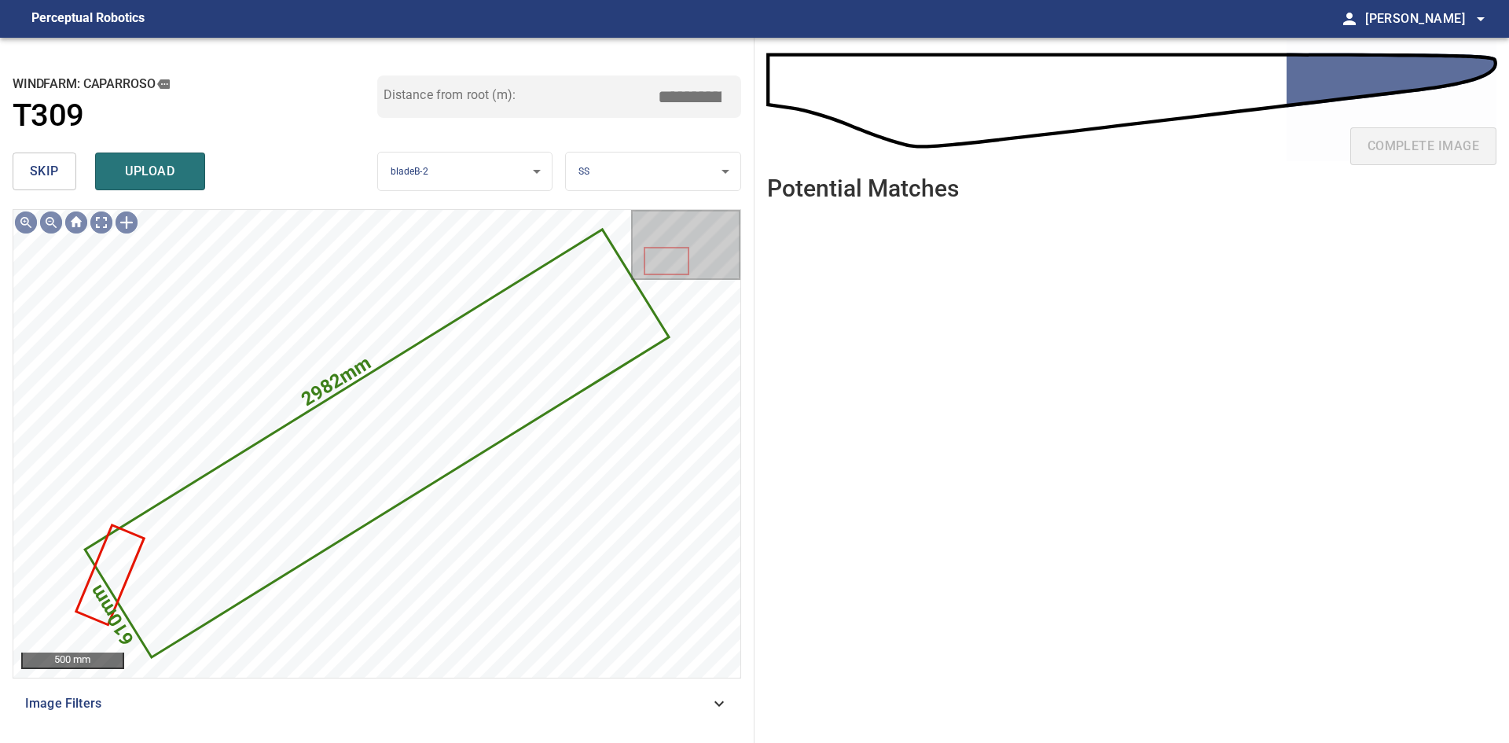
click at [35, 167] on span "skip" at bounding box center [44, 171] width 29 height 22
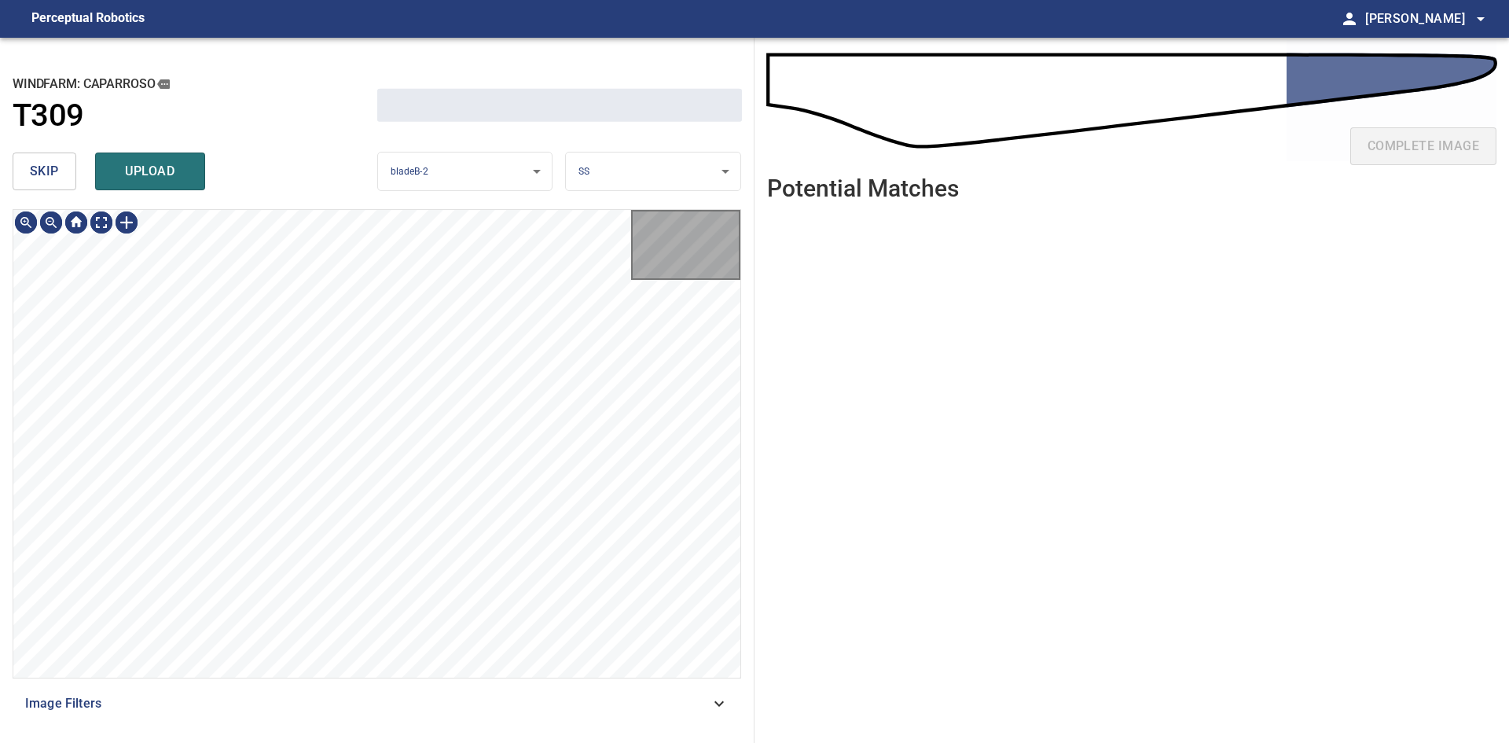
click at [35, 167] on span "skip" at bounding box center [44, 171] width 29 height 22
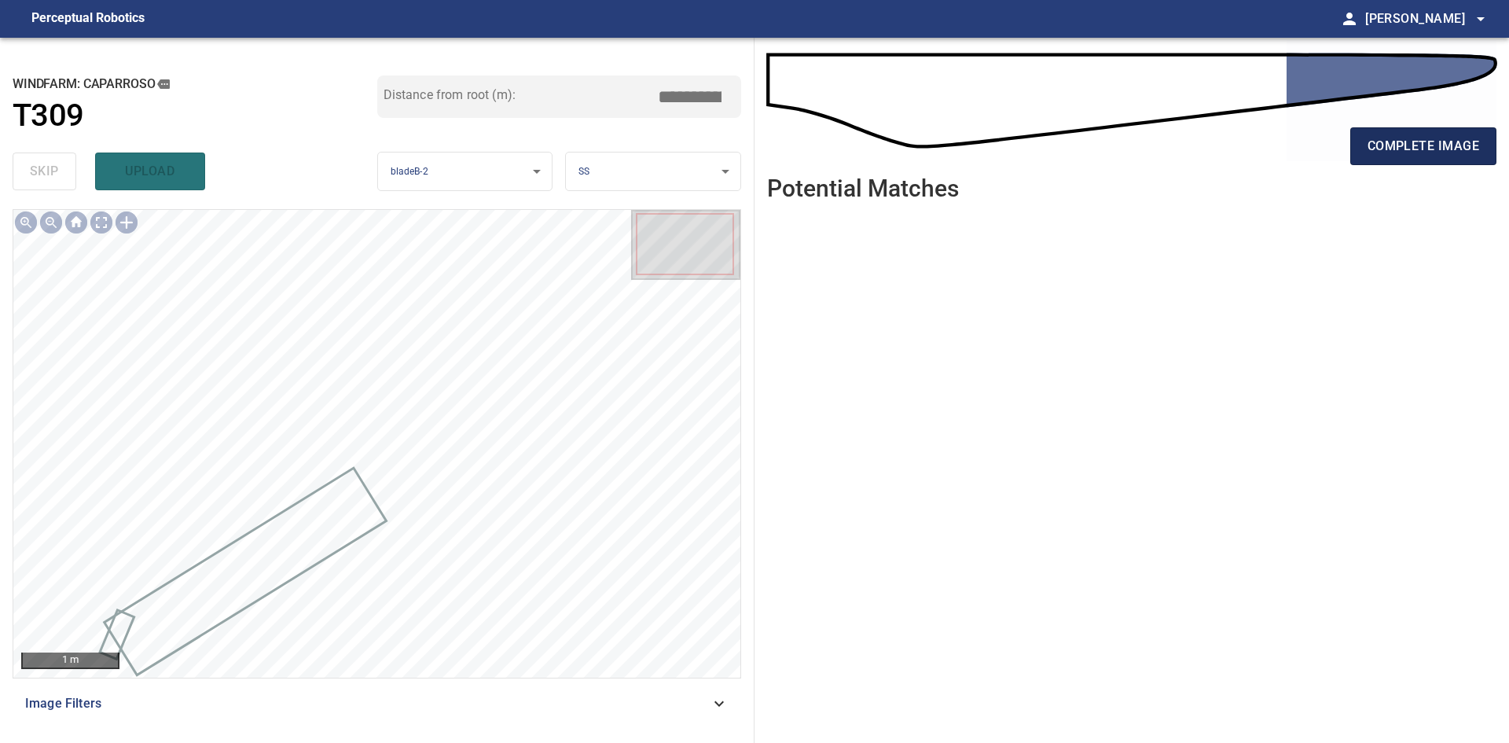
click at [1428, 152] on span "complete image" at bounding box center [1423, 146] width 112 height 22
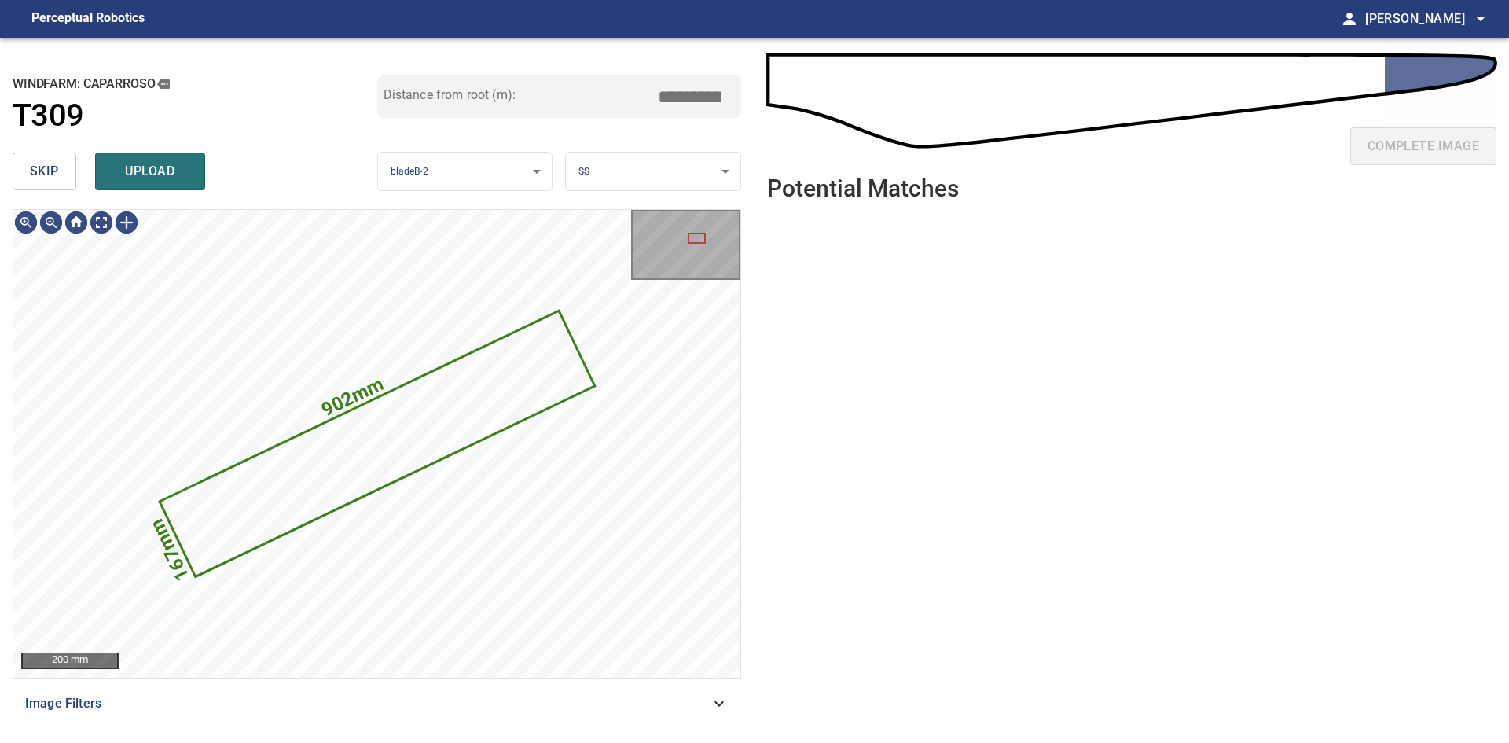
click at [39, 186] on button "skip" at bounding box center [45, 171] width 64 height 38
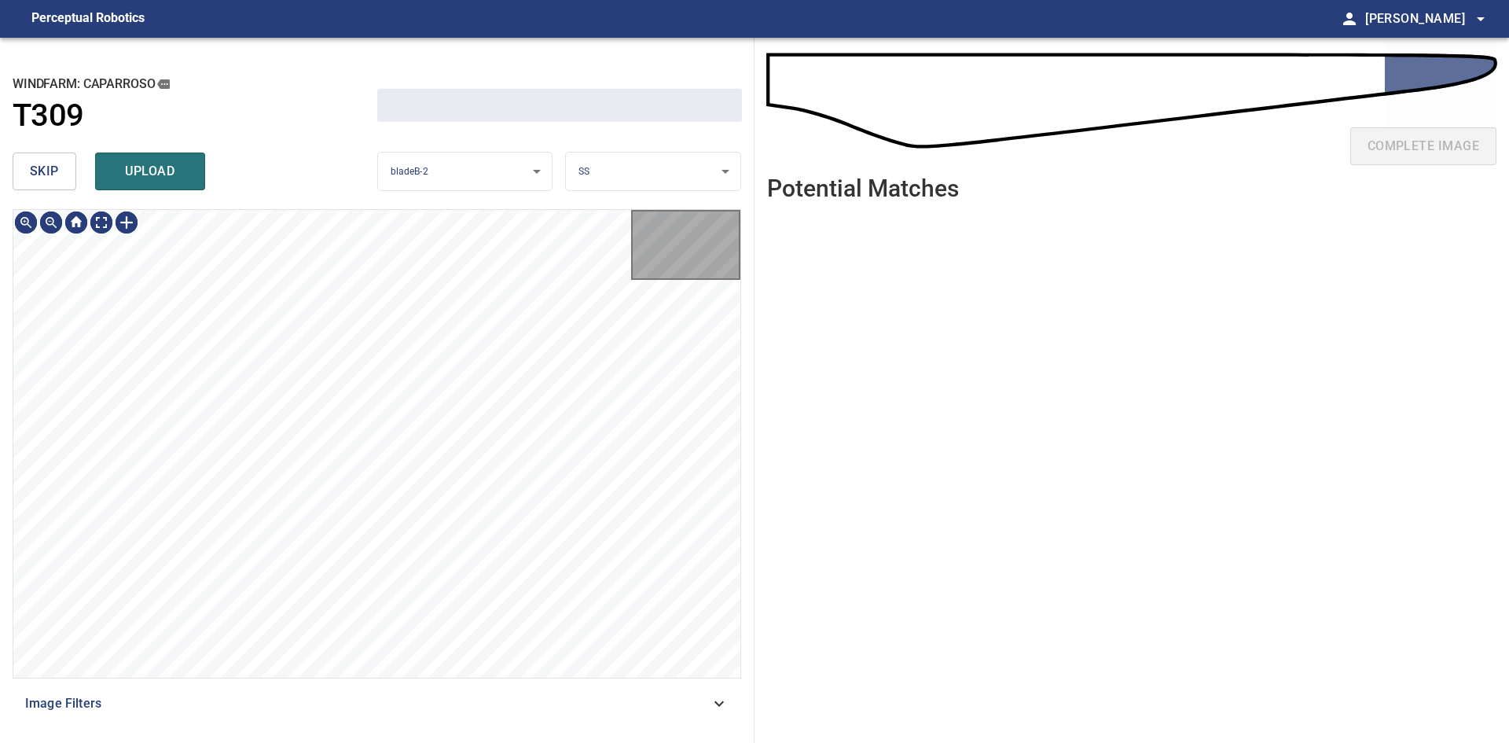
click at [39, 186] on button "skip" at bounding box center [45, 171] width 64 height 38
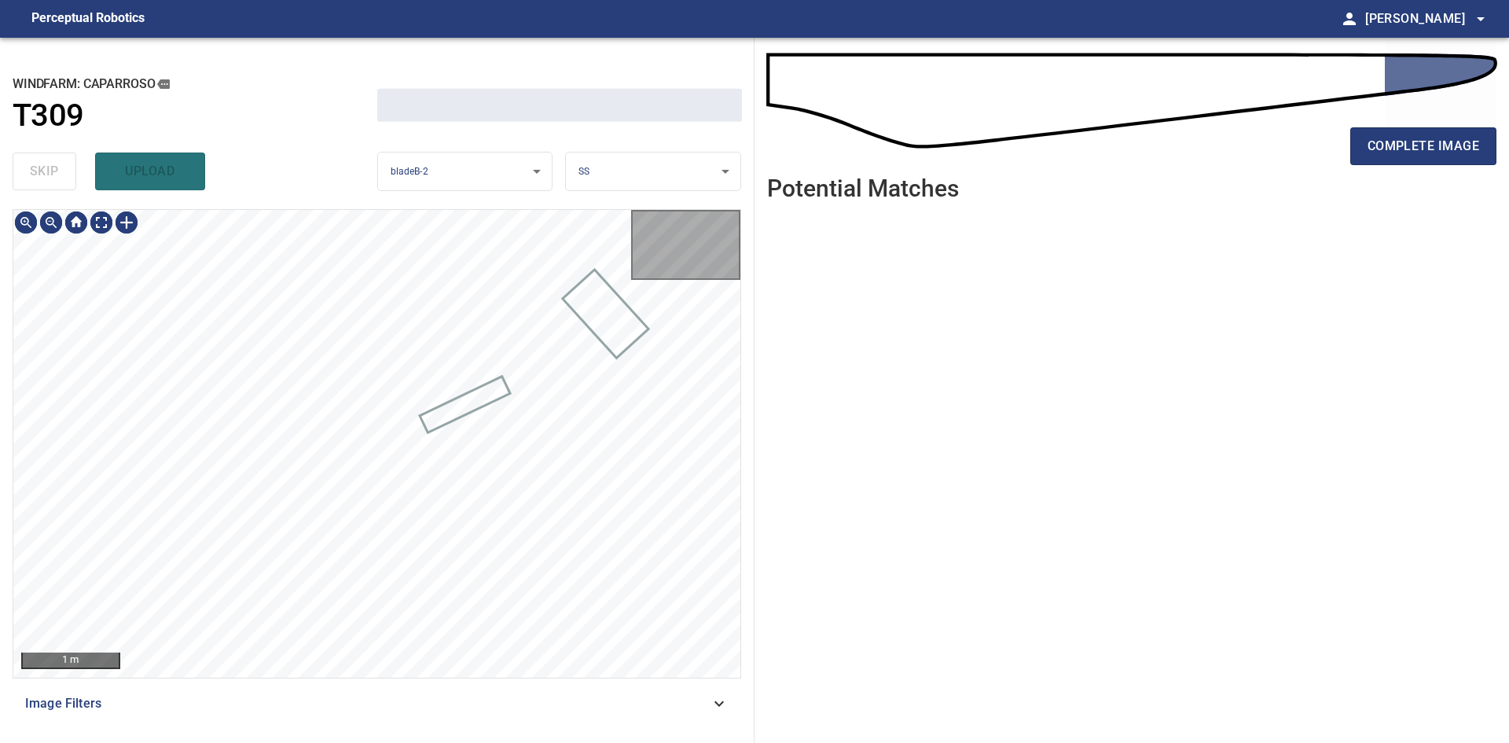
click at [39, 186] on div "skip upload" at bounding box center [195, 171] width 365 height 50
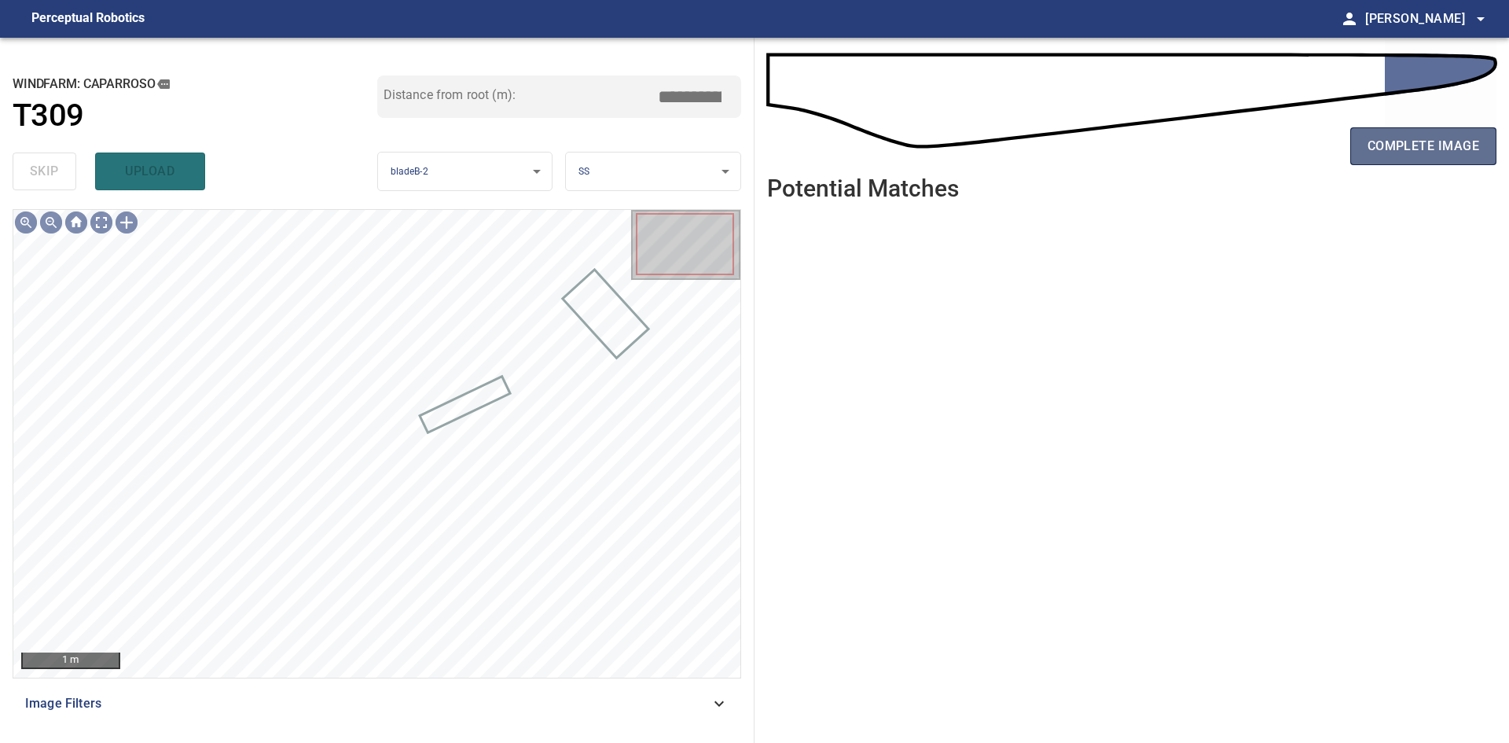
click at [1452, 141] on span "complete image" at bounding box center [1423, 146] width 112 height 22
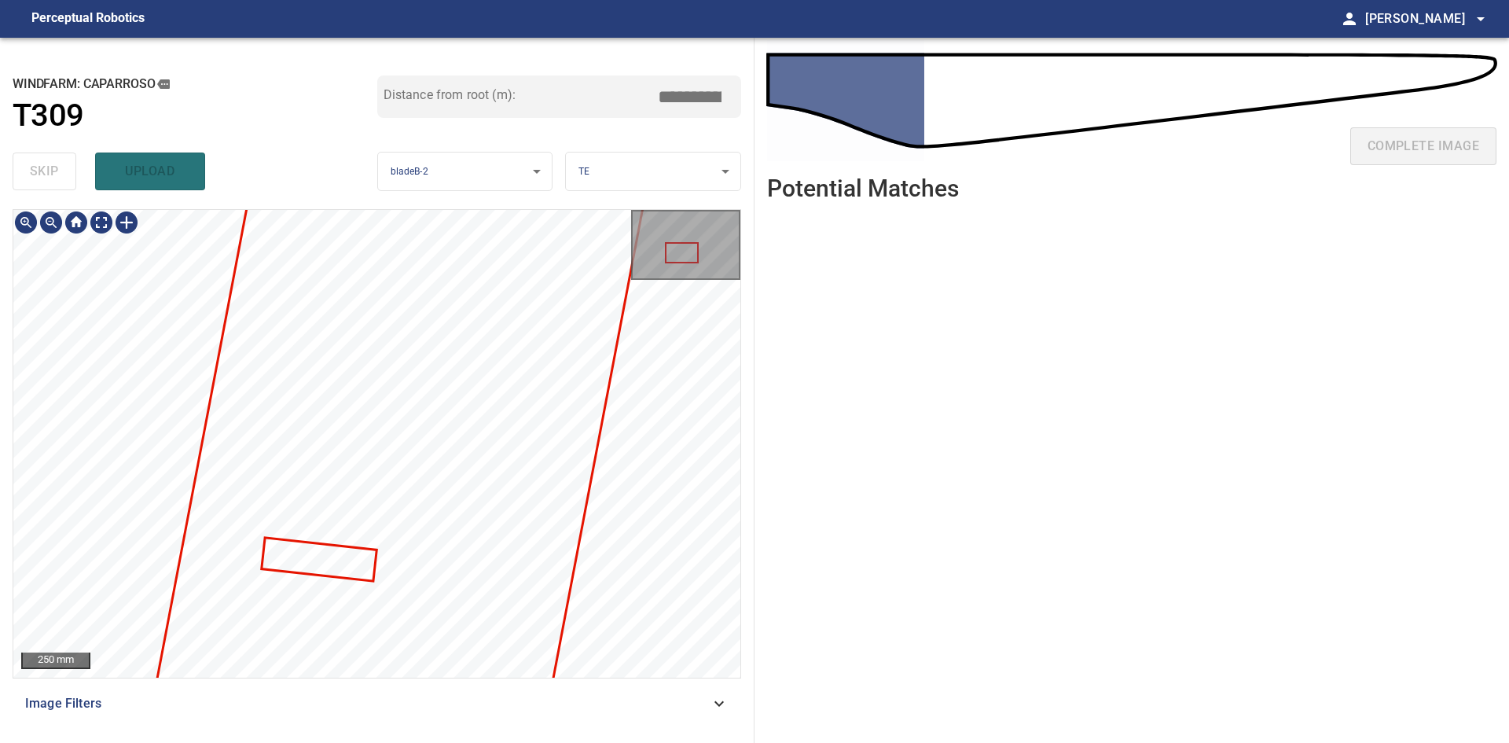
click at [623, 433] on div "Caparroso/T309/1 Category unclassified unclassified" at bounding box center [376, 443] width 727 height 467
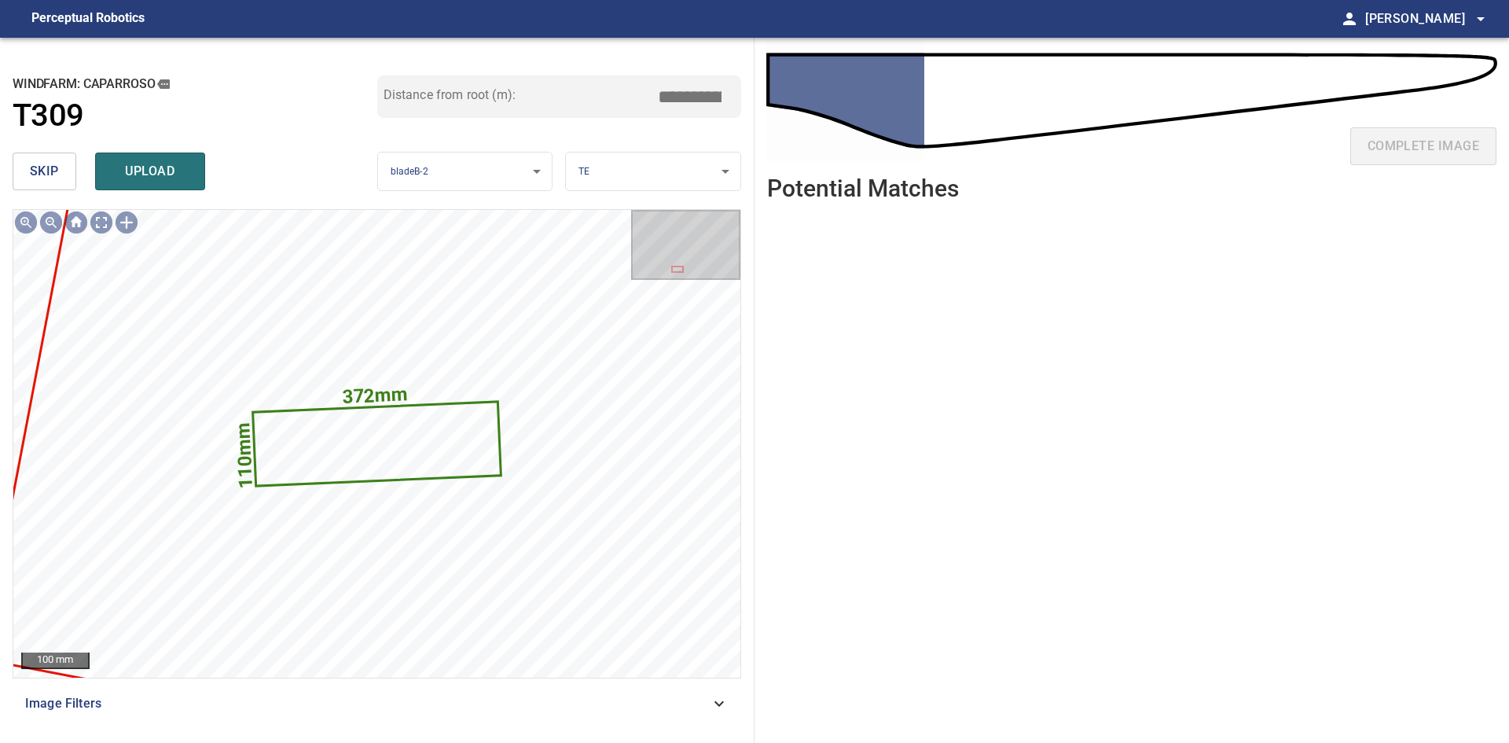
click at [60, 175] on button "skip" at bounding box center [45, 171] width 64 height 38
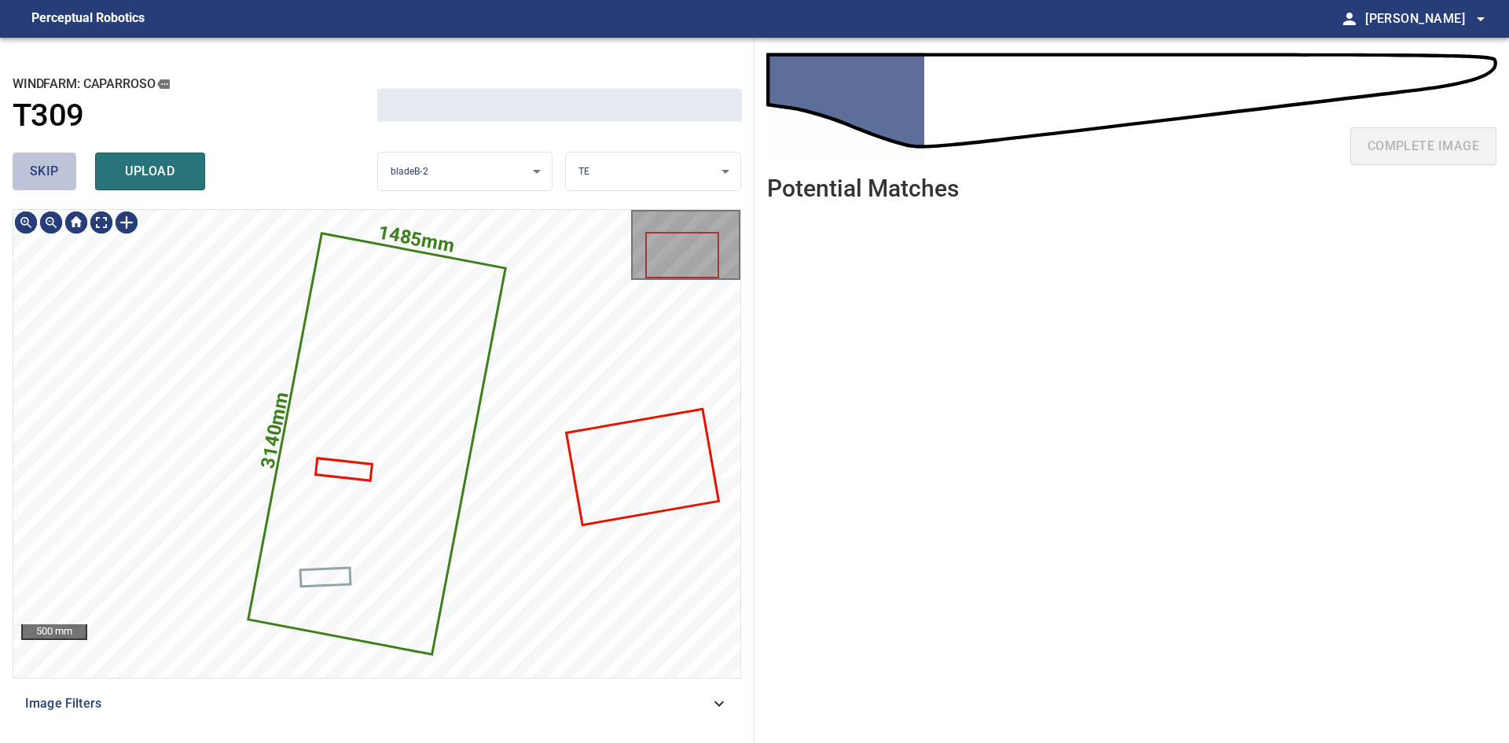
click at [60, 175] on button "skip" at bounding box center [45, 171] width 64 height 38
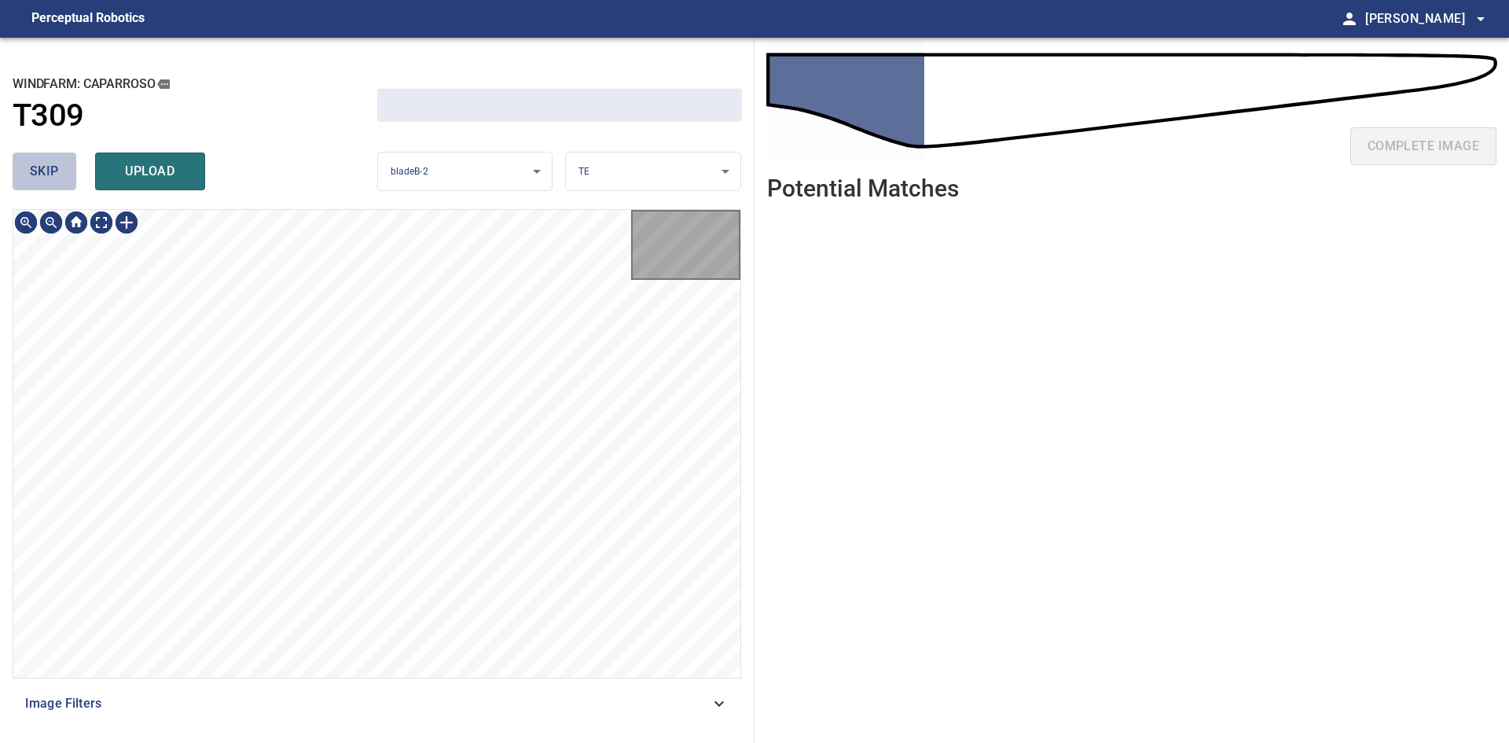
click at [60, 175] on button "skip" at bounding box center [45, 171] width 64 height 38
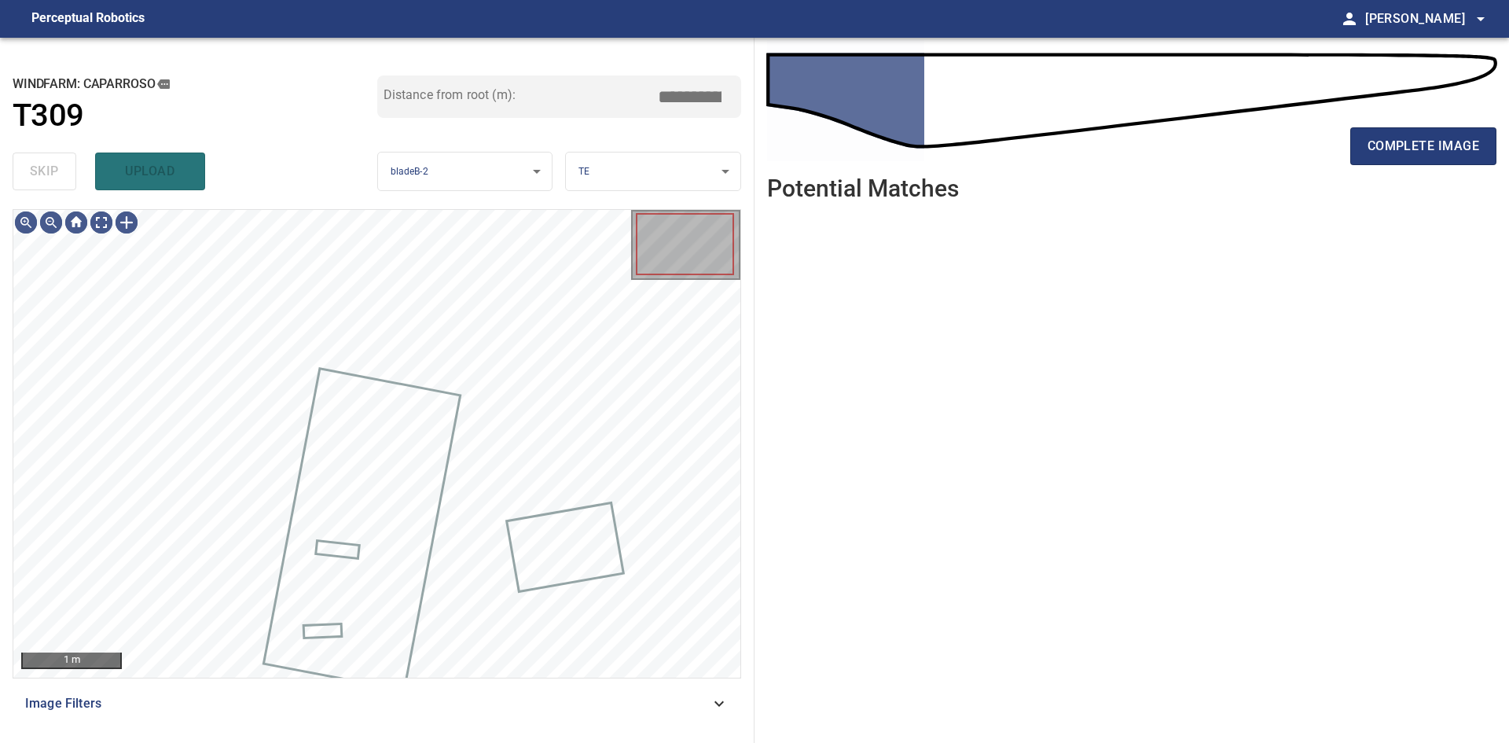
click at [60, 175] on div "skip upload" at bounding box center [195, 171] width 365 height 50
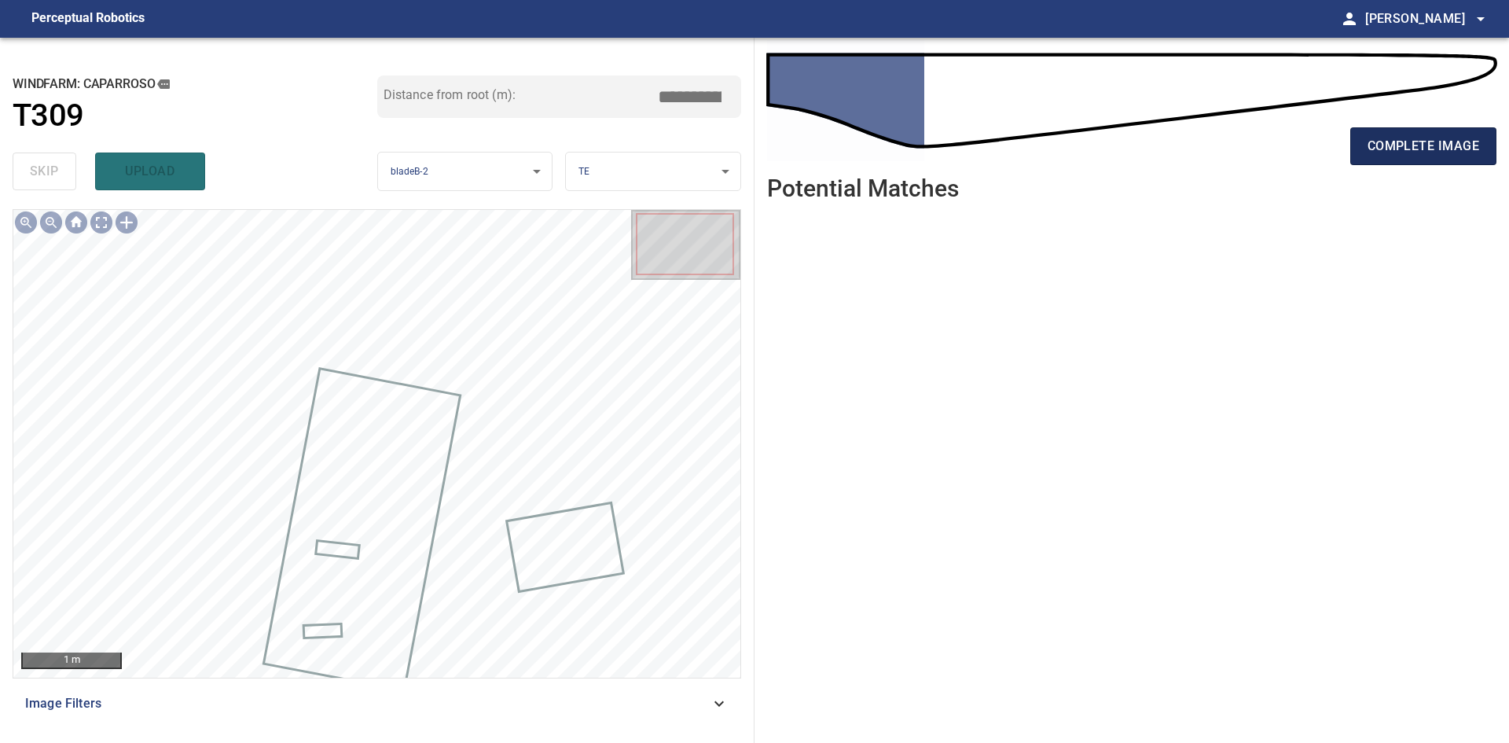
click at [1400, 153] on span "complete image" at bounding box center [1423, 146] width 112 height 22
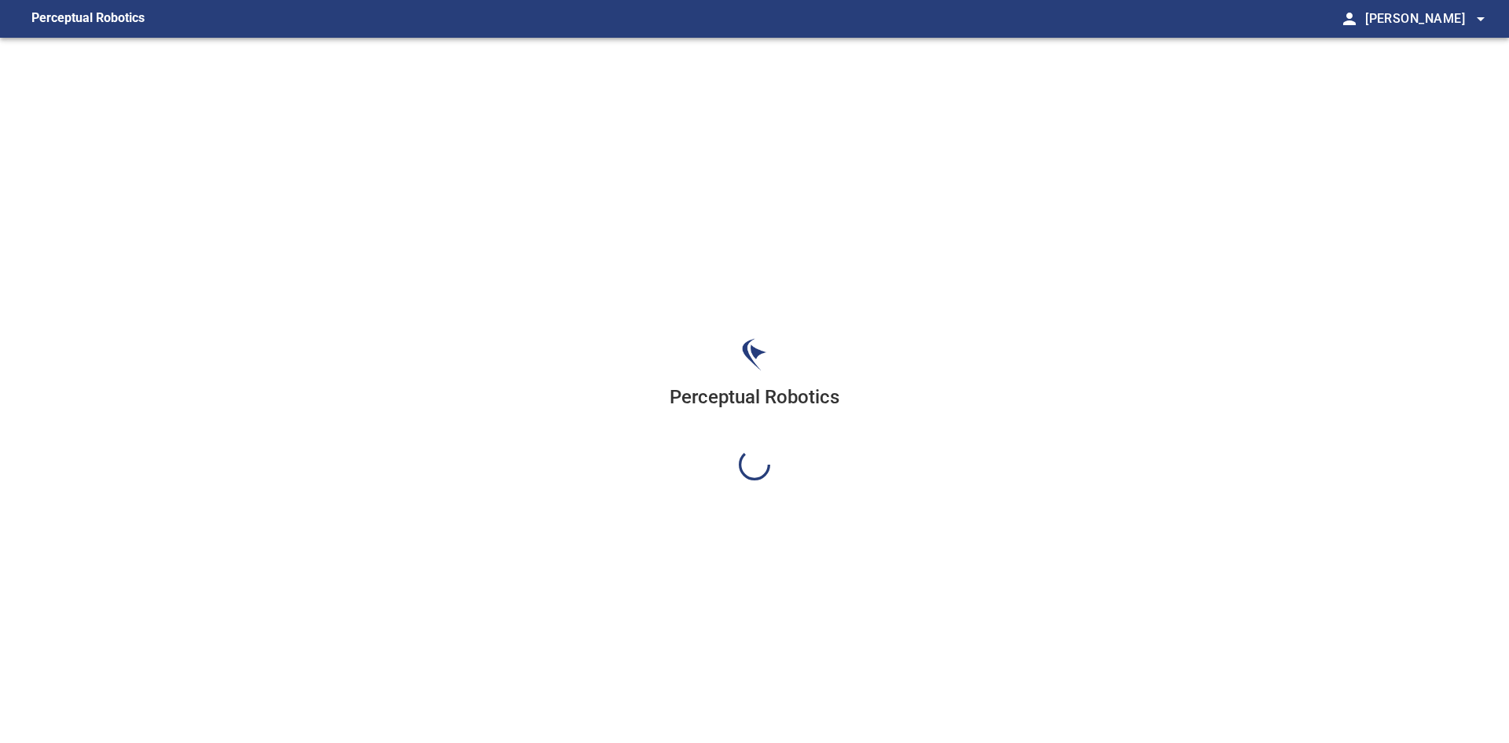
click at [1394, 153] on div "Perceptual Robotics" at bounding box center [754, 409] width 1509 height 743
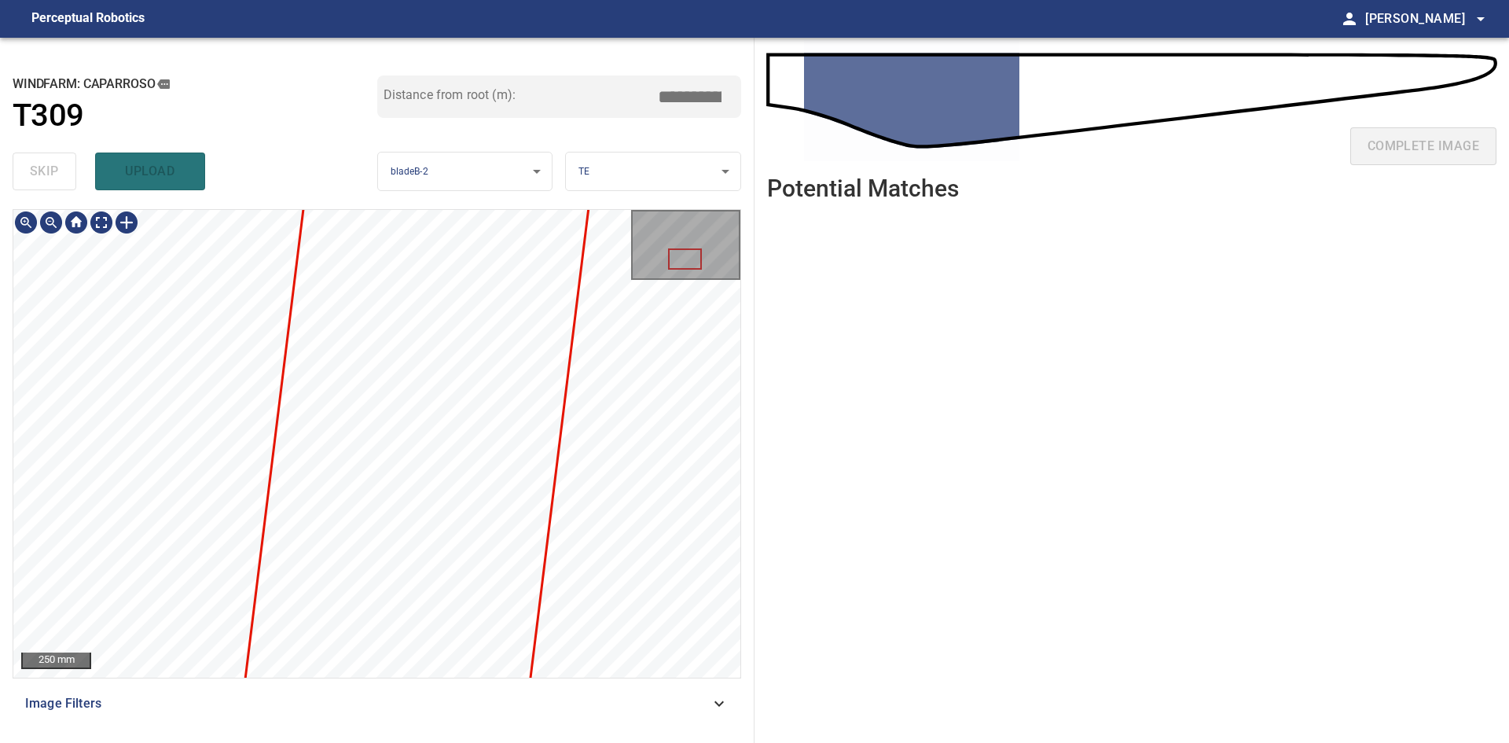
click at [635, 283] on div "250 mm" at bounding box center [376, 443] width 727 height 467
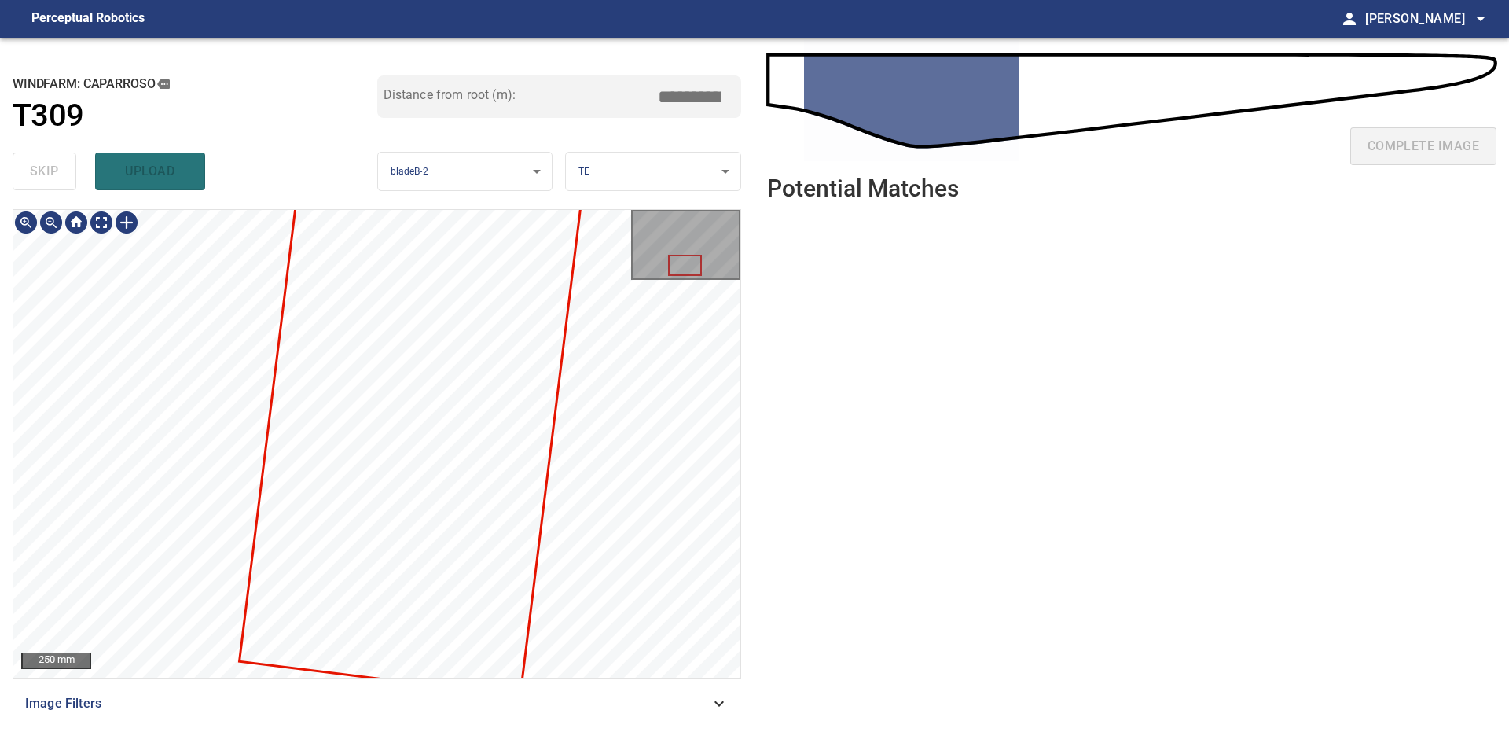
click at [669, 281] on div "250 mm" at bounding box center [376, 443] width 727 height 467
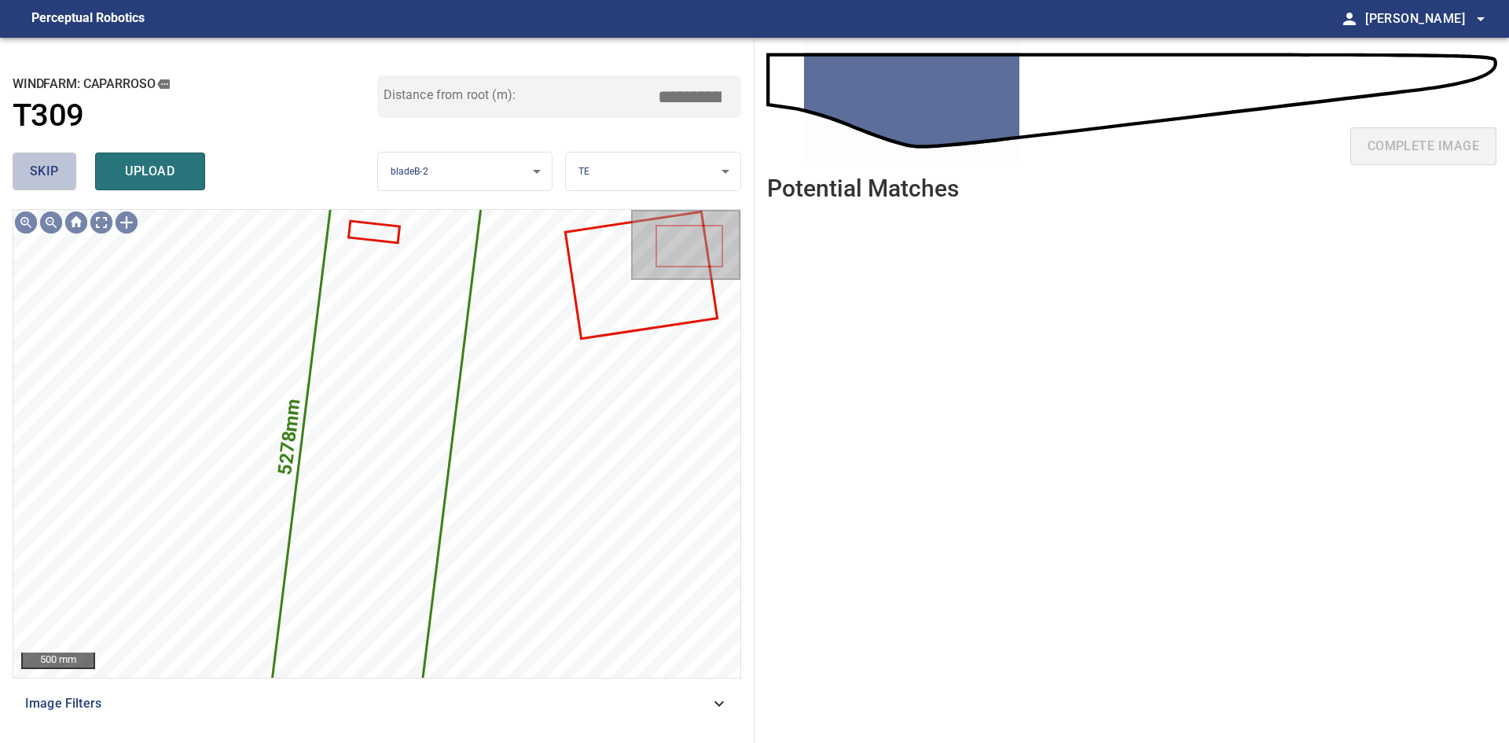
click at [36, 170] on span "skip" at bounding box center [44, 171] width 29 height 22
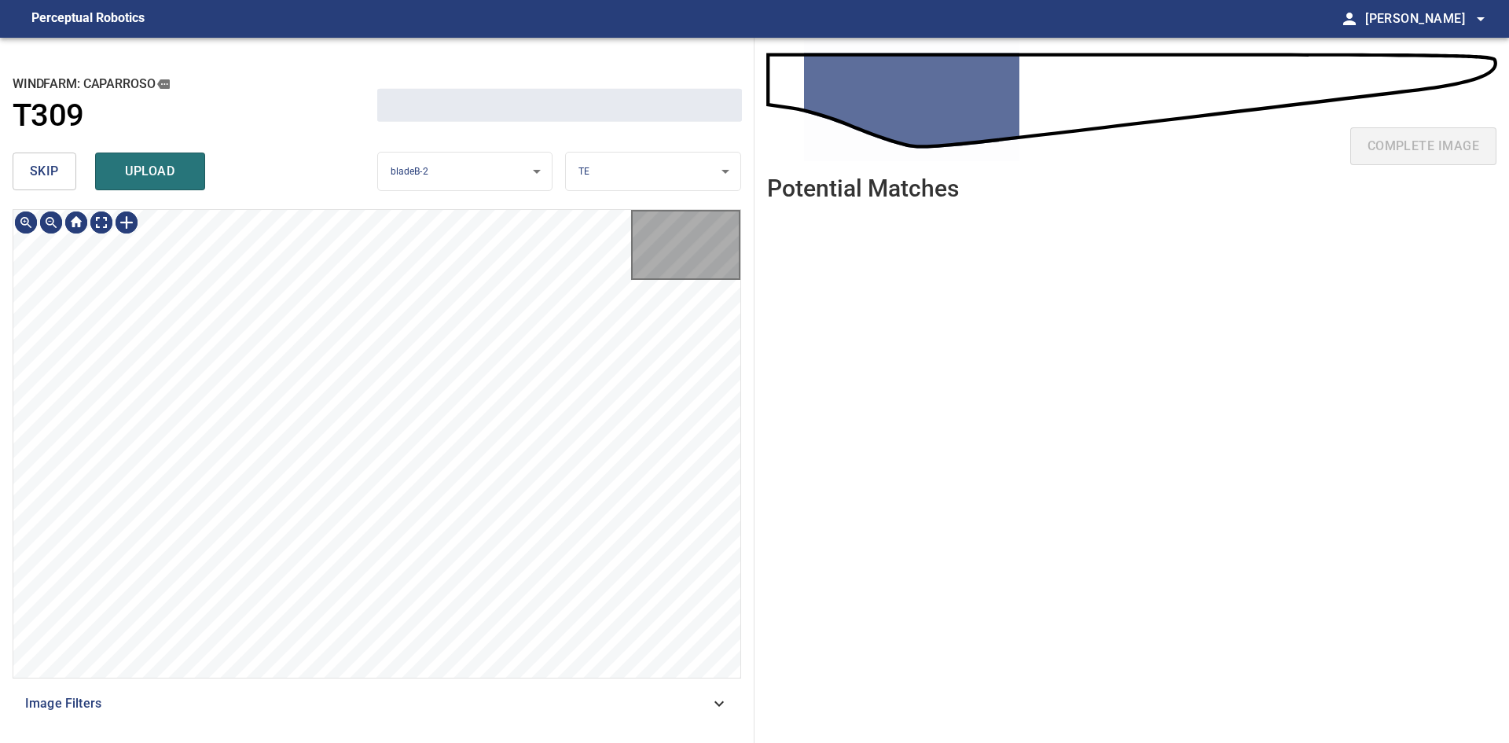
click at [36, 171] on span "skip" at bounding box center [44, 171] width 29 height 22
click at [36, 171] on div "skip upload" at bounding box center [195, 171] width 365 height 50
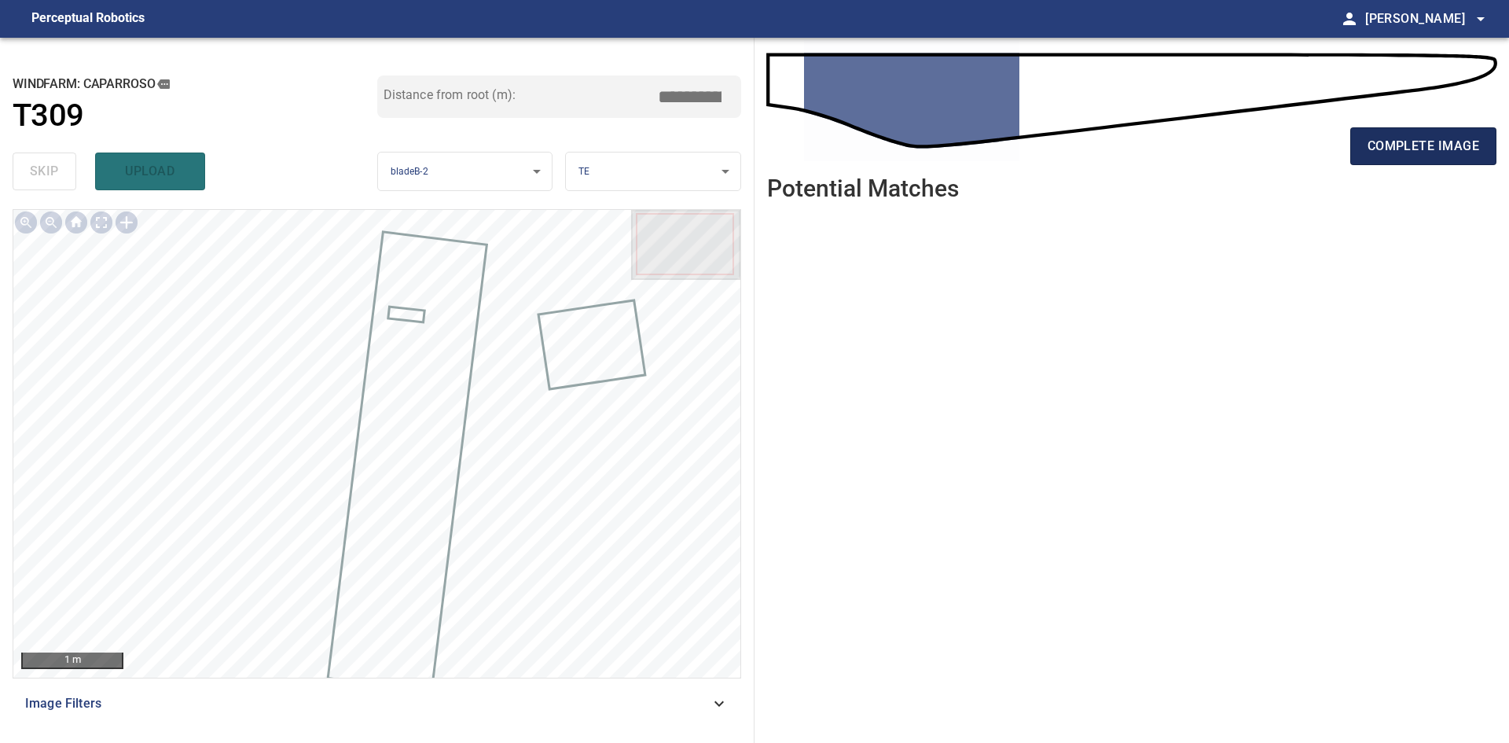
click at [1422, 153] on span "complete image" at bounding box center [1423, 146] width 112 height 22
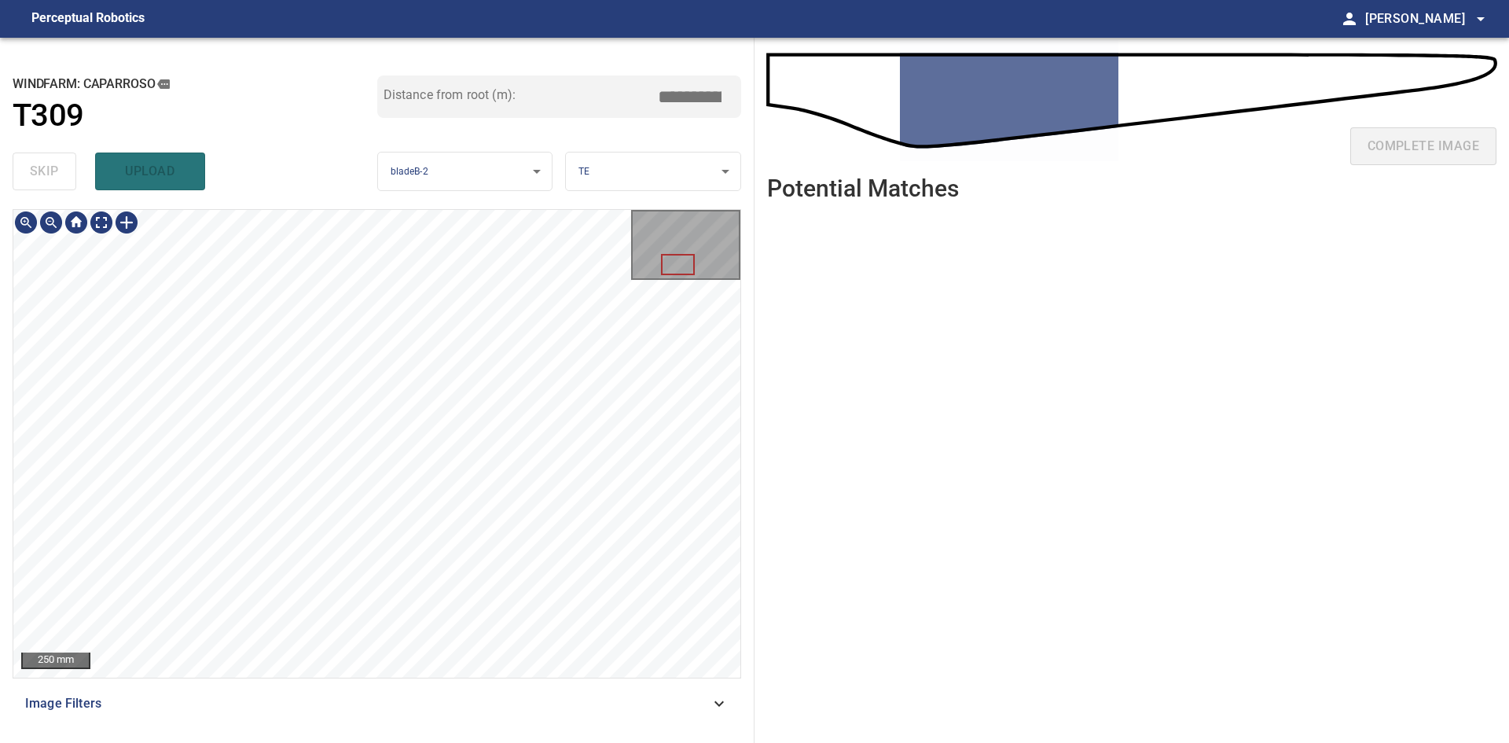
click at [423, 678] on div "250 mm Image Filters" at bounding box center [377, 469] width 729 height 521
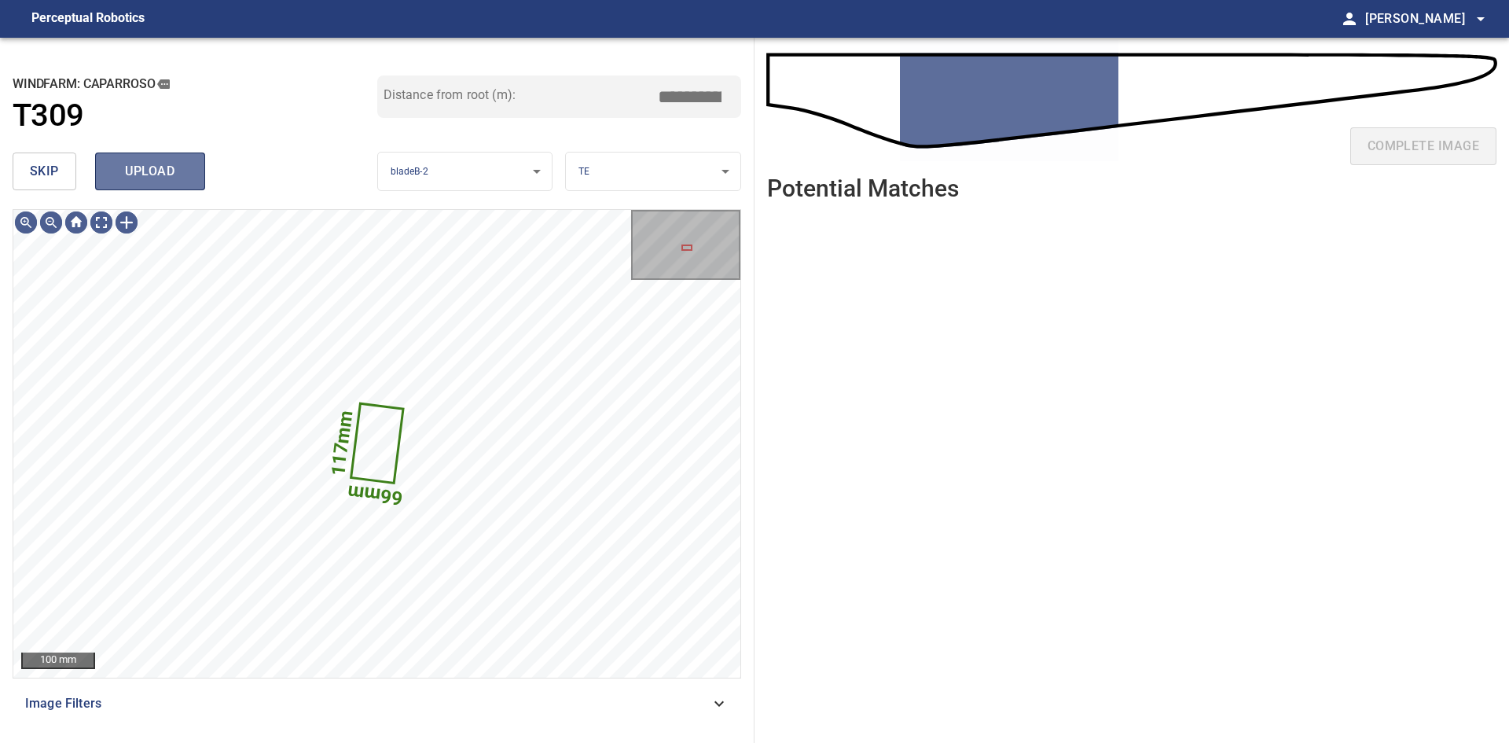
click at [141, 178] on span "upload" at bounding box center [149, 171] width 75 height 22
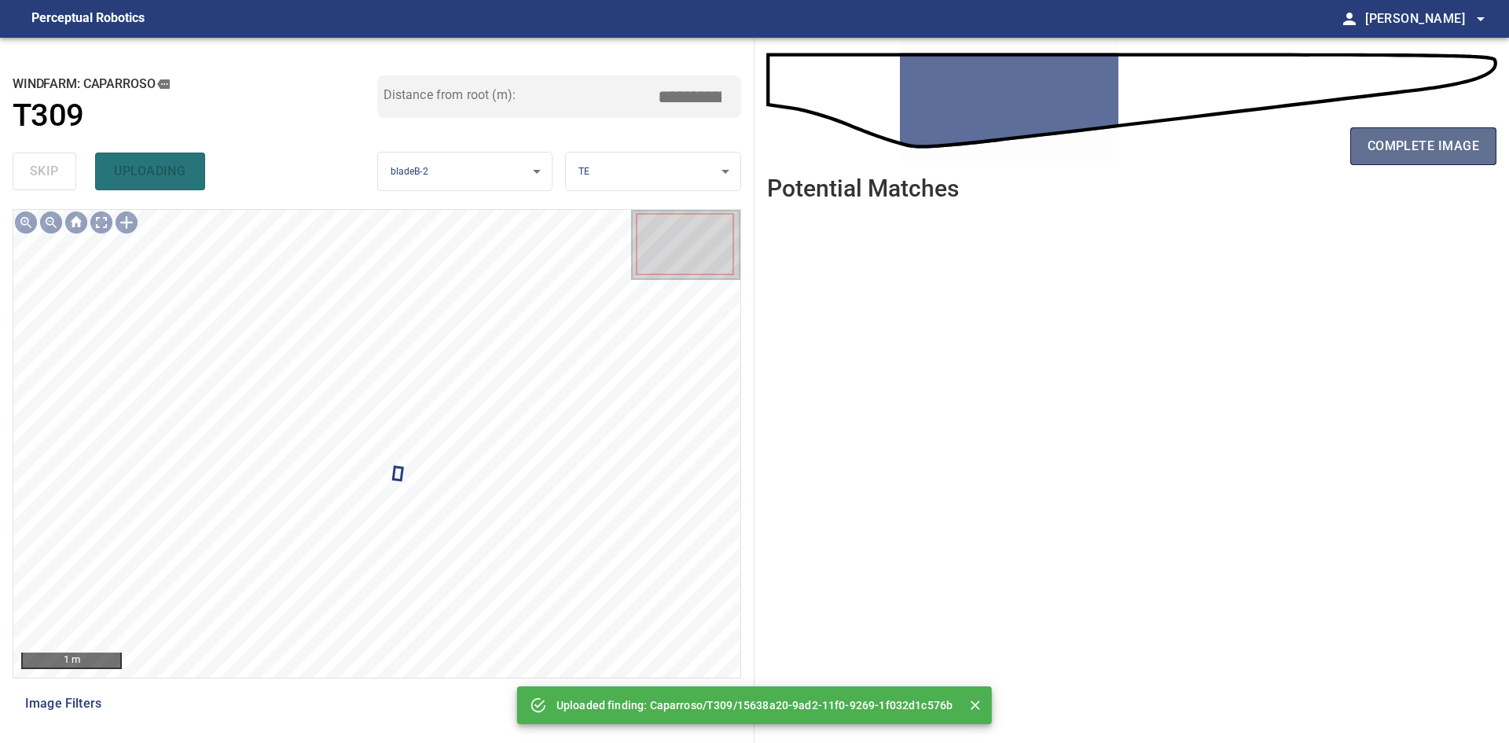
click at [1416, 149] on span "complete image" at bounding box center [1423, 146] width 112 height 22
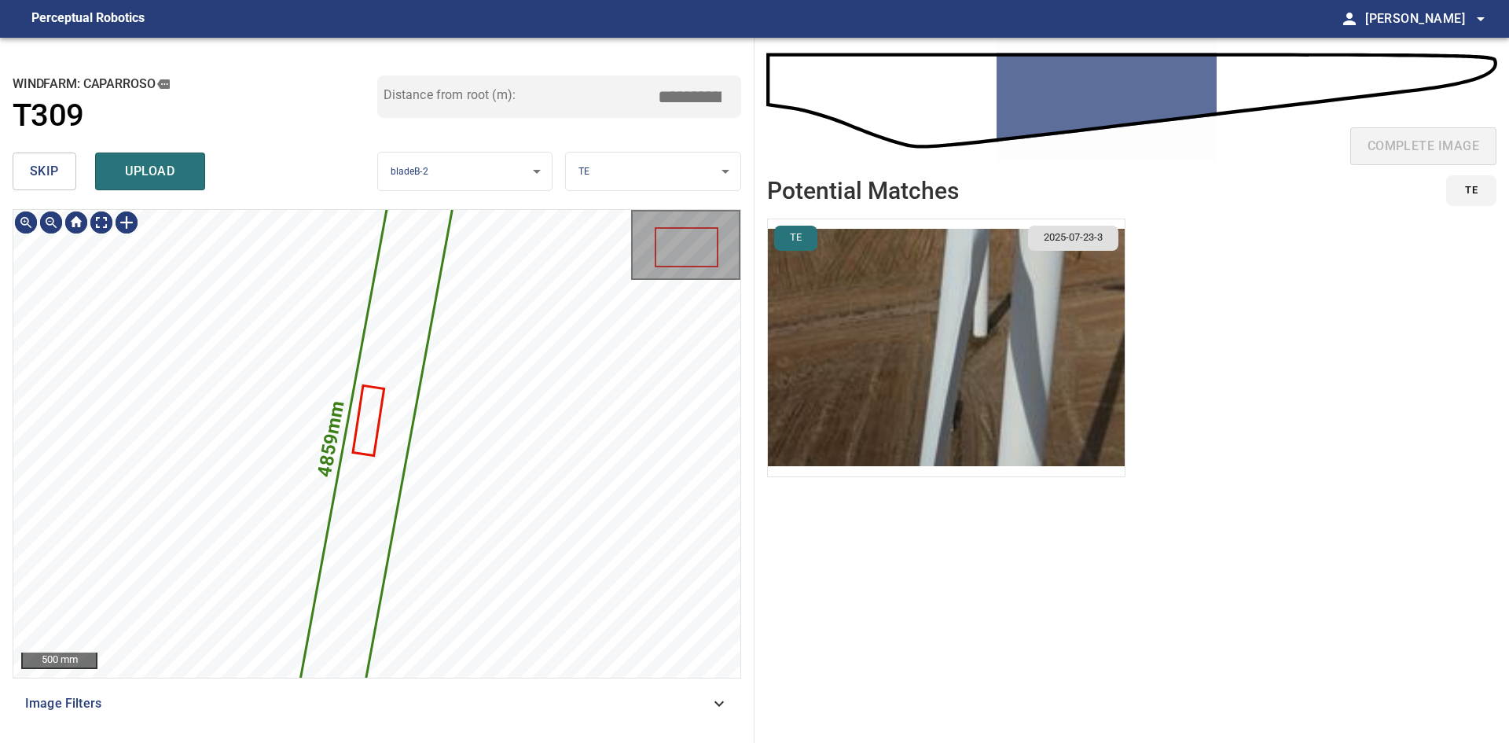
click at [58, 182] on span "skip" at bounding box center [44, 171] width 29 height 22
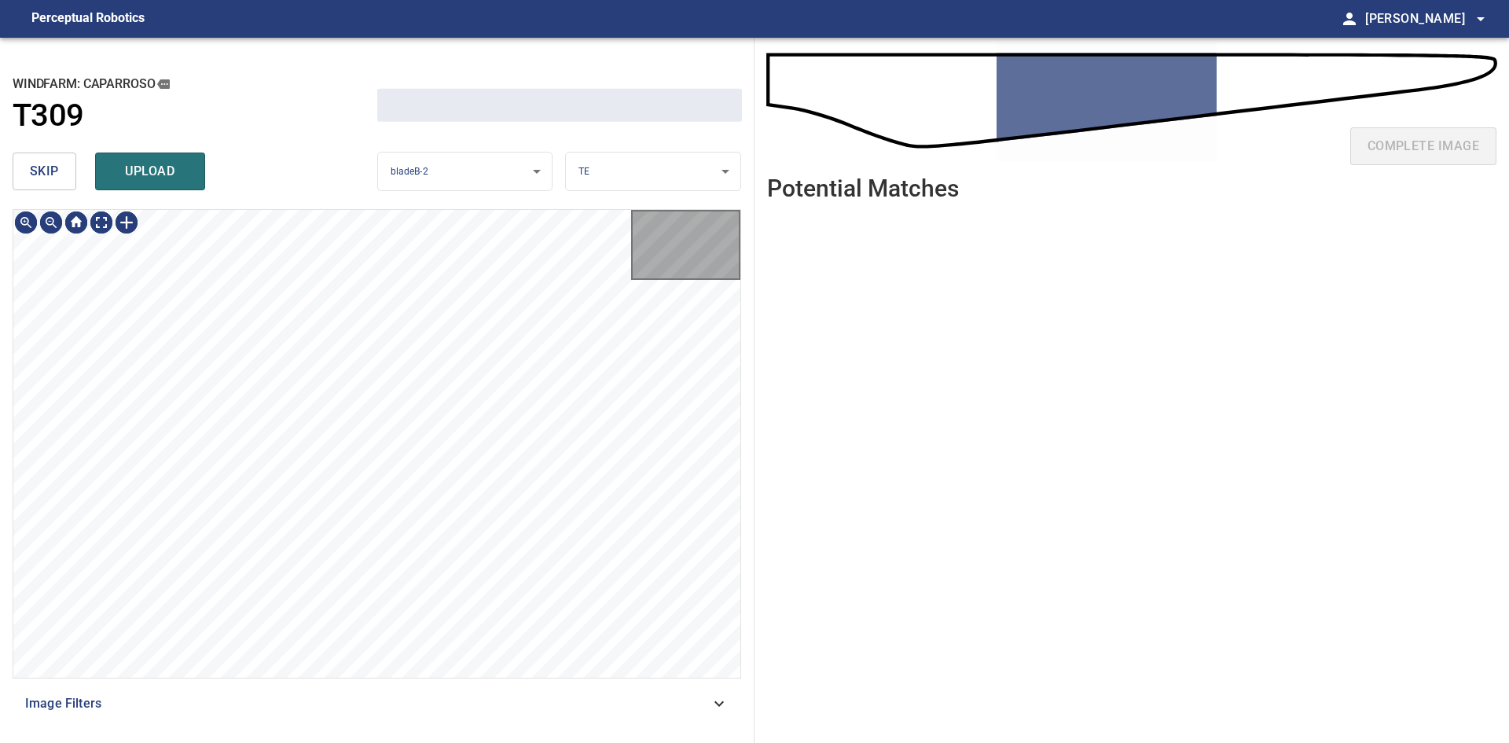
click at [58, 182] on span "skip" at bounding box center [44, 171] width 29 height 22
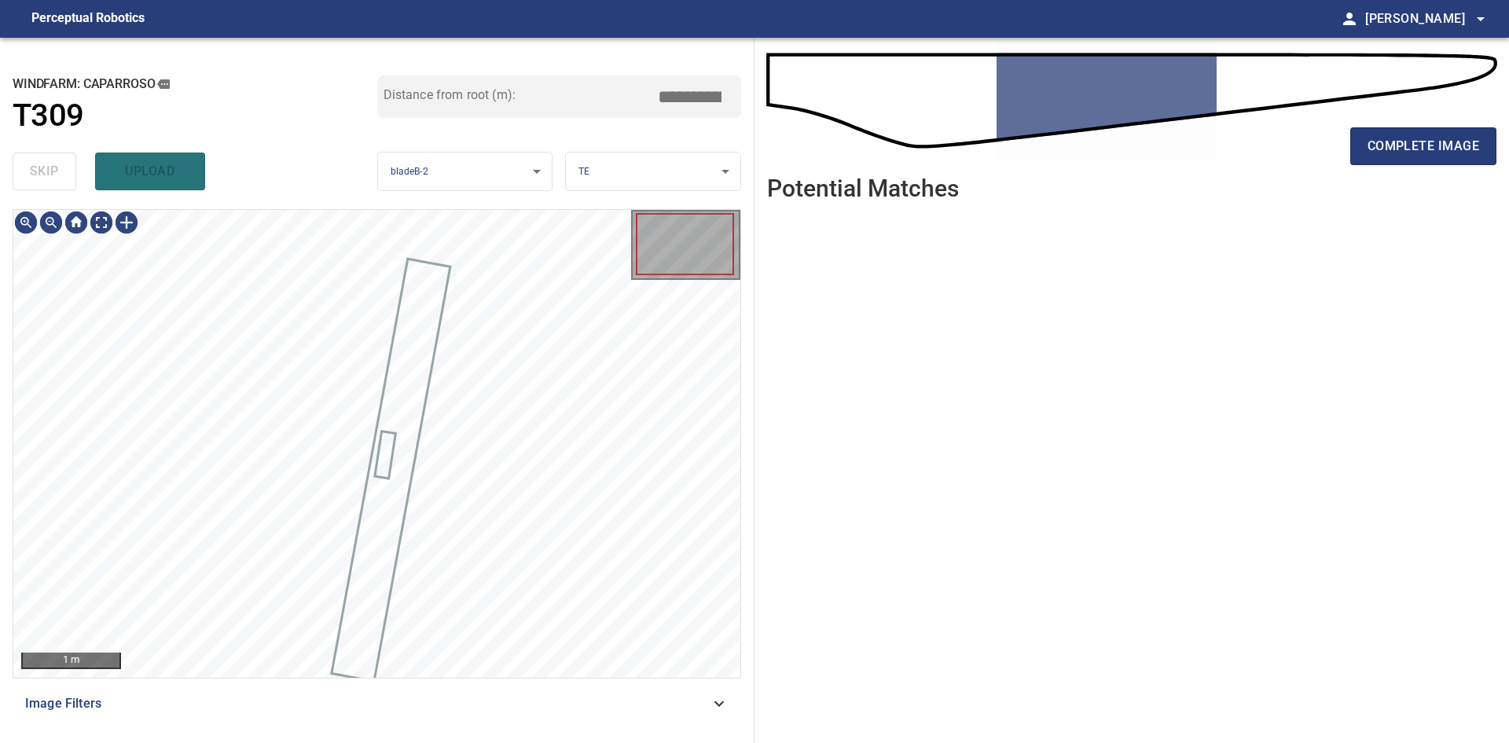
click at [58, 182] on div "skip upload" at bounding box center [195, 171] width 365 height 50
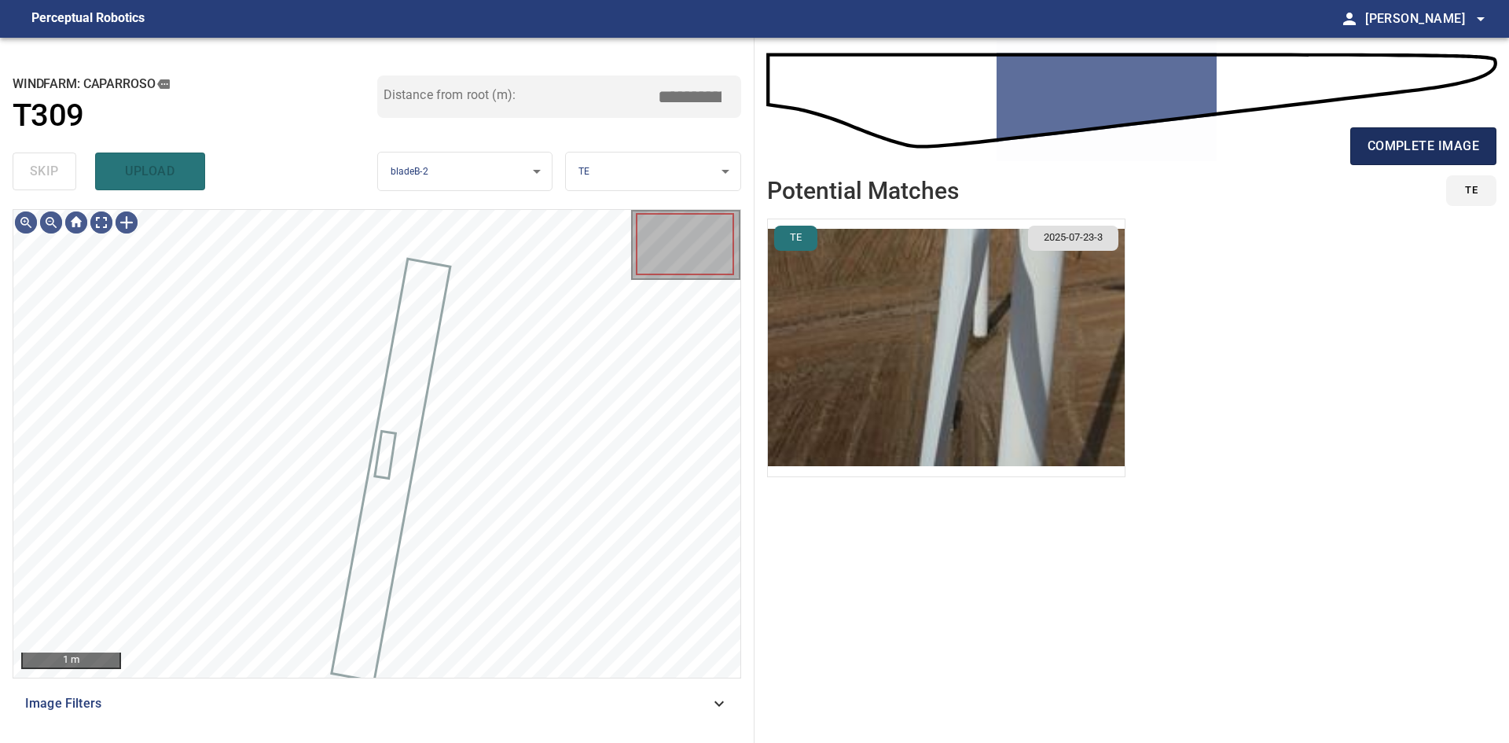
click at [1399, 156] on span "complete image" at bounding box center [1423, 146] width 112 height 22
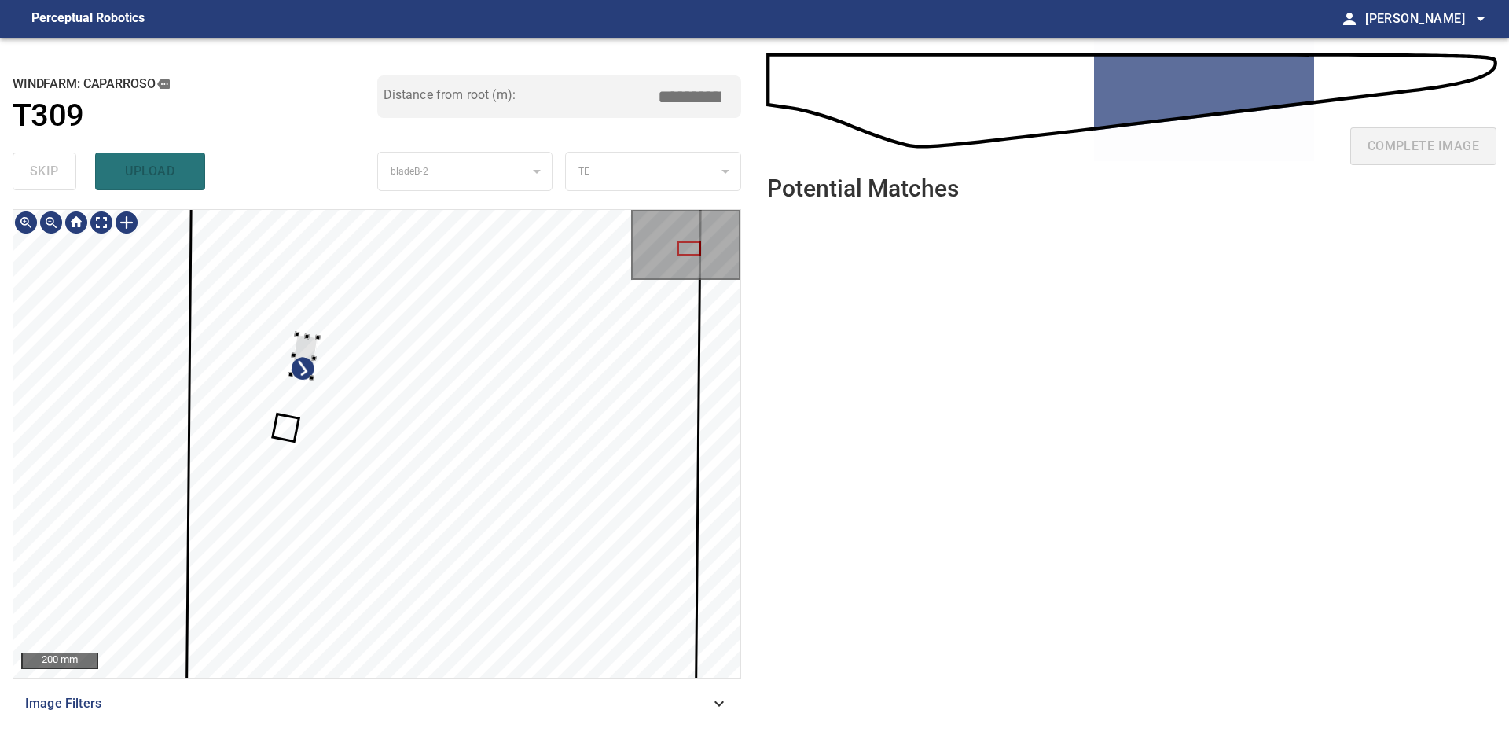
click at [305, 334] on div at bounding box center [305, 356] width 28 height 44
click at [306, 312] on div at bounding box center [309, 332] width 43 height 95
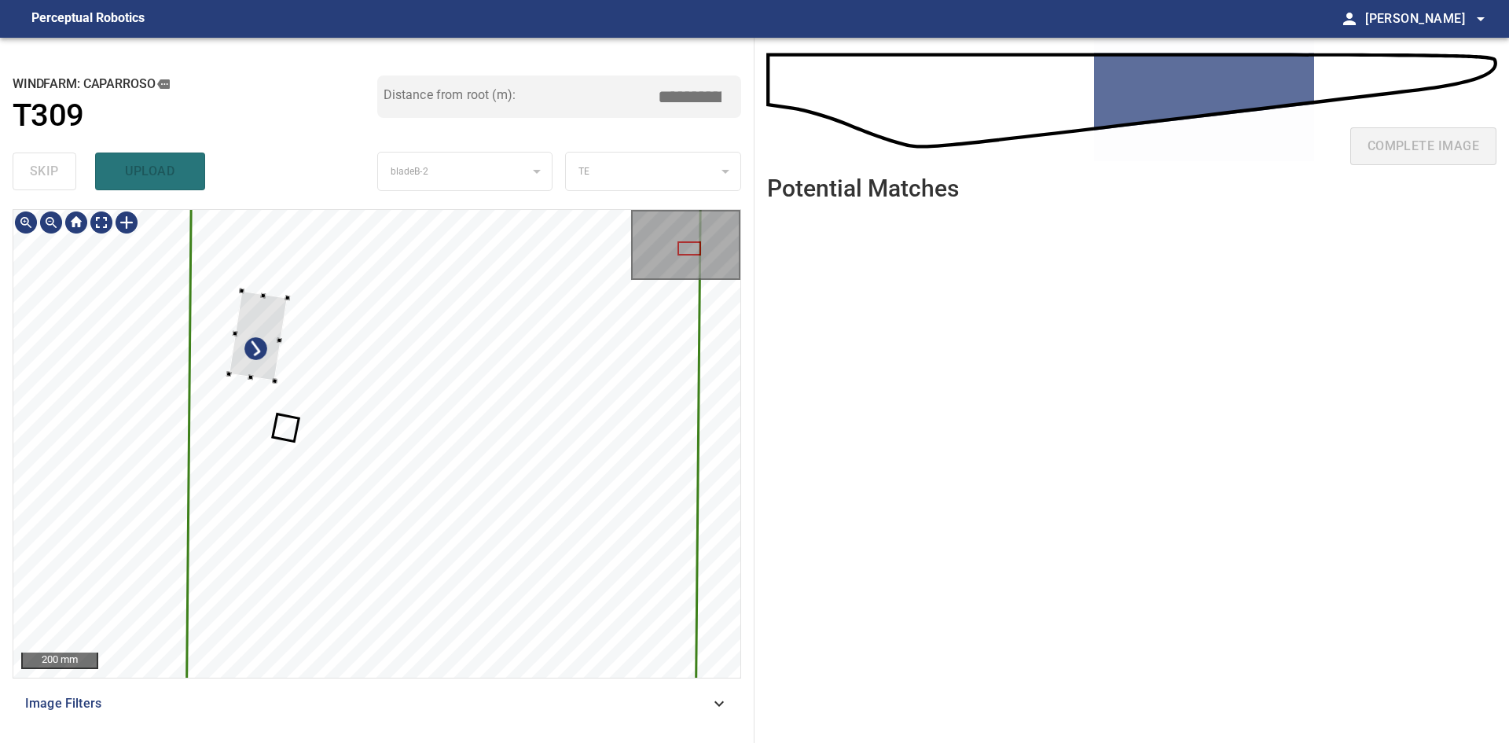
click at [212, 289] on div at bounding box center [376, 443] width 727 height 467
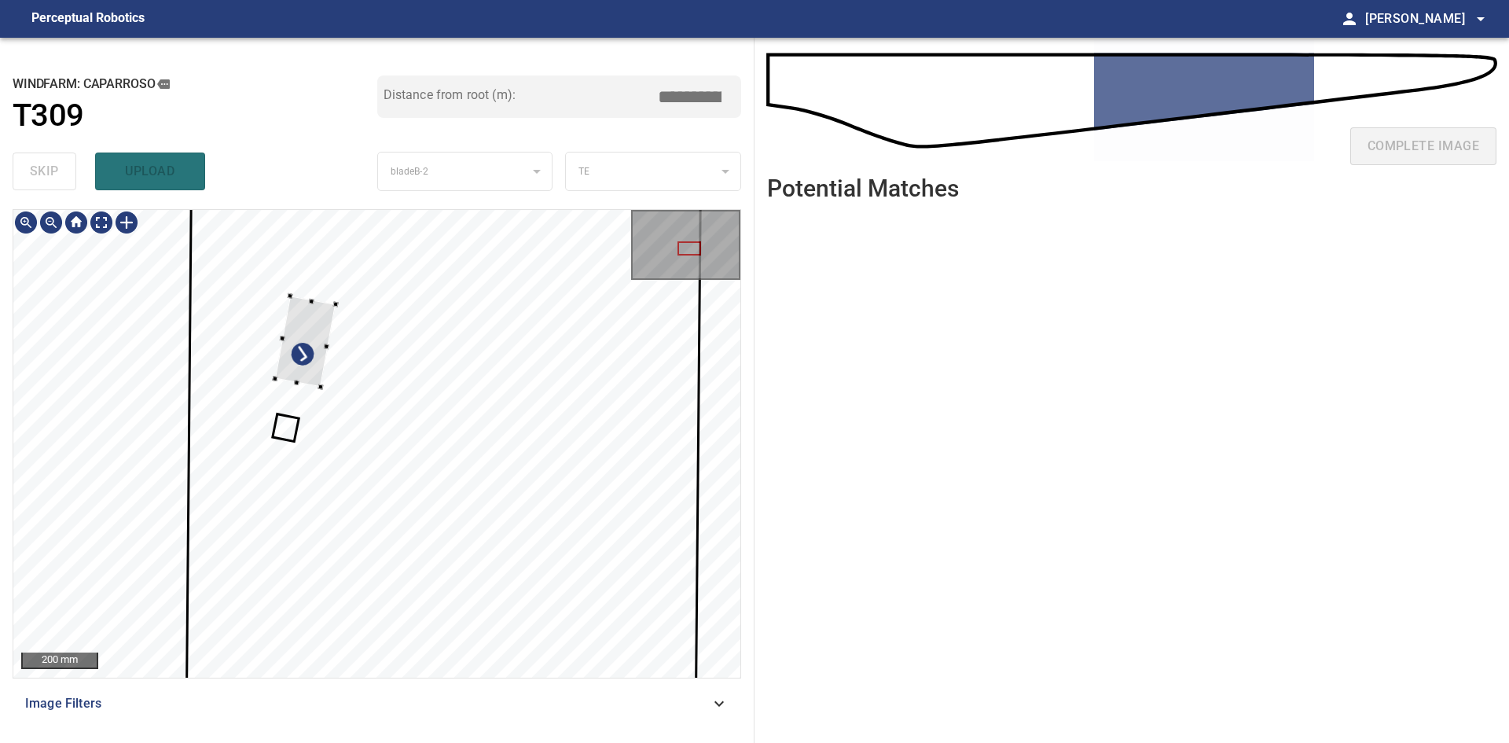
click at [314, 315] on div at bounding box center [304, 340] width 61 height 91
click at [318, 313] on div at bounding box center [307, 340] width 61 height 91
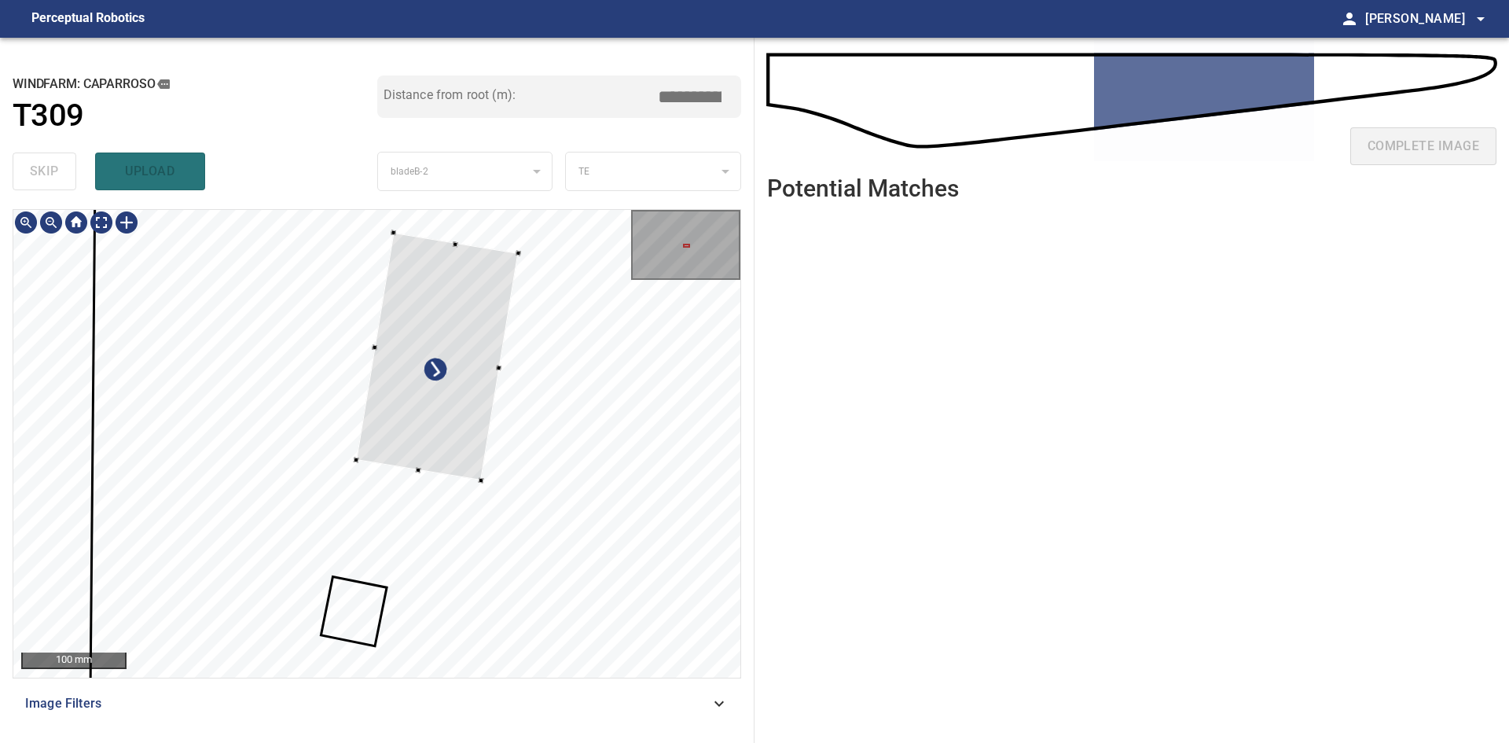
click at [483, 327] on div at bounding box center [438, 357] width 163 height 248
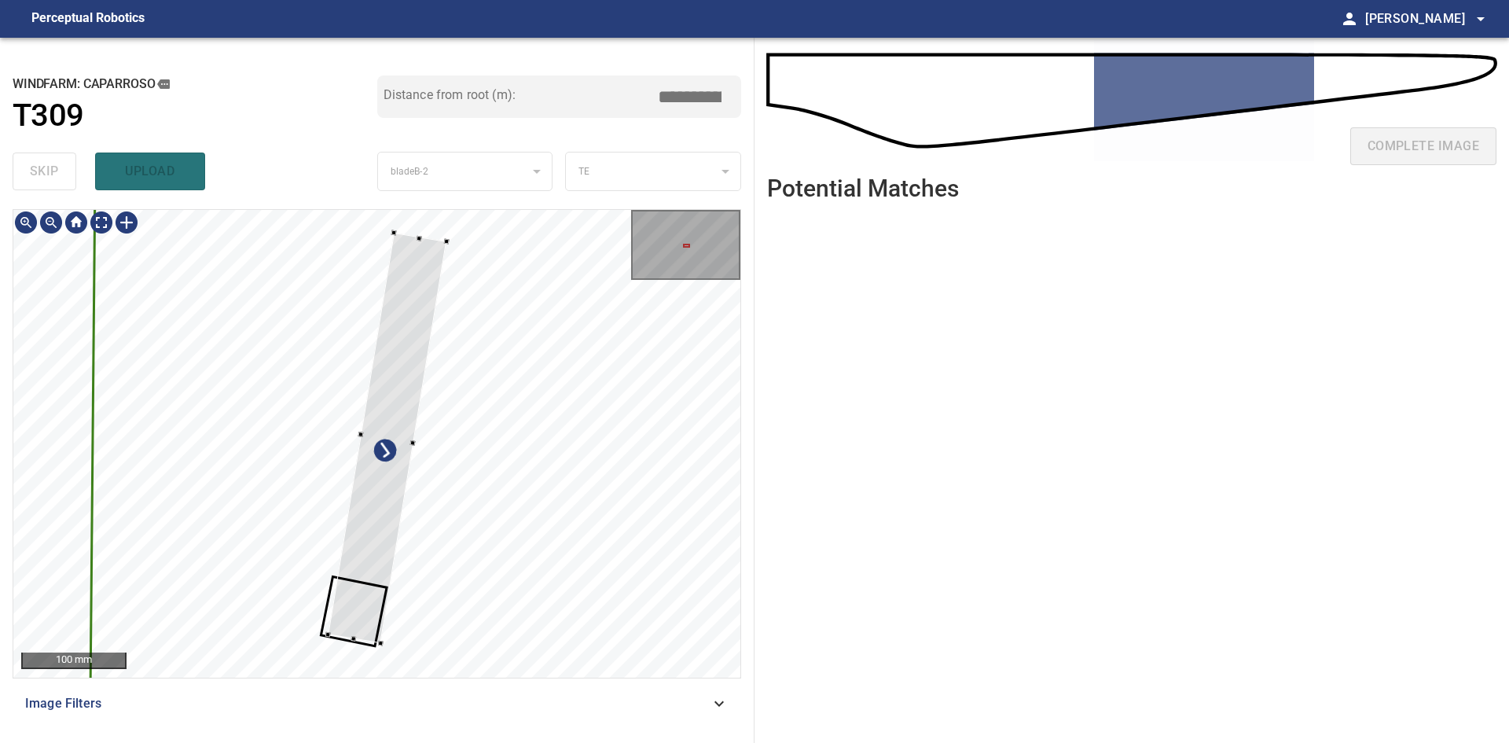
click at [372, 651] on div at bounding box center [376, 443] width 727 height 467
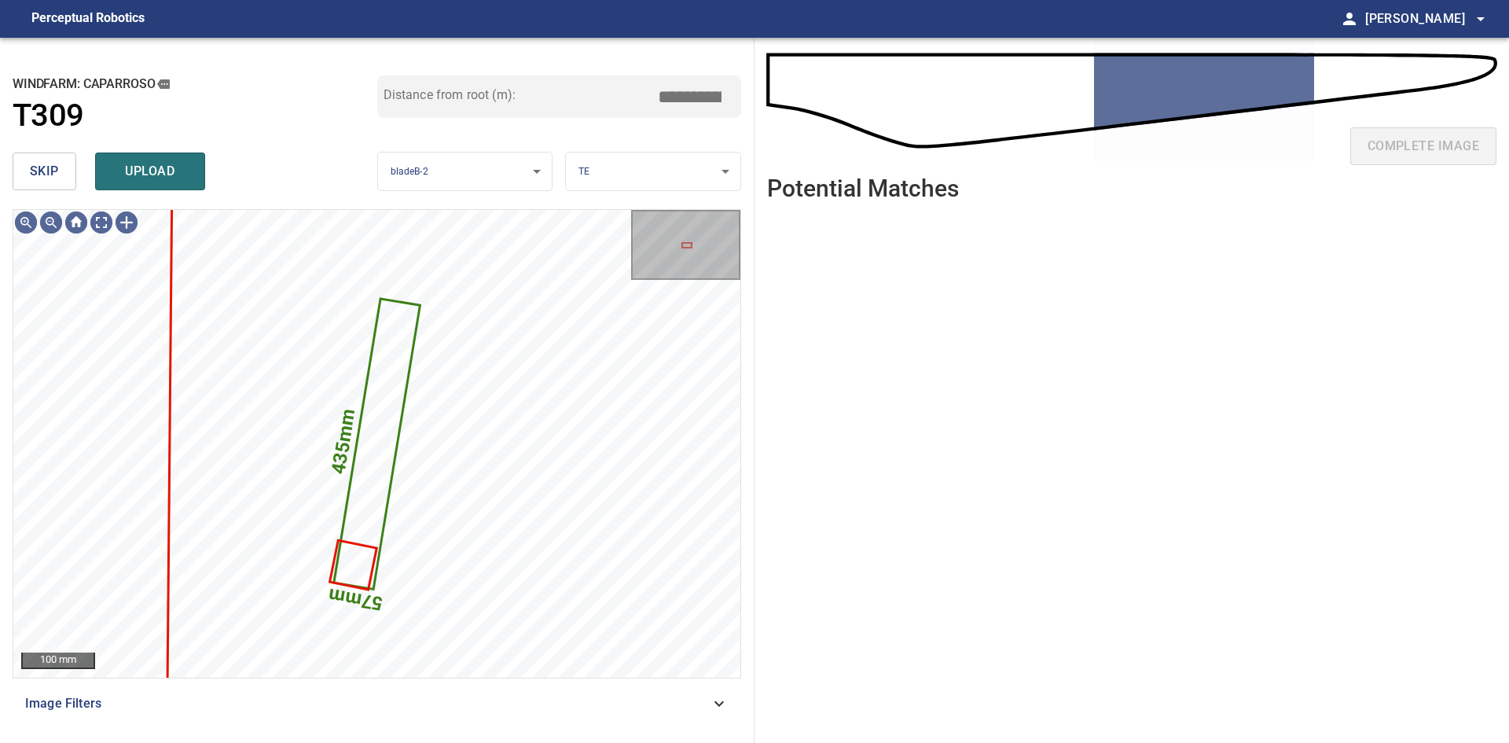
click at [687, 182] on body "**********" at bounding box center [754, 371] width 1509 height 743
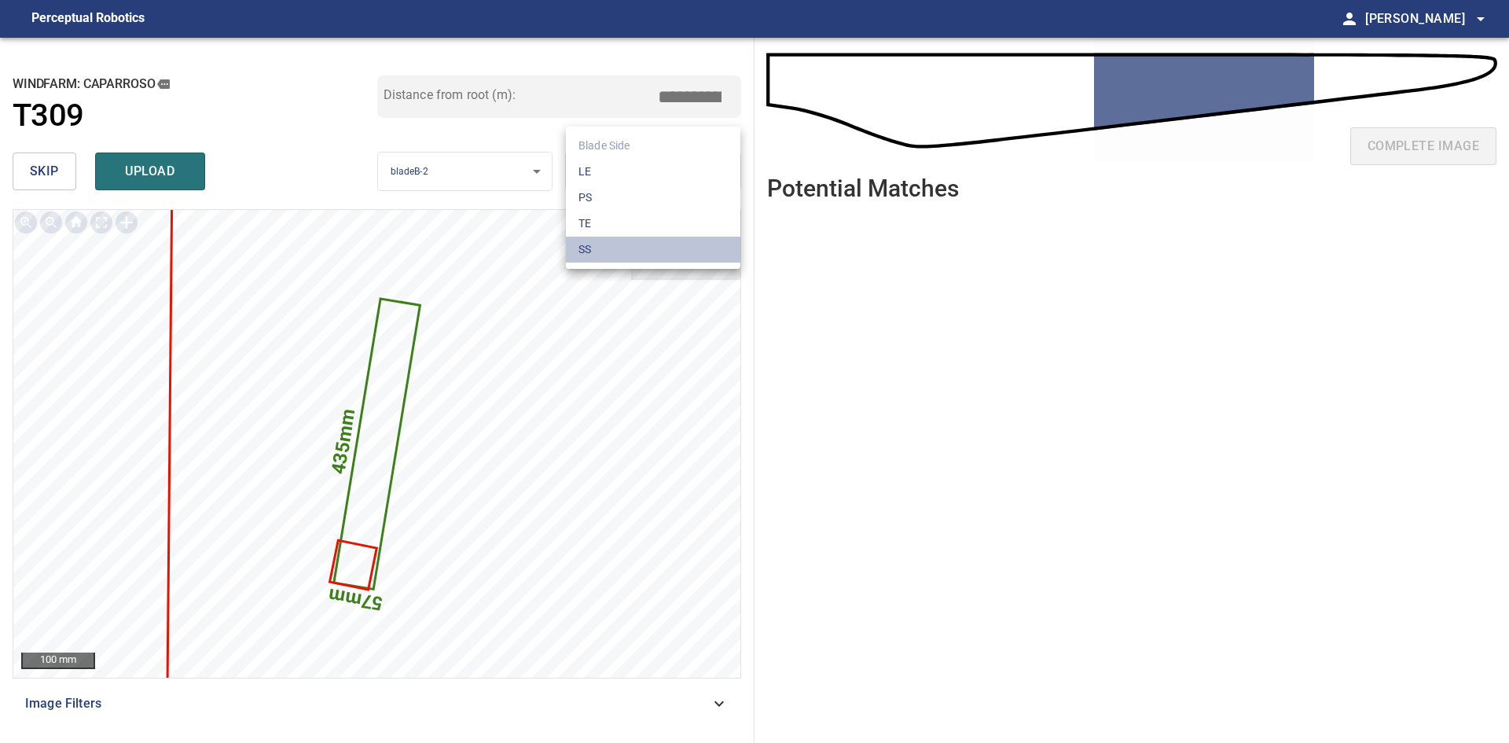
click at [622, 254] on li "SS" at bounding box center [653, 250] width 174 height 26
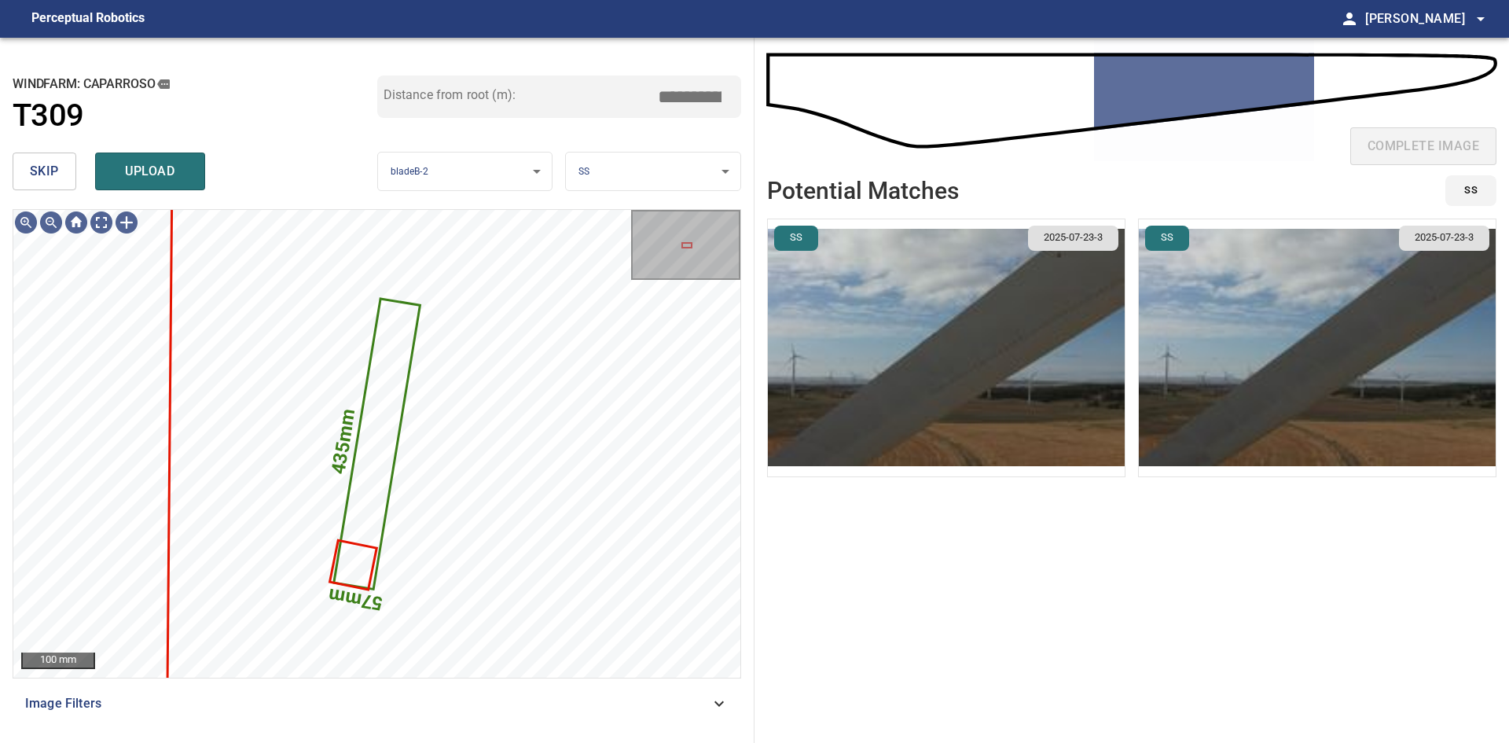
click at [1035, 377] on img "button" at bounding box center [946, 347] width 357 height 257
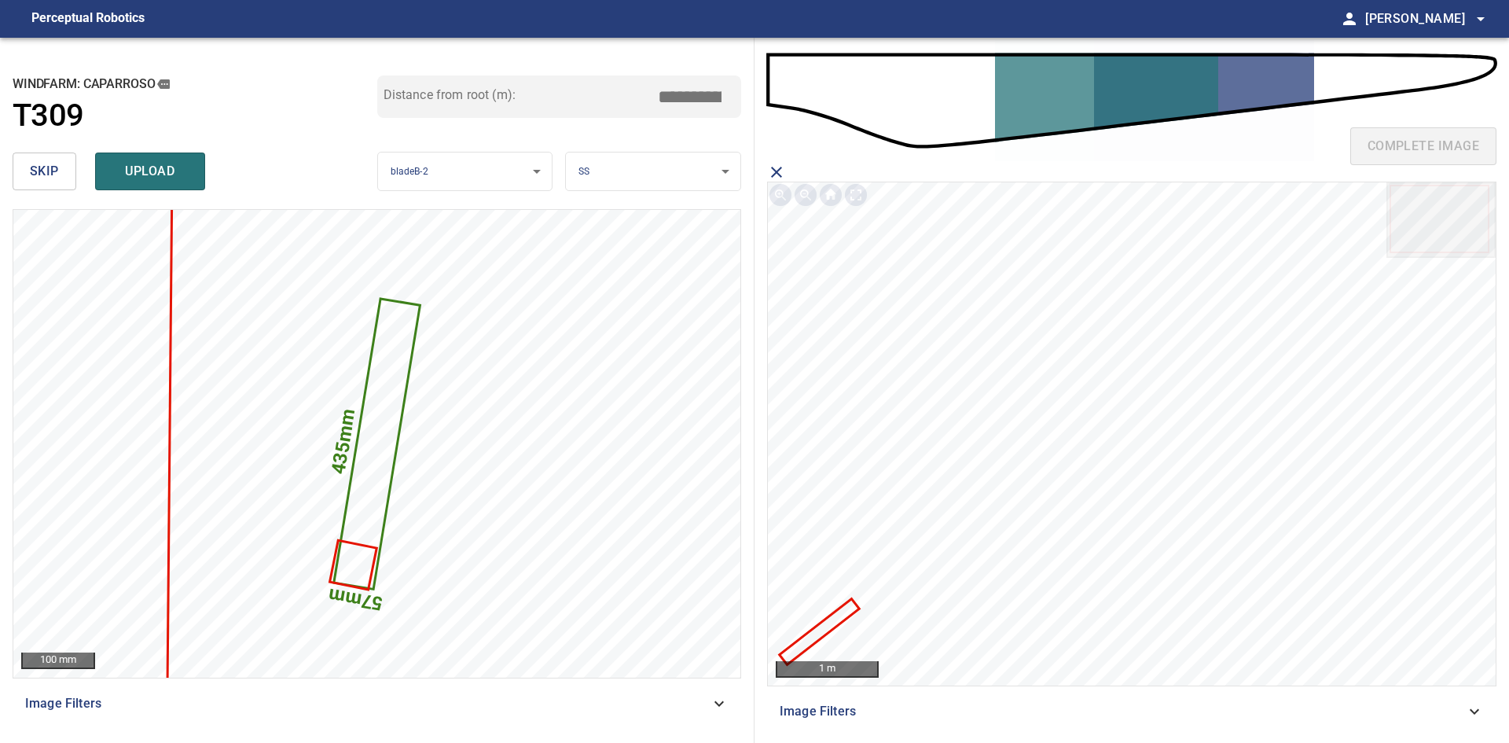
click at [819, 630] on icon at bounding box center [819, 631] width 76 height 62
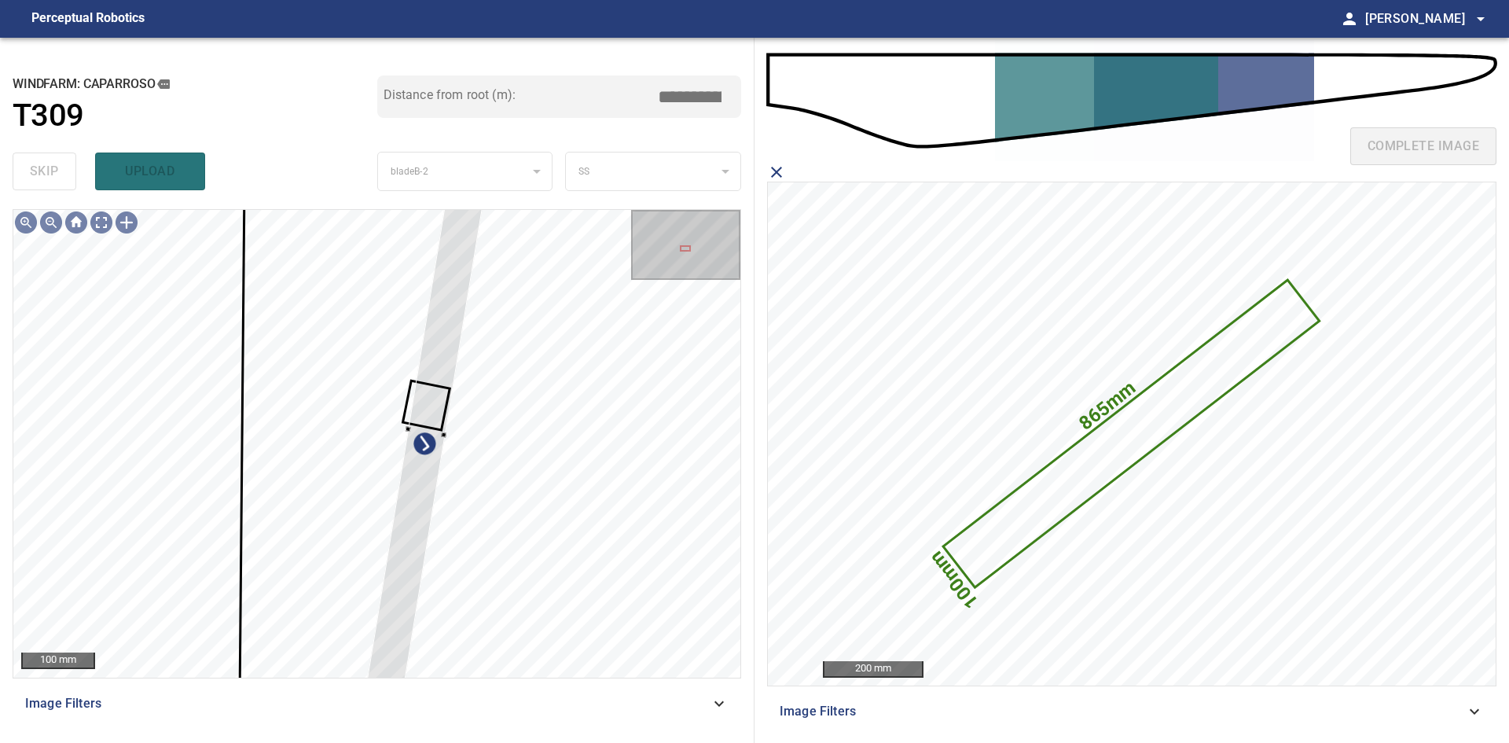
click at [387, 725] on div "100 mm Image Filters" at bounding box center [377, 469] width 729 height 521
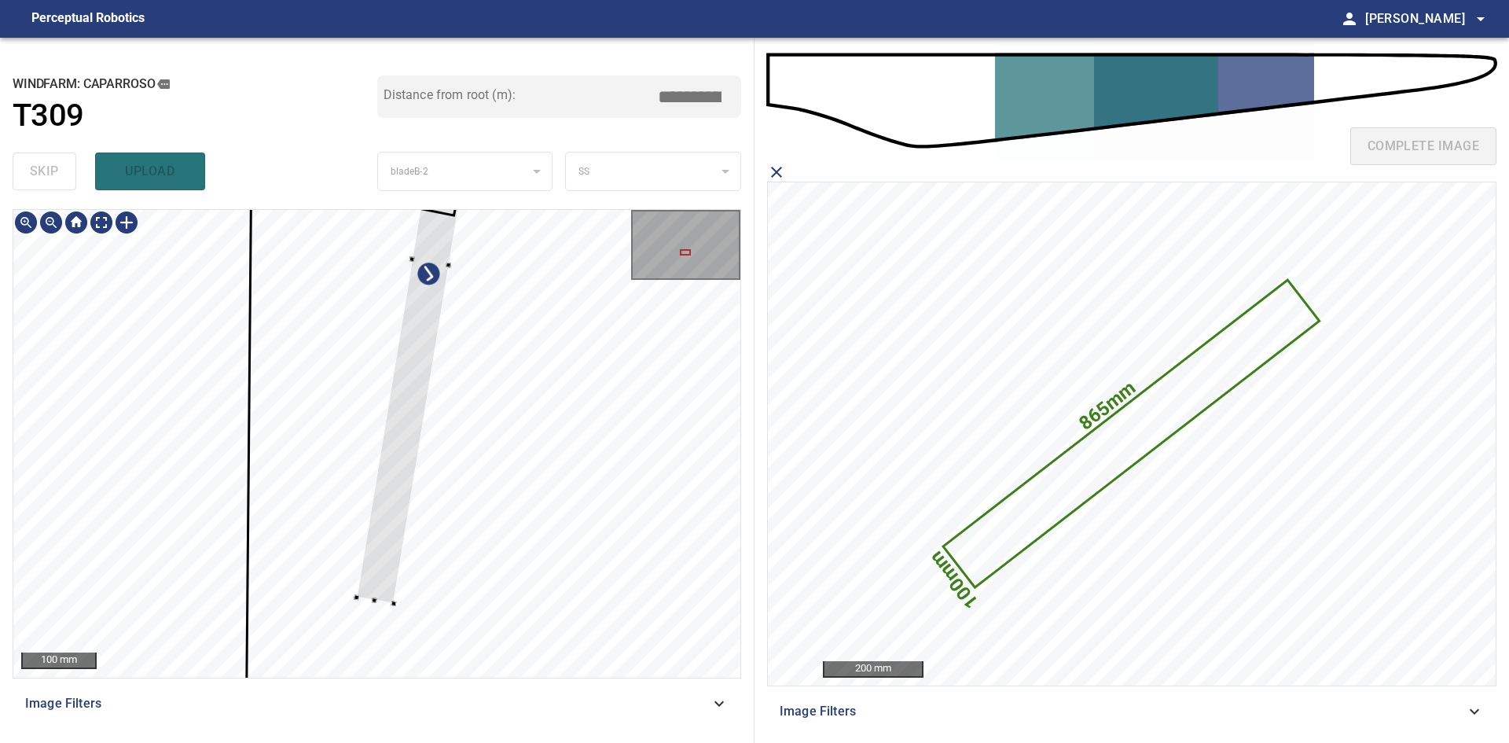
click at [380, 599] on div at bounding box center [431, 261] width 149 height 684
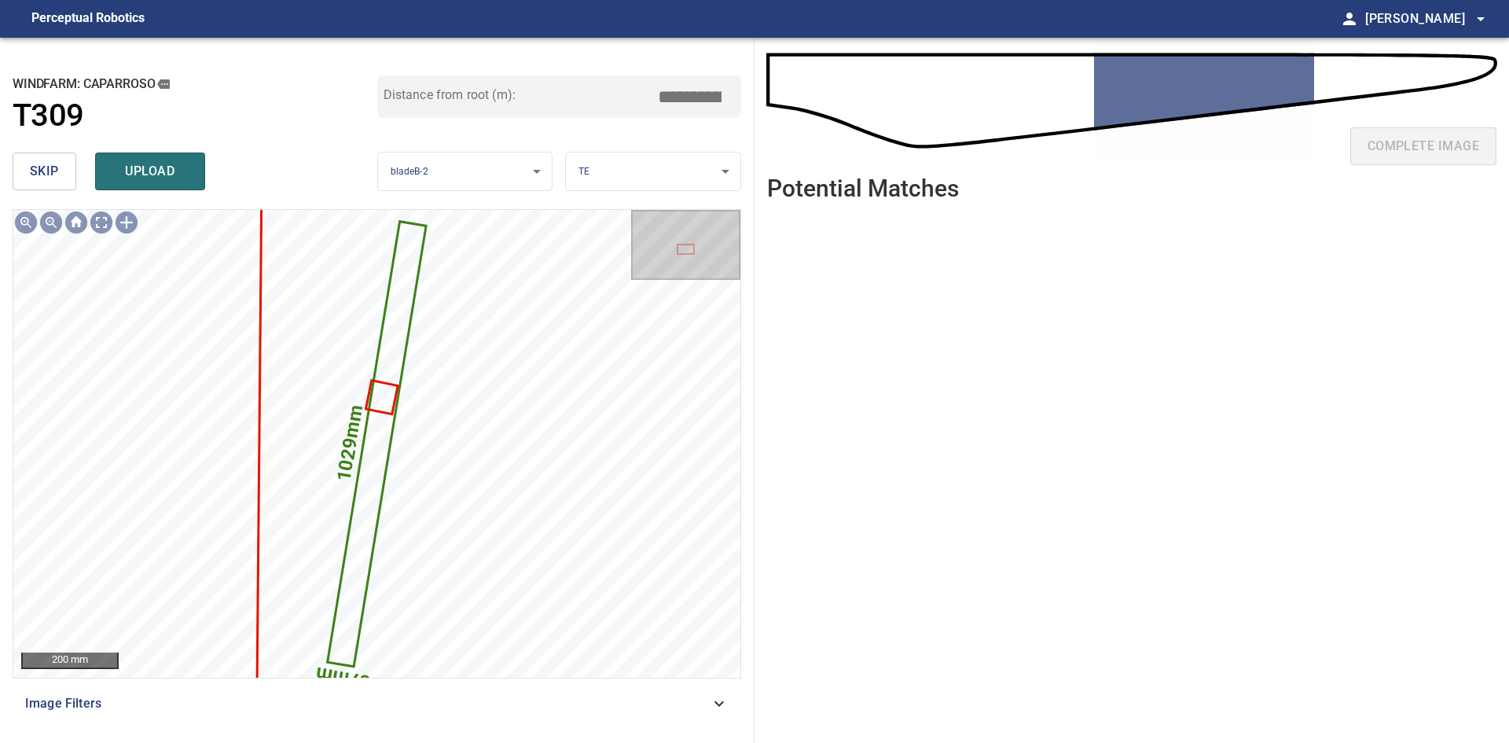
click at [629, 170] on body "**********" at bounding box center [754, 371] width 1509 height 743
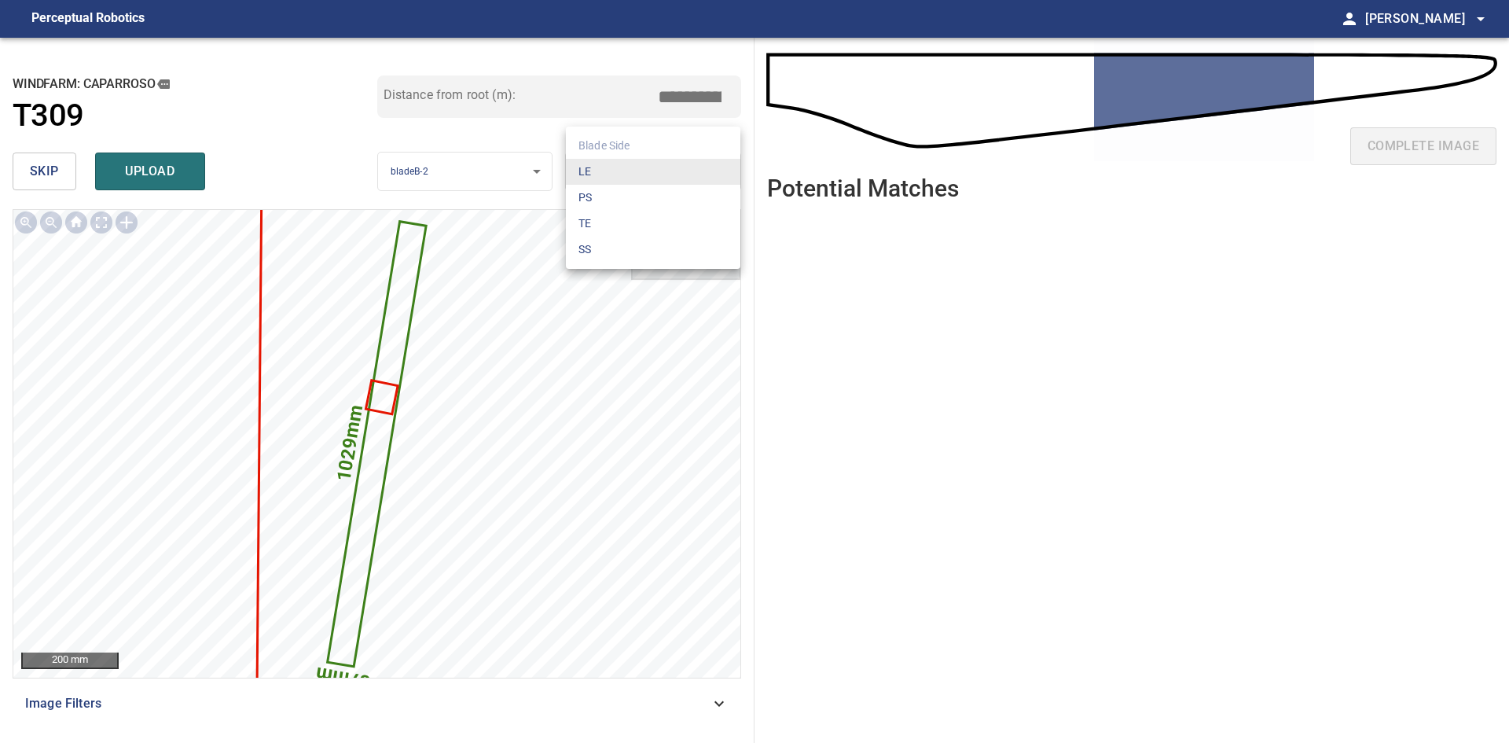
drag, startPoint x: 618, startPoint y: 198, endPoint x: 610, endPoint y: 226, distance: 29.6
click at [611, 224] on ul "Blade Side LE PS TE SS" at bounding box center [653, 198] width 174 height 142
click at [603, 255] on li "SS" at bounding box center [653, 250] width 174 height 26
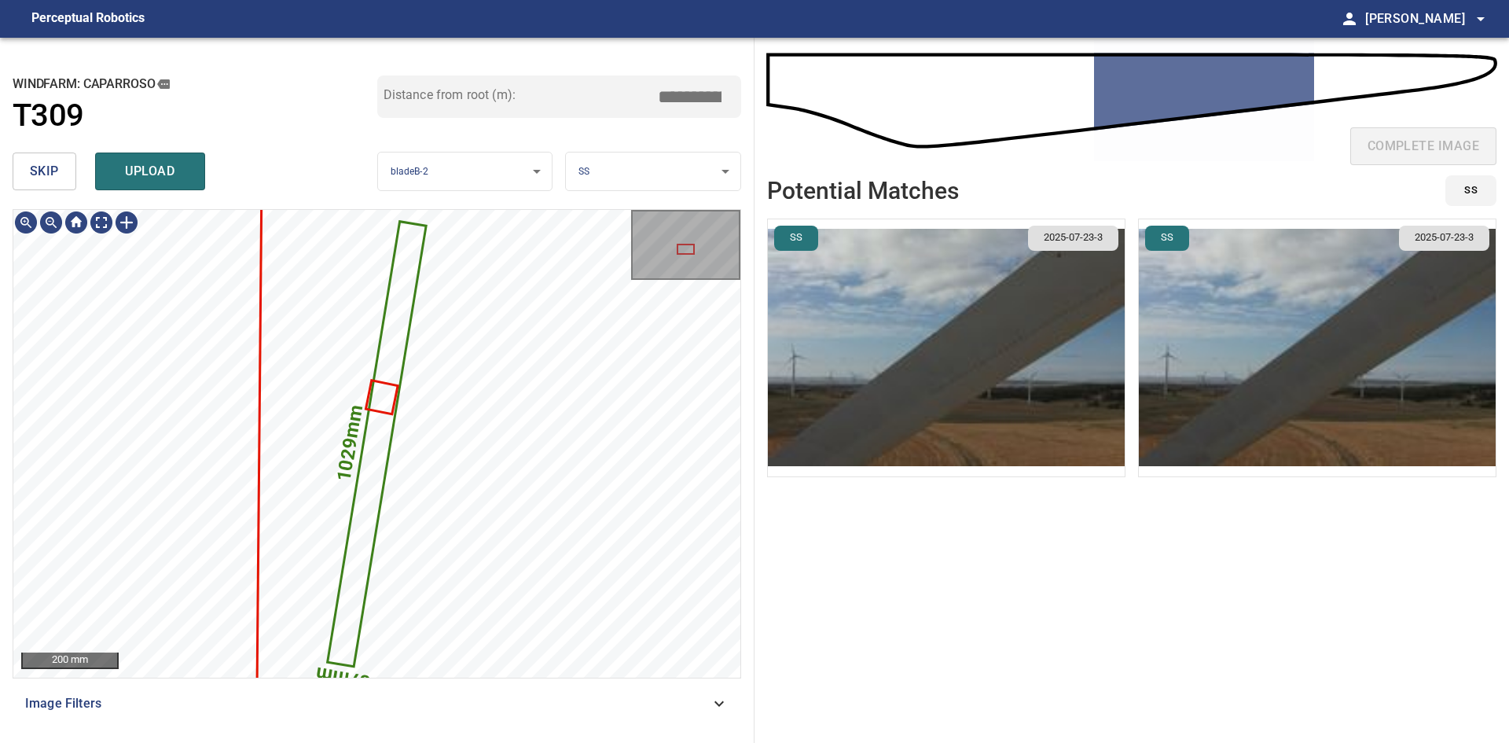
click at [996, 332] on img "button" at bounding box center [946, 347] width 357 height 257
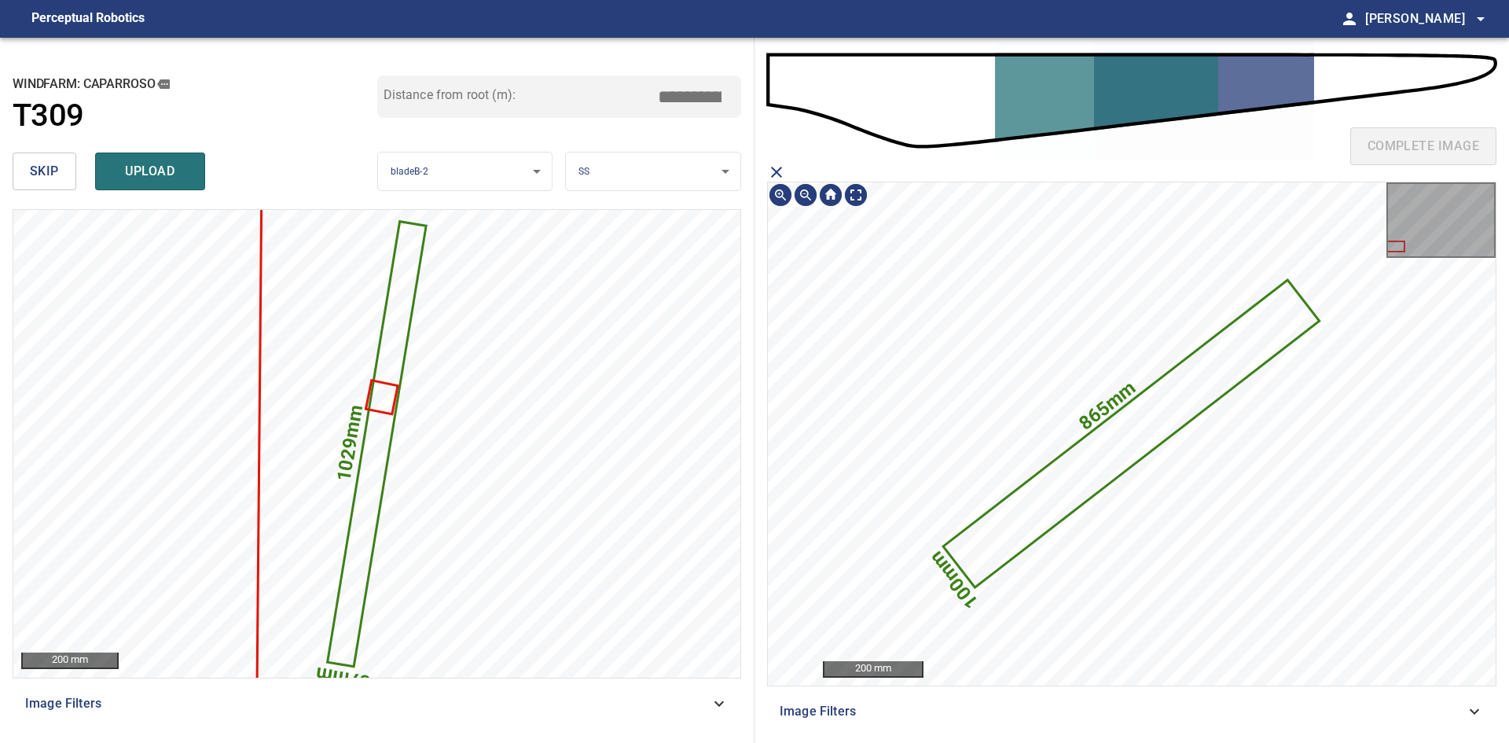
click at [1040, 519] on icon at bounding box center [1131, 433] width 373 height 304
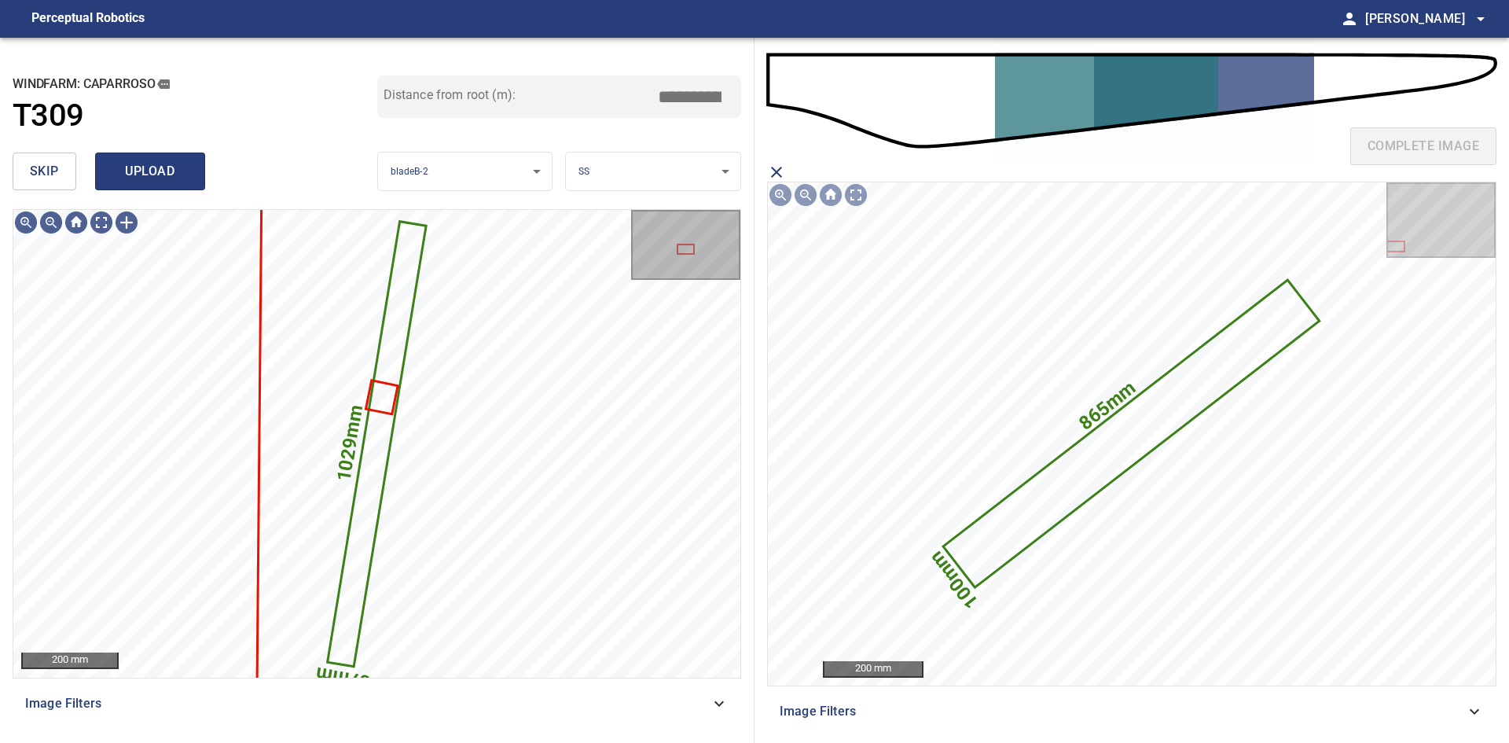
click at [123, 175] on span "upload" at bounding box center [149, 171] width 75 height 22
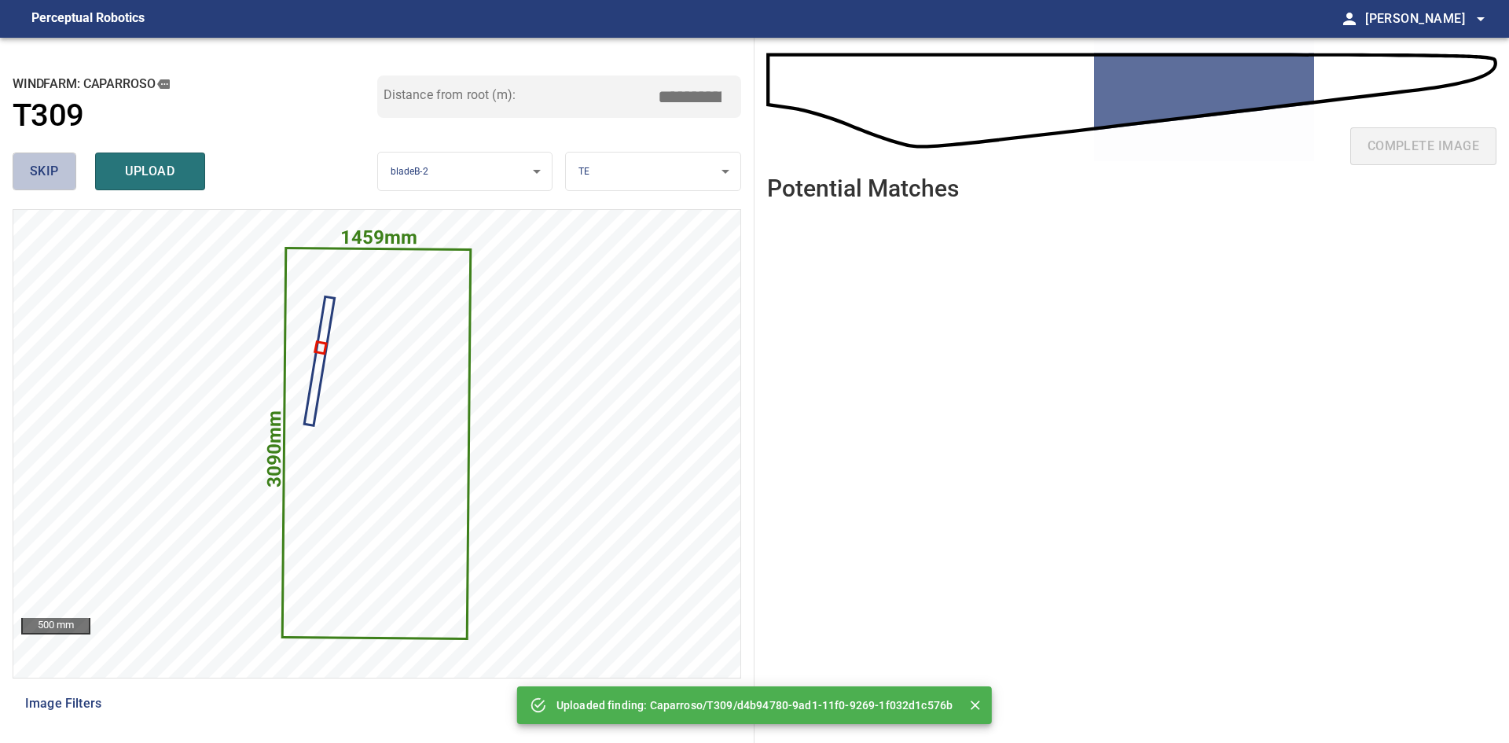
click at [63, 185] on button "skip" at bounding box center [45, 171] width 64 height 38
click at [61, 183] on button "skip" at bounding box center [45, 171] width 64 height 38
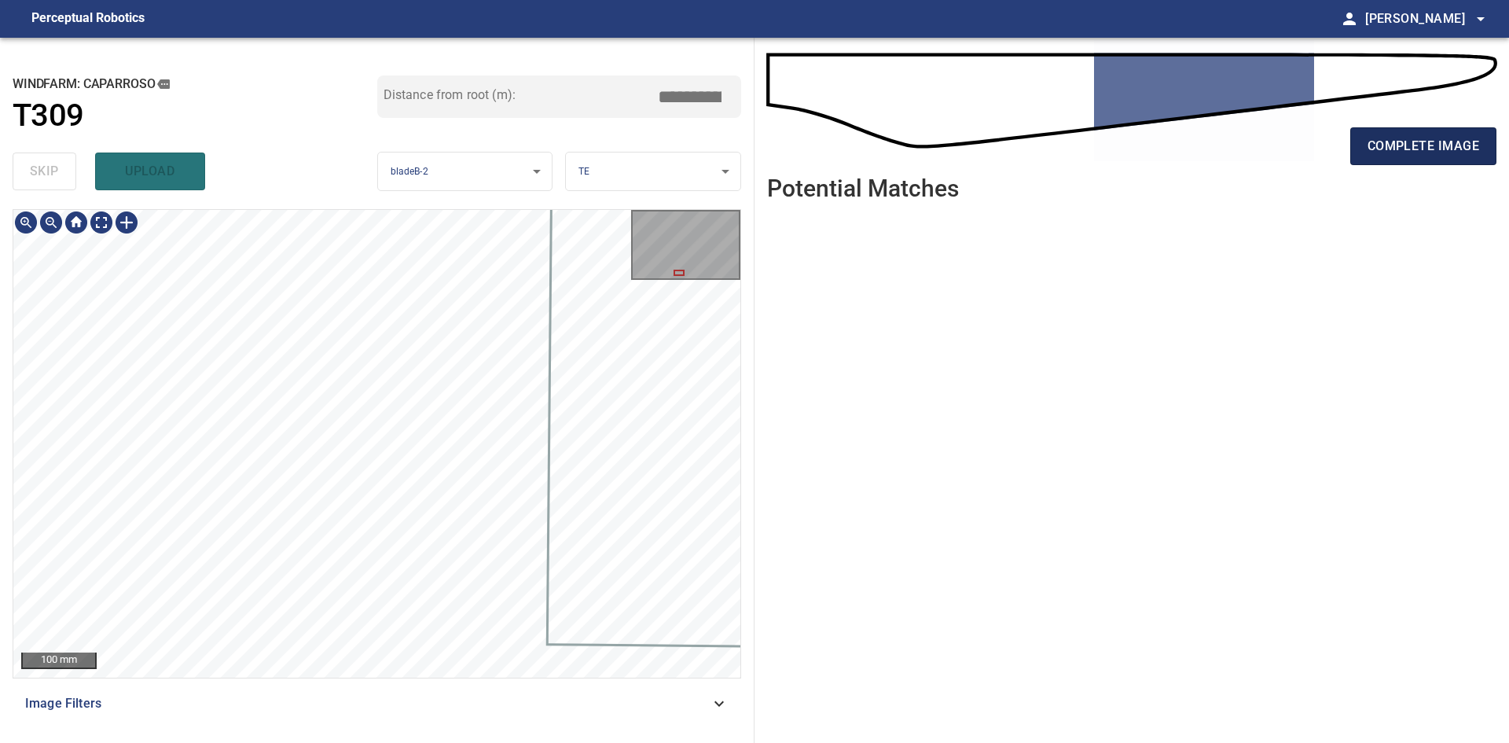
click at [1384, 149] on span "complete image" at bounding box center [1423, 146] width 112 height 22
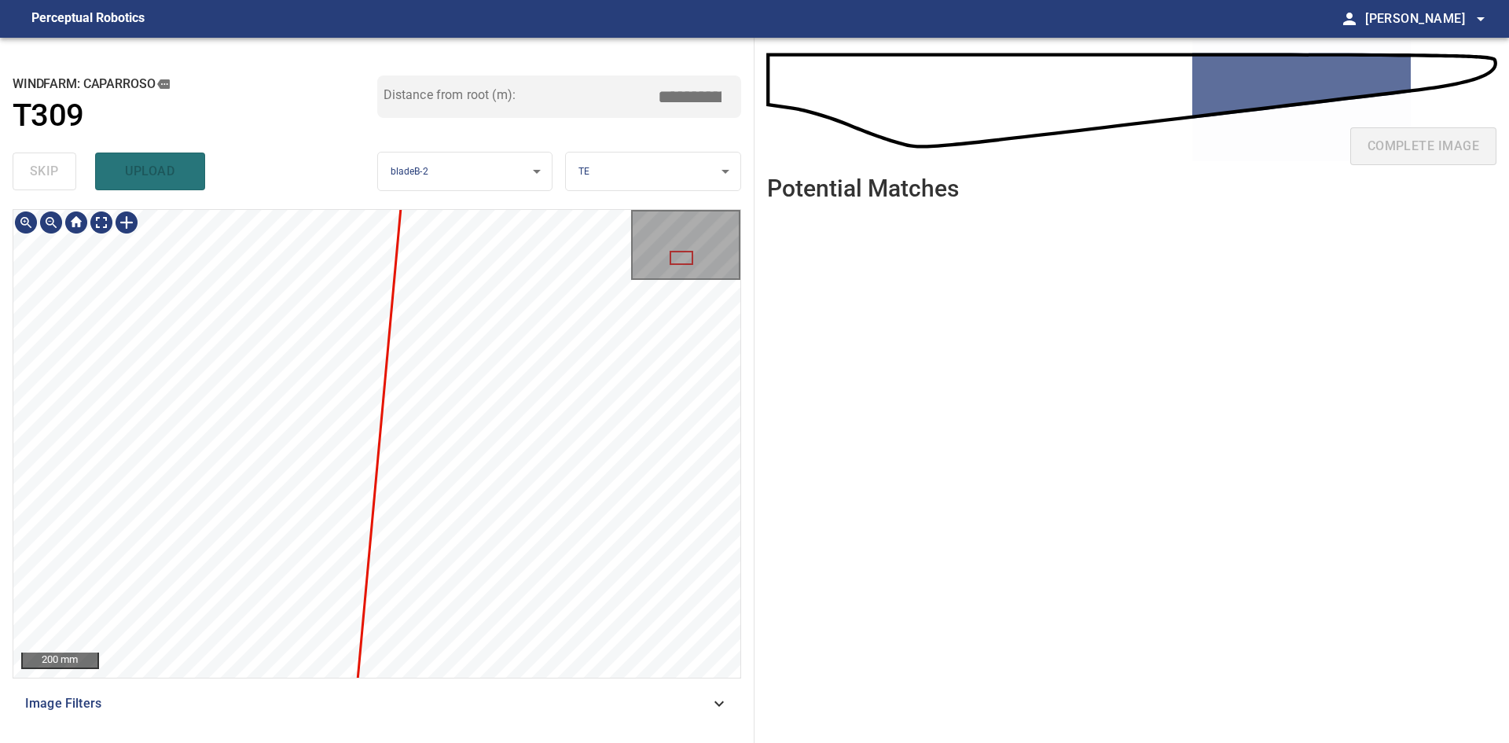
click at [234, 199] on div "**********" at bounding box center [377, 390] width 754 height 705
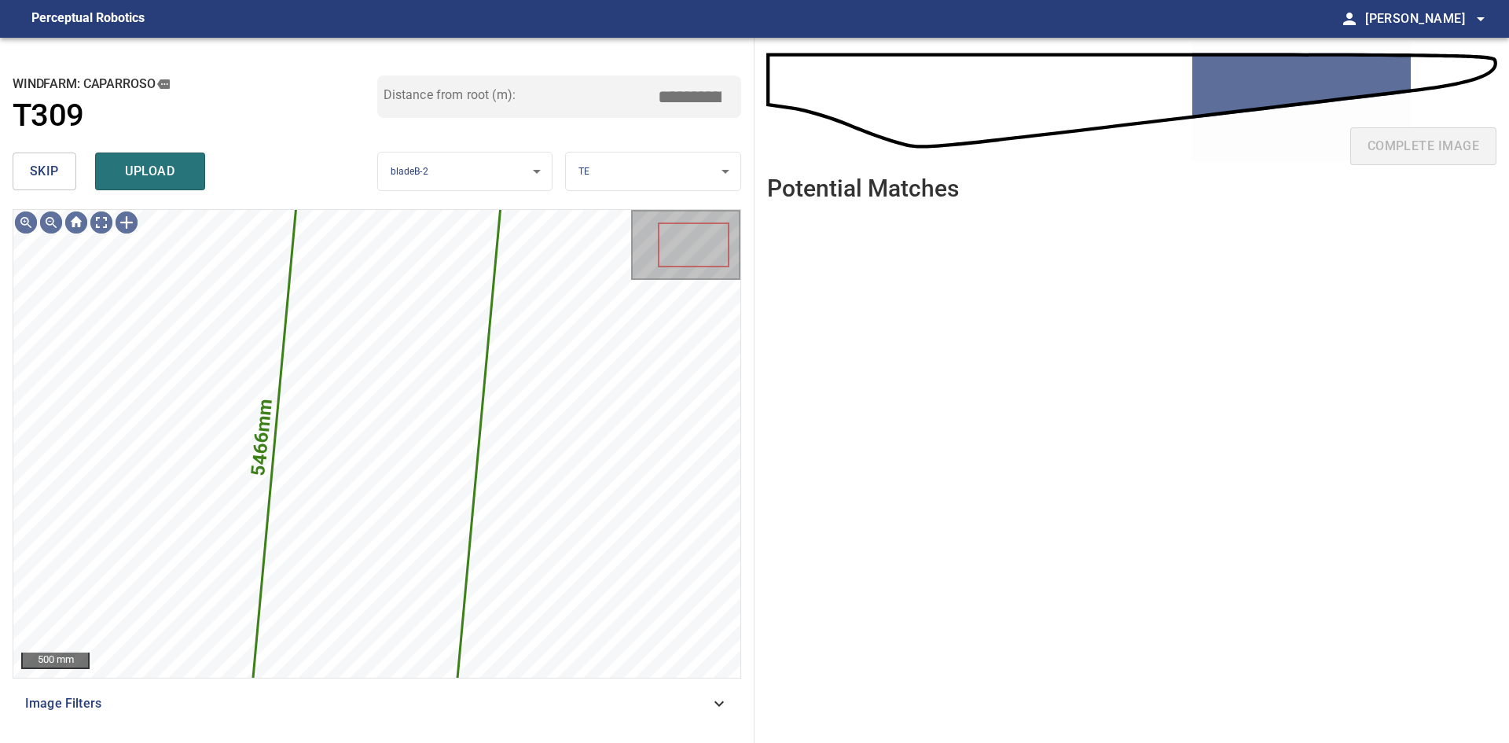
click at [61, 173] on button "skip" at bounding box center [45, 171] width 64 height 38
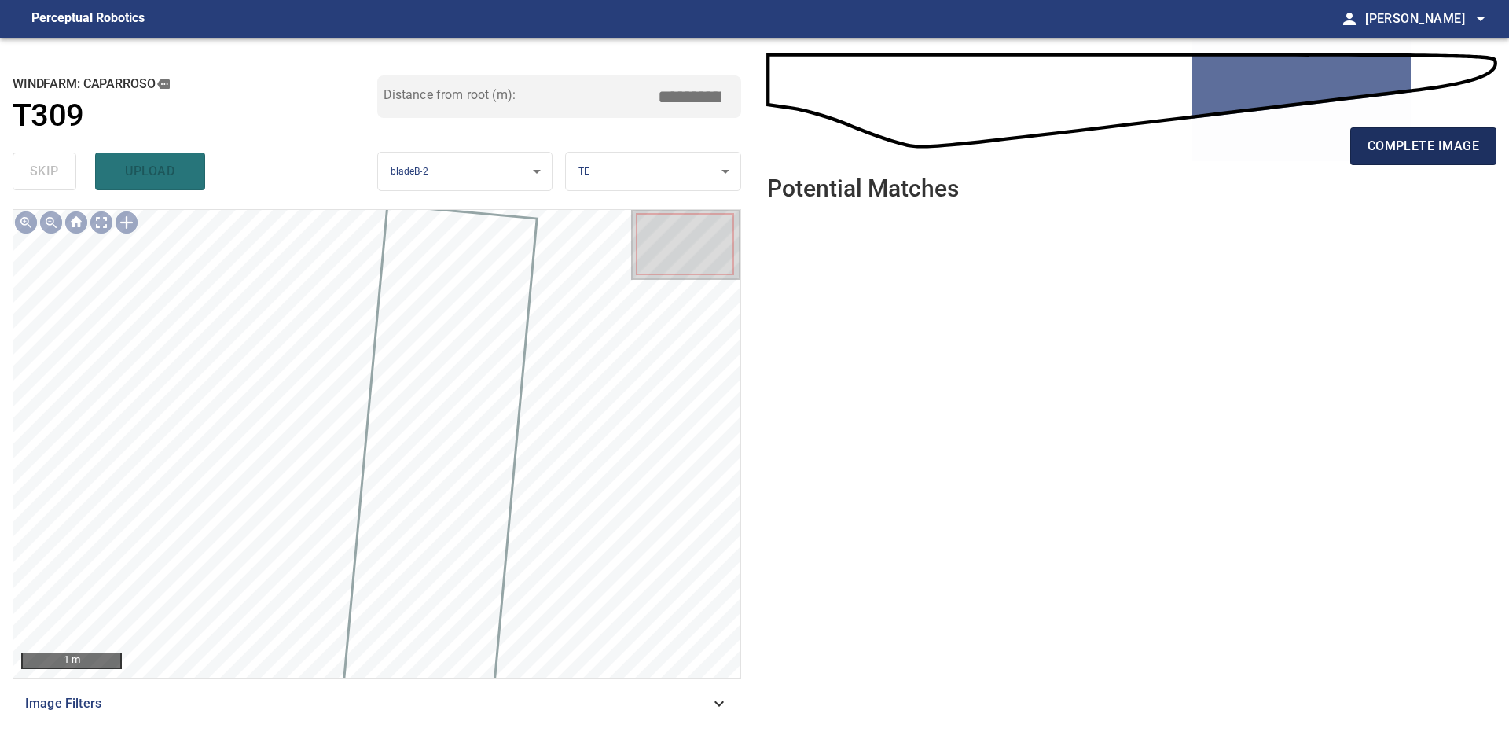
click at [1399, 149] on span "complete image" at bounding box center [1423, 146] width 112 height 22
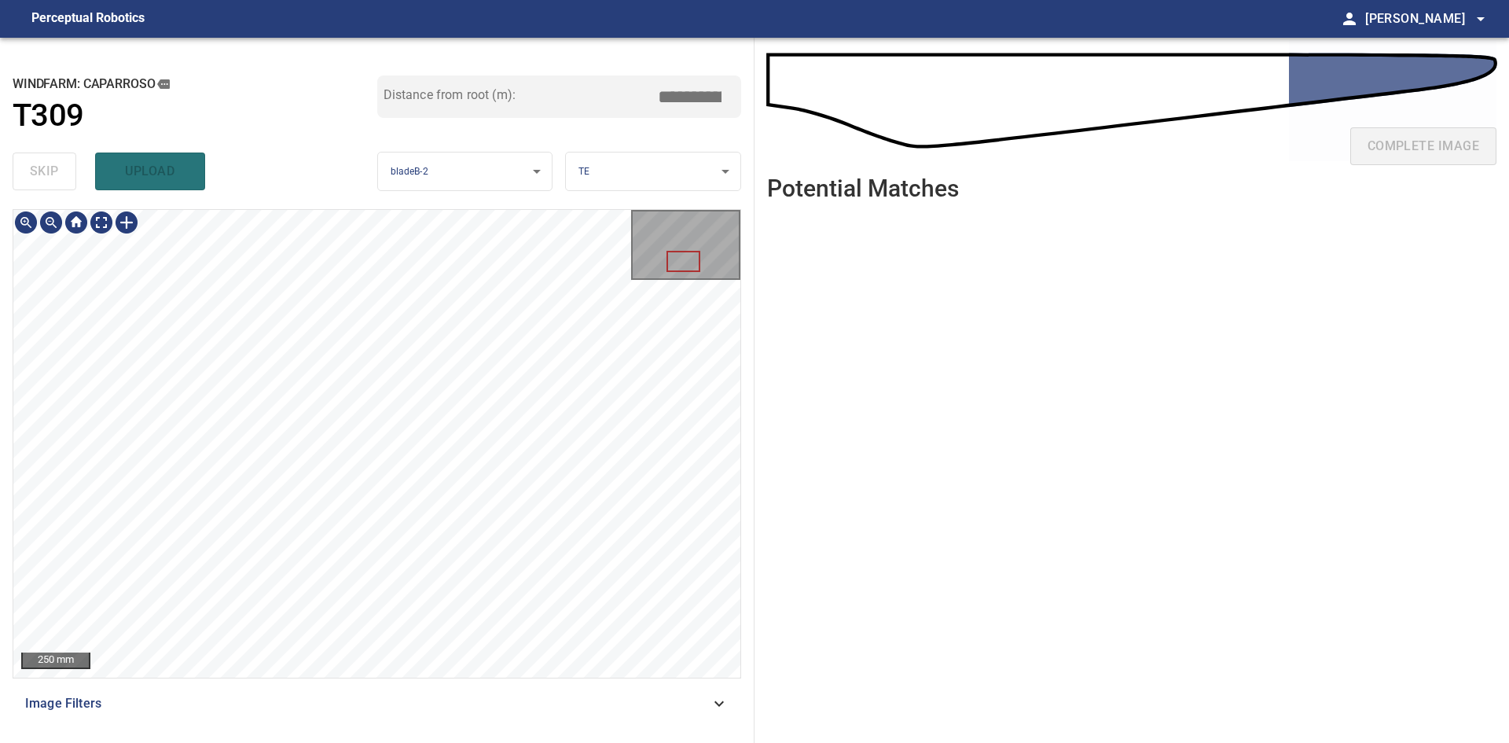
click at [457, 741] on div "**********" at bounding box center [377, 390] width 754 height 705
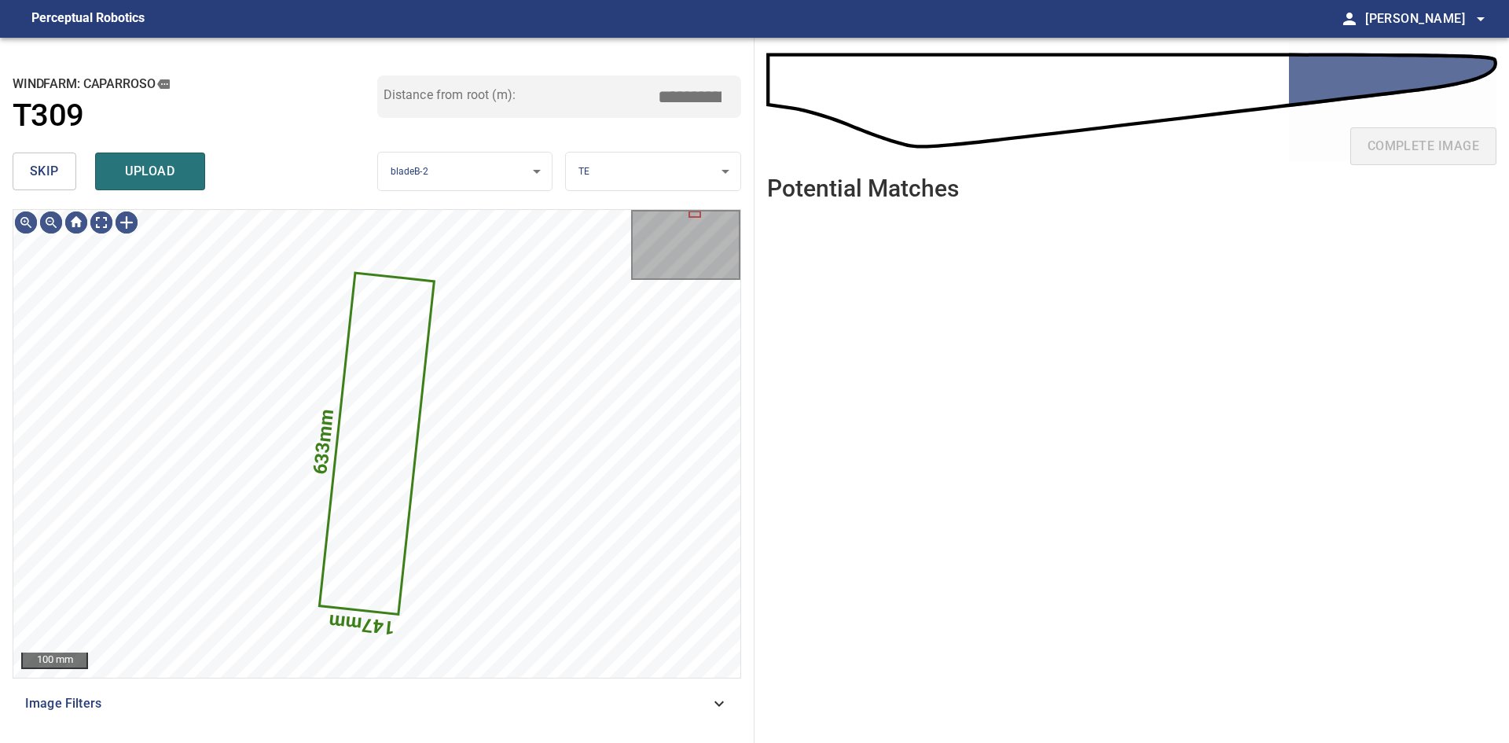
click at [29, 178] on button "skip" at bounding box center [45, 171] width 64 height 38
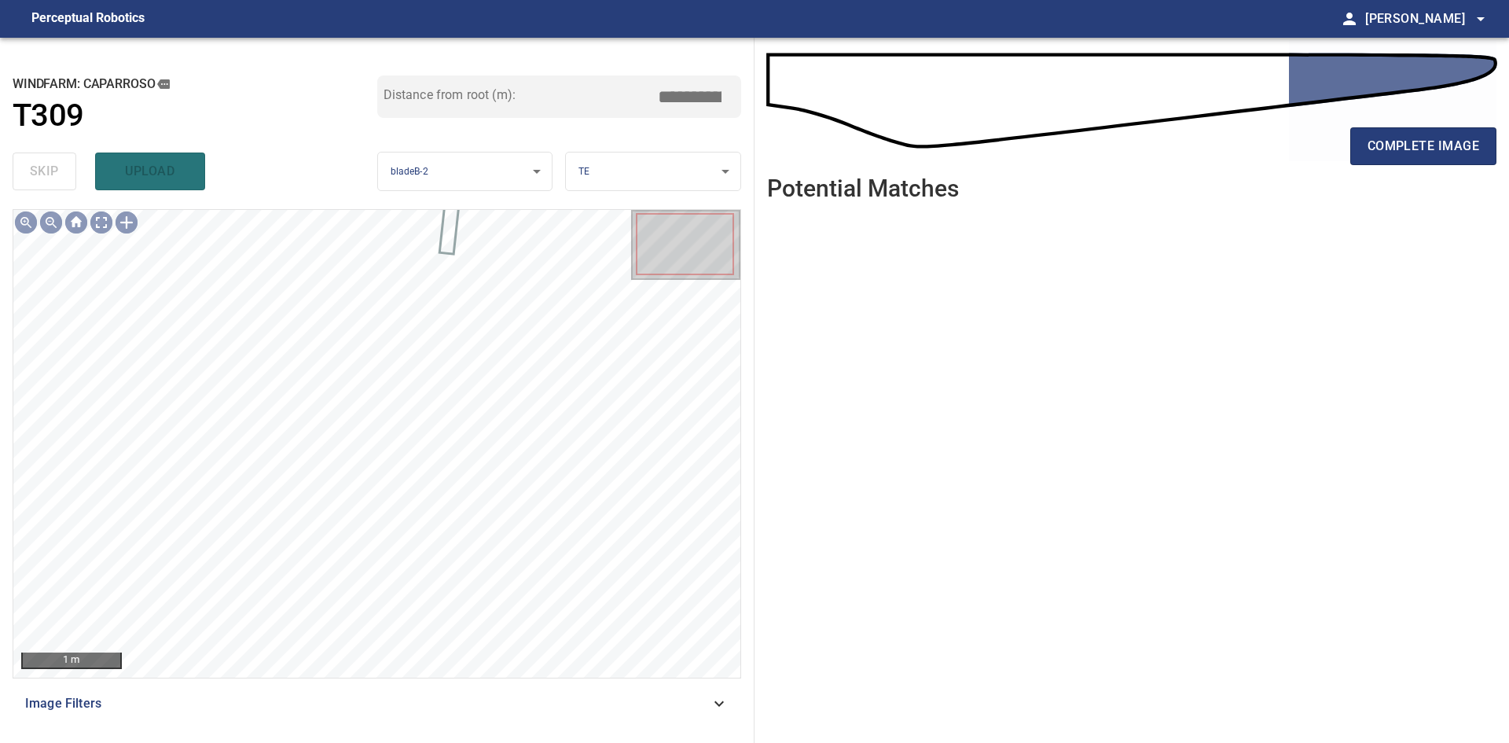
click at [1349, 165] on div "complete image" at bounding box center [1131, 152] width 729 height 63
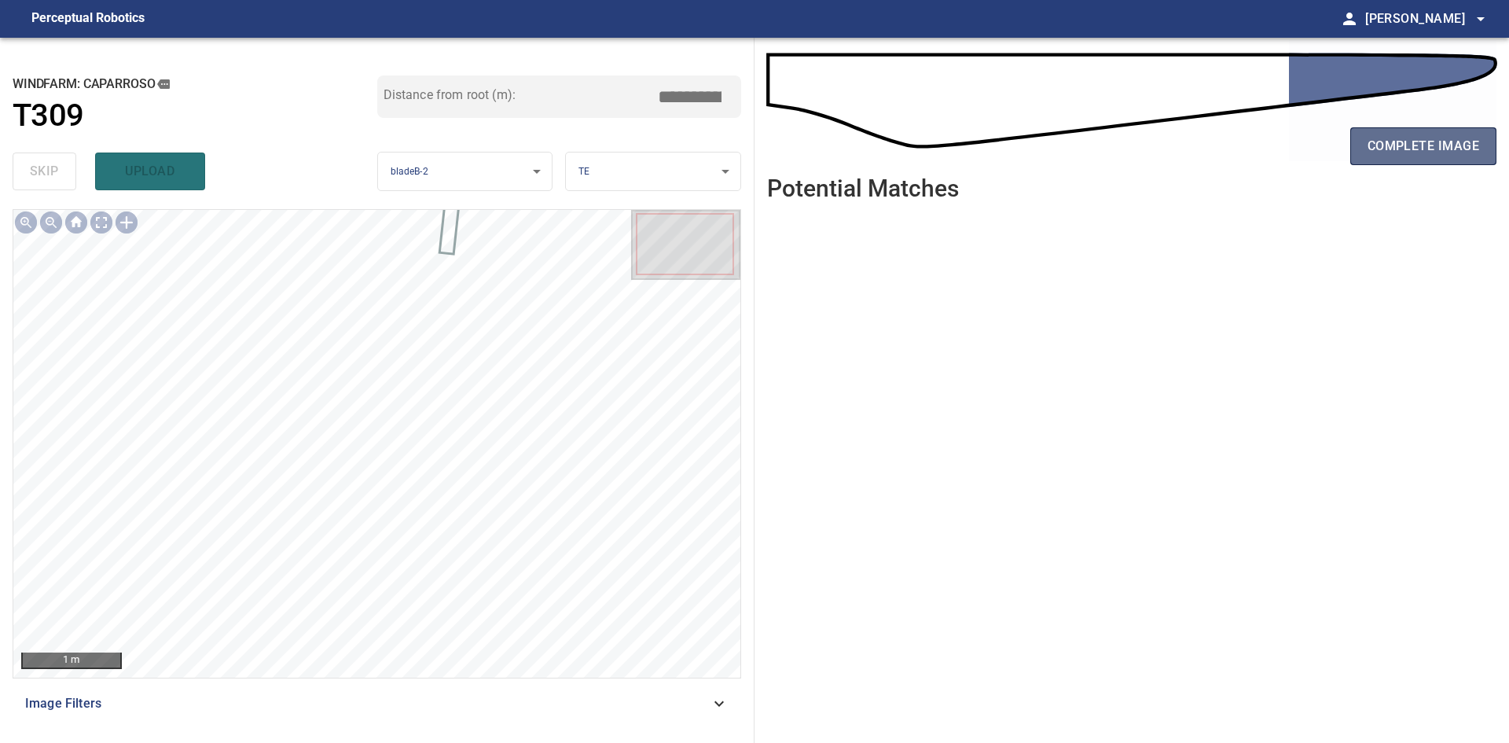
click at [1361, 155] on button "complete image" at bounding box center [1423, 146] width 146 height 38
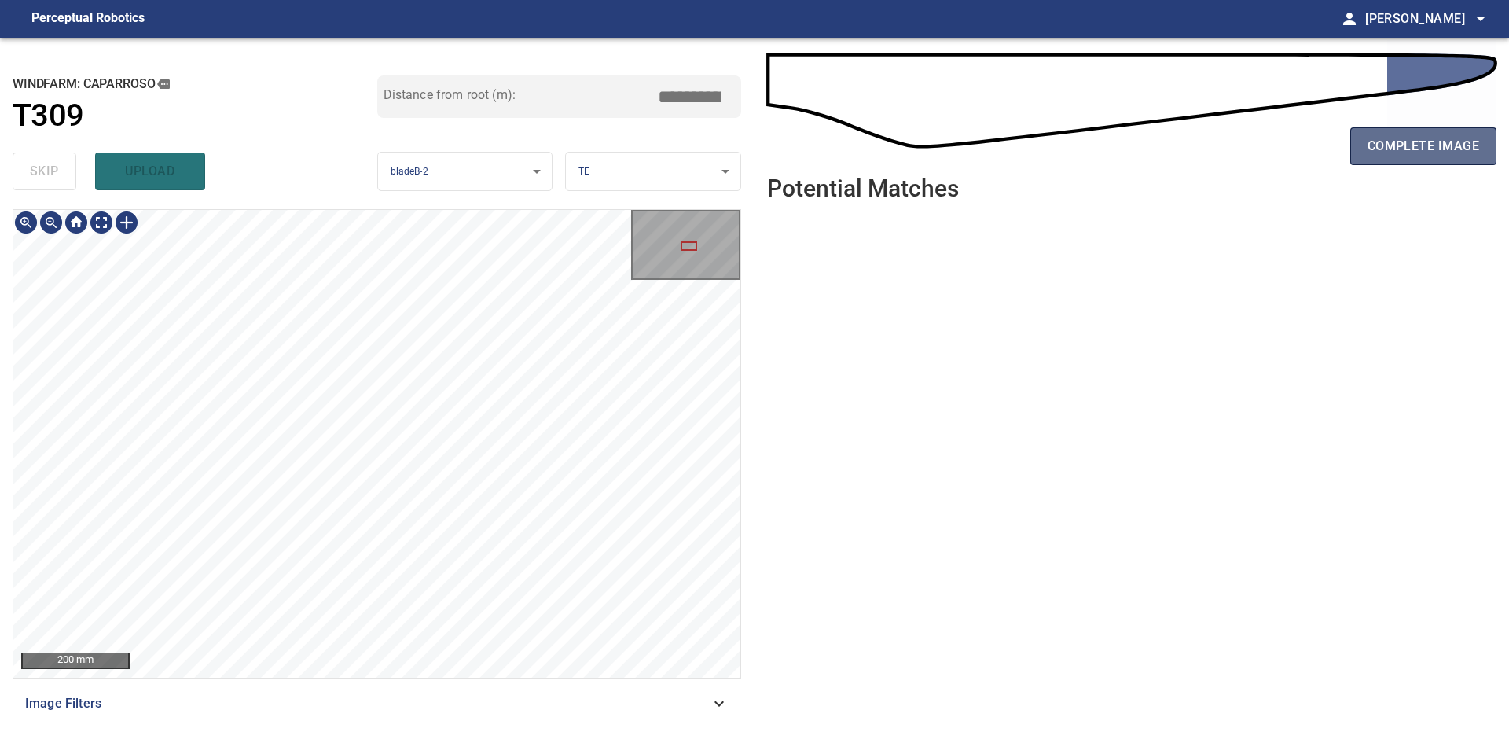
click at [1356, 142] on button "complete image" at bounding box center [1423, 146] width 146 height 38
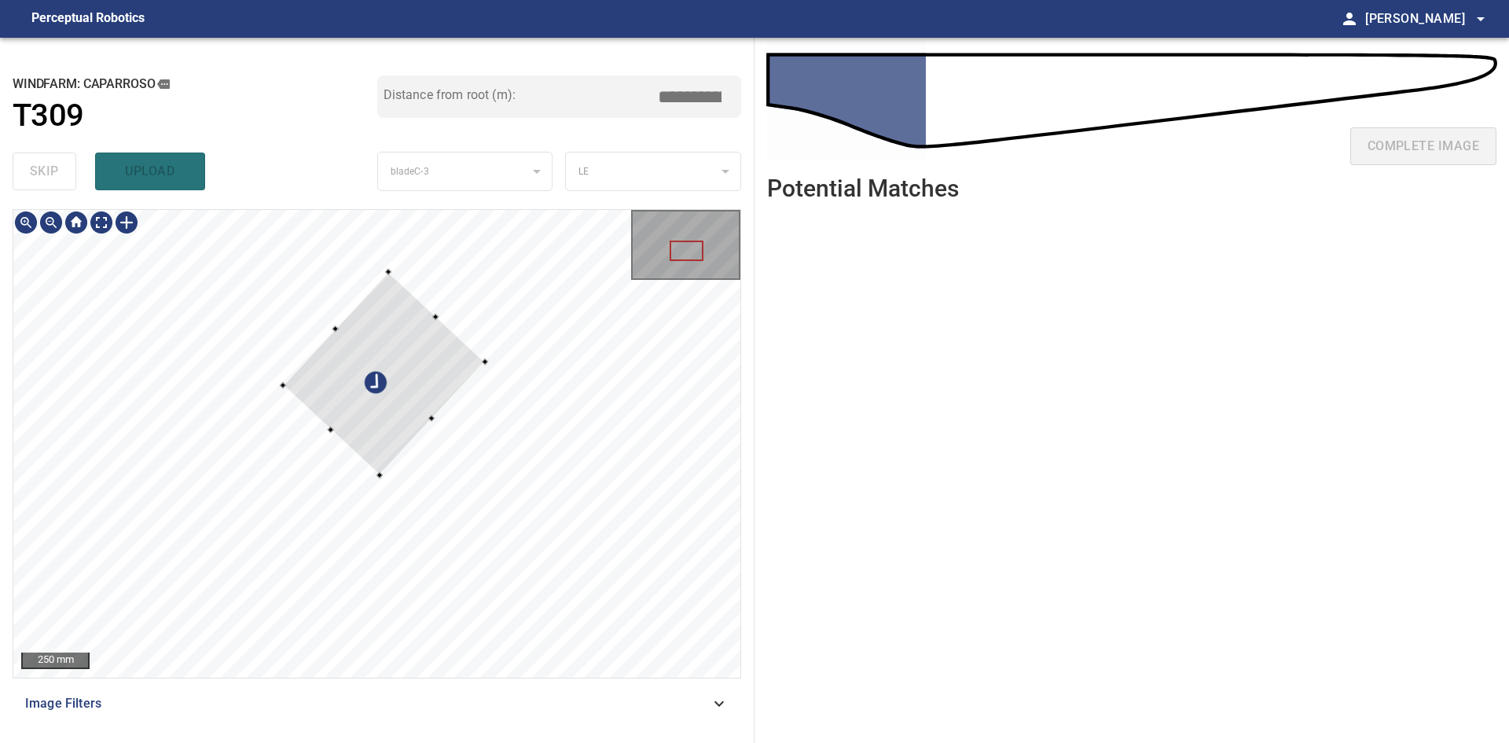
click at [409, 364] on div at bounding box center [384, 374] width 202 height 204
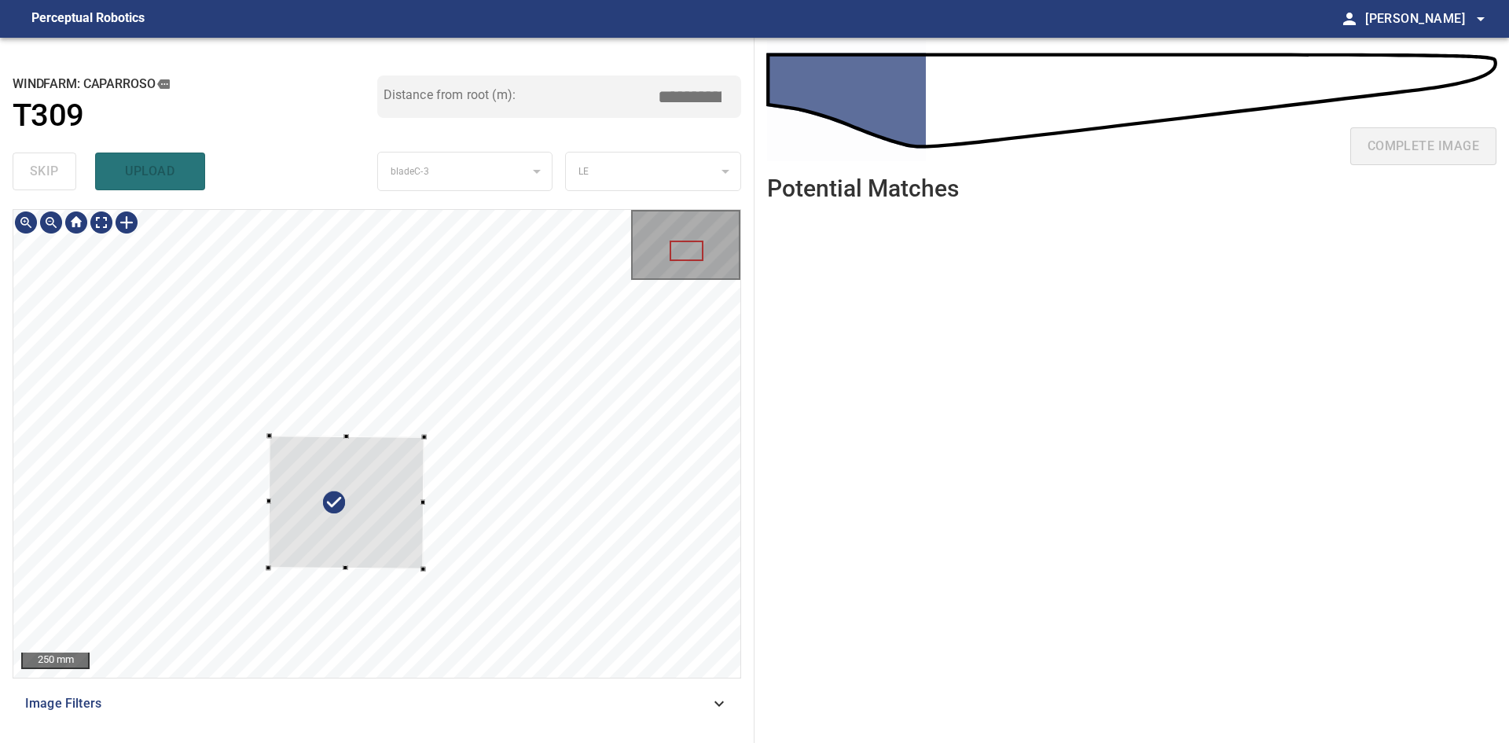
click at [349, 509] on div at bounding box center [346, 502] width 156 height 134
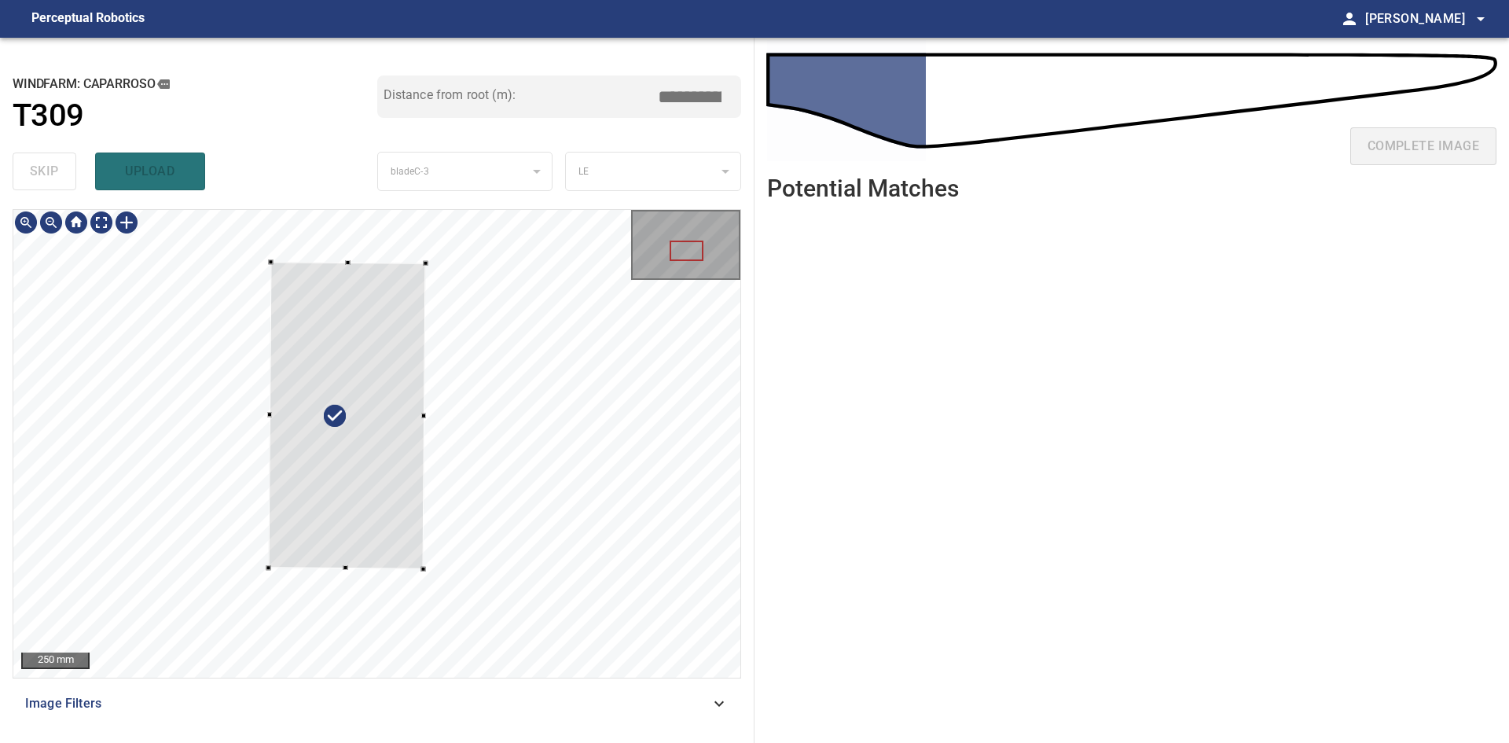
click at [369, 263] on div at bounding box center [376, 443] width 727 height 467
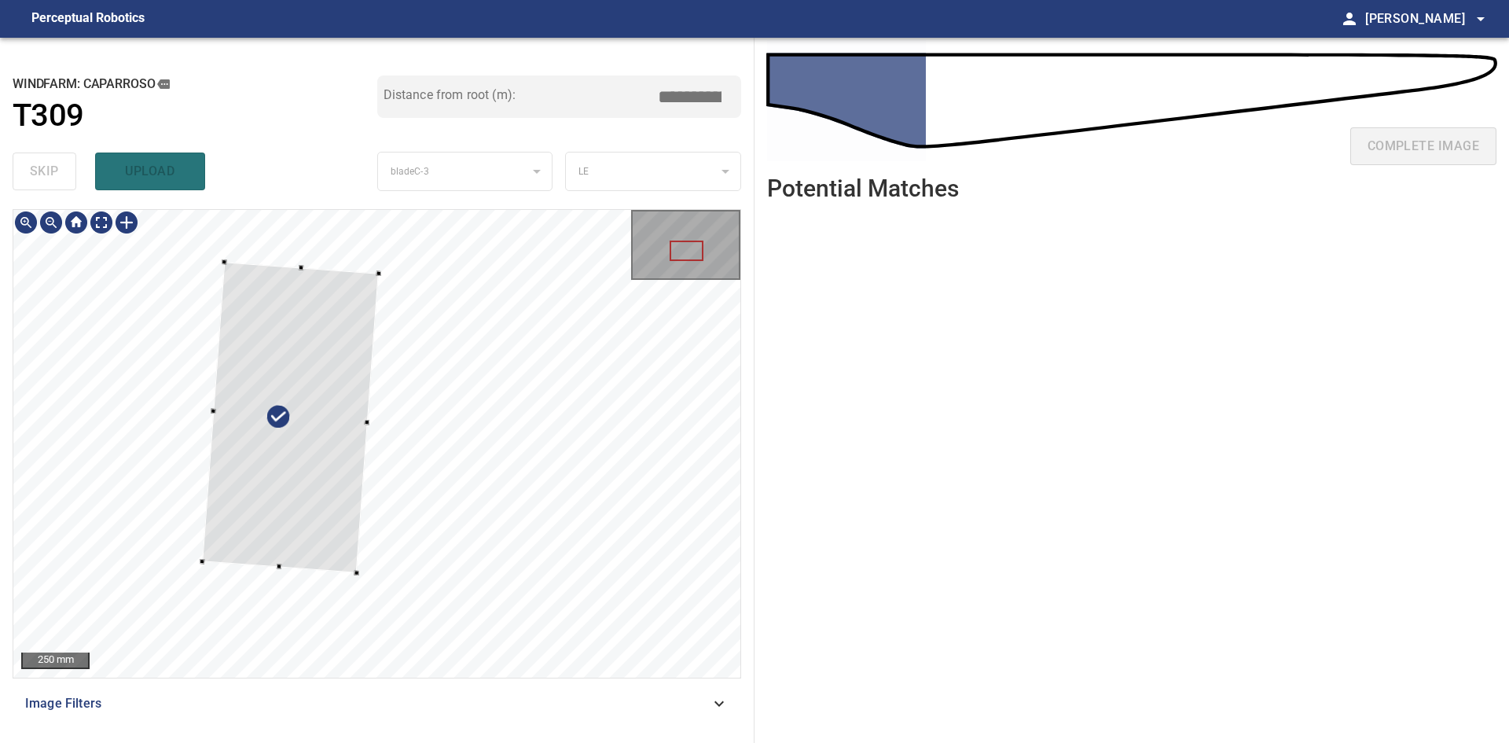
click at [365, 421] on div at bounding box center [290, 417] width 177 height 311
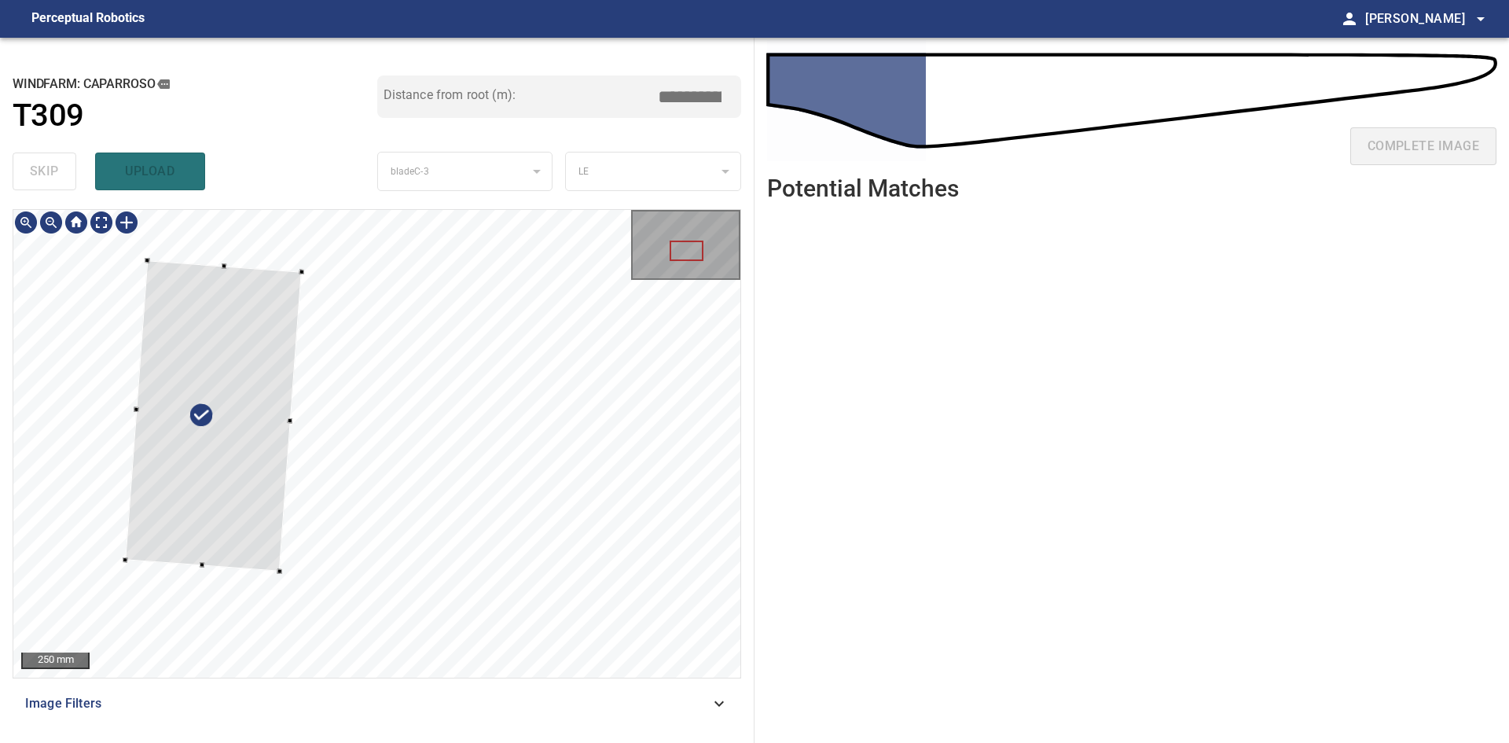
click at [289, 417] on div at bounding box center [213, 415] width 177 height 311
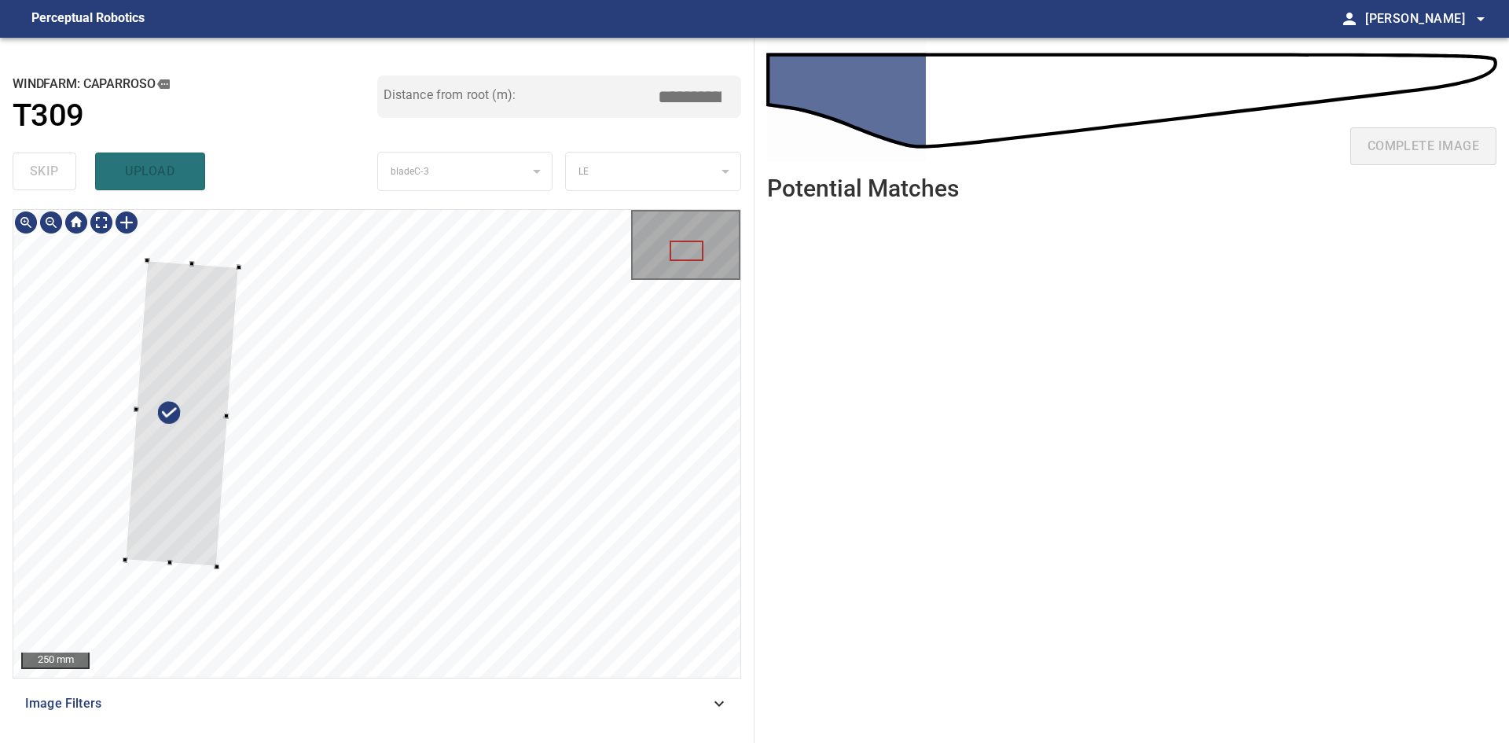
click at [221, 409] on div at bounding box center [181, 413] width 113 height 306
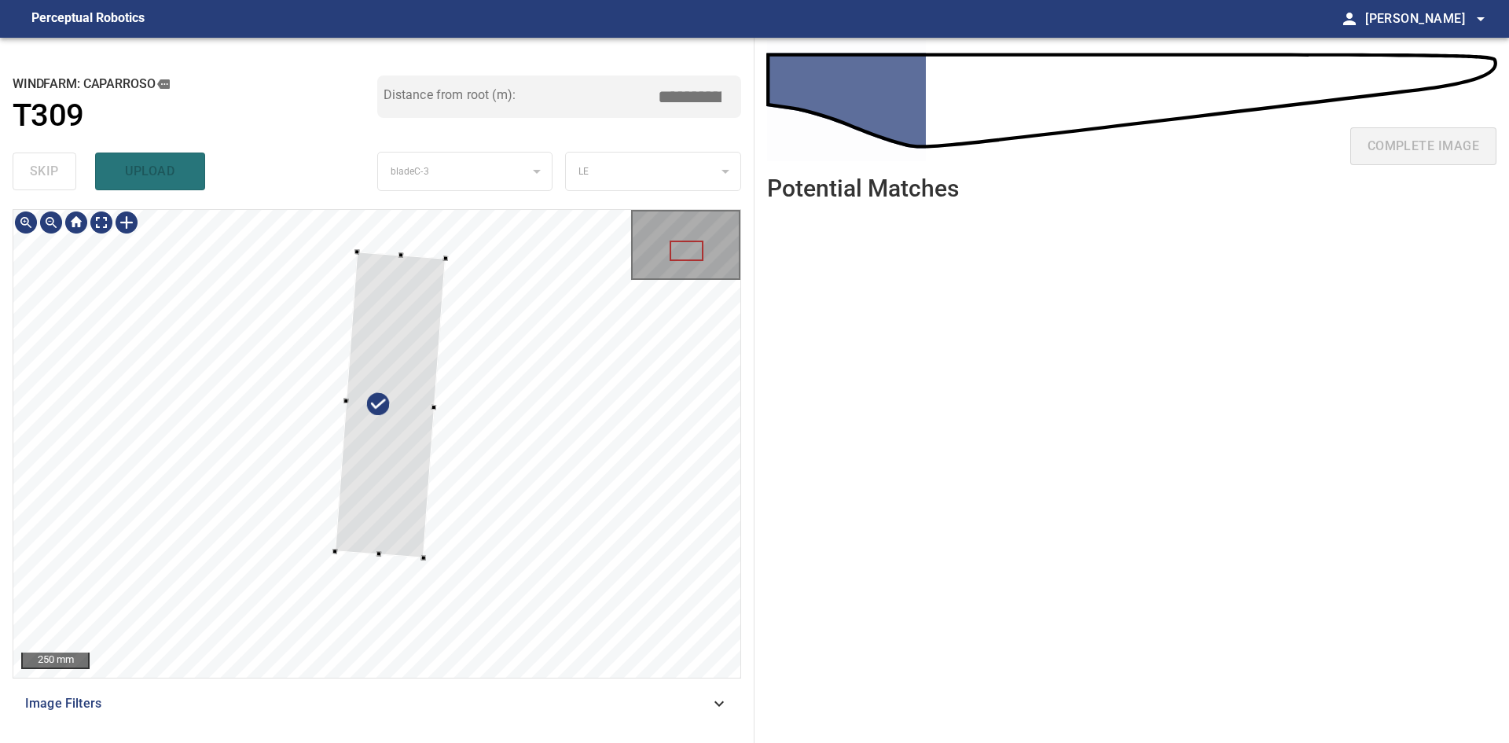
click at [417, 348] on div at bounding box center [390, 404] width 111 height 306
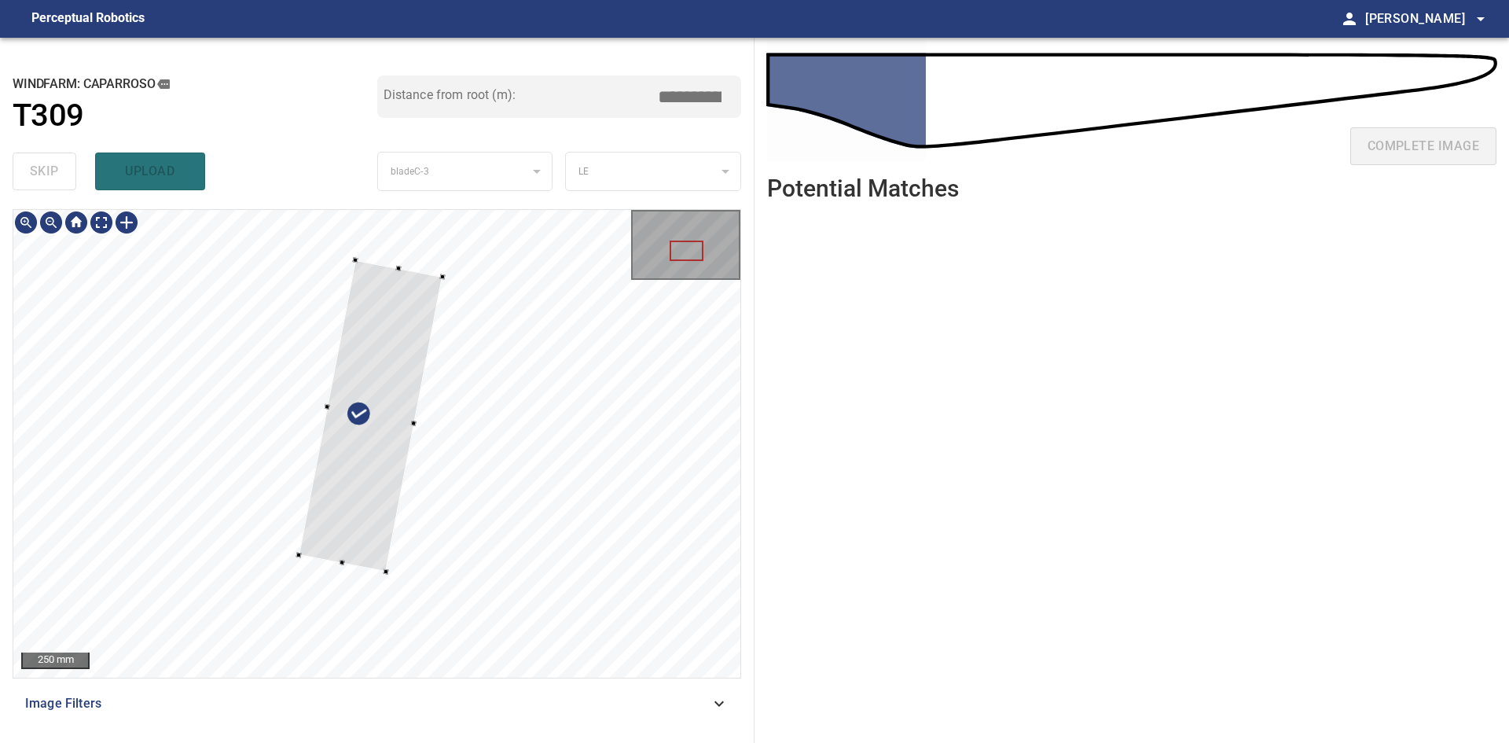
click at [356, 459] on div at bounding box center [371, 416] width 144 height 312
click at [402, 243] on div at bounding box center [378, 393] width 144 height 312
click at [421, 213] on div at bounding box center [376, 443] width 727 height 467
click at [412, 340] on div at bounding box center [372, 409] width 150 height 343
click at [418, 214] on div at bounding box center [376, 443] width 727 height 467
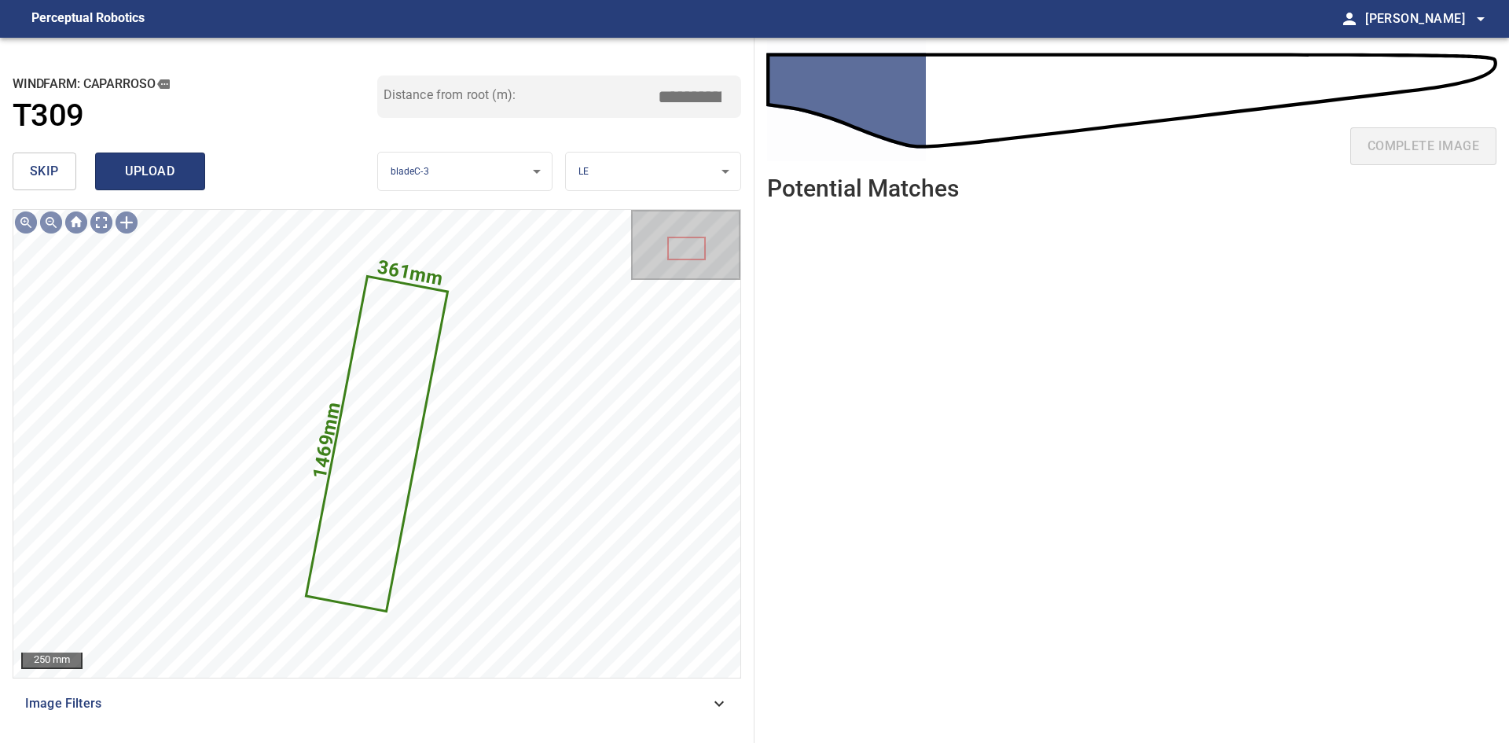
click at [186, 176] on span "upload" at bounding box center [149, 171] width 75 height 22
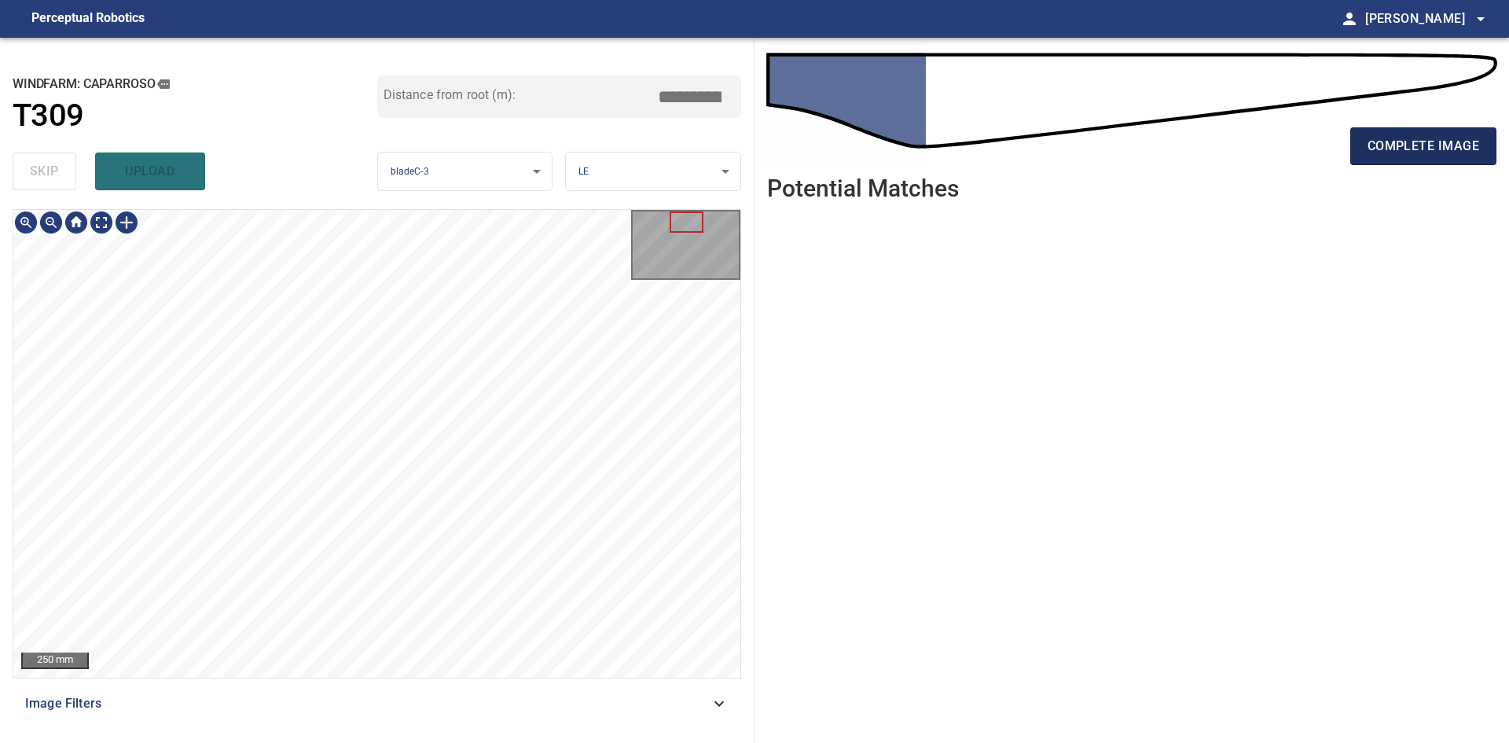
click at [1487, 127] on div "complete image" at bounding box center [1131, 152] width 729 height 63
click at [1463, 139] on span "complete image" at bounding box center [1423, 146] width 112 height 22
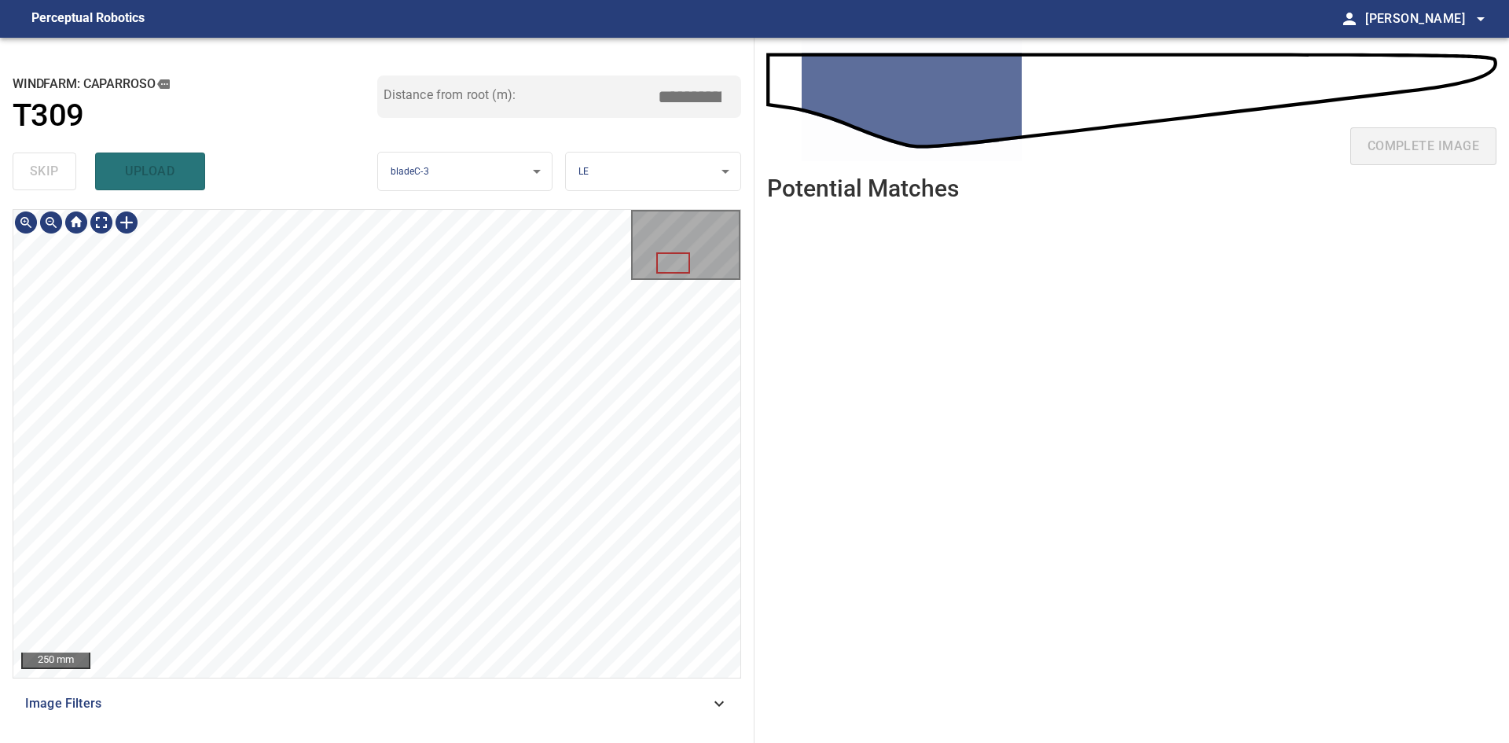
click at [428, 722] on div "250 mm Image Filters" at bounding box center [377, 469] width 729 height 521
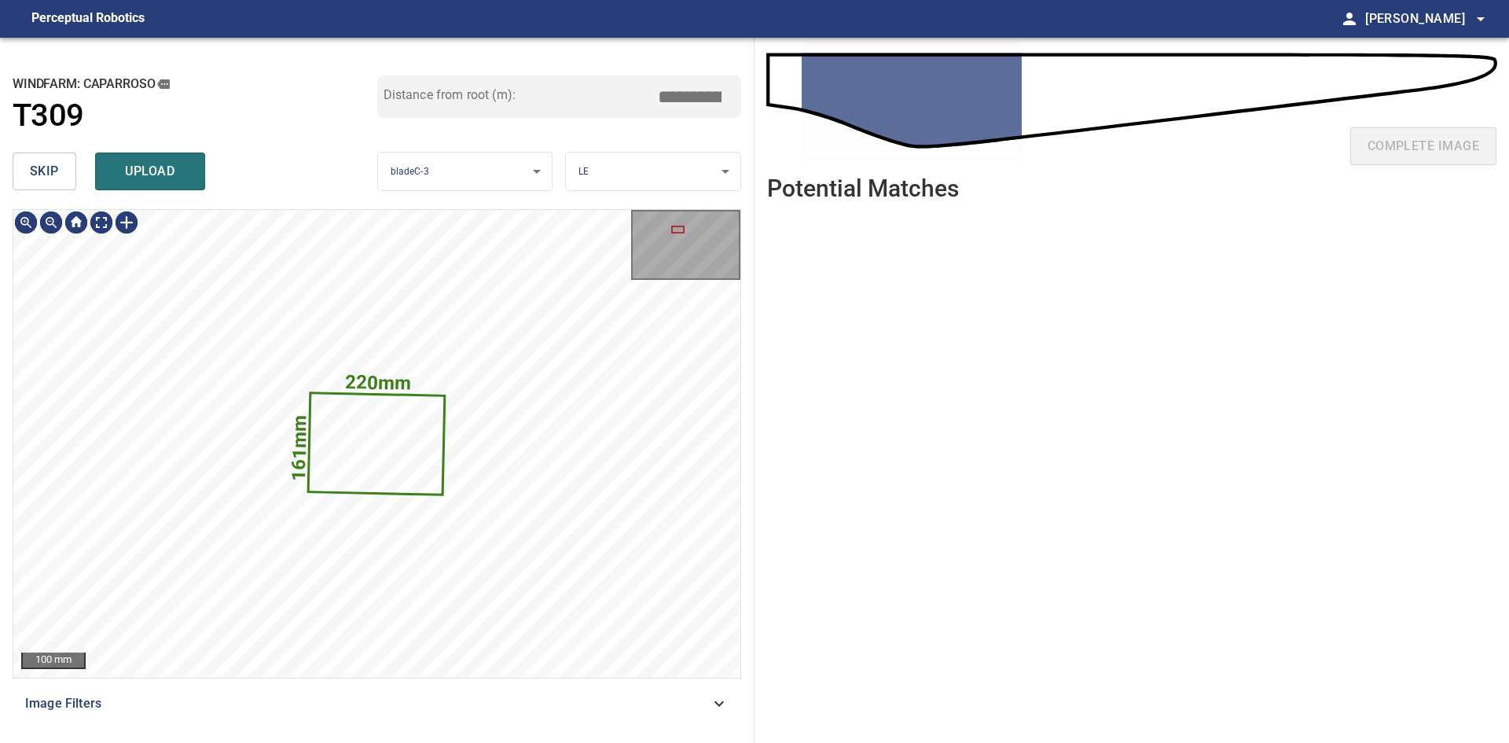
click at [43, 182] on span "skip" at bounding box center [44, 171] width 29 height 22
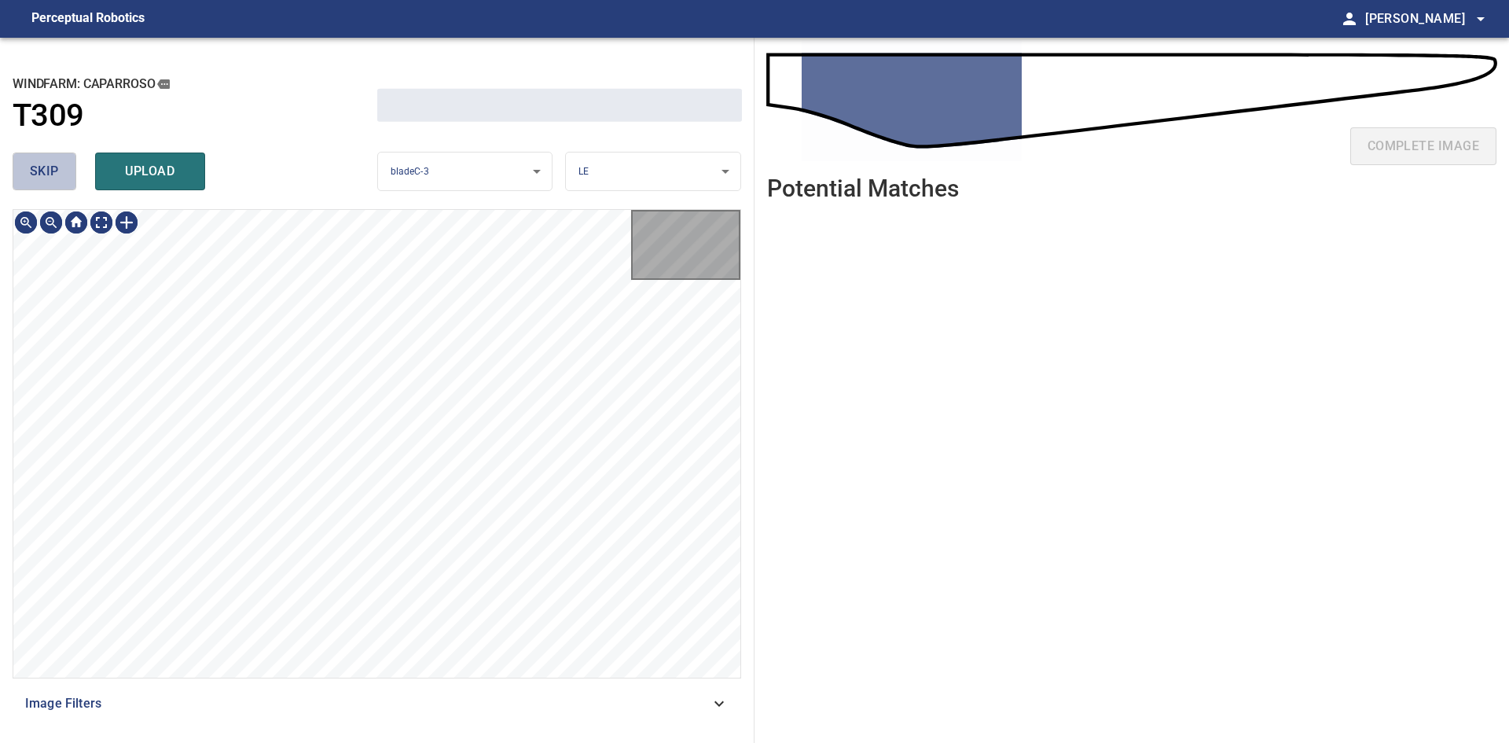
click at [43, 182] on span "skip" at bounding box center [44, 171] width 29 height 22
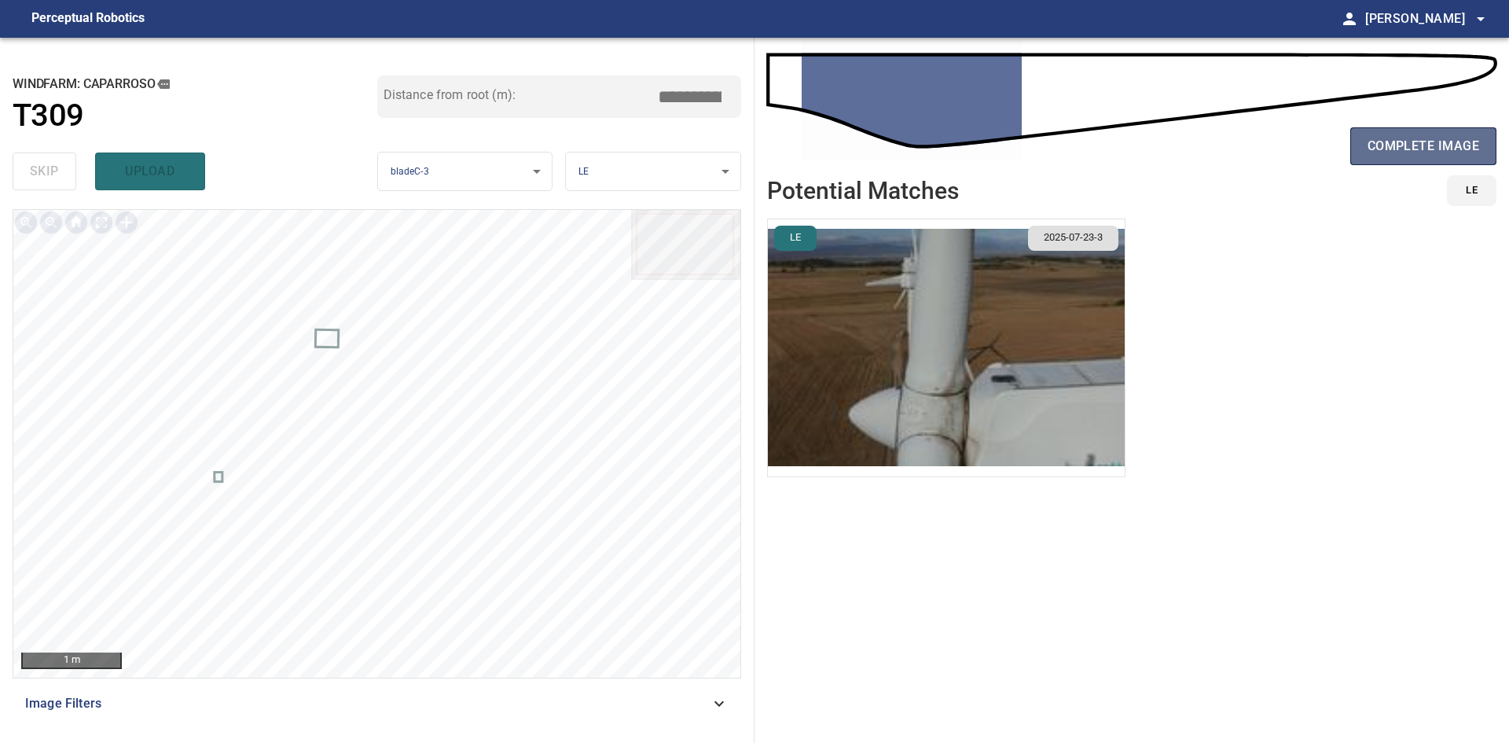
click at [1381, 152] on span "complete image" at bounding box center [1423, 146] width 112 height 22
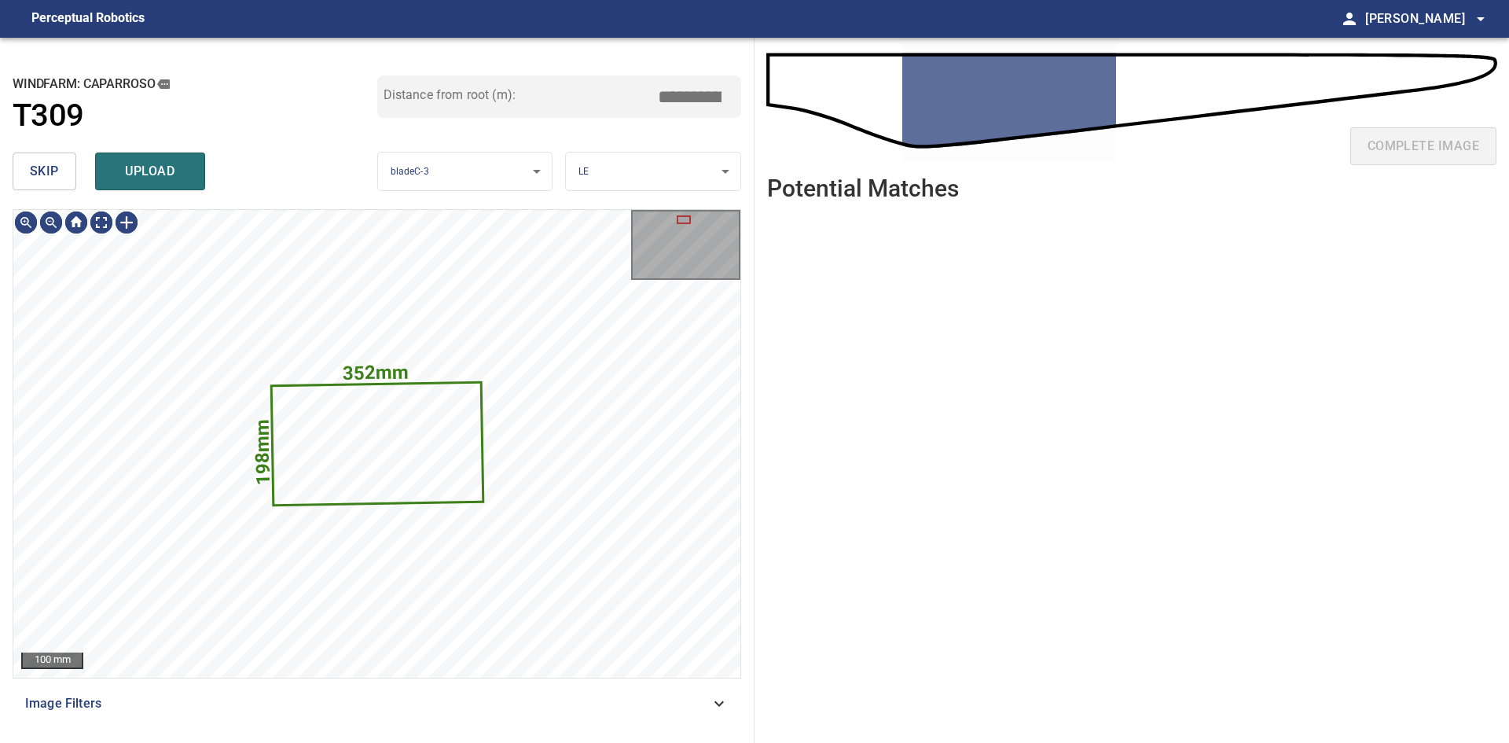
click at [59, 177] on button "skip" at bounding box center [45, 171] width 64 height 38
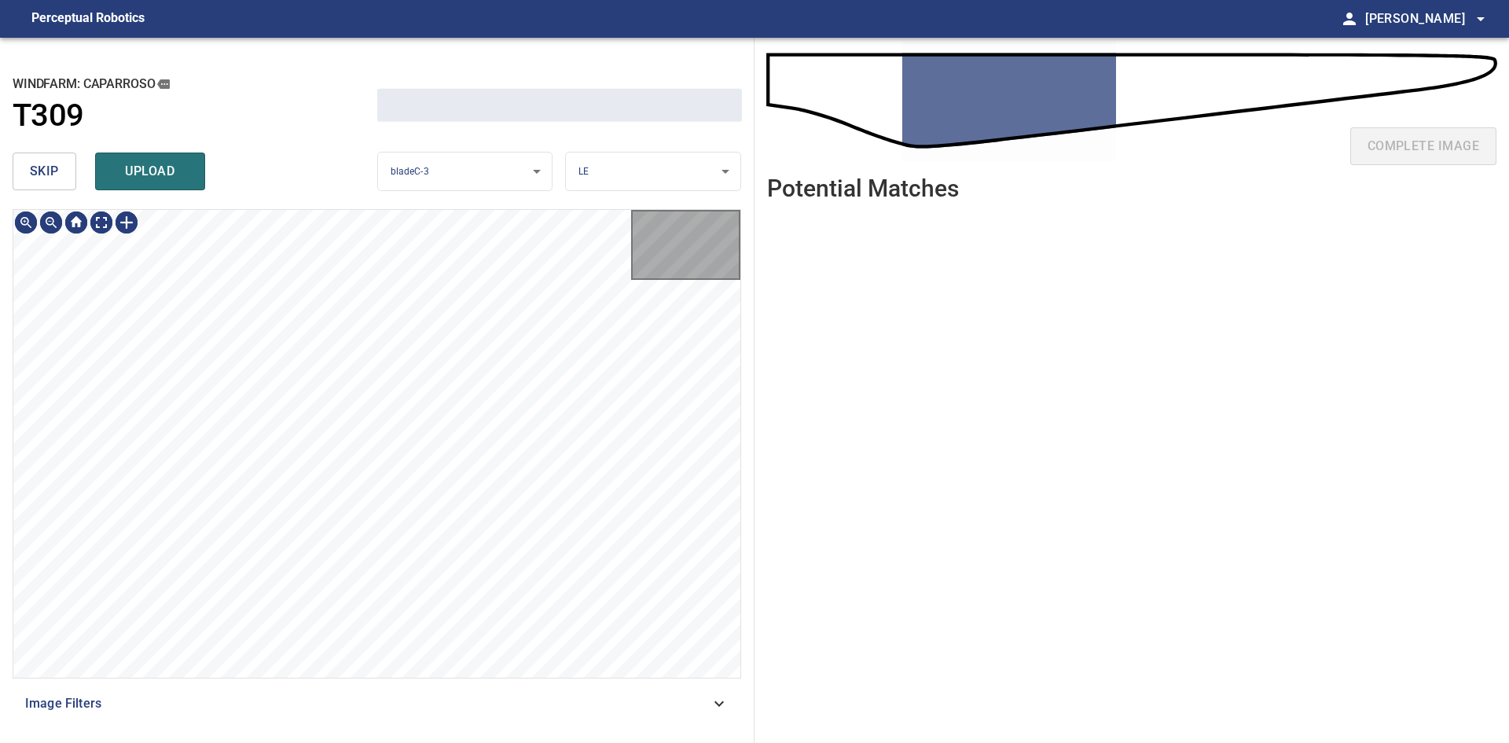
click at [59, 177] on button "skip" at bounding box center [45, 171] width 64 height 38
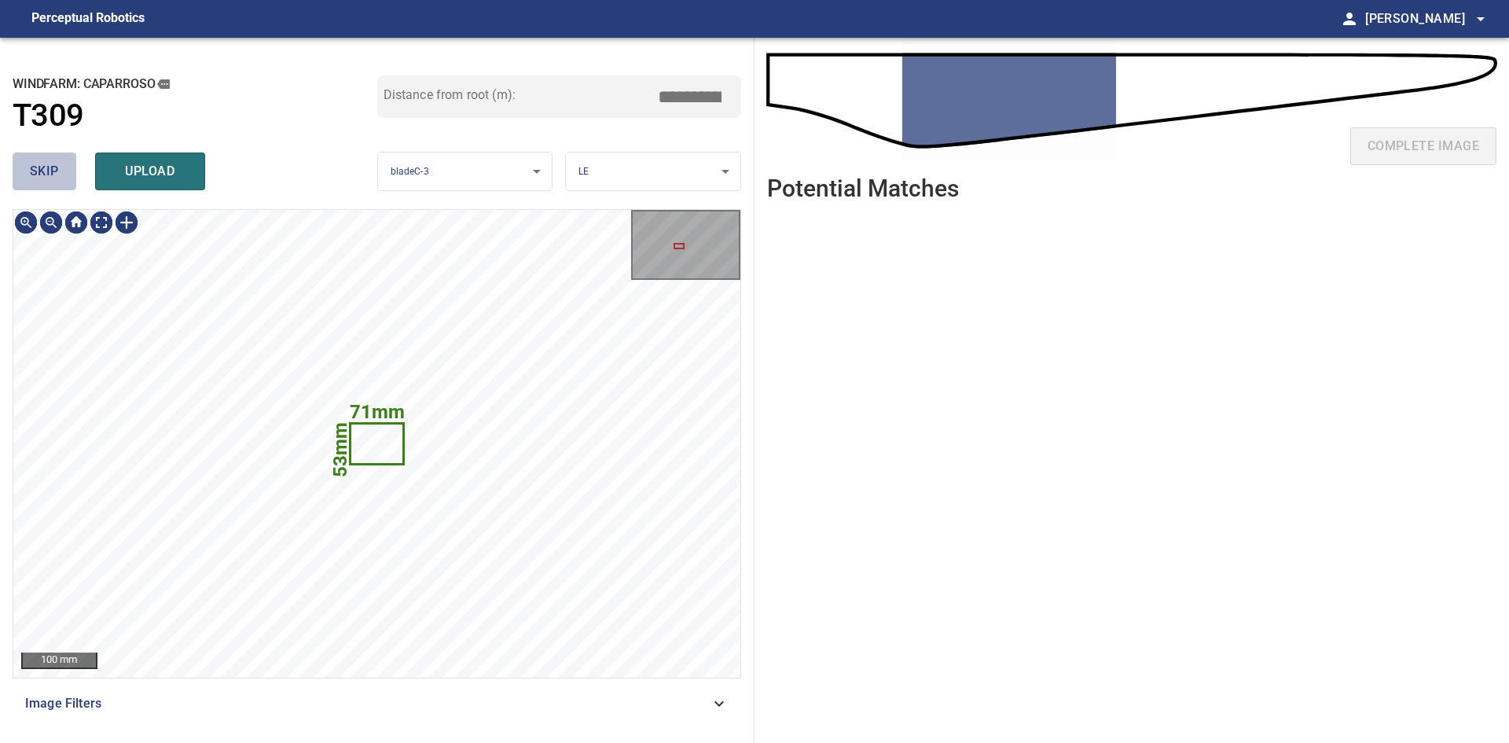
click at [59, 177] on button "skip" at bounding box center [45, 171] width 64 height 38
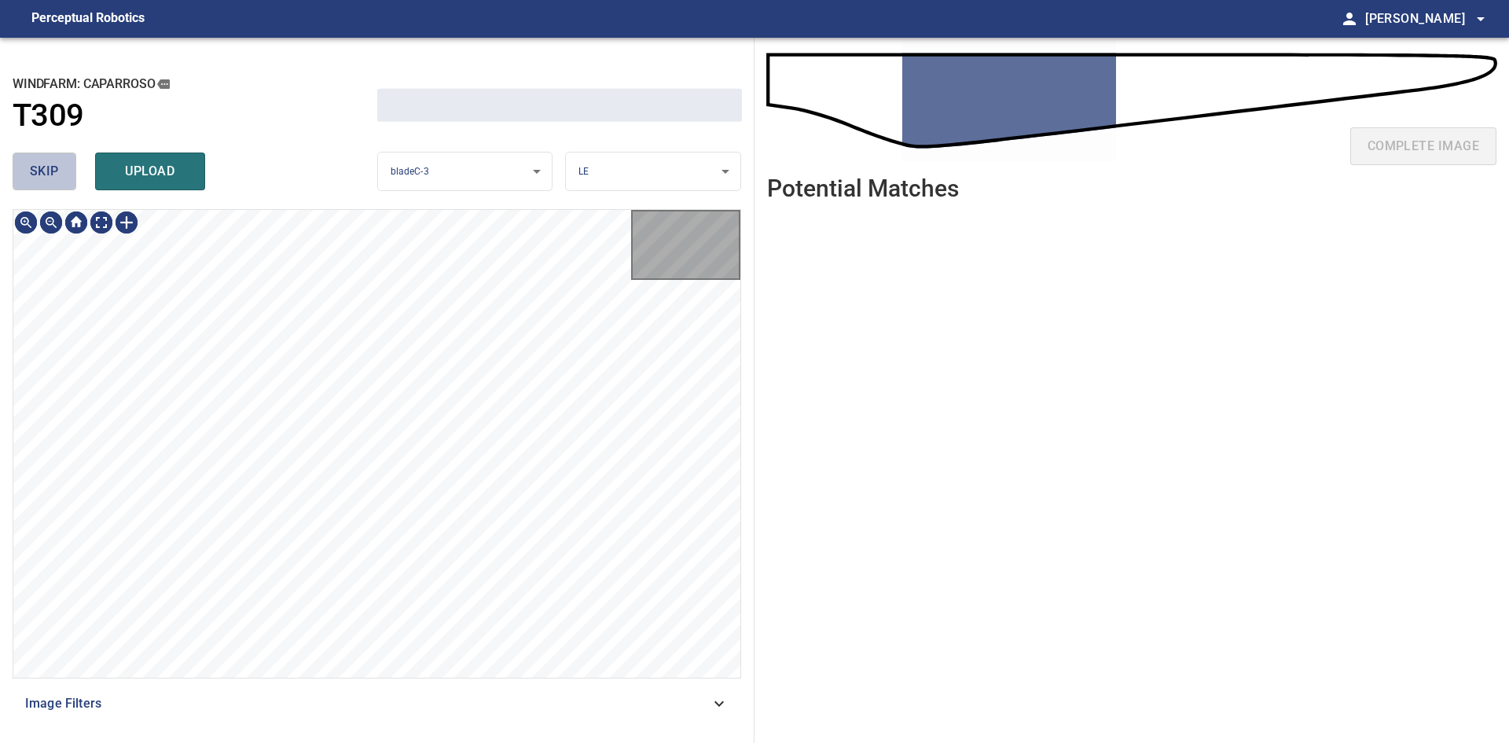
click at [59, 177] on button "skip" at bounding box center [45, 171] width 64 height 38
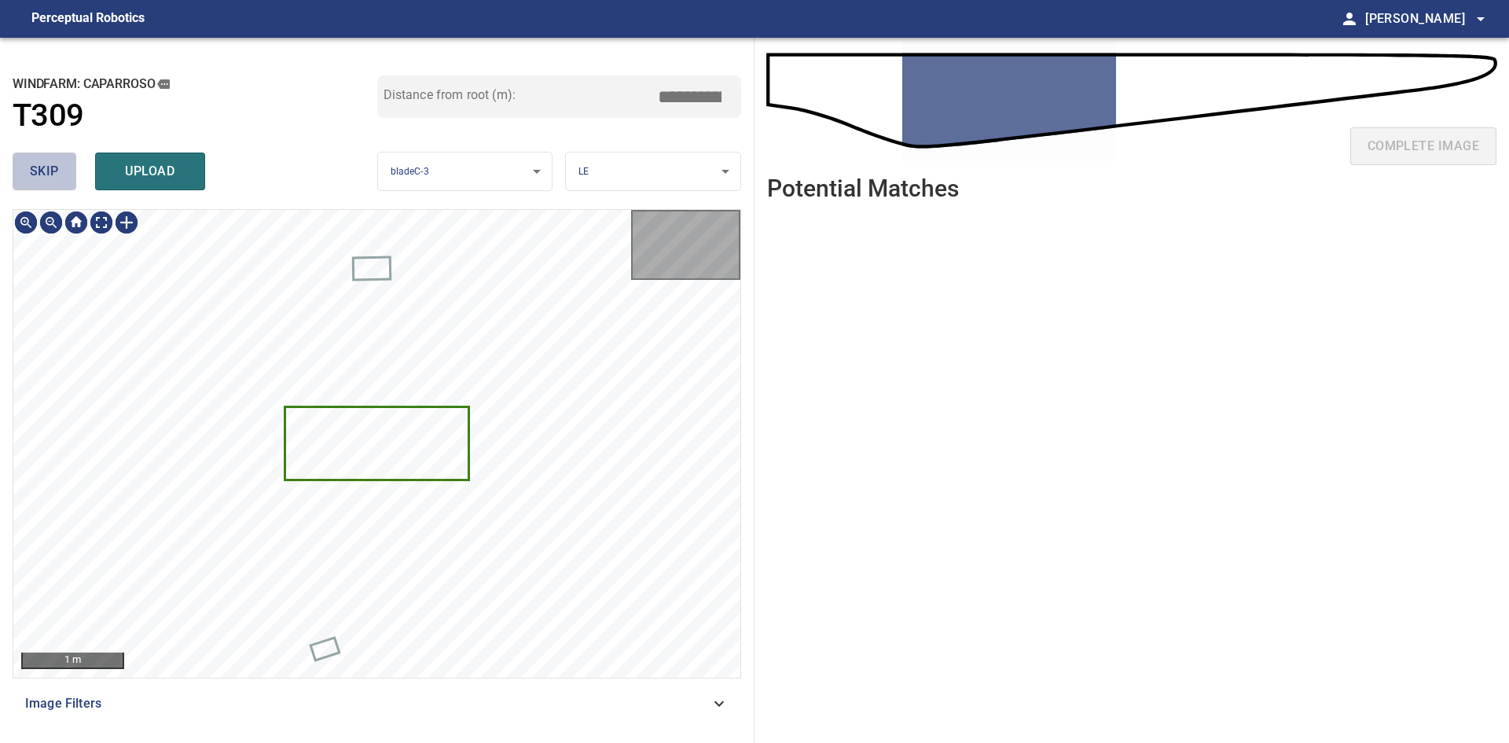
click at [59, 177] on button "skip" at bounding box center [45, 171] width 64 height 38
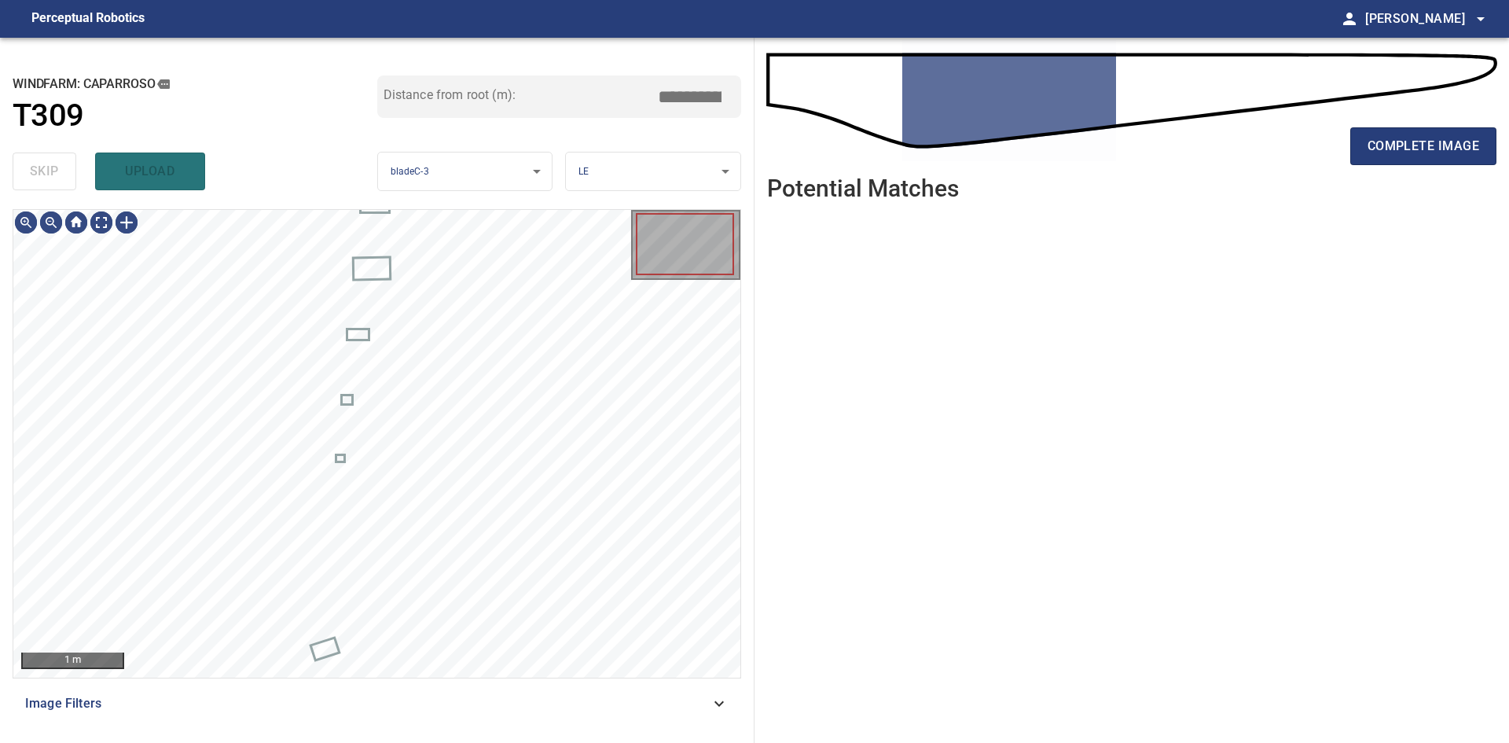
click at [59, 177] on div "skip upload" at bounding box center [195, 171] width 365 height 50
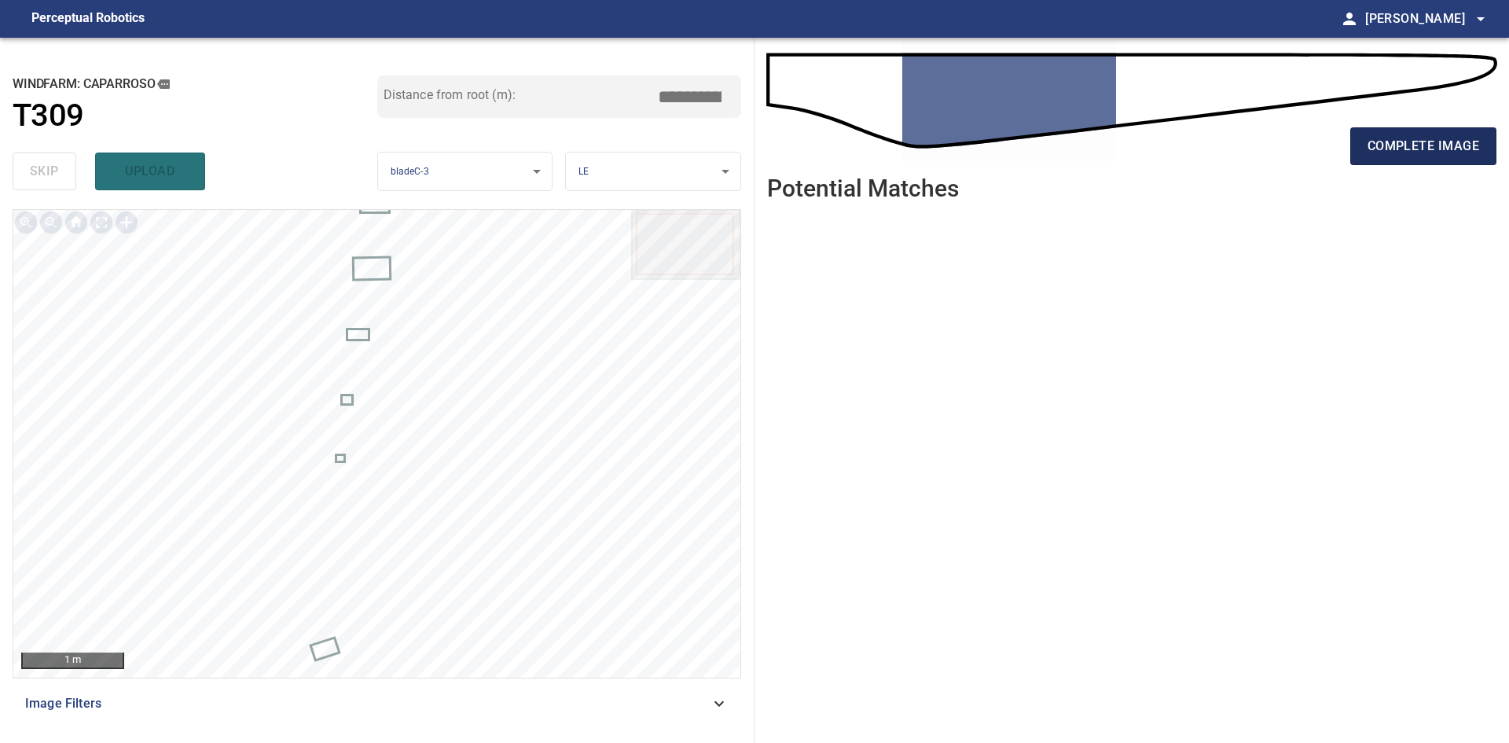
click at [1432, 134] on button "complete image" at bounding box center [1423, 146] width 146 height 38
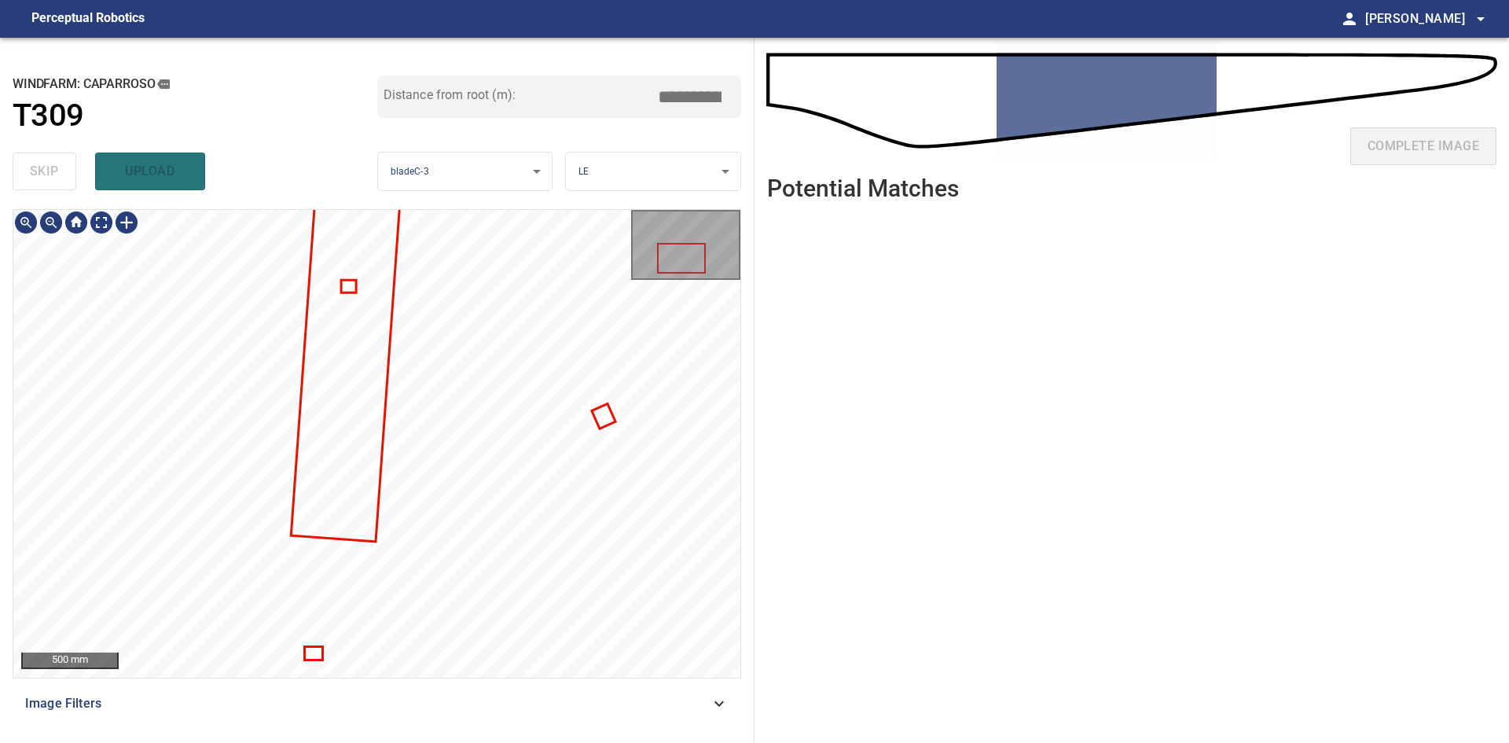
click at [354, 394] on div at bounding box center [376, 443] width 727 height 467
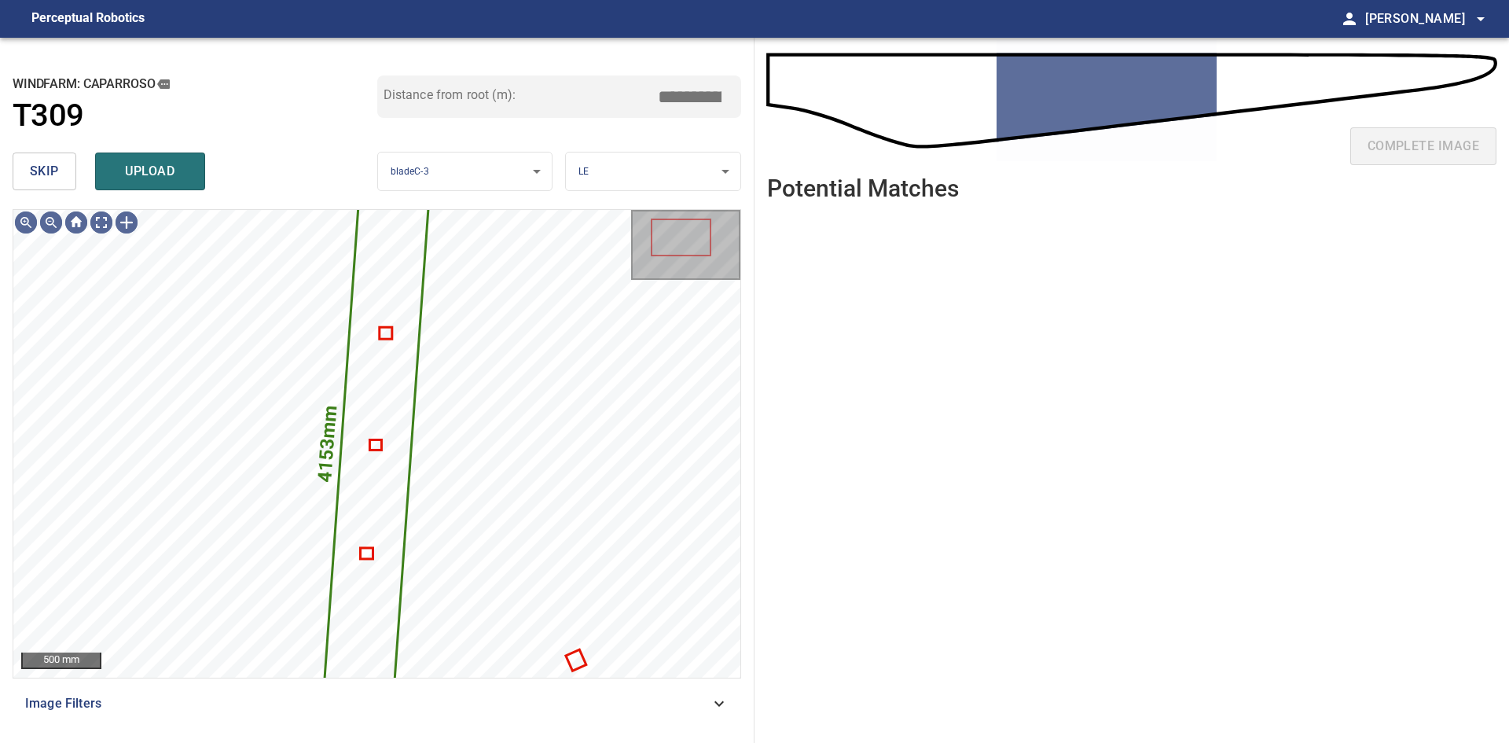
click at [54, 171] on span "skip" at bounding box center [44, 171] width 29 height 22
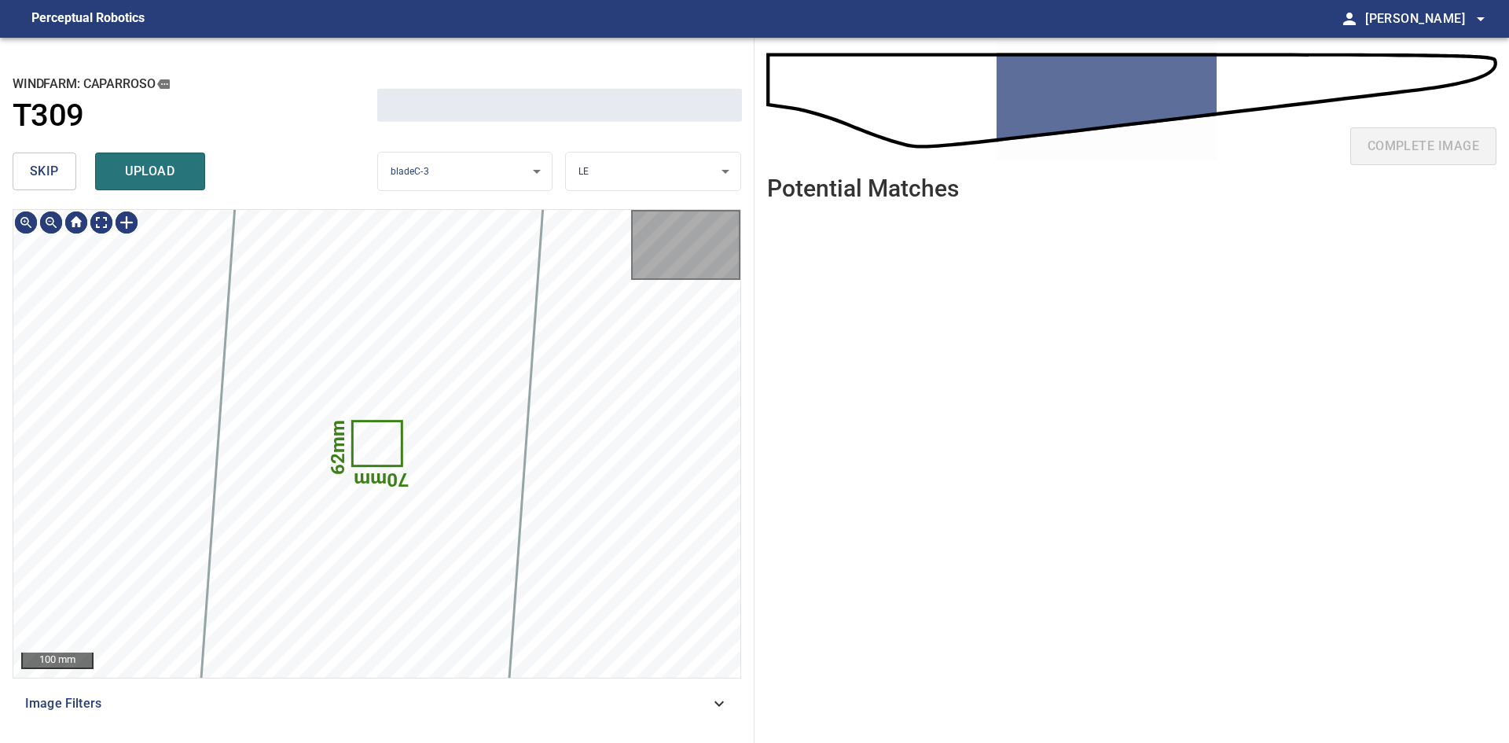
click at [53, 171] on span "skip" at bounding box center [44, 171] width 29 height 22
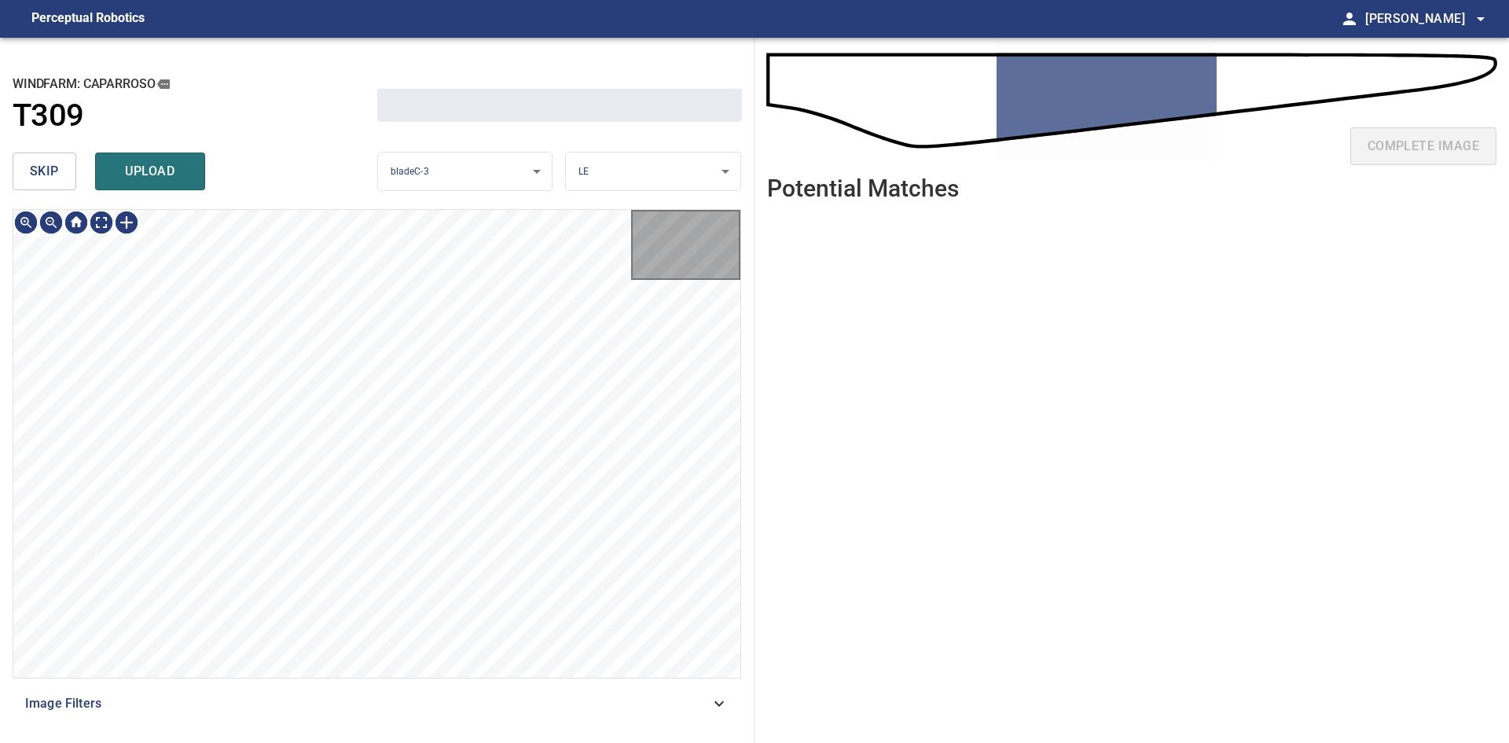
click at [53, 171] on span "skip" at bounding box center [44, 171] width 29 height 22
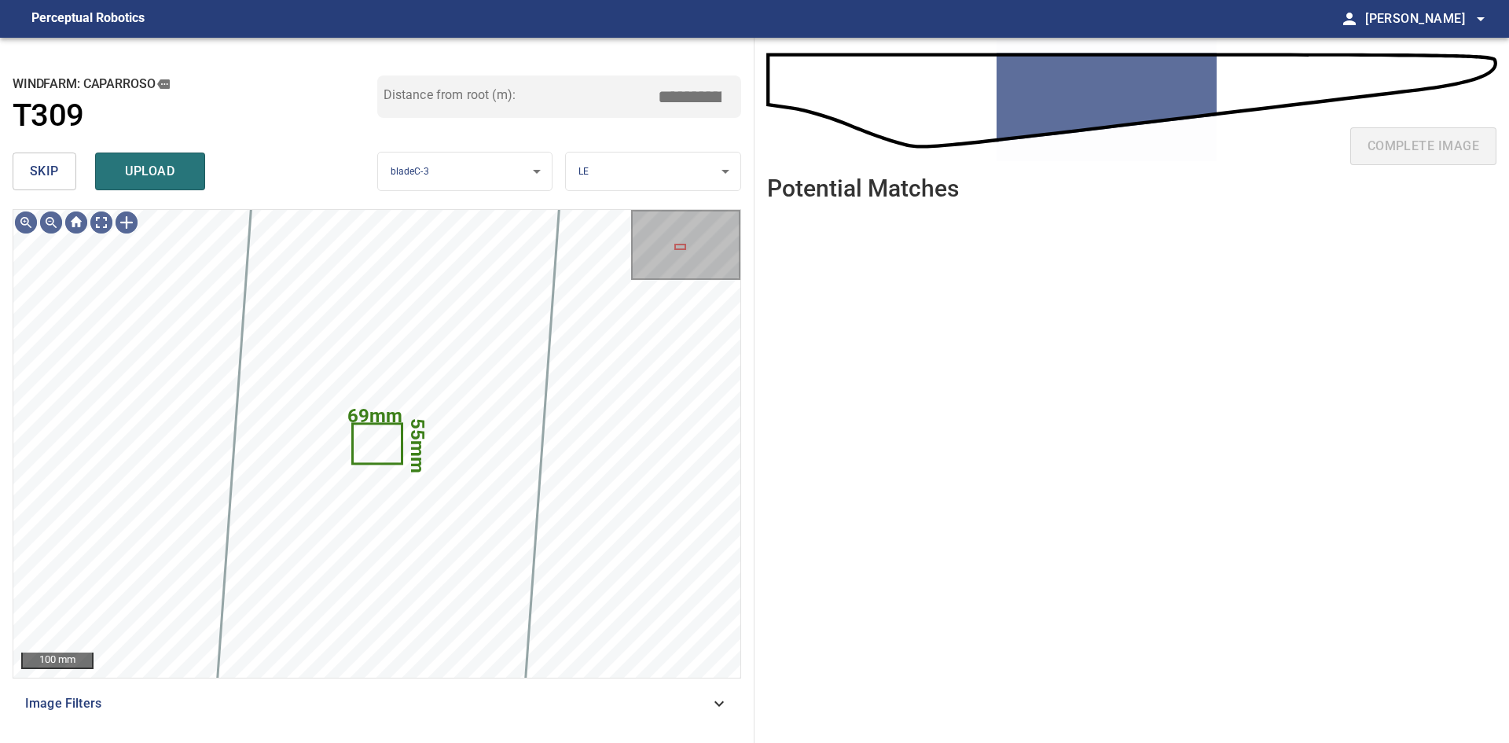
click at [22, 166] on button "skip" at bounding box center [45, 171] width 64 height 38
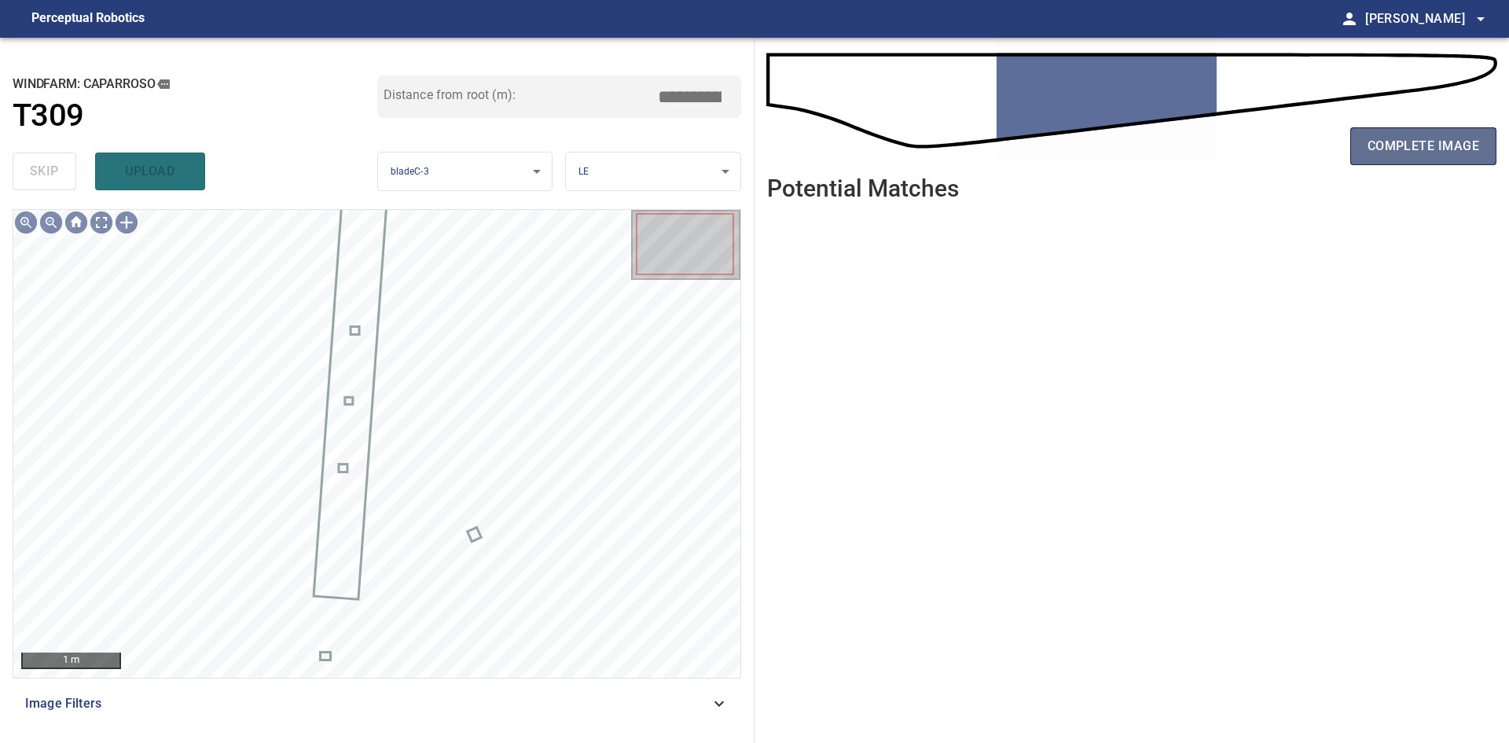
click at [1413, 151] on span "complete image" at bounding box center [1423, 146] width 112 height 22
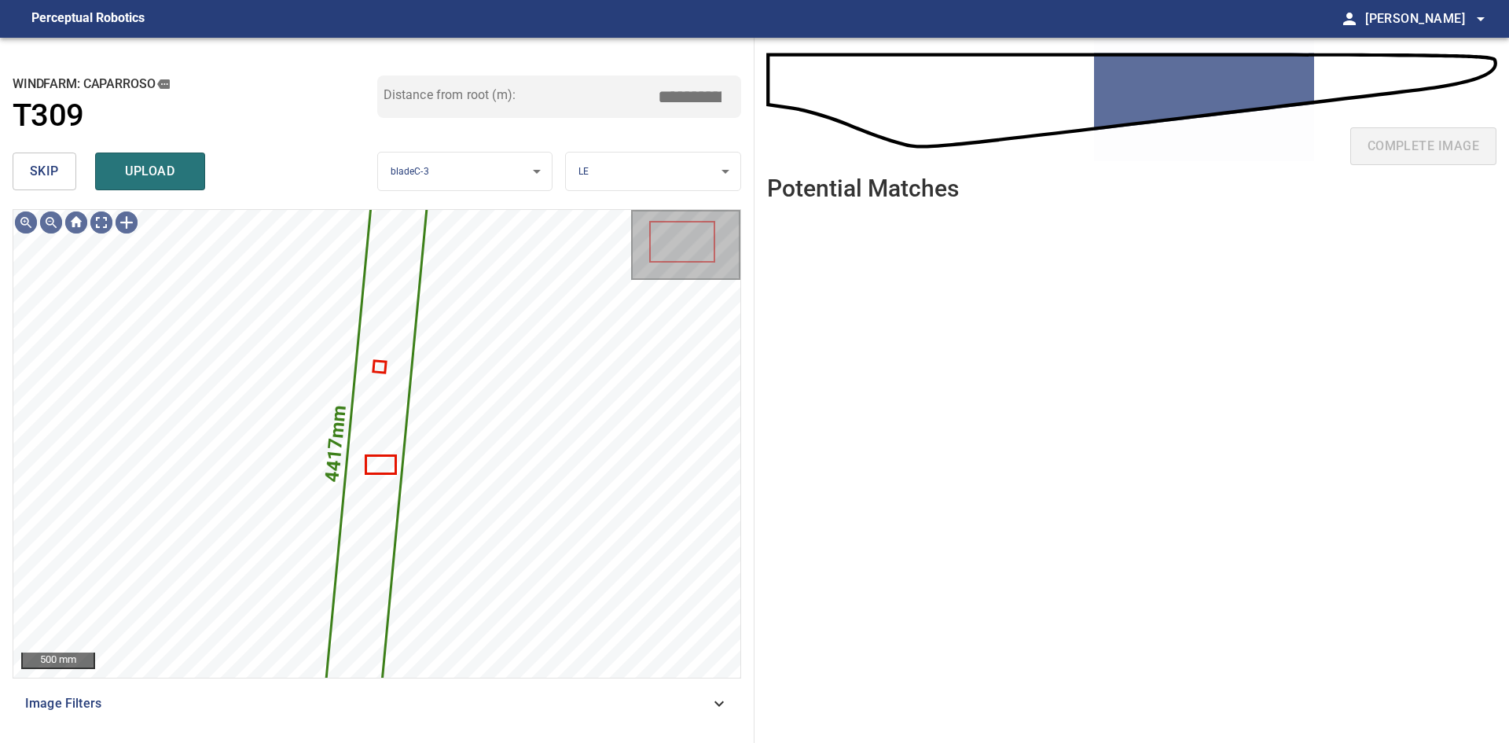
click at [57, 177] on span "skip" at bounding box center [44, 171] width 29 height 22
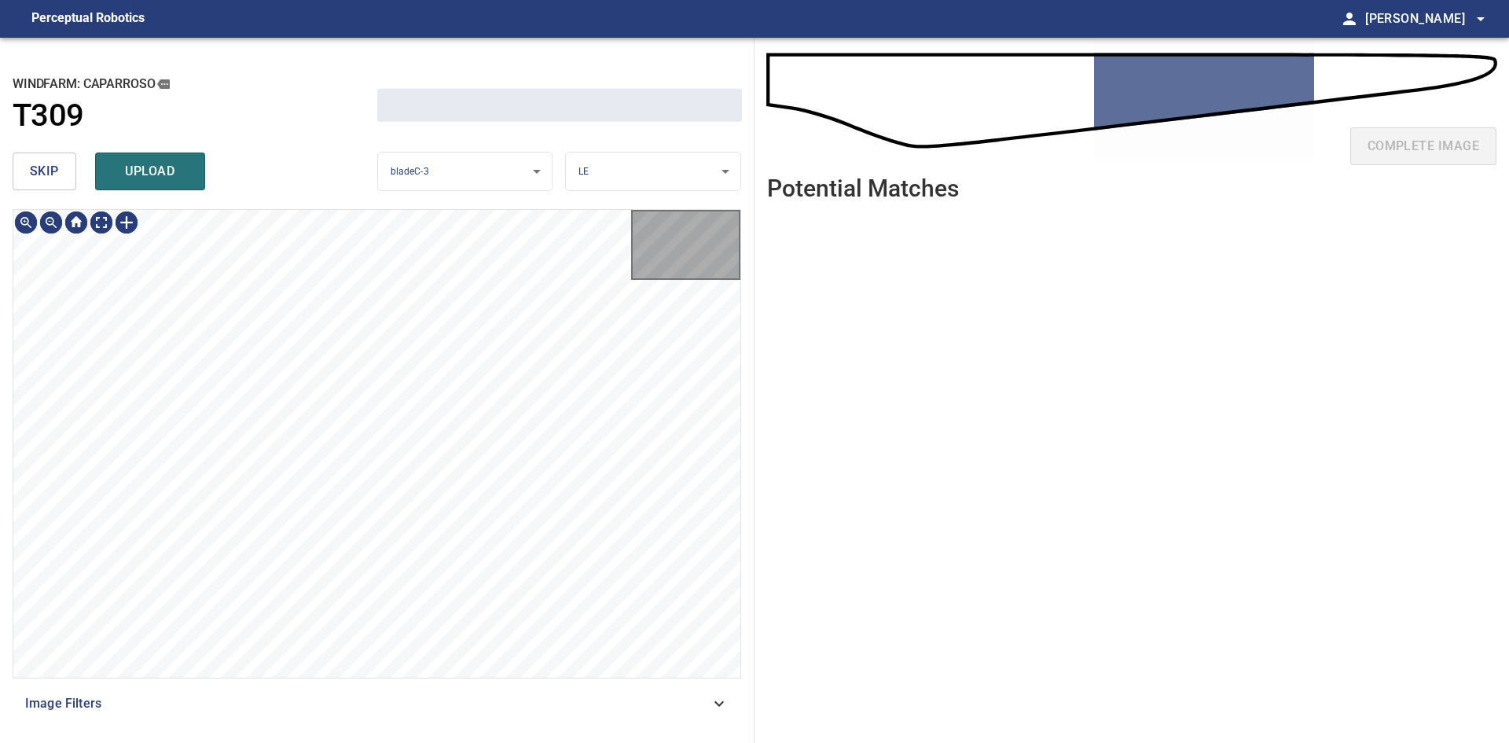
click at [57, 177] on span "skip" at bounding box center [44, 171] width 29 height 22
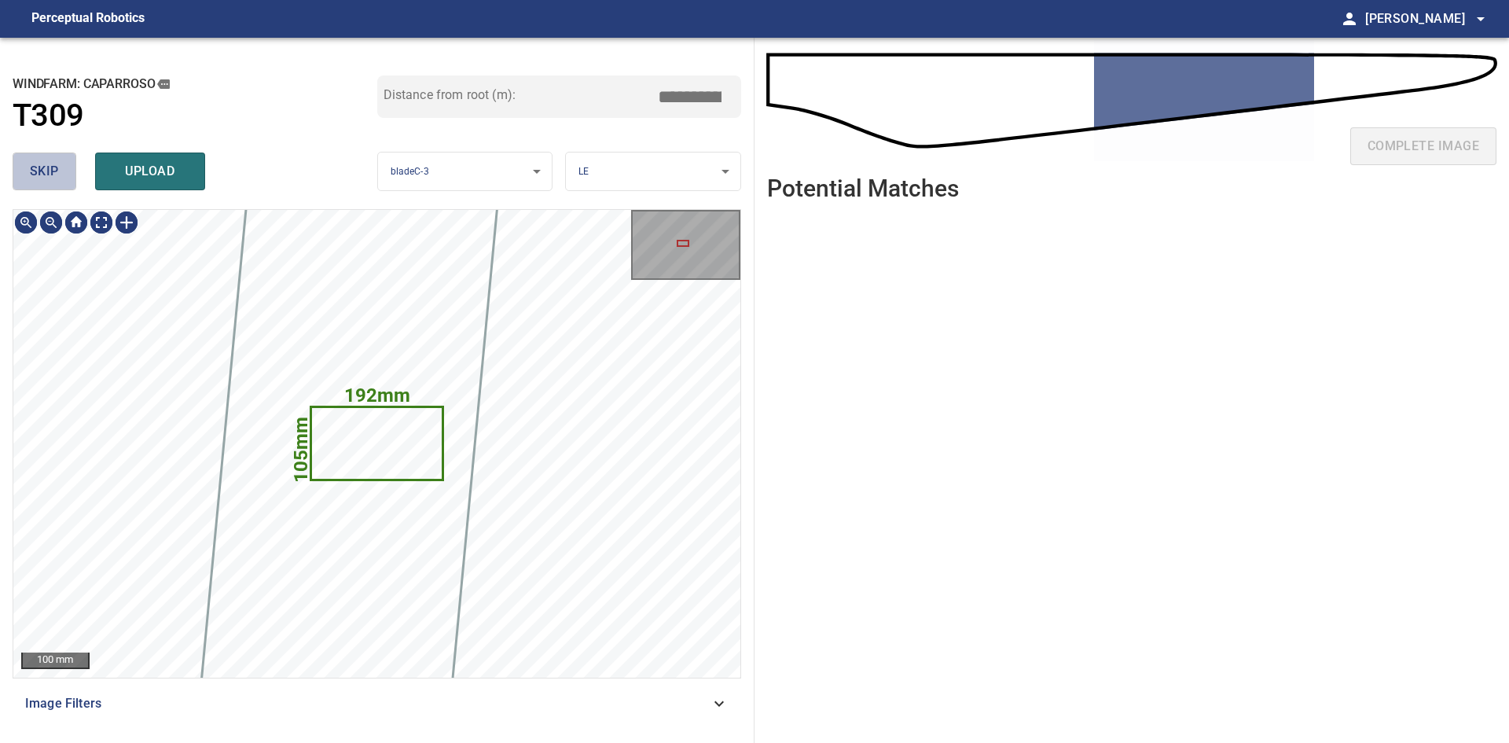
click at [57, 177] on span "skip" at bounding box center [44, 171] width 29 height 22
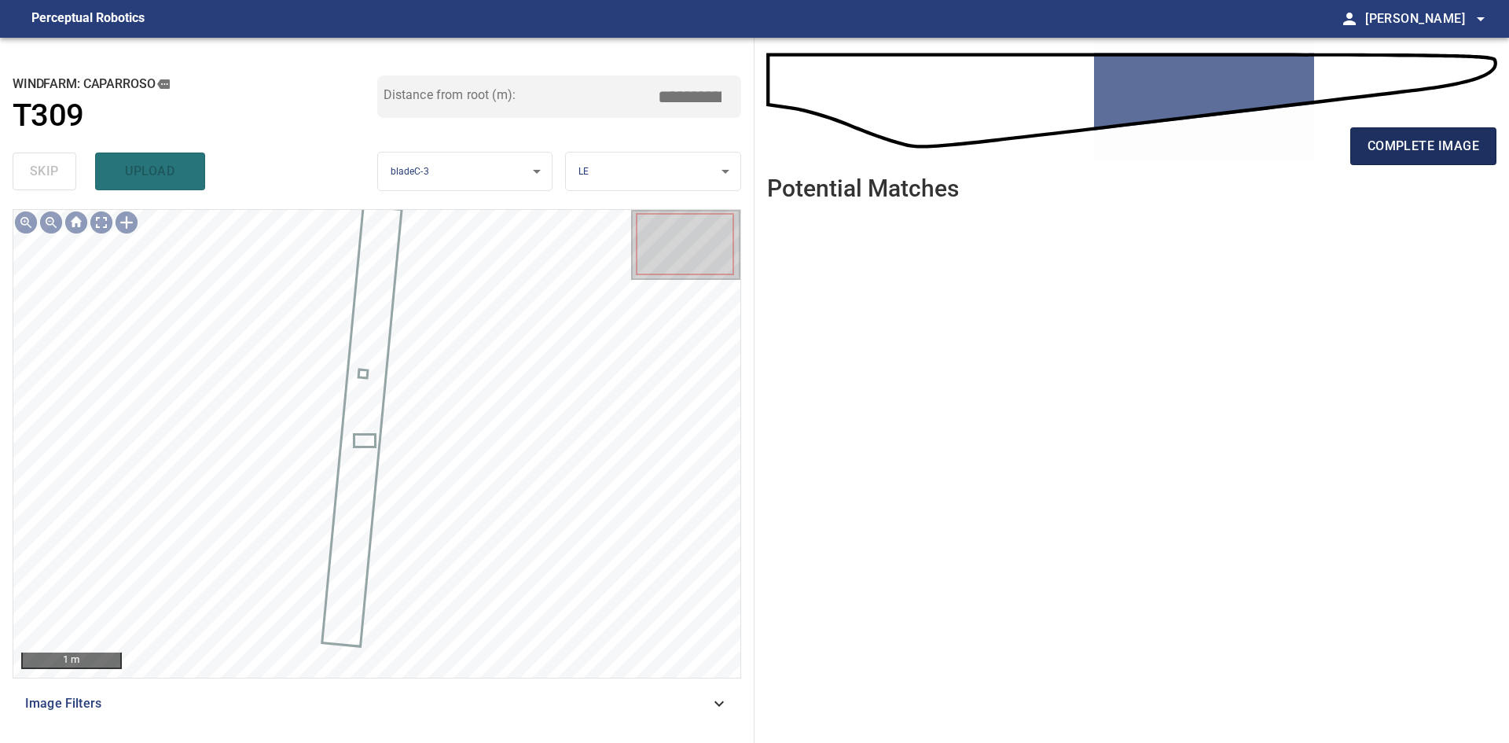
click at [1371, 156] on span "complete image" at bounding box center [1423, 146] width 112 height 22
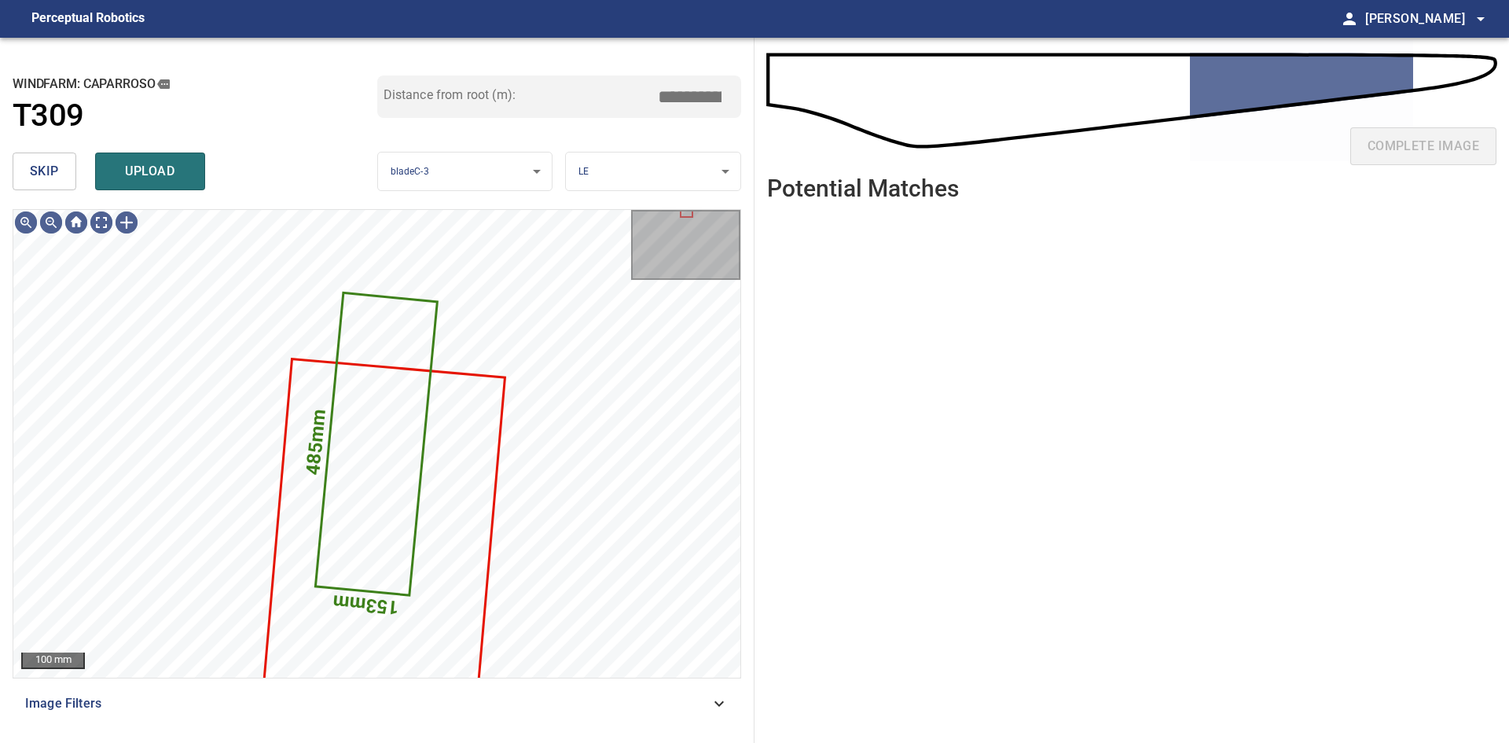
click at [30, 171] on span "skip" at bounding box center [44, 171] width 29 height 22
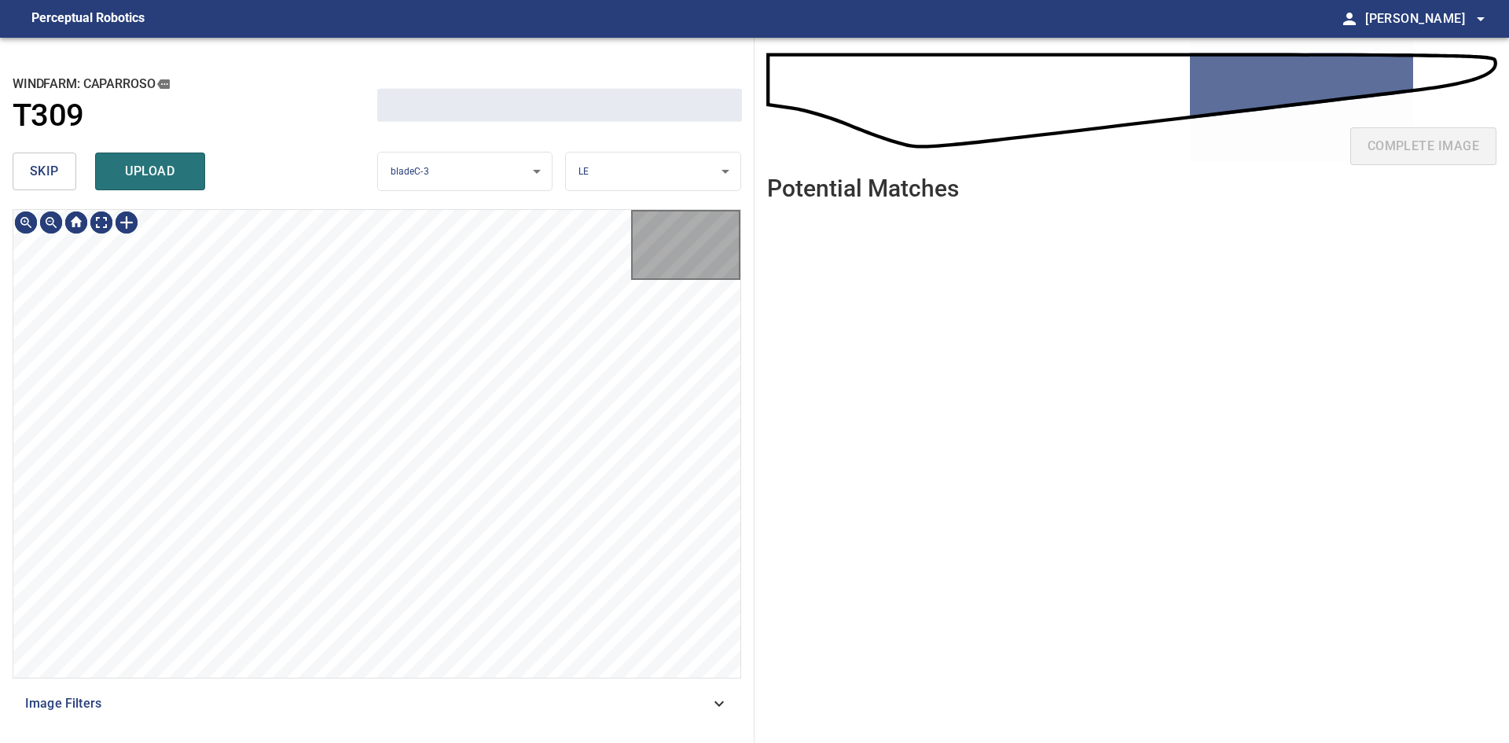
click at [30, 171] on span "skip" at bounding box center [44, 171] width 29 height 22
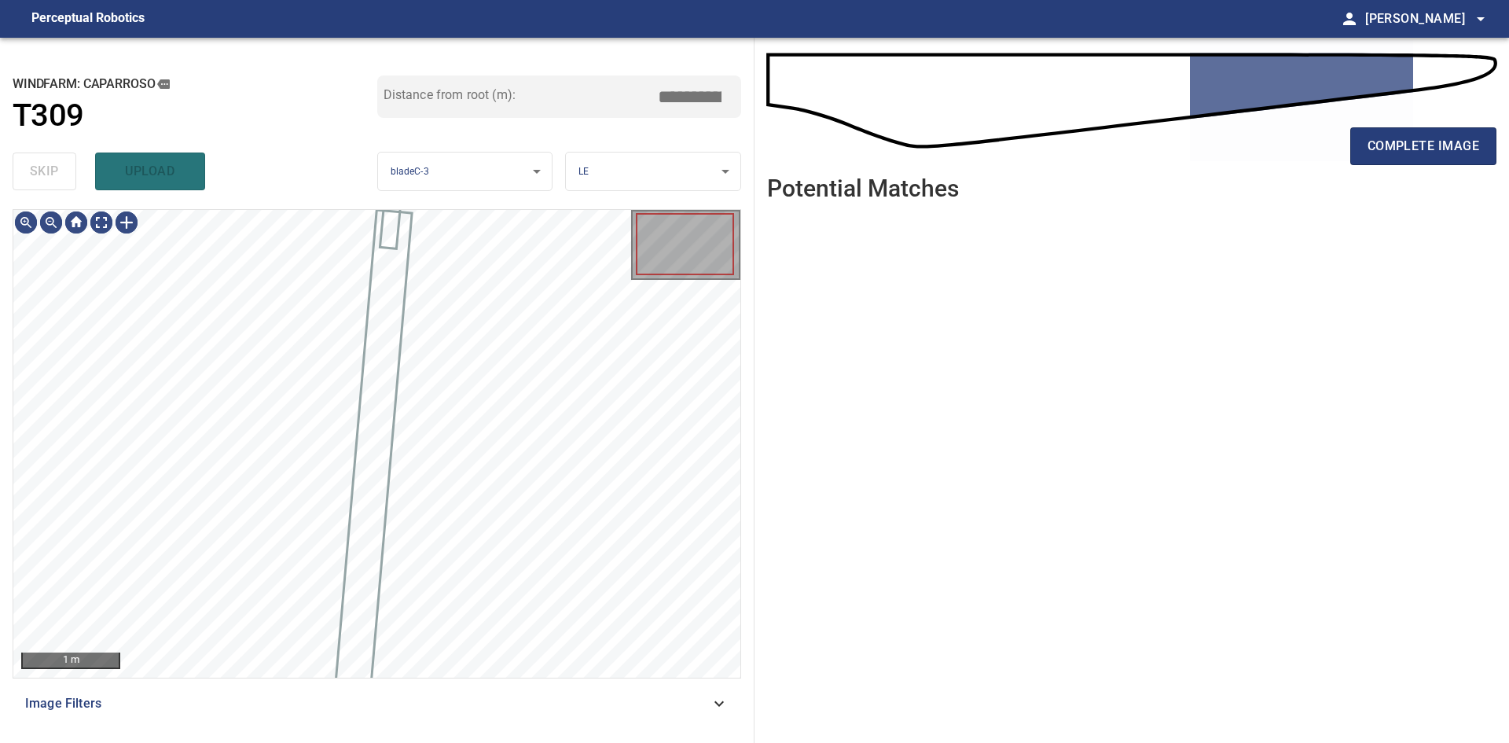
click at [30, 171] on div "skip upload" at bounding box center [195, 171] width 365 height 50
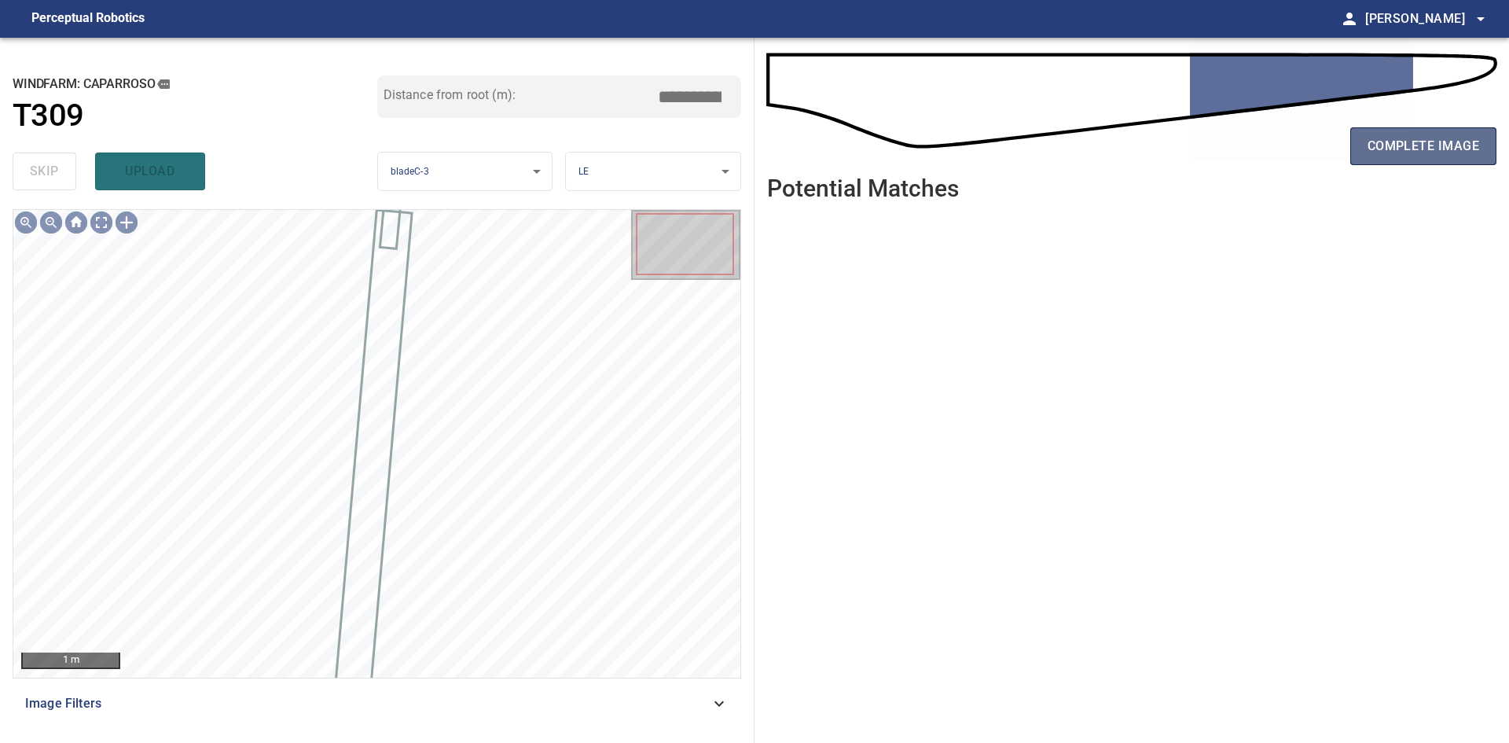
click at [1429, 145] on span "complete image" at bounding box center [1423, 146] width 112 height 22
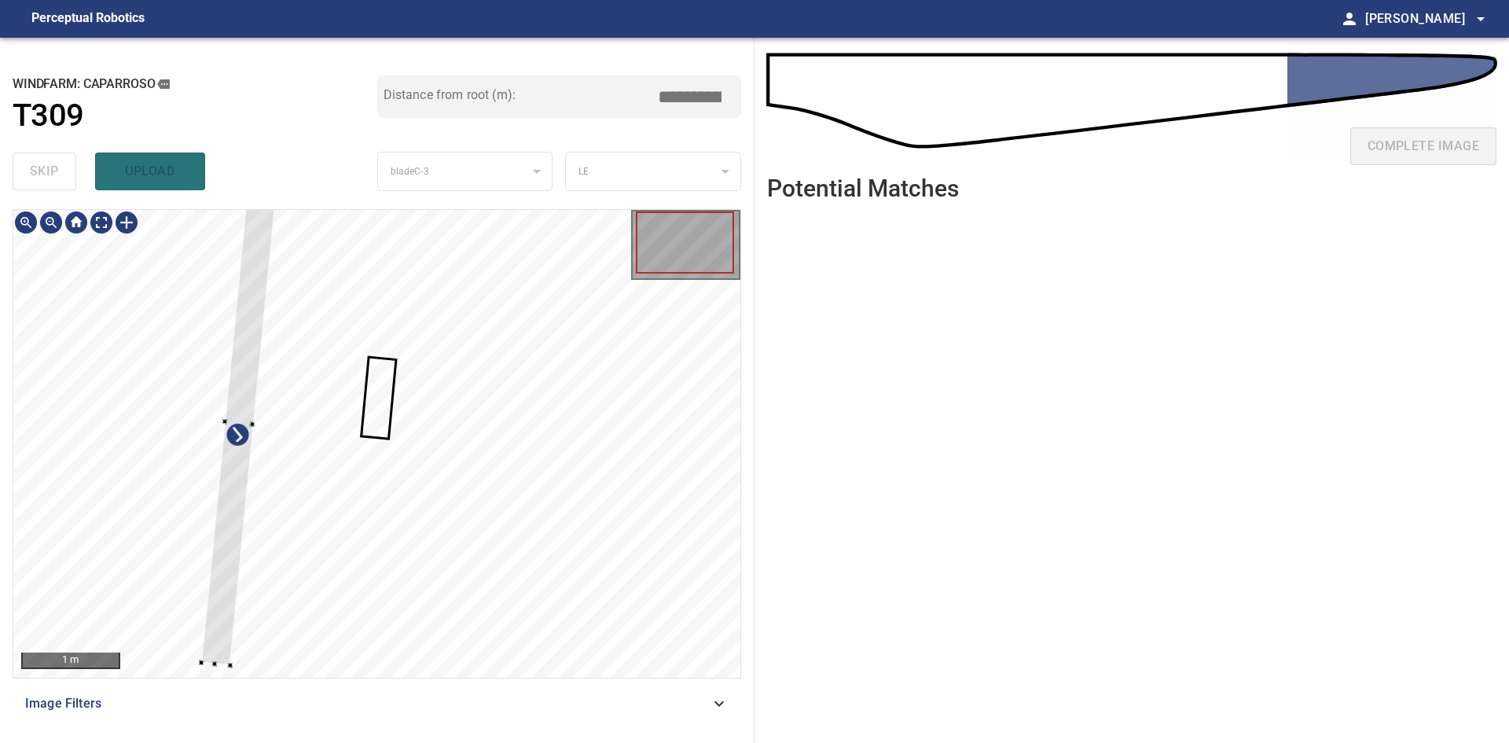
click at [180, 462] on div at bounding box center [376, 443] width 727 height 467
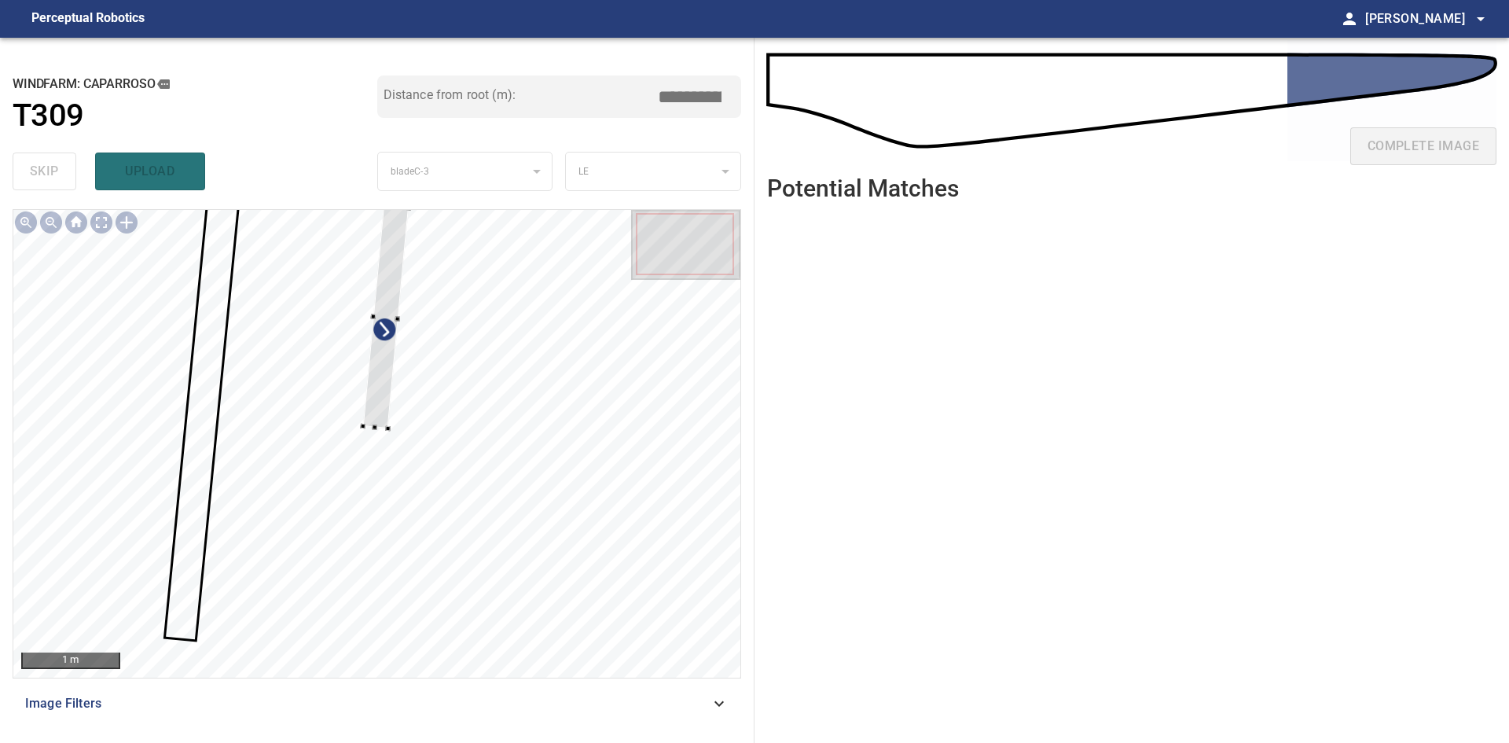
click at [387, 200] on div "**********" at bounding box center [377, 390] width 754 height 705
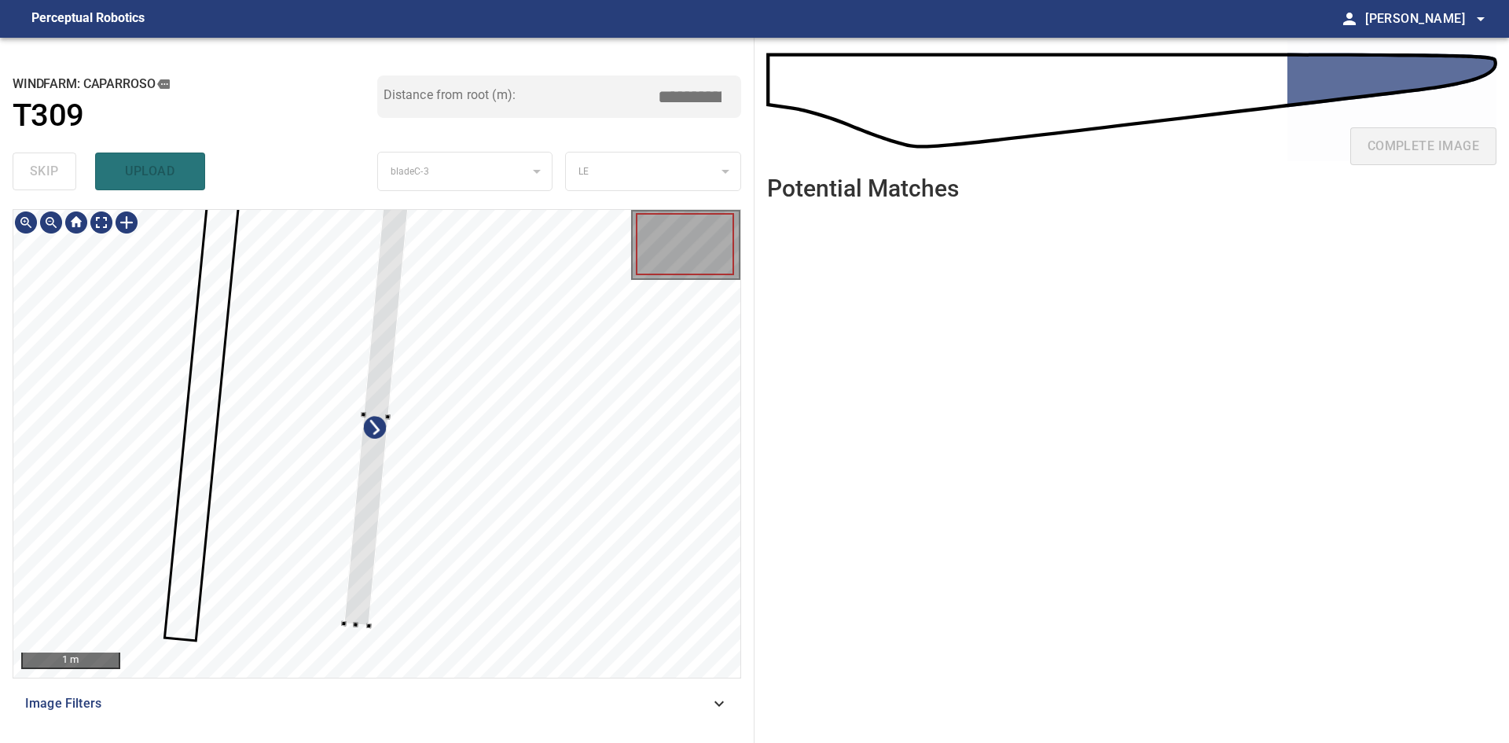
click at [355, 630] on div at bounding box center [376, 443] width 727 height 467
click at [369, 494] on div at bounding box center [378, 406] width 48 height 405
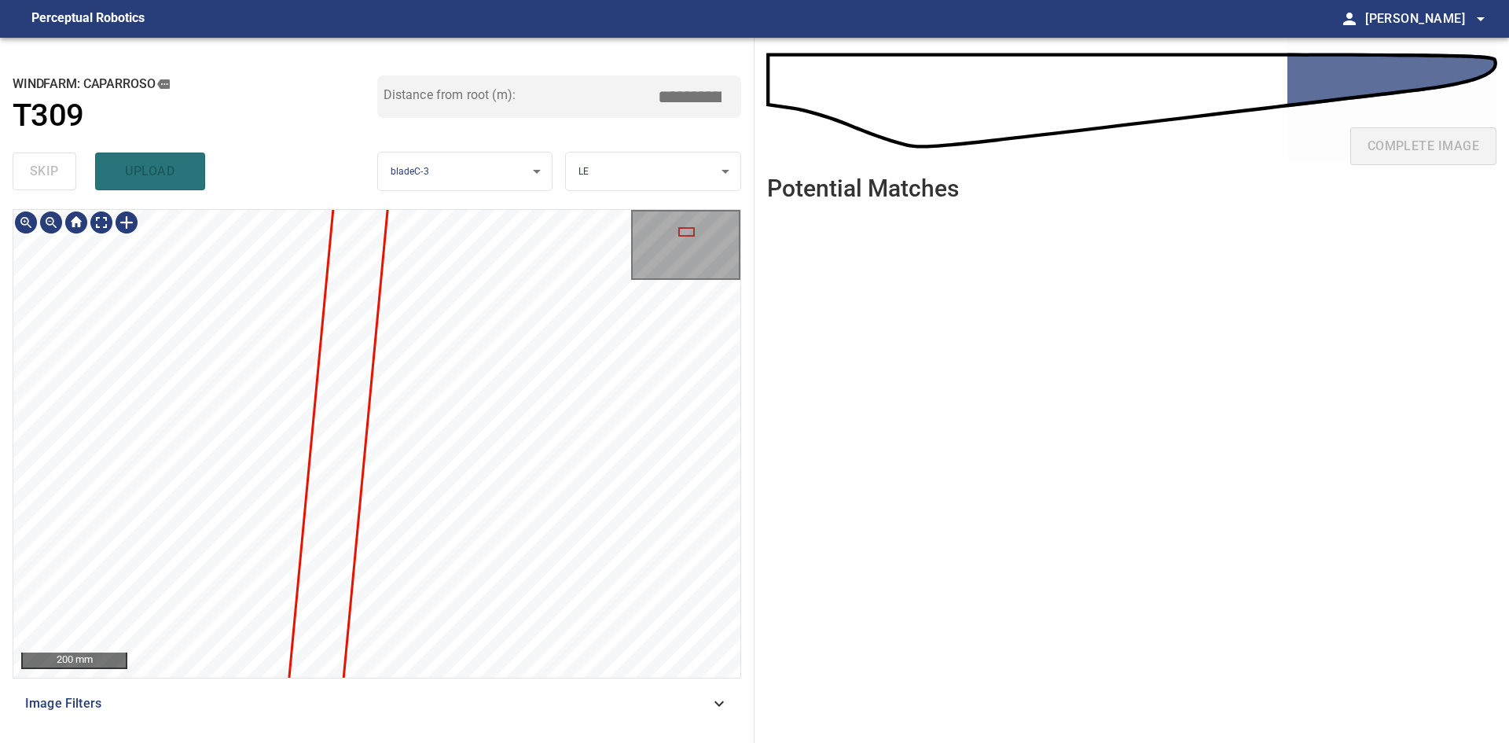
click at [438, 686] on div "200 mm Image Filters" at bounding box center [377, 469] width 729 height 521
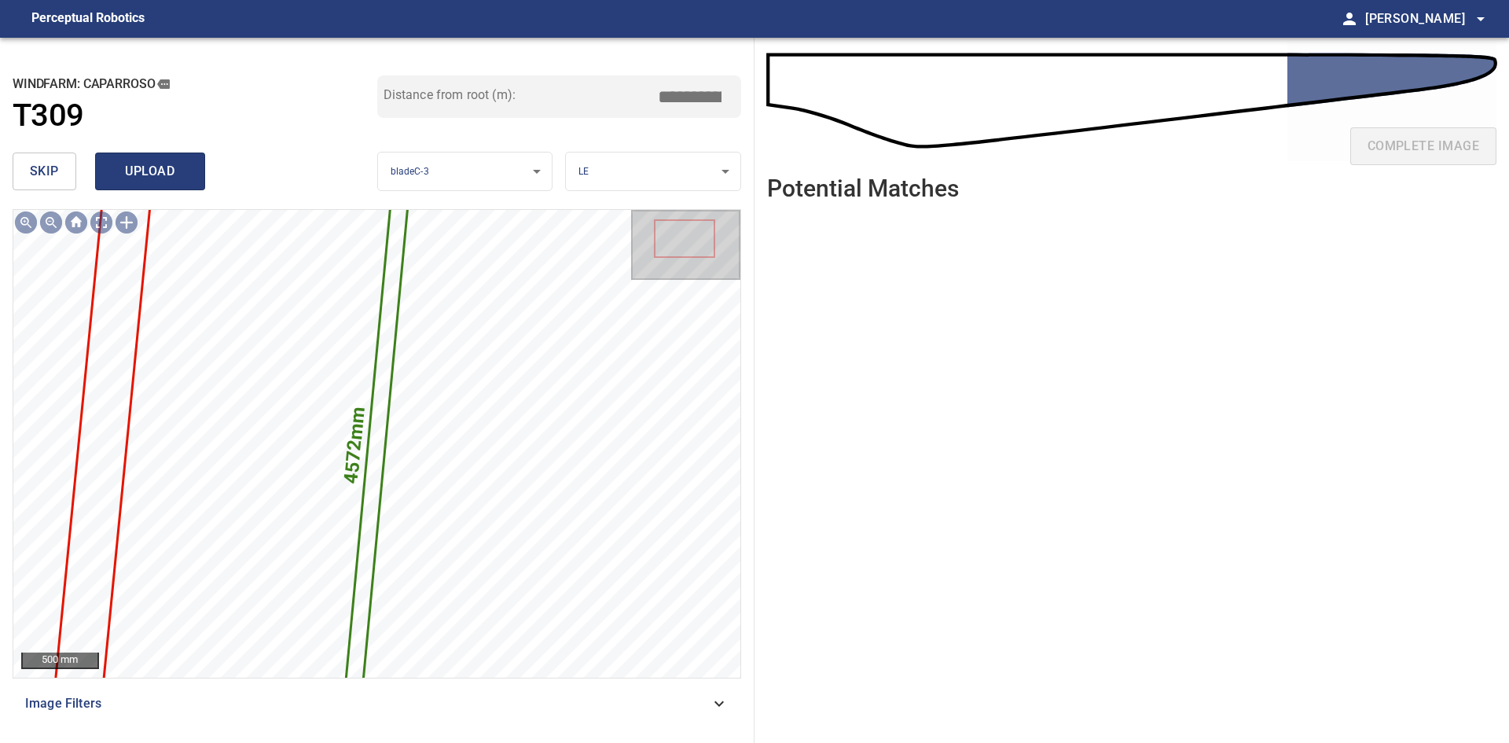
click at [150, 173] on span "upload" at bounding box center [149, 171] width 75 height 22
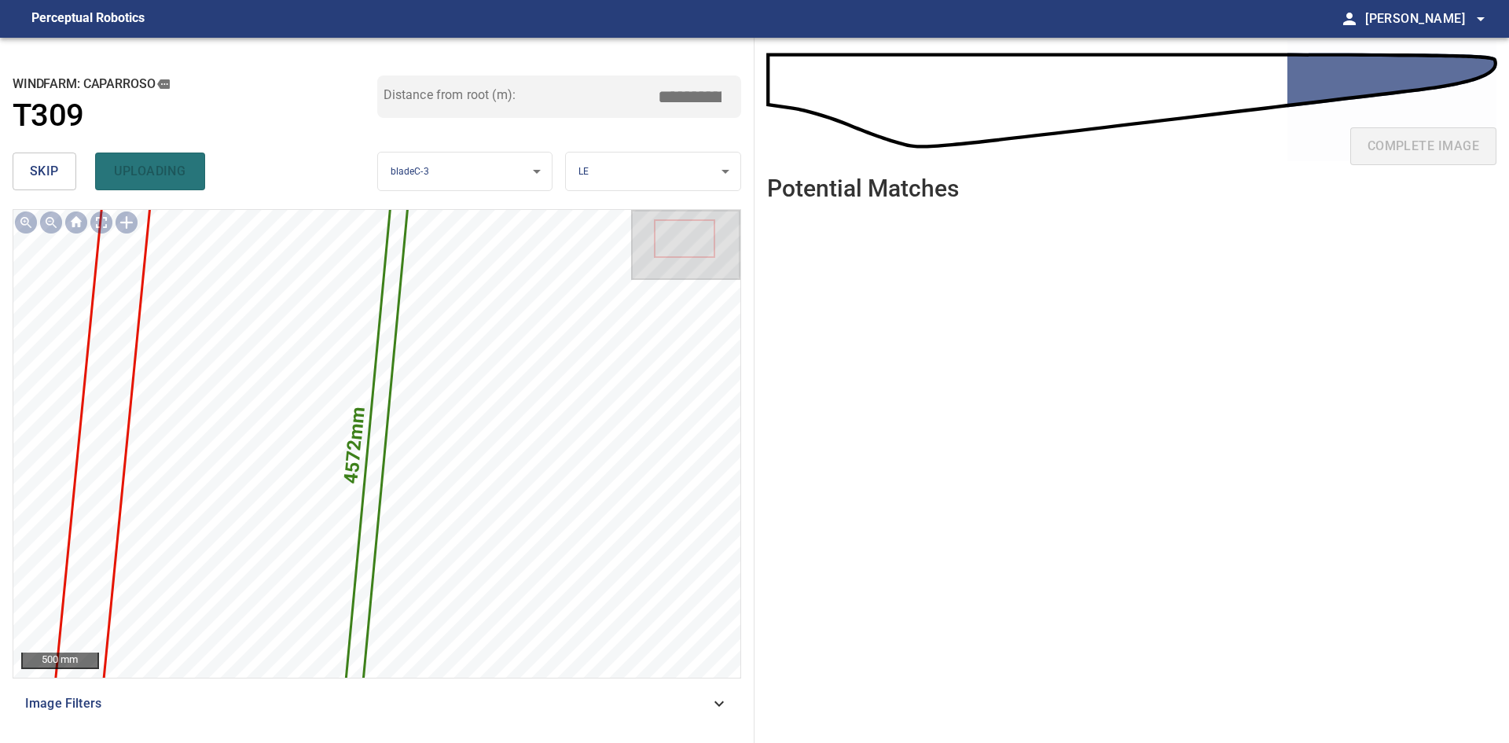
click at [53, 167] on span "skip" at bounding box center [44, 171] width 29 height 22
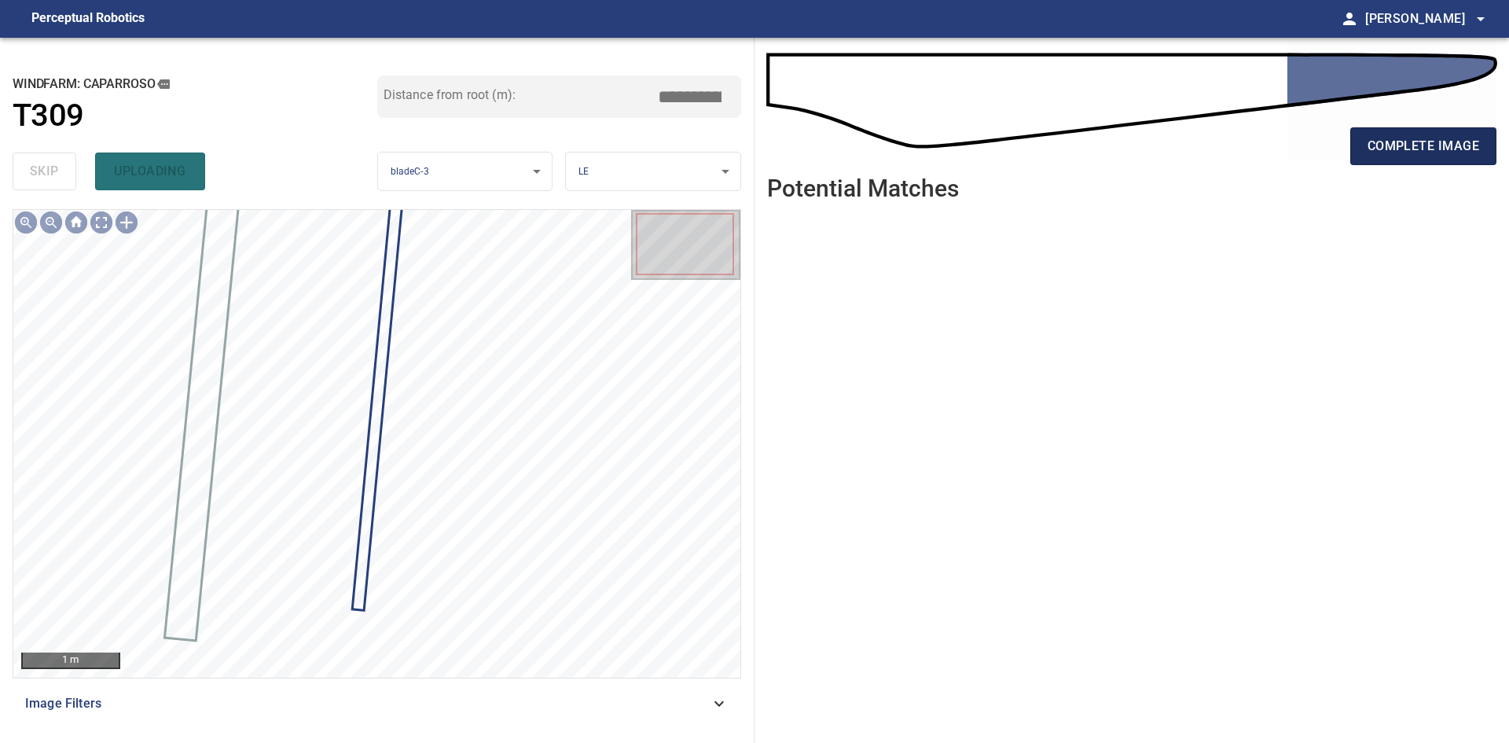
click at [1441, 152] on span "complete image" at bounding box center [1423, 146] width 112 height 22
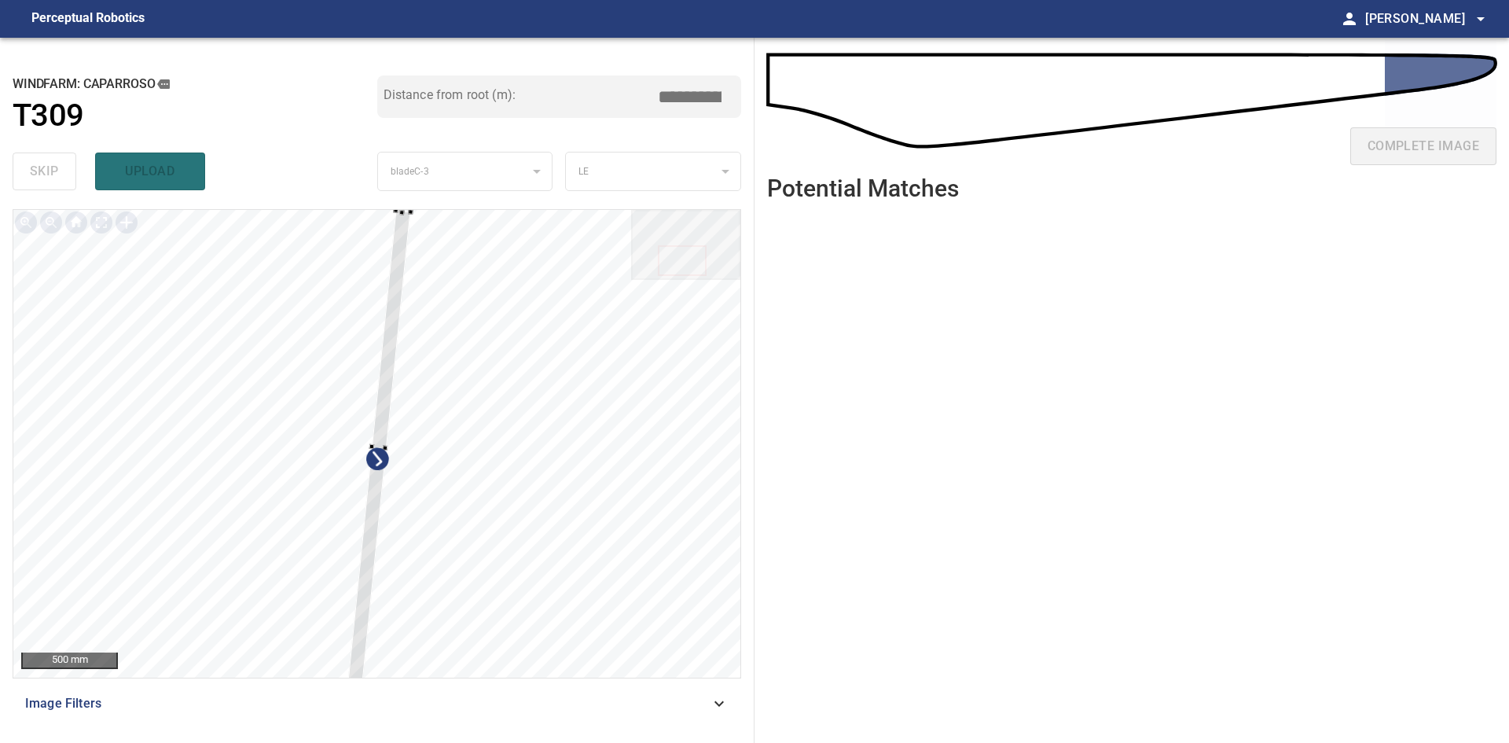
click at [356, 684] on div "500 mm Image Filters" at bounding box center [377, 469] width 729 height 521
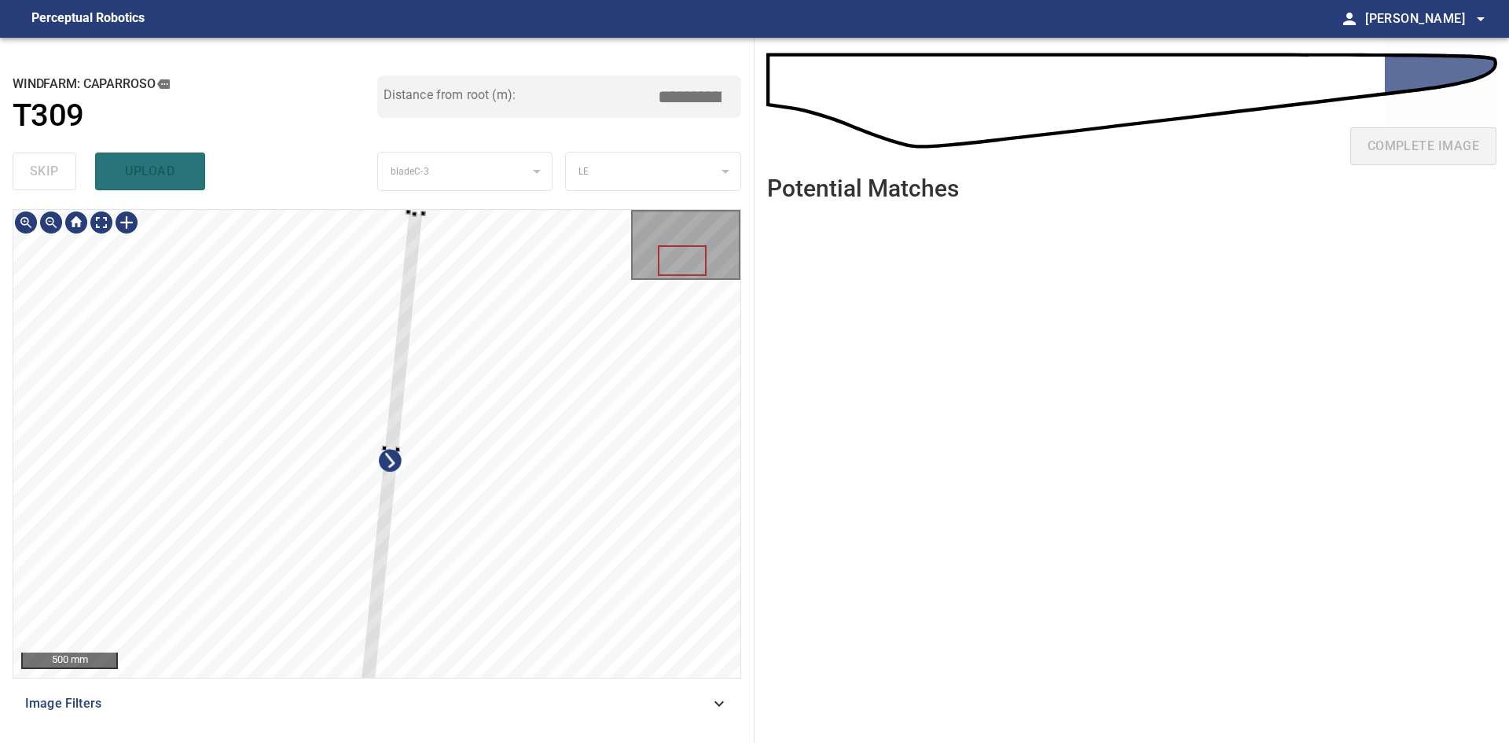
click at [373, 618] on div at bounding box center [392, 447] width 63 height 472
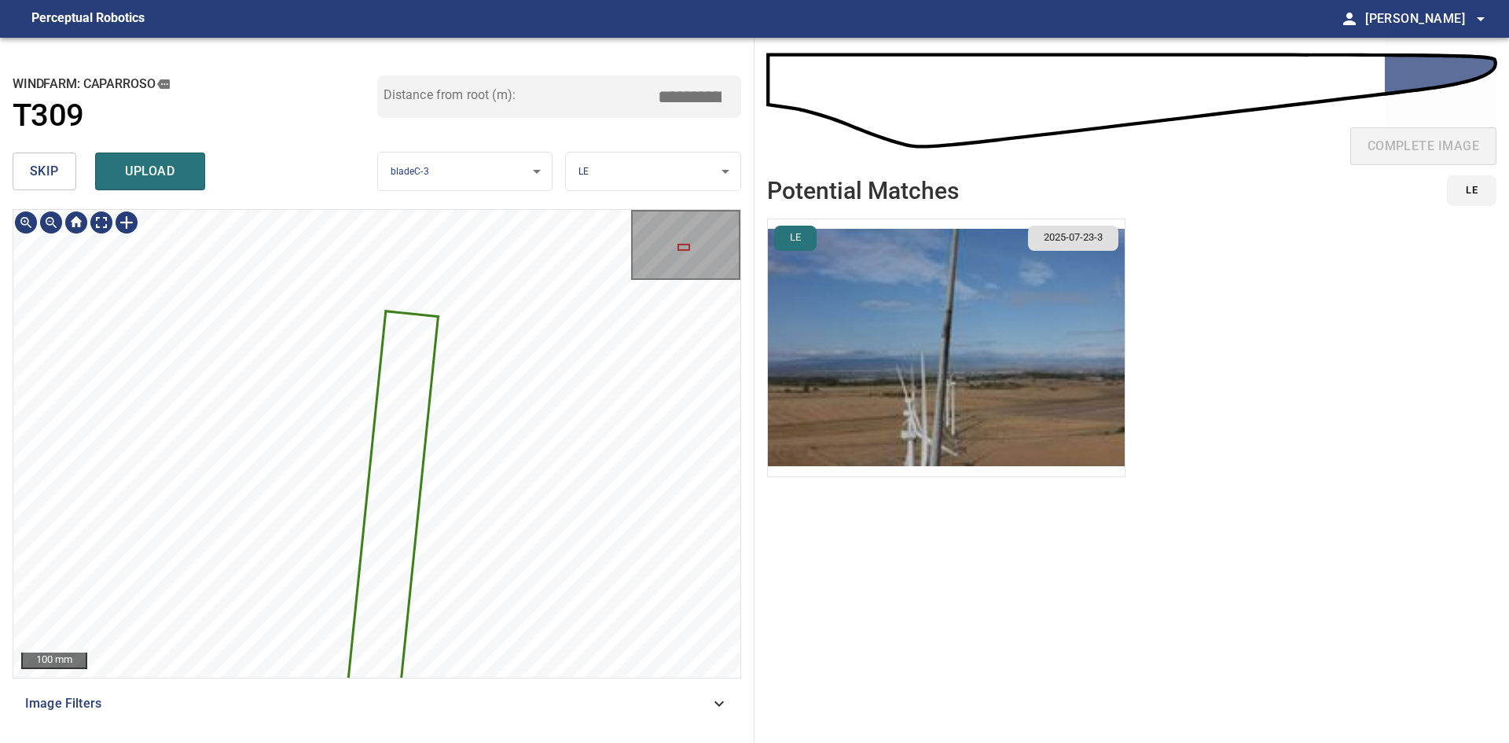
click at [938, 339] on img "button" at bounding box center [946, 347] width 357 height 257
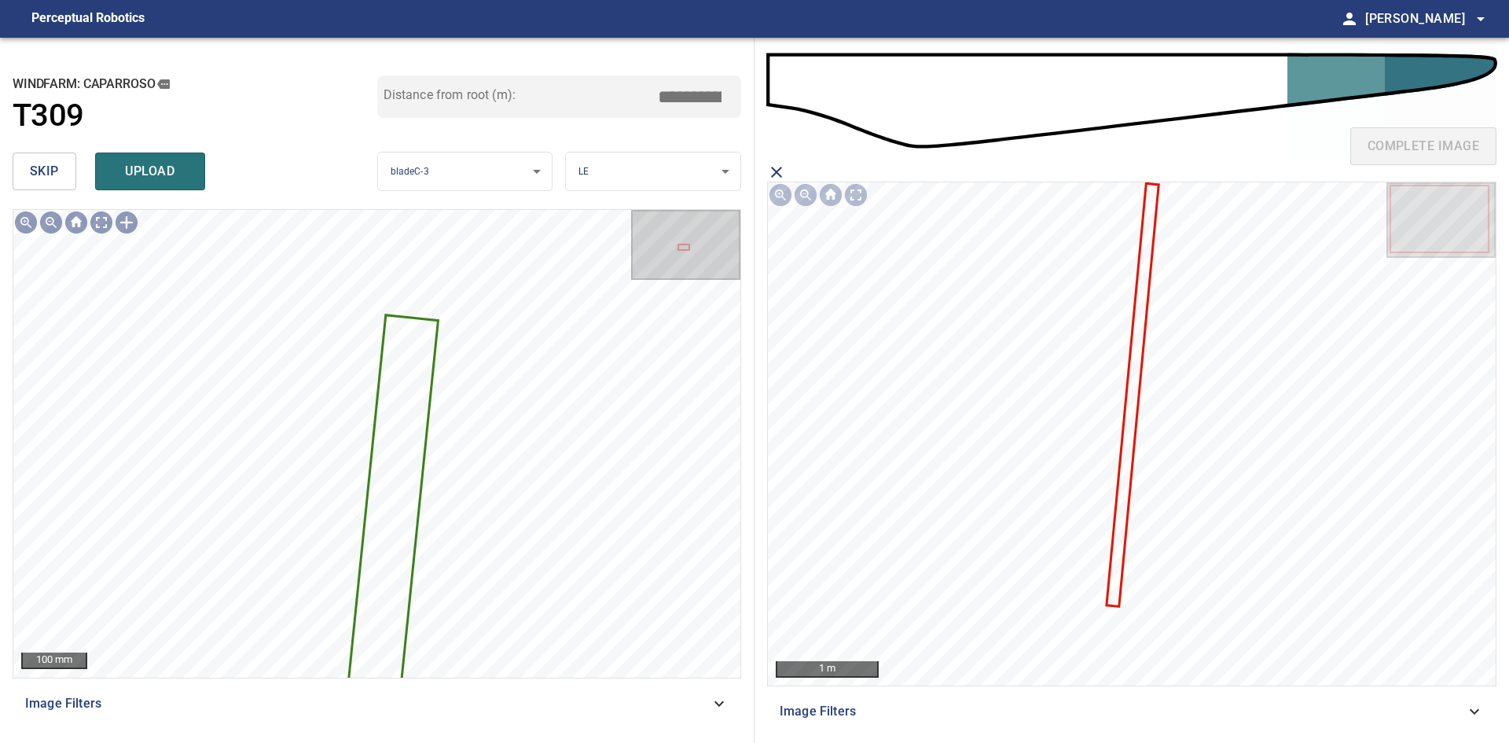
click at [1129, 424] on icon at bounding box center [1133, 395] width 50 height 420
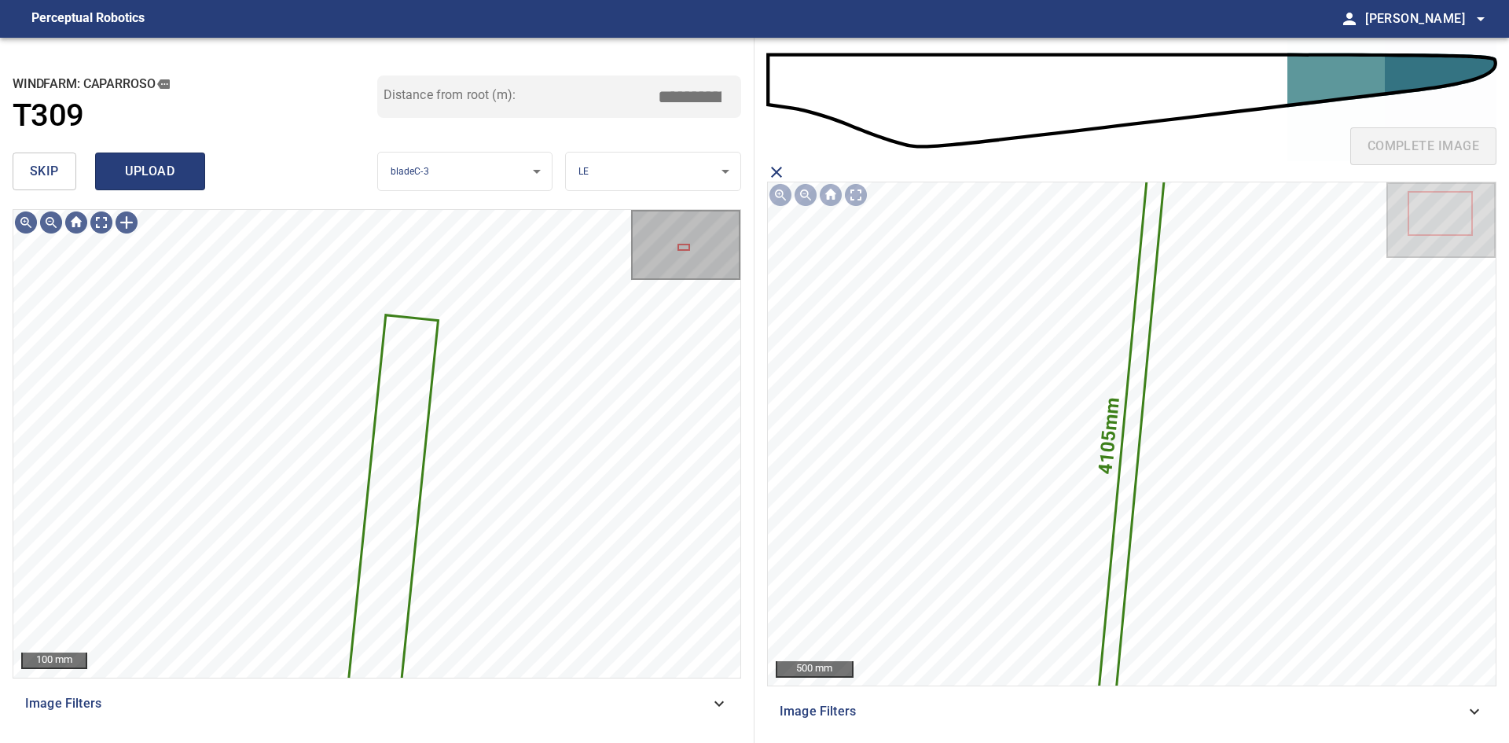
click at [138, 166] on span "upload" at bounding box center [149, 171] width 75 height 22
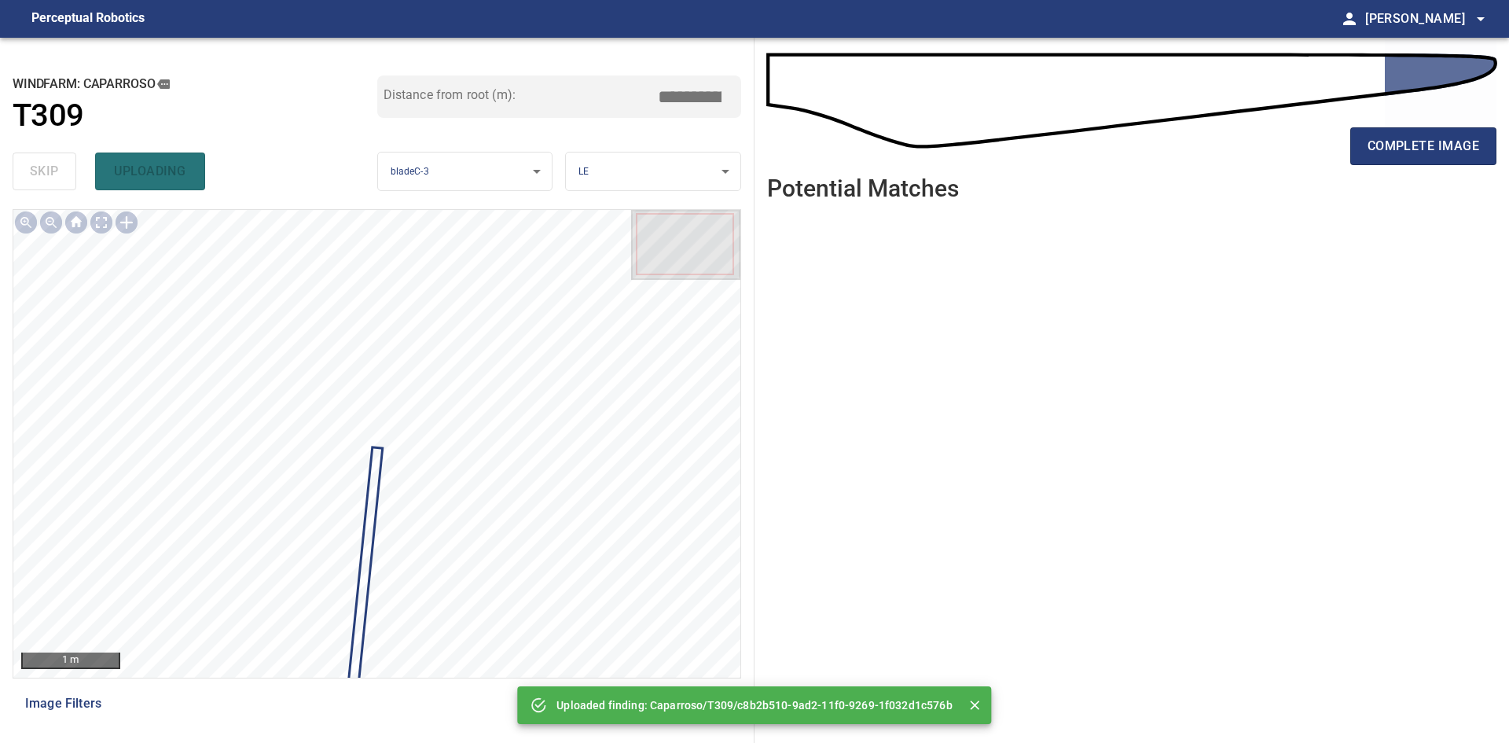
click at [1383, 166] on div "complete image" at bounding box center [1131, 152] width 729 height 63
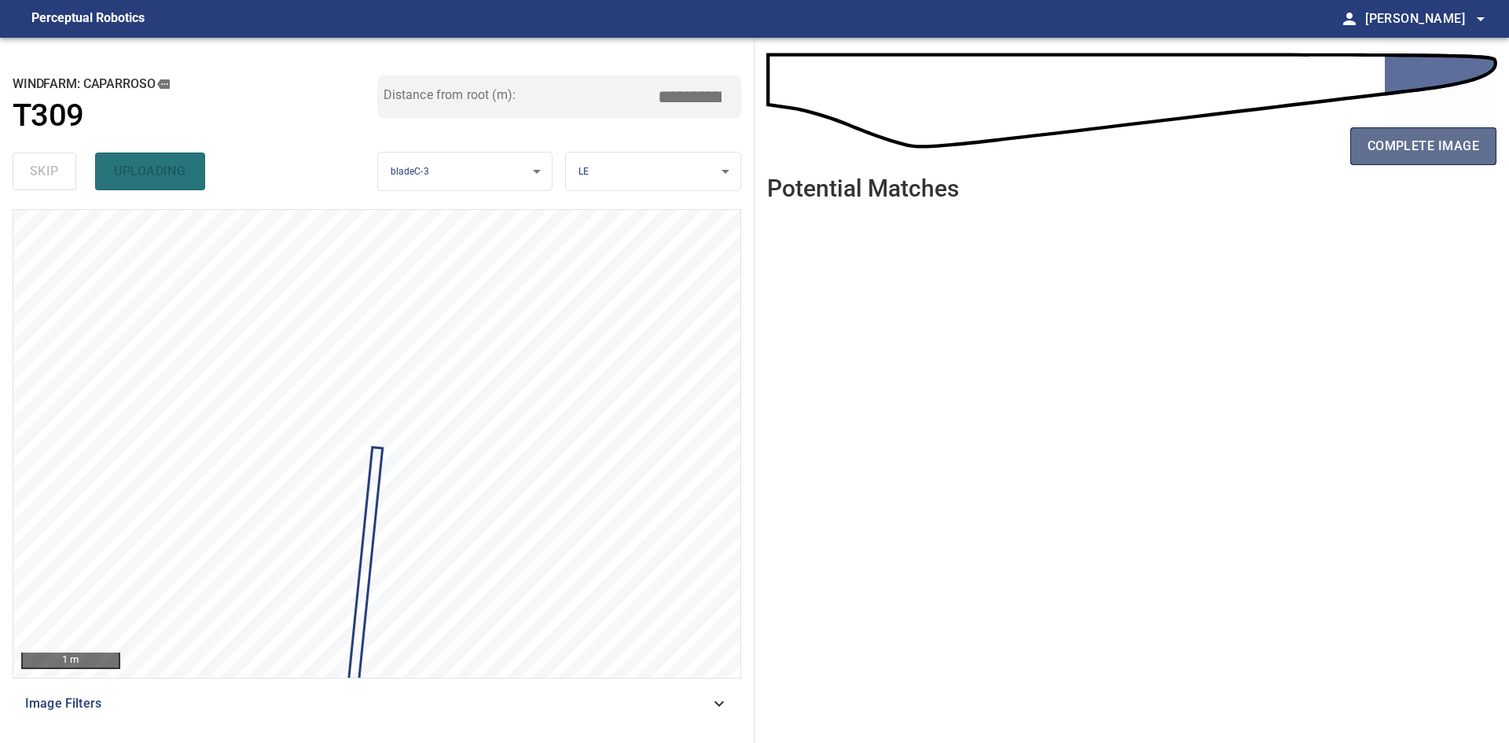
click at [1389, 136] on span "complete image" at bounding box center [1423, 146] width 112 height 22
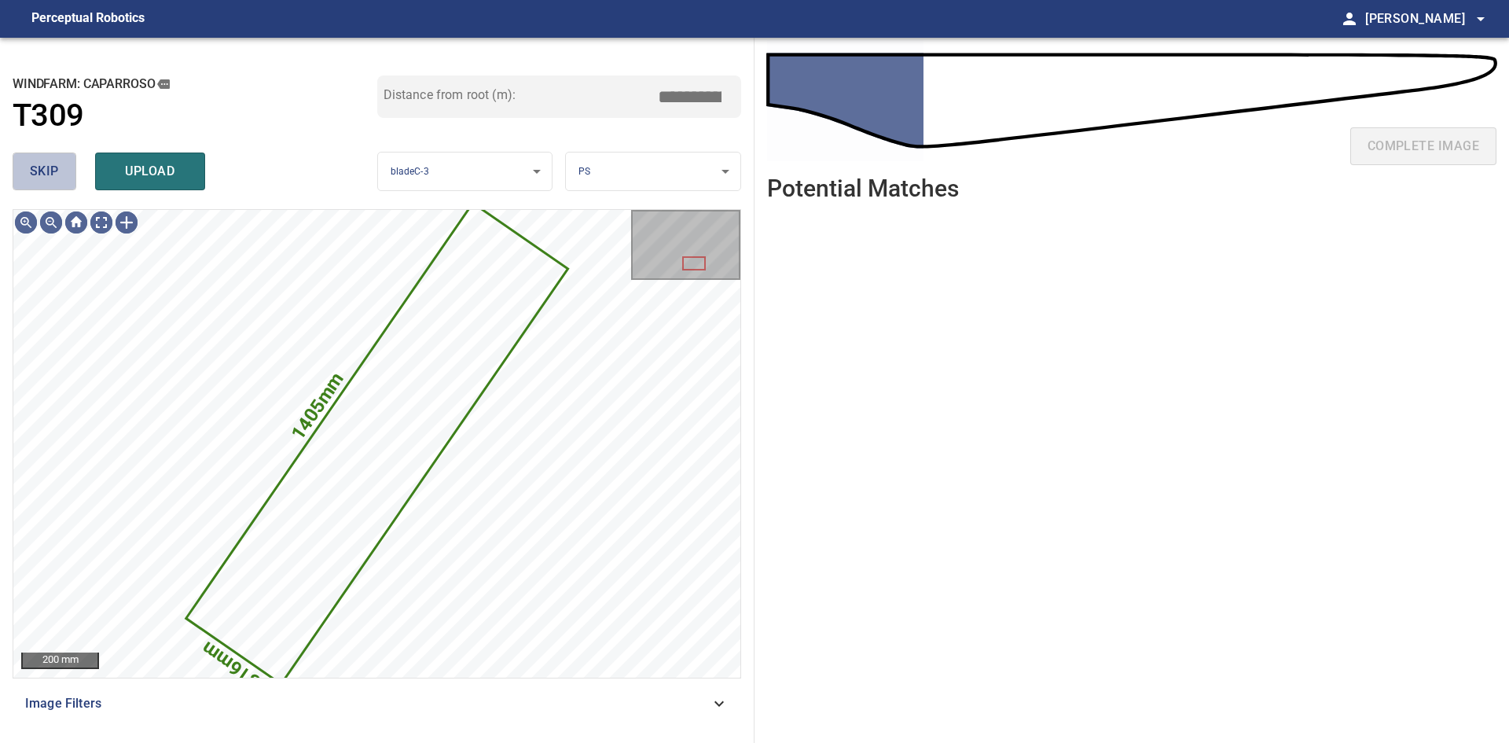
click at [43, 174] on span "skip" at bounding box center [44, 171] width 29 height 22
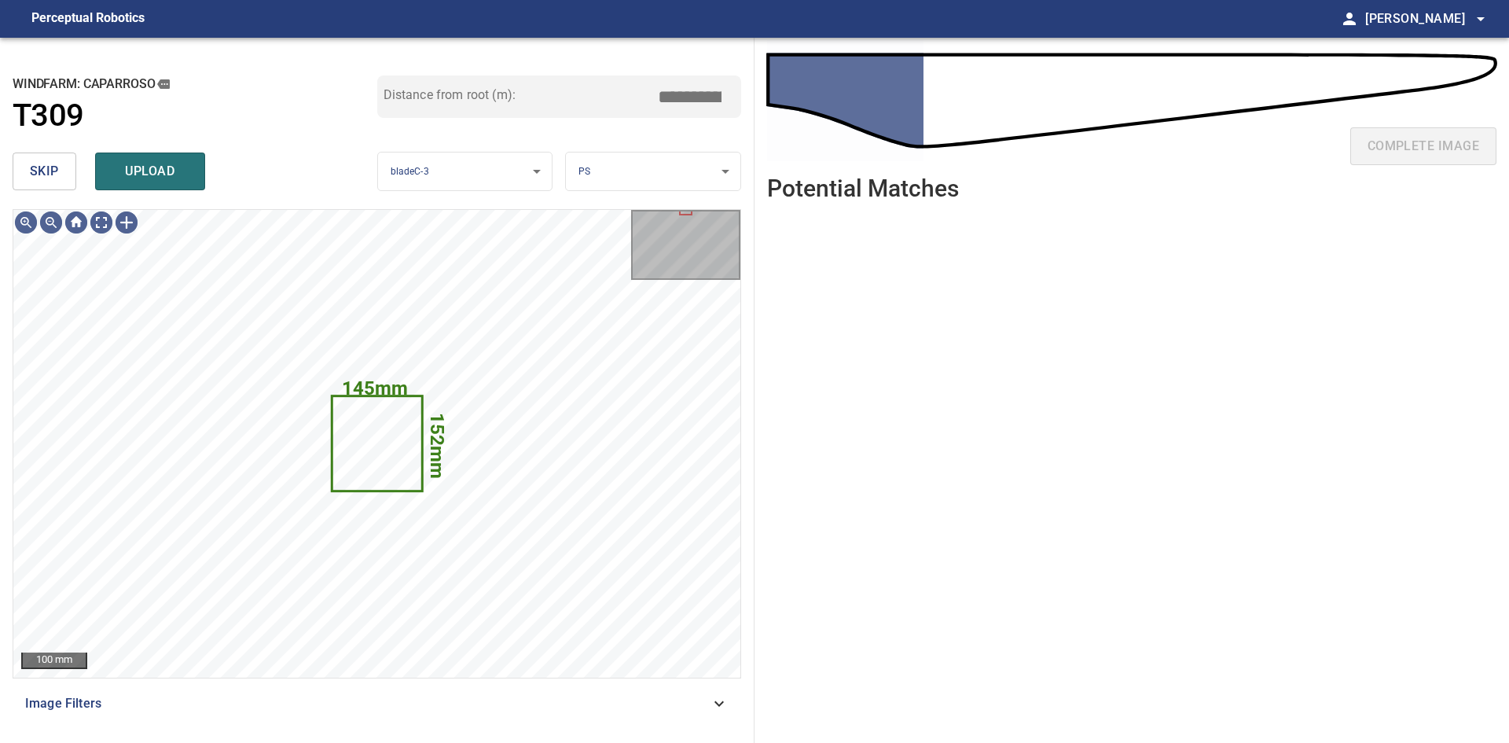
click at [38, 180] on span "skip" at bounding box center [44, 171] width 29 height 22
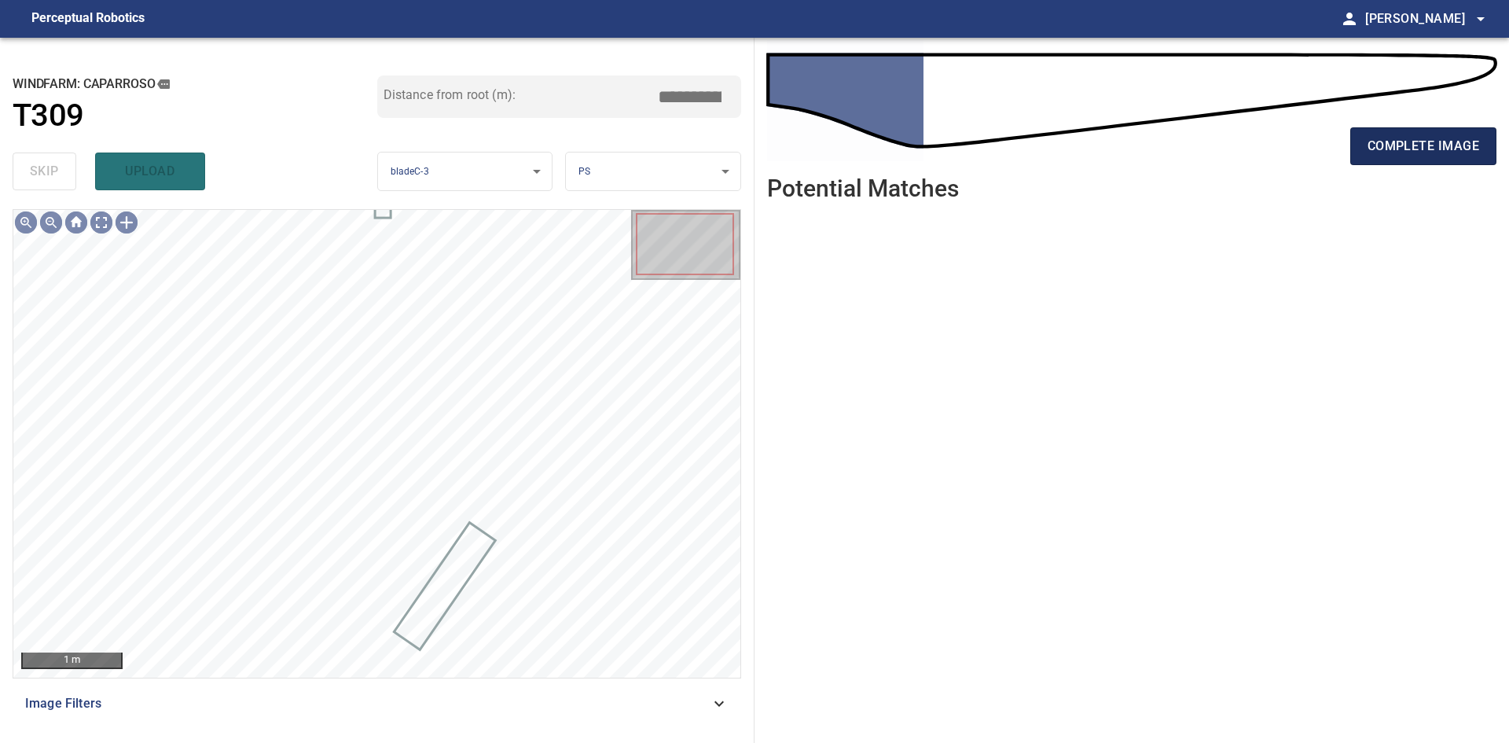
click at [1481, 130] on button "complete image" at bounding box center [1423, 146] width 146 height 38
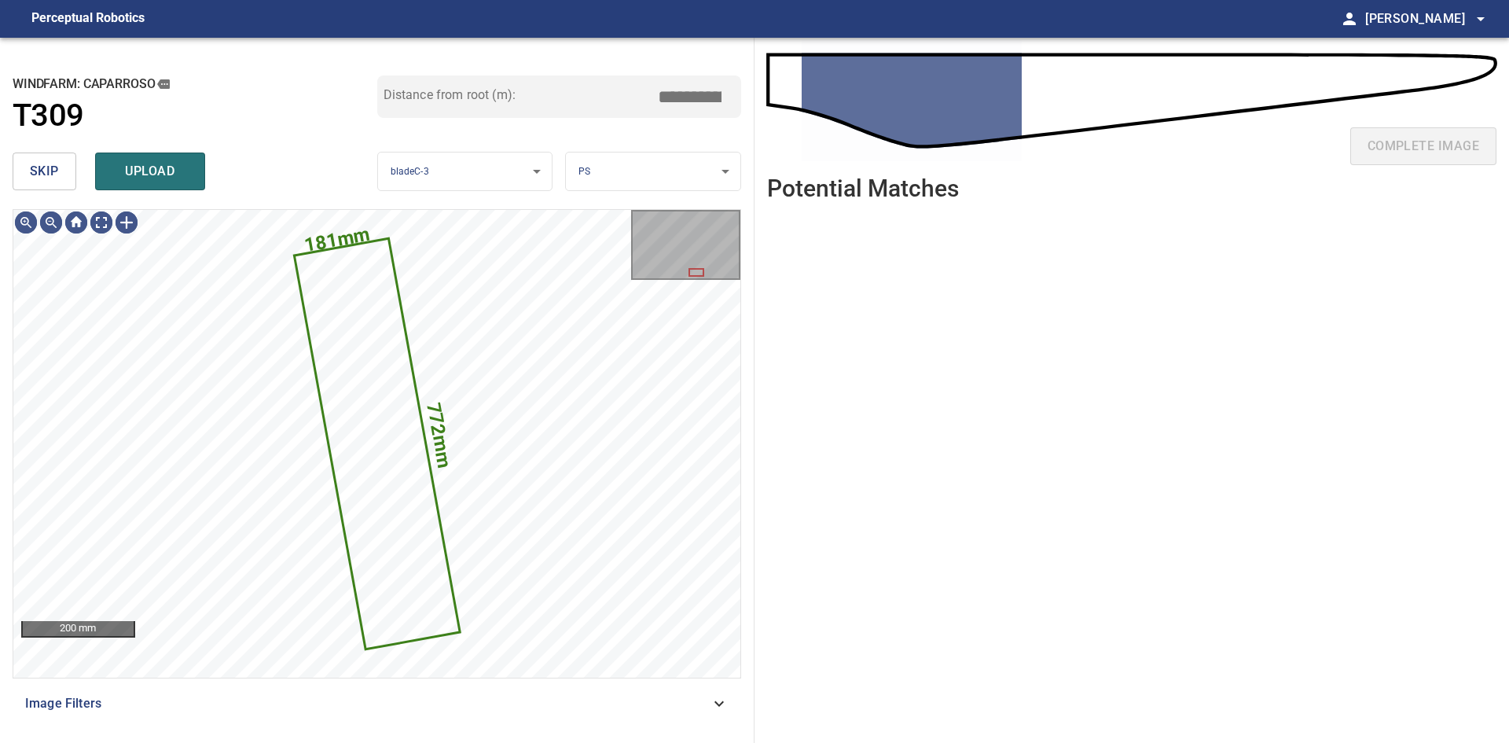
click at [53, 161] on span "skip" at bounding box center [44, 171] width 29 height 22
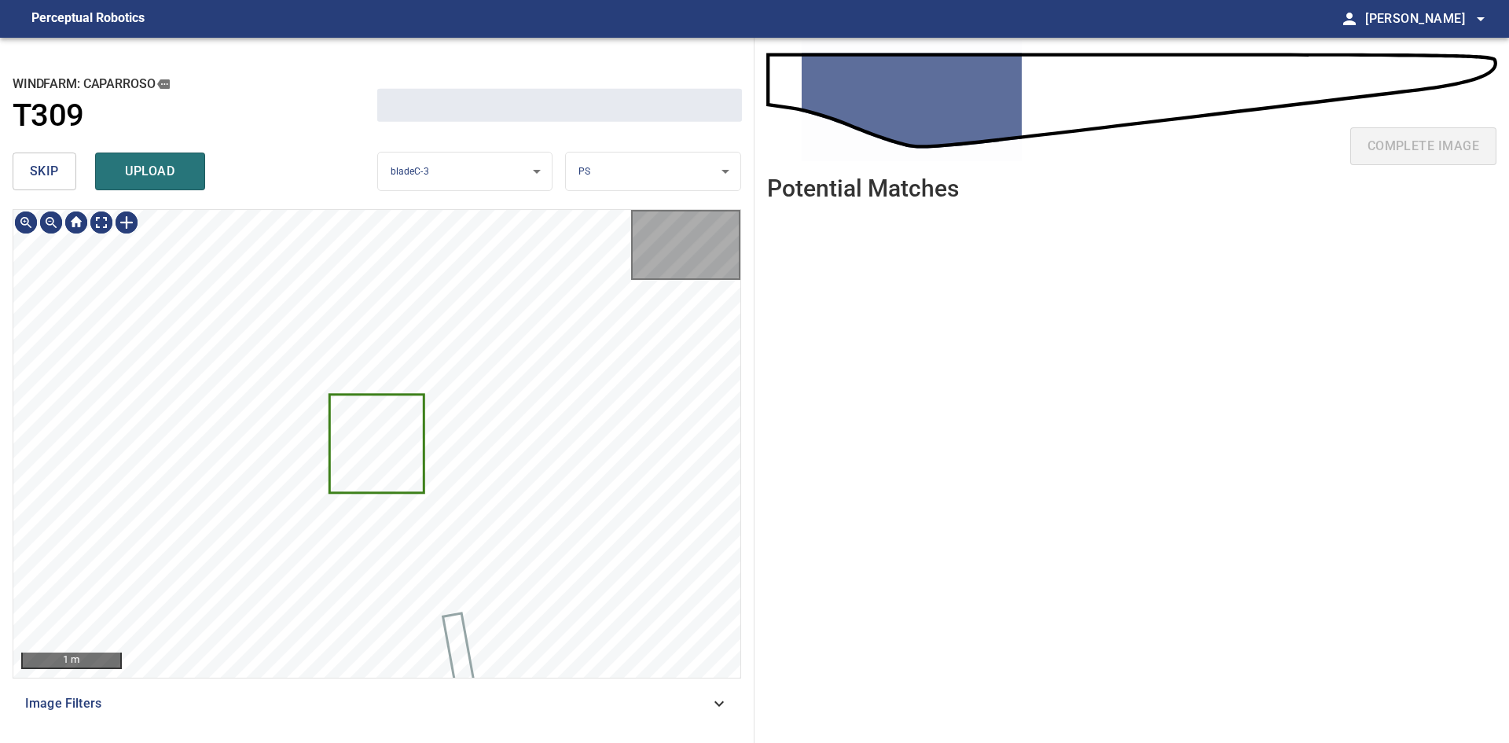
click at [53, 161] on span "skip" at bounding box center [44, 171] width 29 height 22
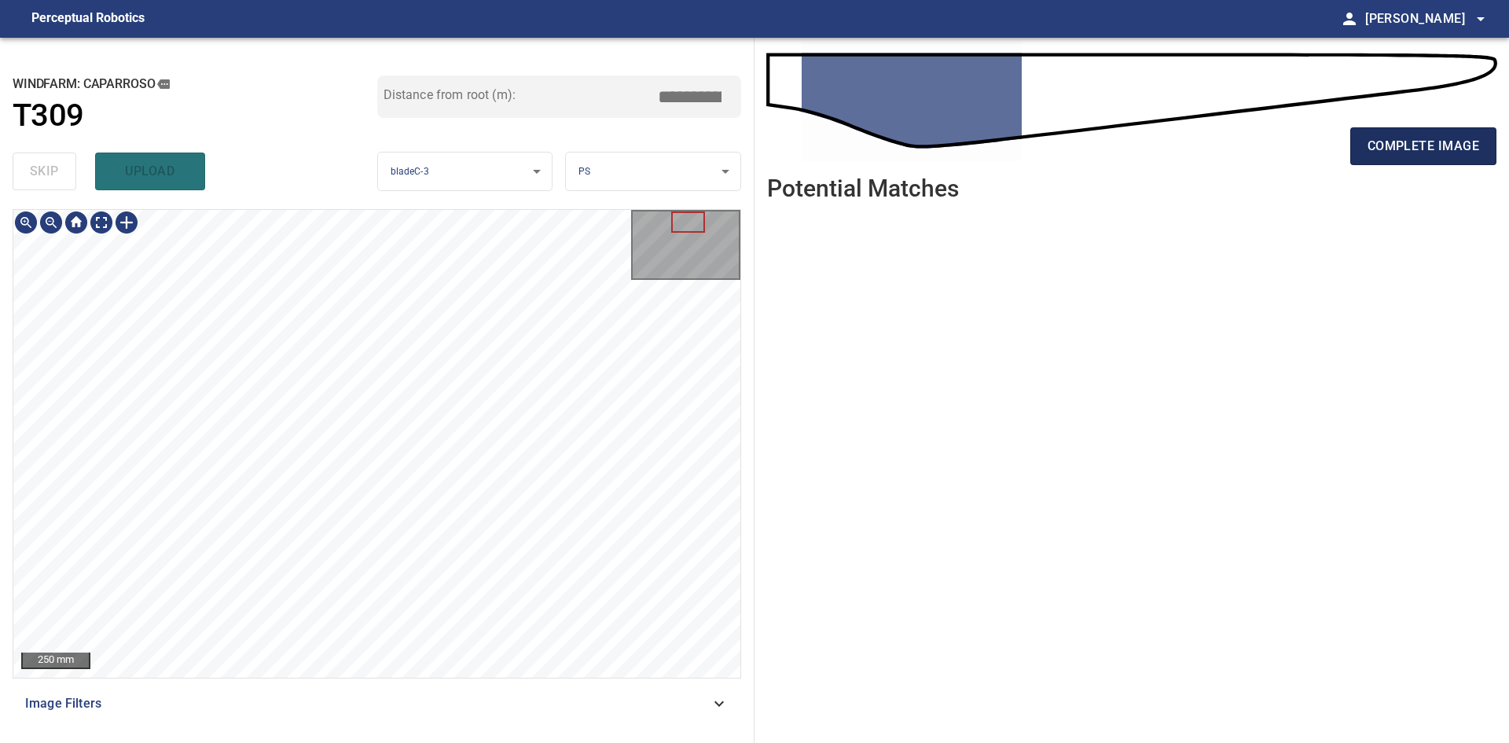
click at [1428, 154] on span "complete image" at bounding box center [1423, 146] width 112 height 22
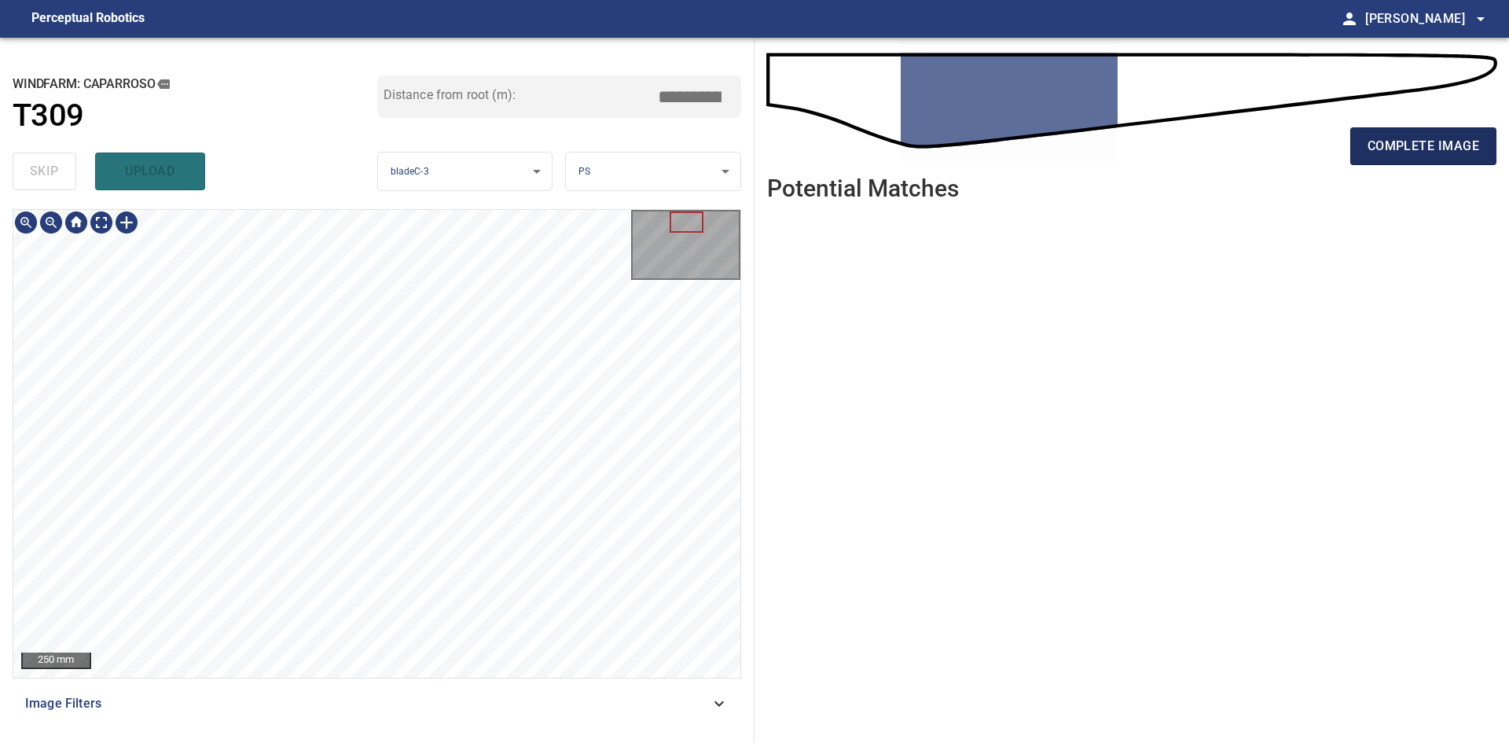
click at [1415, 149] on span "complete image" at bounding box center [1423, 146] width 112 height 22
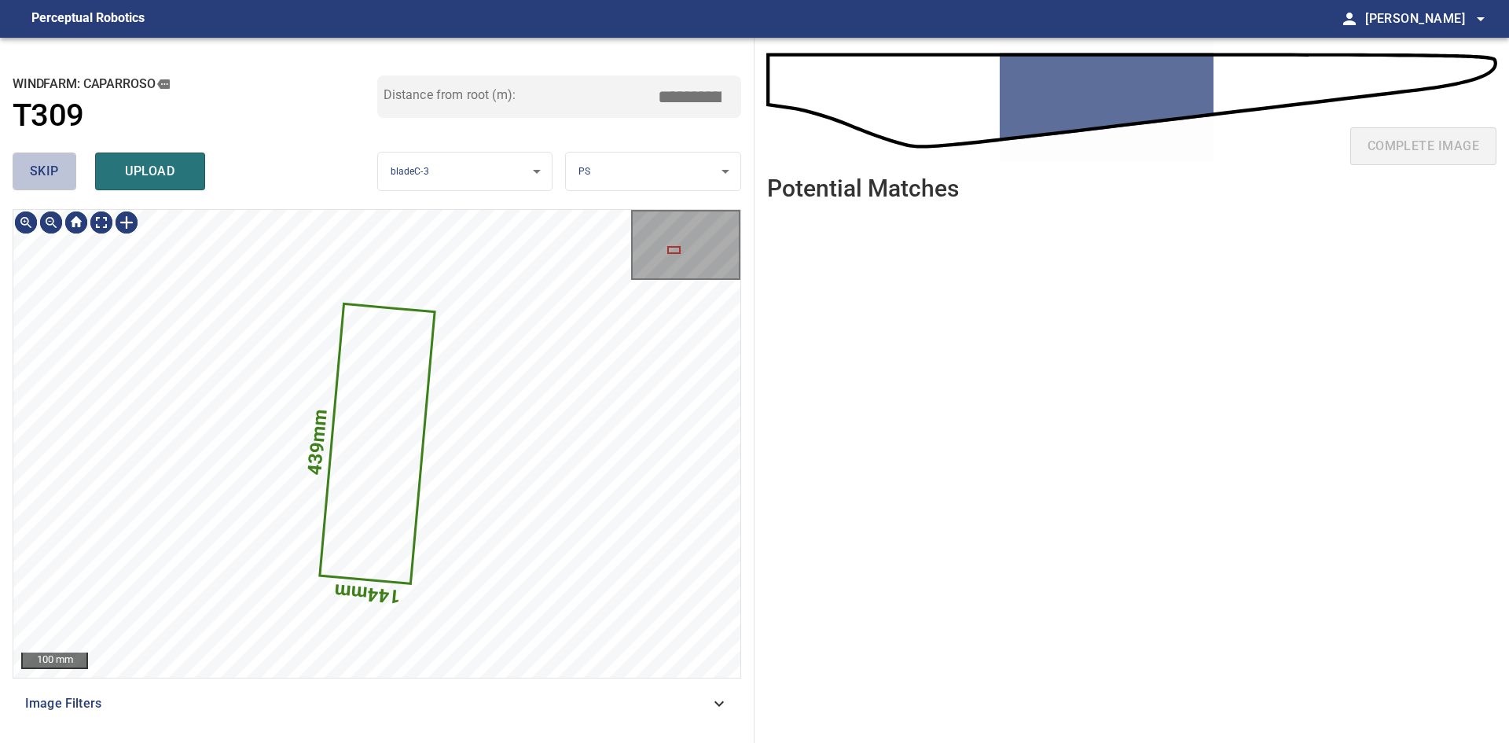
click at [59, 181] on button "skip" at bounding box center [45, 171] width 64 height 38
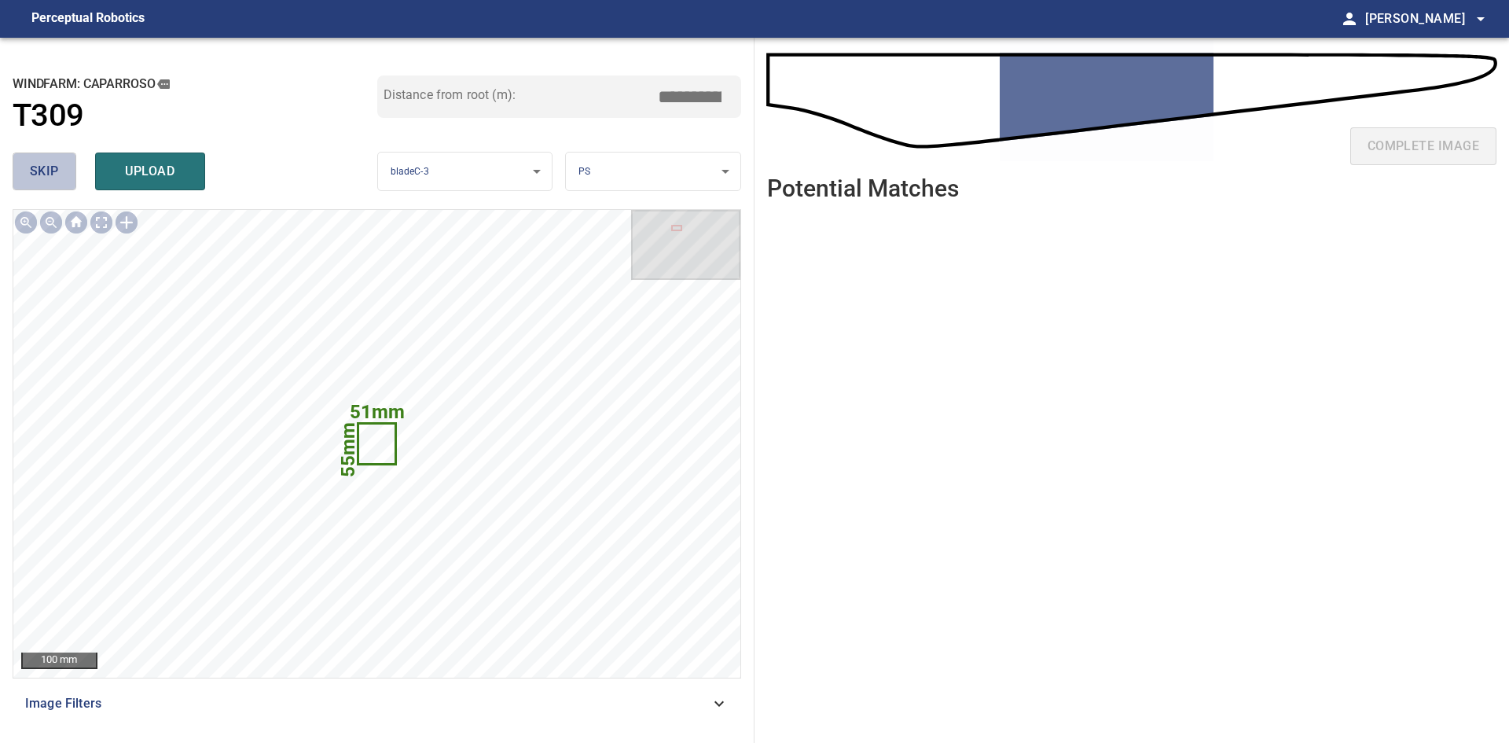
click at [59, 181] on button "skip" at bounding box center [45, 171] width 64 height 38
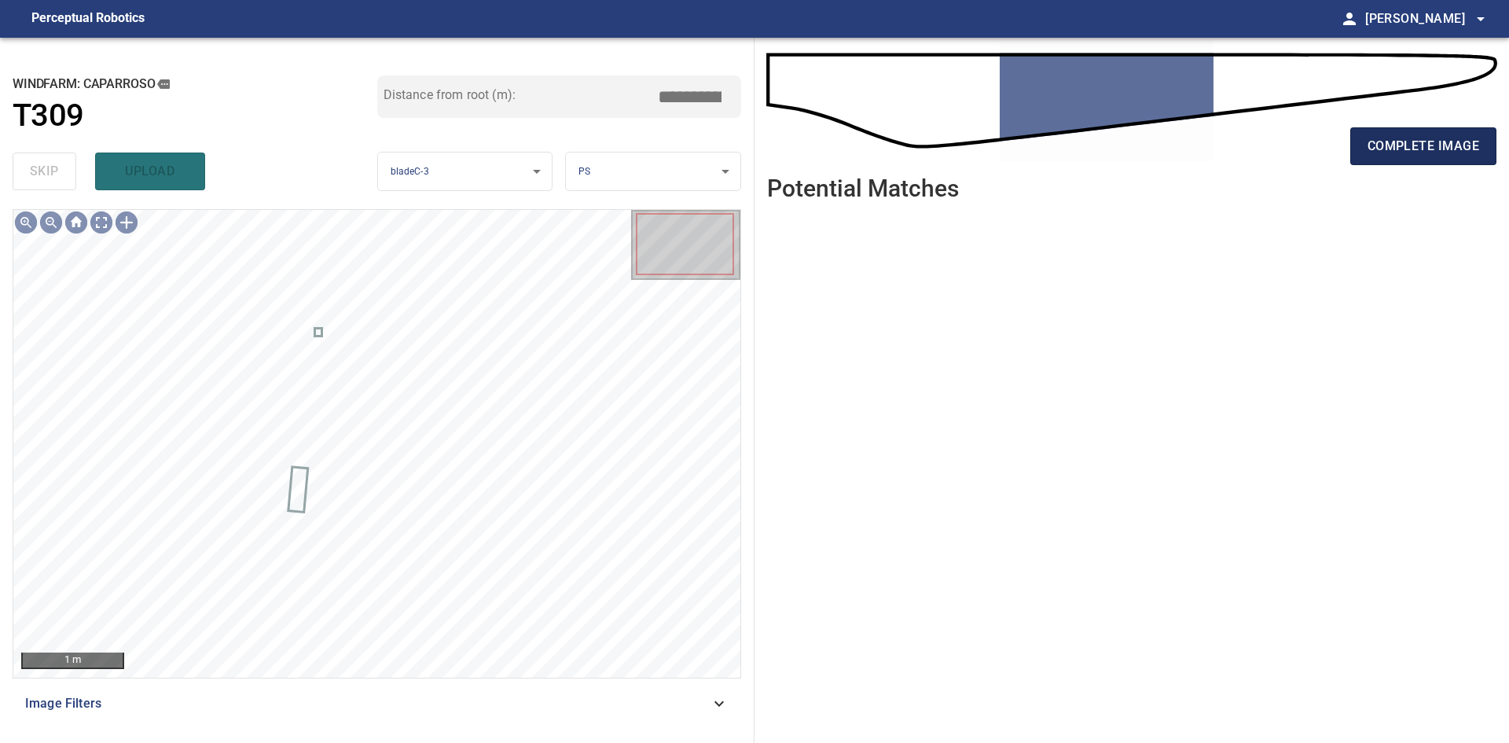
click at [1432, 160] on button "complete image" at bounding box center [1423, 146] width 146 height 38
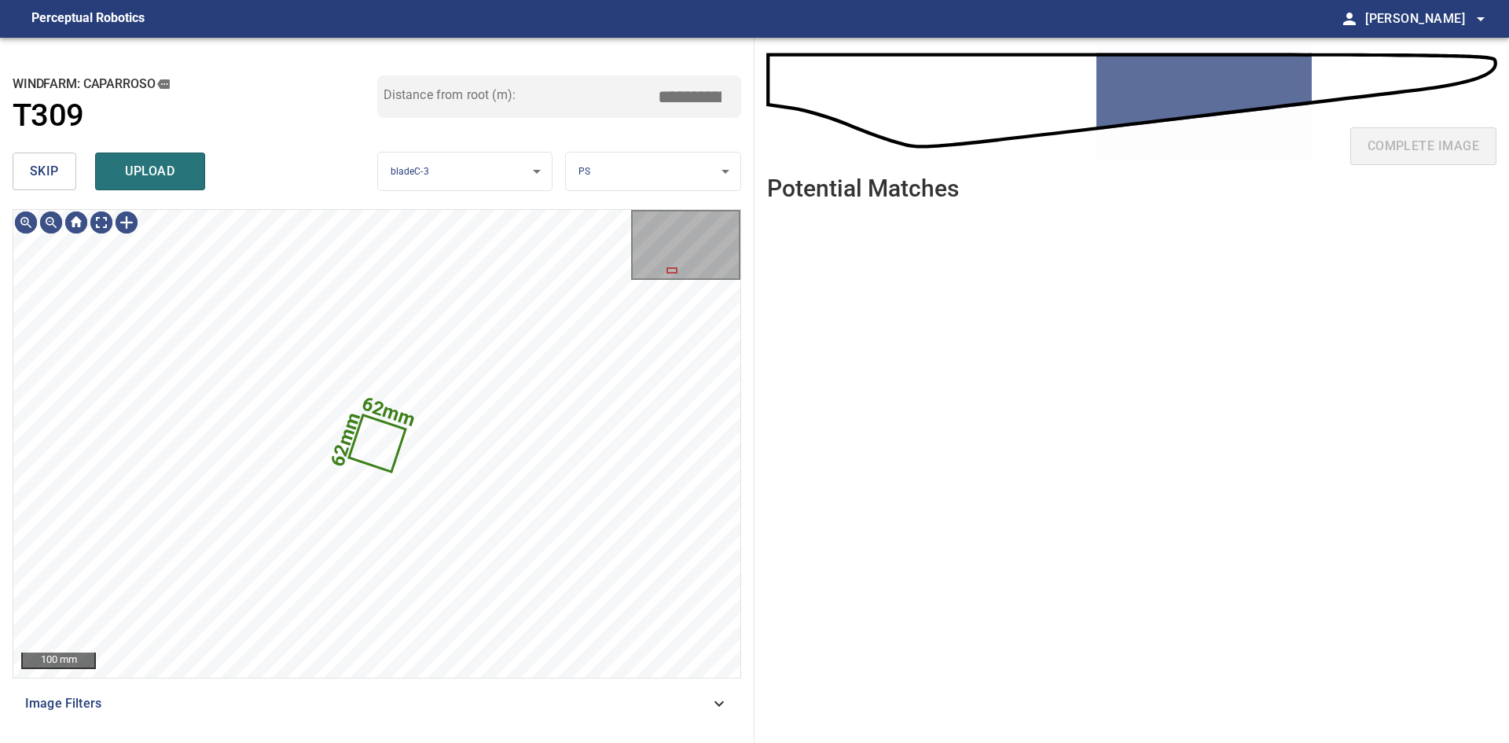
click at [45, 176] on span "skip" at bounding box center [44, 171] width 29 height 22
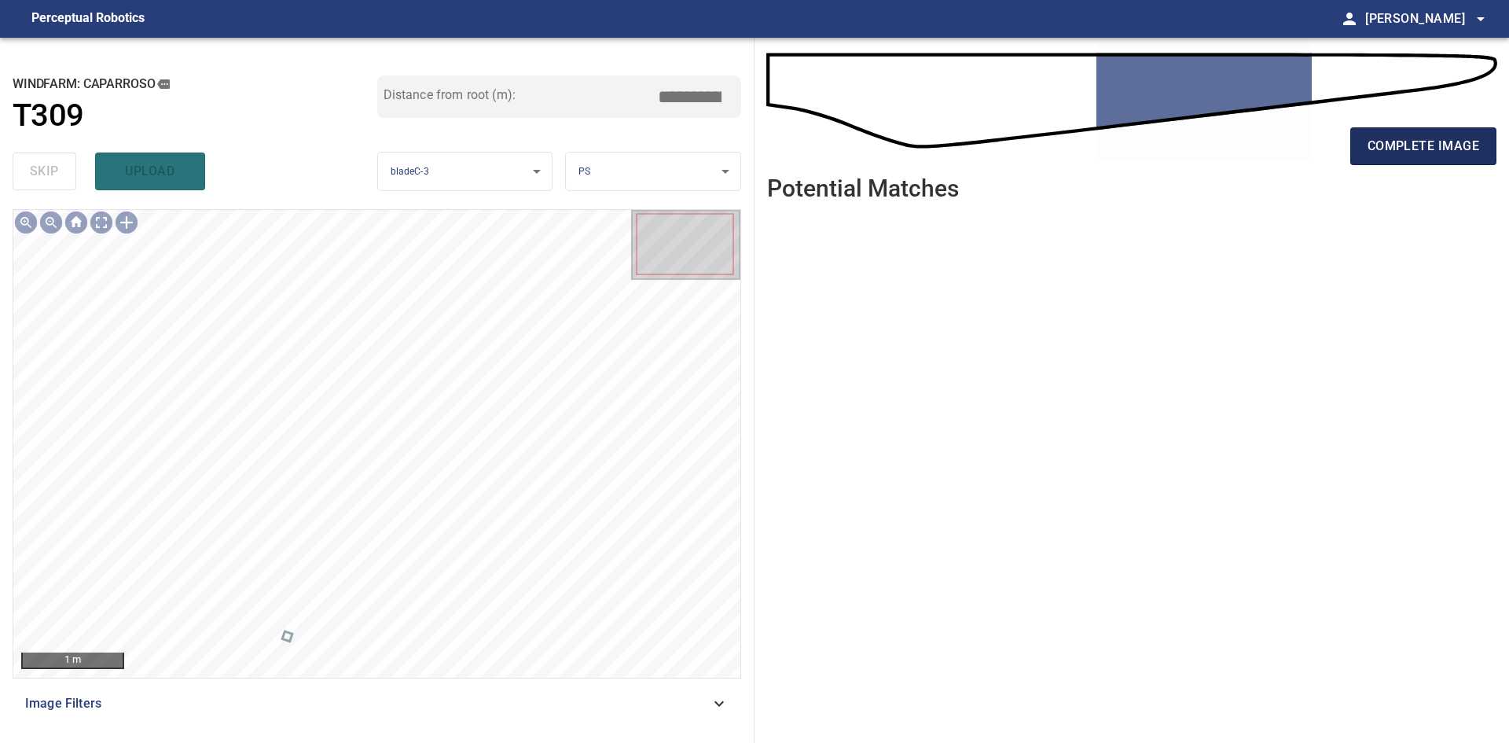
click at [1398, 161] on button "complete image" at bounding box center [1423, 146] width 146 height 38
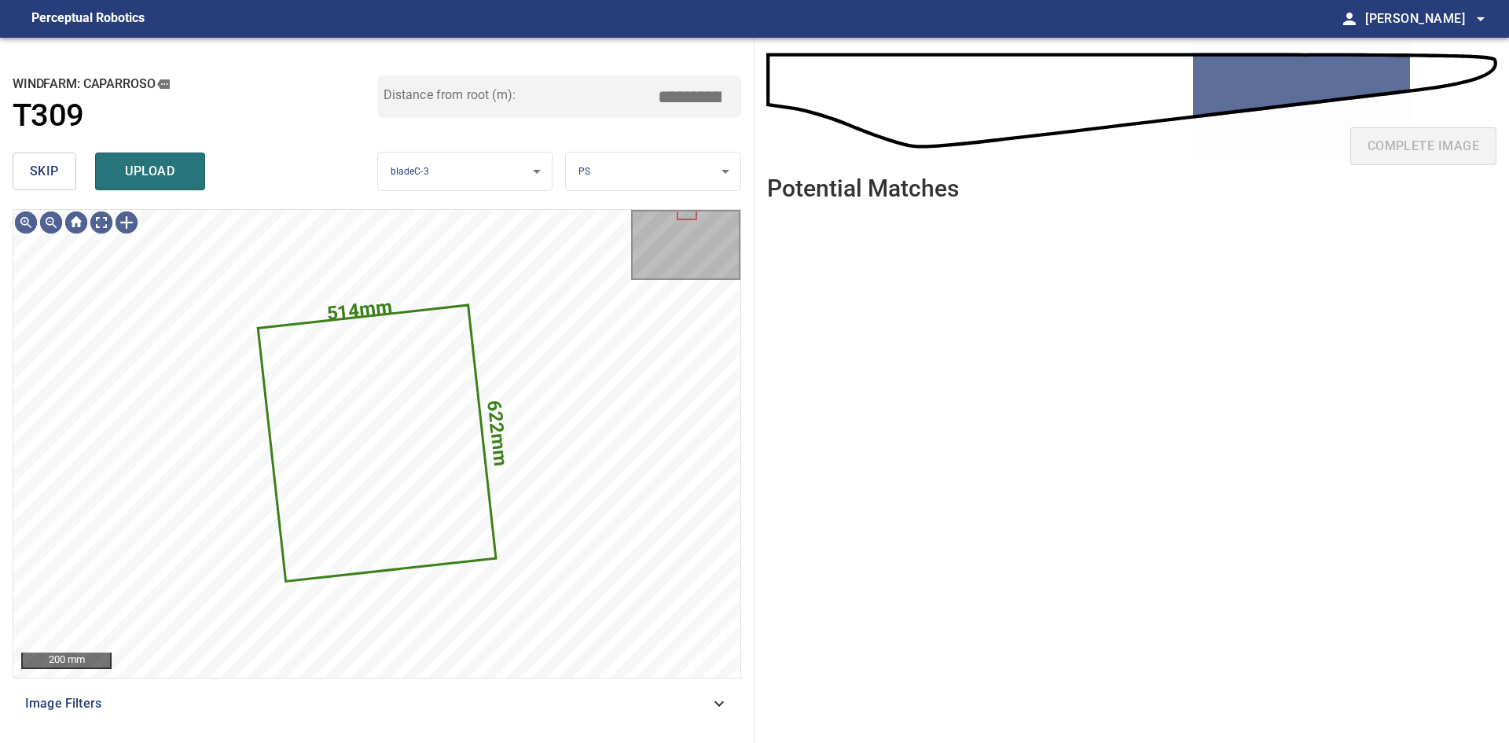
click at [55, 171] on span "skip" at bounding box center [44, 171] width 29 height 22
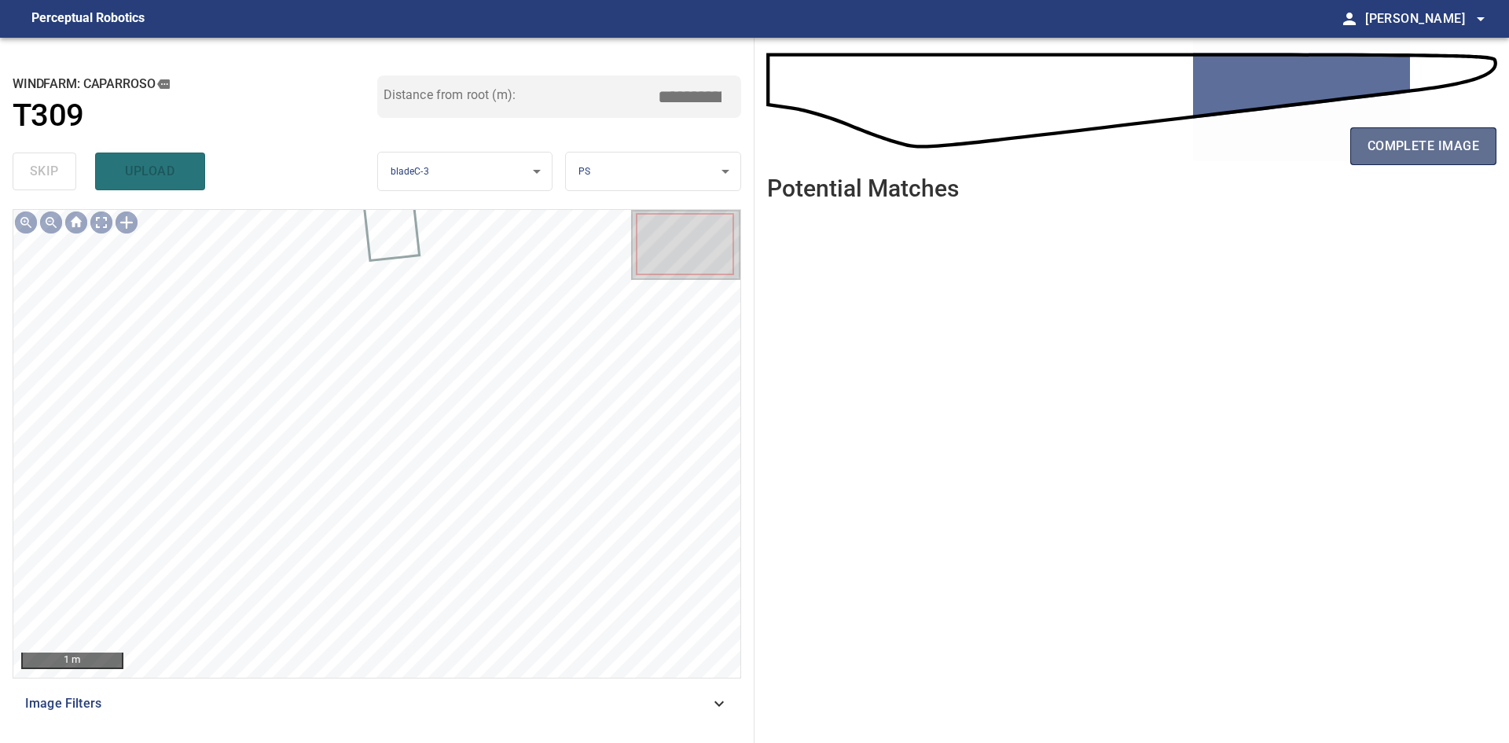
click at [1370, 145] on span "complete image" at bounding box center [1423, 146] width 112 height 22
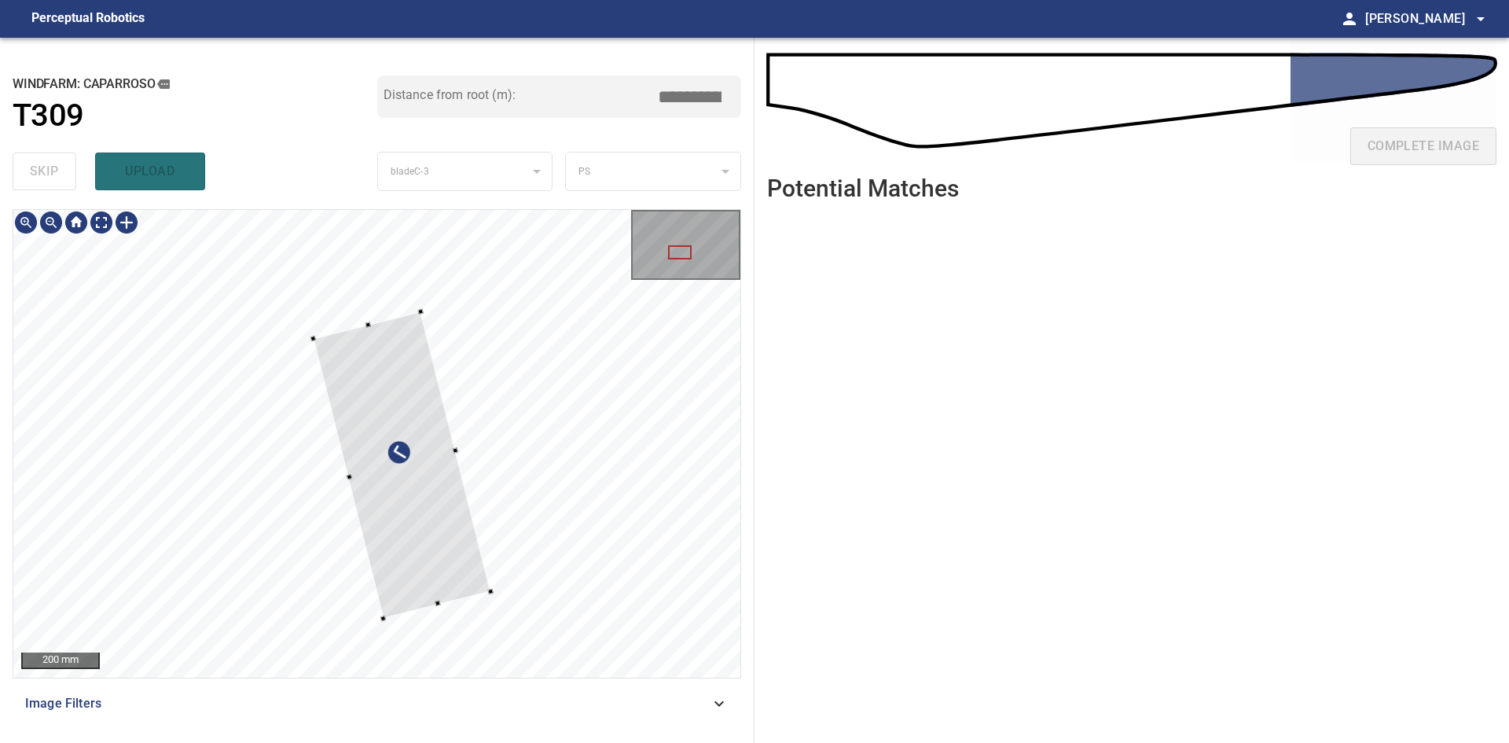
click at [420, 549] on div at bounding box center [402, 465] width 178 height 306
click at [426, 574] on div at bounding box center [392, 468] width 208 height 309
click at [449, 442] on div at bounding box center [452, 443] width 6 height 6
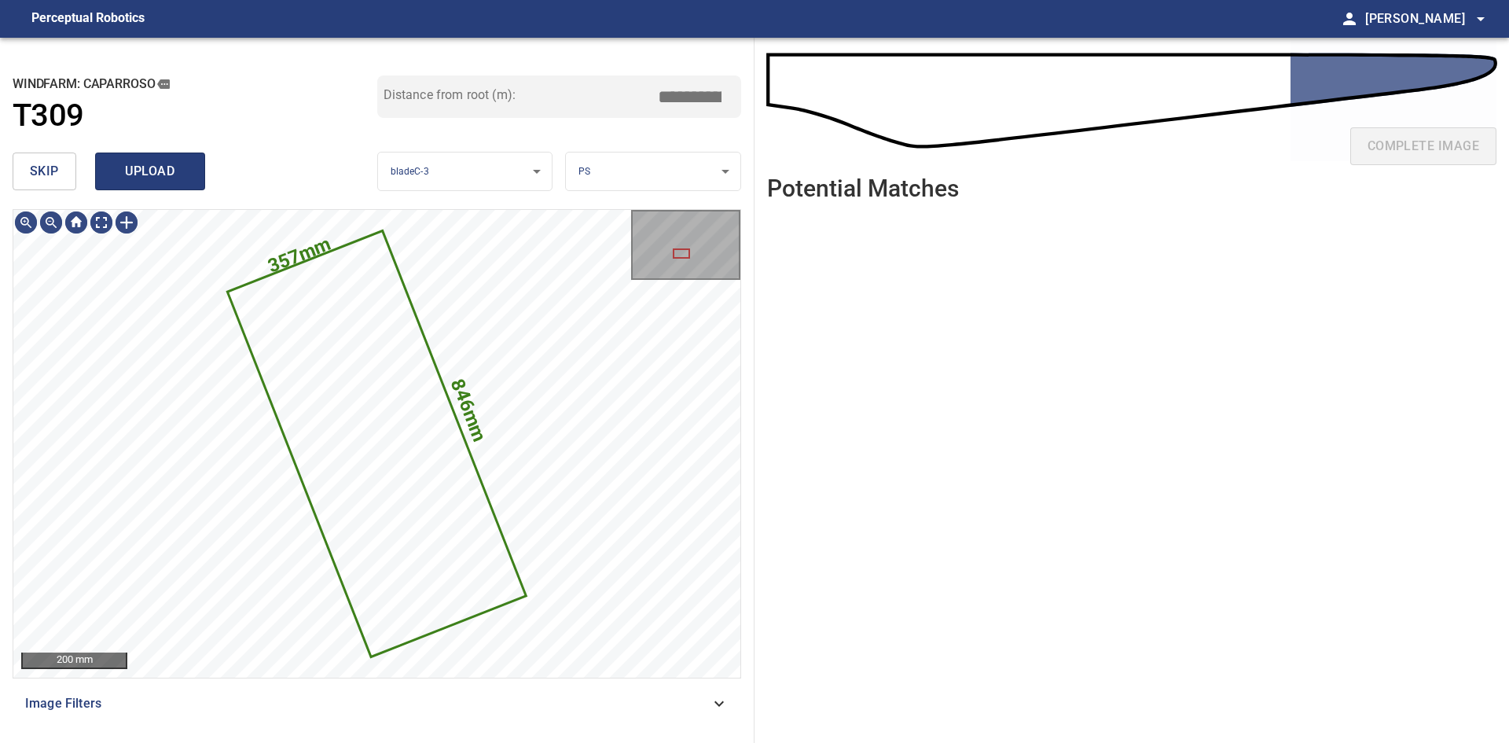
click at [166, 174] on span "upload" at bounding box center [149, 171] width 75 height 22
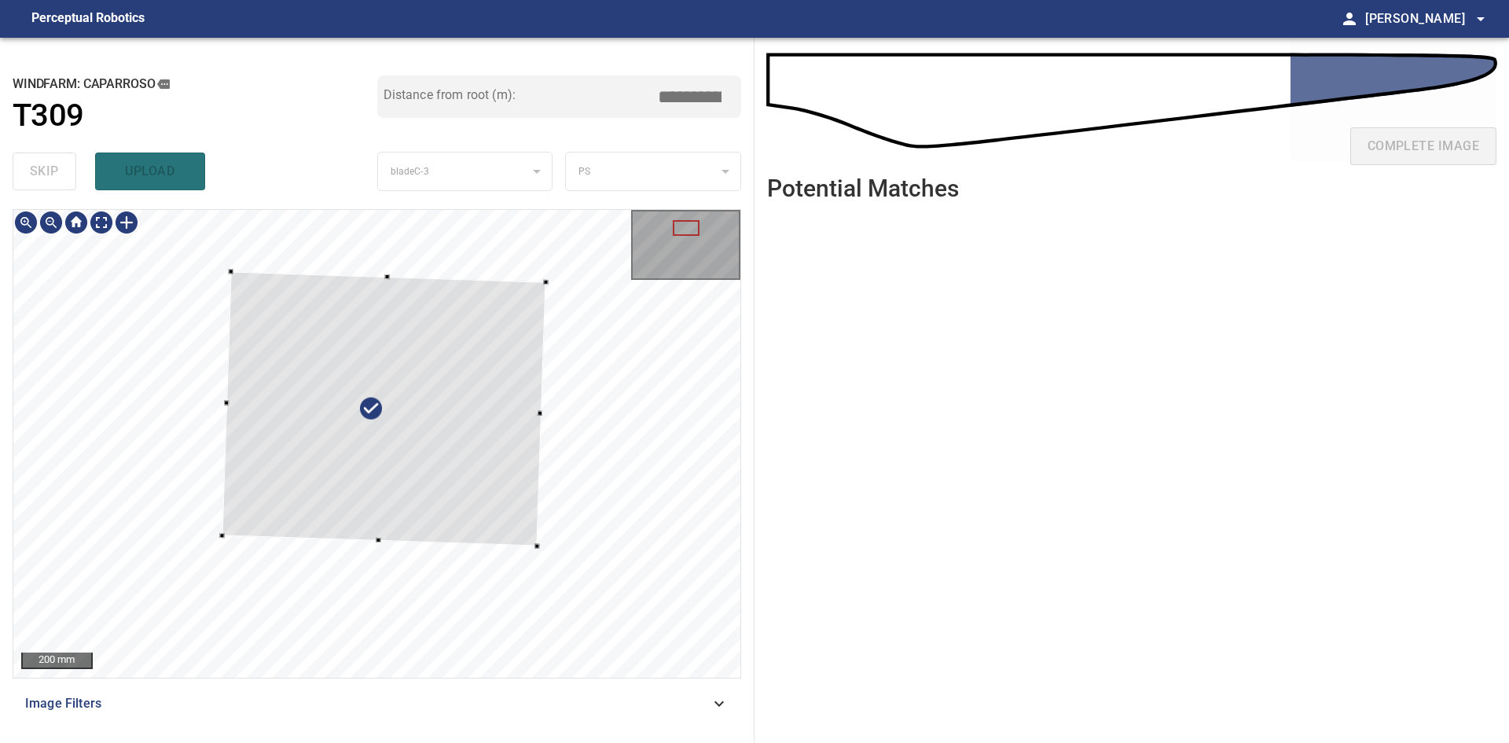
click at [422, 426] on div at bounding box center [384, 409] width 324 height 274
click at [501, 459] on div at bounding box center [375, 410] width 316 height 280
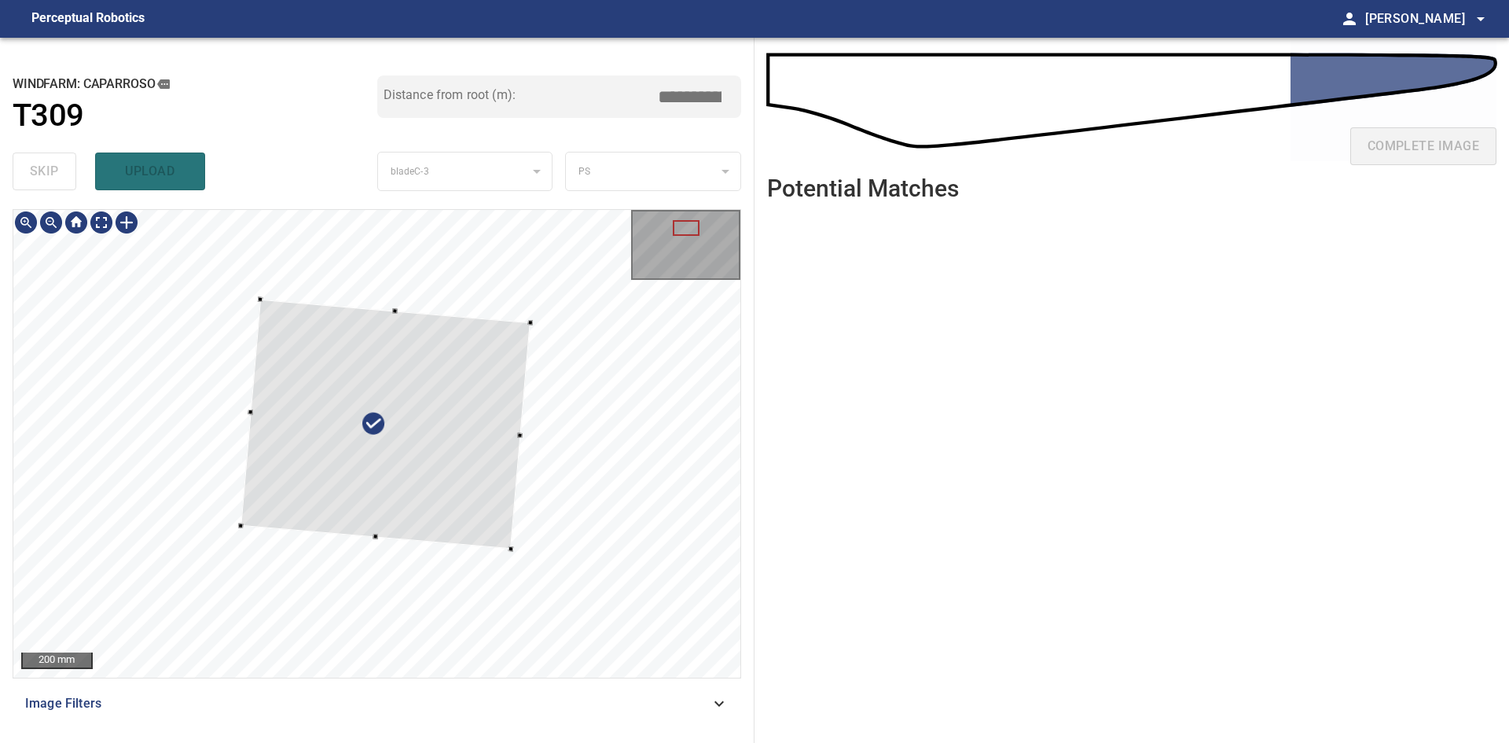
click at [260, 303] on div at bounding box center [385, 424] width 290 height 250
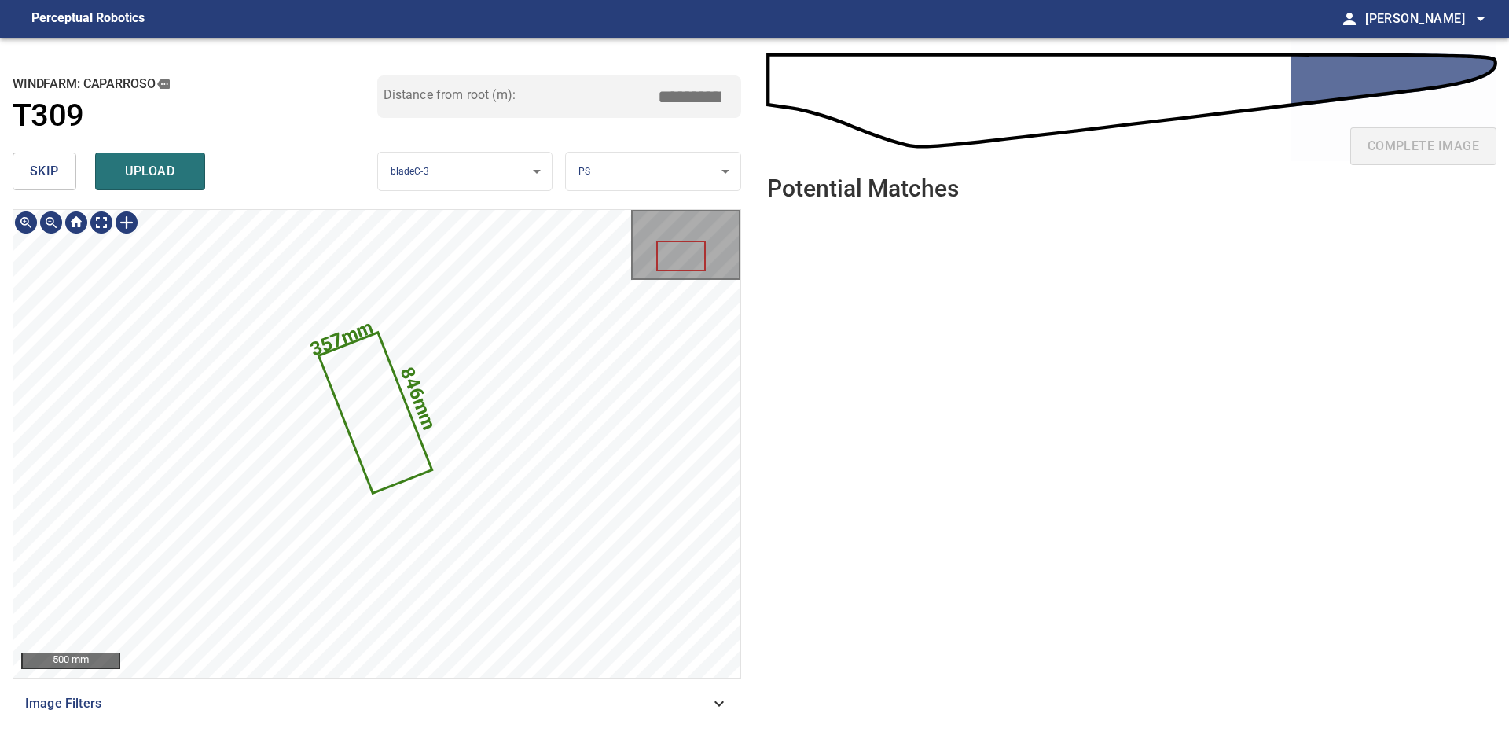
click at [347, 586] on div "846mm 357mm" at bounding box center [376, 443] width 727 height 467
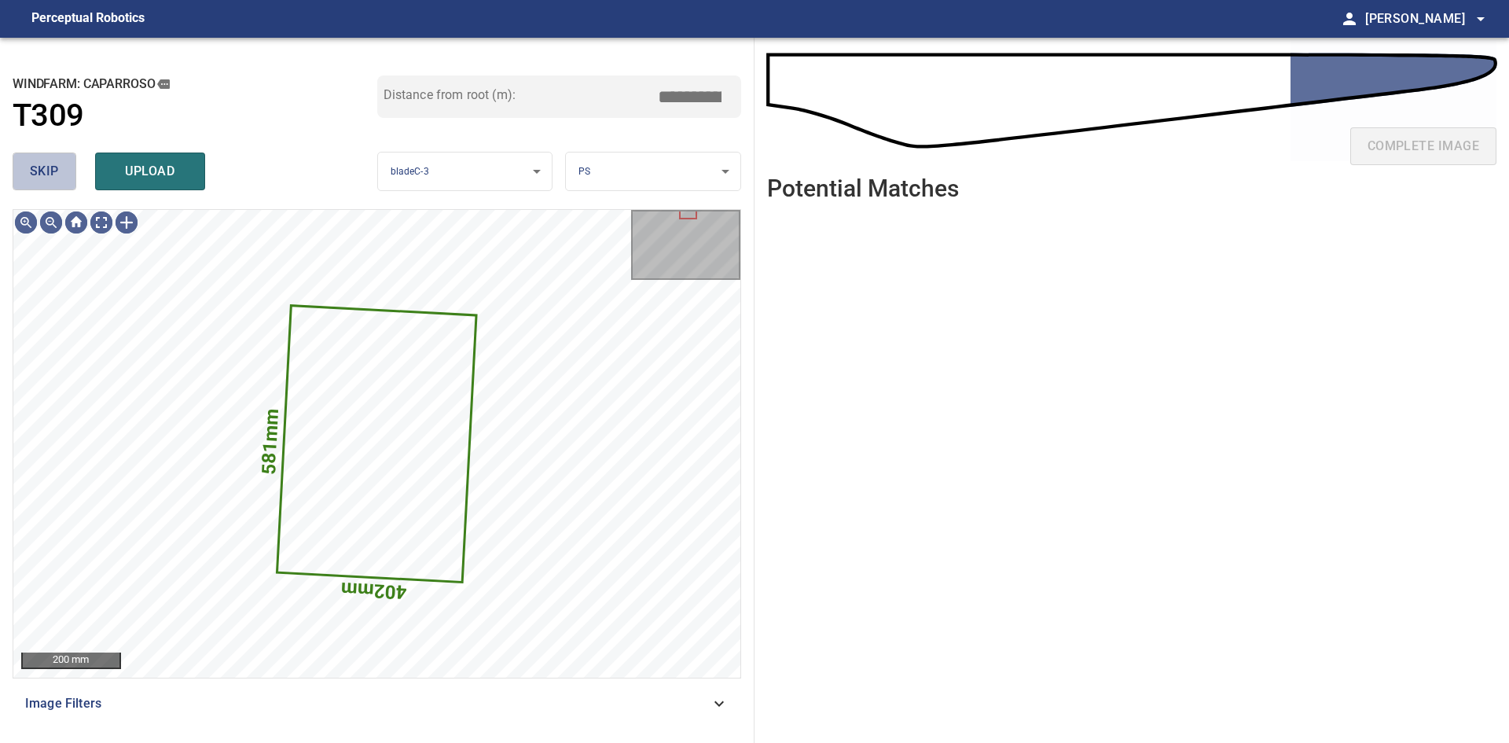
click at [55, 173] on span "skip" at bounding box center [44, 171] width 29 height 22
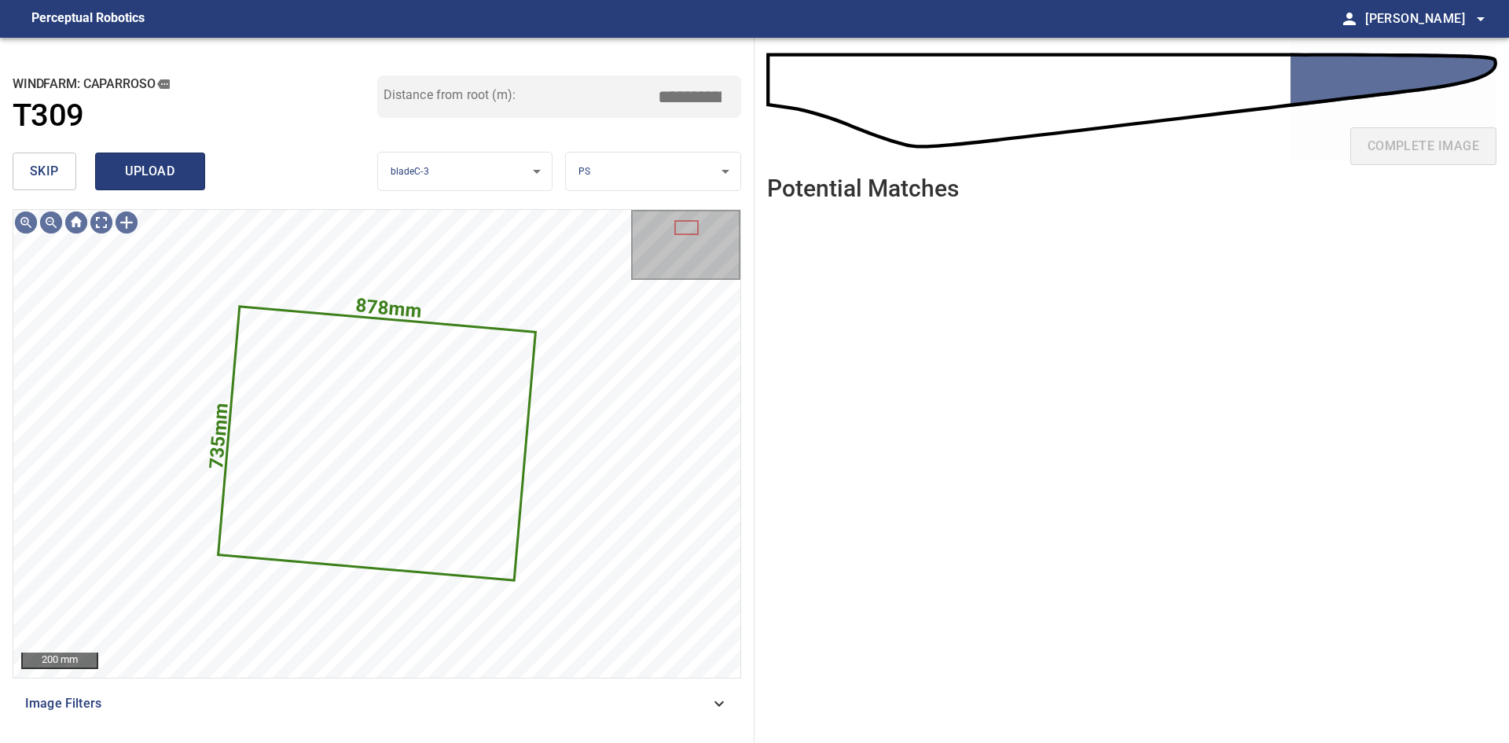
click at [156, 178] on span "upload" at bounding box center [149, 171] width 75 height 22
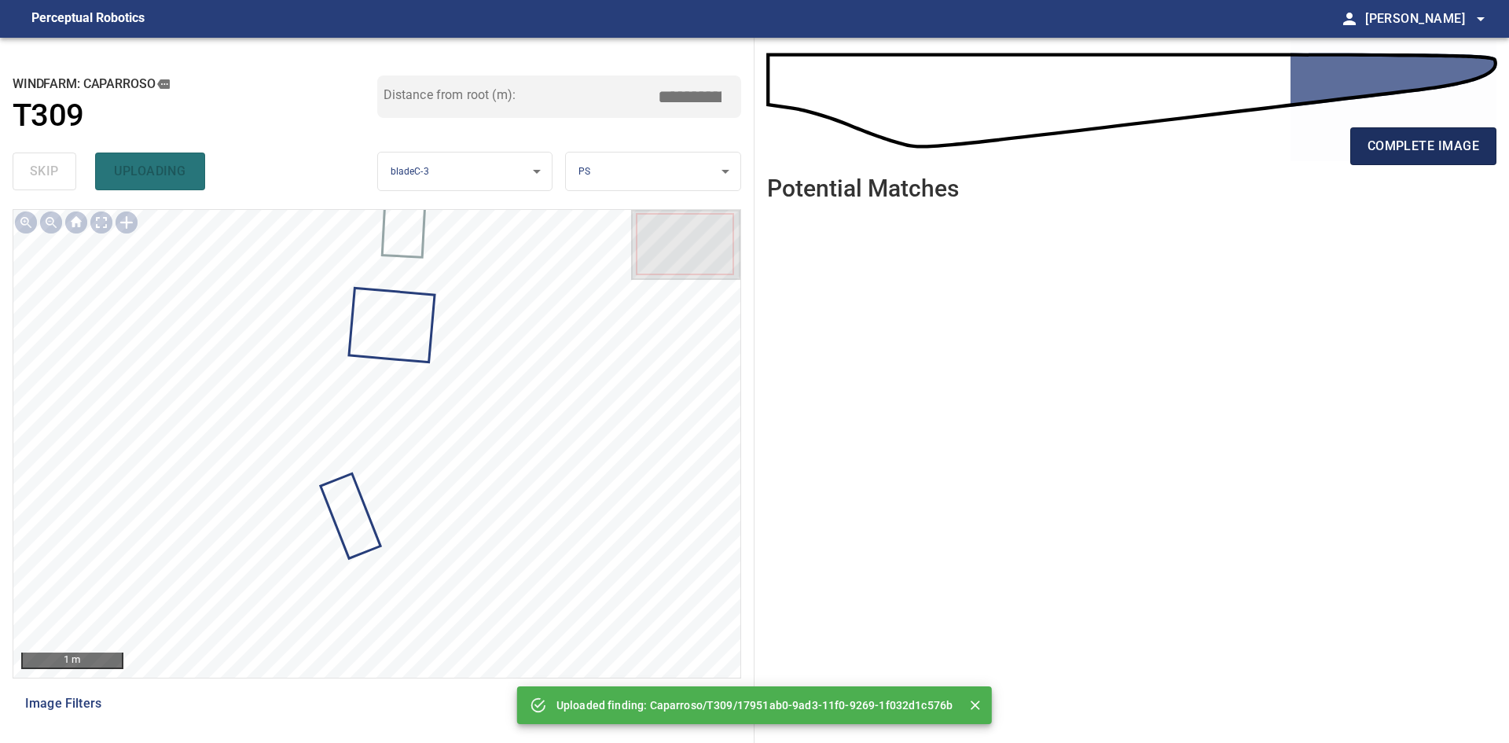
drag, startPoint x: 1406, startPoint y: 171, endPoint x: 1415, endPoint y: 148, distance: 25.1
click at [1408, 163] on div "complete image" at bounding box center [1131, 152] width 729 height 63
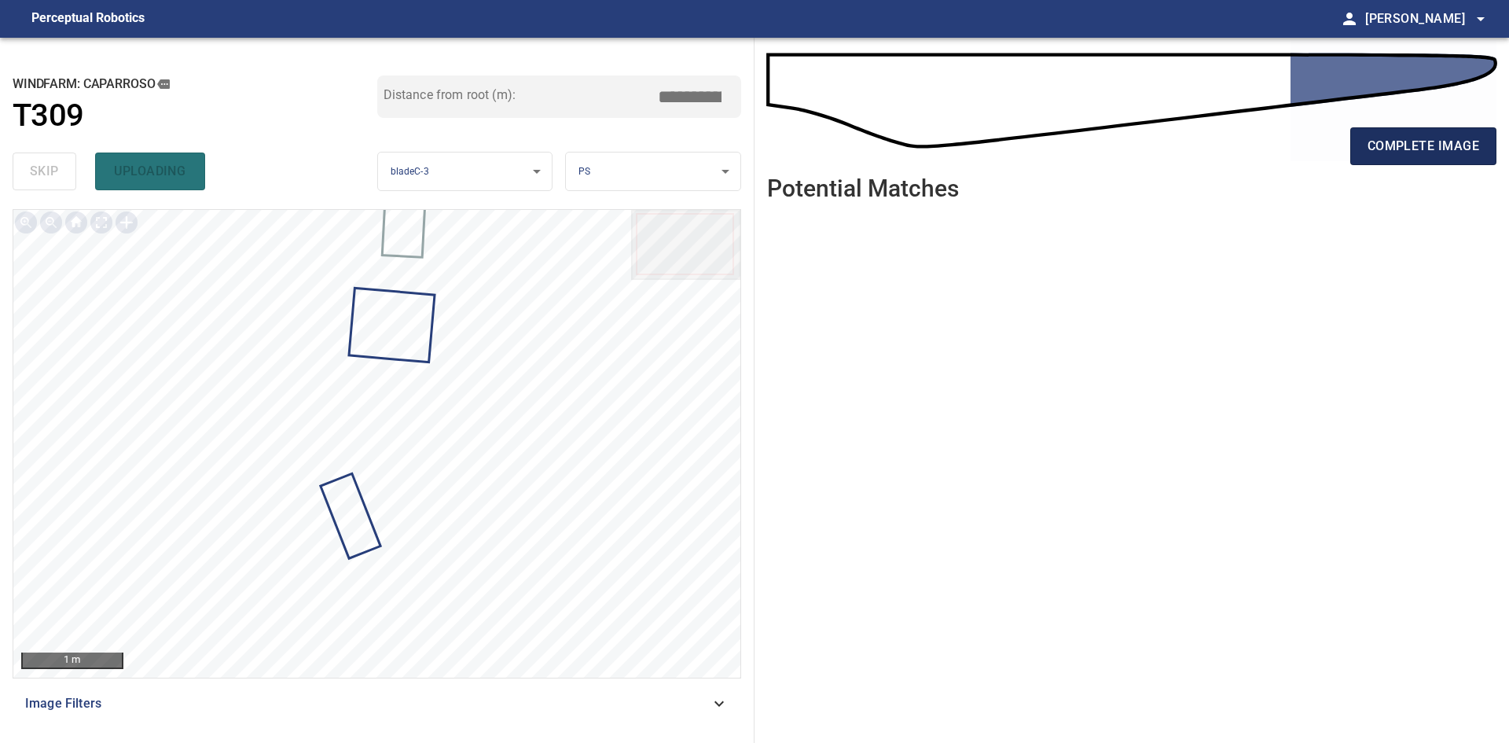
click at [1415, 147] on span "complete image" at bounding box center [1423, 146] width 112 height 22
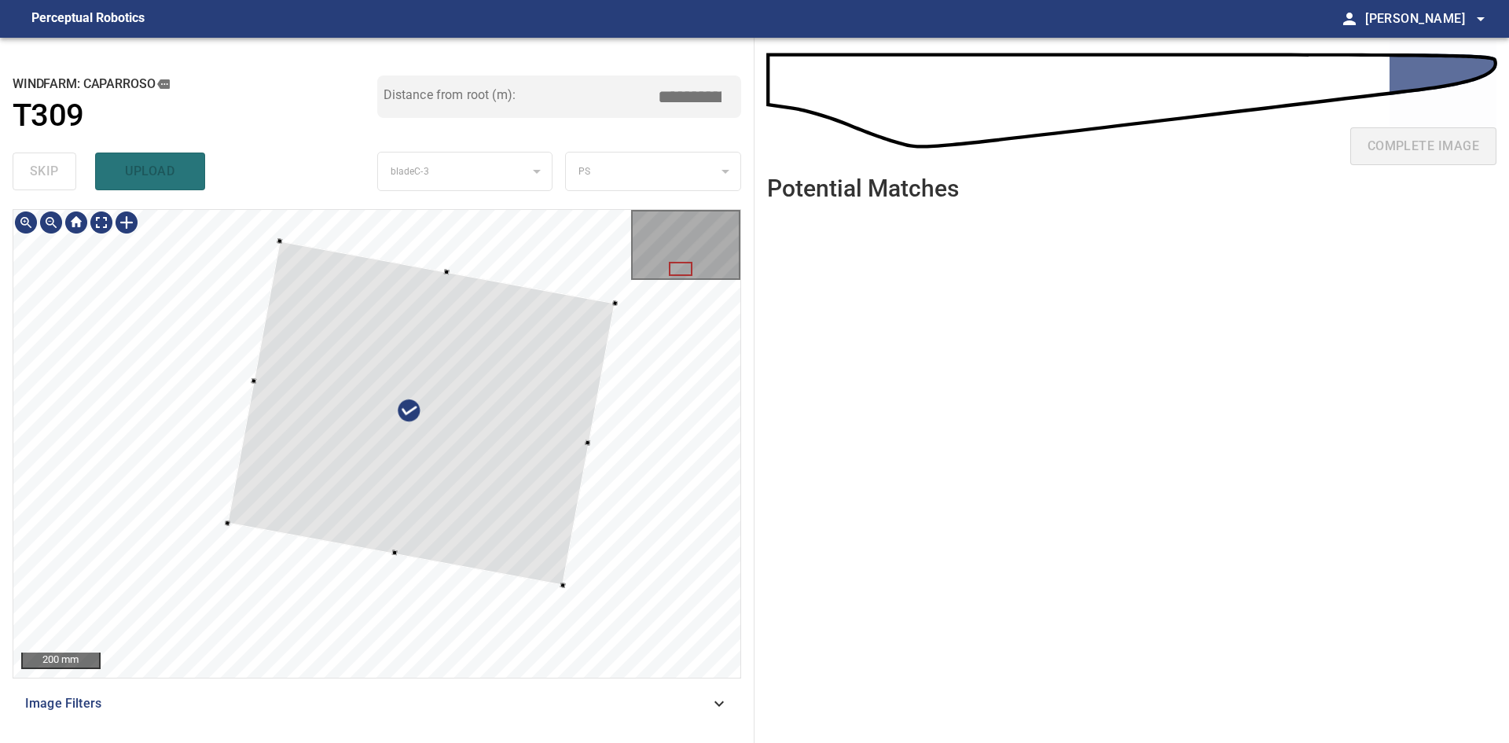
click at [512, 536] on div at bounding box center [420, 412] width 387 height 344
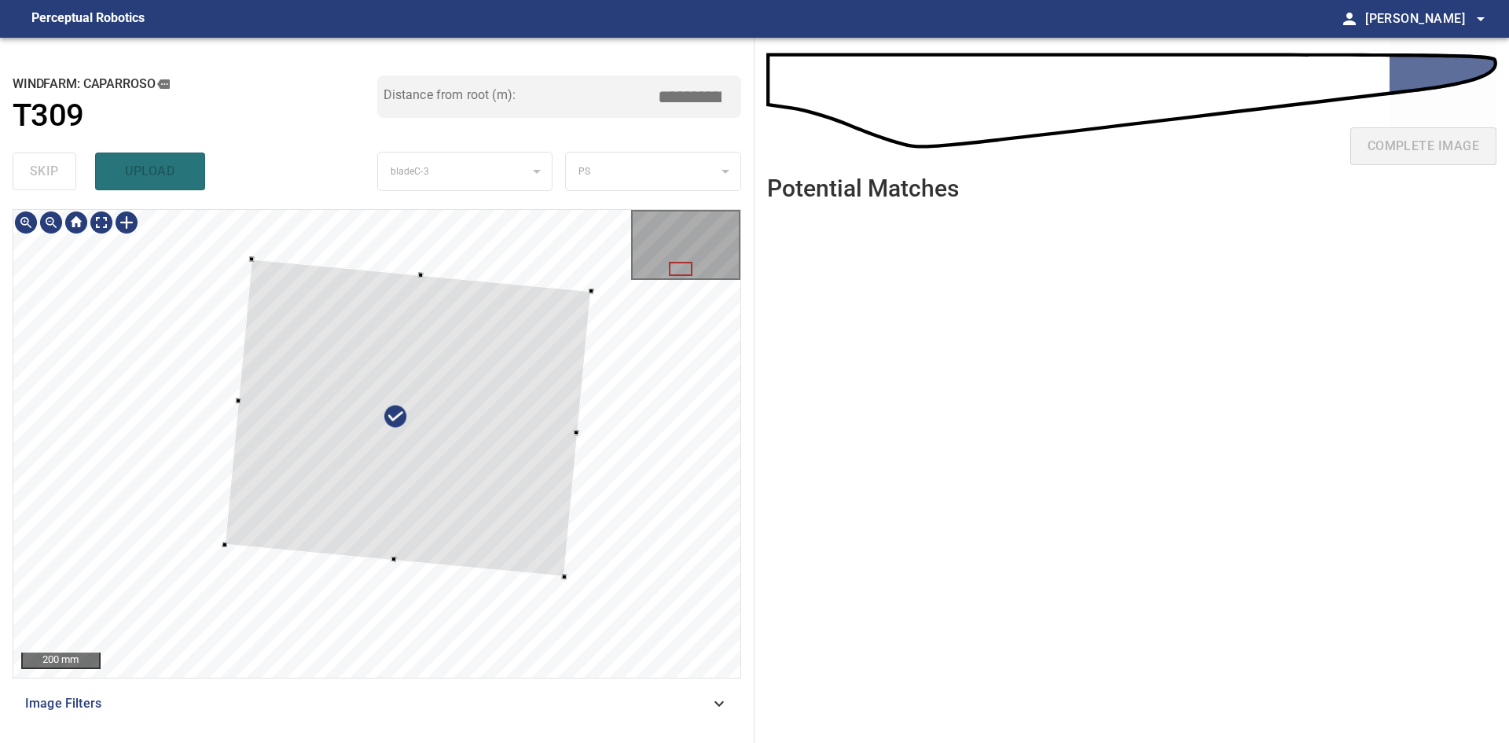
click at [541, 551] on div at bounding box center [408, 417] width 366 height 317
click at [519, 555] on div at bounding box center [405, 425] width 362 height 311
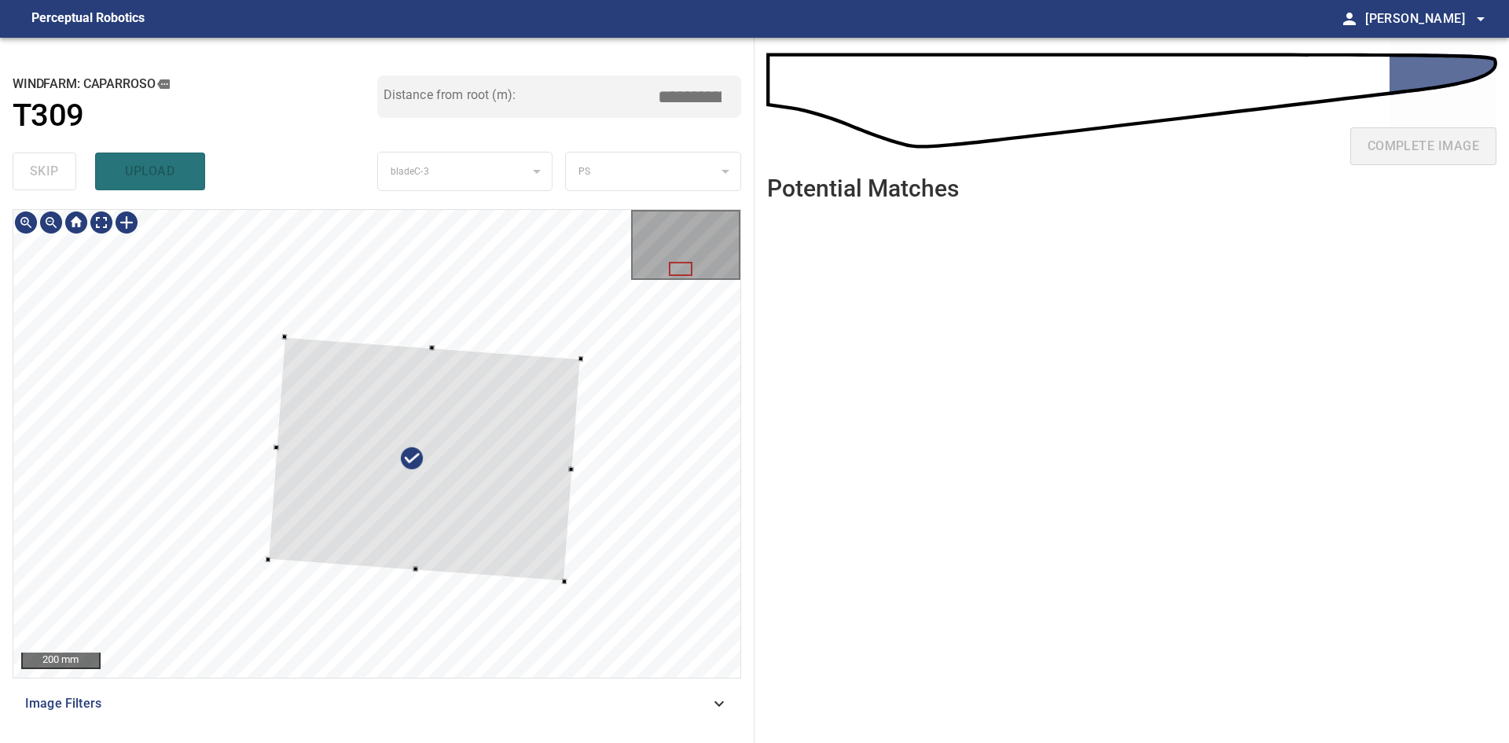
click at [281, 339] on div at bounding box center [376, 443] width 727 height 467
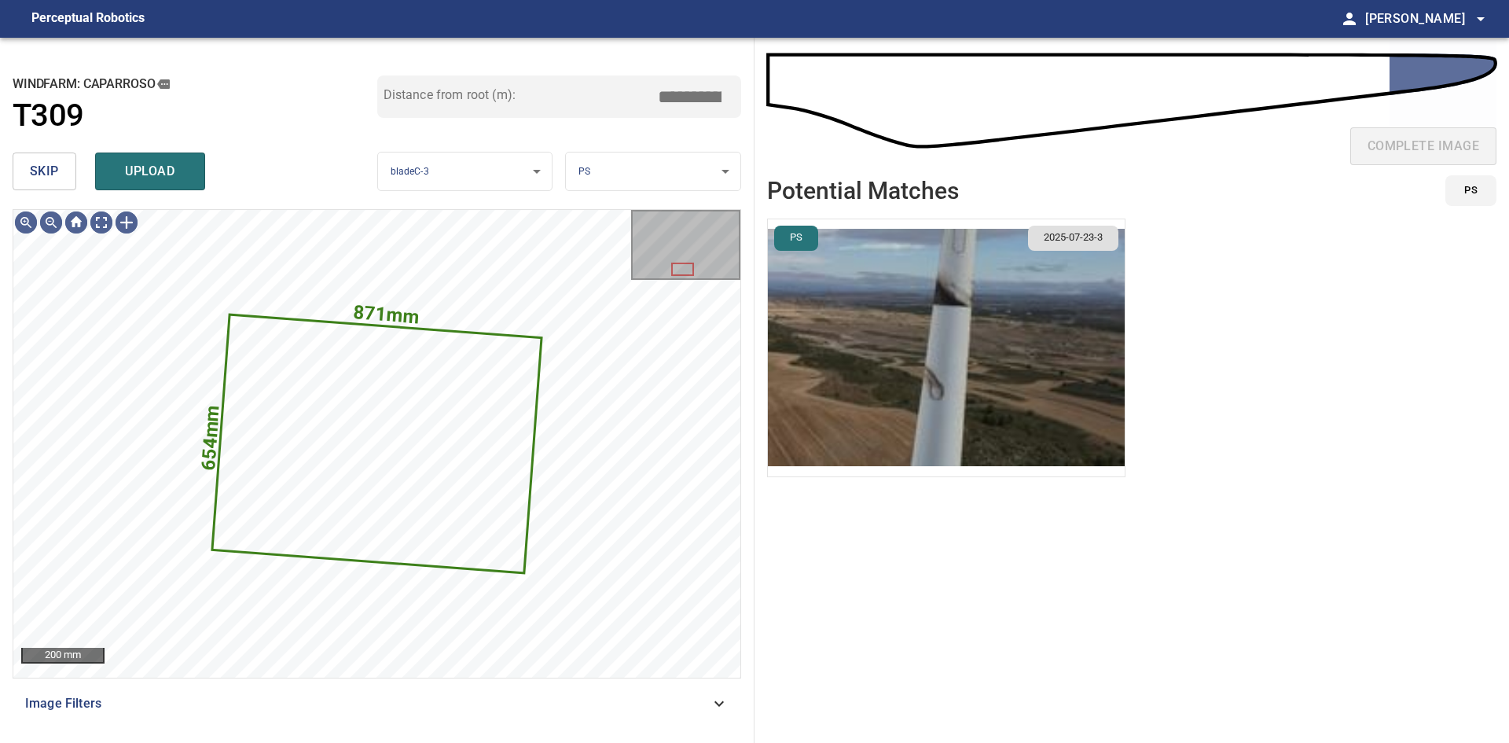
click at [938, 304] on img "button" at bounding box center [946, 347] width 357 height 257
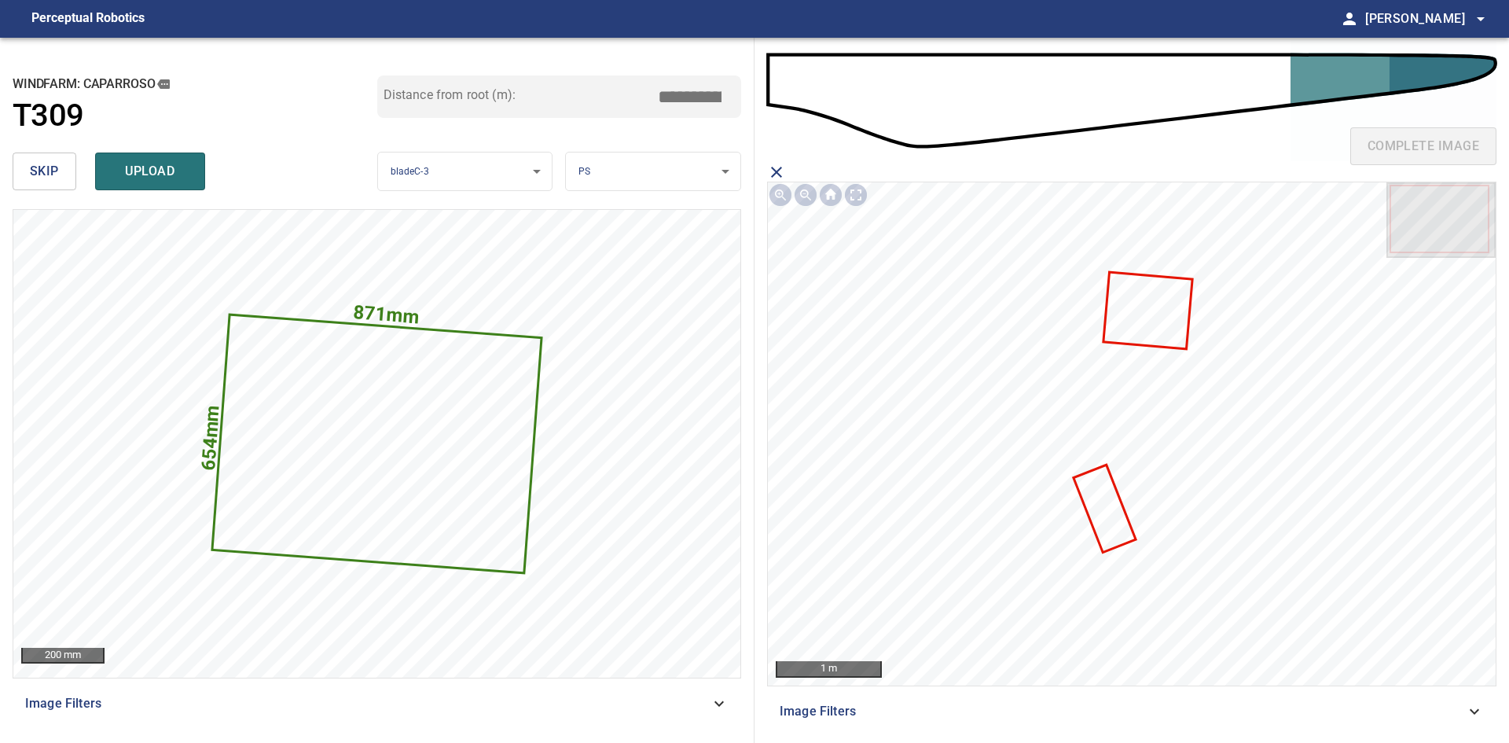
click at [1161, 310] on icon at bounding box center [1147, 310] width 86 height 75
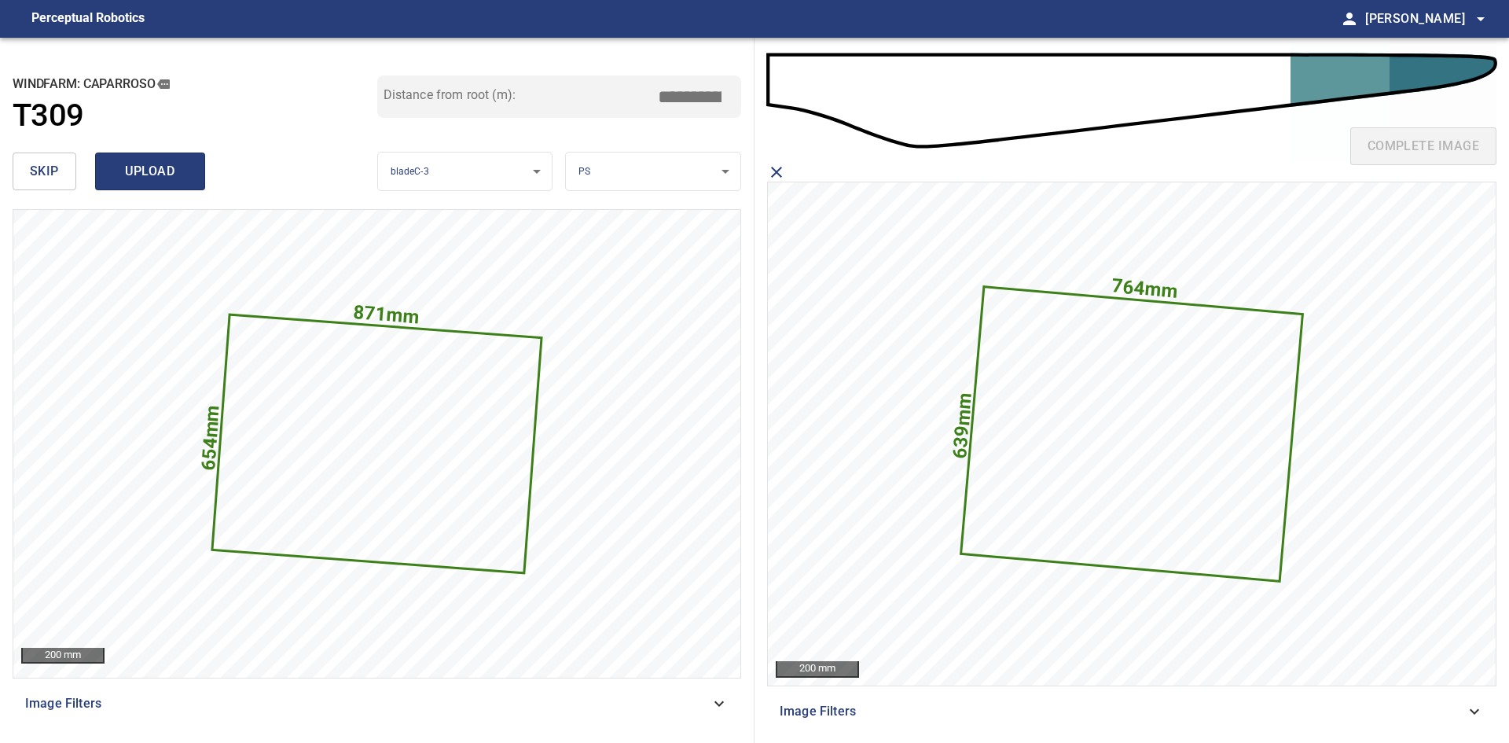
click at [126, 168] on span "upload" at bounding box center [149, 171] width 75 height 22
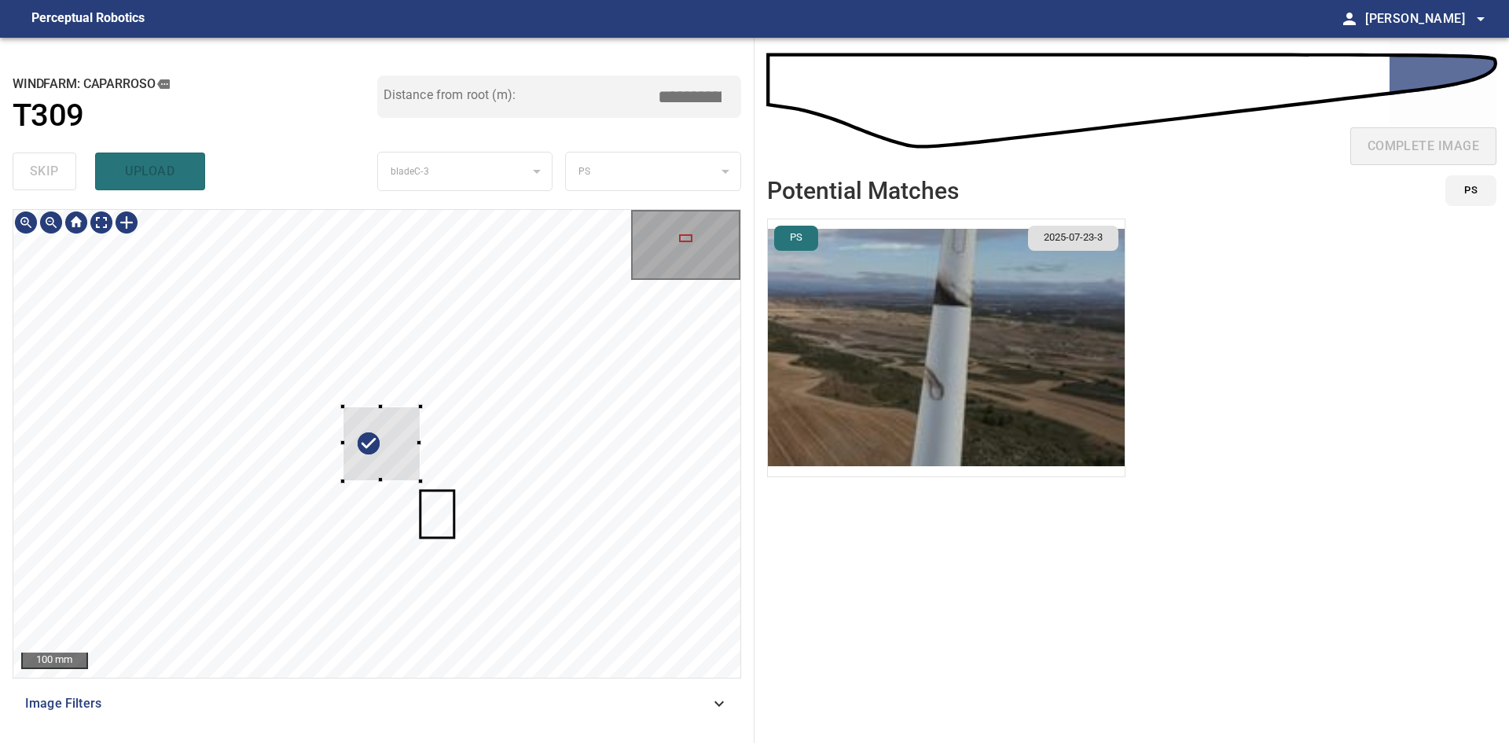
click at [340, 405] on div at bounding box center [342, 406] width 5 height 5
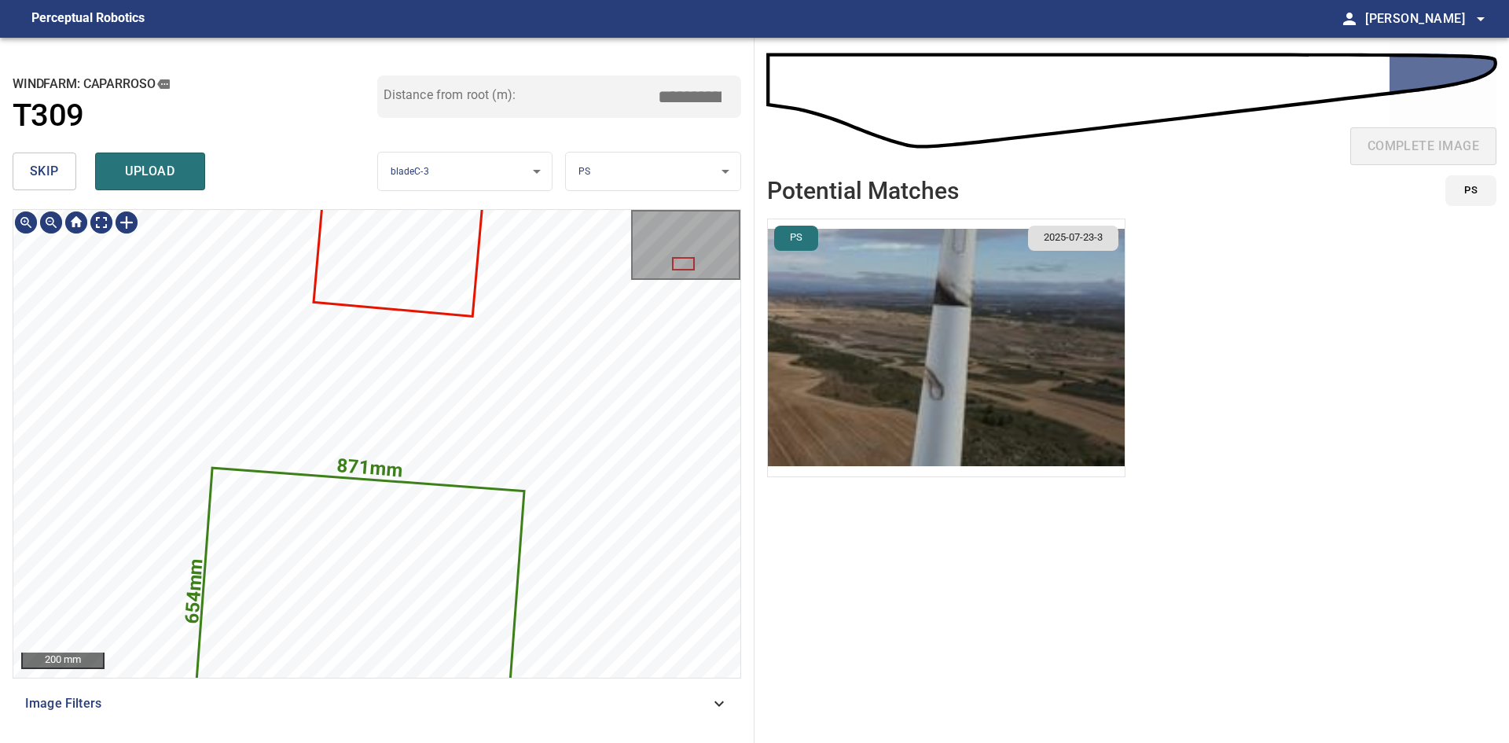
click at [365, 648] on div "871mm 654mm" at bounding box center [376, 443] width 727 height 467
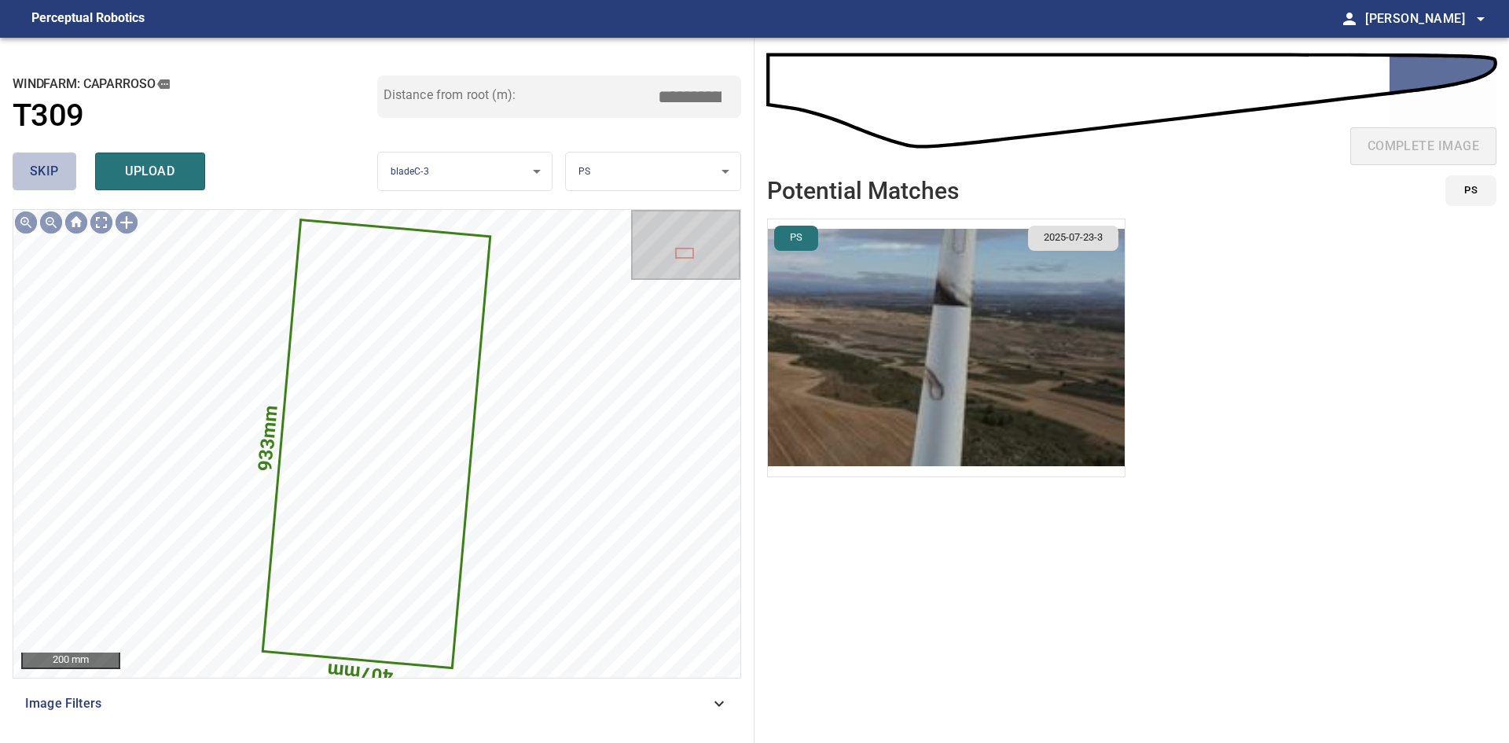
click at [48, 179] on span "skip" at bounding box center [44, 171] width 29 height 22
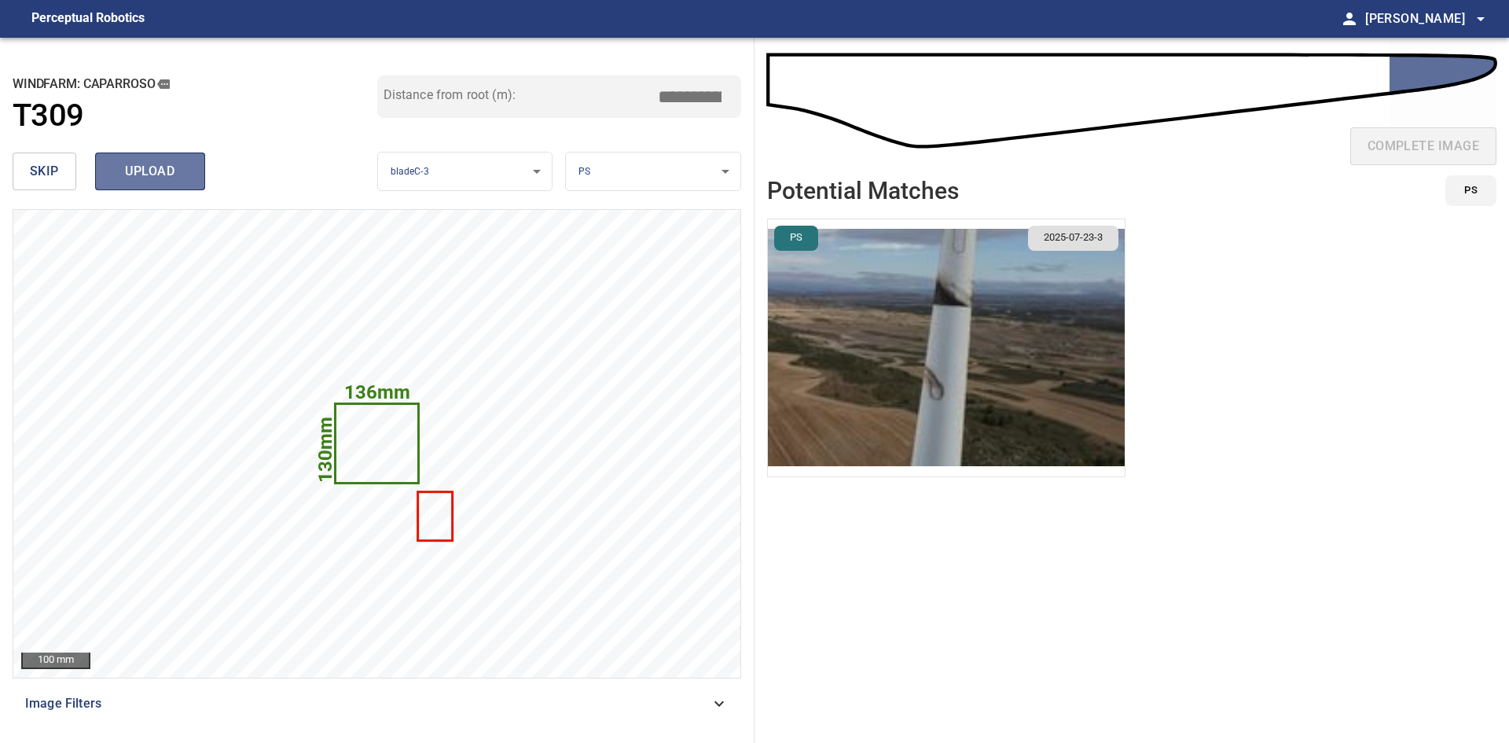
click at [126, 178] on span "upload" at bounding box center [149, 171] width 75 height 22
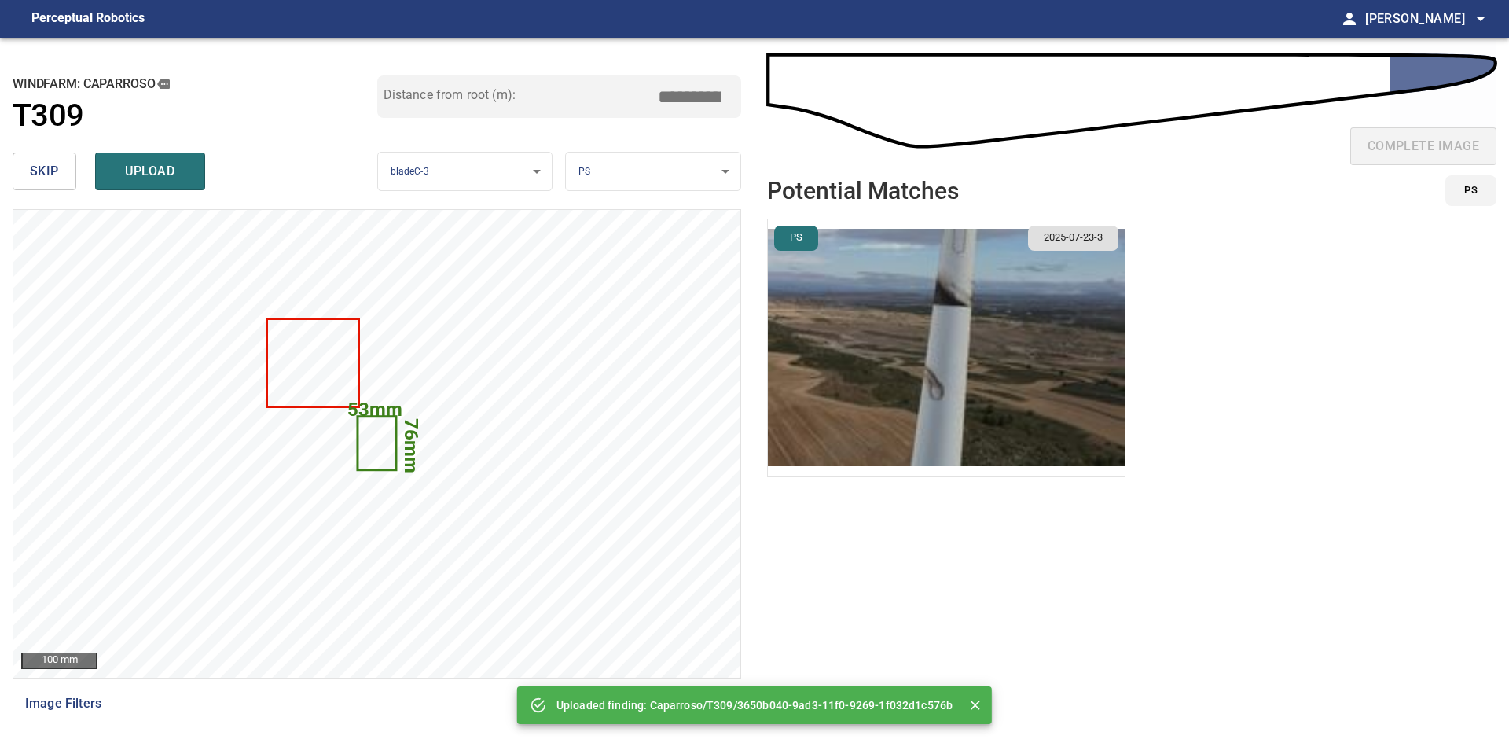
click at [42, 171] on span "skip" at bounding box center [44, 171] width 29 height 22
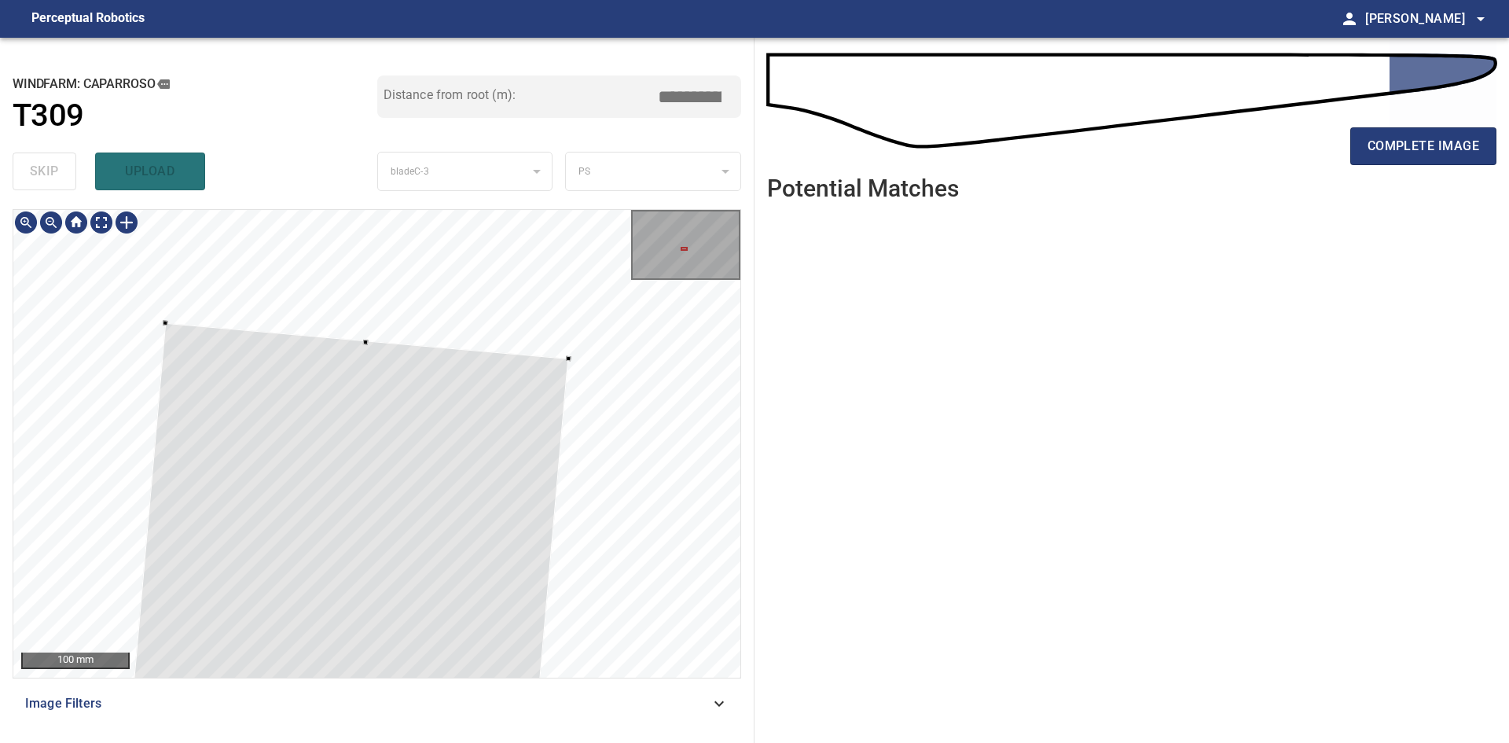
click at [551, 428] on div at bounding box center [376, 443] width 727 height 467
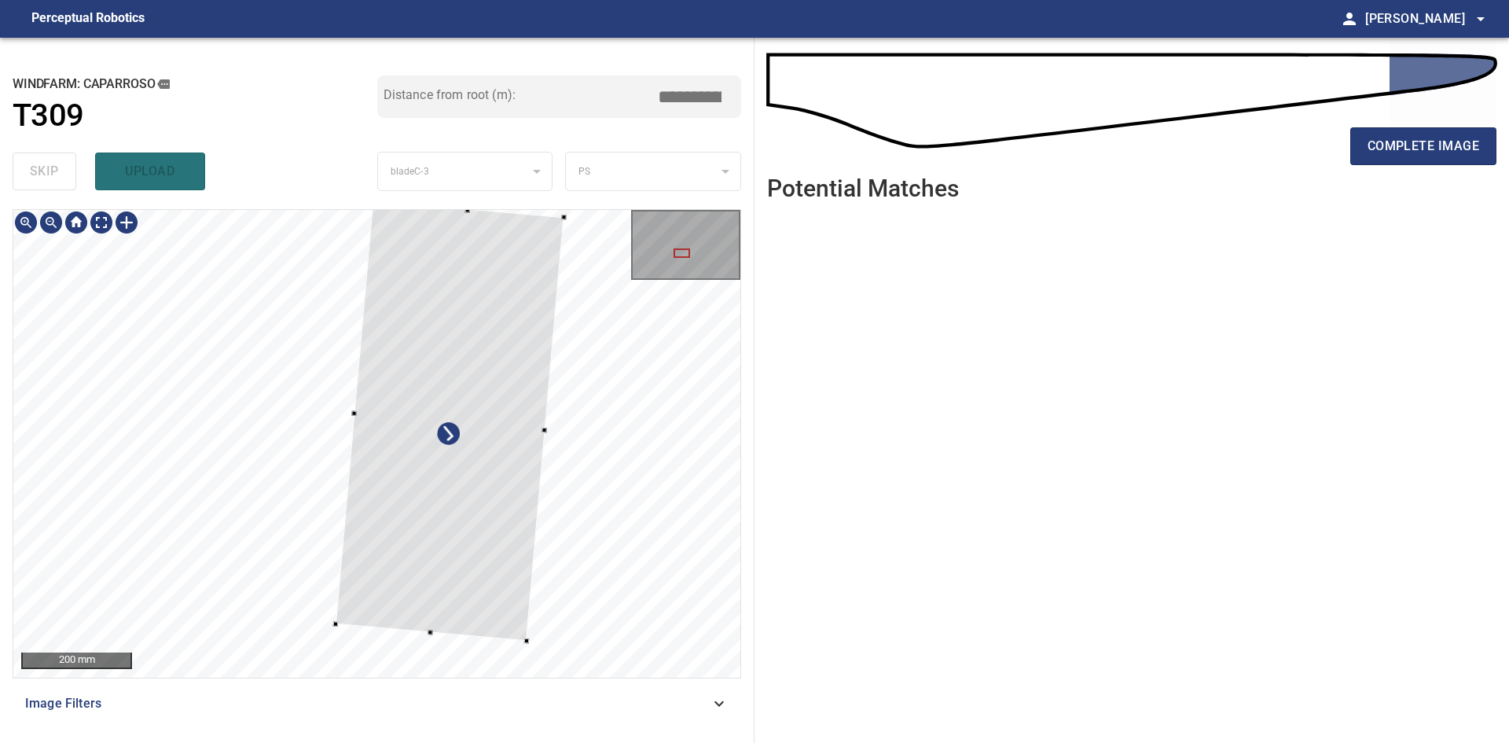
click at [523, 634] on div at bounding box center [449, 420] width 229 height 440
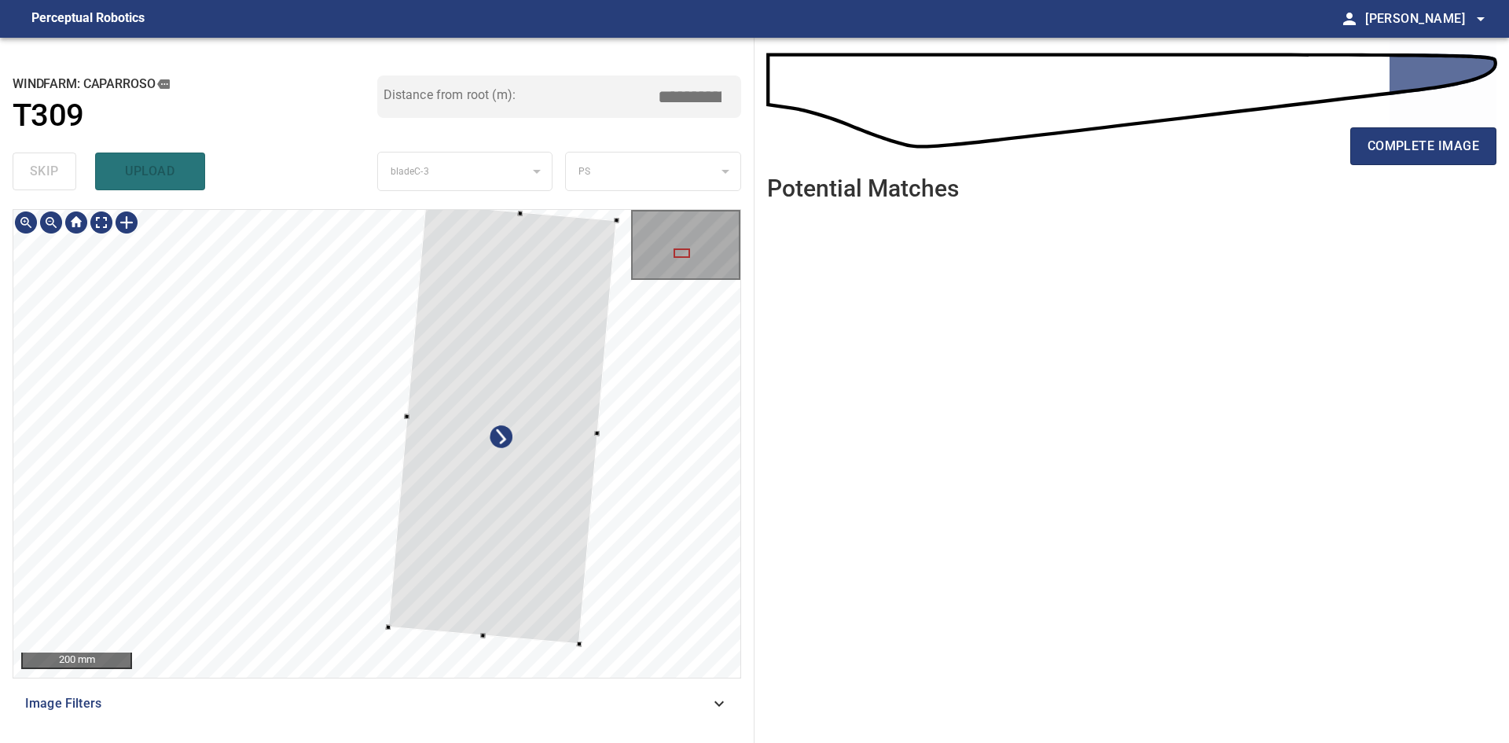
click at [442, 342] on div at bounding box center [501, 424] width 229 height 440
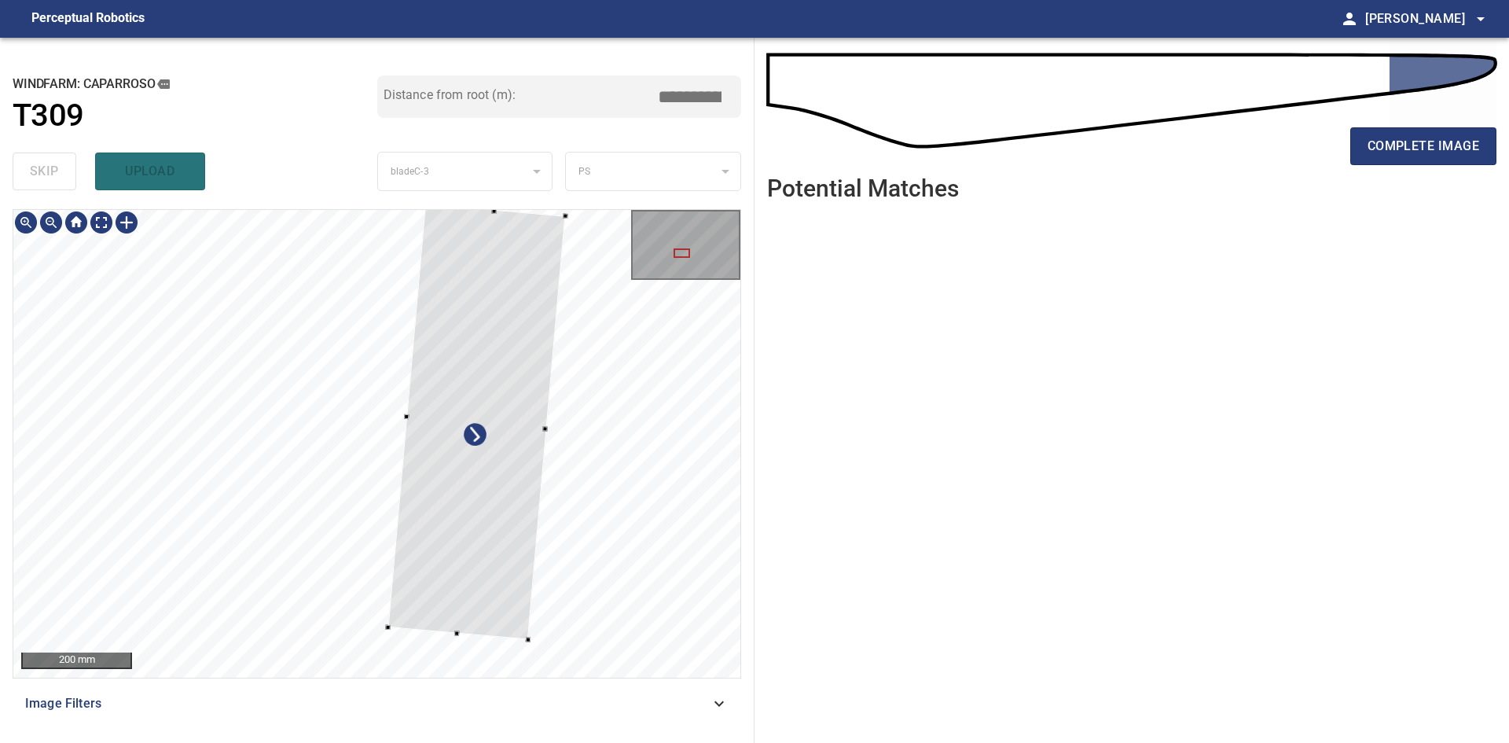
click at [540, 425] on div at bounding box center [476, 421] width 178 height 435
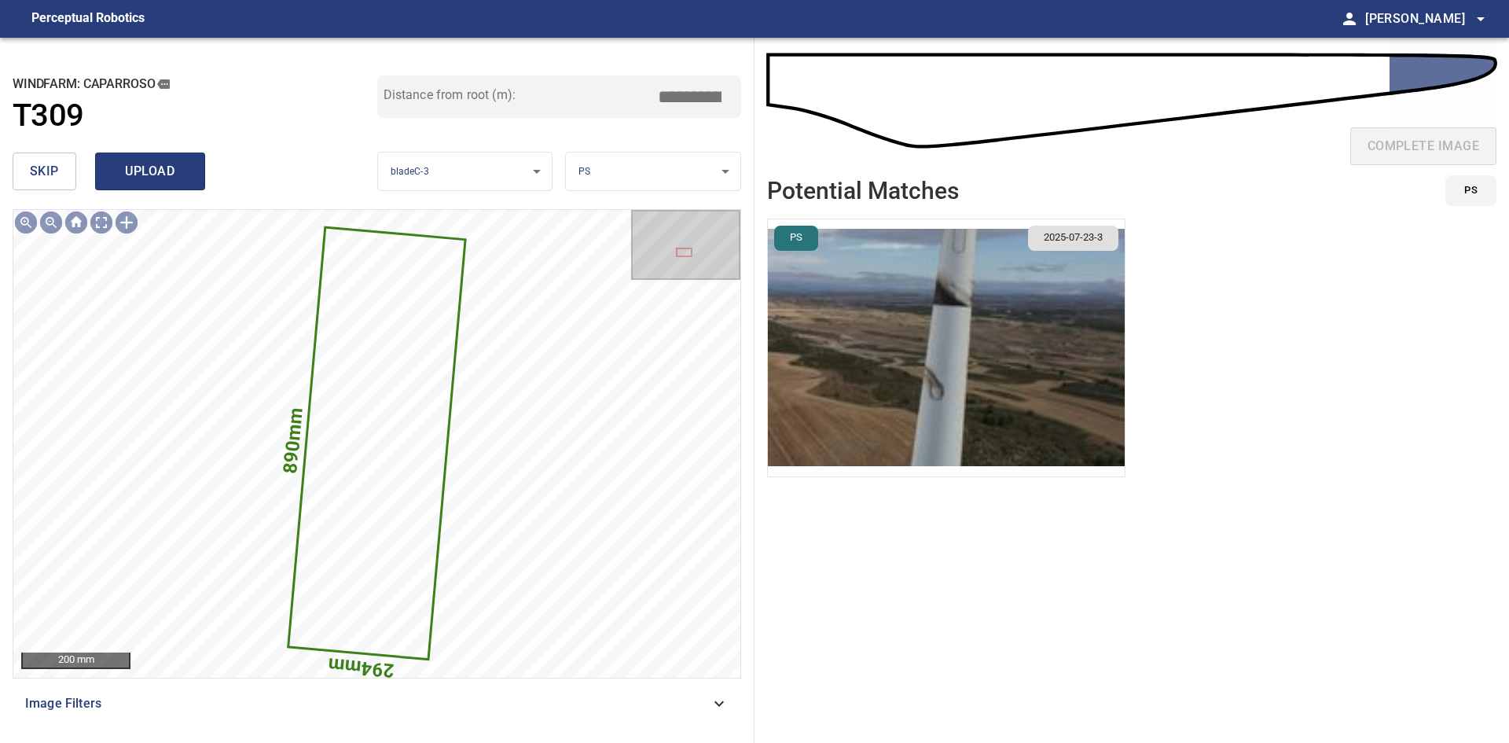
click at [134, 178] on span "upload" at bounding box center [149, 171] width 75 height 22
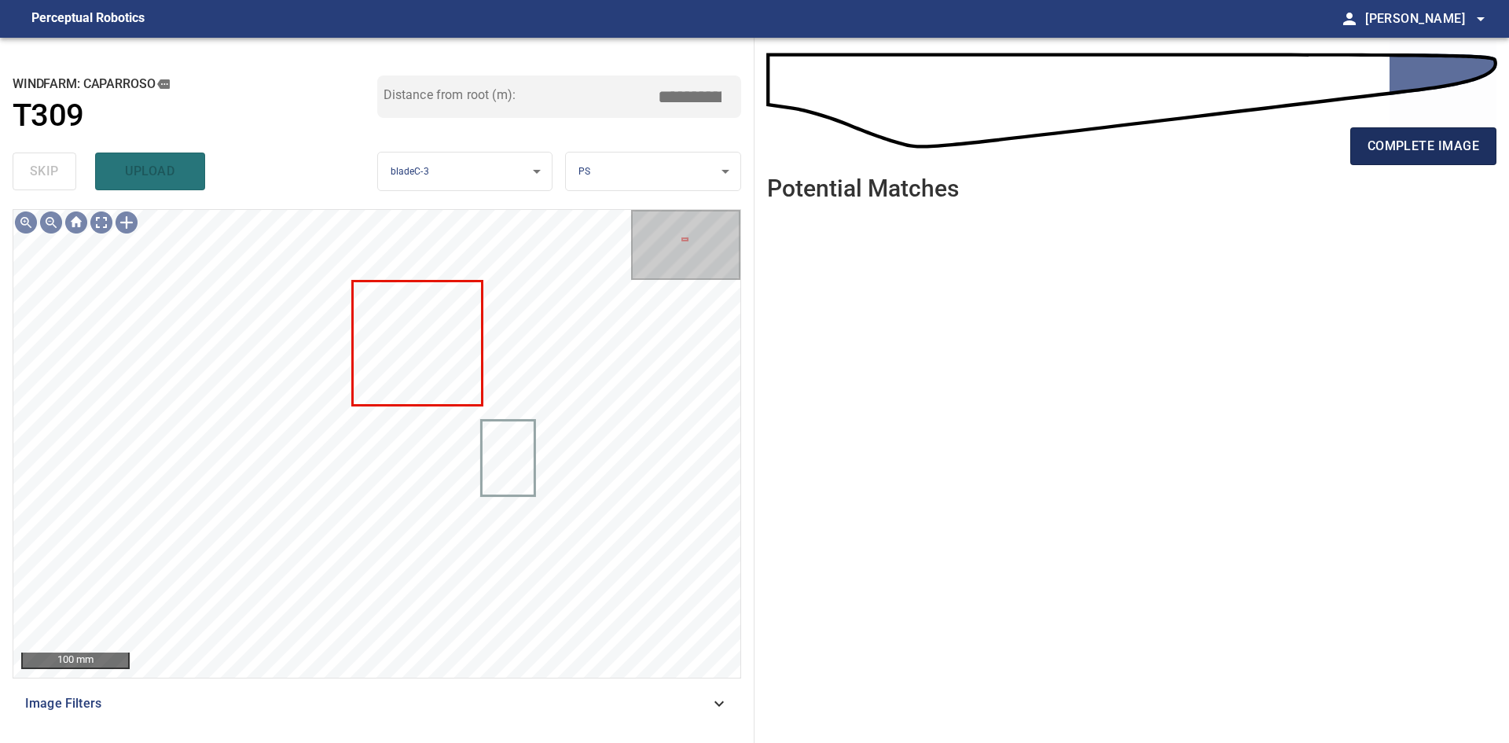
click at [1416, 142] on span "complete image" at bounding box center [1423, 146] width 112 height 22
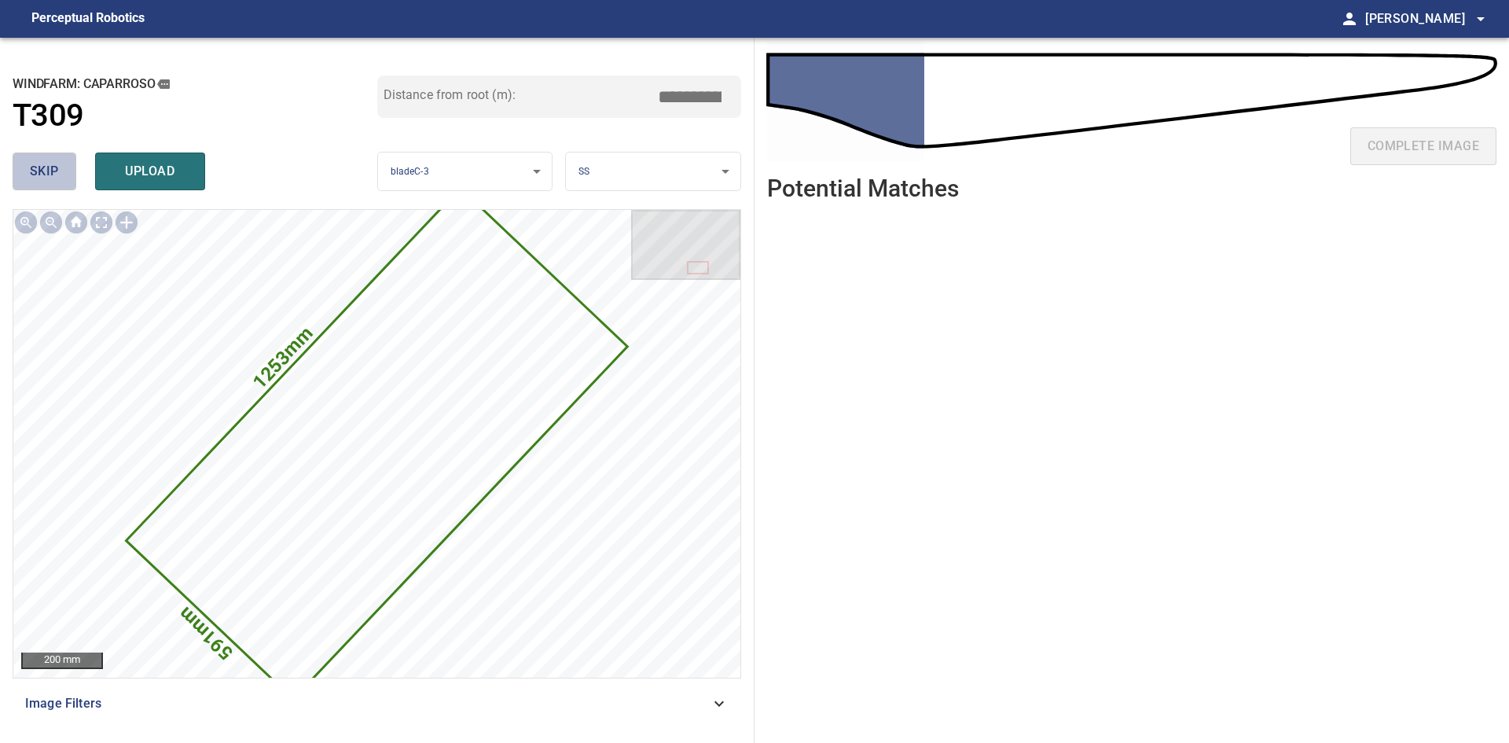
click at [46, 171] on span "skip" at bounding box center [44, 171] width 29 height 22
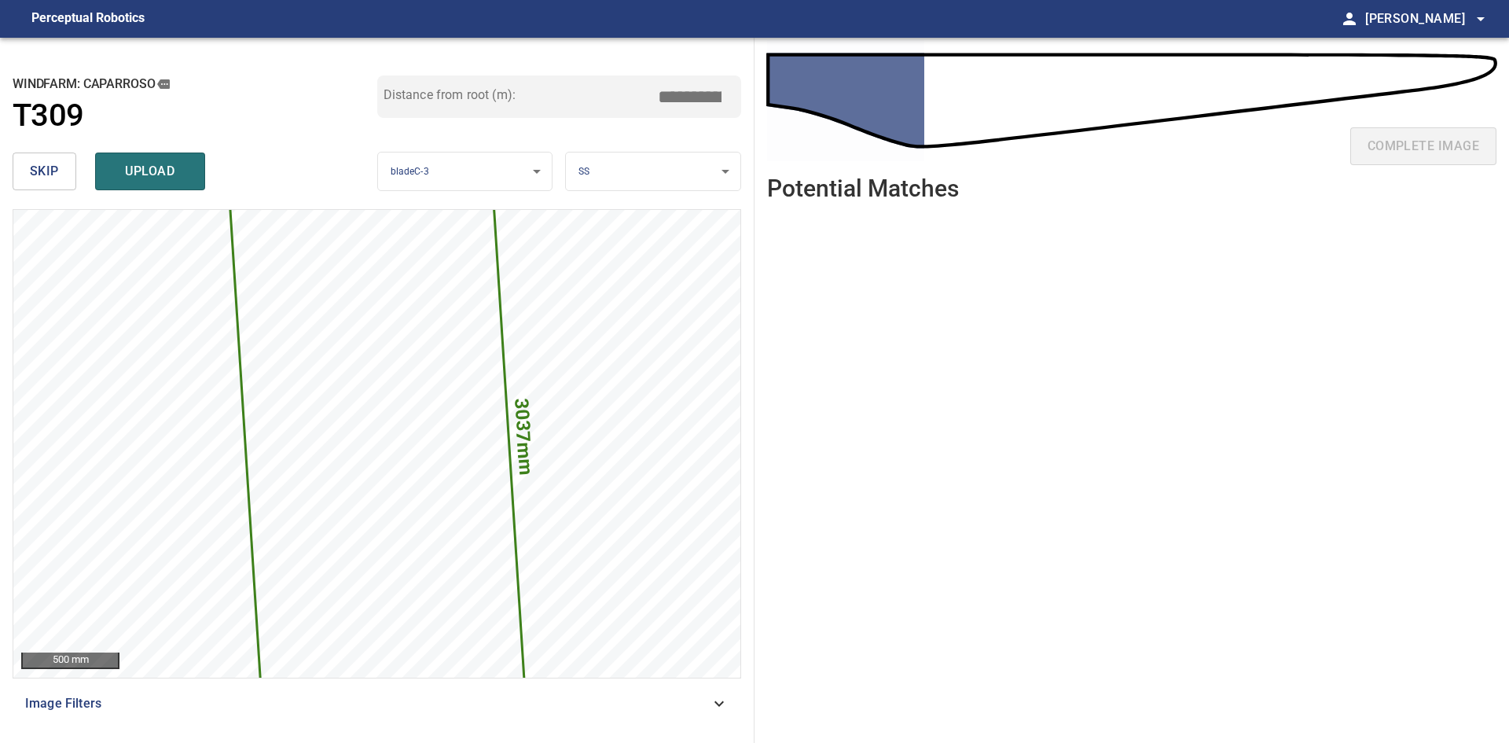
click at [46, 171] on span "skip" at bounding box center [44, 171] width 29 height 22
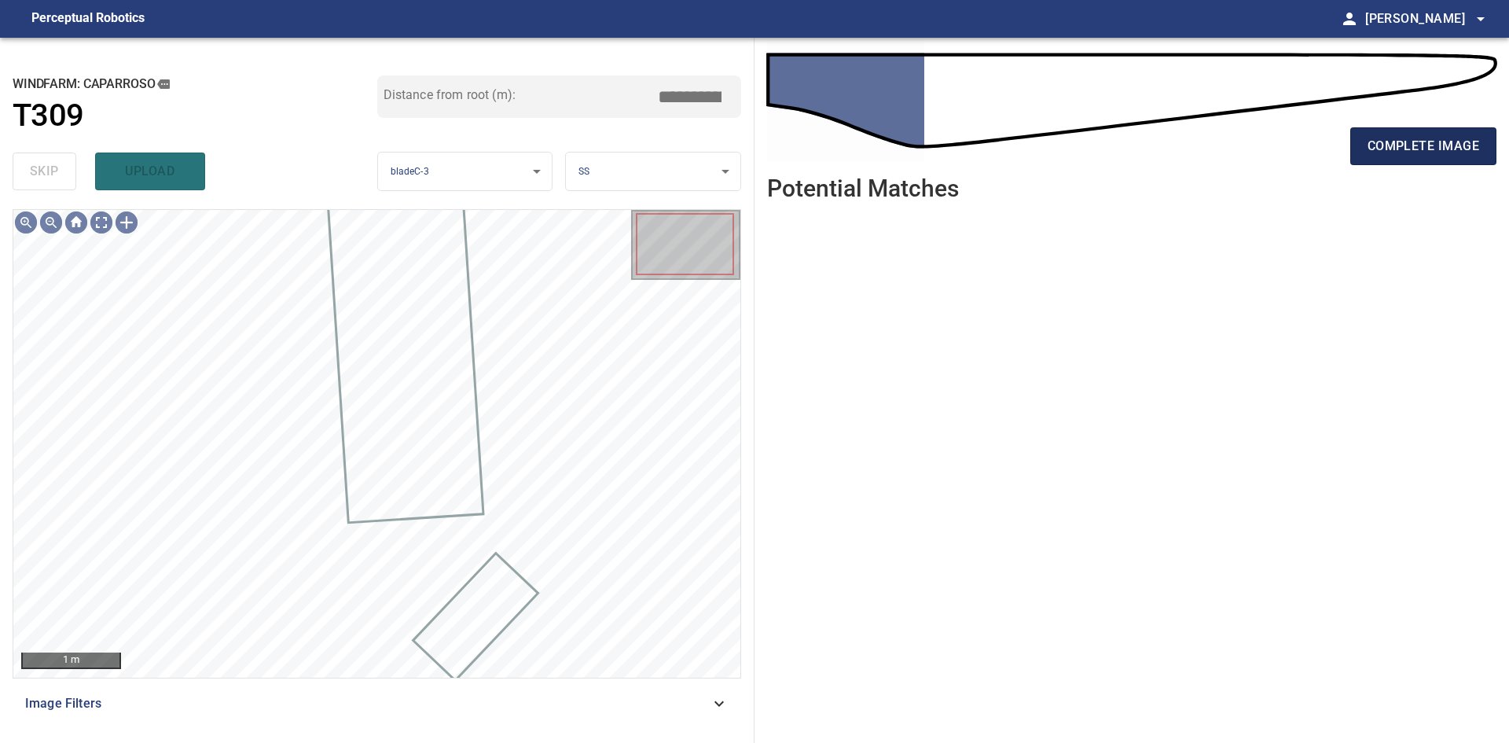
click at [1397, 155] on span "complete image" at bounding box center [1423, 146] width 112 height 22
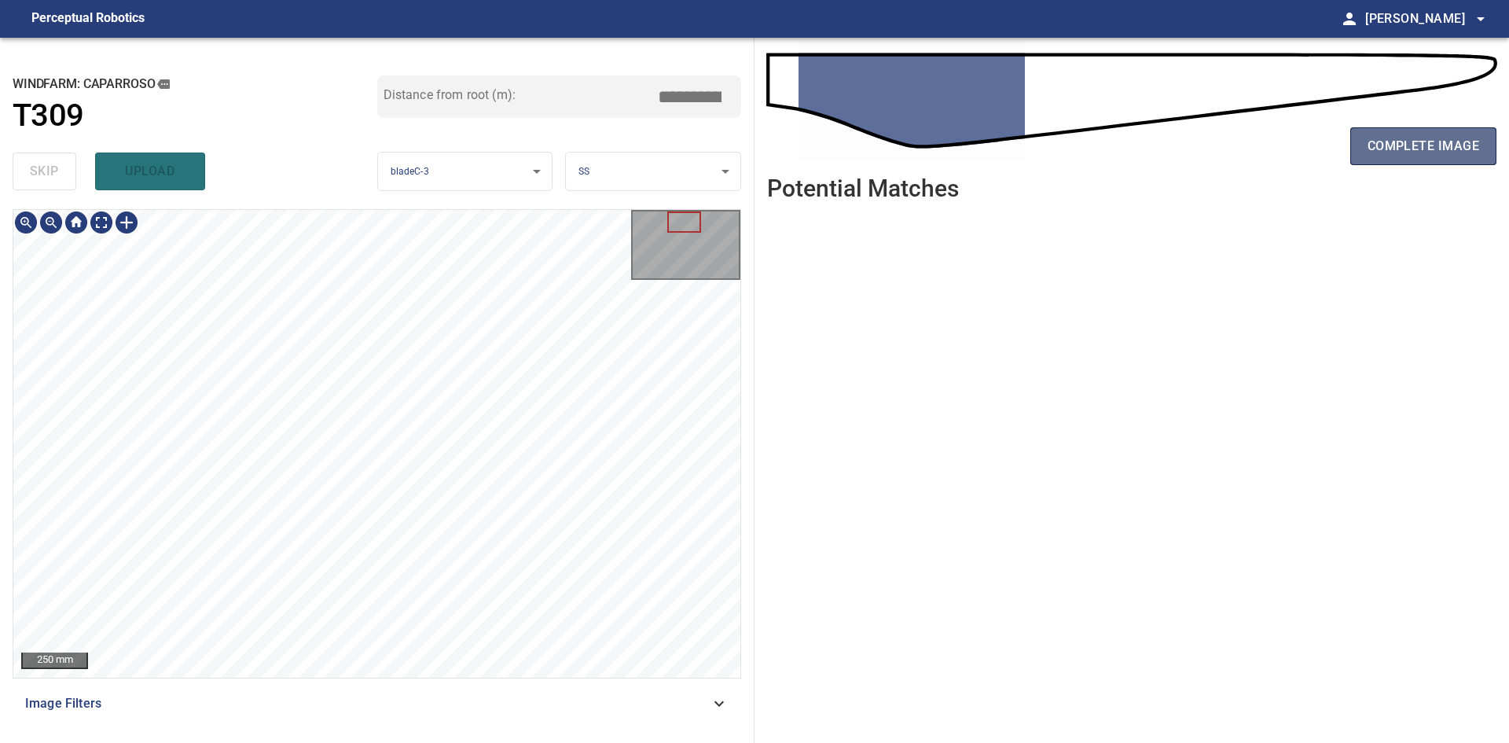
click at [1471, 149] on span "complete image" at bounding box center [1423, 146] width 112 height 22
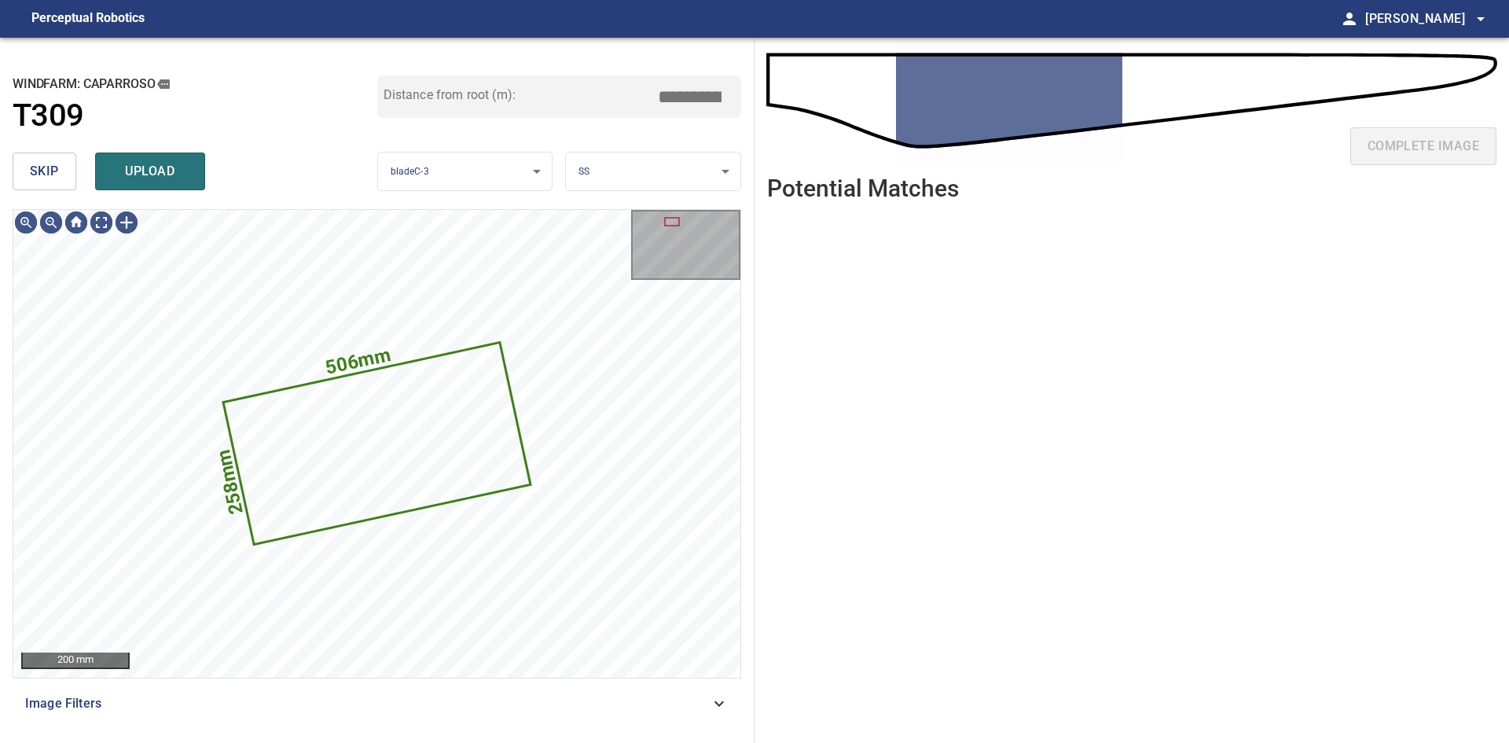
click at [42, 176] on span "skip" at bounding box center [44, 171] width 29 height 22
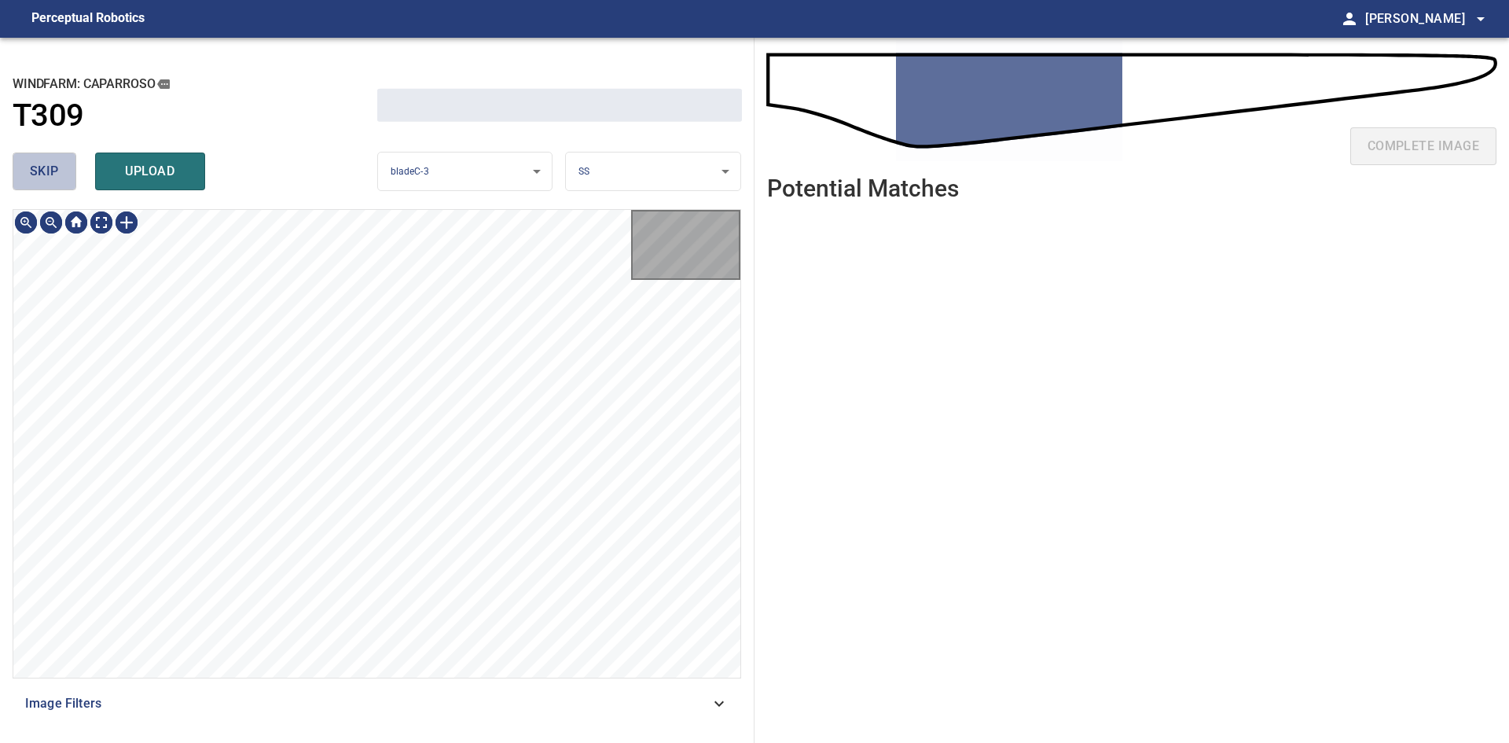
click at [42, 176] on span "skip" at bounding box center [44, 171] width 29 height 22
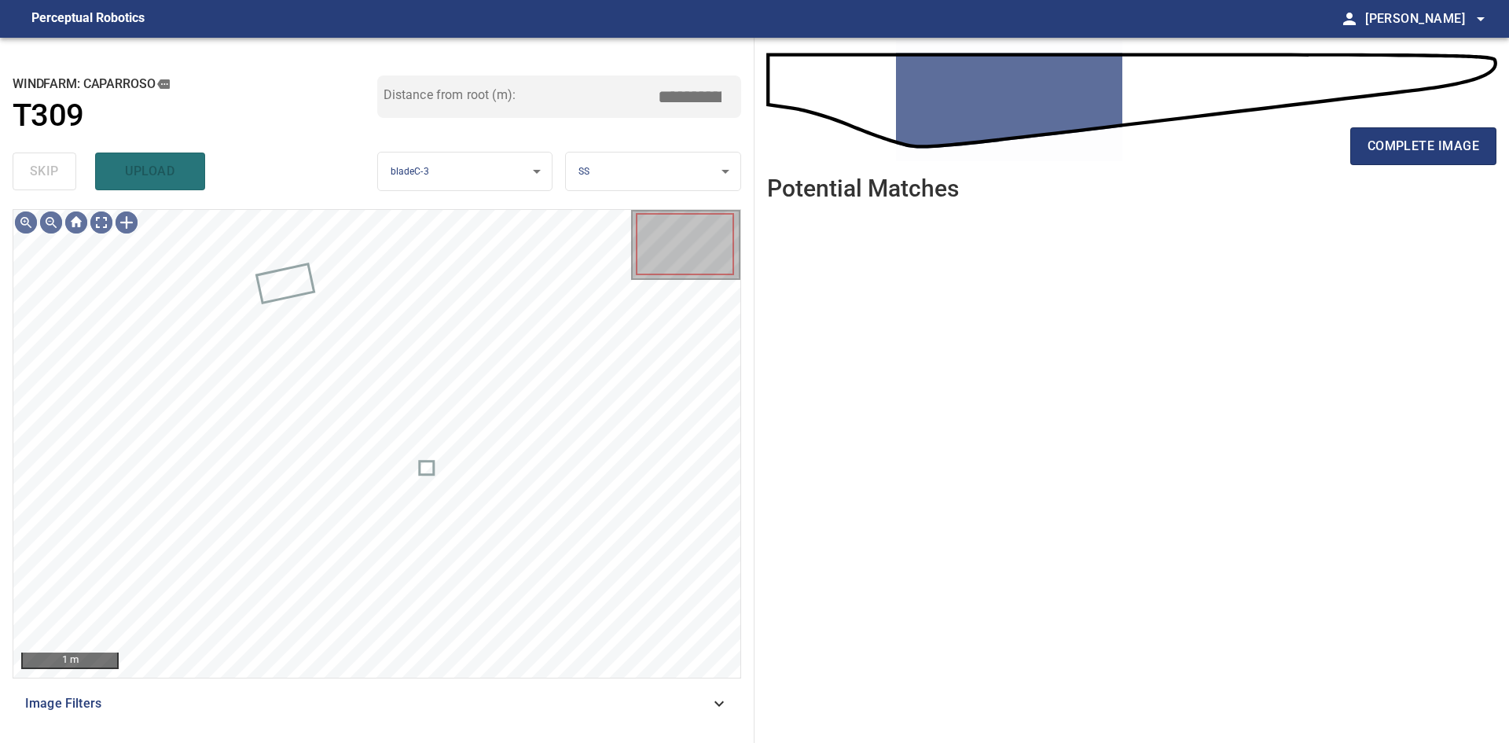
click at [1347, 148] on div "complete image" at bounding box center [1131, 152] width 729 height 63
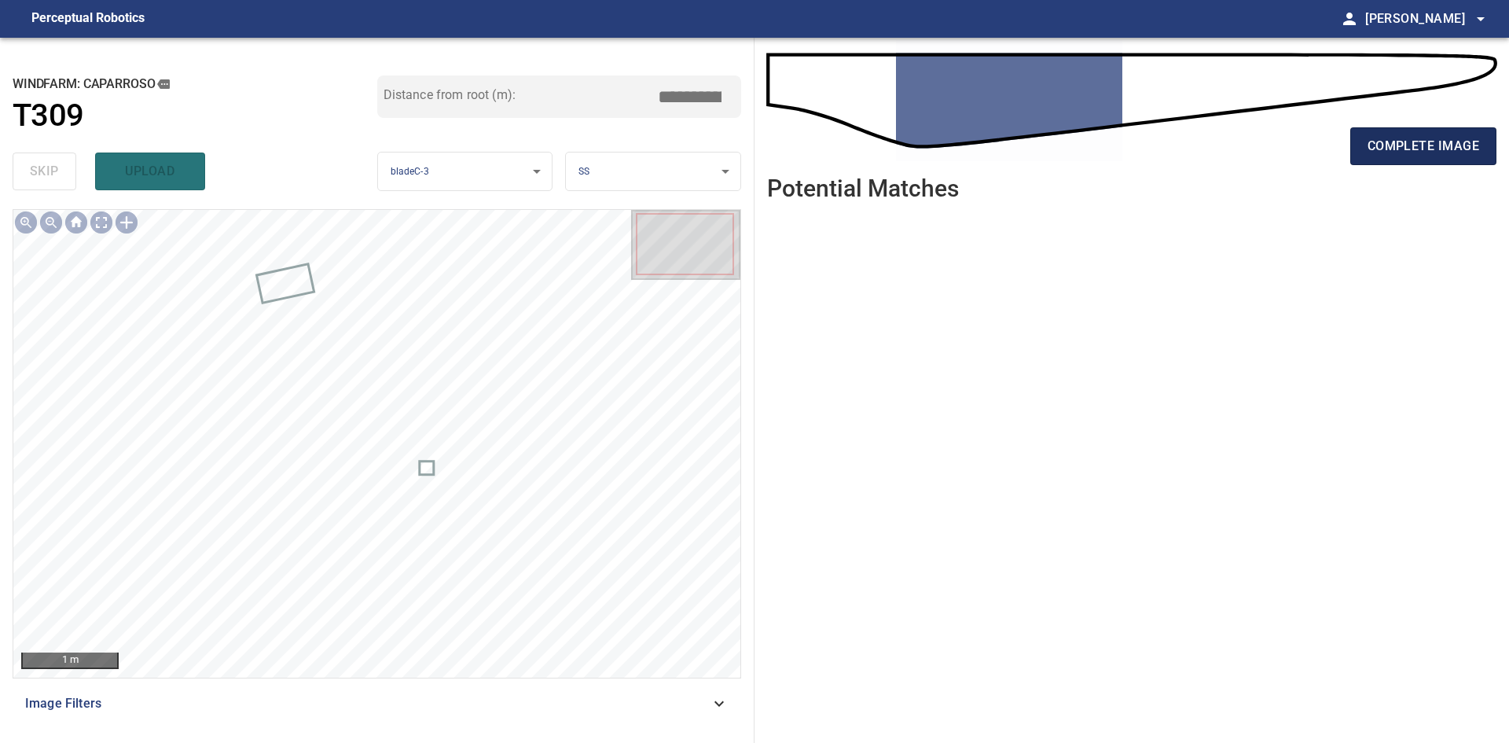
click at [1371, 142] on span "complete image" at bounding box center [1423, 146] width 112 height 22
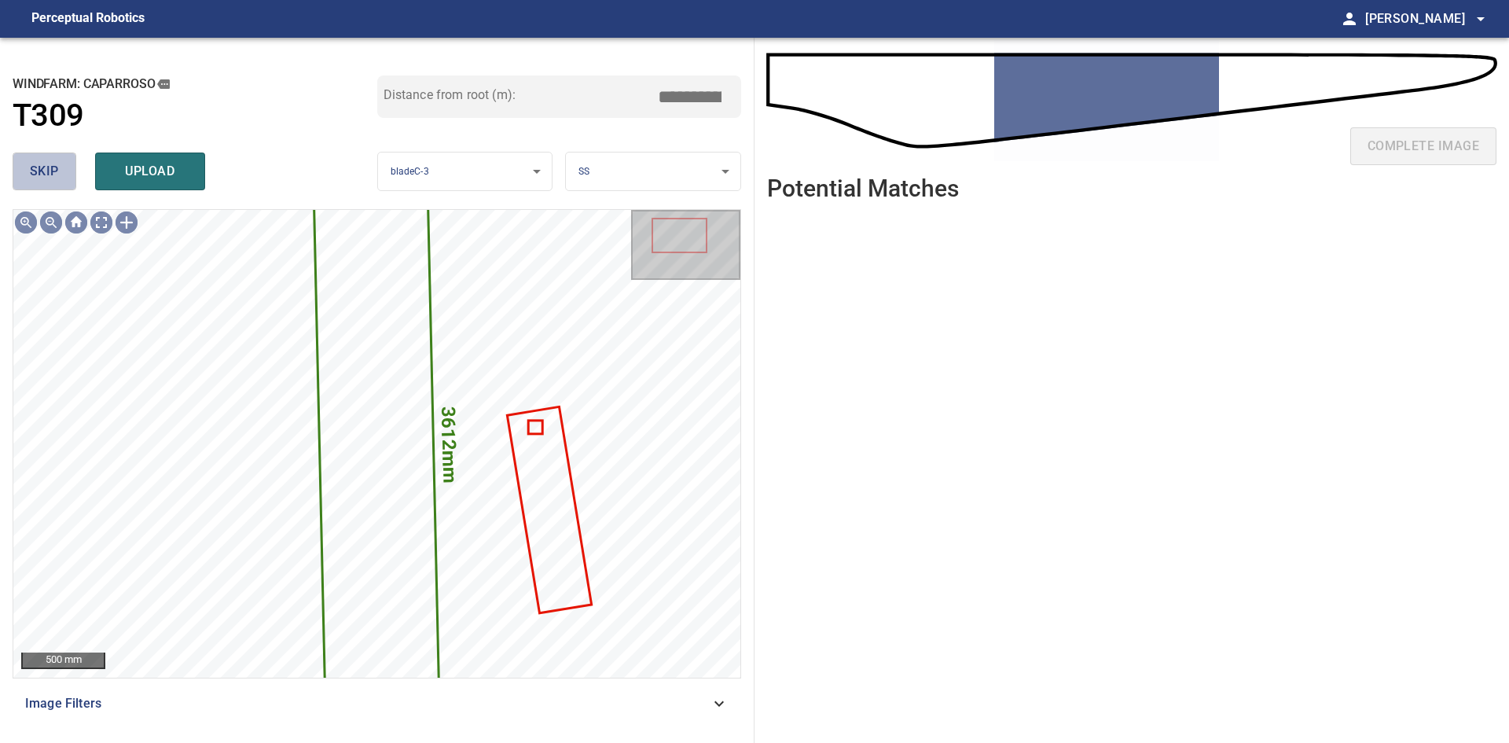
click at [39, 181] on span "skip" at bounding box center [44, 171] width 29 height 22
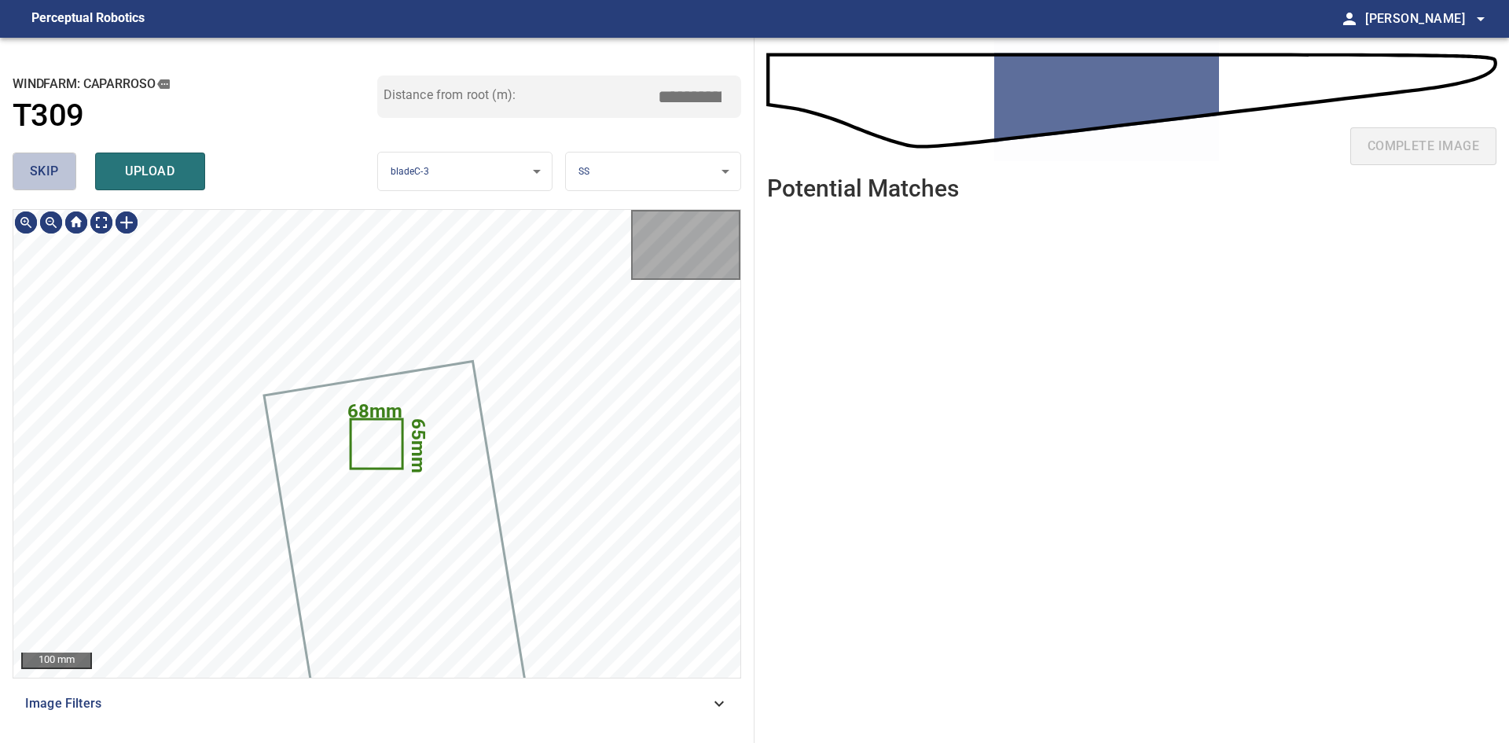
click at [39, 181] on span "skip" at bounding box center [44, 171] width 29 height 22
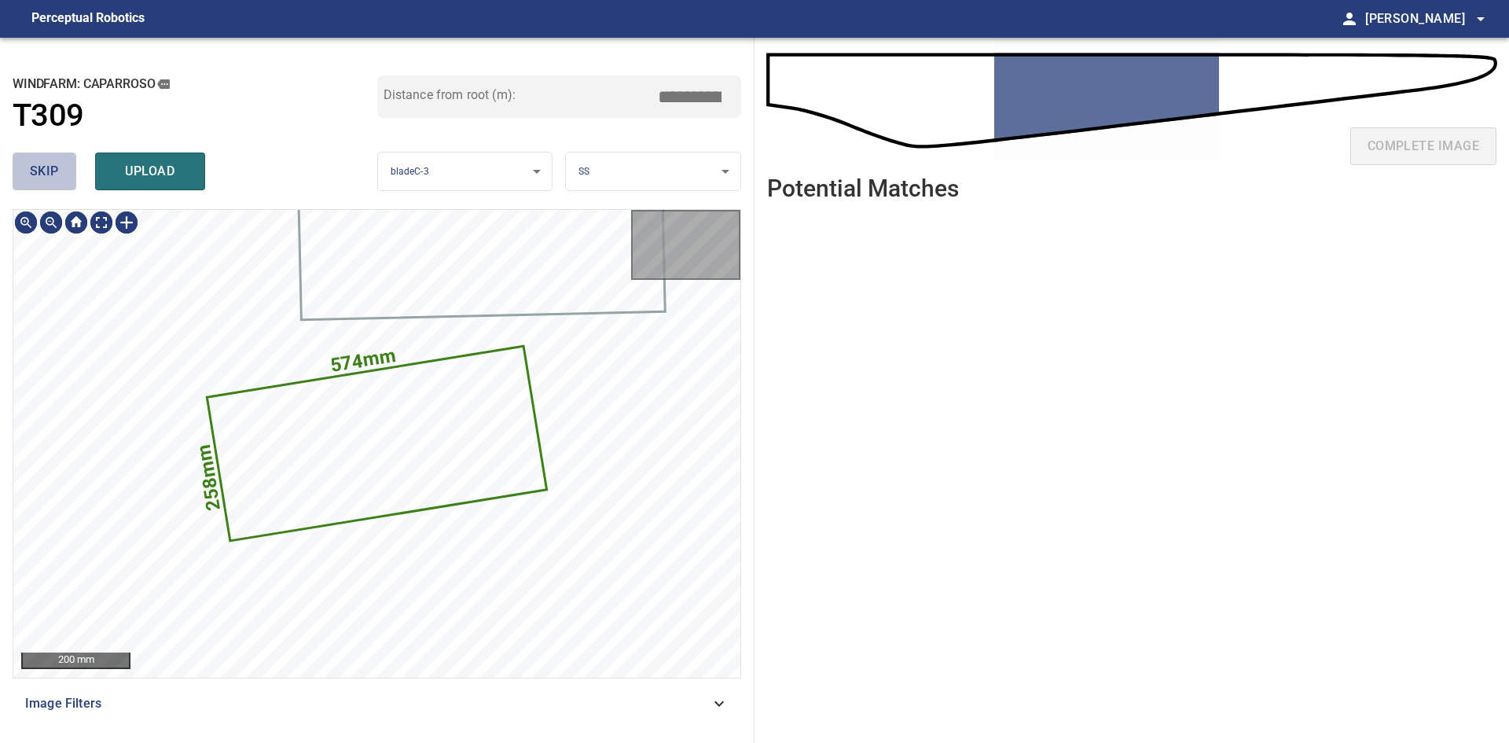
click at [39, 181] on span "skip" at bounding box center [44, 171] width 29 height 22
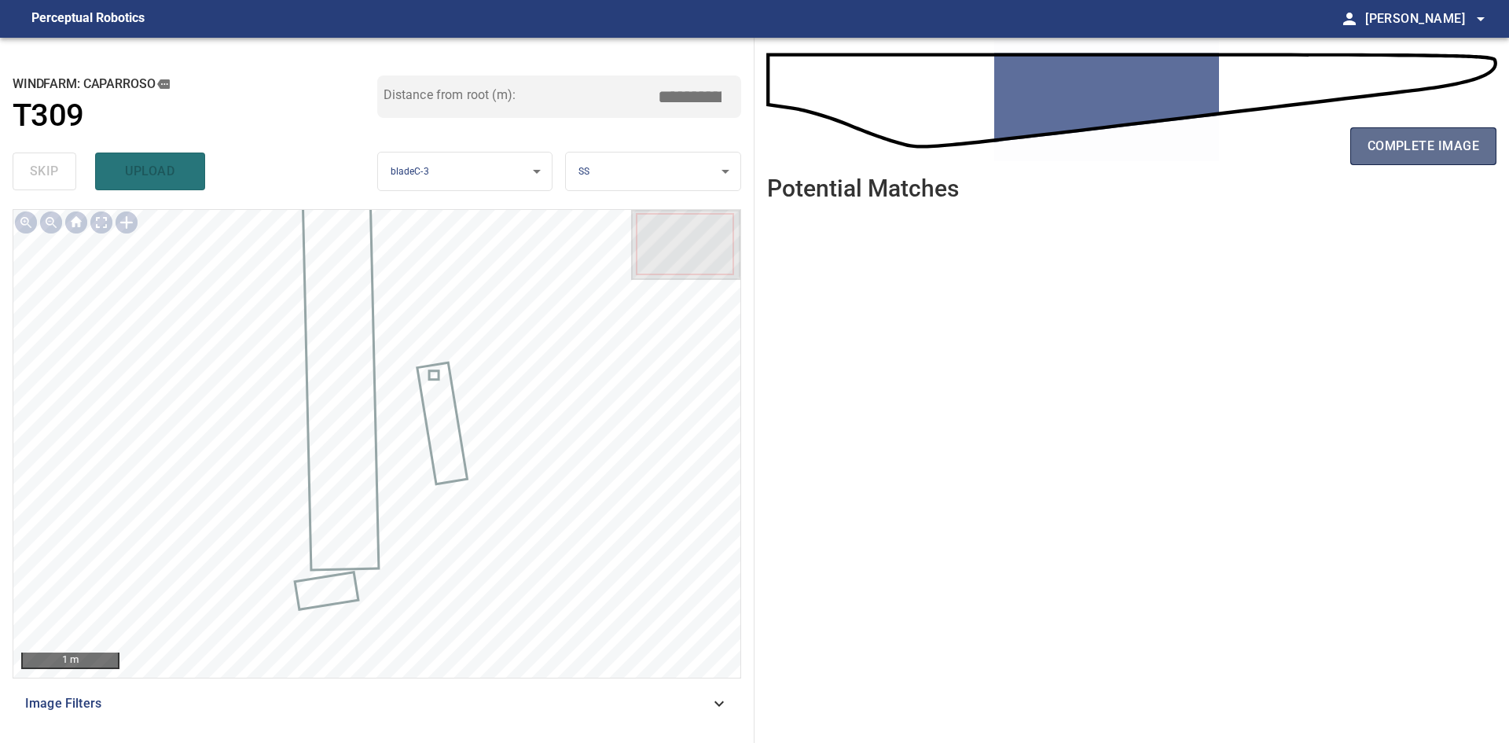
click at [1420, 158] on button "complete image" at bounding box center [1423, 146] width 146 height 38
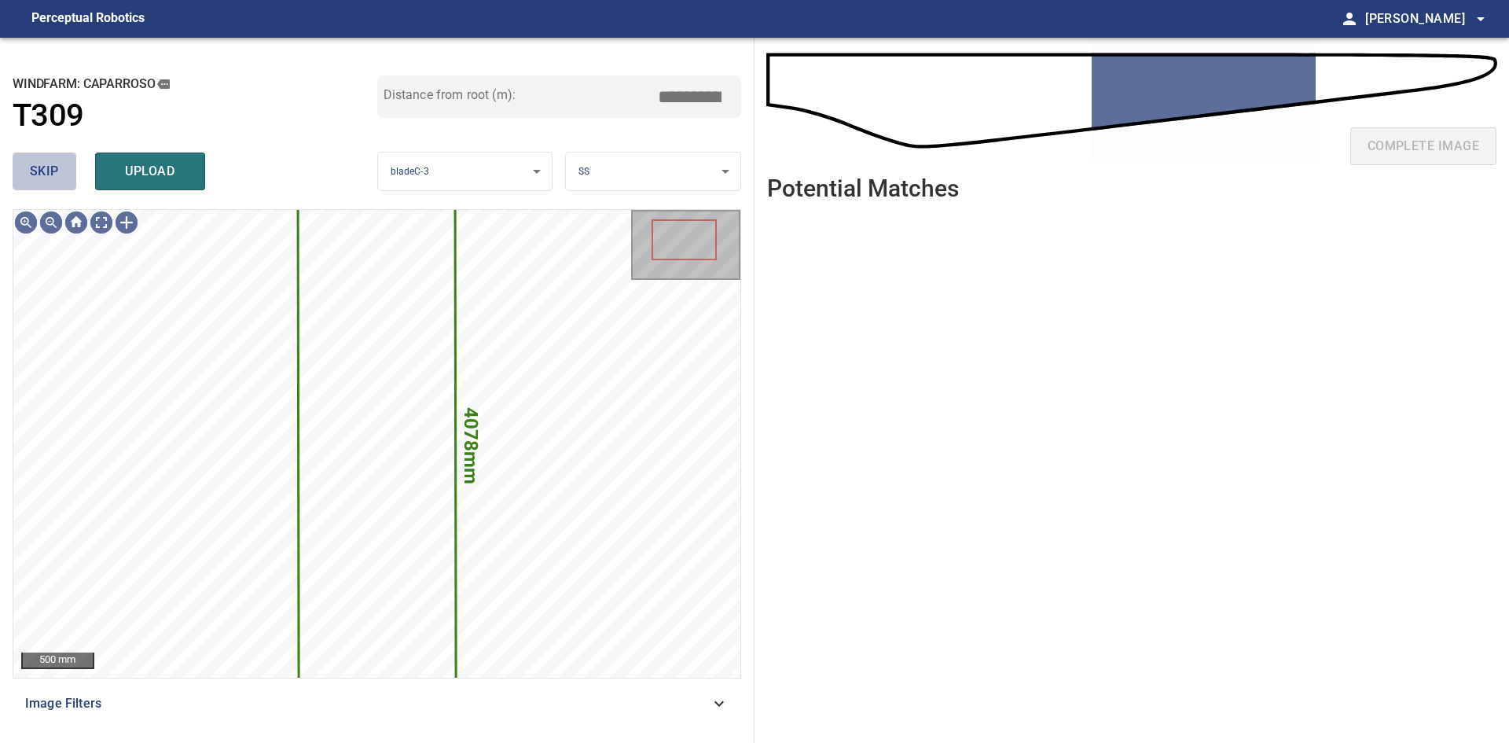
click at [44, 173] on span "skip" at bounding box center [44, 171] width 29 height 22
click at [44, 173] on div "skip upload" at bounding box center [195, 171] width 365 height 50
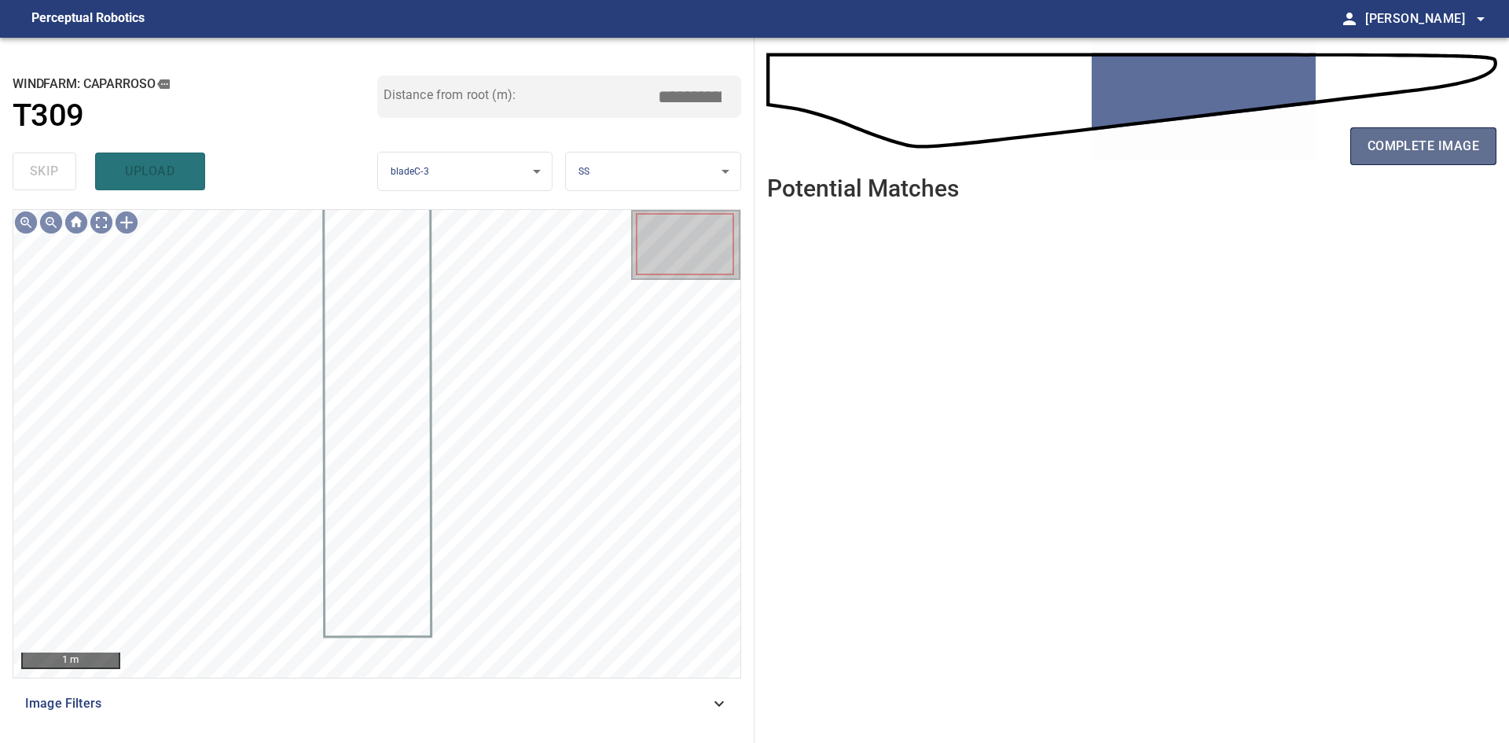
click at [1377, 149] on span "complete image" at bounding box center [1423, 146] width 112 height 22
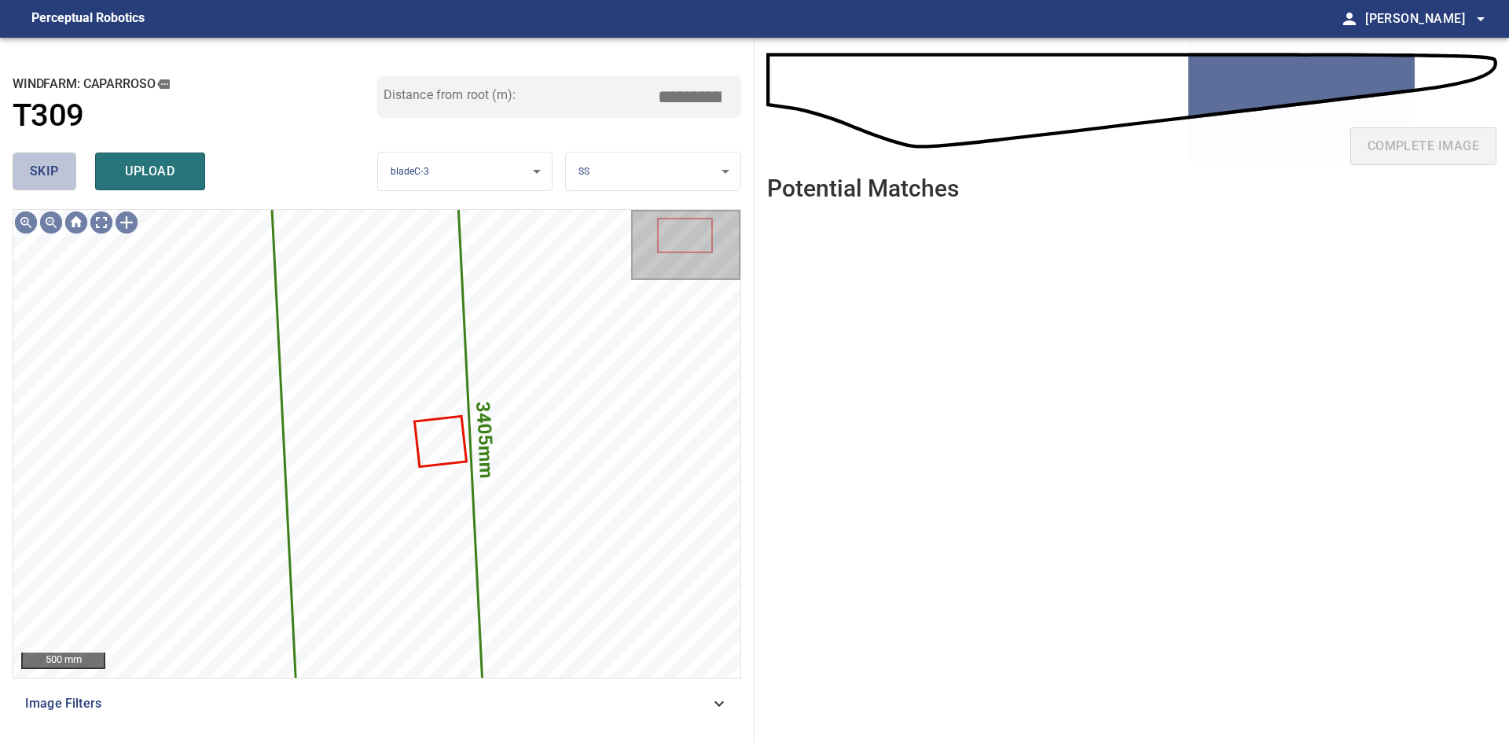
click at [23, 171] on button "skip" at bounding box center [45, 171] width 64 height 38
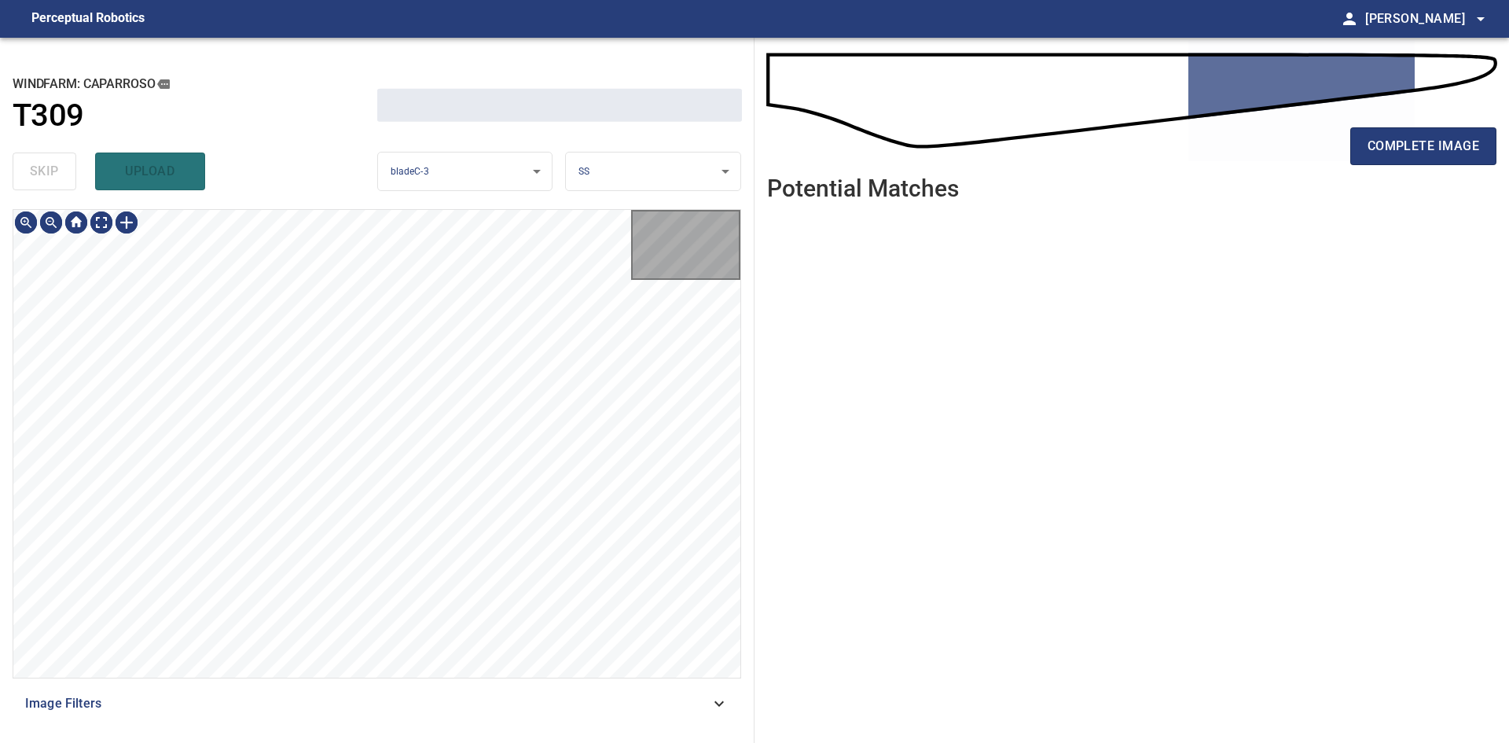
click at [23, 171] on div "skip upload" at bounding box center [195, 171] width 365 height 50
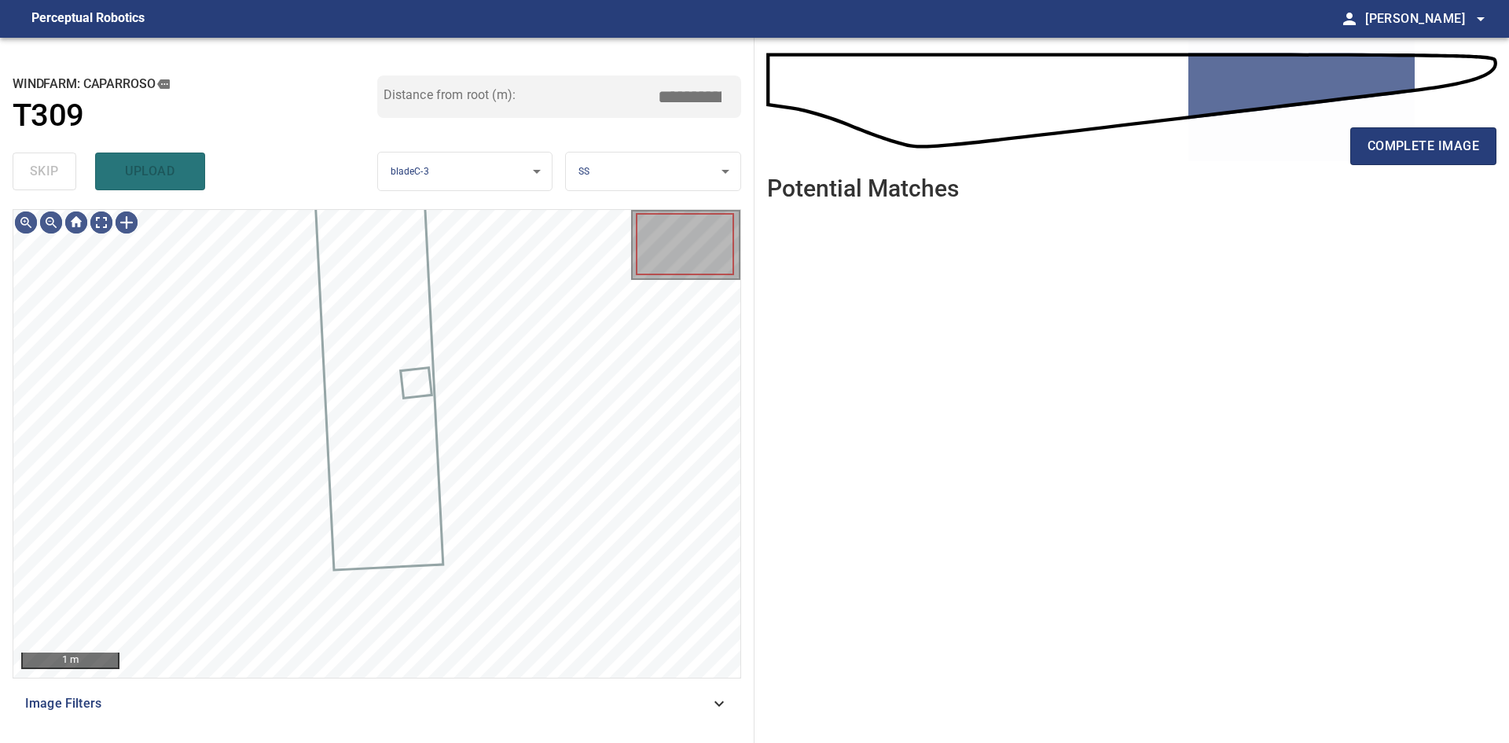
click at [23, 171] on div "skip upload" at bounding box center [195, 171] width 365 height 50
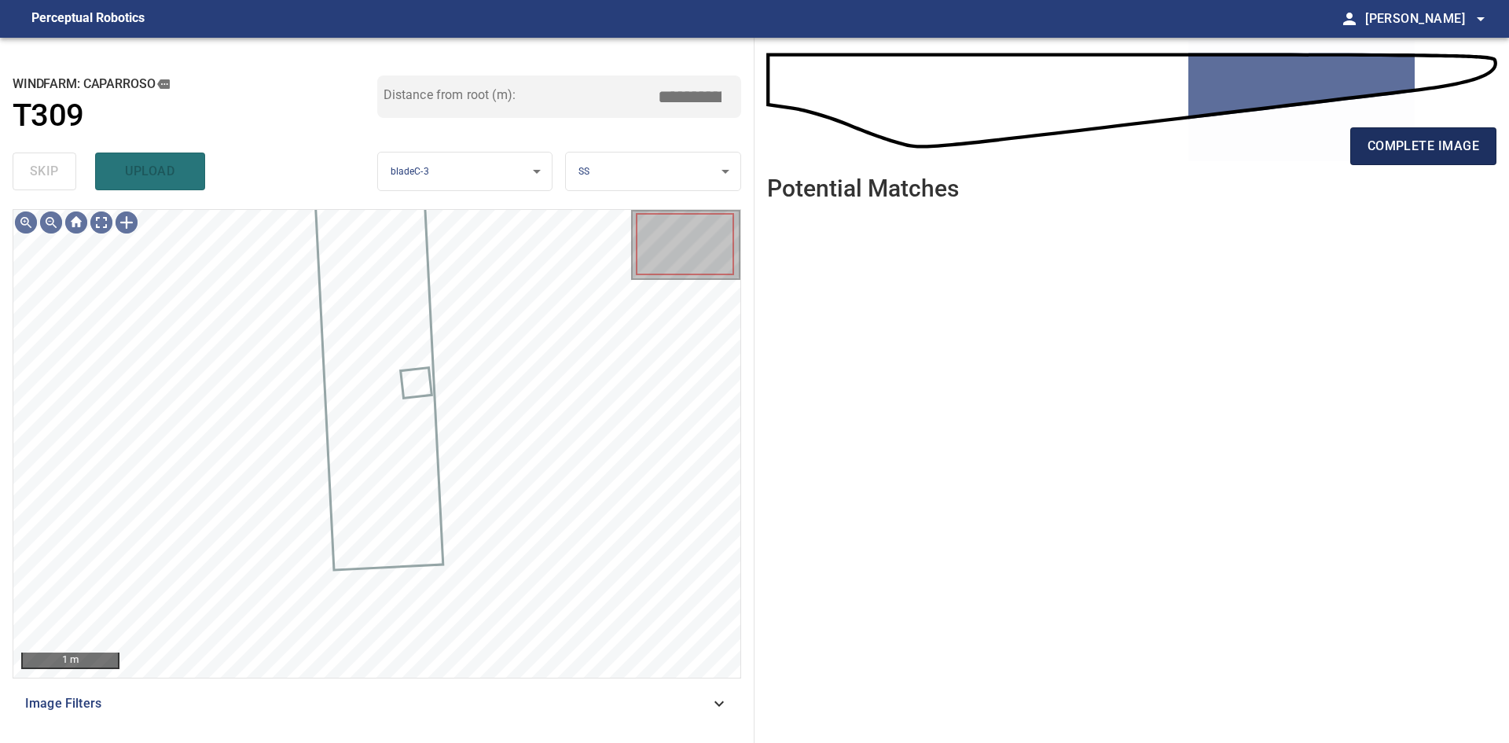
click at [1477, 152] on span "complete image" at bounding box center [1423, 146] width 112 height 22
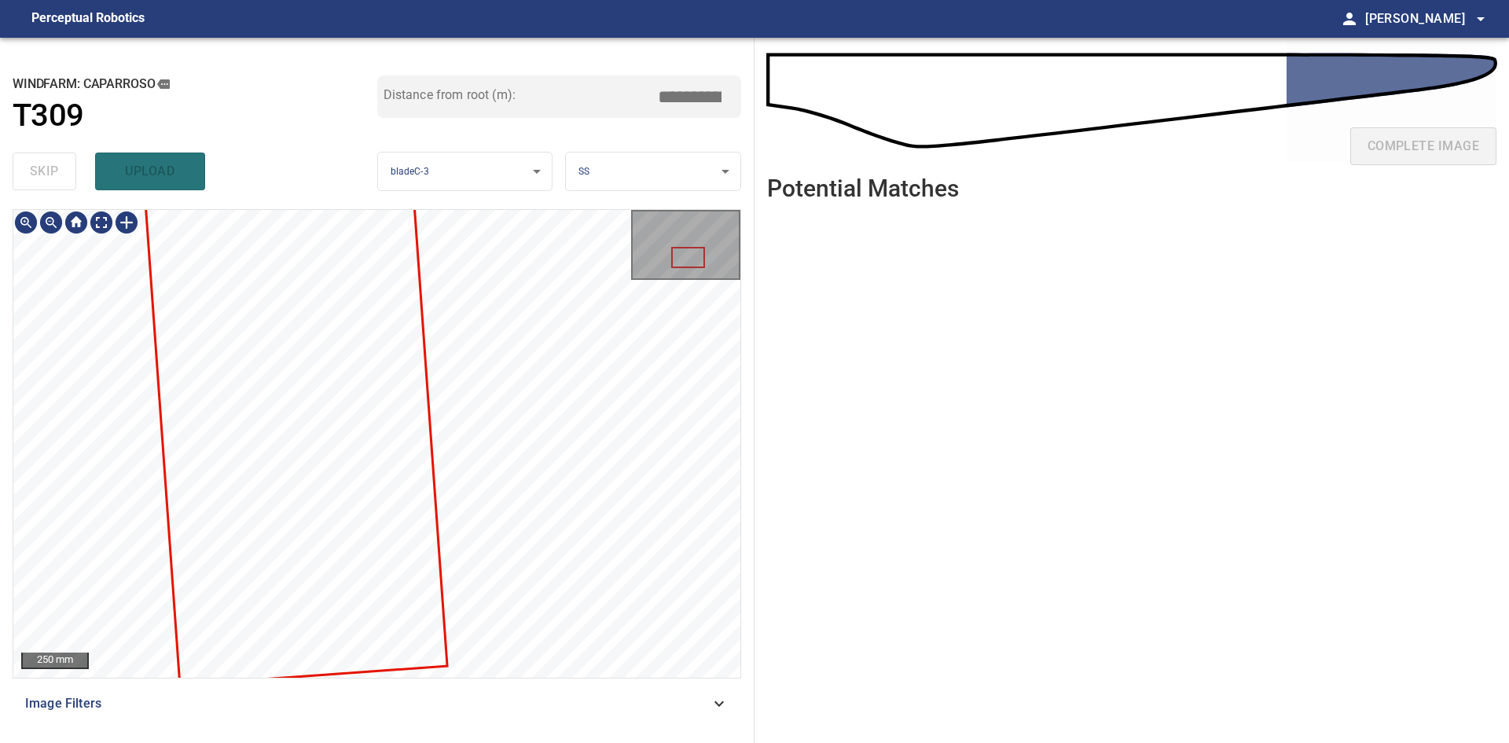
click at [535, 702] on div "250 mm Image Filters" at bounding box center [377, 469] width 729 height 521
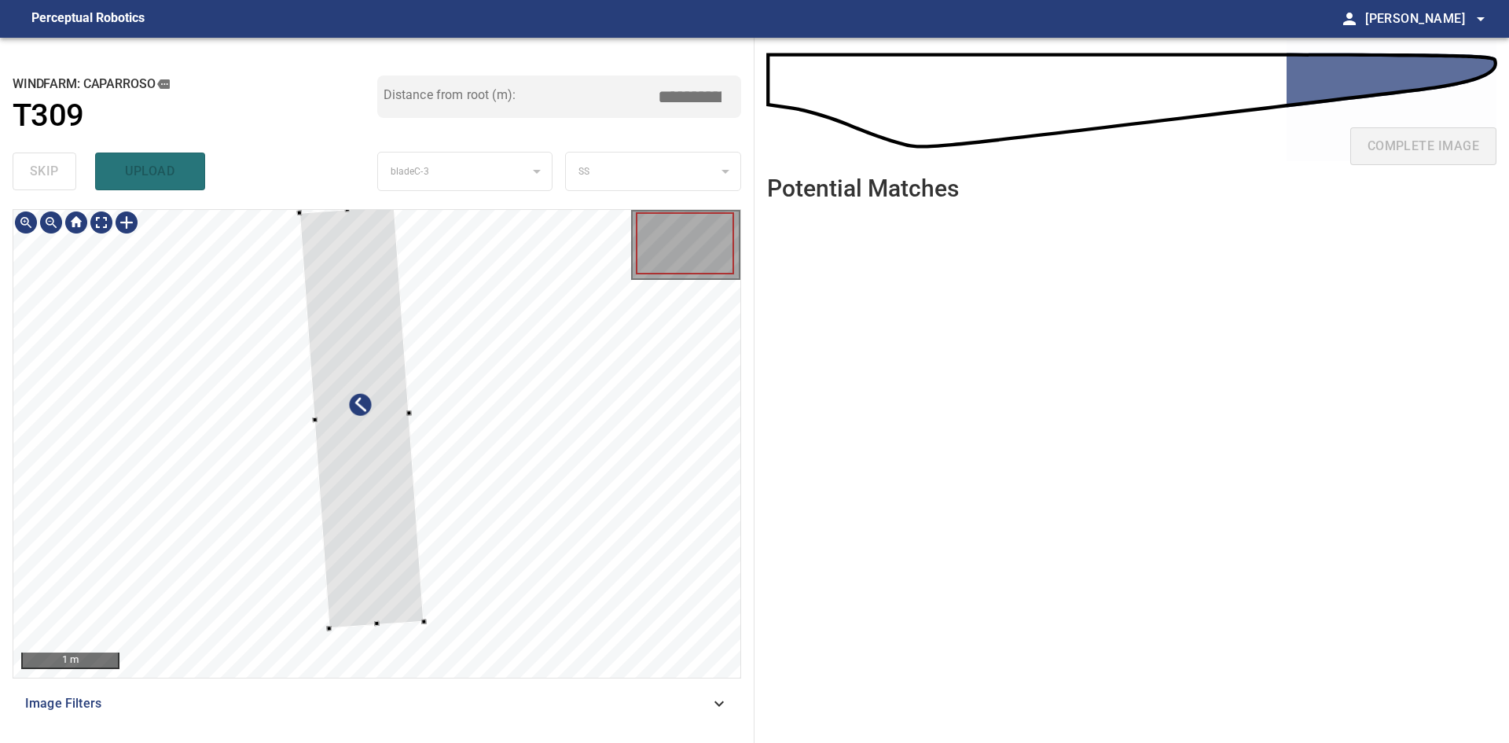
click at [415, 516] on div at bounding box center [409, 414] width 31 height 416
click at [407, 510] on div at bounding box center [366, 408] width 125 height 422
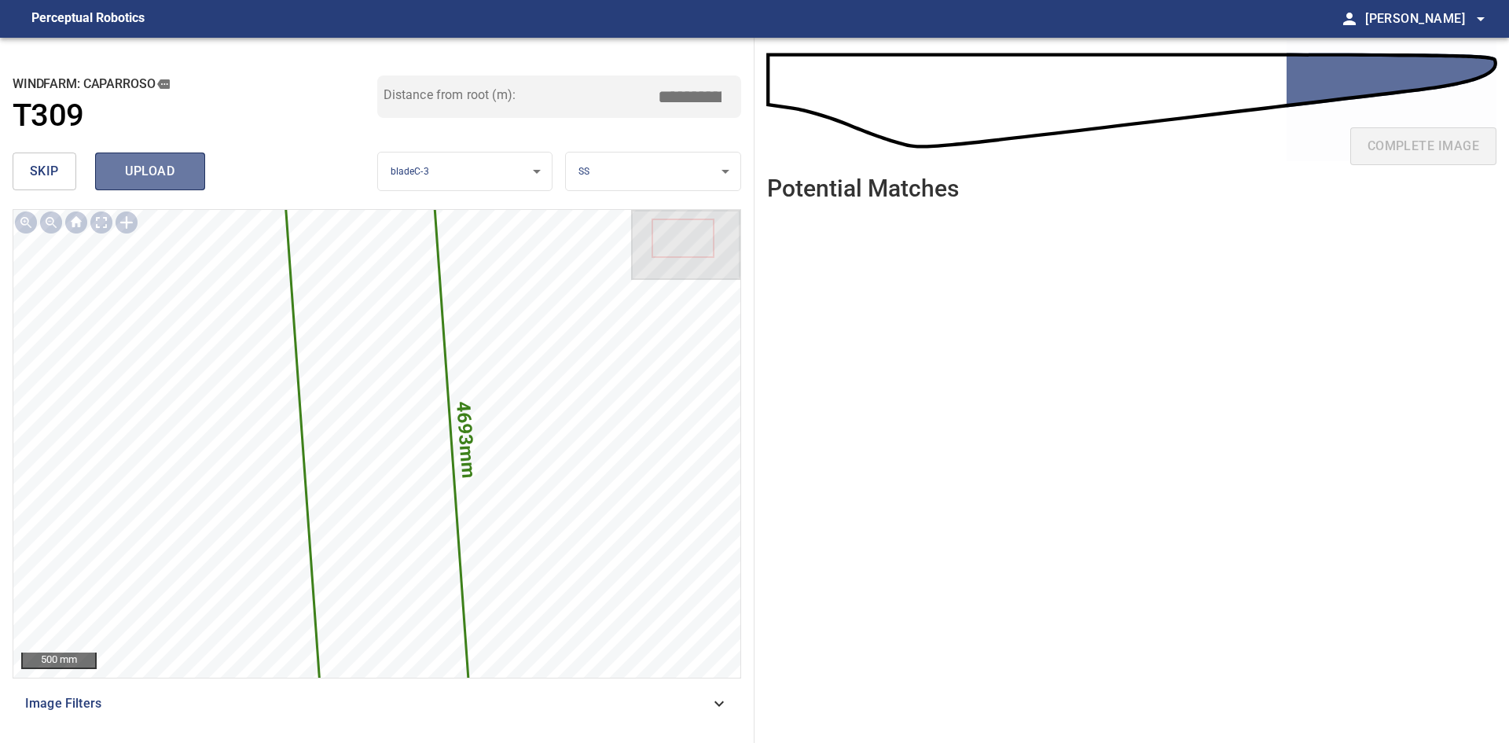
click at [153, 171] on span "upload" at bounding box center [149, 171] width 75 height 22
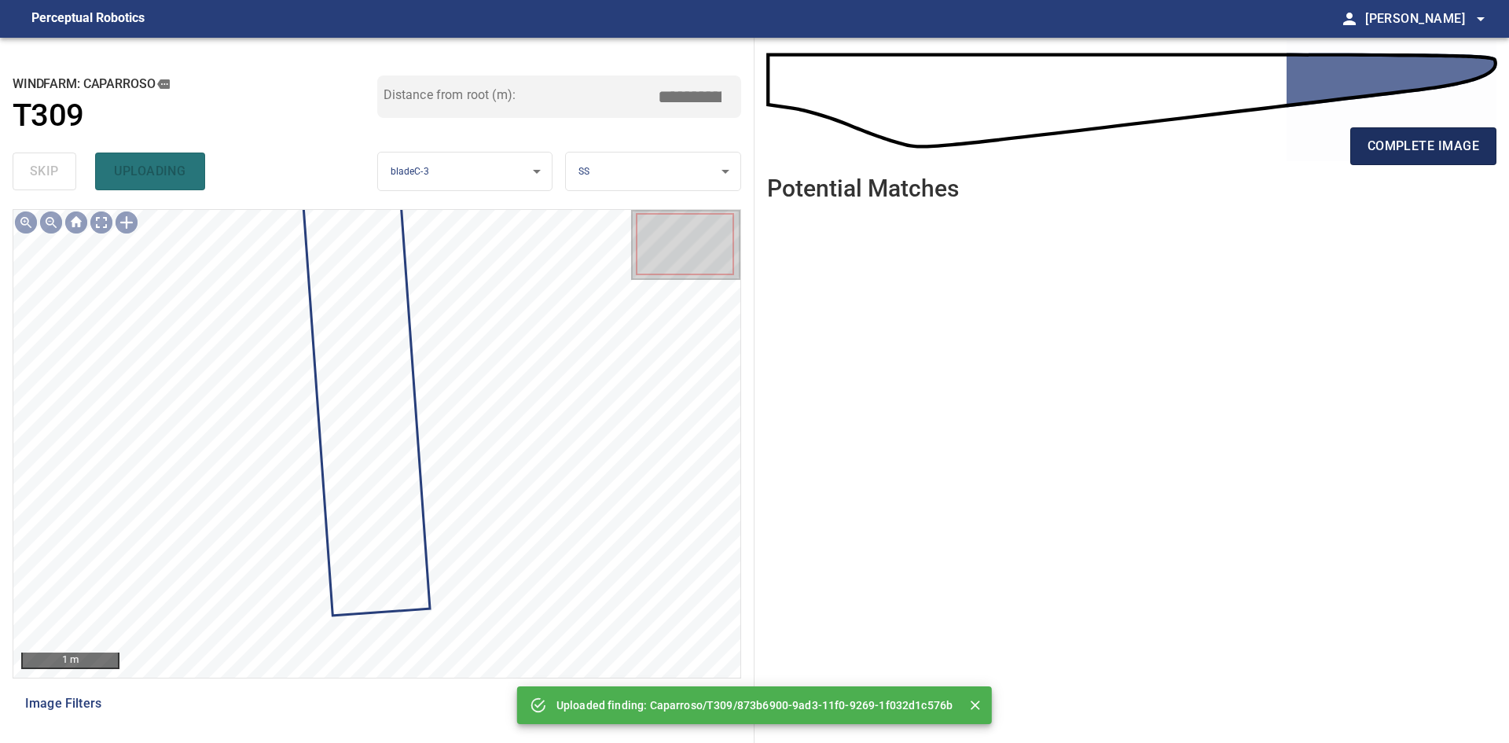
click at [1413, 160] on button "complete image" at bounding box center [1423, 146] width 146 height 38
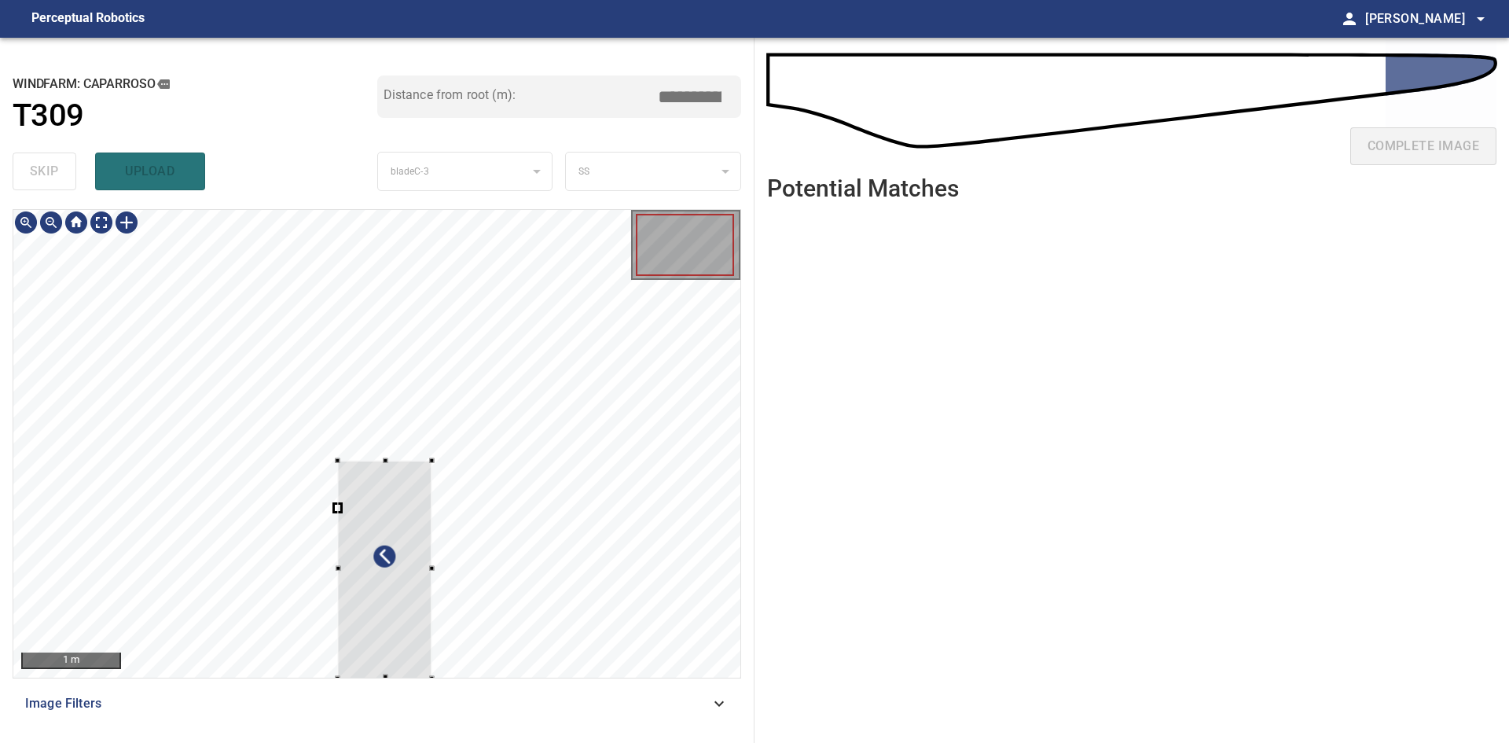
click at [400, 599] on div at bounding box center [385, 570] width 94 height 218
click at [416, 458] on div at bounding box center [377, 567] width 79 height 222
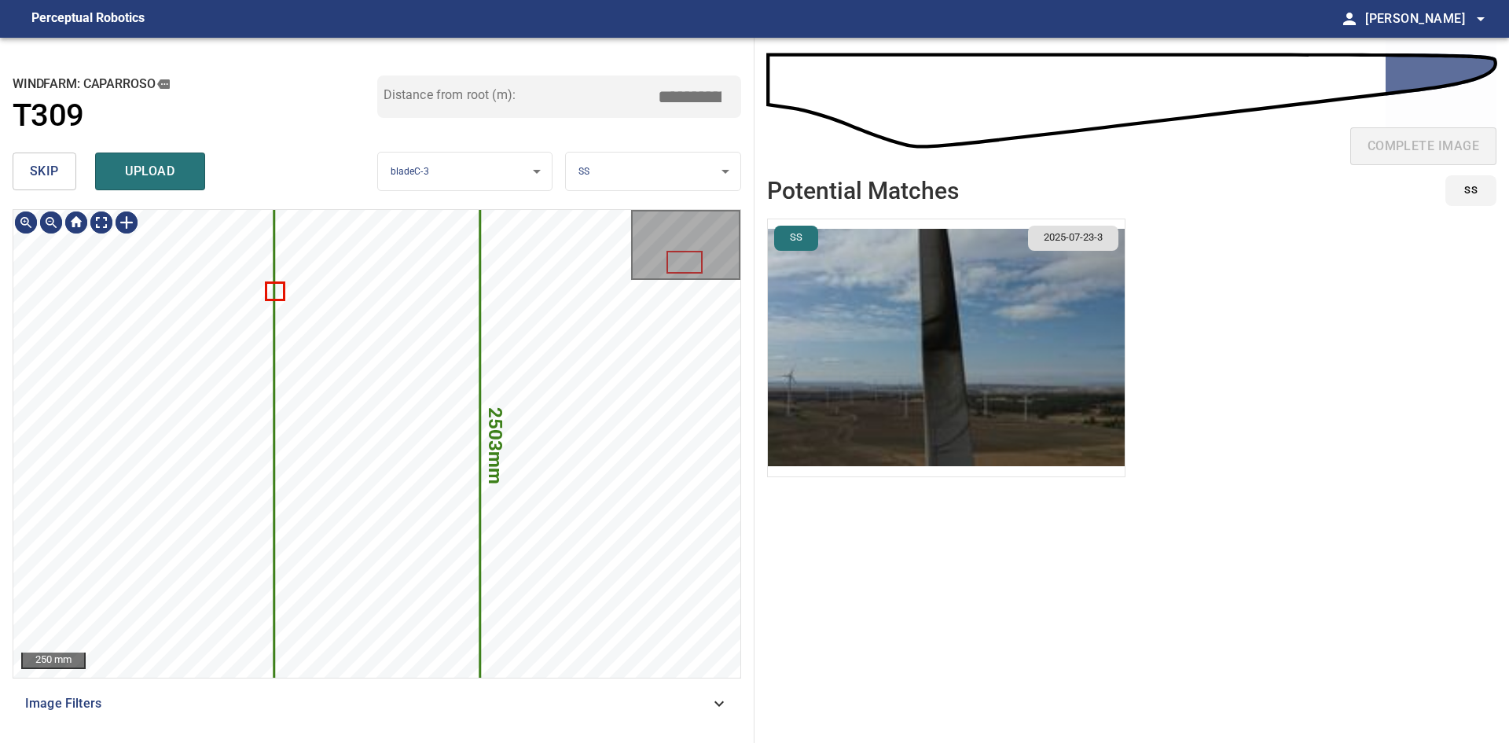
click at [989, 298] on img "button" at bounding box center [946, 347] width 357 height 257
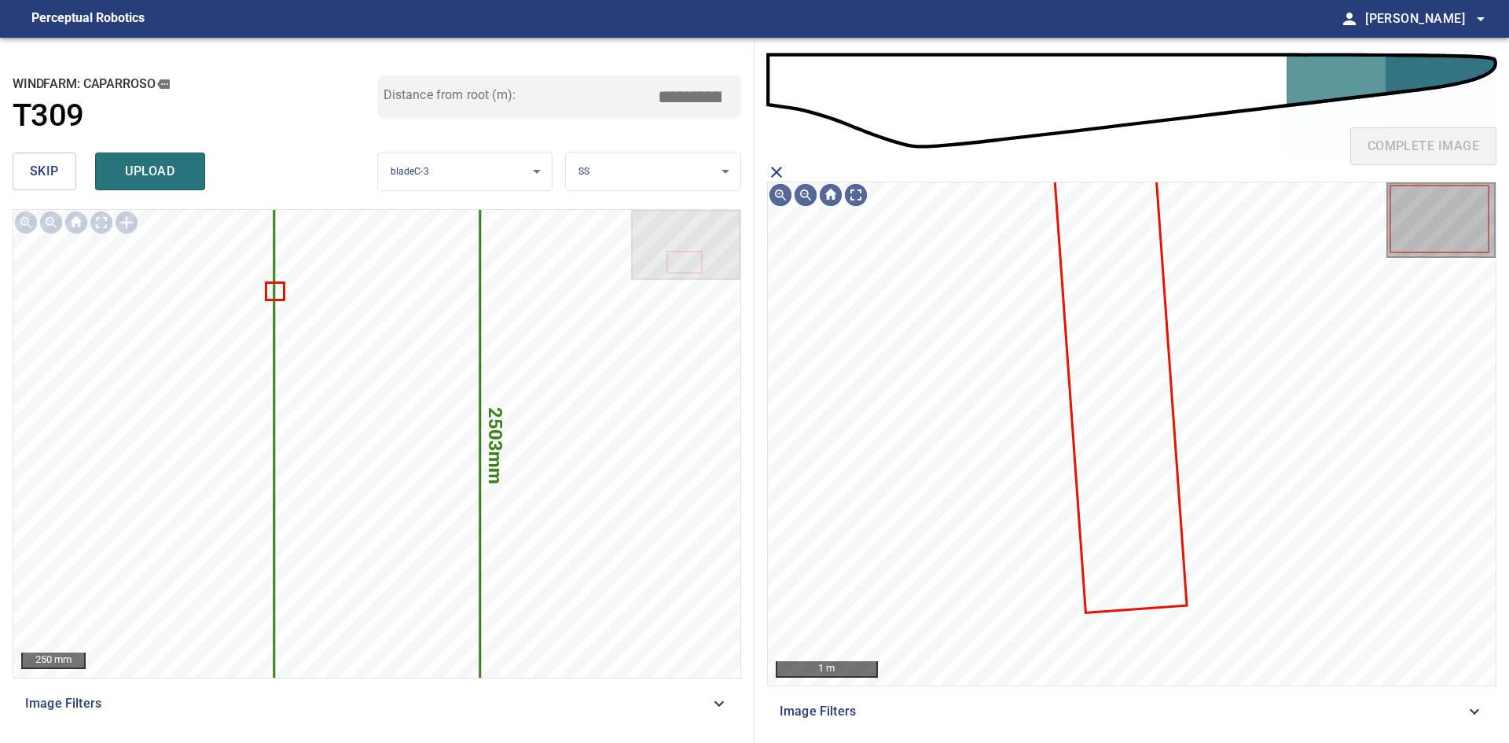
click at [1099, 326] on icon at bounding box center [1121, 392] width 130 height 439
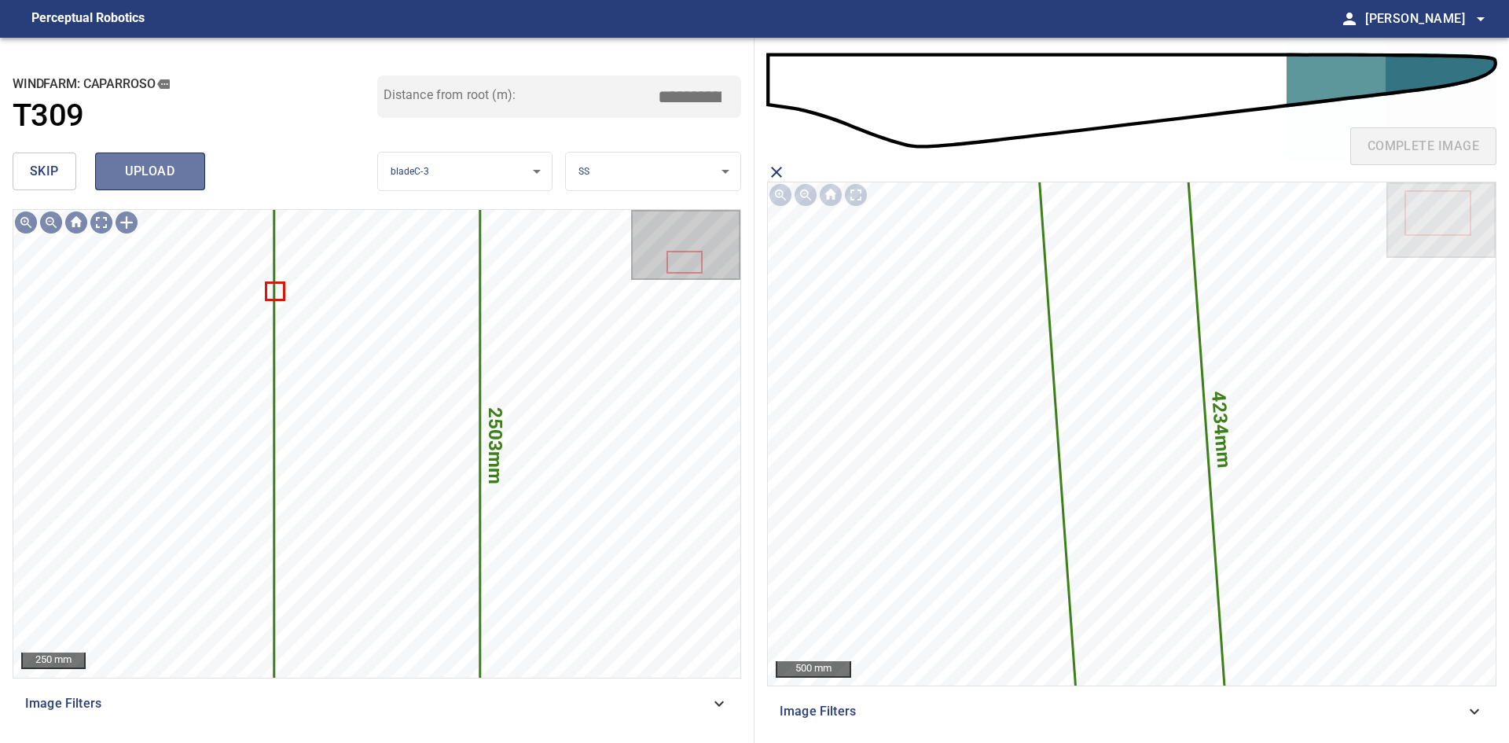
click at [160, 165] on span "upload" at bounding box center [149, 171] width 75 height 22
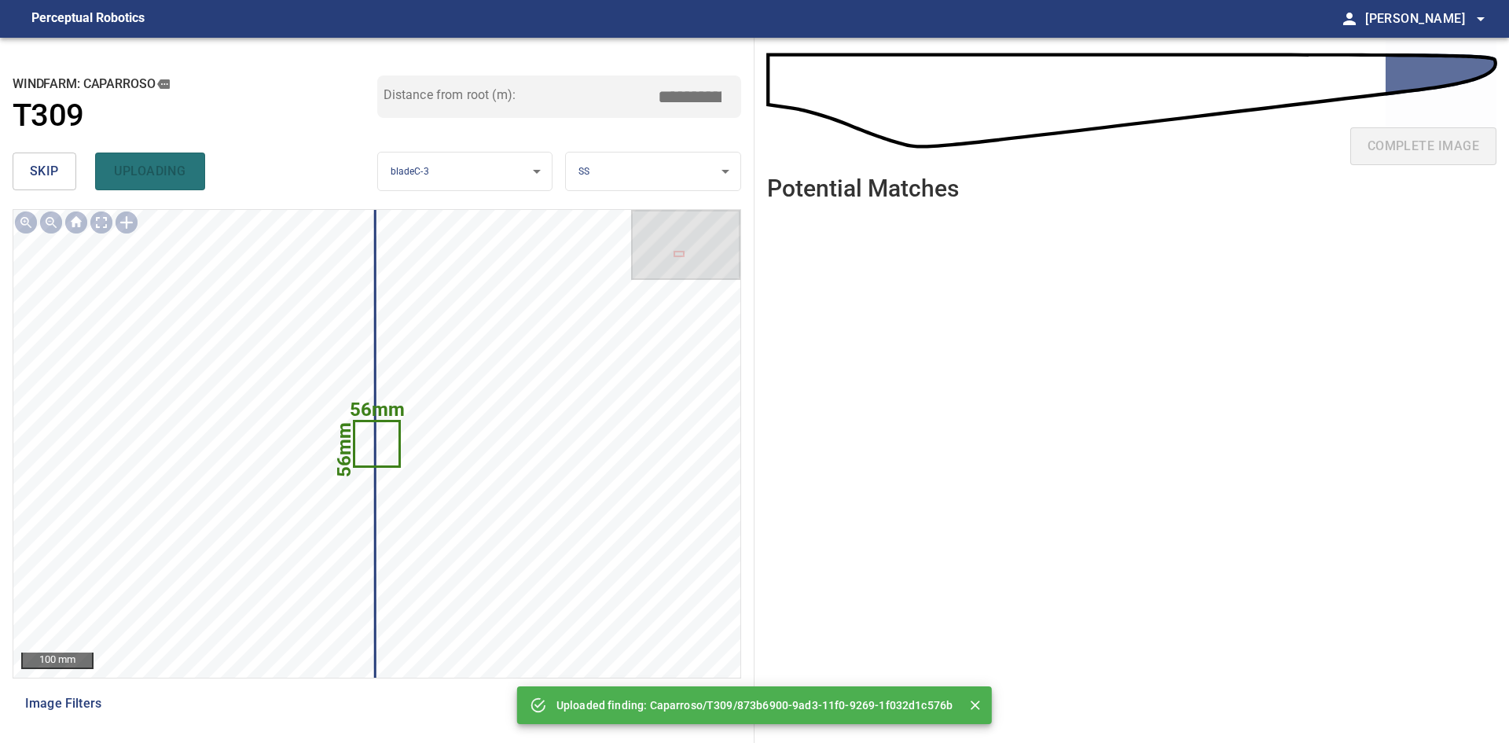
click at [36, 171] on span "skip" at bounding box center [44, 171] width 29 height 22
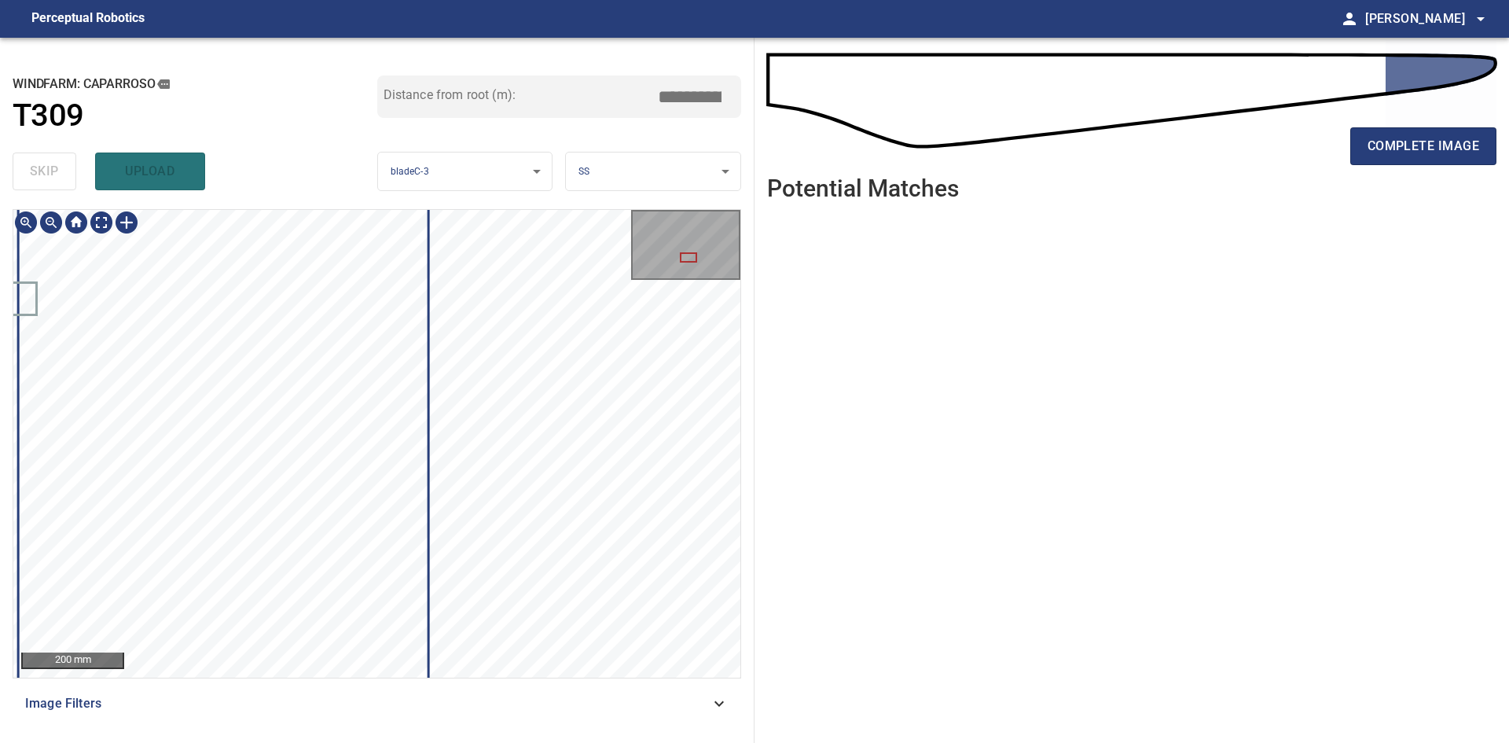
click at [479, 193] on div "**********" at bounding box center [377, 390] width 754 height 705
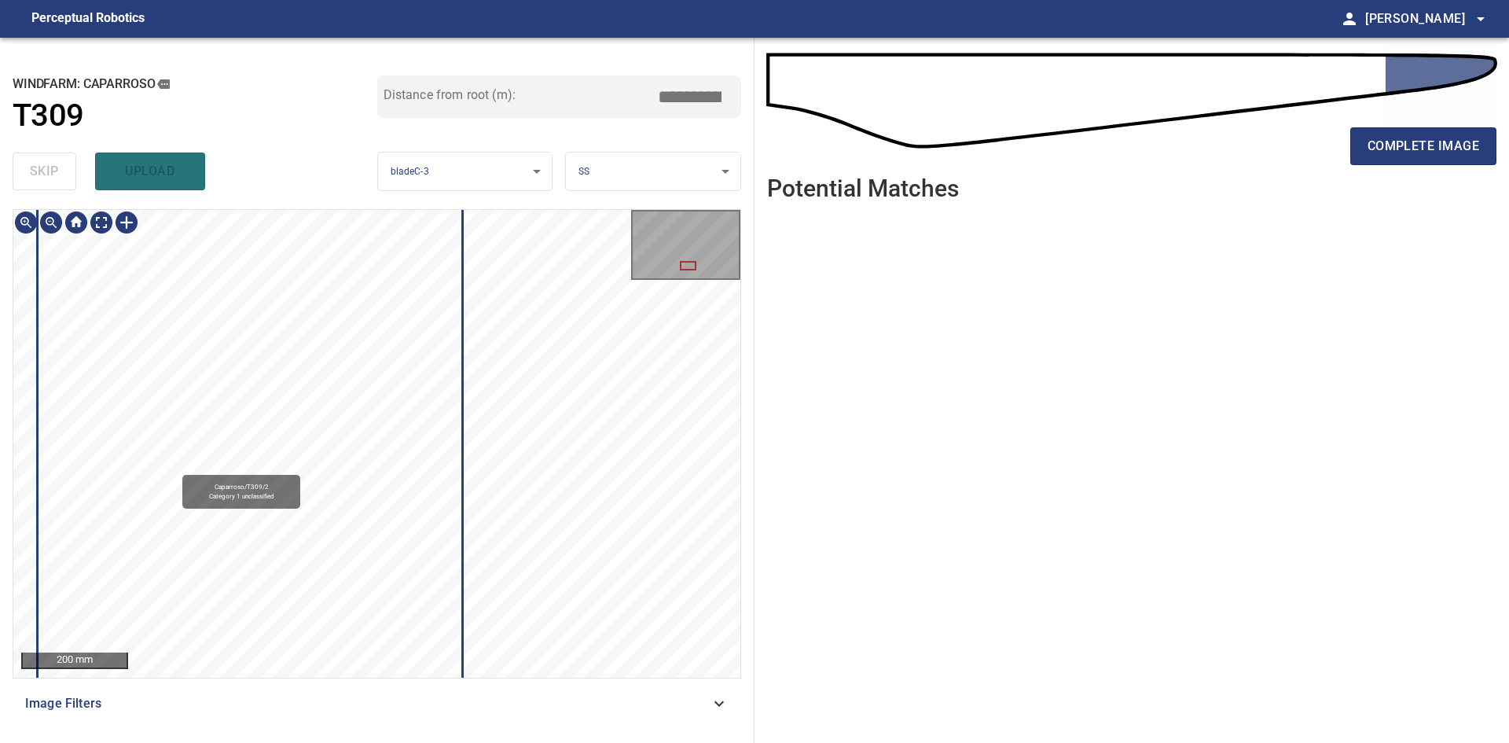
click at [534, 604] on div "Caparroso/T309/2 Category 1 unclassified" at bounding box center [376, 443] width 727 height 467
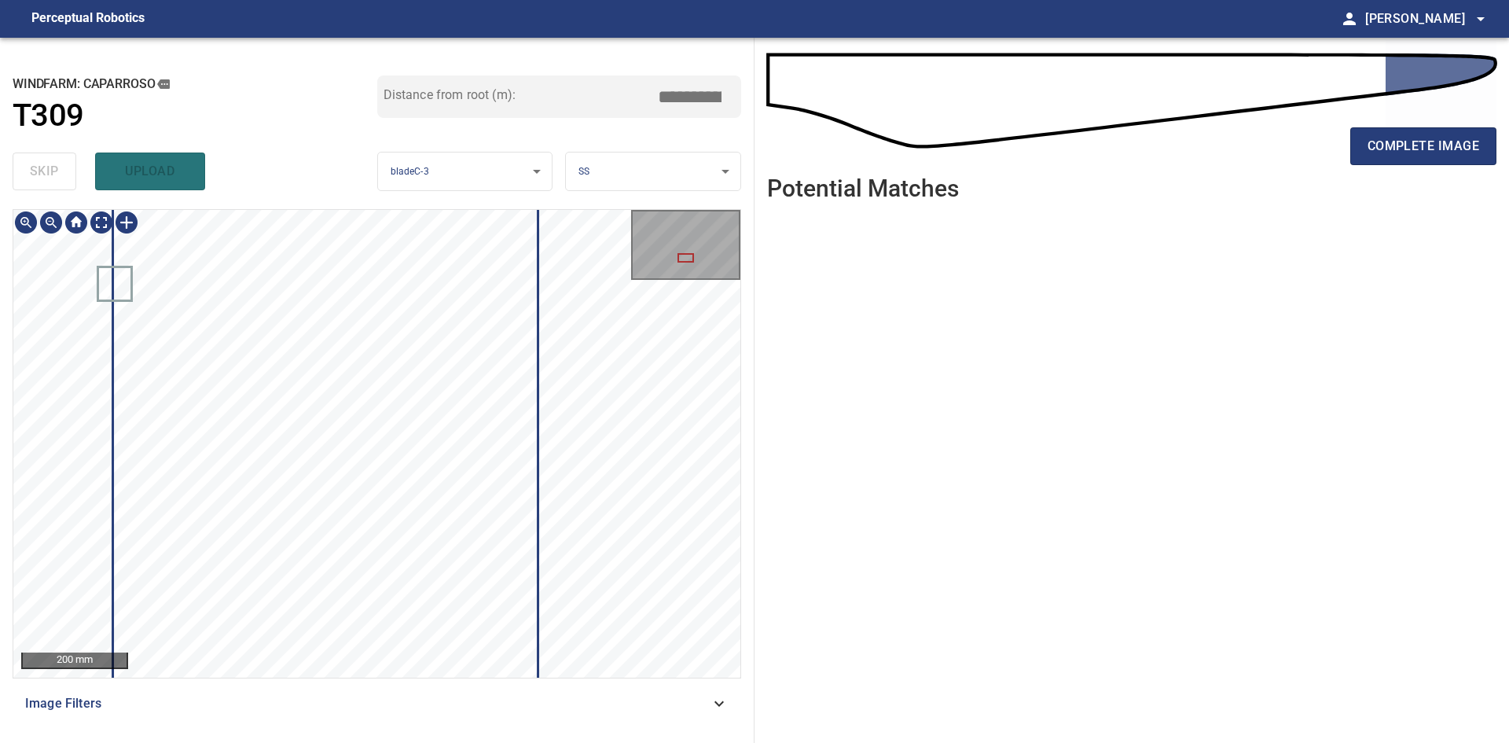
click at [597, 130] on div "**********" at bounding box center [377, 390] width 754 height 705
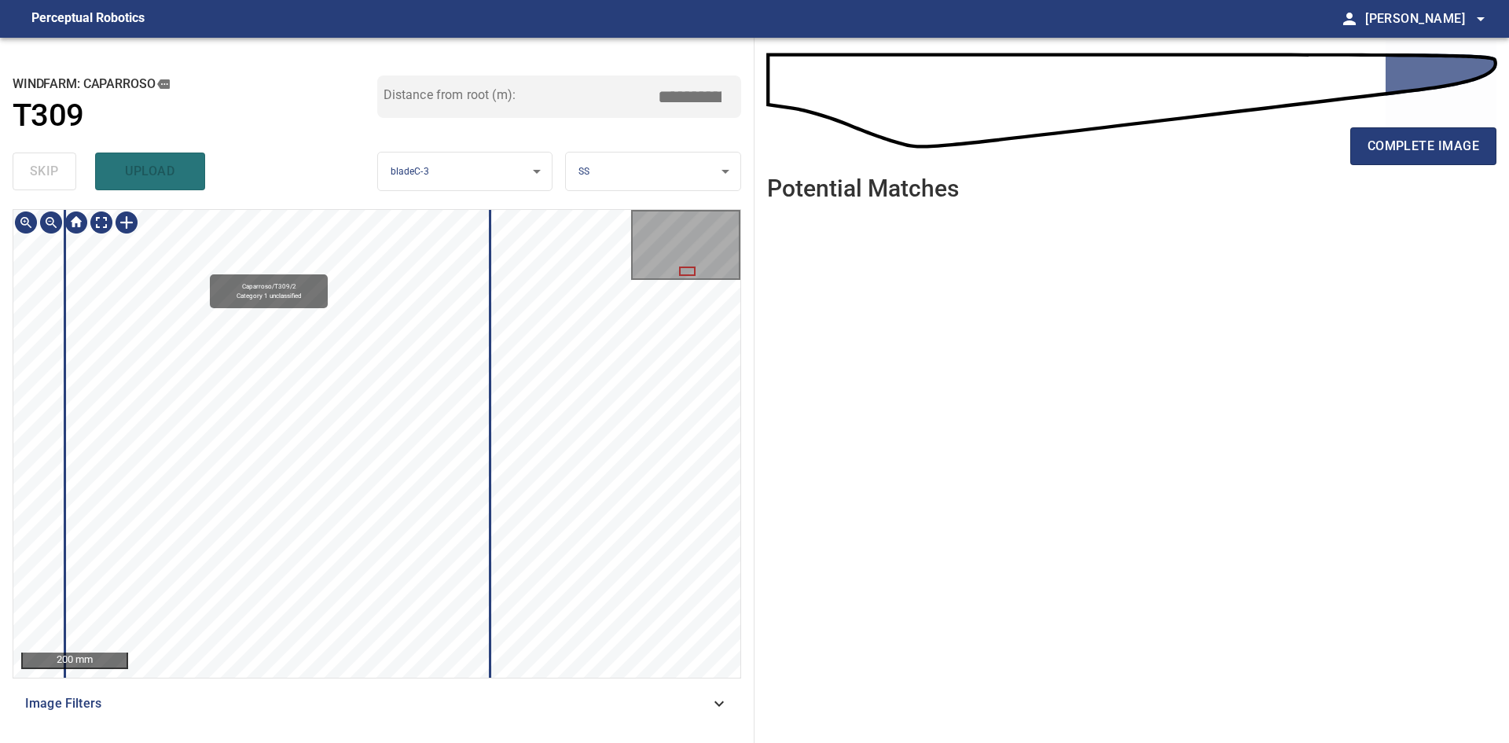
click at [562, 0] on html "**********" at bounding box center [754, 371] width 1509 height 743
click at [1366, 141] on button "complete image" at bounding box center [1423, 146] width 146 height 38
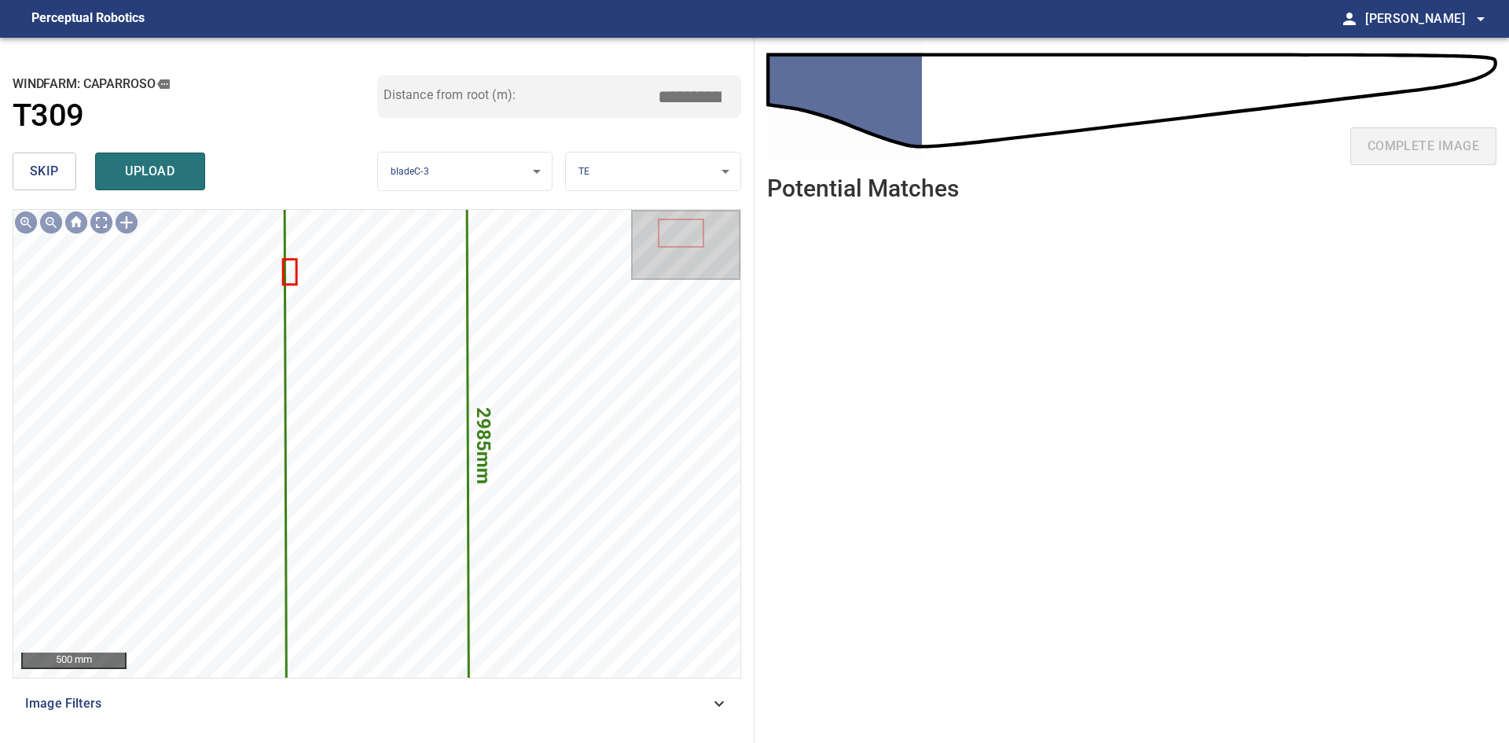
click at [35, 164] on span "skip" at bounding box center [44, 171] width 29 height 22
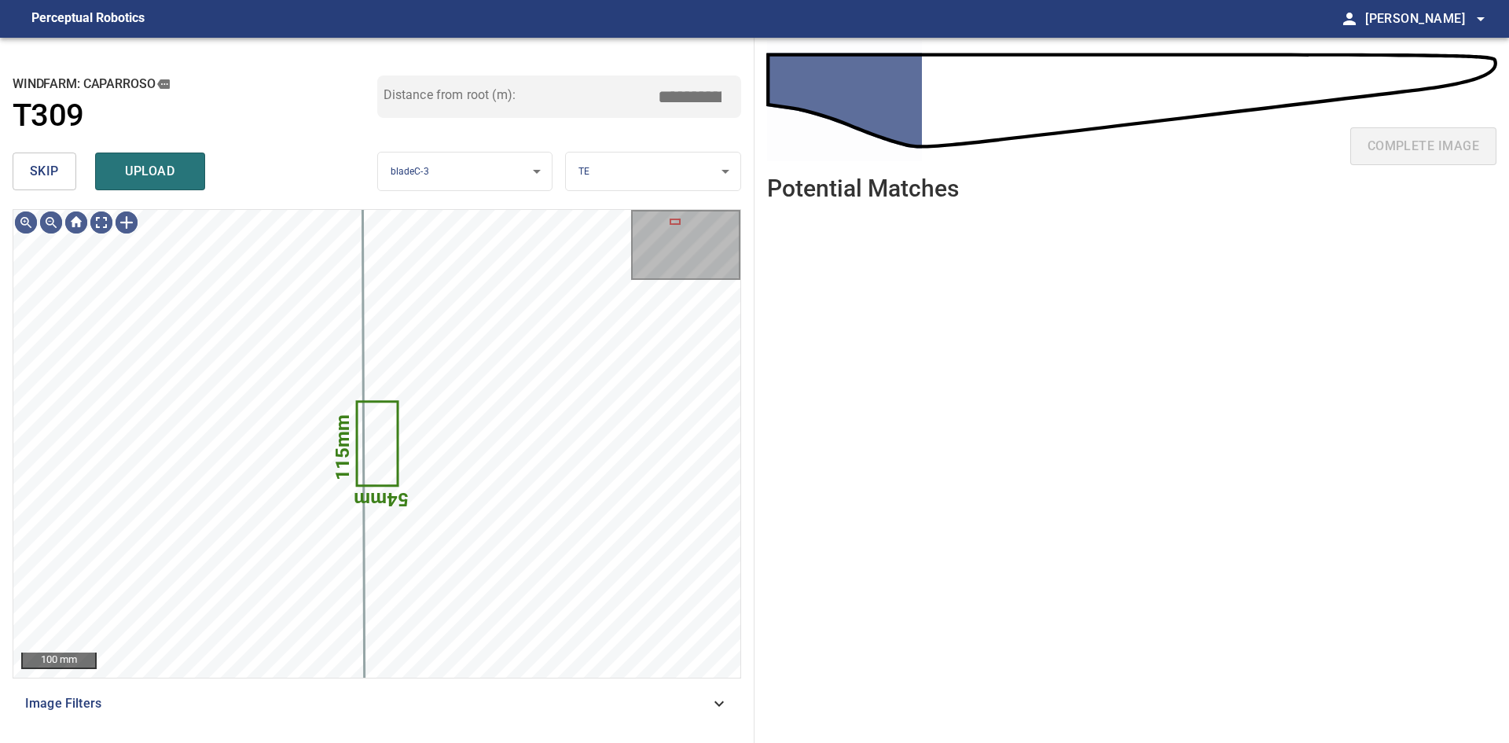
click at [35, 164] on span "skip" at bounding box center [44, 171] width 29 height 22
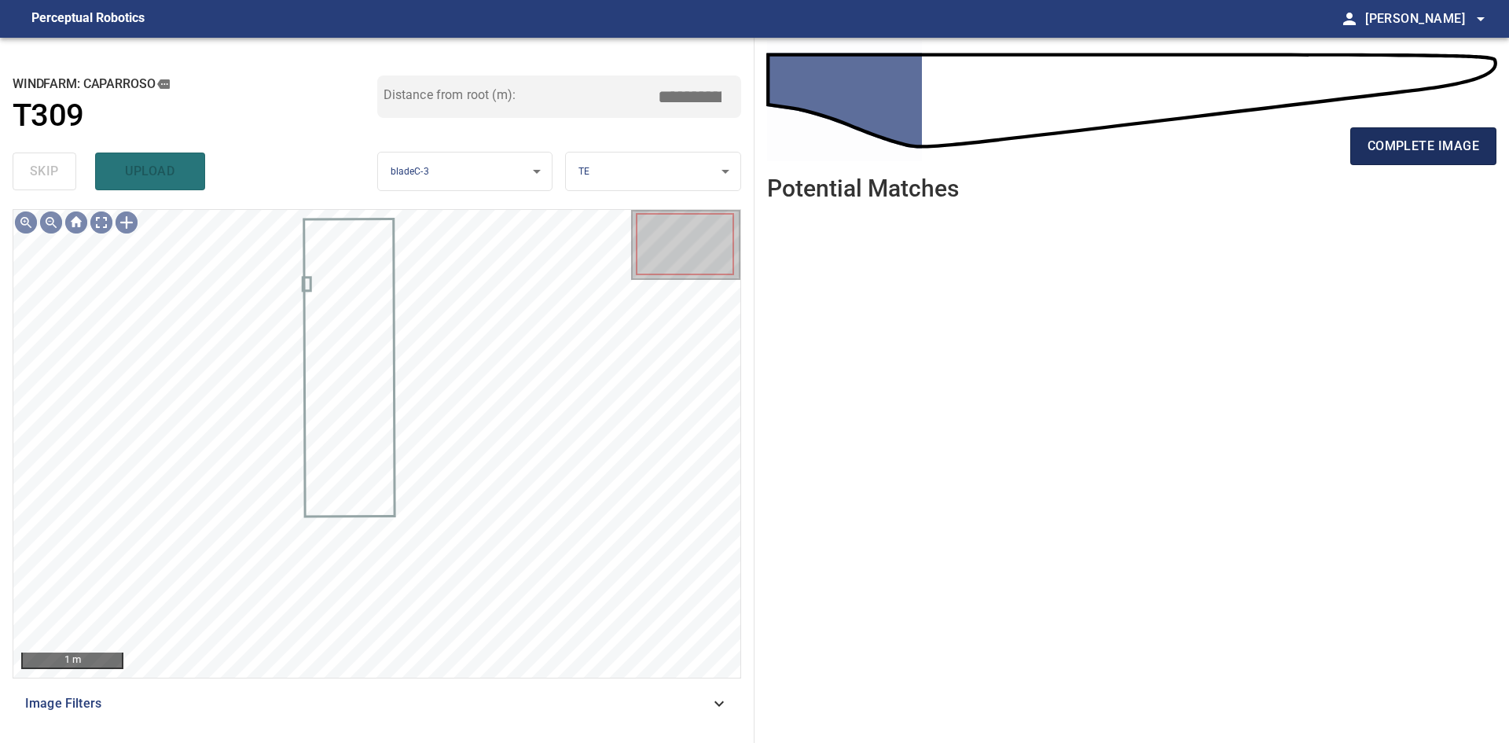
click at [1388, 140] on span "complete image" at bounding box center [1423, 146] width 112 height 22
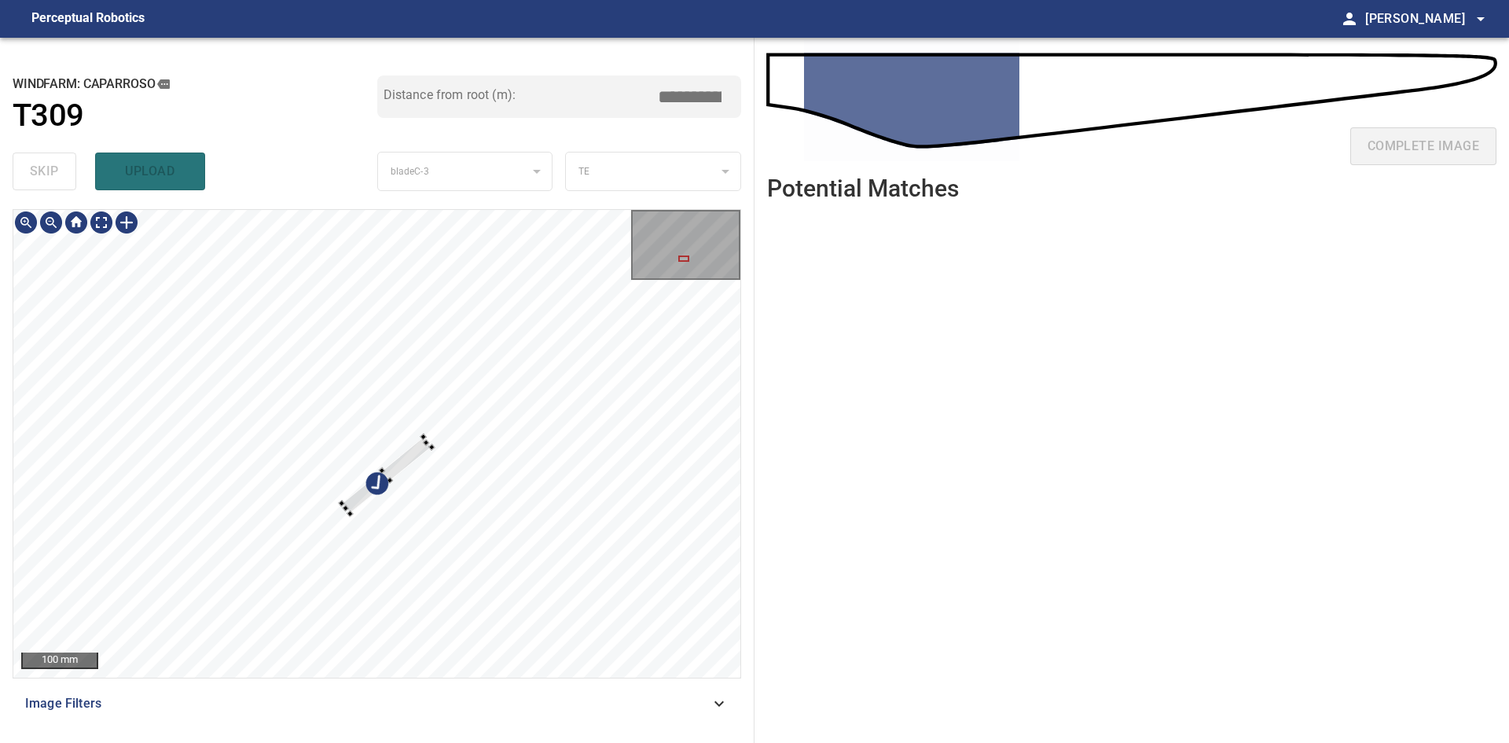
click at [409, 458] on div at bounding box center [387, 475] width 90 height 77
click at [449, 450] on div at bounding box center [449, 451] width 6 height 6
click at [424, 452] on div at bounding box center [383, 478] width 108 height 94
click at [453, 455] on div at bounding box center [453, 455] width 6 height 6
click at [442, 458] on div at bounding box center [390, 479] width 123 height 111
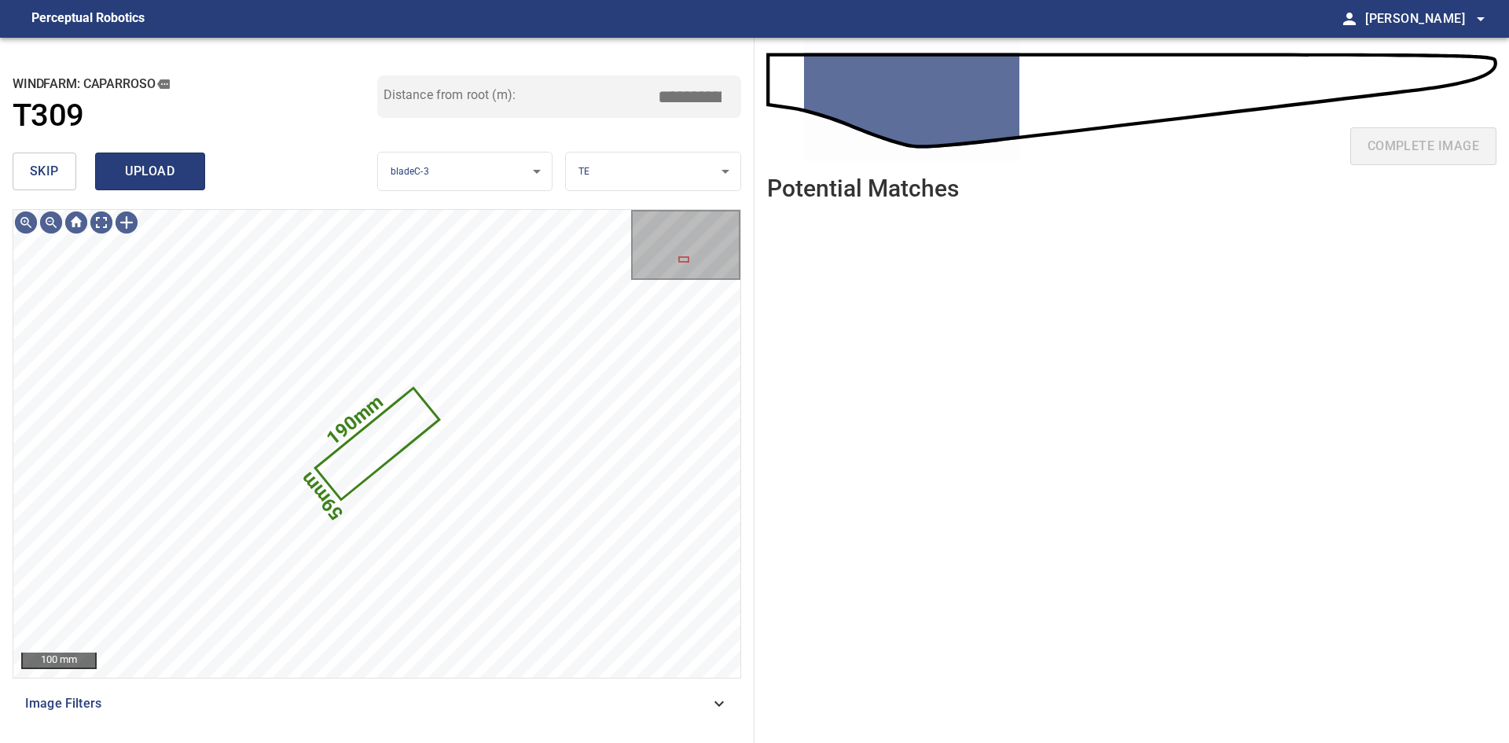
click at [145, 170] on span "upload" at bounding box center [149, 171] width 75 height 22
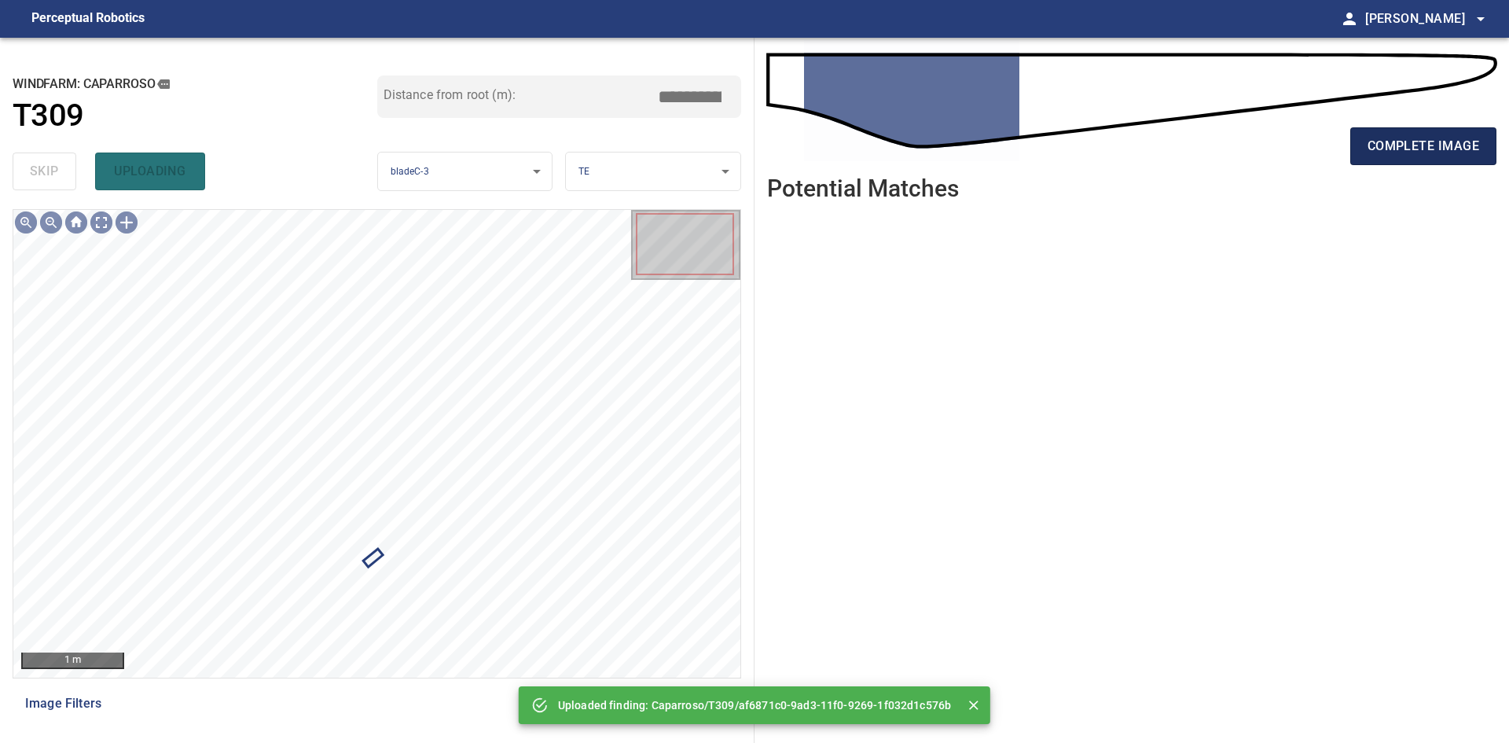
click at [1365, 152] on button "complete image" at bounding box center [1423, 146] width 146 height 38
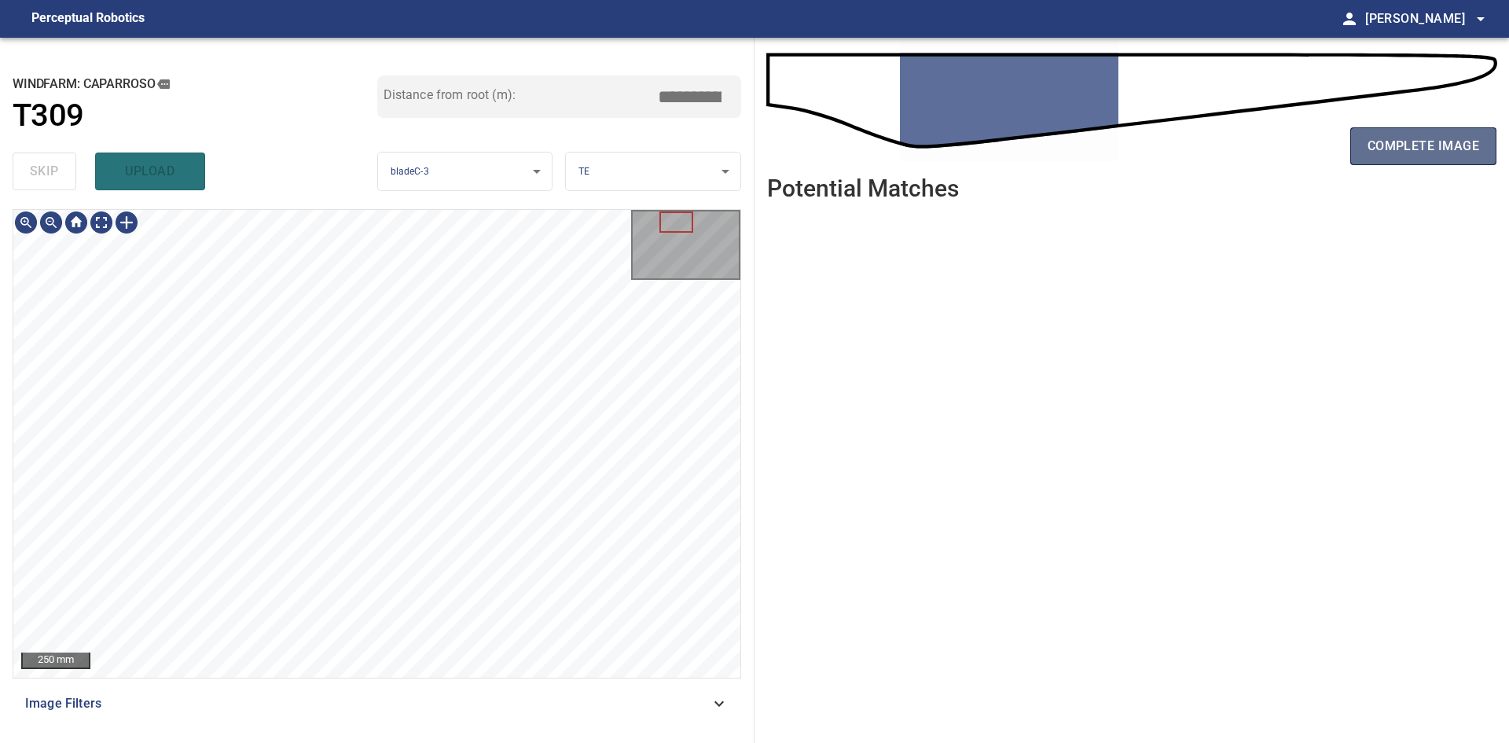
click at [1465, 150] on span "complete image" at bounding box center [1423, 146] width 112 height 22
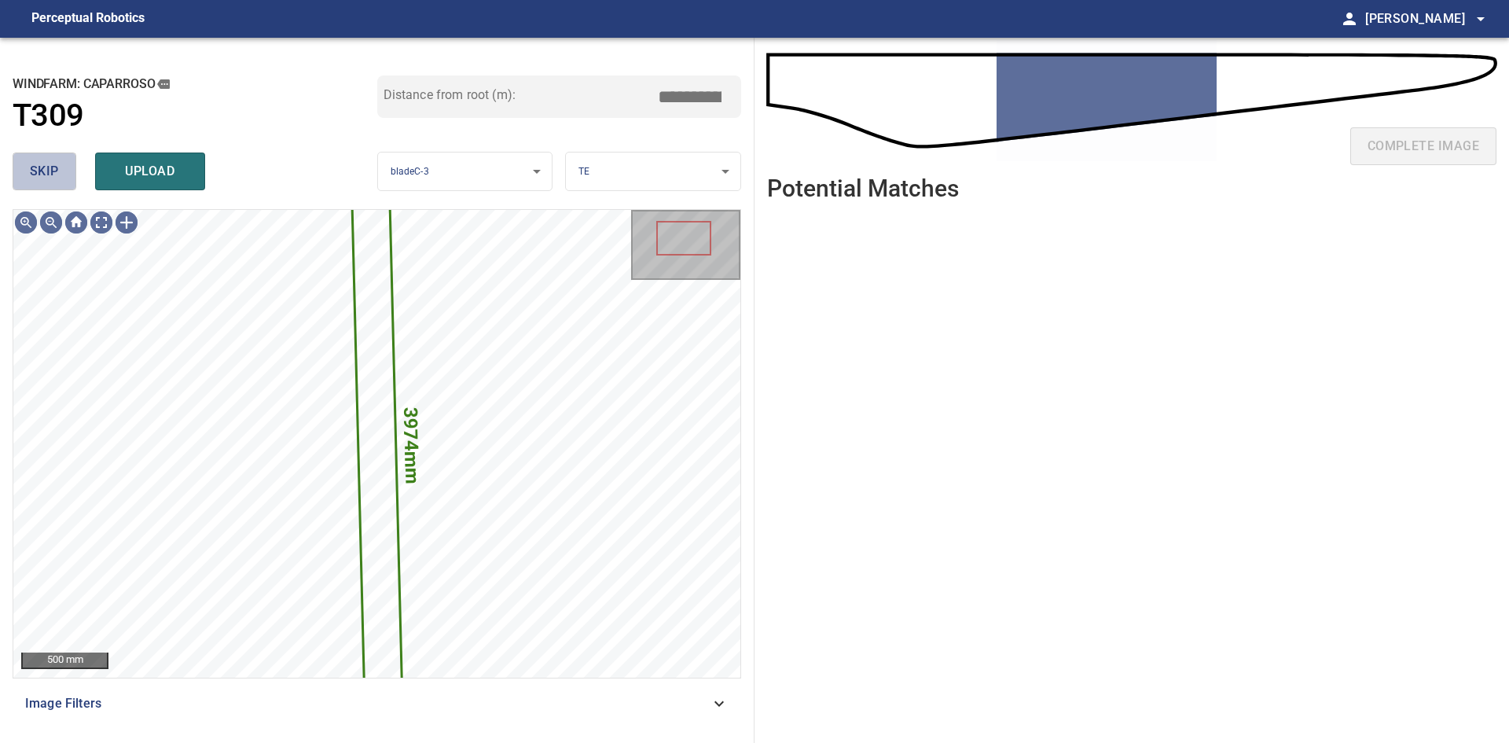
click at [46, 175] on span "skip" at bounding box center [44, 171] width 29 height 22
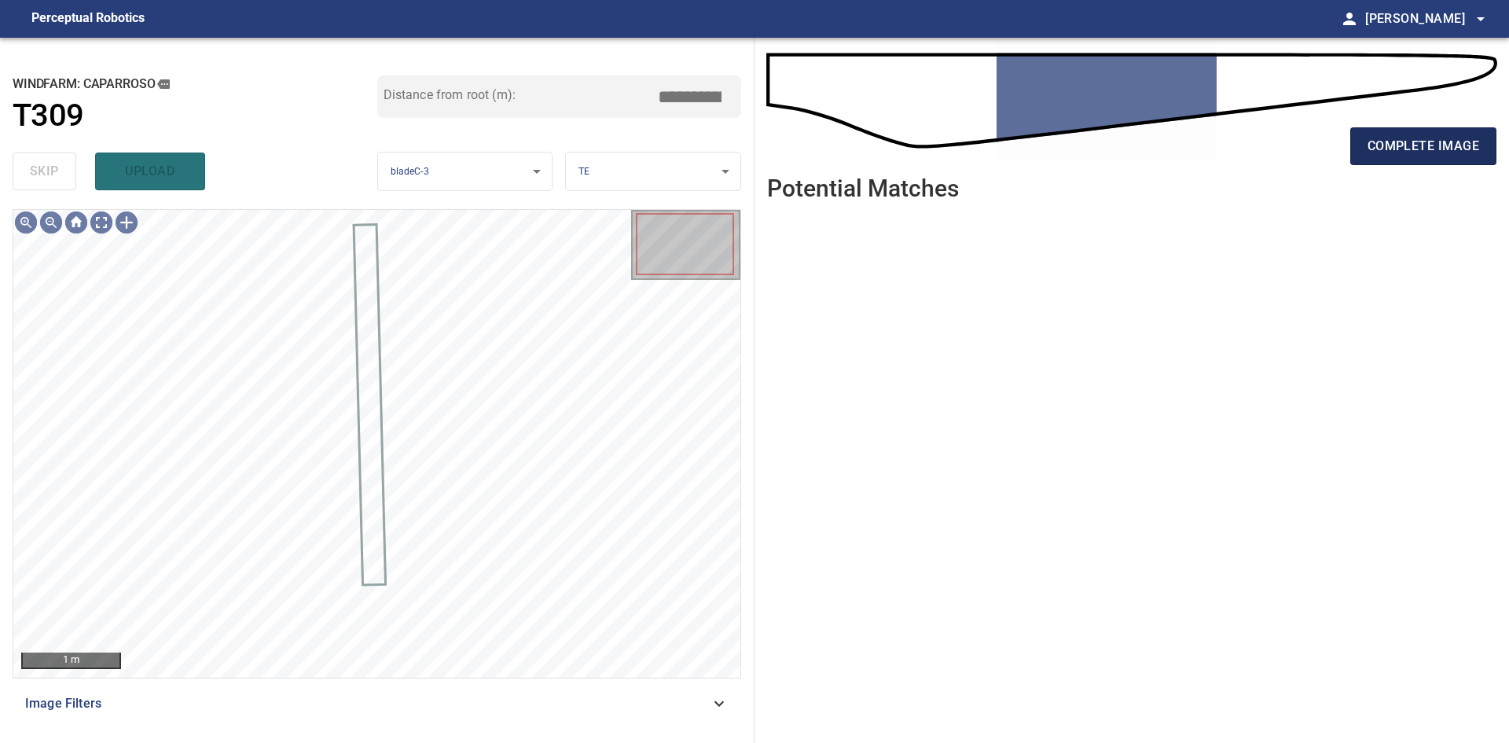
click at [1384, 138] on span "complete image" at bounding box center [1423, 146] width 112 height 22
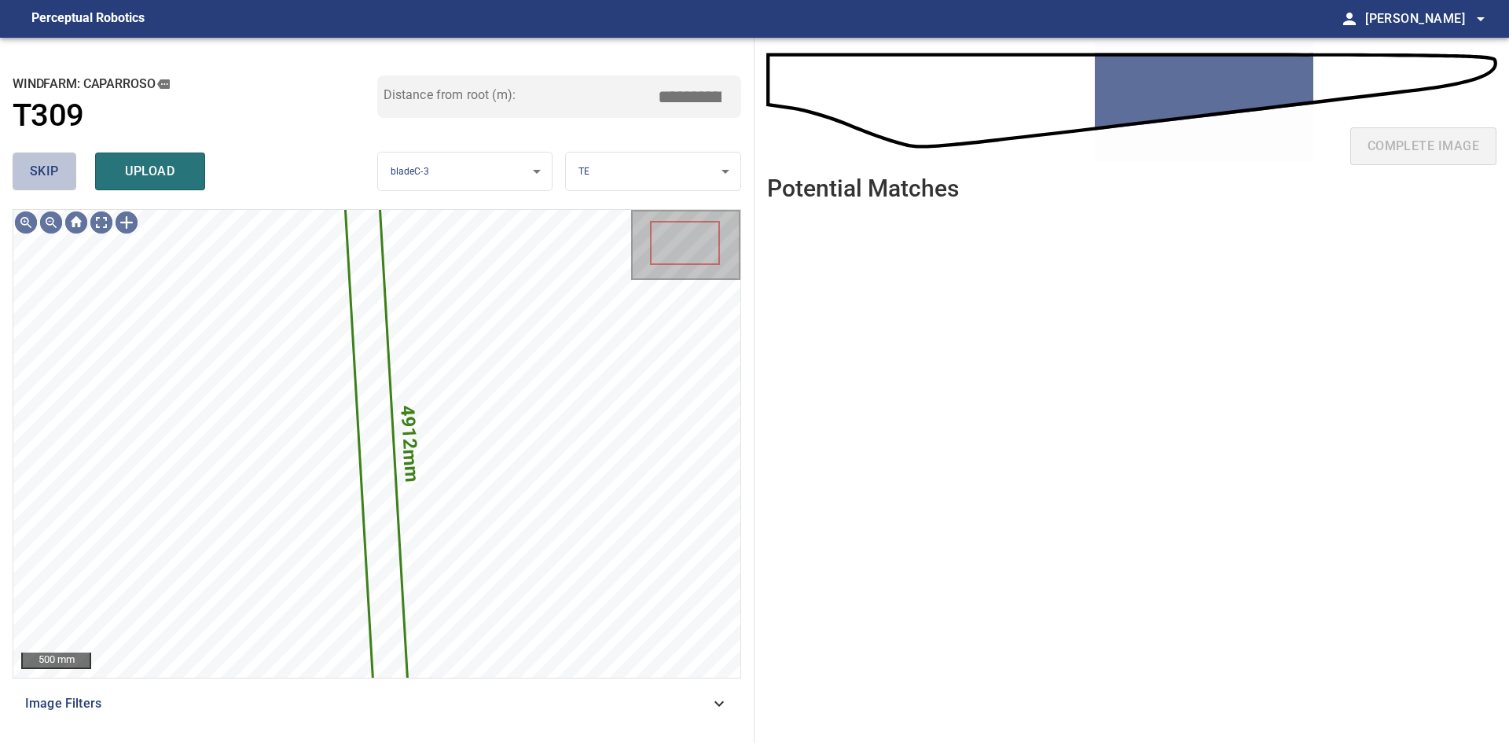
click at [54, 173] on span "skip" at bounding box center [44, 171] width 29 height 22
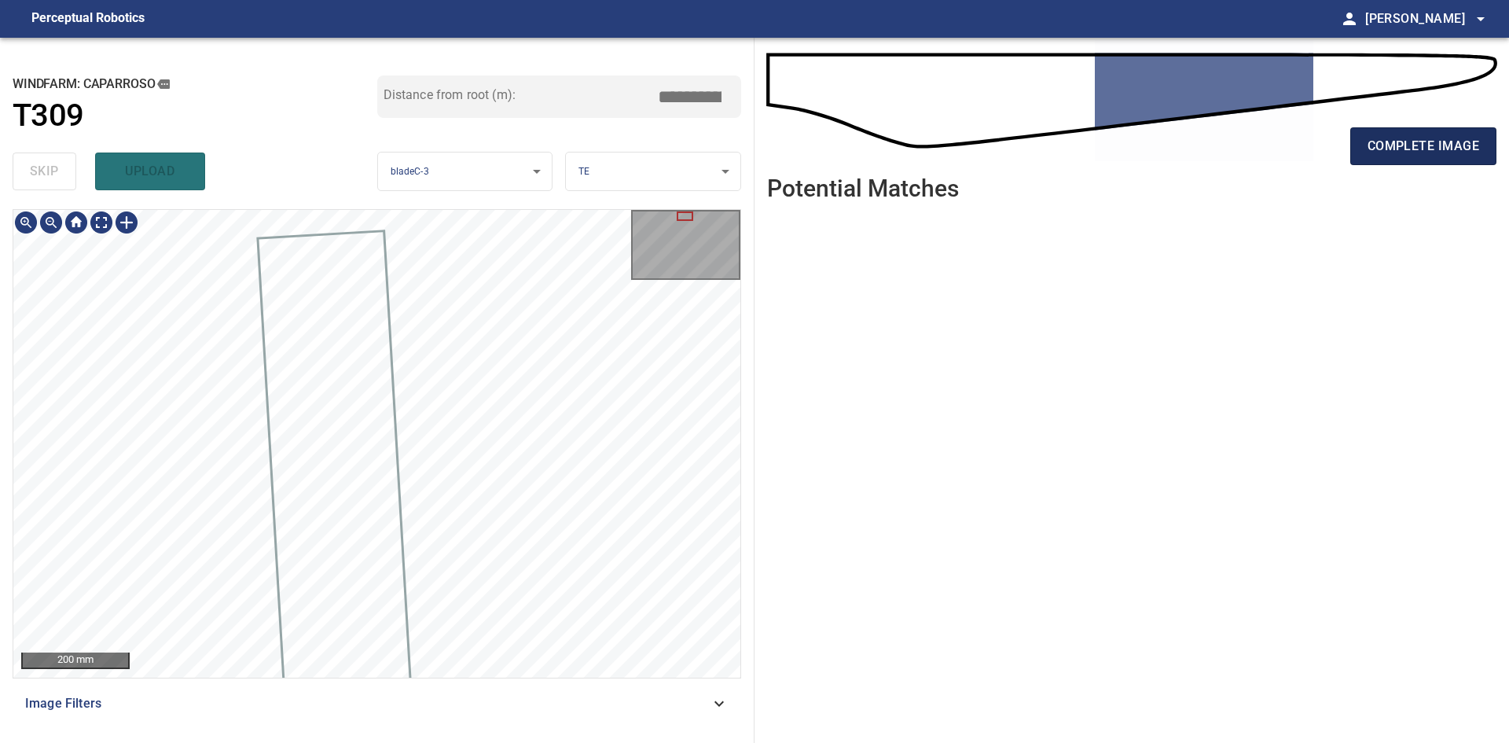
click at [1427, 145] on span "complete image" at bounding box center [1423, 146] width 112 height 22
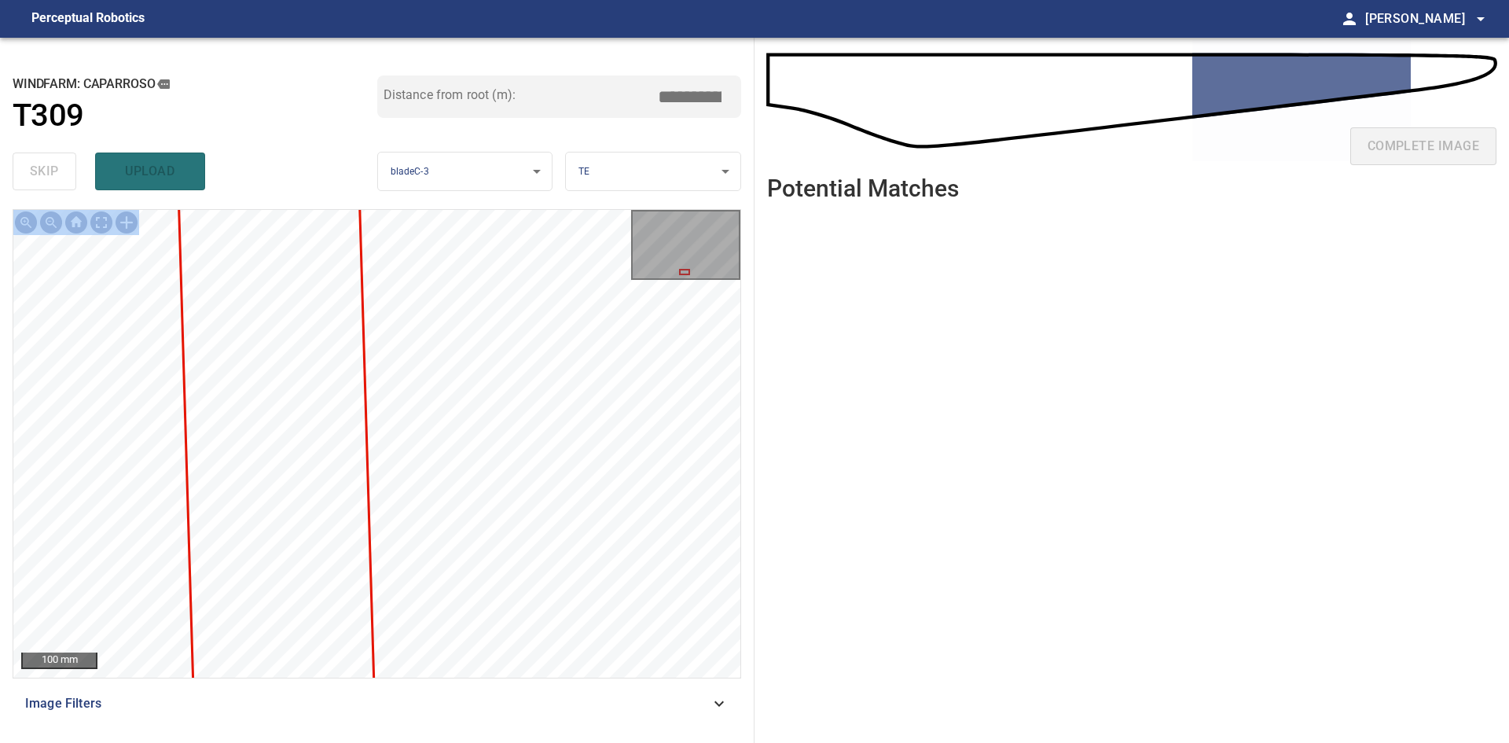
click at [384, 561] on div "100 mm Image Filters" at bounding box center [377, 469] width 729 height 521
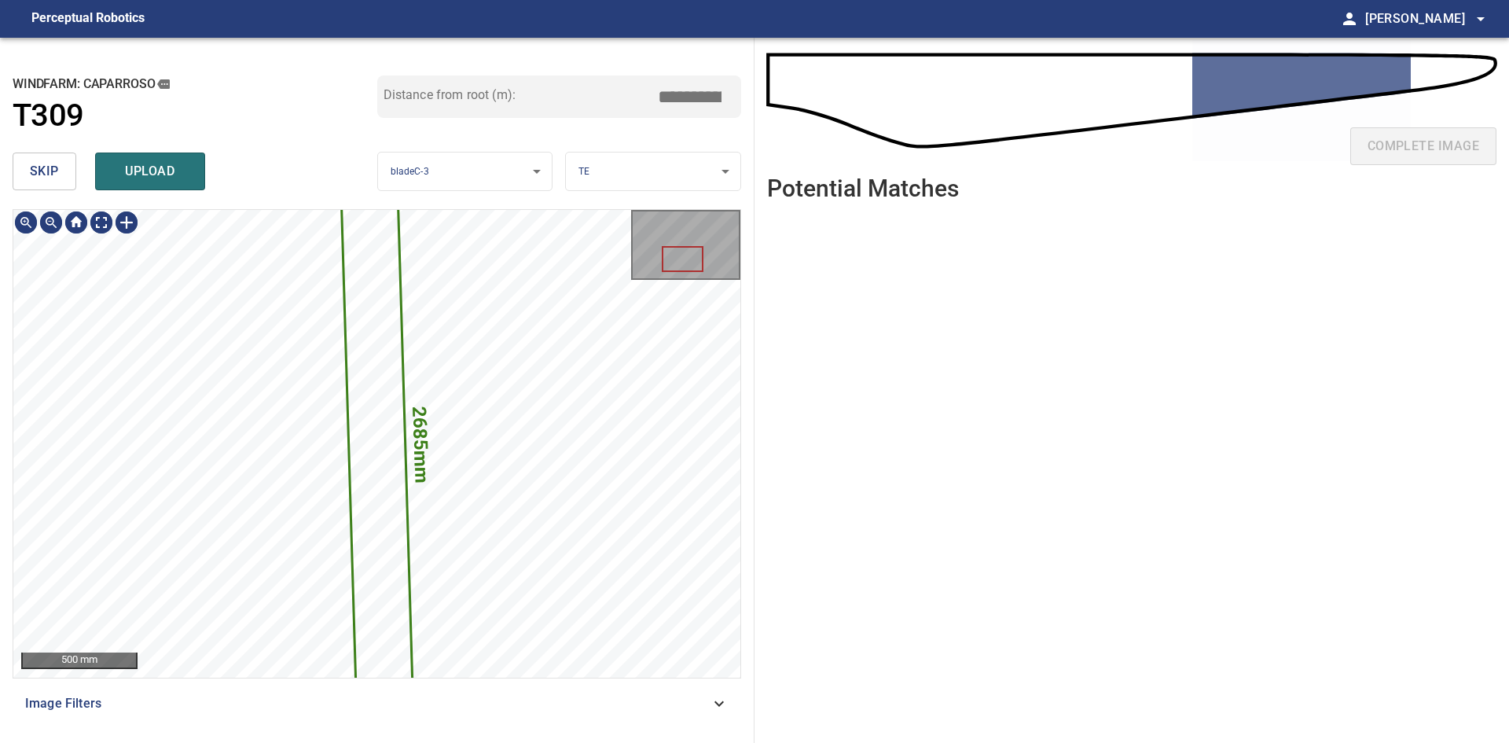
drag, startPoint x: 36, startPoint y: 163, endPoint x: 357, endPoint y: 196, distance: 322.3
click at [37, 163] on span "skip" at bounding box center [44, 171] width 29 height 22
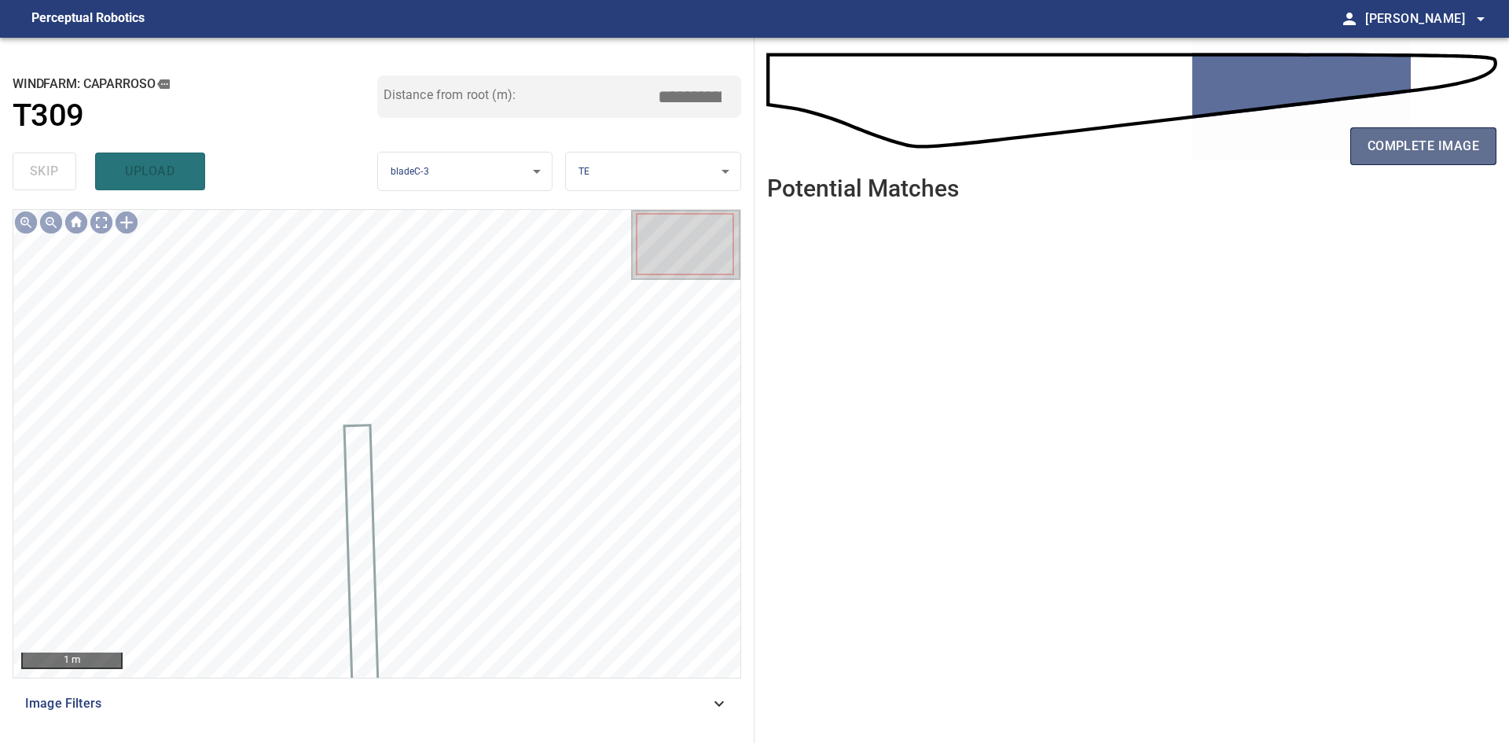
click at [1389, 135] on span "complete image" at bounding box center [1423, 146] width 112 height 22
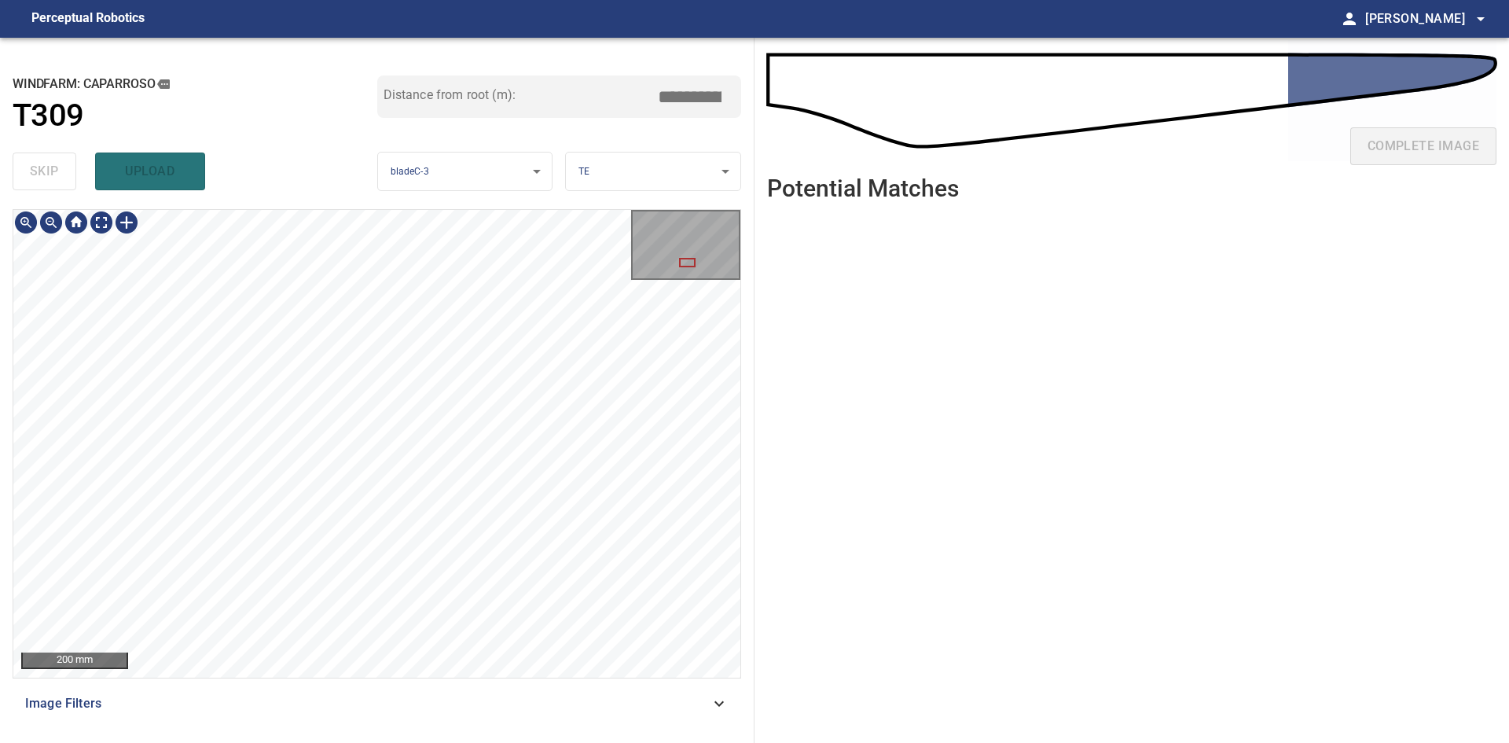
click at [370, 203] on div "**********" at bounding box center [377, 390] width 754 height 705
click at [502, 742] on html "**********" at bounding box center [754, 371] width 1509 height 743
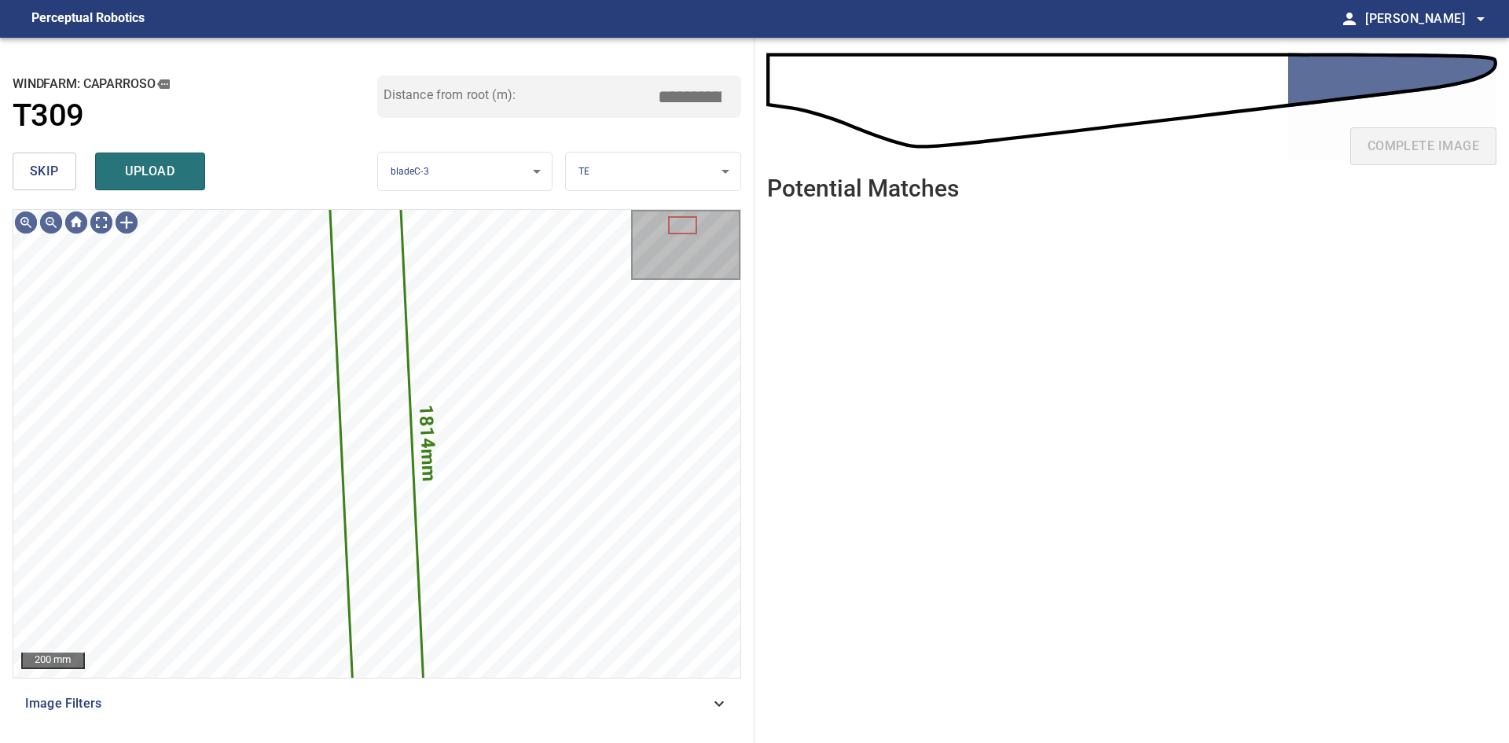
click at [36, 170] on span "skip" at bounding box center [44, 171] width 29 height 22
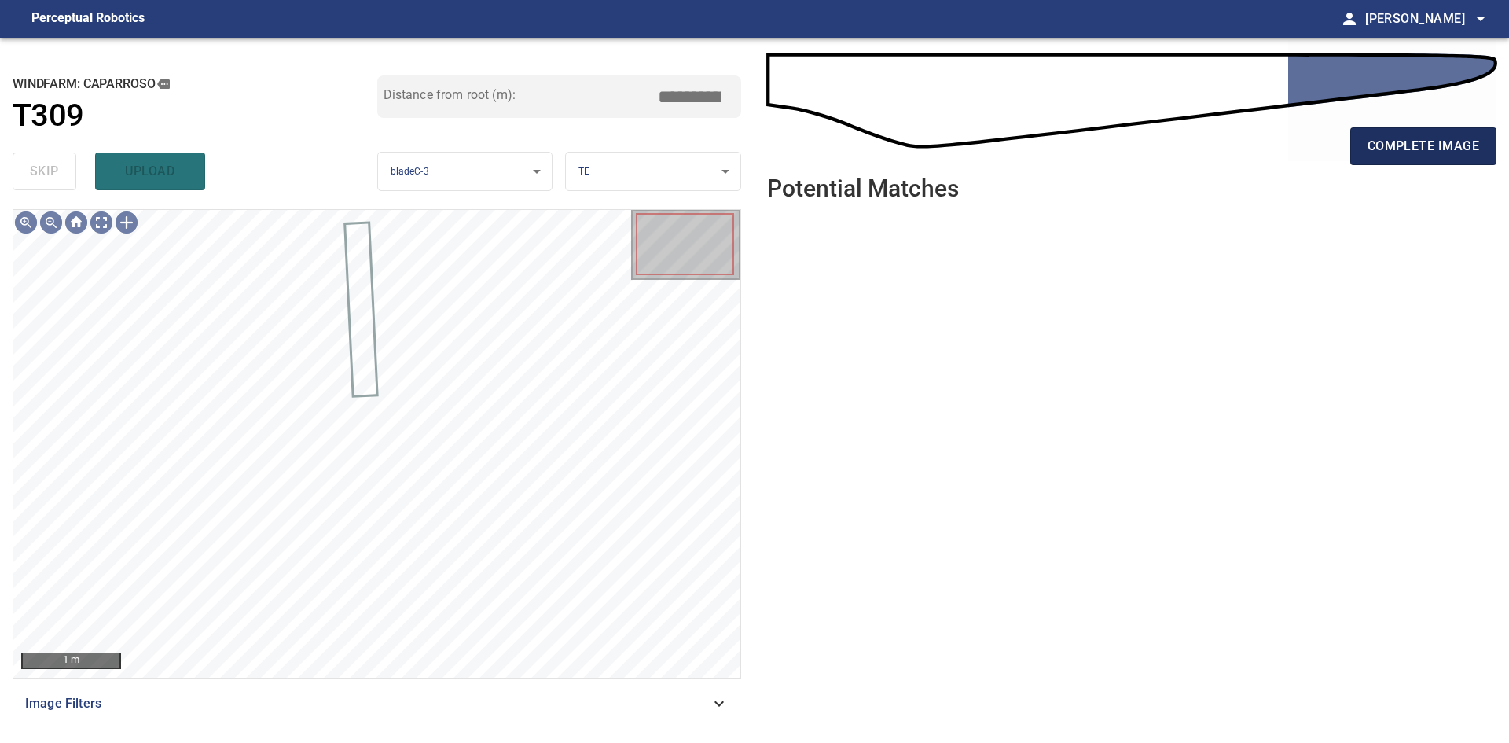
click at [1372, 149] on span "complete image" at bounding box center [1423, 146] width 112 height 22
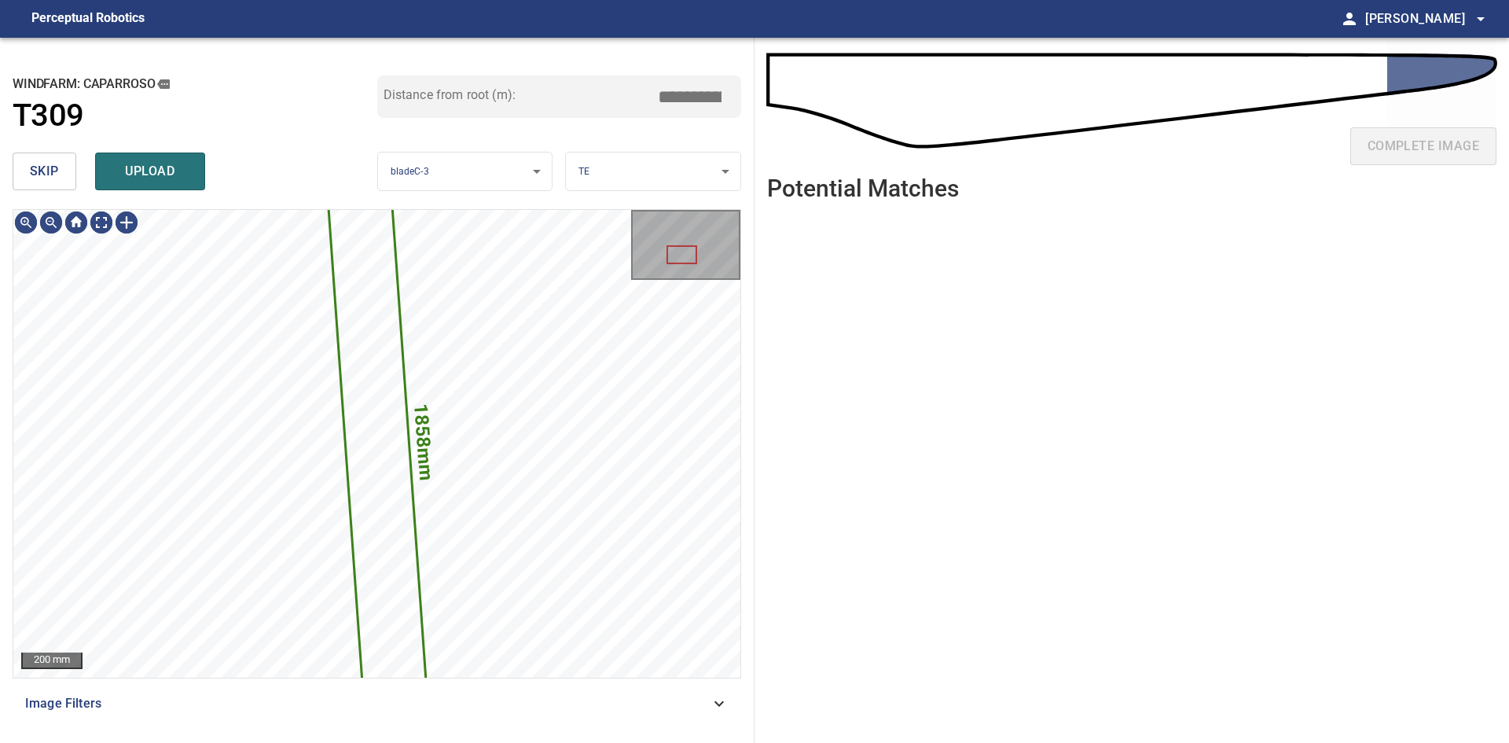
click at [39, 175] on span "skip" at bounding box center [44, 171] width 29 height 22
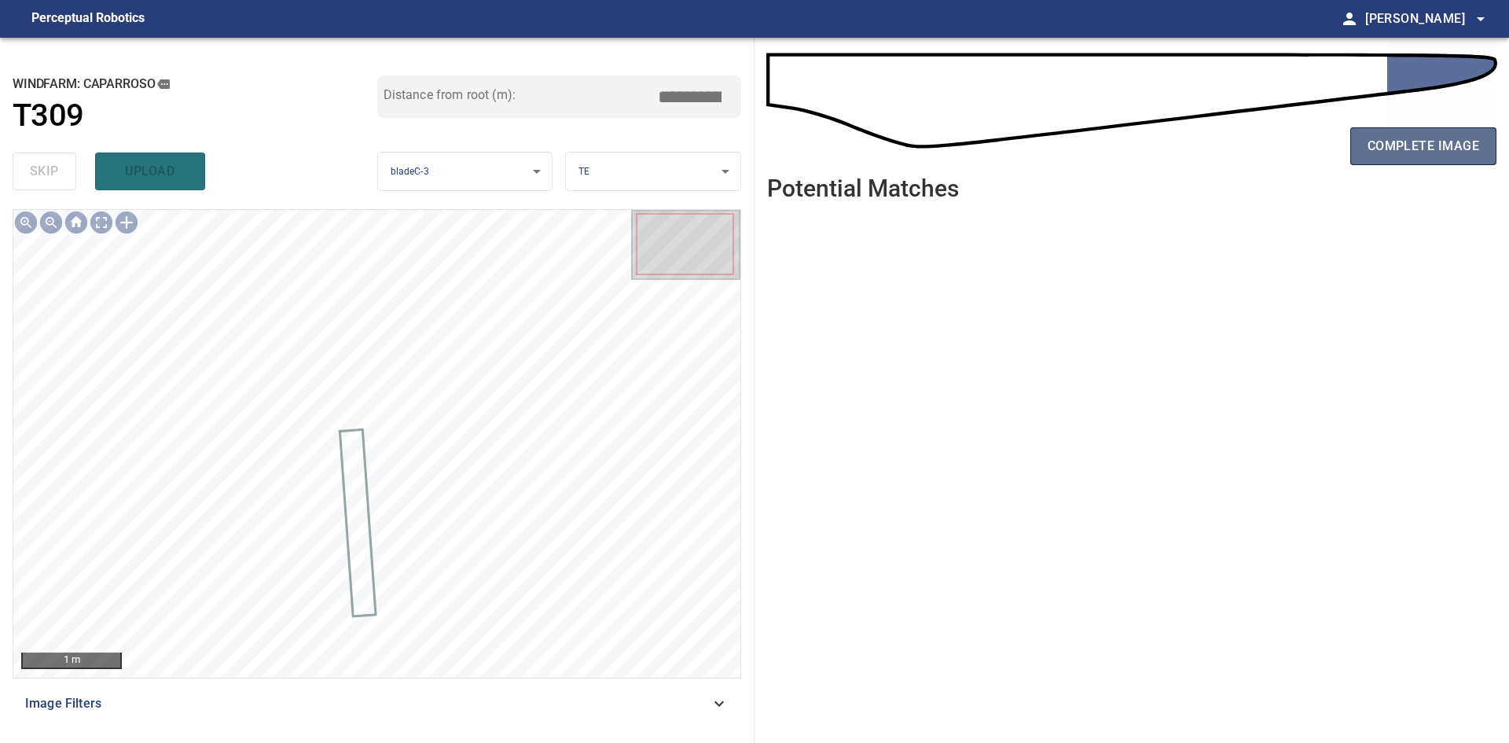
click at [1425, 158] on button "complete image" at bounding box center [1423, 146] width 146 height 38
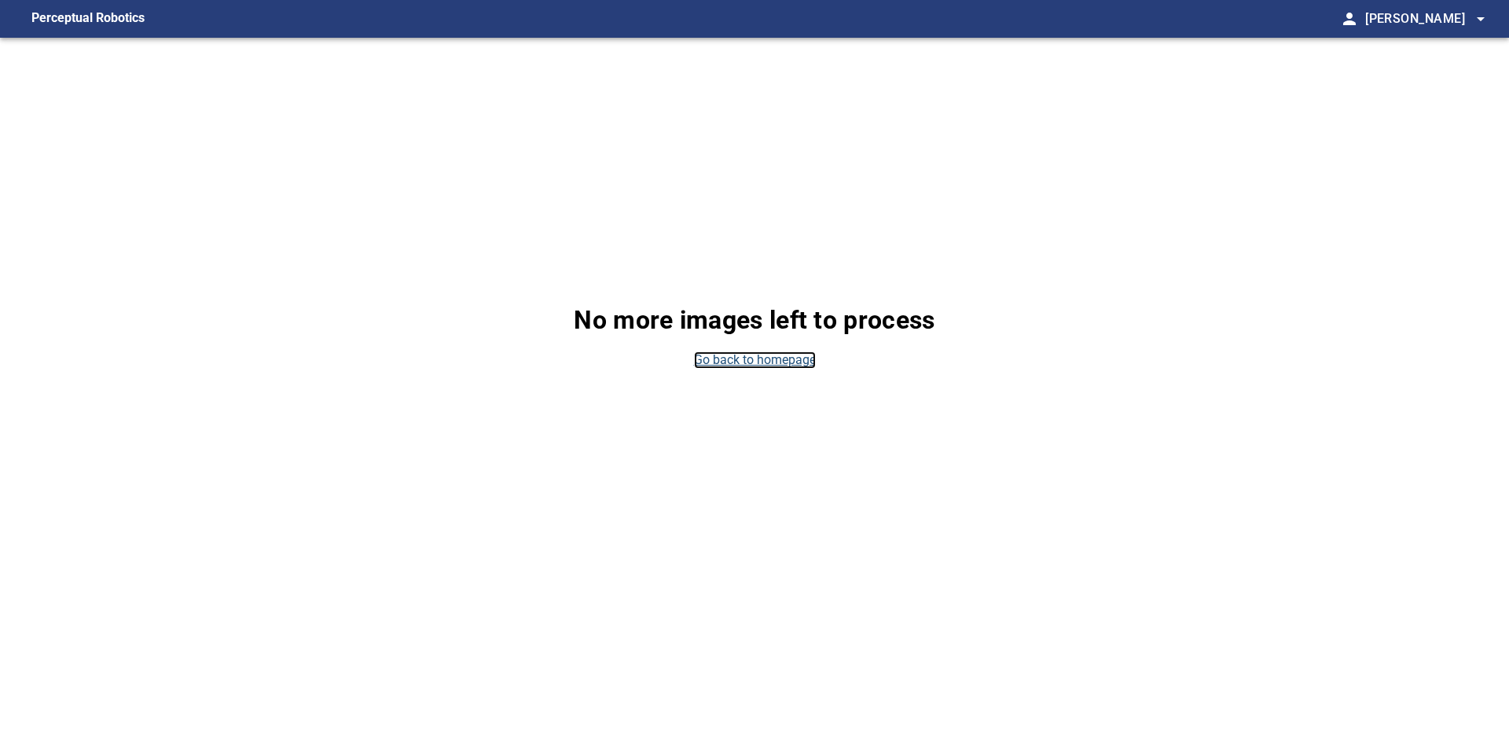
click at [773, 356] on link "Go back to homepage" at bounding box center [755, 360] width 122 height 18
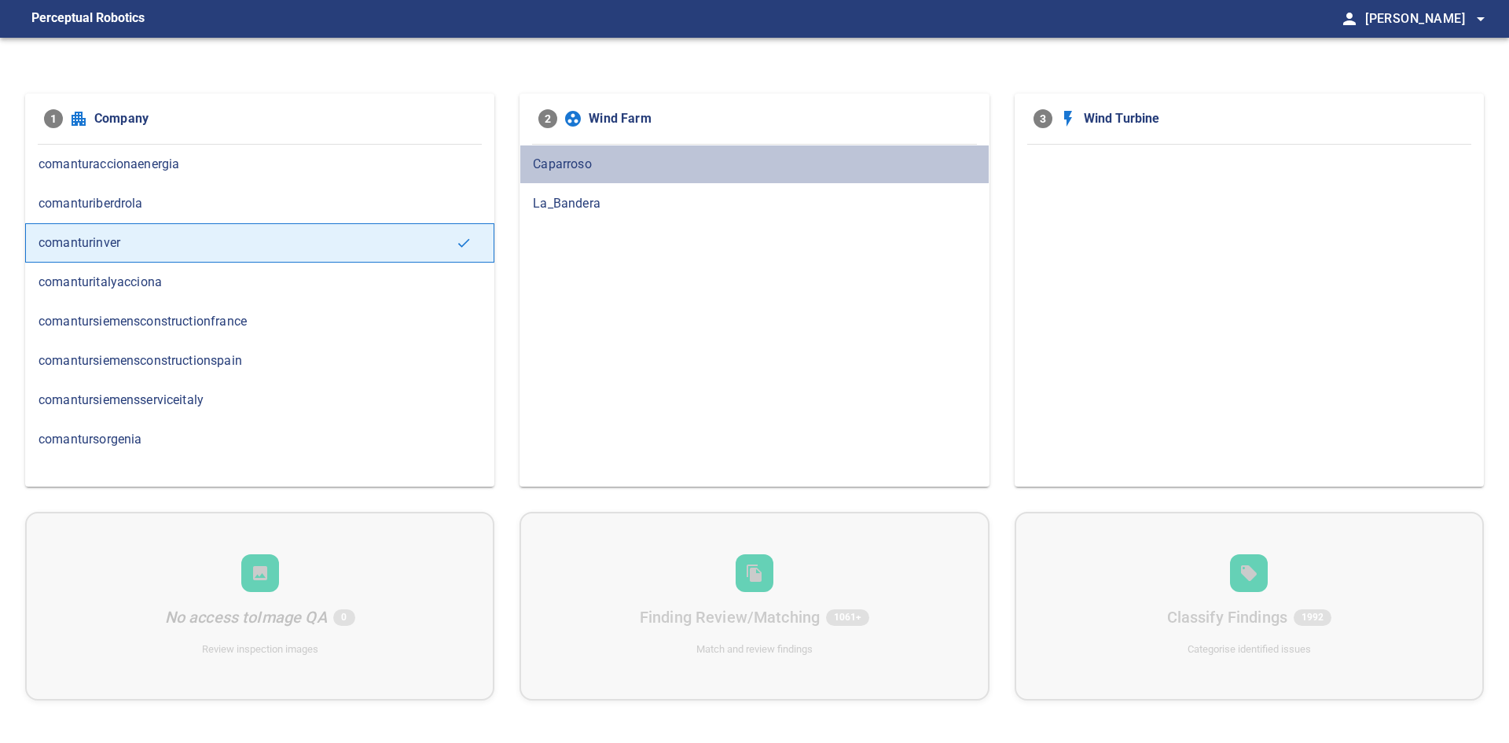
click at [729, 168] on span "Caparroso" at bounding box center [754, 164] width 442 height 19
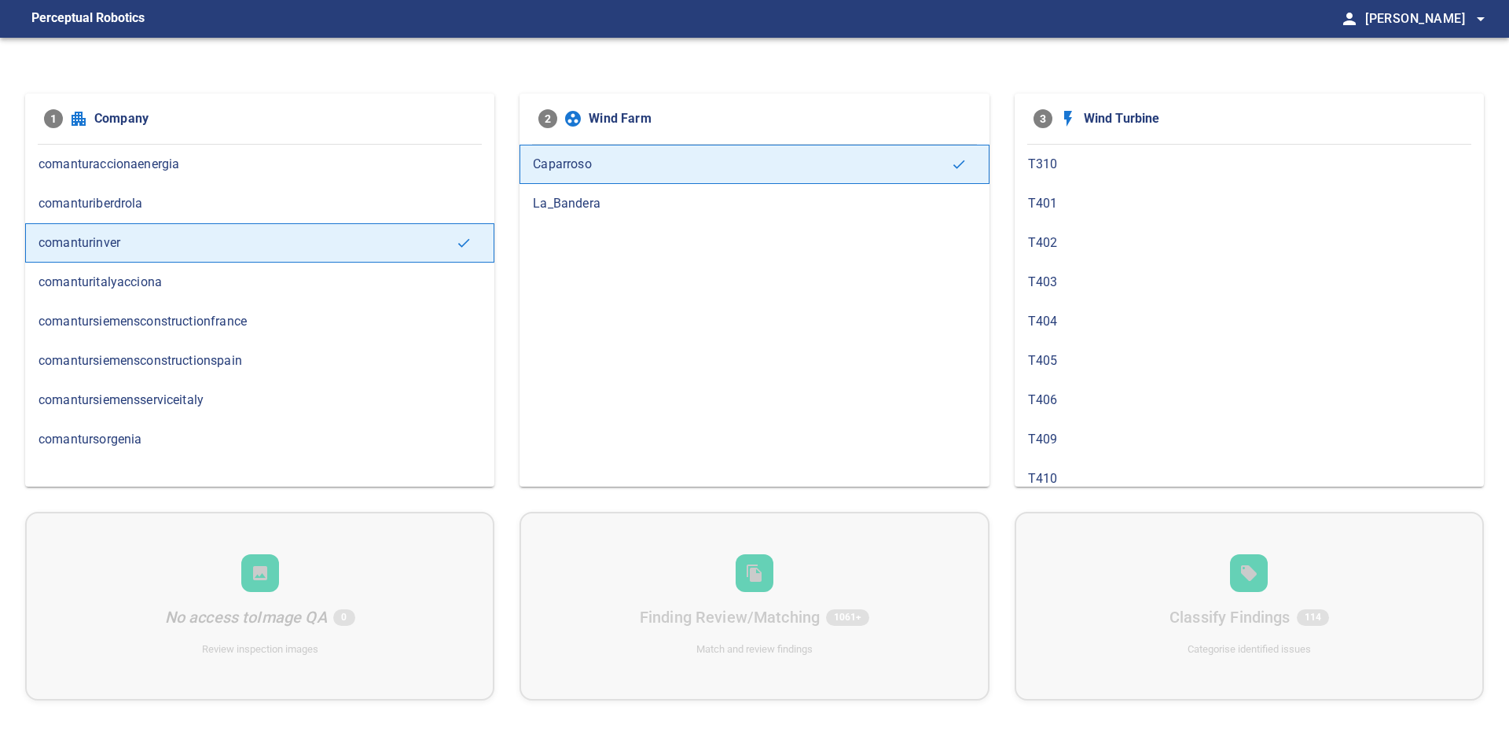
scroll to position [943, 0]
click at [1084, 199] on span "T309" at bounding box center [1249, 203] width 442 height 19
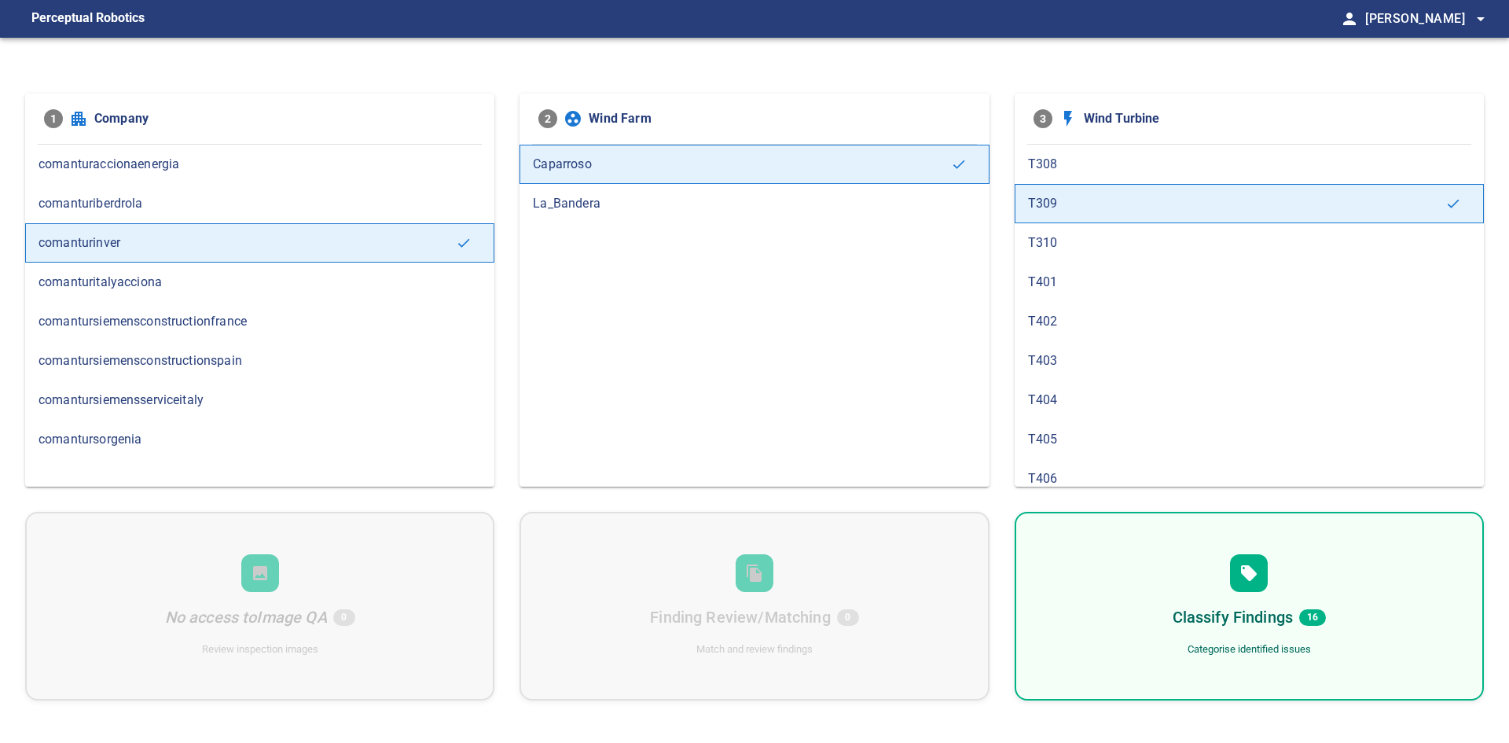
click at [1078, 247] on span "T310" at bounding box center [1249, 242] width 442 height 19
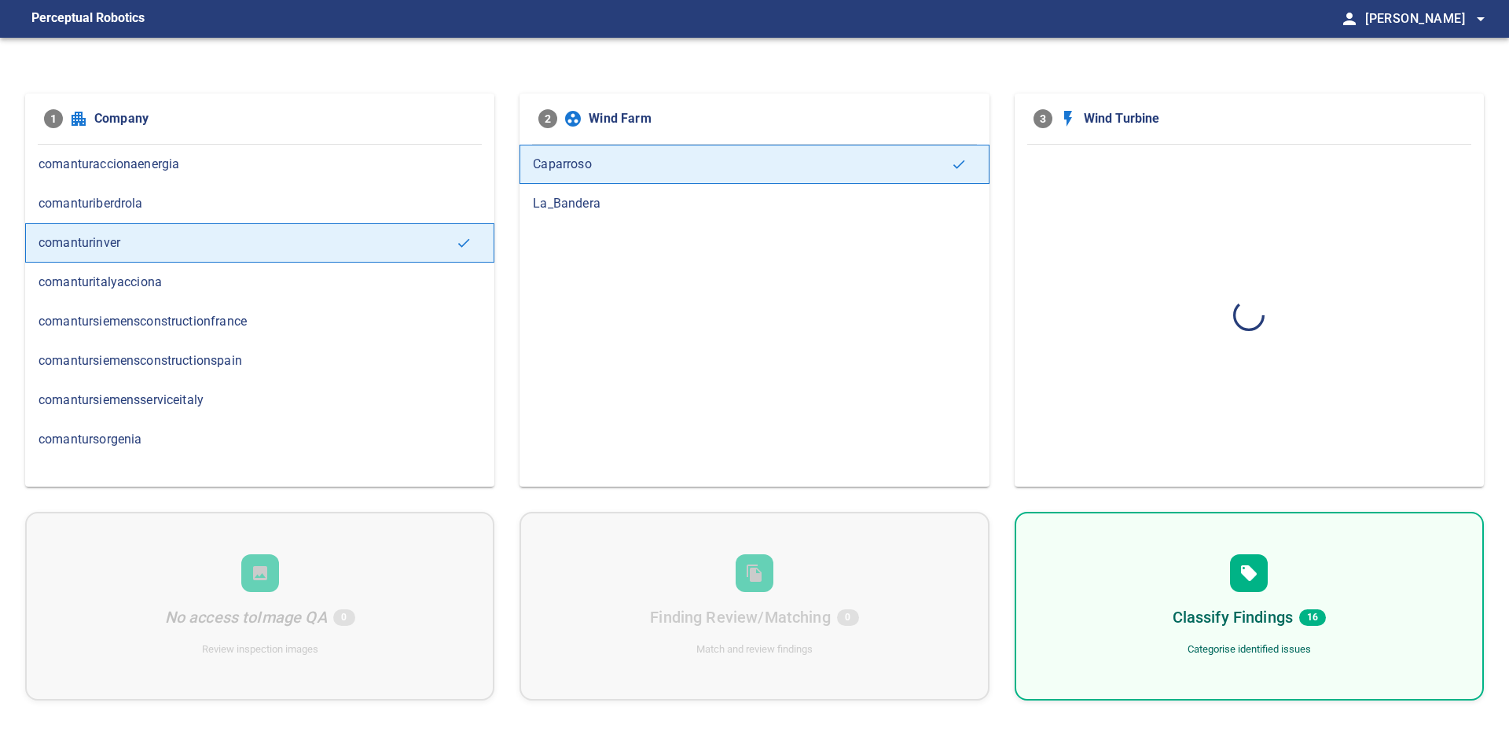
scroll to position [0, 0]
